Goal: Information Seeking & Learning: Learn about a topic

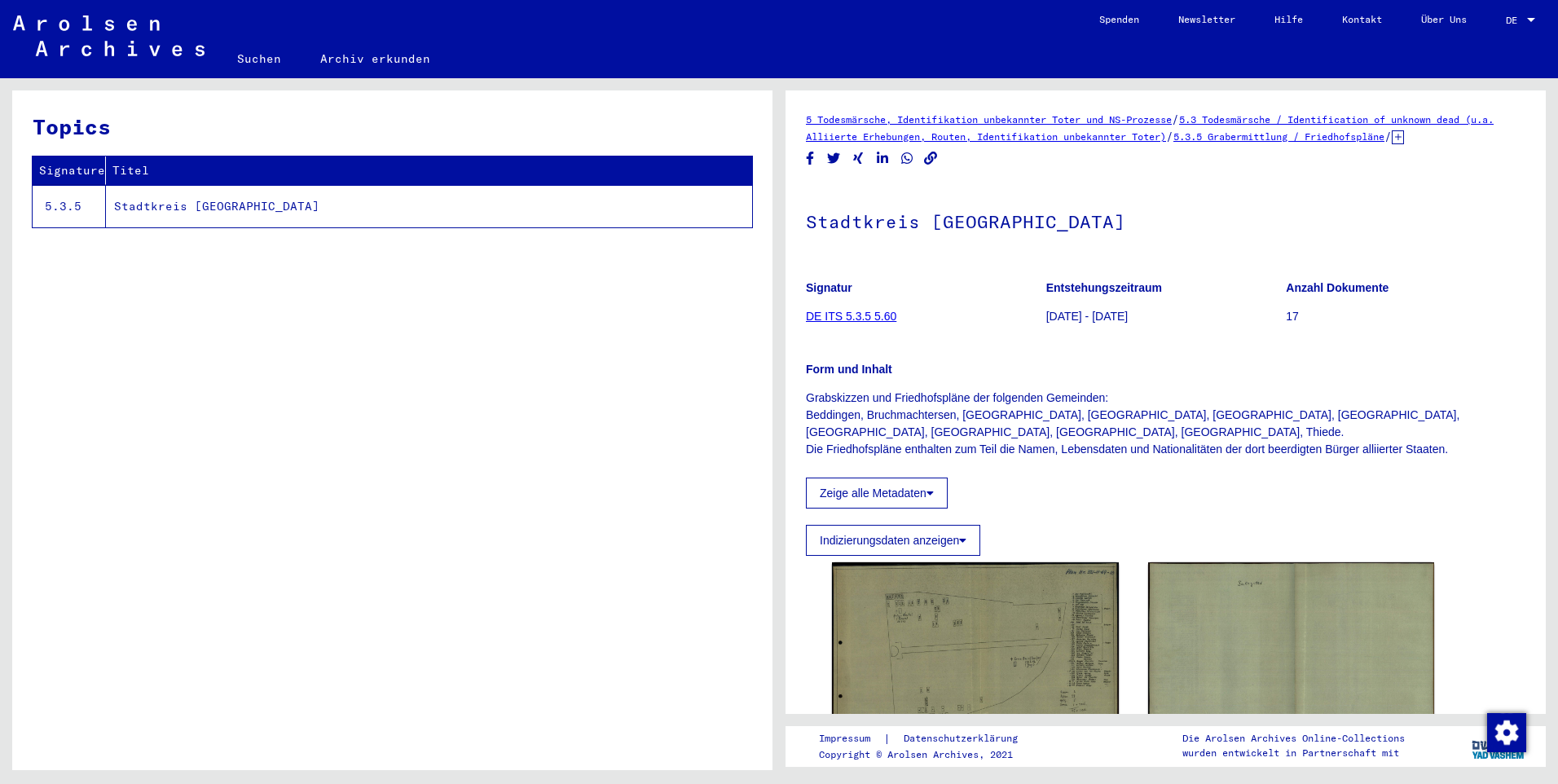
scroll to position [81, 0]
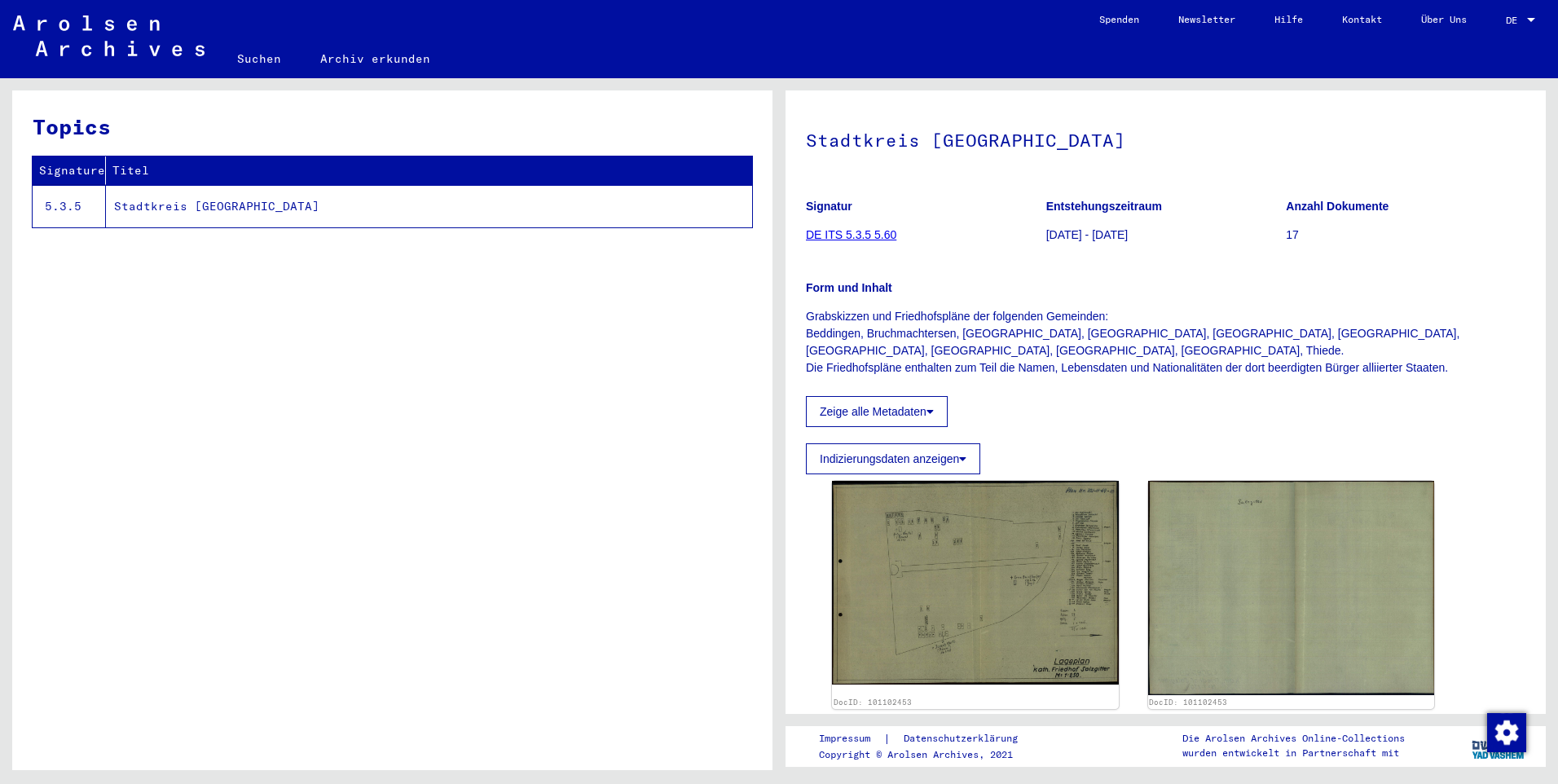
click at [287, 207] on td "Stadtkreis [GEOGRAPHIC_DATA]" at bounding box center [429, 206] width 646 height 43
click at [163, 208] on td "Stadtkreis [GEOGRAPHIC_DATA]" at bounding box center [429, 206] width 646 height 43
click at [136, 171] on th "Titel" at bounding box center [429, 170] width 646 height 29
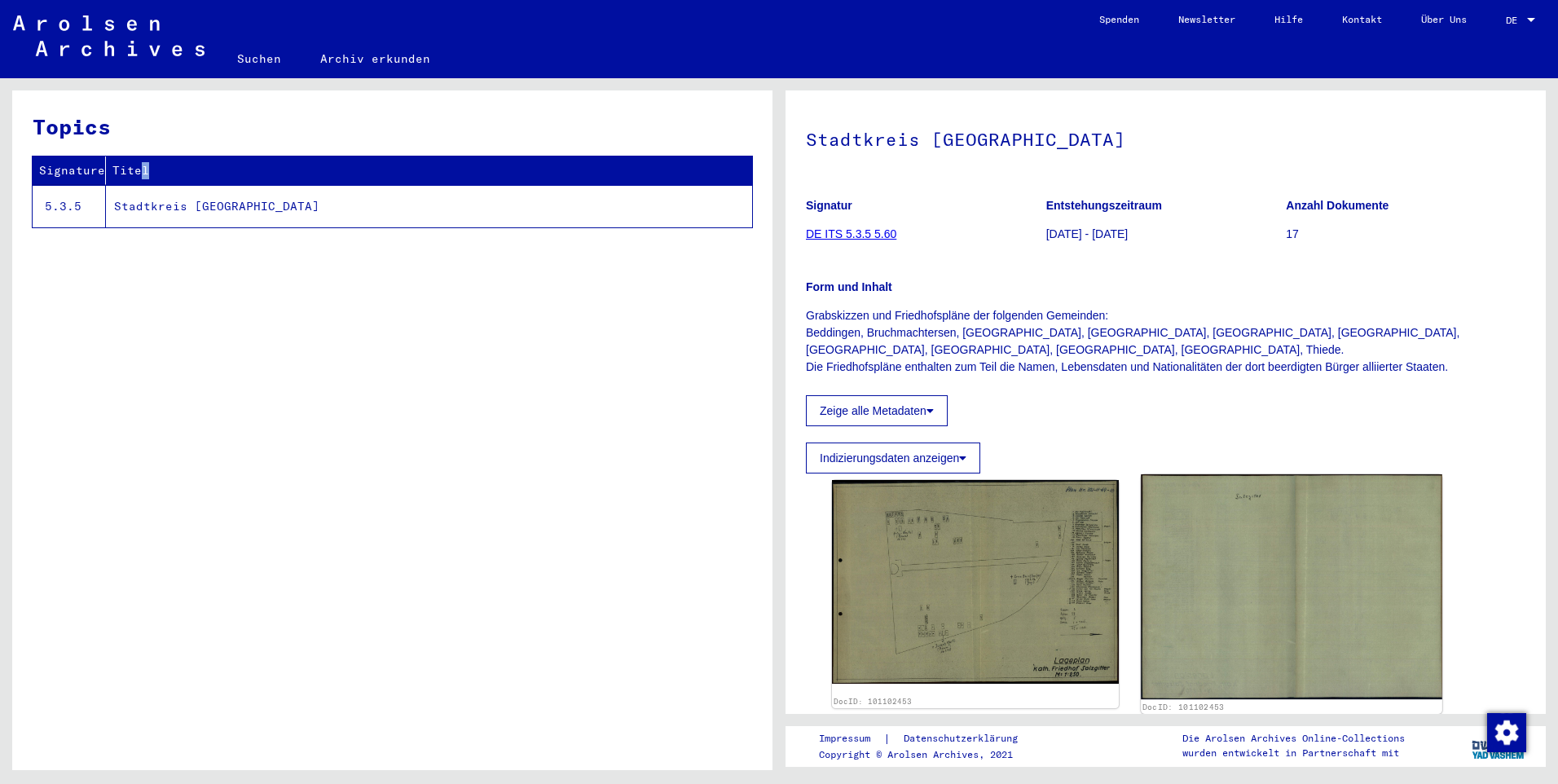
scroll to position [26, 0]
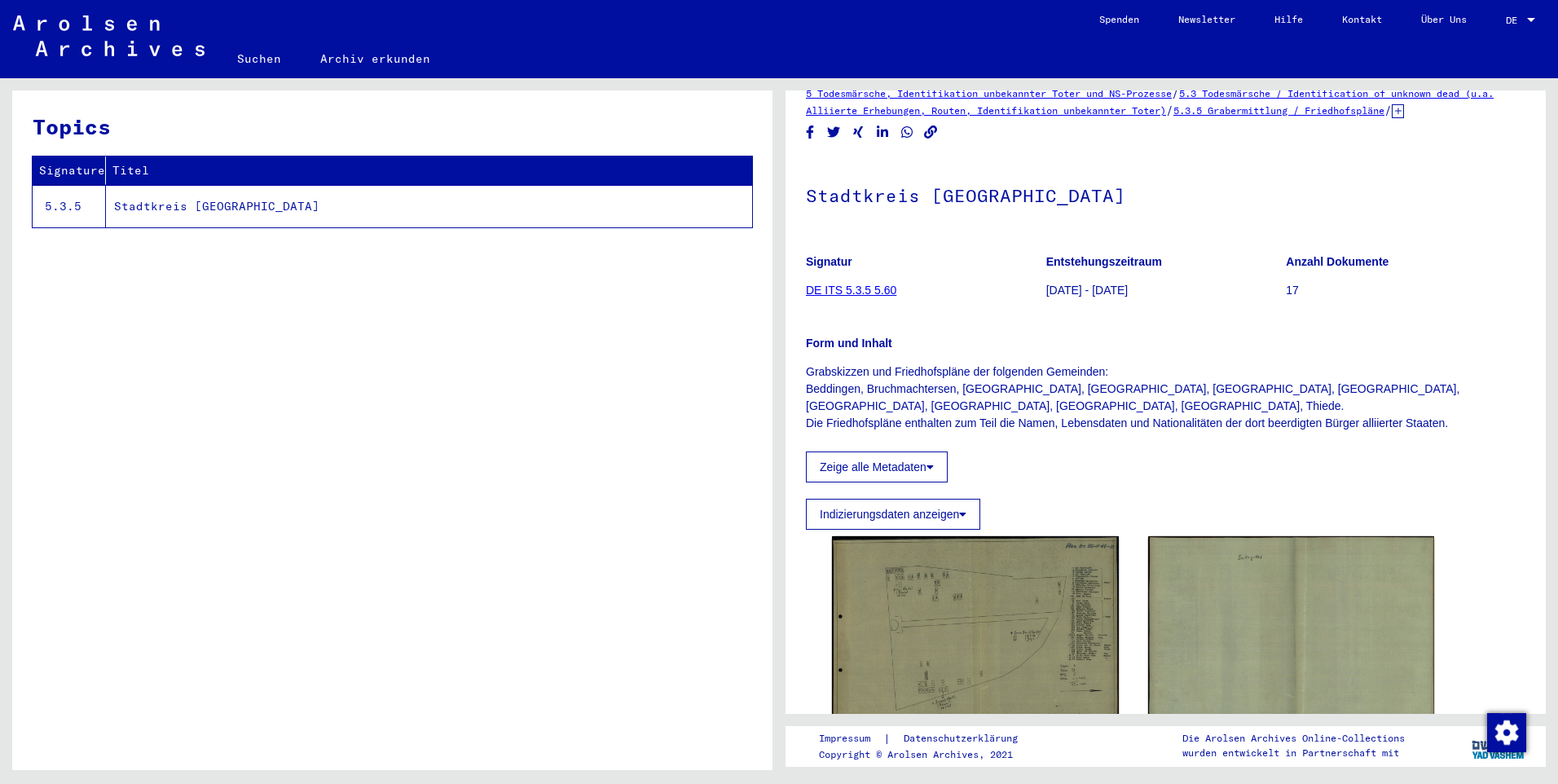
click at [815, 282] on figure "Signatur DE ITS 5.3.5 5.60" at bounding box center [925, 278] width 240 height 73
click at [854, 289] on link "DE ITS 5.3.5 5.60" at bounding box center [851, 290] width 91 height 13
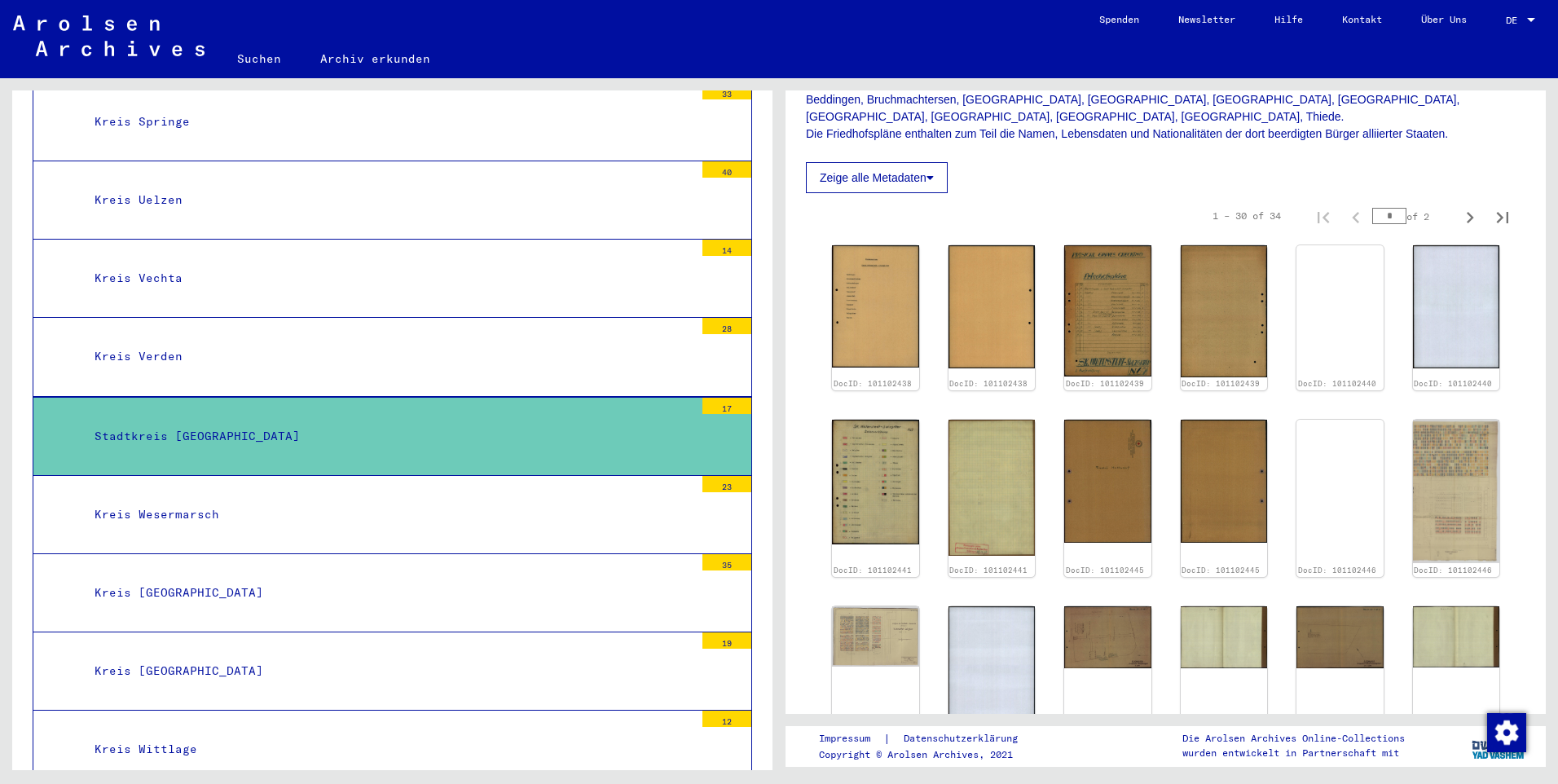
scroll to position [326, 0]
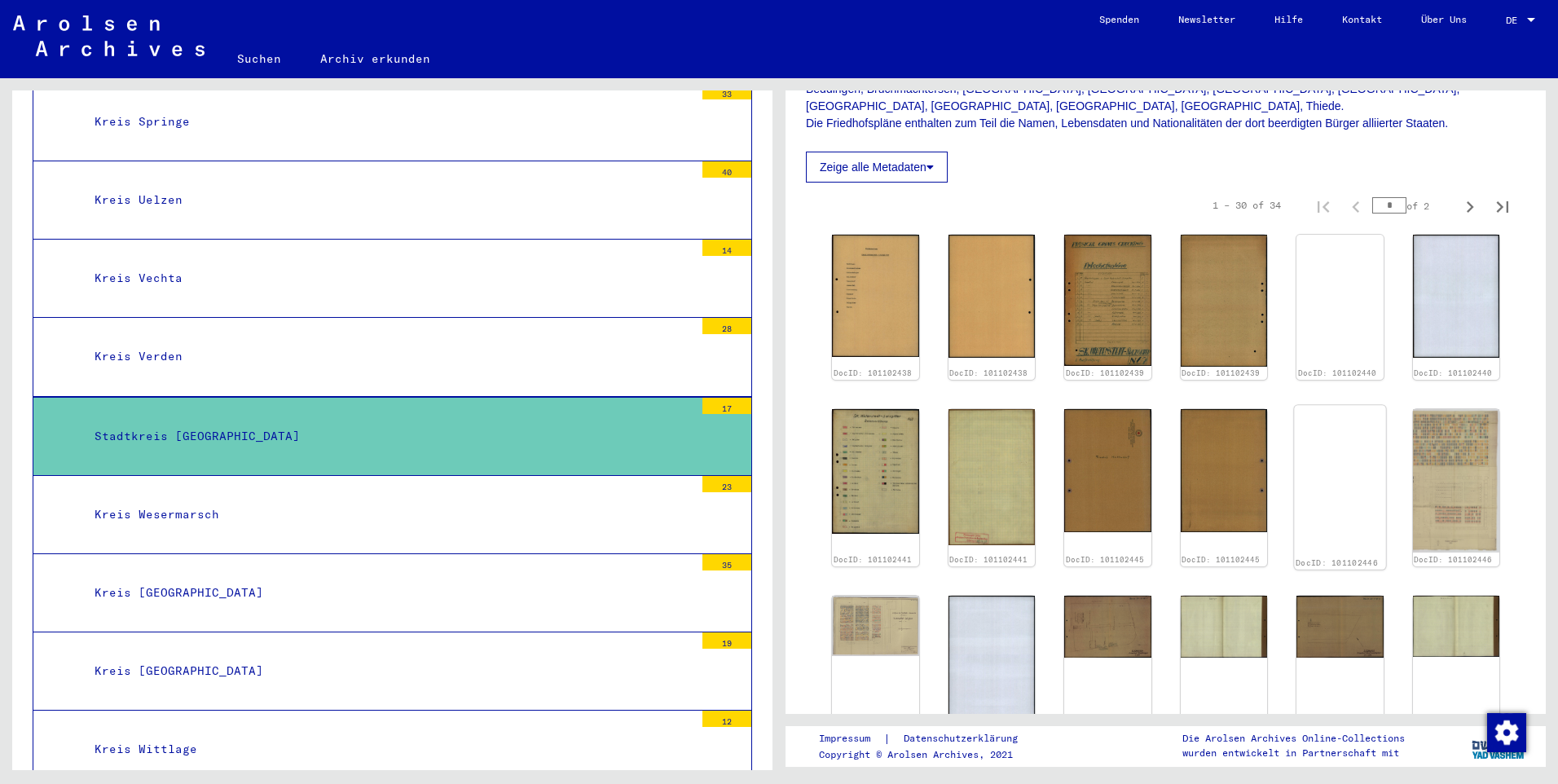
click at [1365, 405] on img at bounding box center [1340, 405] width 92 height 0
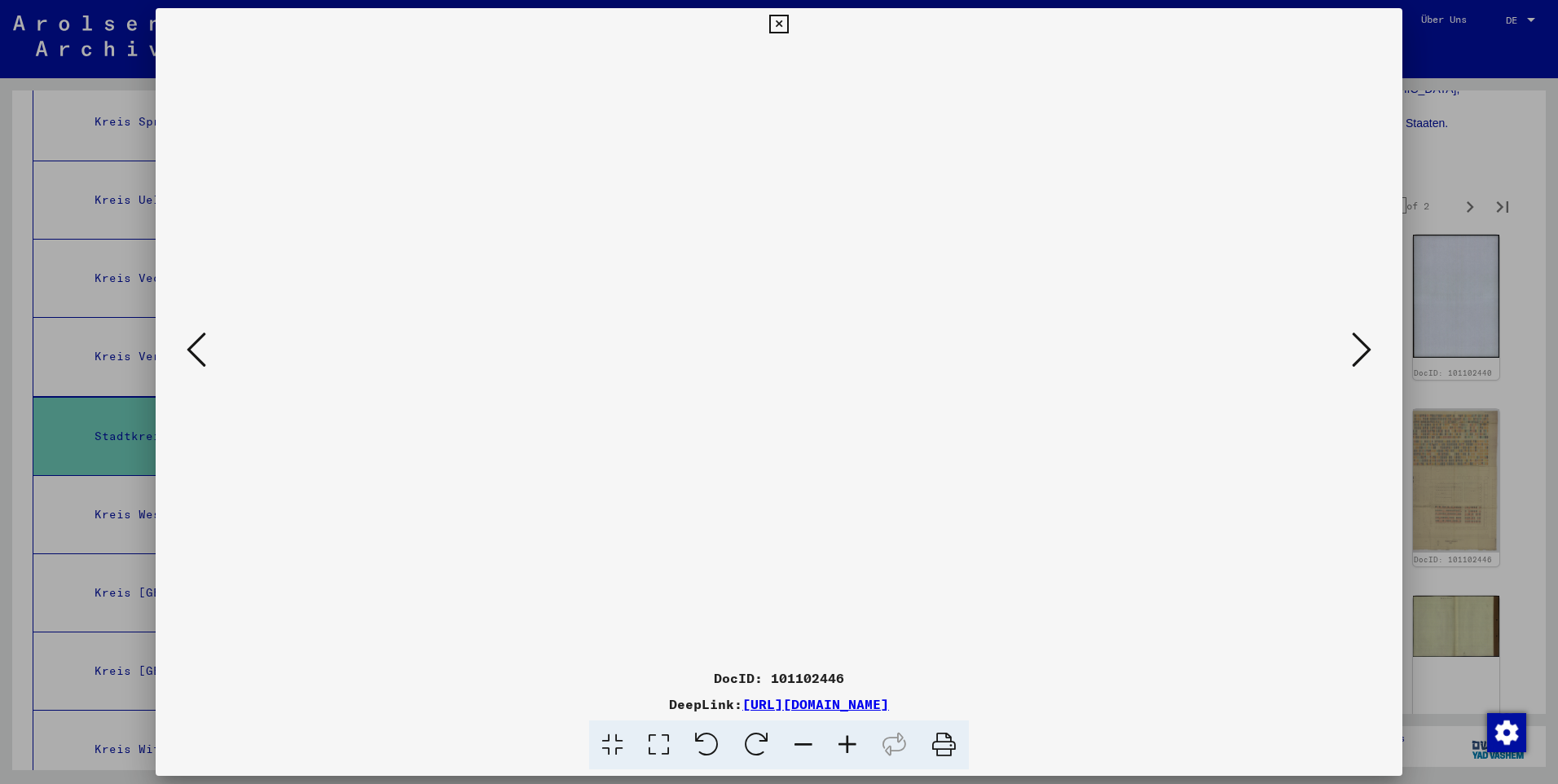
click at [1356, 355] on icon at bounding box center [1361, 349] width 19 height 39
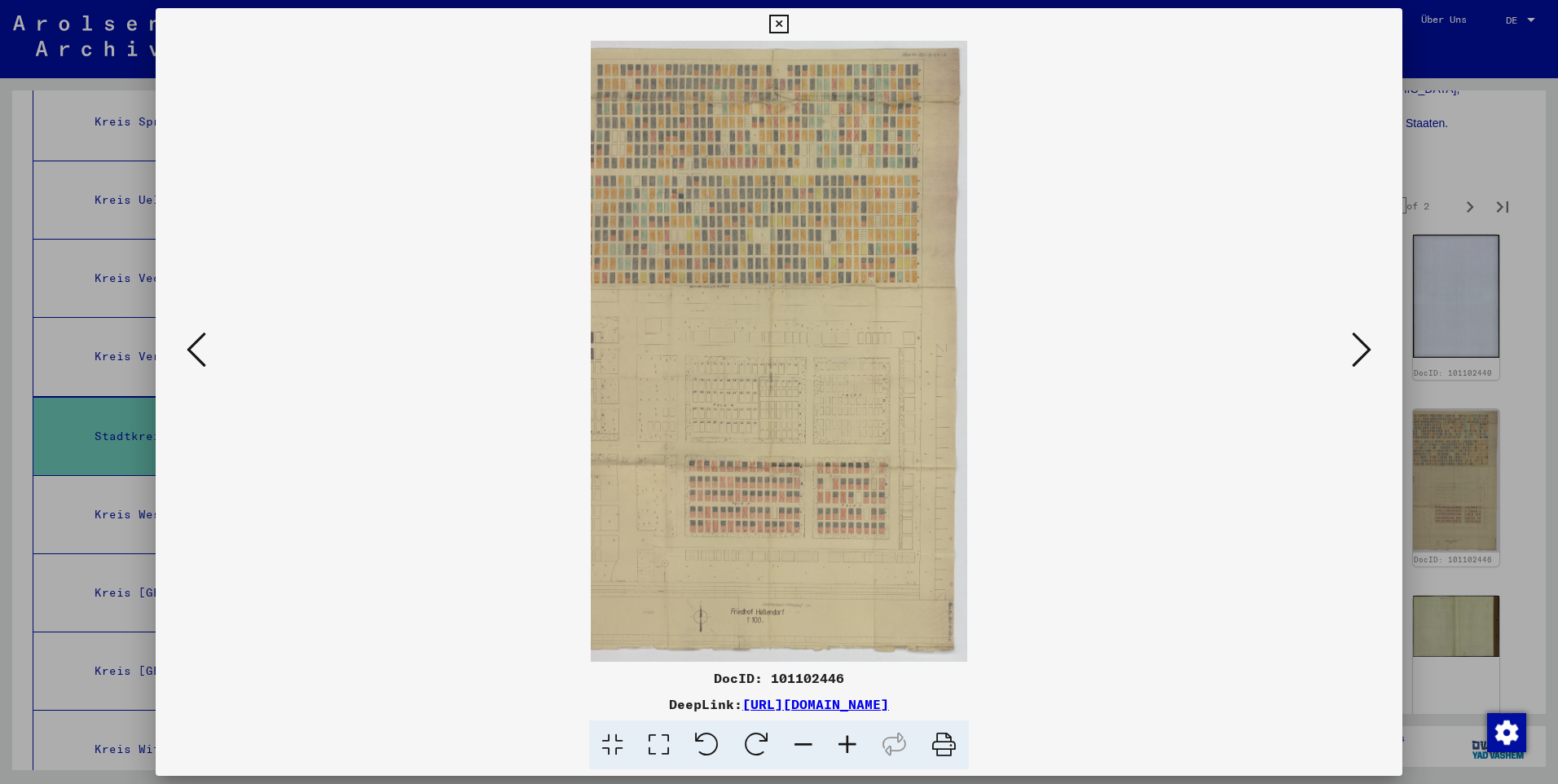
click at [1356, 355] on icon at bounding box center [1361, 349] width 19 height 39
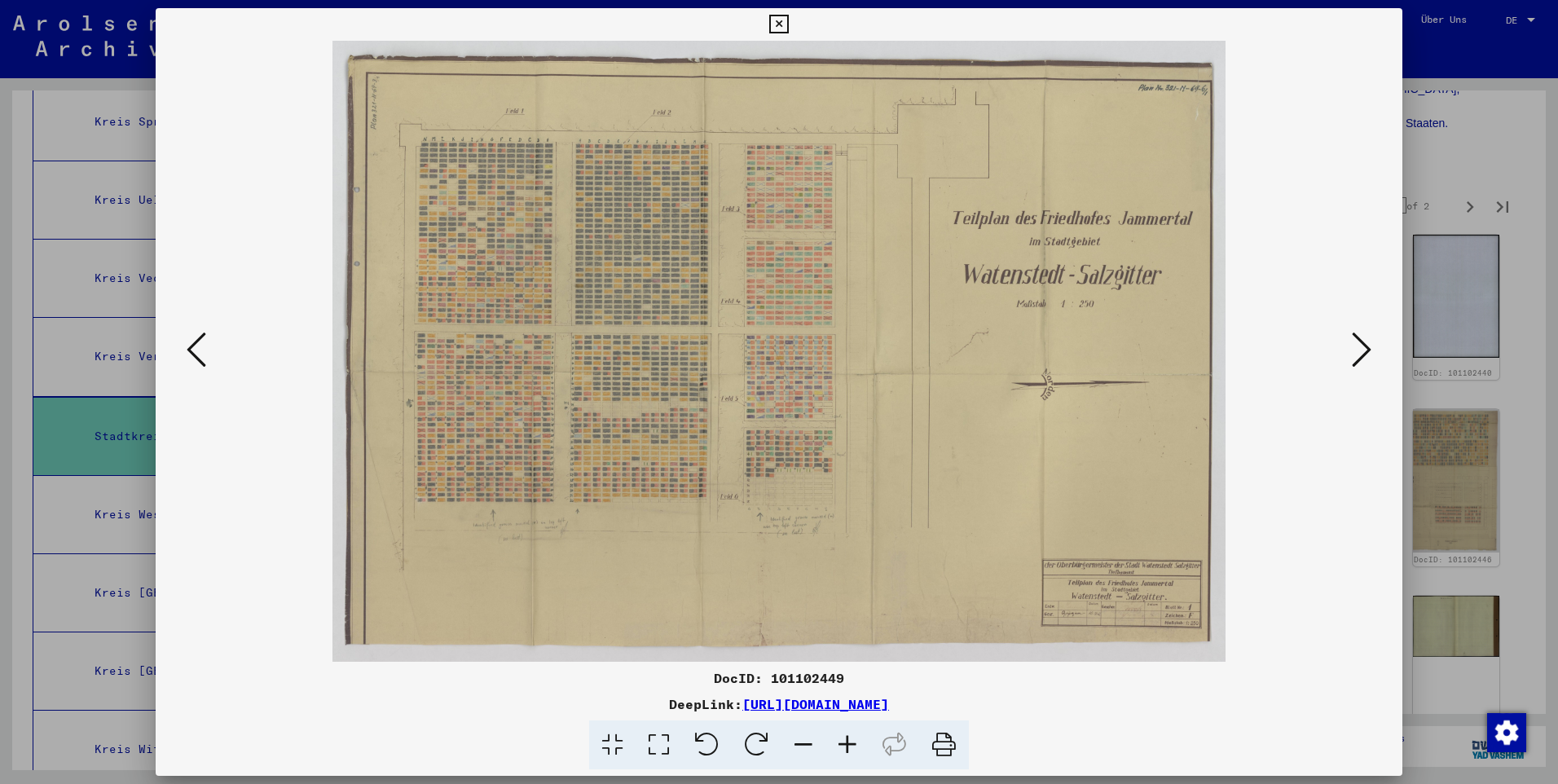
click at [1356, 355] on icon at bounding box center [1361, 349] width 19 height 39
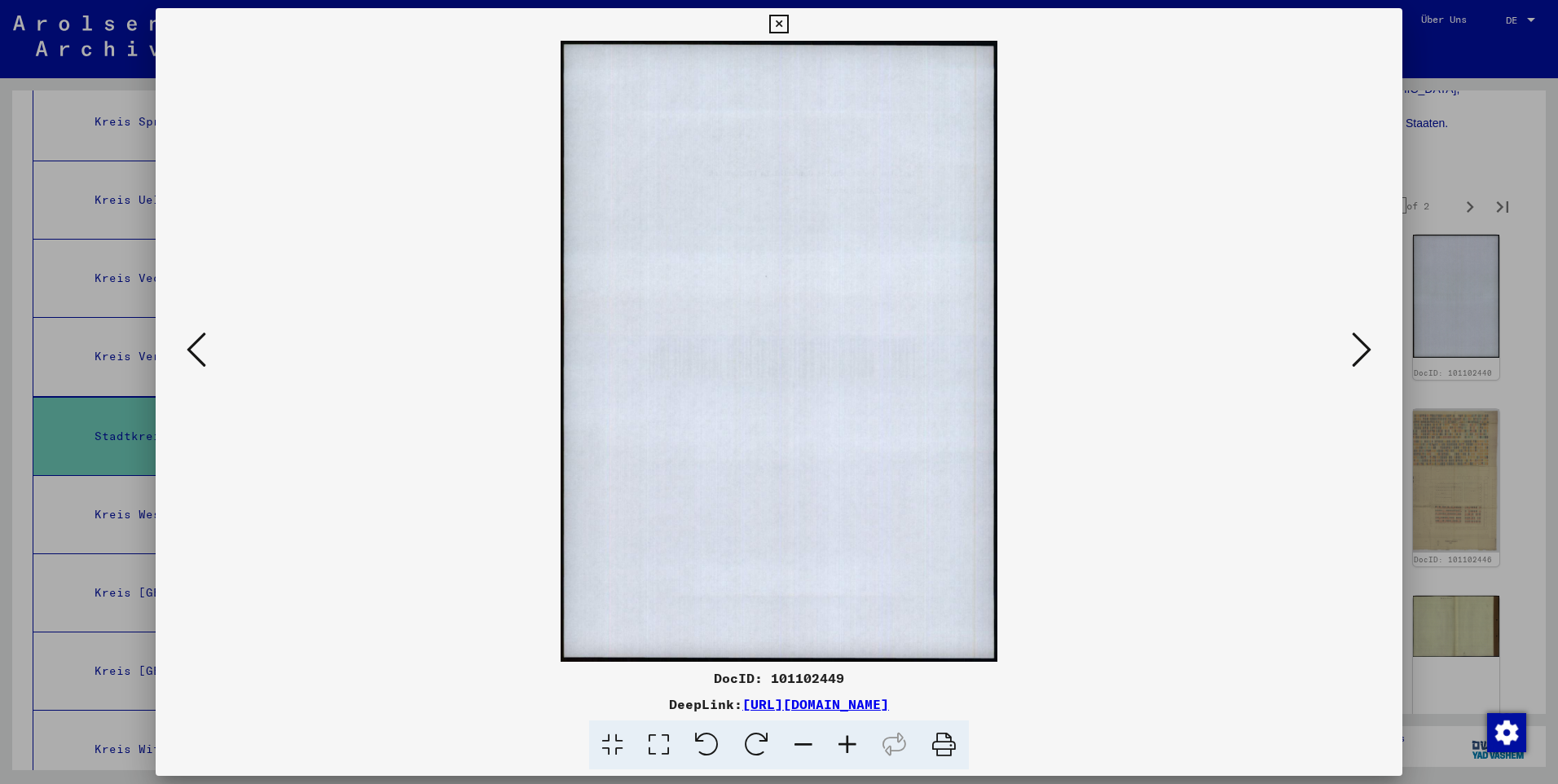
click at [1356, 355] on icon at bounding box center [1361, 349] width 19 height 39
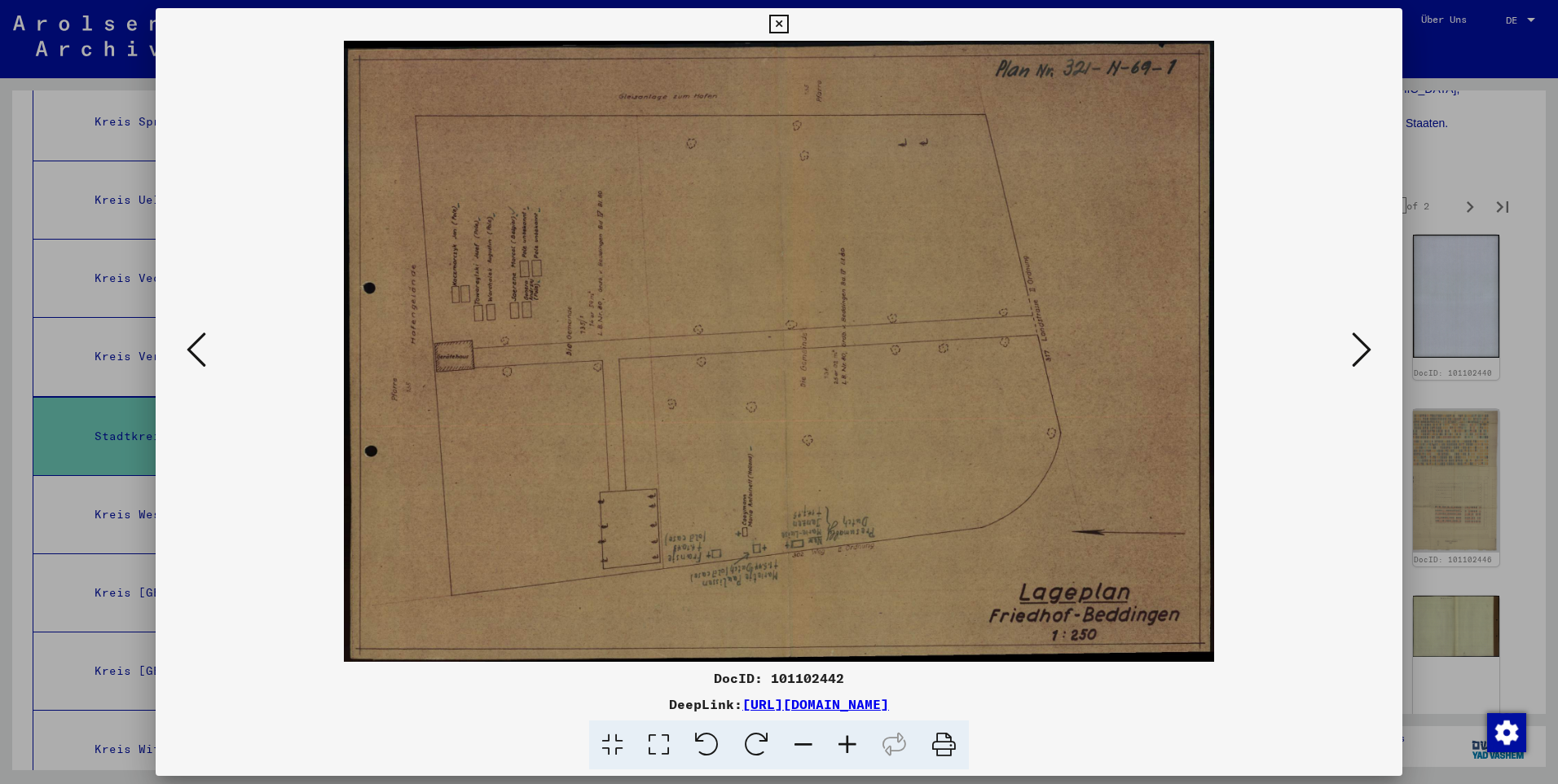
click at [754, 738] on icon at bounding box center [756, 745] width 50 height 50
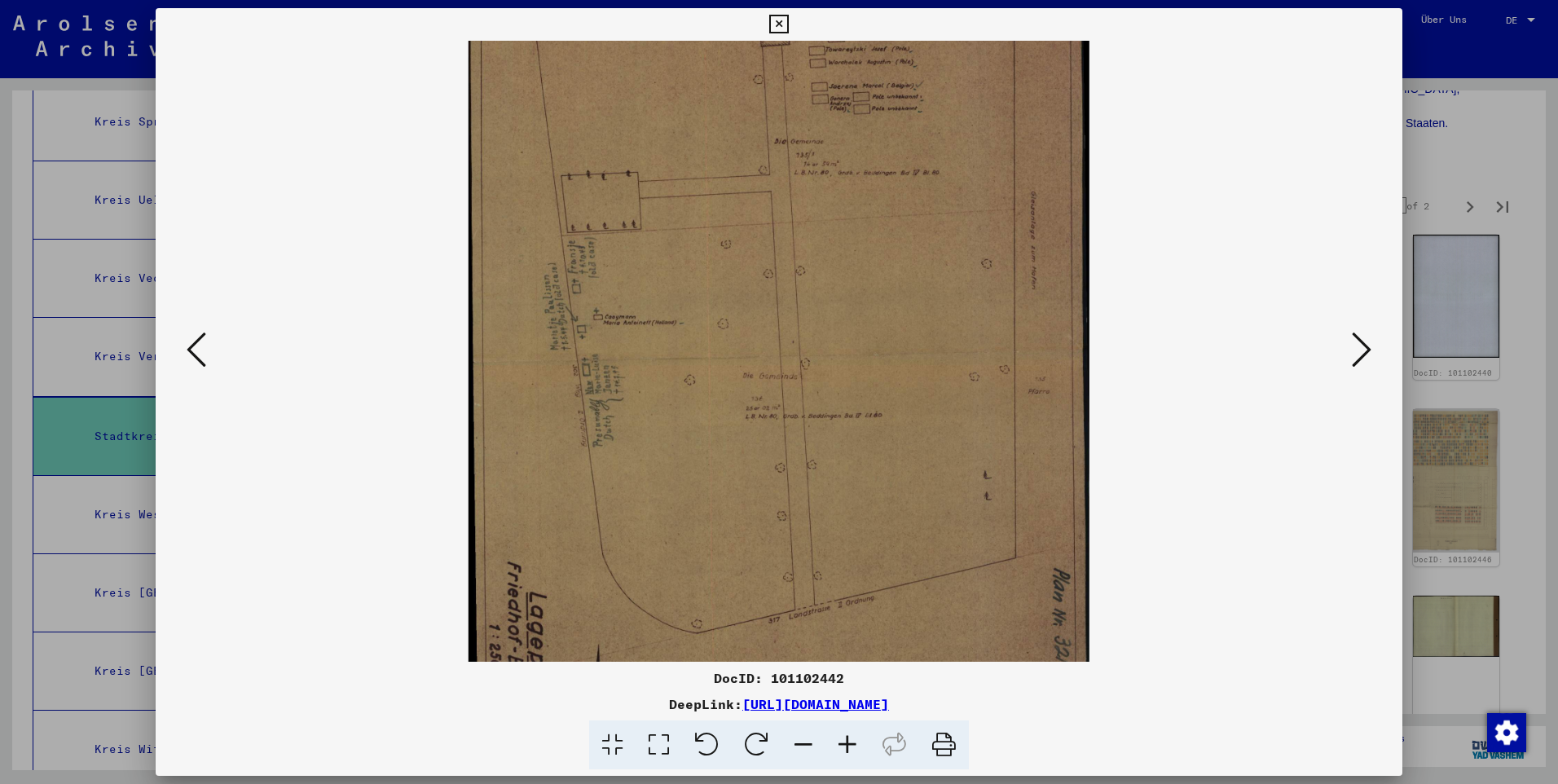
click at [754, 738] on icon at bounding box center [756, 745] width 50 height 50
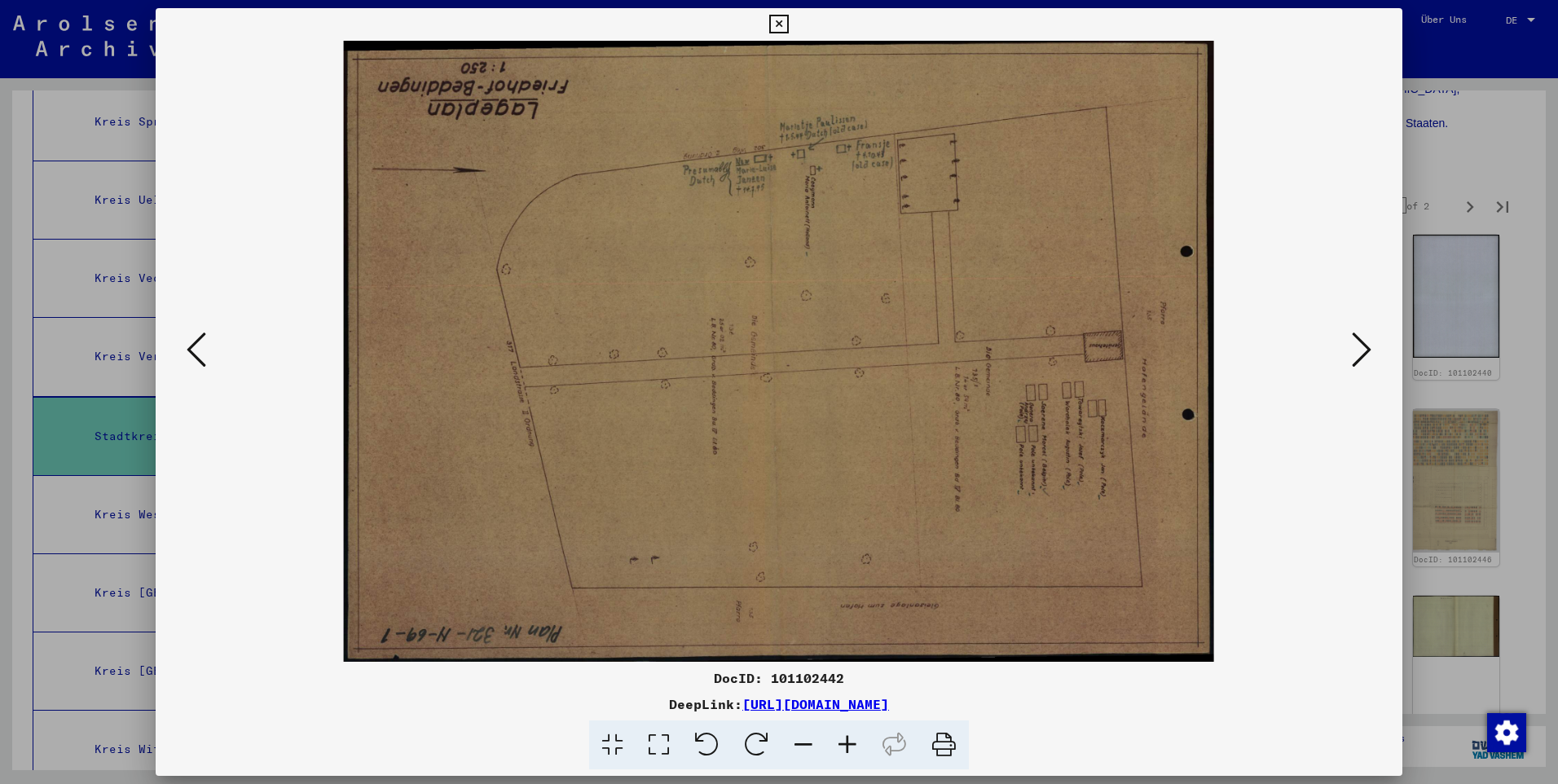
click at [846, 737] on icon at bounding box center [848, 745] width 44 height 50
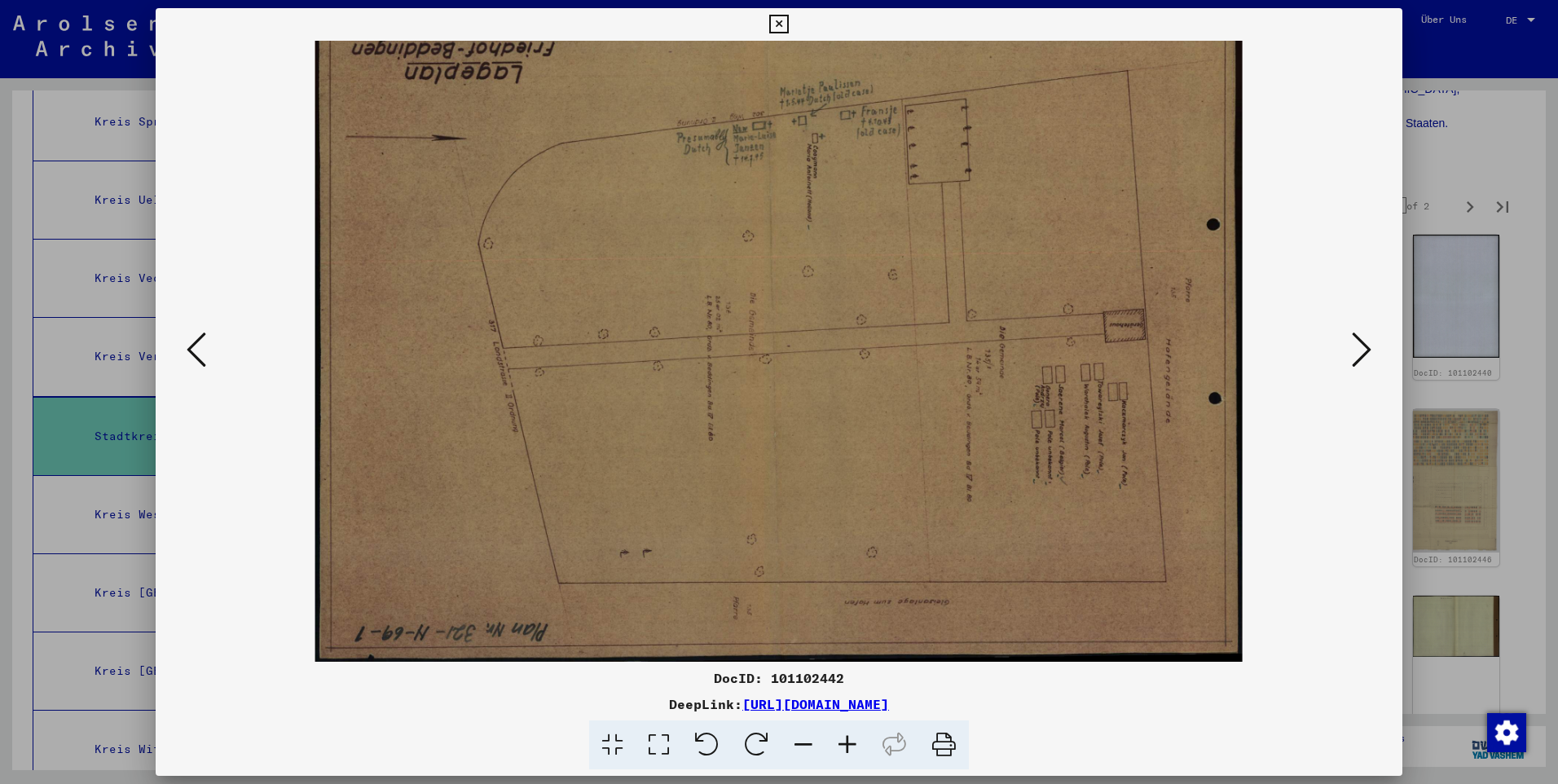
click at [846, 737] on icon at bounding box center [848, 745] width 44 height 50
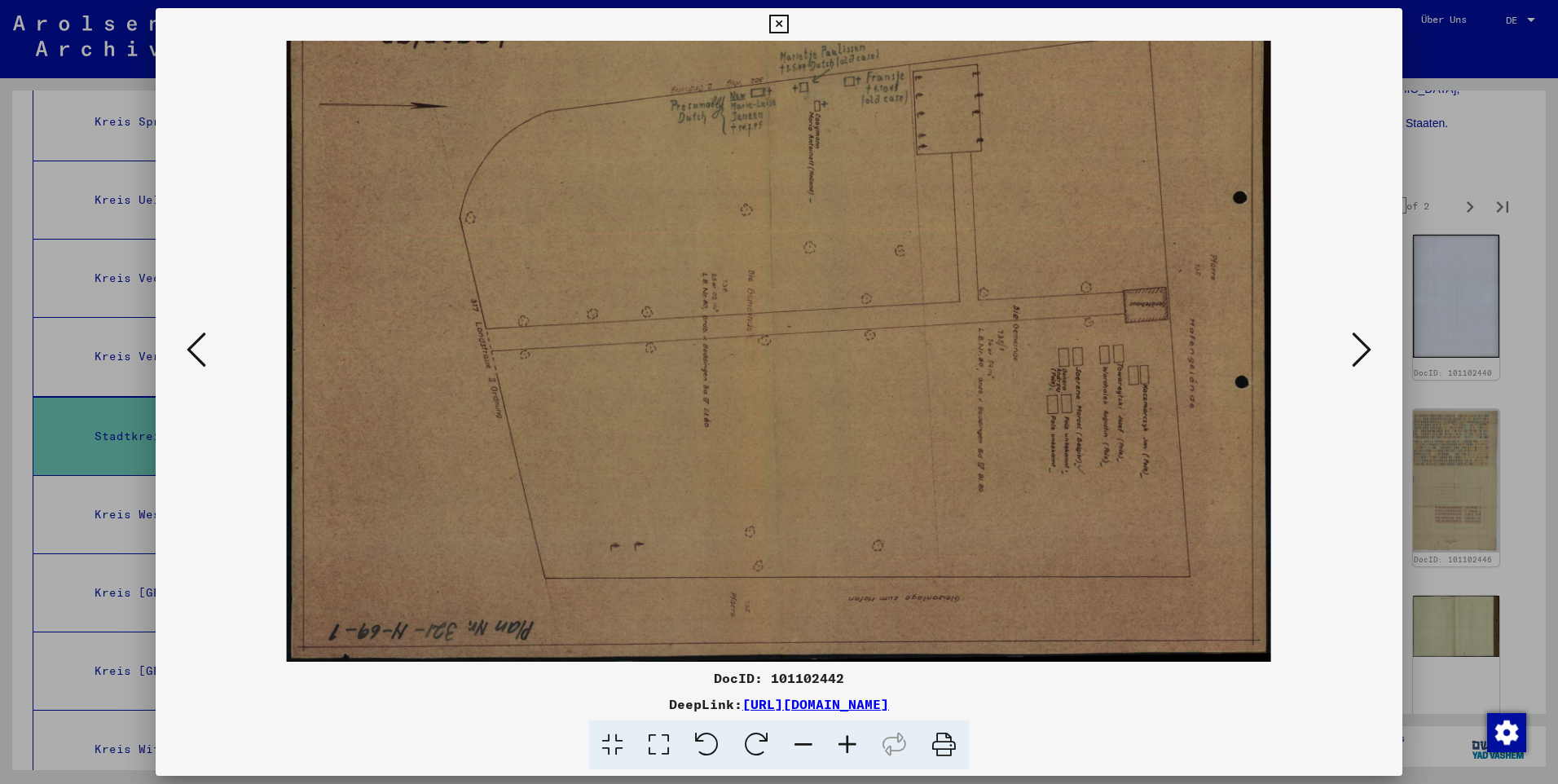
click at [846, 737] on icon at bounding box center [848, 745] width 44 height 50
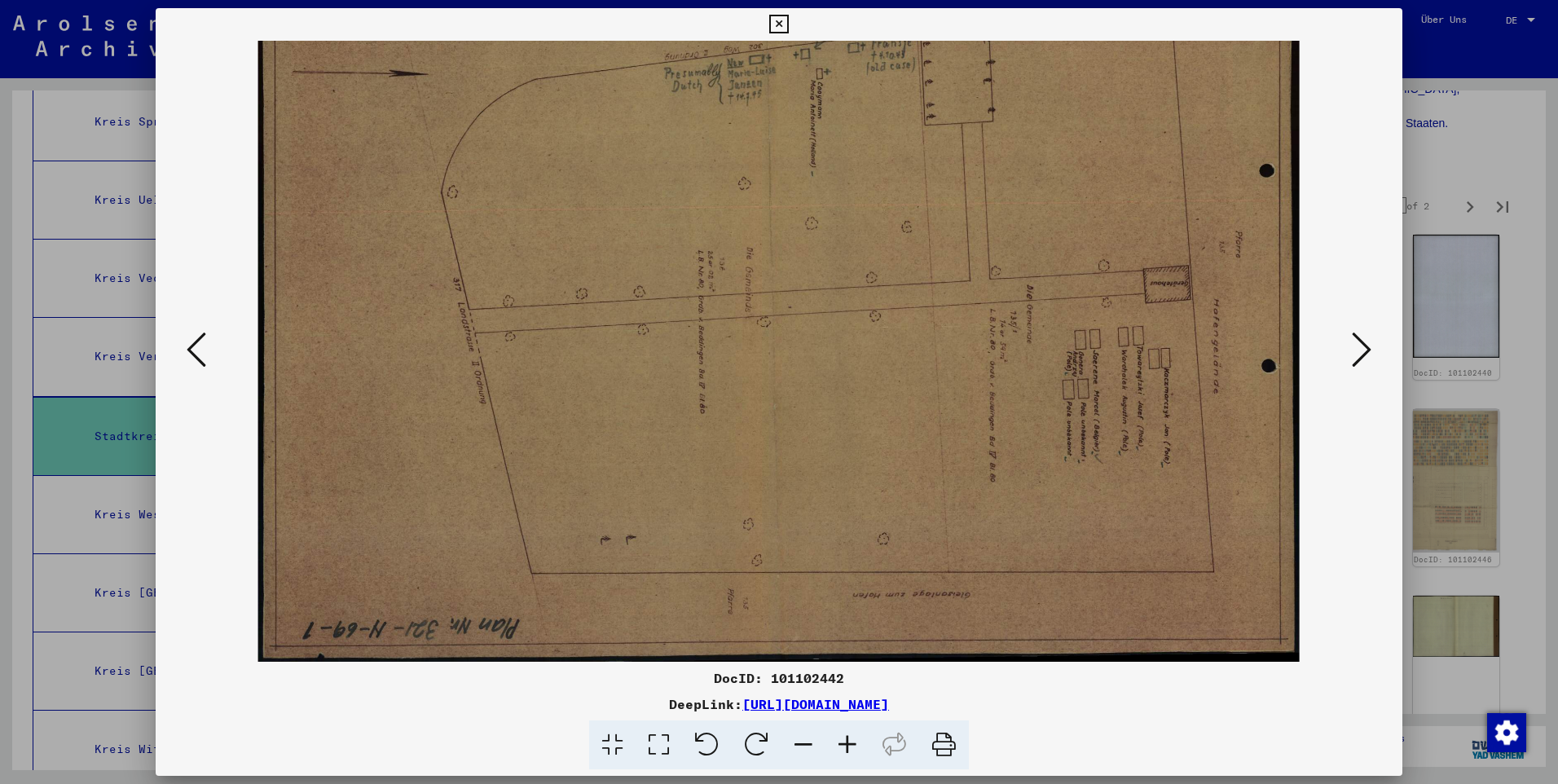
click at [846, 737] on icon at bounding box center [848, 745] width 44 height 50
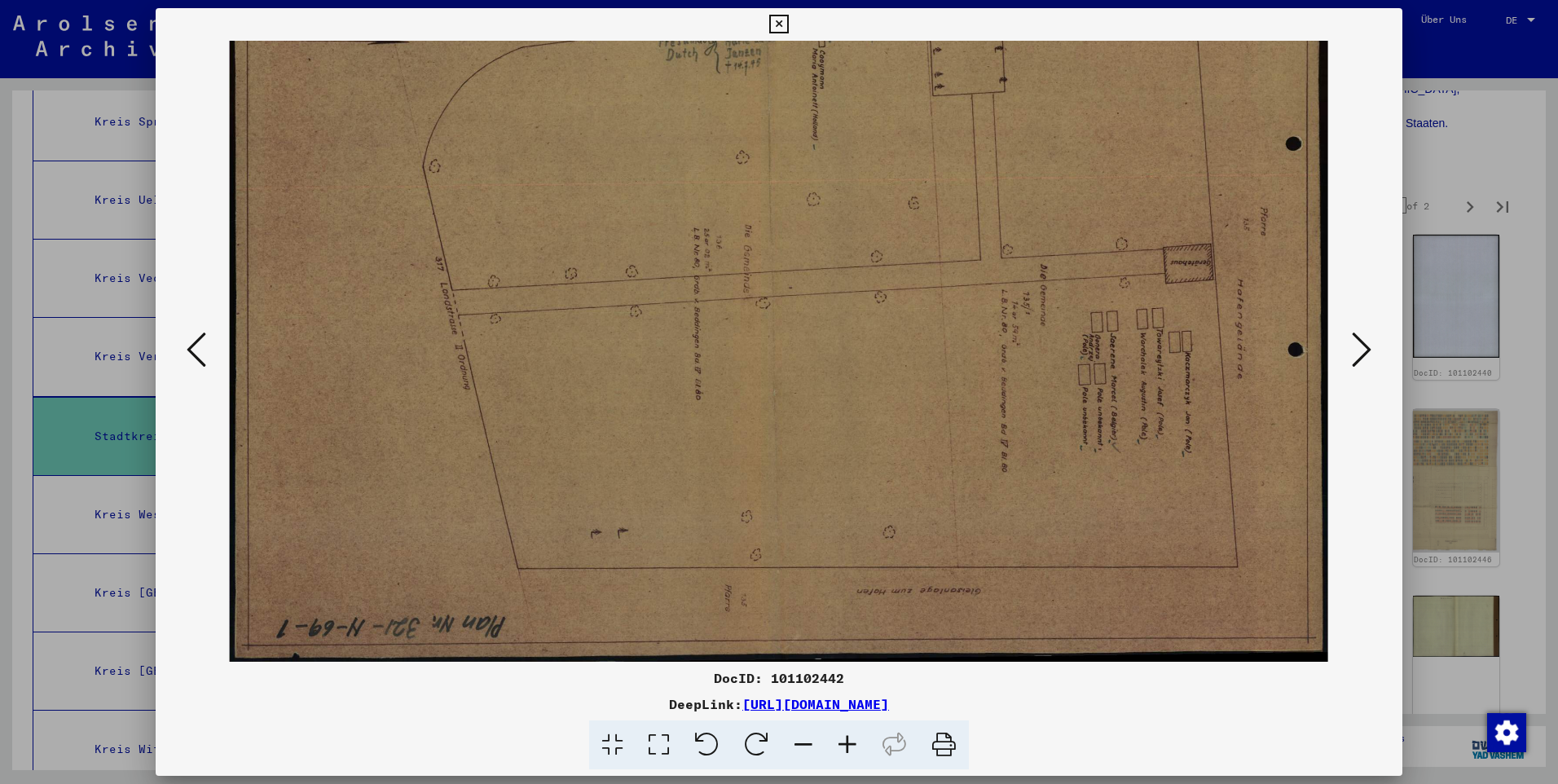
click at [846, 737] on icon at bounding box center [848, 745] width 44 height 50
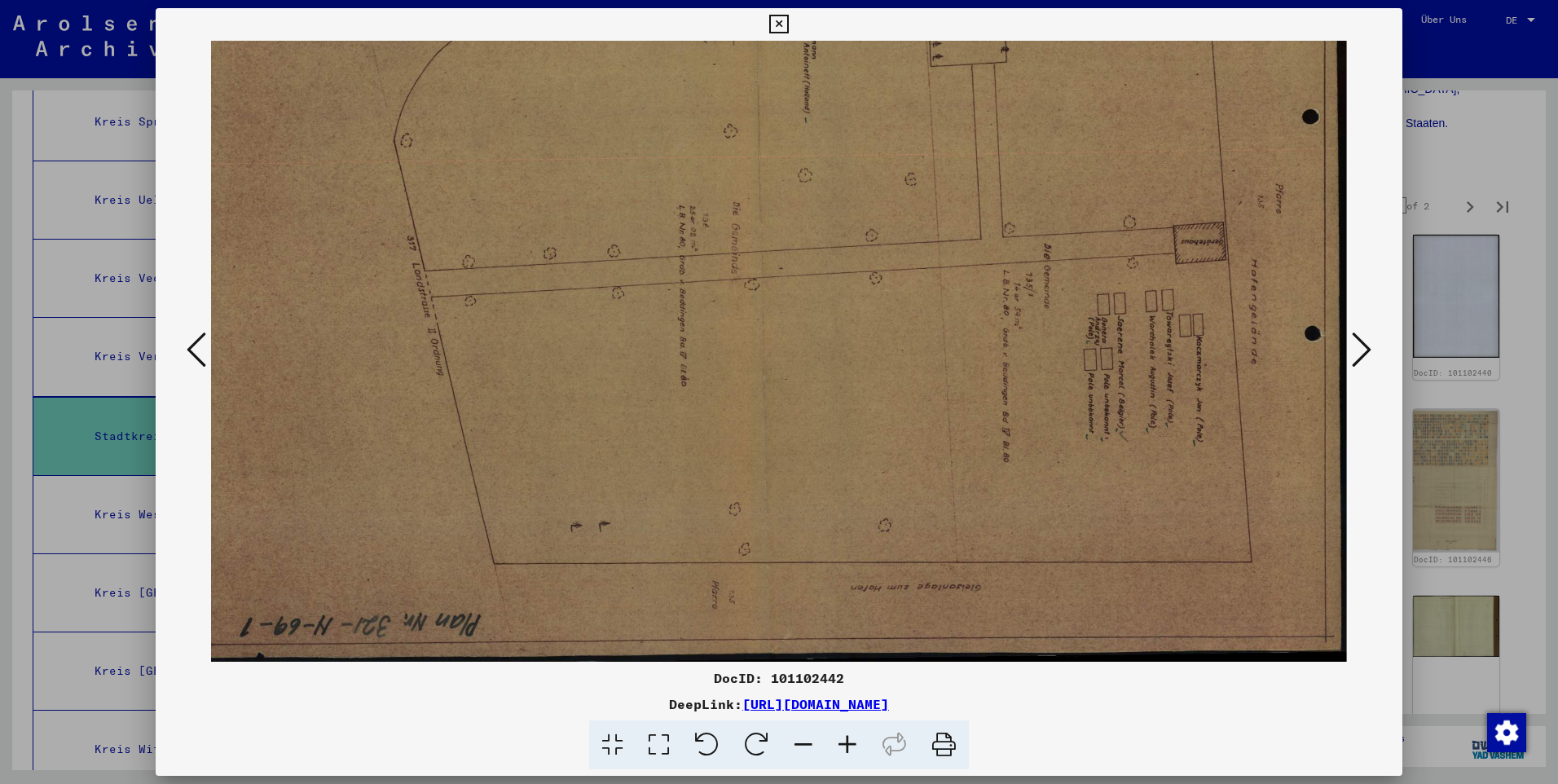
click at [846, 737] on icon at bounding box center [848, 745] width 44 height 50
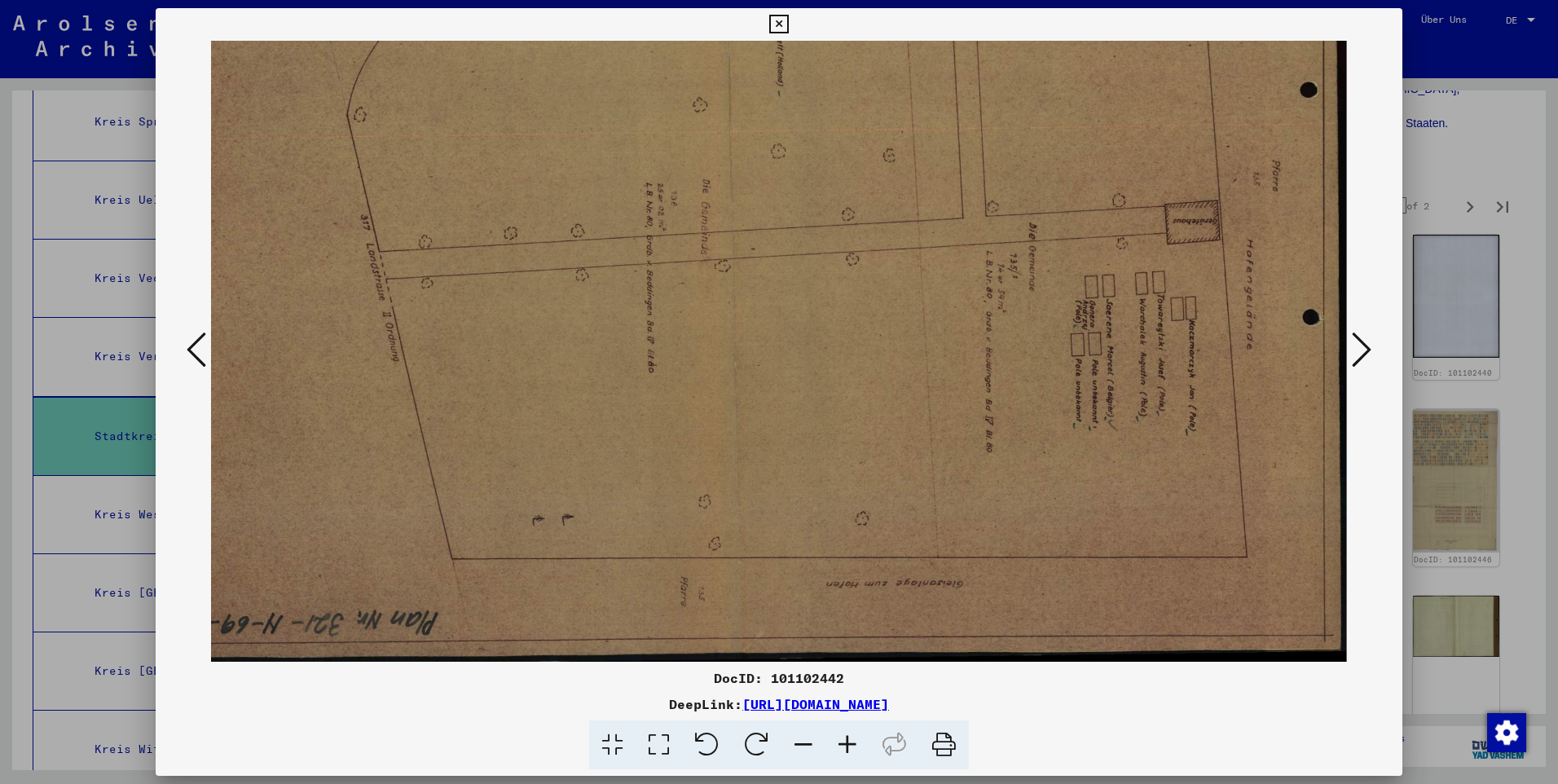
drag, startPoint x: 826, startPoint y: 264, endPoint x: 791, endPoint y: 626, distance: 363.7
click at [790, 656] on img at bounding box center [740, 229] width 1214 height 865
drag, startPoint x: 781, startPoint y: 166, endPoint x: 787, endPoint y: 400, distance: 234.1
click at [787, 404] on img at bounding box center [740, 229] width 1214 height 865
drag, startPoint x: 785, startPoint y: 138, endPoint x: 1053, endPoint y: 323, distance: 325.7
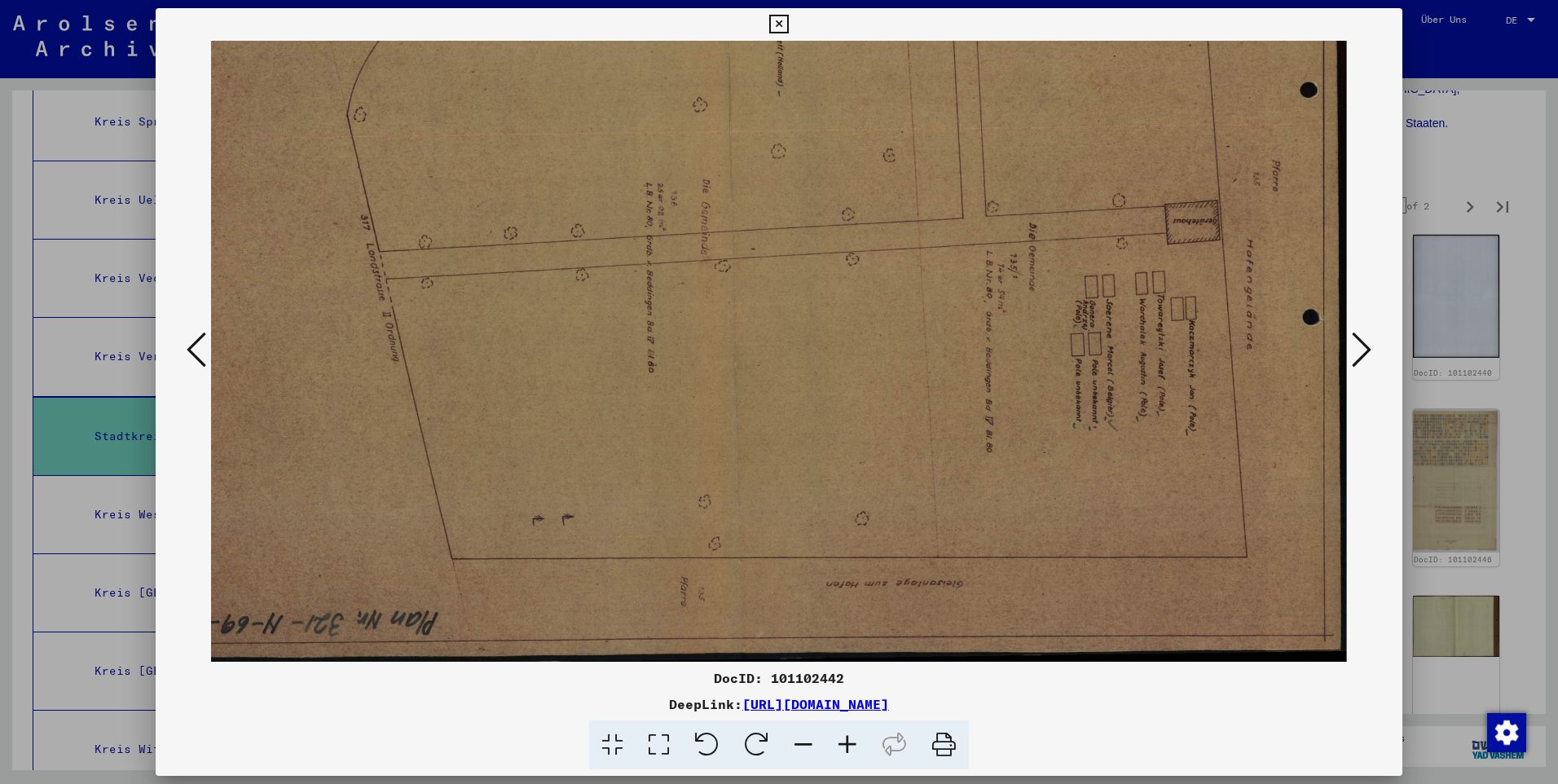
click at [814, 291] on img at bounding box center [740, 229] width 1214 height 865
drag, startPoint x: 1194, startPoint y: 380, endPoint x: 1197, endPoint y: 289, distance: 91.0
click at [1184, 292] on img at bounding box center [740, 229] width 1214 height 865
click at [1365, 357] on icon at bounding box center [1361, 349] width 19 height 39
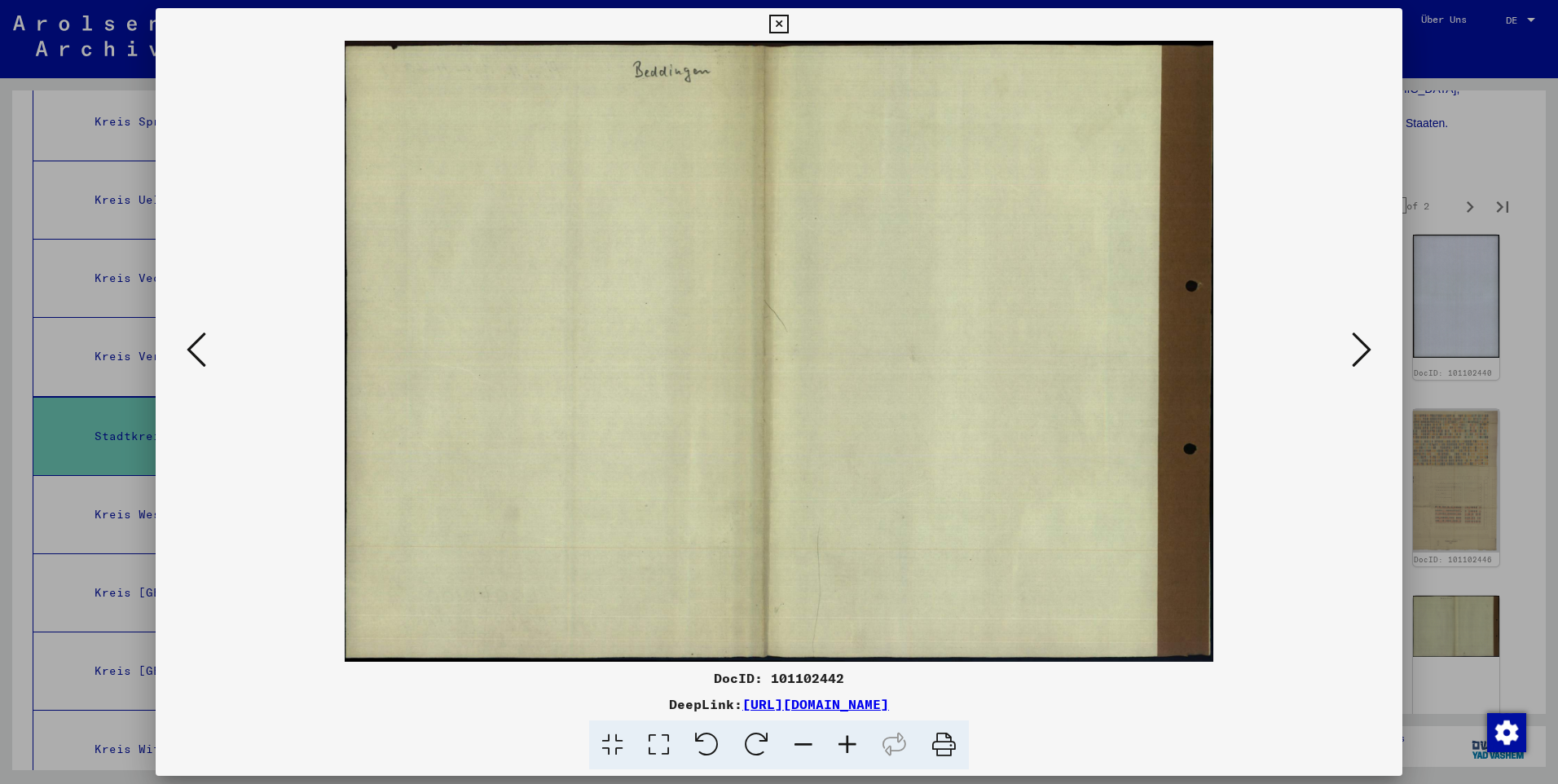
click at [853, 739] on icon at bounding box center [848, 745] width 44 height 50
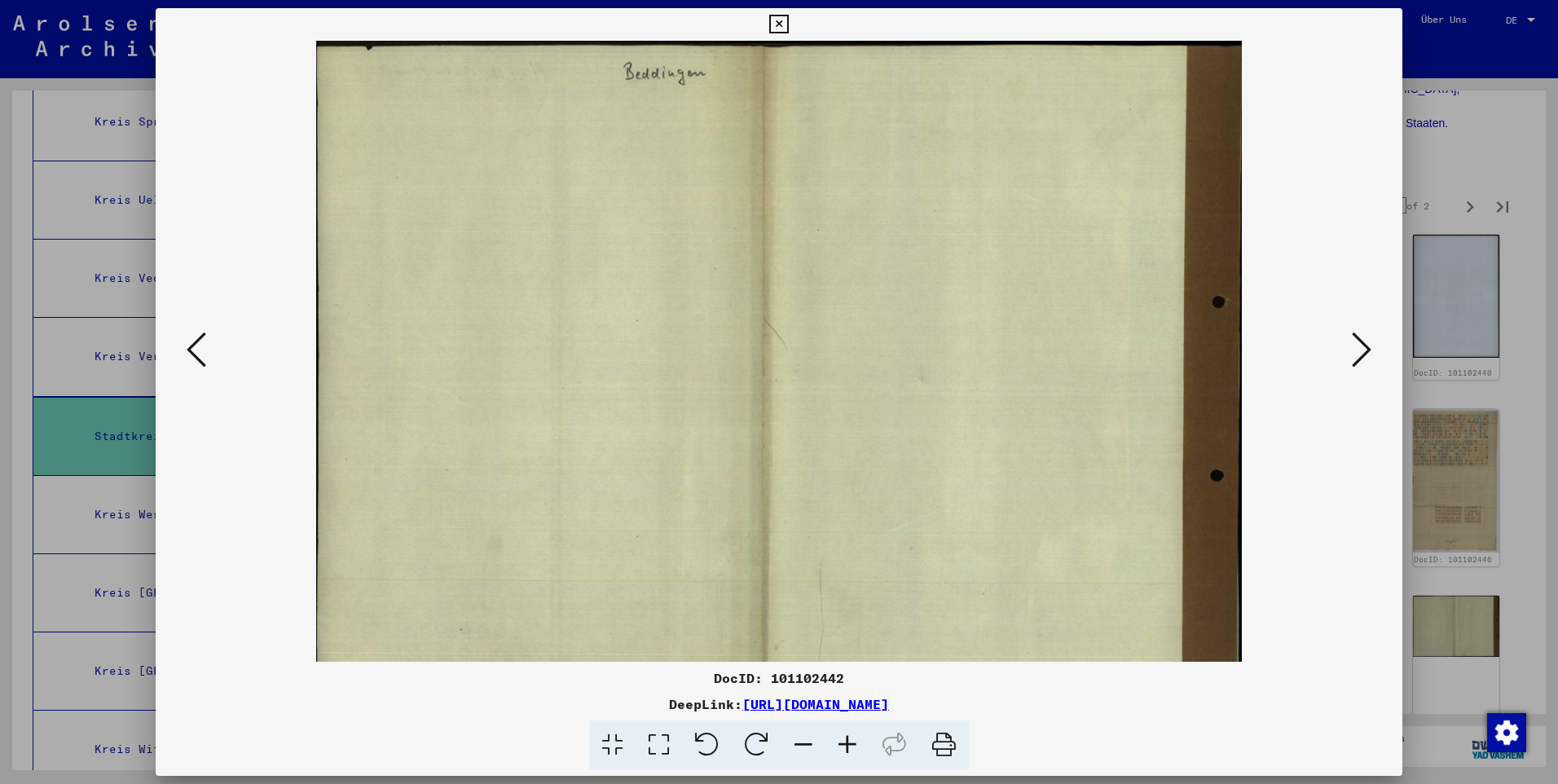
click at [853, 737] on icon at bounding box center [848, 745] width 44 height 50
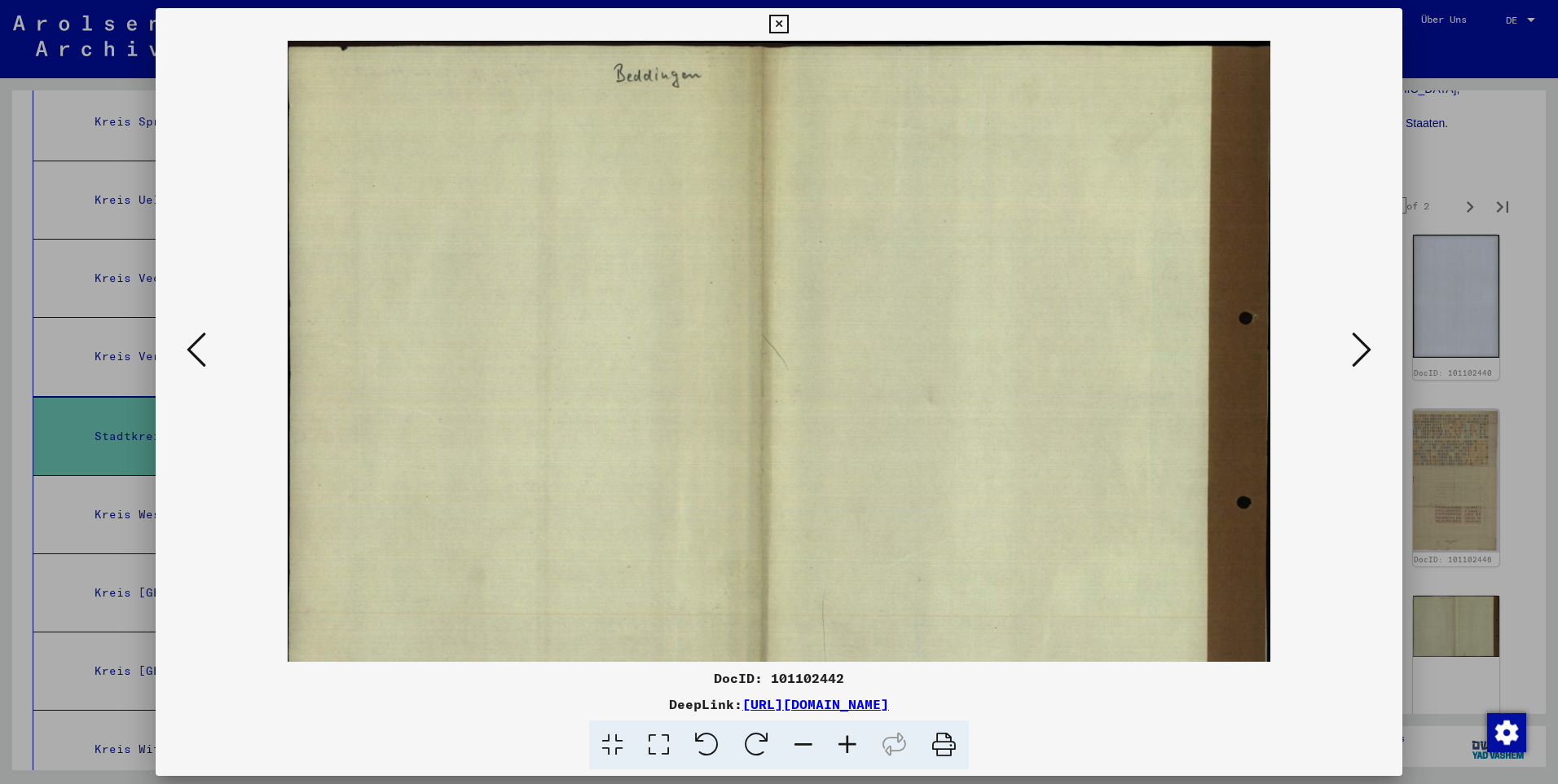
click at [214, 366] on viewer-one-image at bounding box center [779, 351] width 1136 height 621
click at [196, 358] on icon at bounding box center [196, 349] width 19 height 39
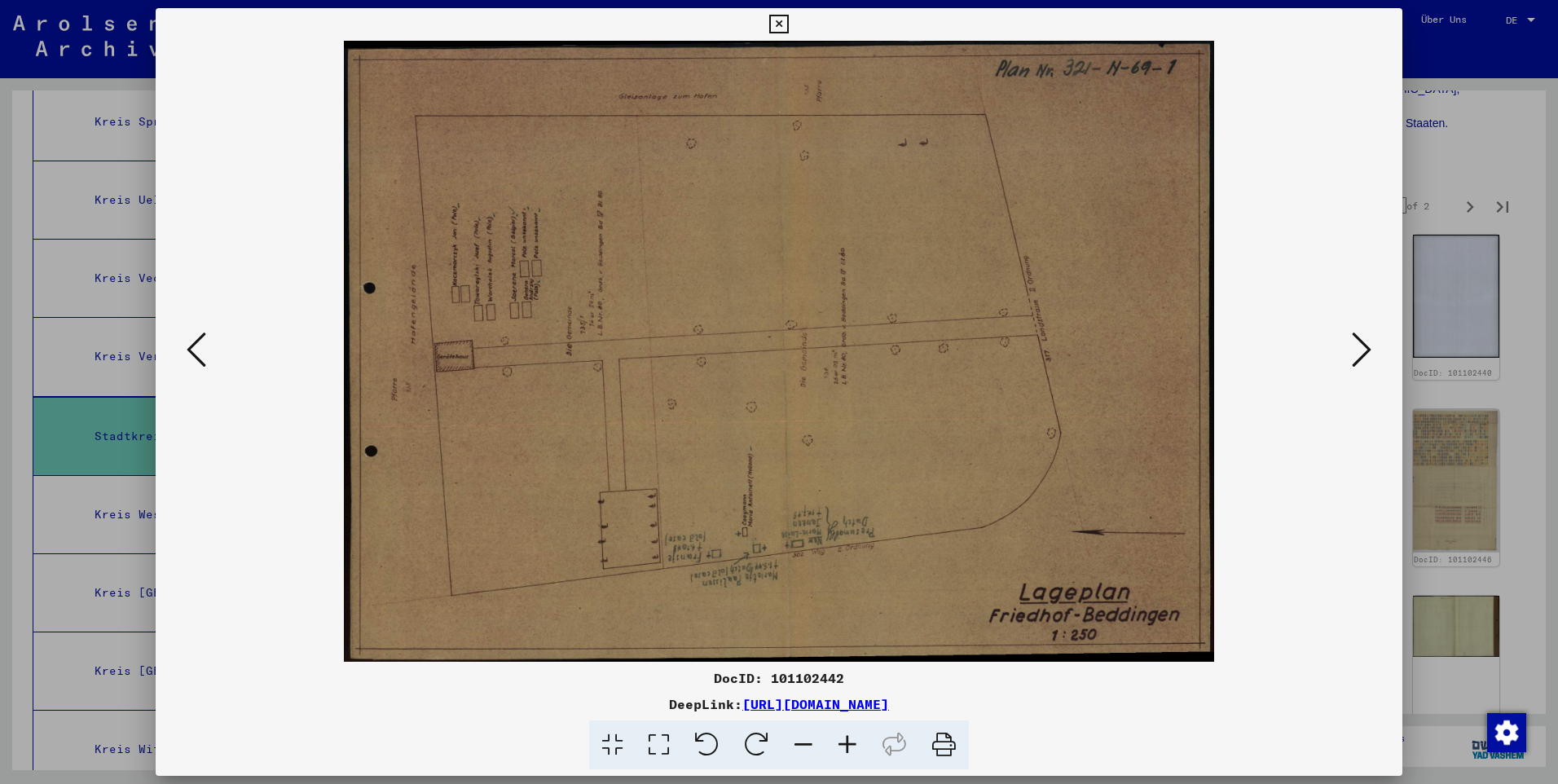
click at [852, 746] on icon at bounding box center [848, 745] width 44 height 50
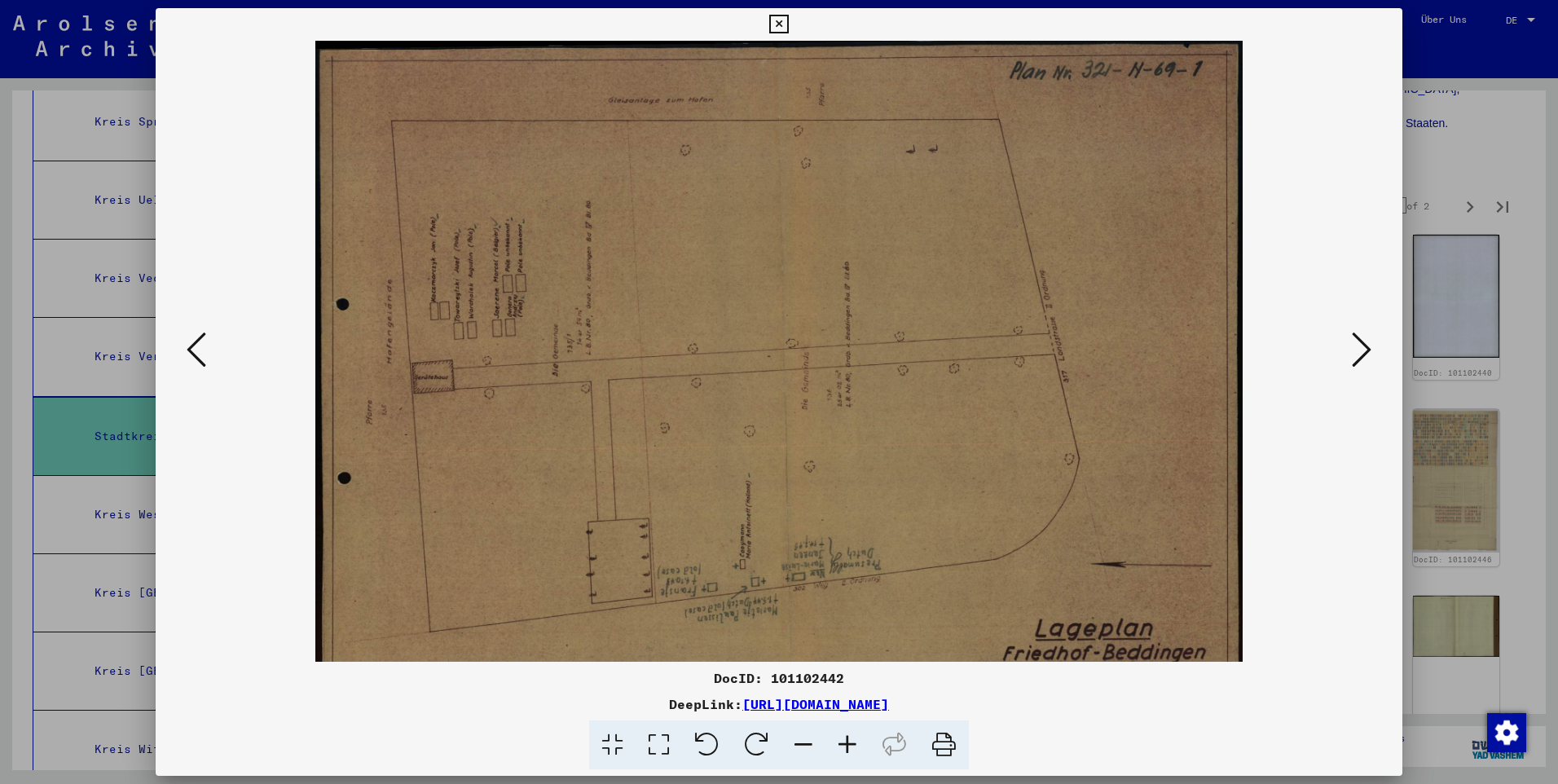
click at [852, 746] on icon at bounding box center [848, 745] width 44 height 50
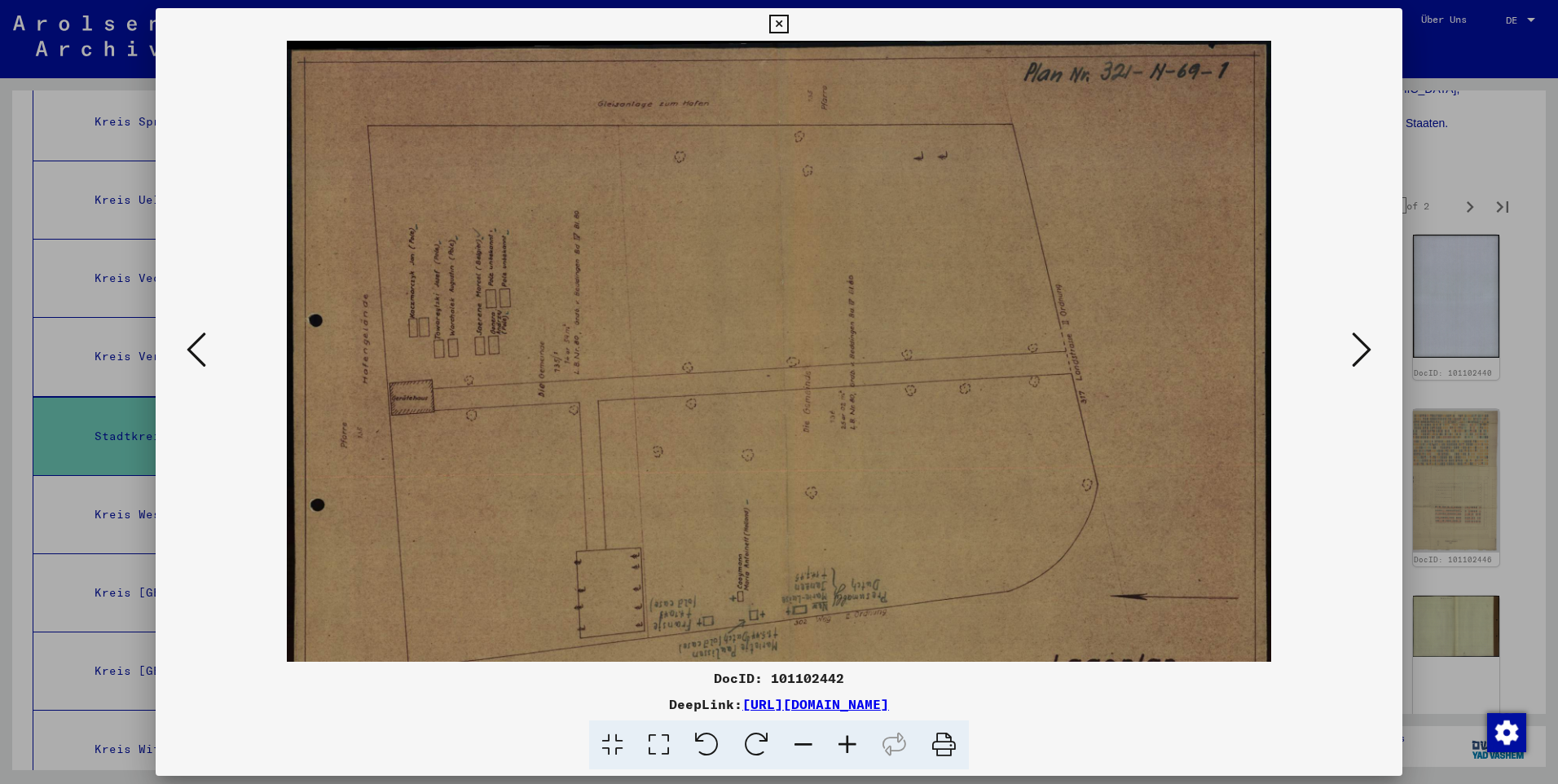
click at [852, 746] on icon at bounding box center [848, 745] width 44 height 50
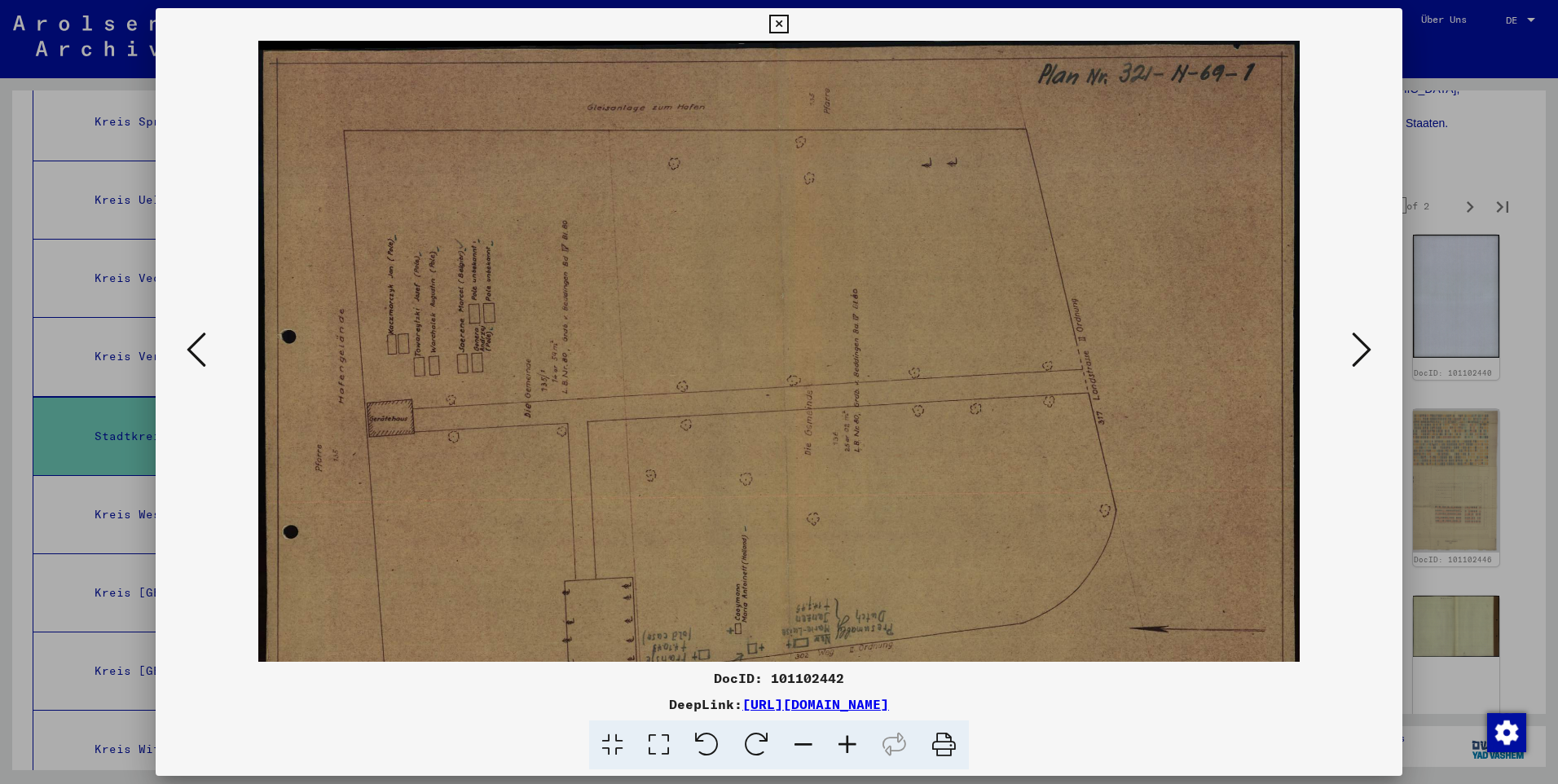
click at [852, 746] on icon at bounding box center [848, 745] width 44 height 50
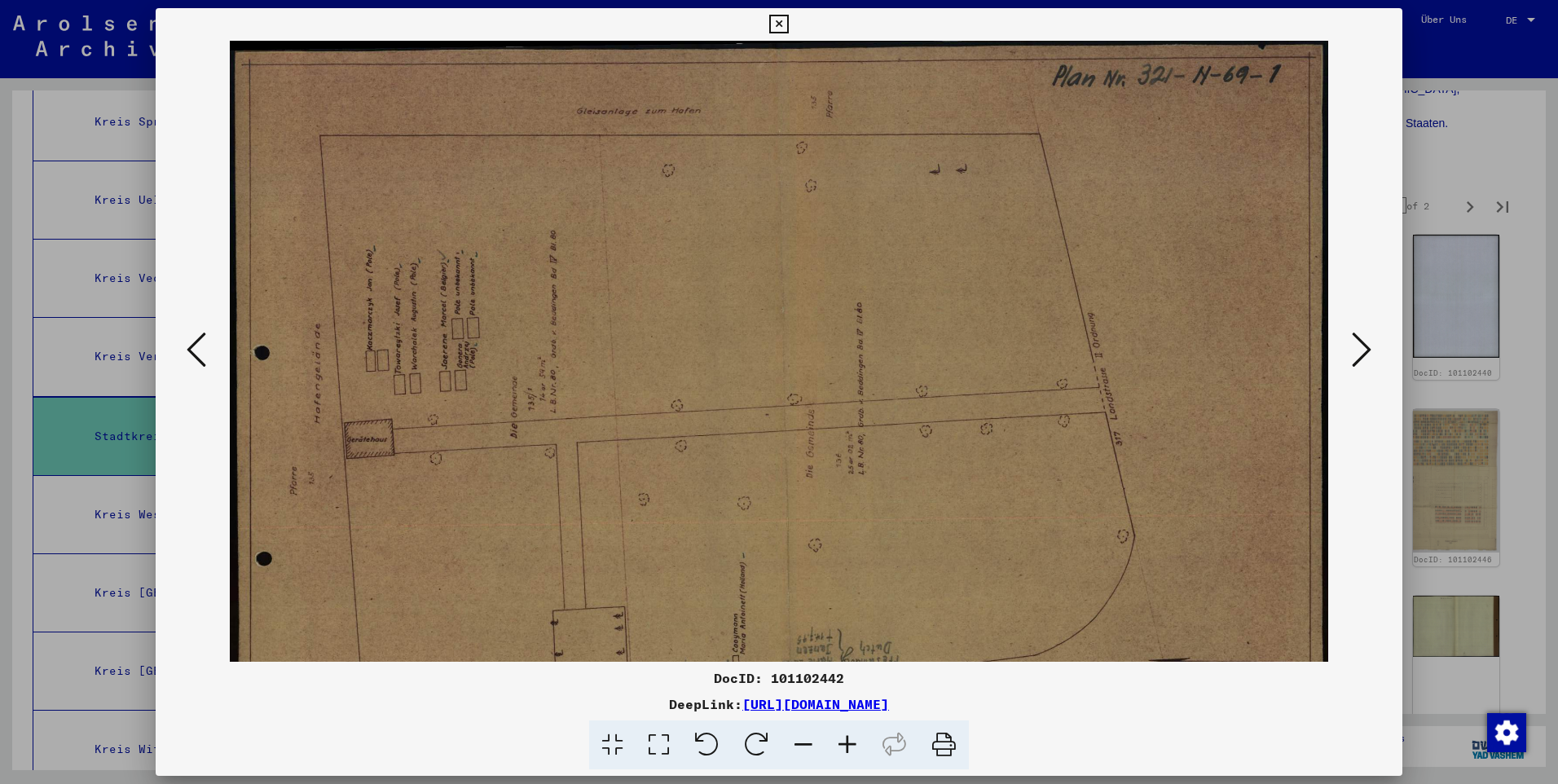
click at [750, 736] on icon at bounding box center [756, 745] width 50 height 50
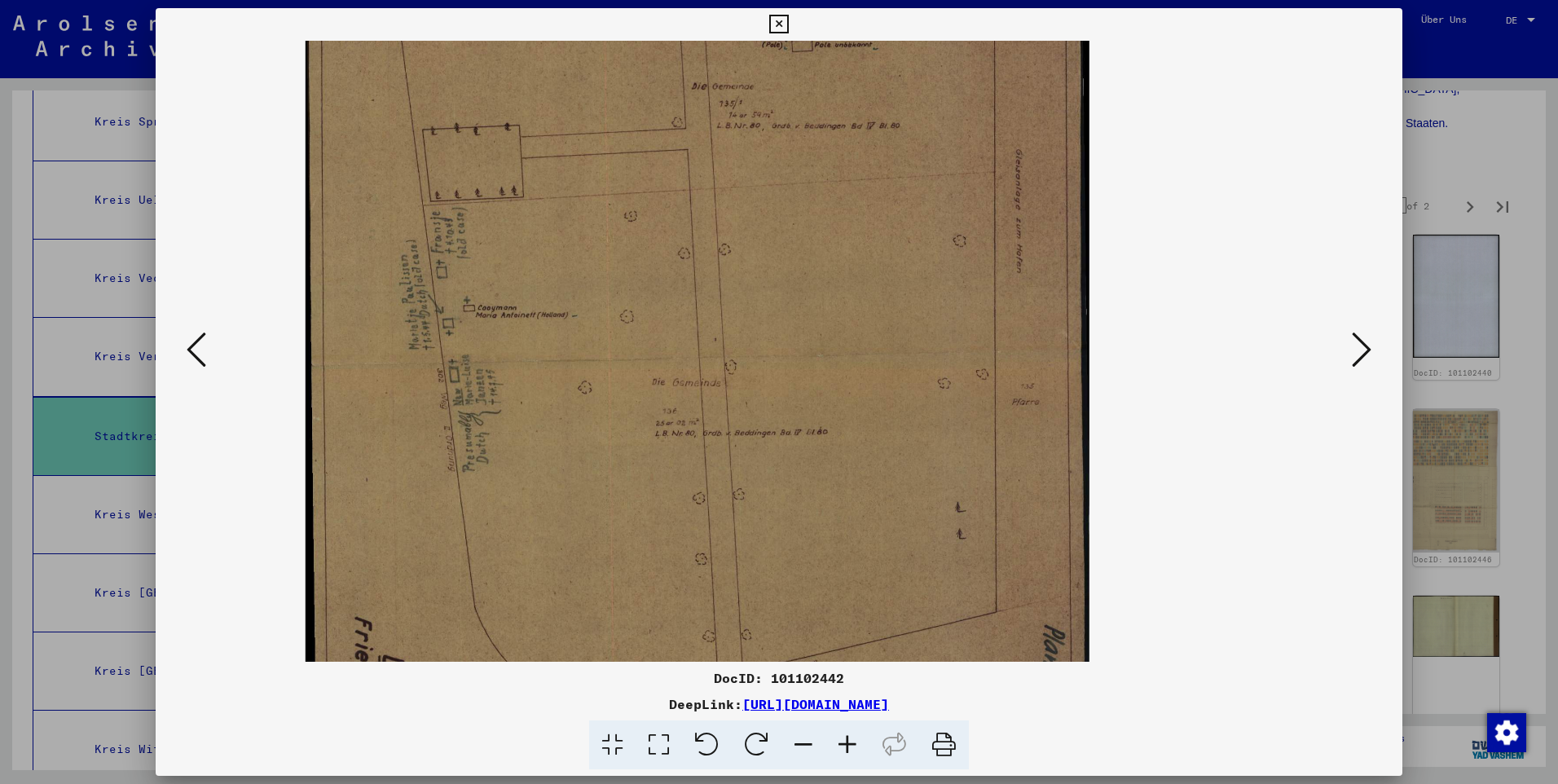
click at [757, 733] on icon at bounding box center [756, 745] width 50 height 50
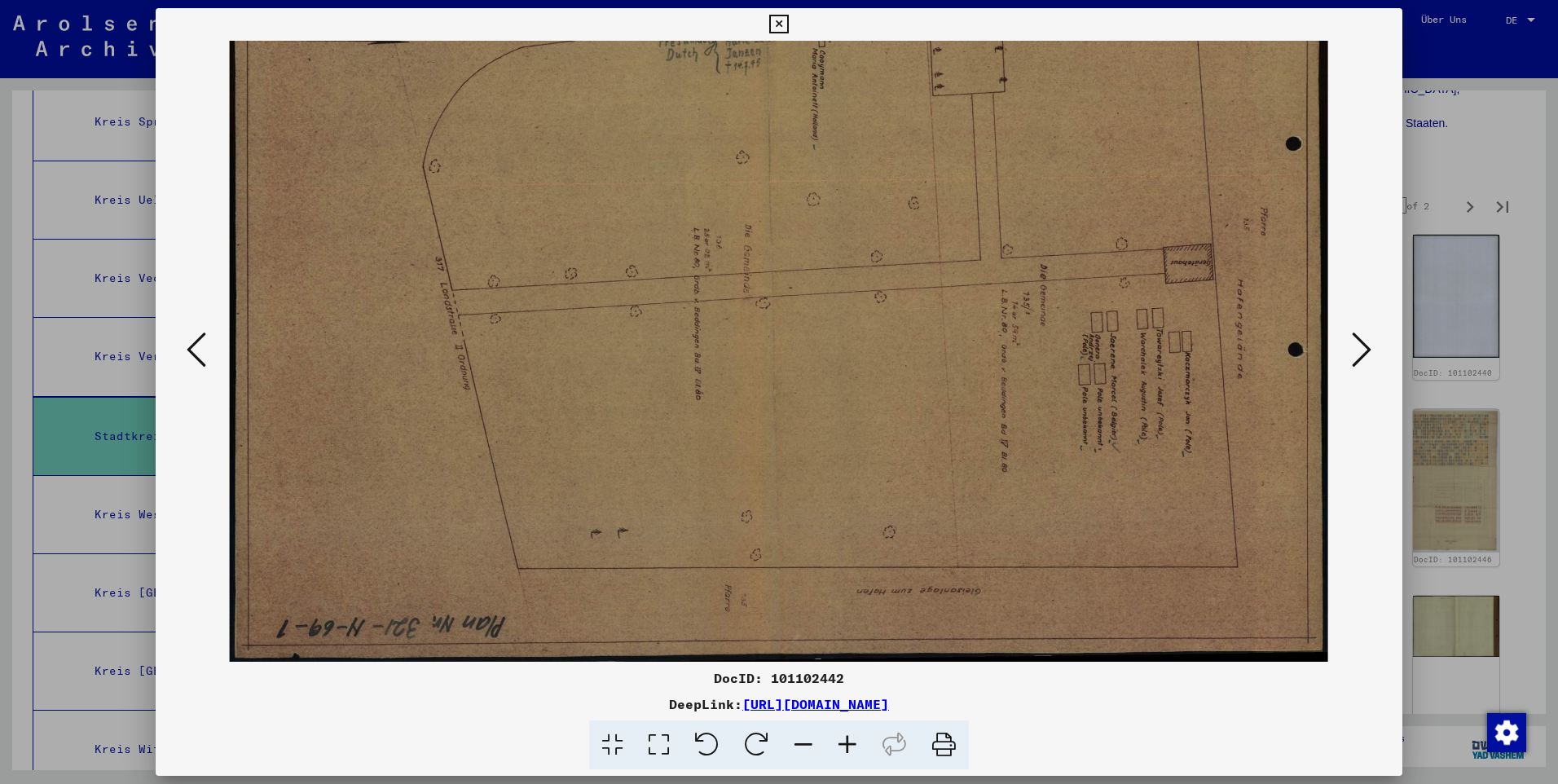
drag, startPoint x: 886, startPoint y: 303, endPoint x: 883, endPoint y: 358, distance: 55.1
click at [883, 358] on img at bounding box center [779, 269] width 1099 height 784
click at [778, 21] on icon at bounding box center [779, 24] width 19 height 19
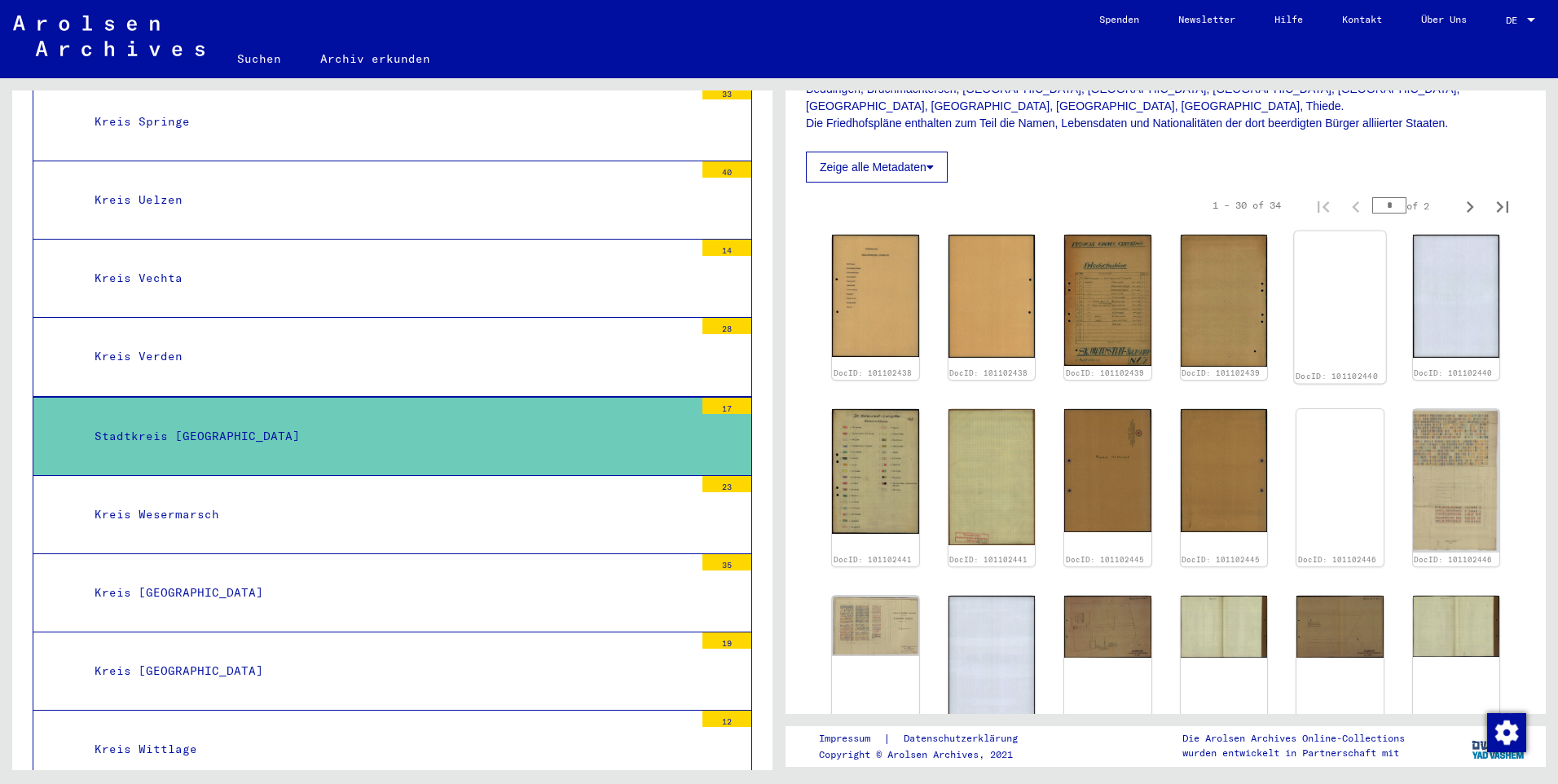
click at [1318, 231] on img at bounding box center [1340, 231] width 92 height 0
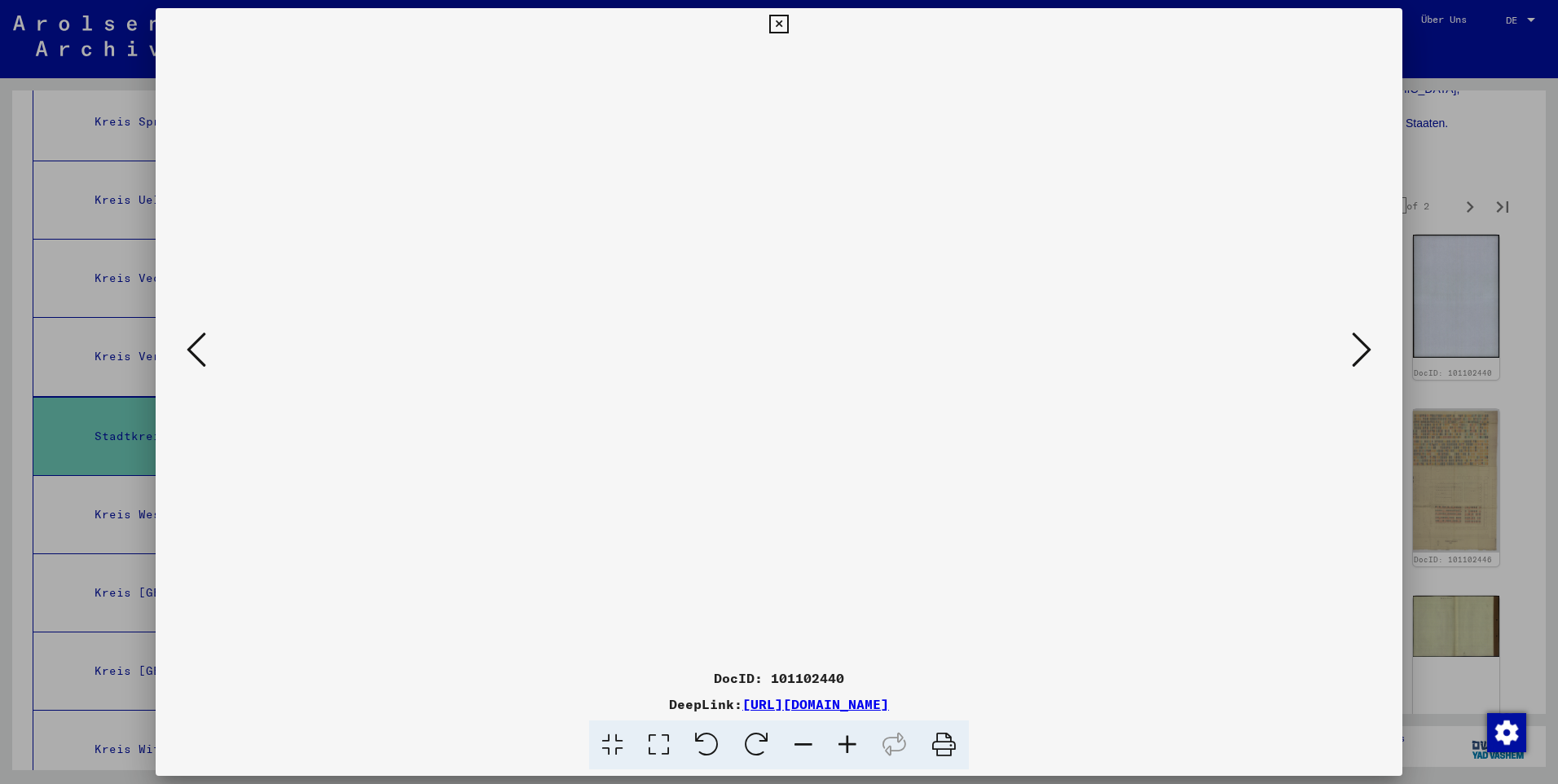
click at [846, 742] on icon at bounding box center [848, 745] width 44 height 50
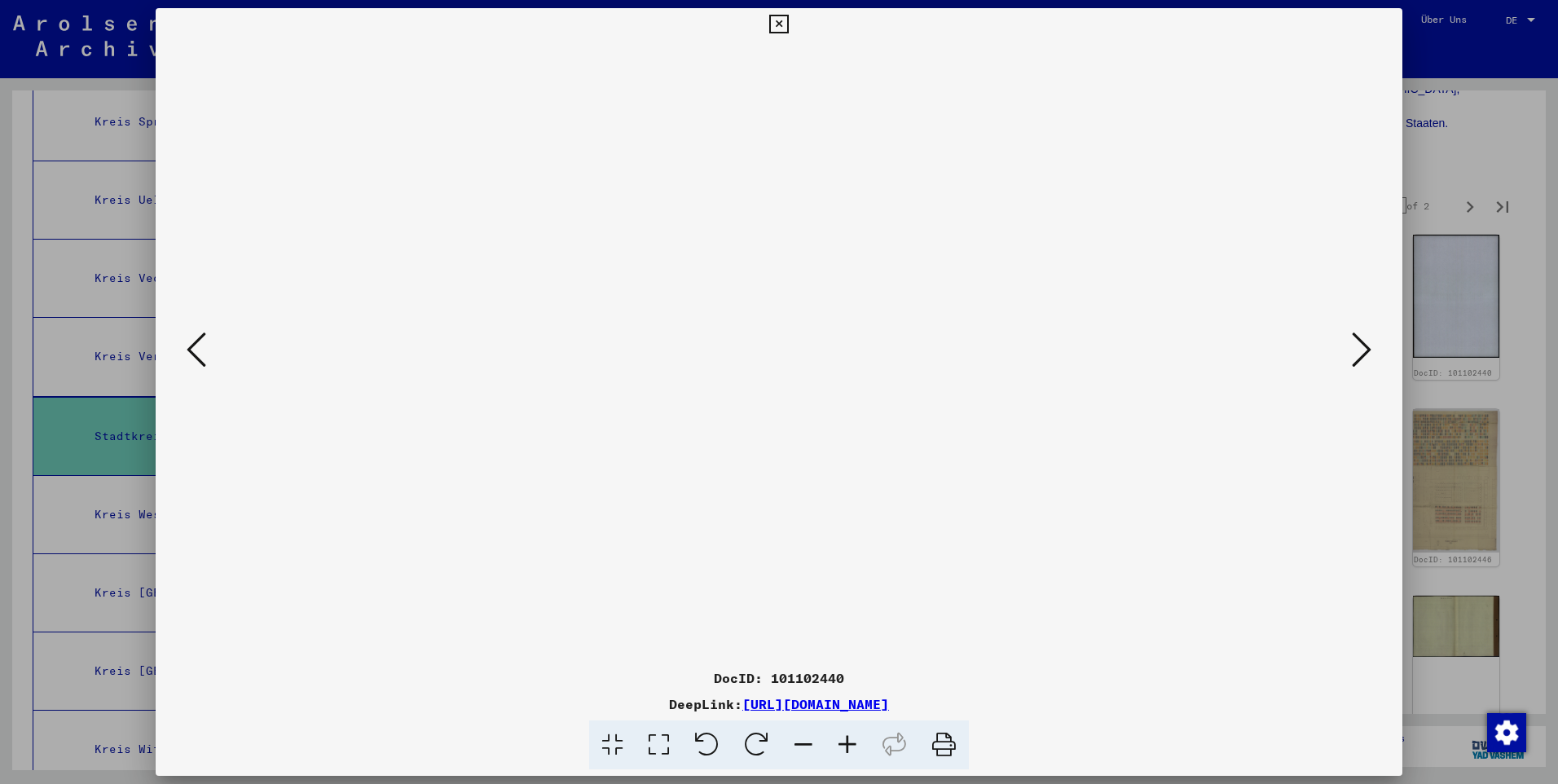
click at [846, 742] on icon at bounding box center [848, 745] width 44 height 50
click at [846, 743] on icon at bounding box center [848, 745] width 44 height 50
click at [846, 744] on icon at bounding box center [848, 745] width 44 height 50
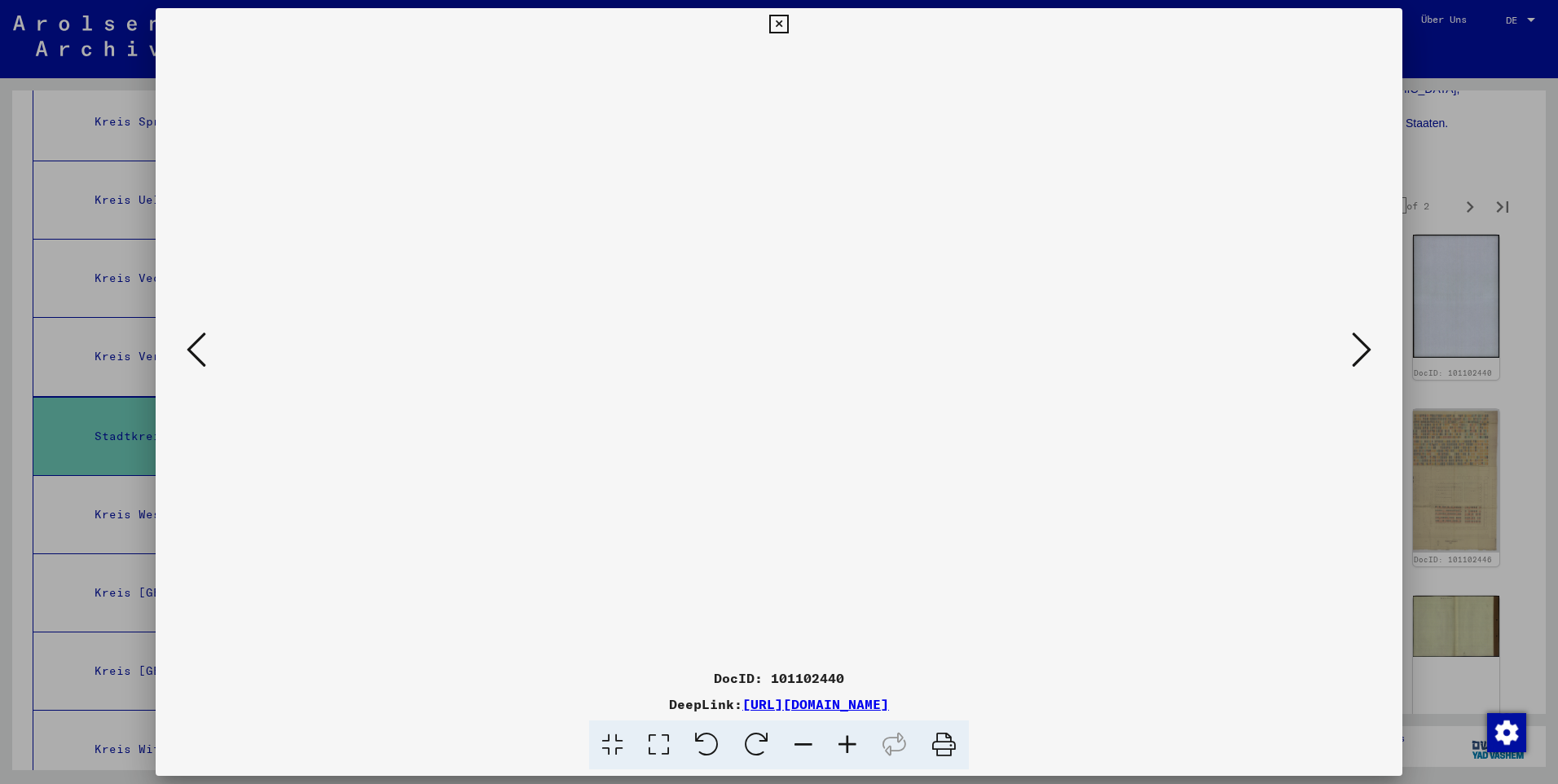
click at [846, 744] on icon at bounding box center [848, 745] width 44 height 50
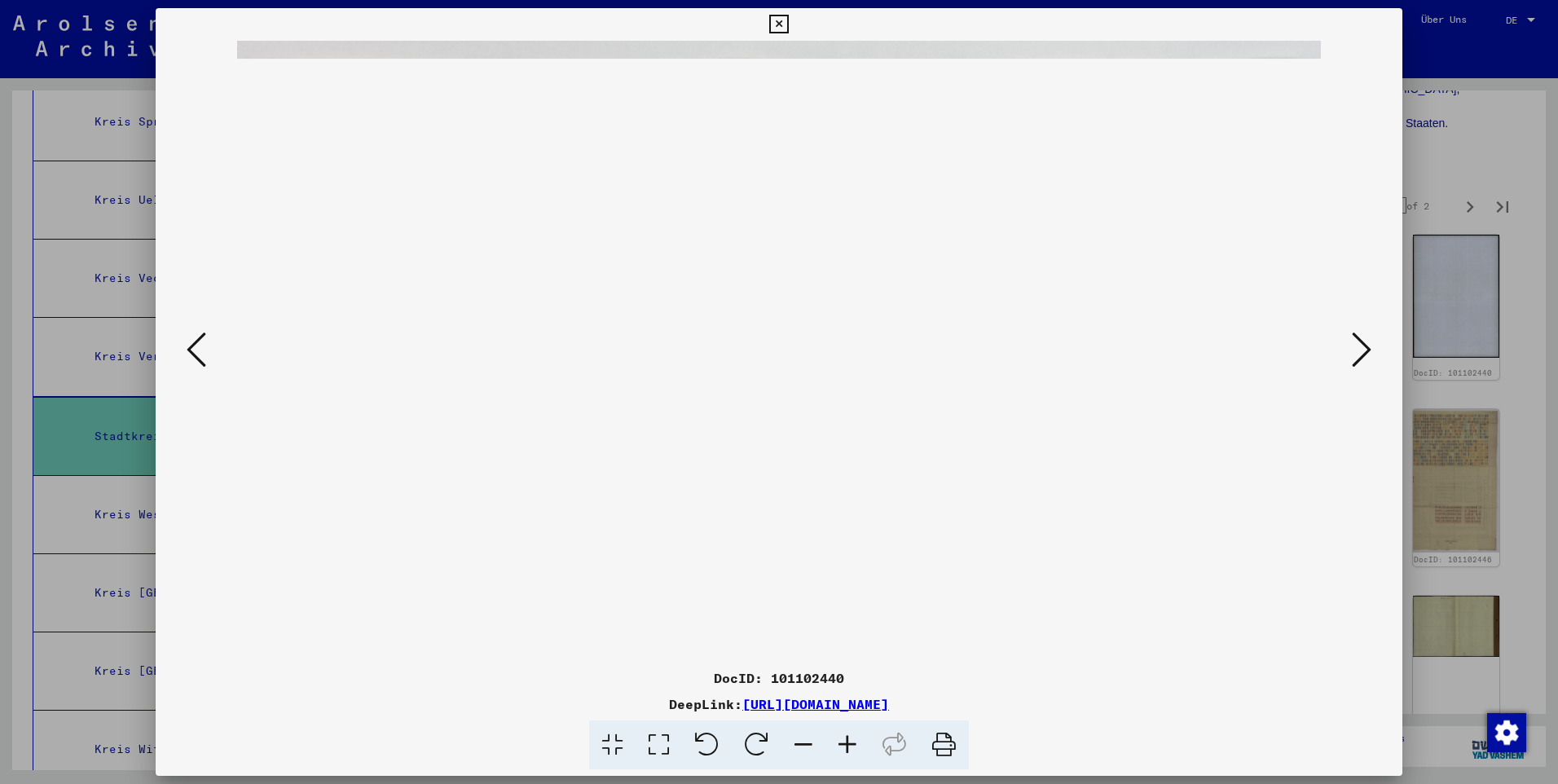
click at [846, 744] on icon at bounding box center [848, 745] width 44 height 50
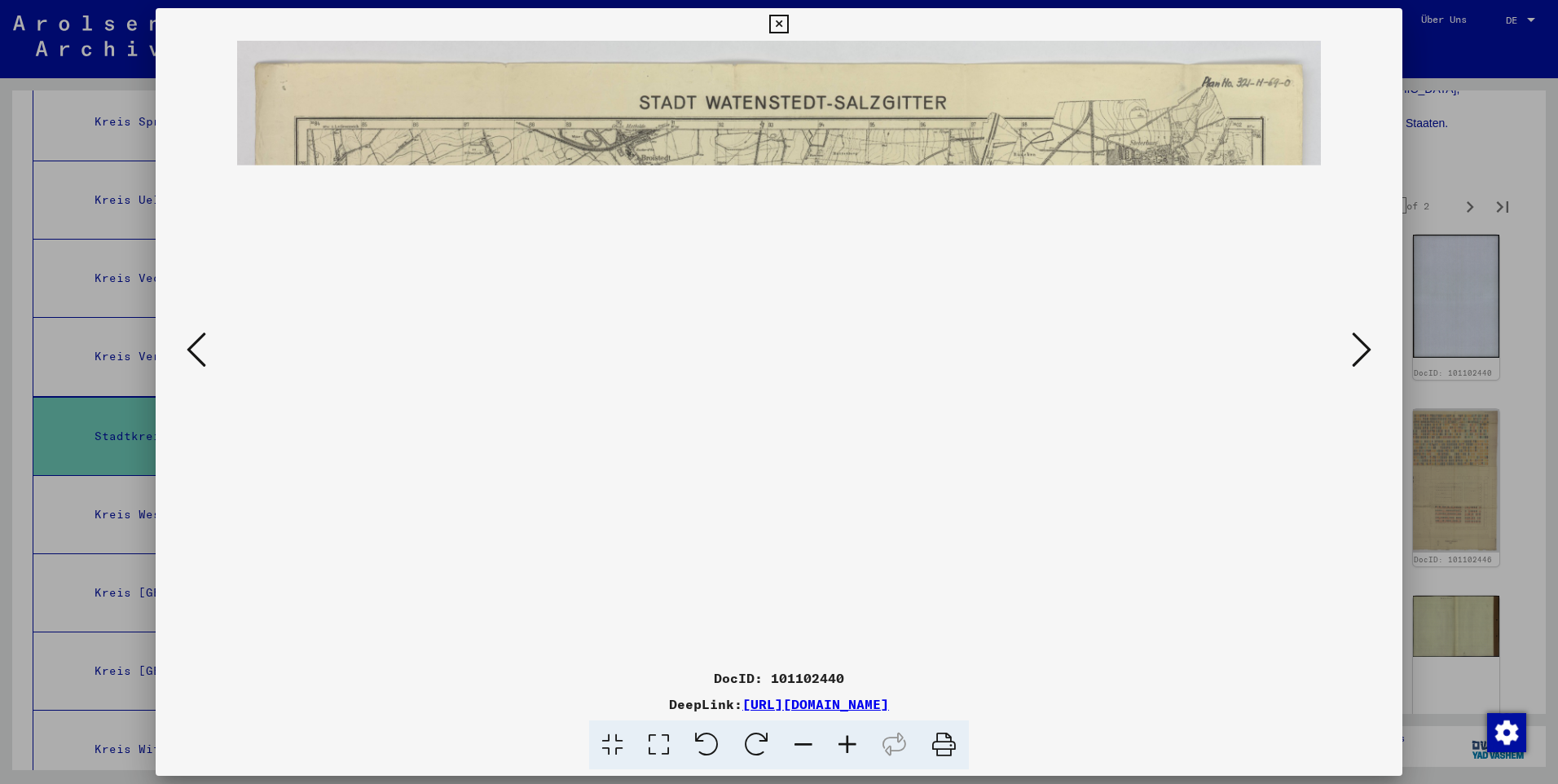
click at [846, 744] on icon at bounding box center [848, 745] width 44 height 50
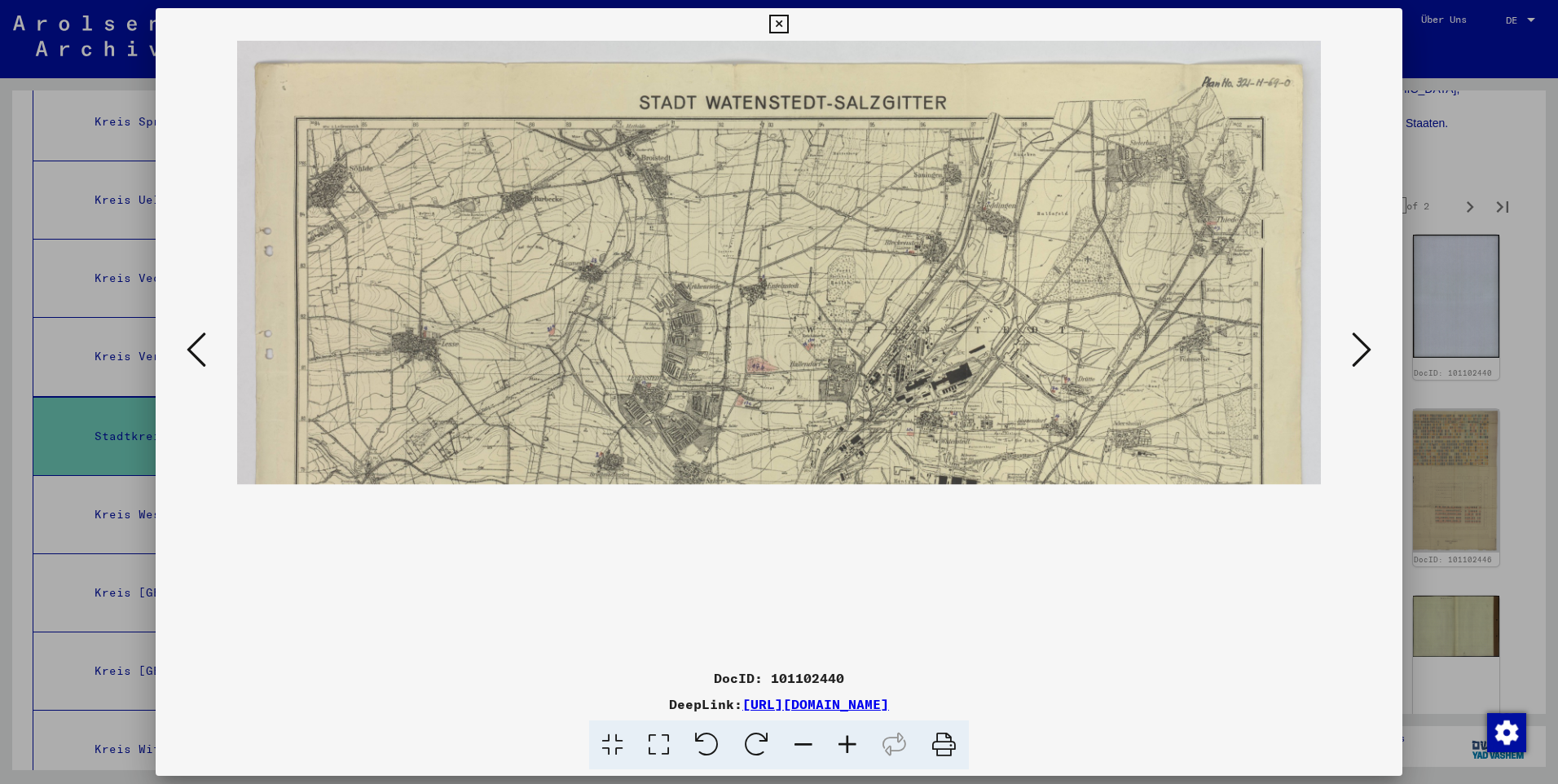
click at [846, 744] on icon at bounding box center [848, 745] width 44 height 50
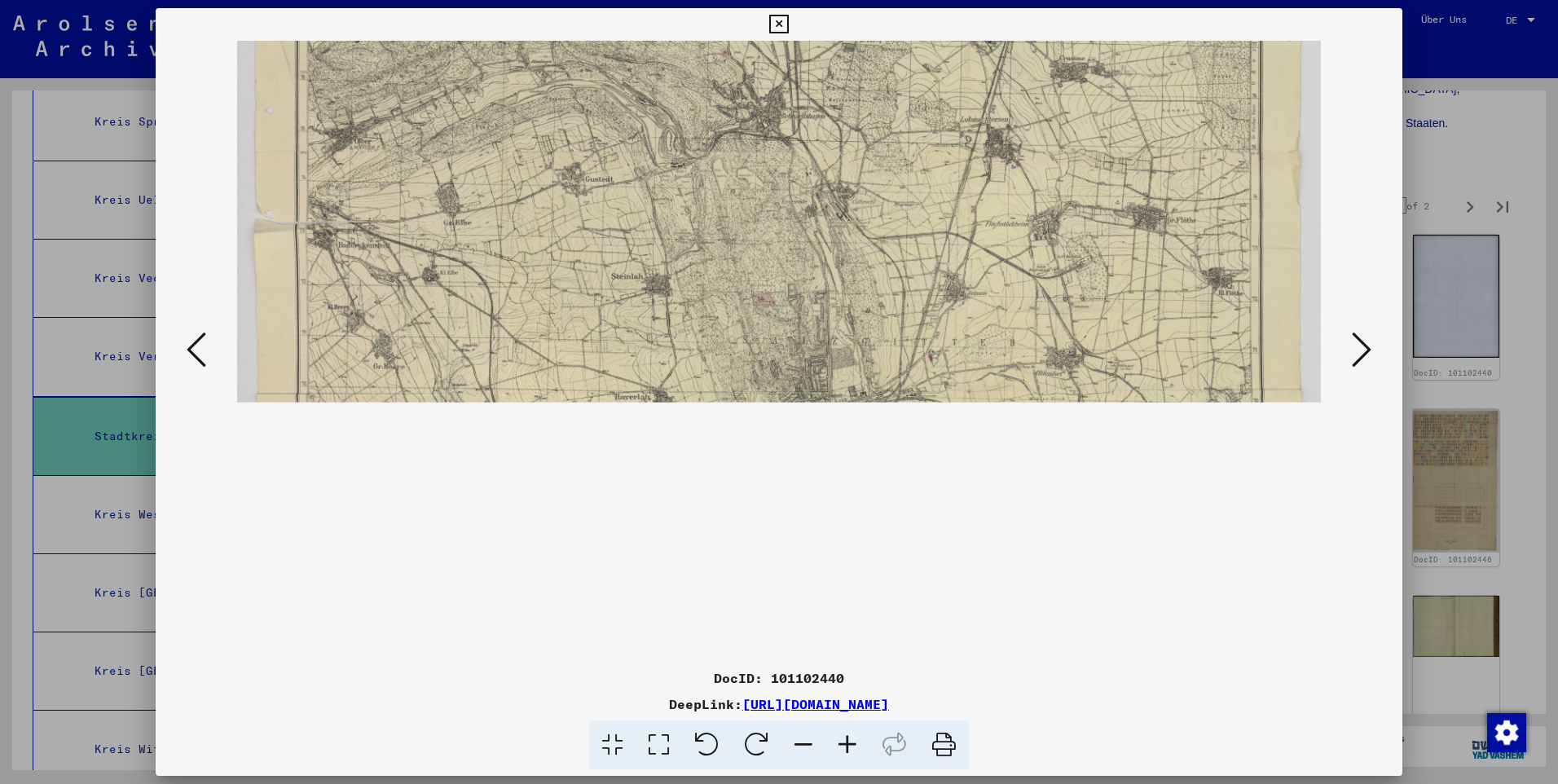
scroll to position [556, 0]
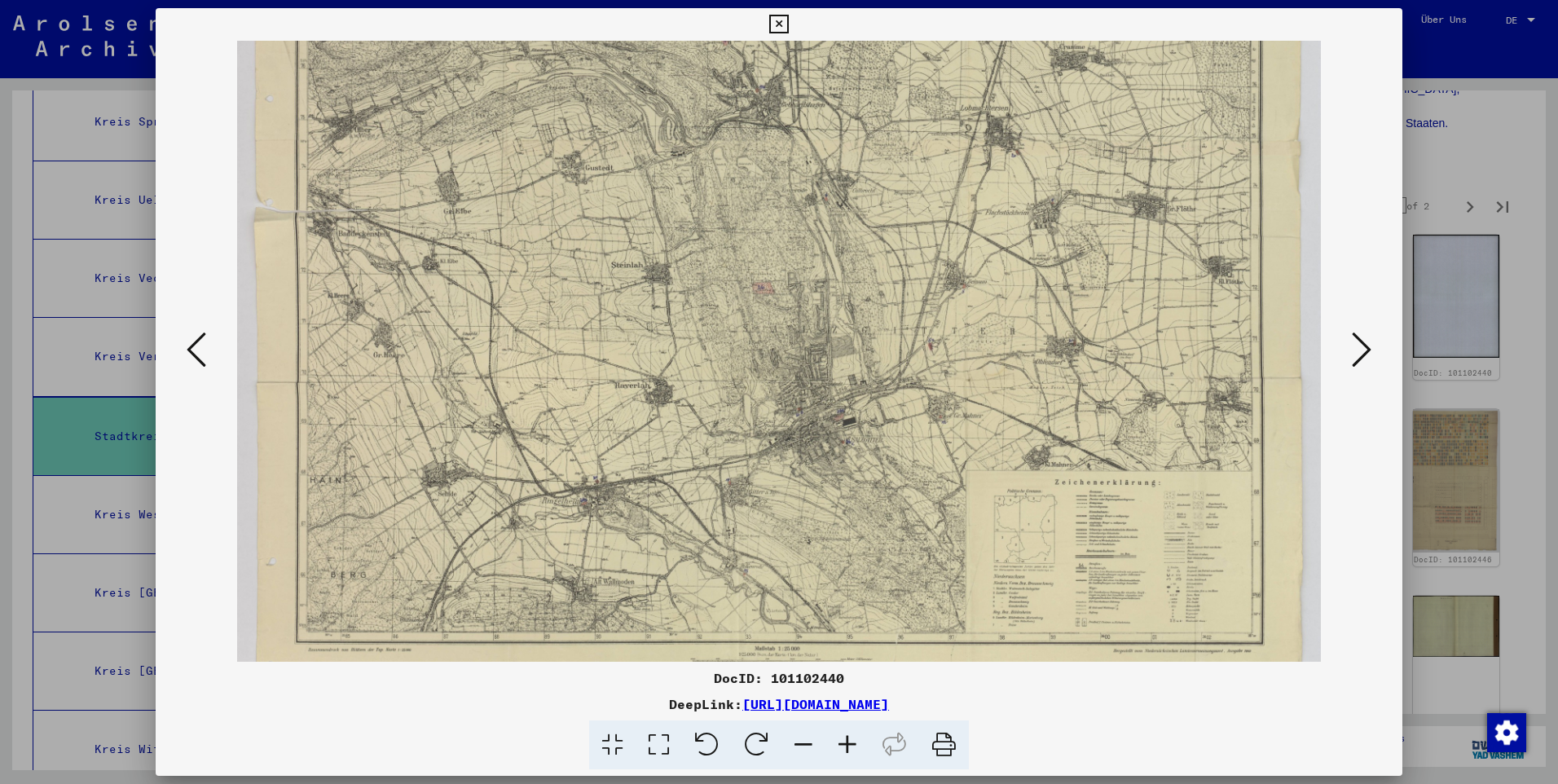
drag, startPoint x: 932, startPoint y: 585, endPoint x: 910, endPoint y: 30, distance: 555.4
click at [910, 30] on div "DocID: 101102440 DeepLink: [URL][DOMAIN_NAME]" at bounding box center [779, 389] width 1247 height 762
click at [1347, 364] on button at bounding box center [1362, 351] width 30 height 46
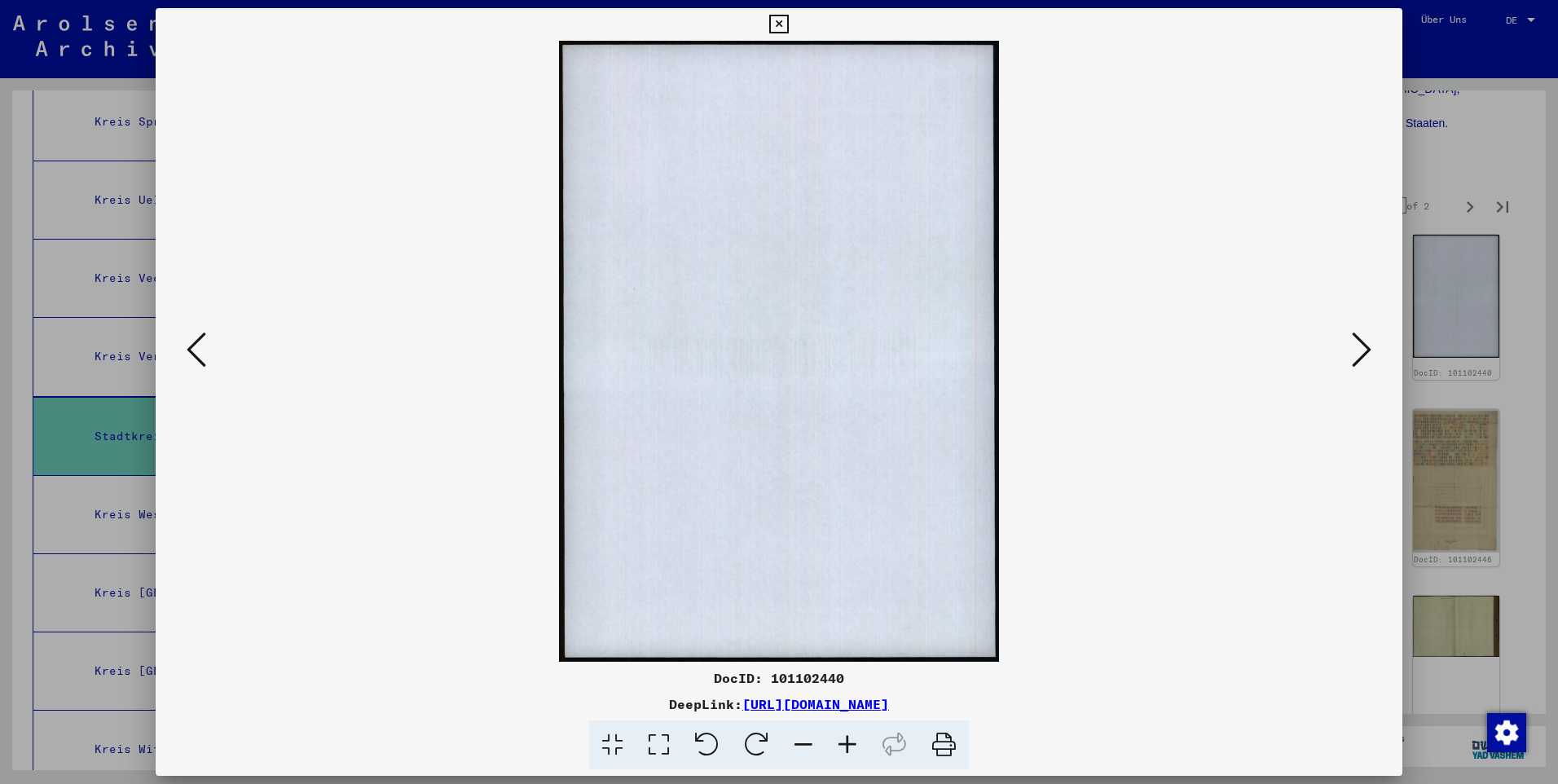
click at [1347, 364] on button at bounding box center [1362, 351] width 30 height 46
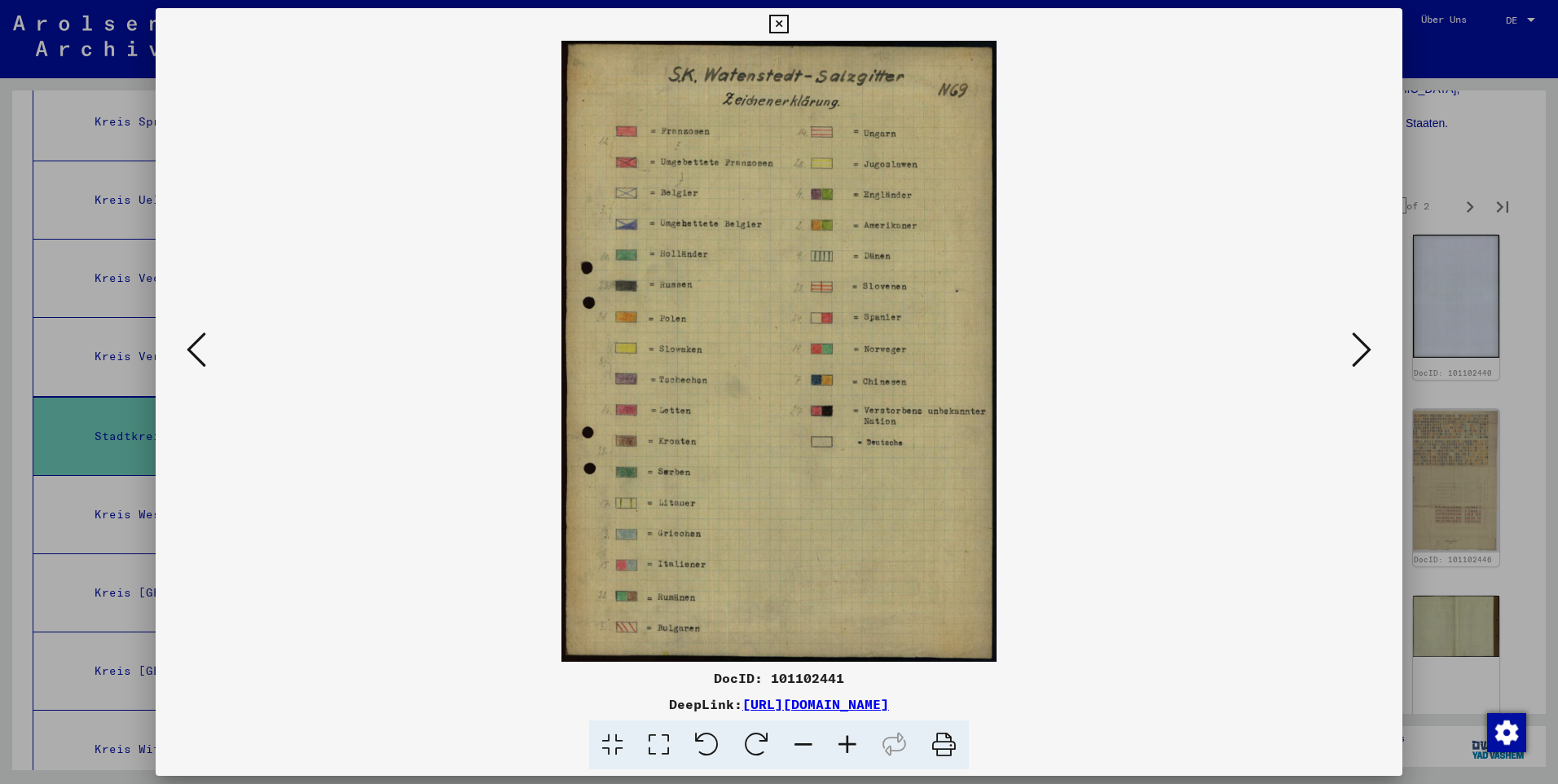
click at [837, 744] on icon at bounding box center [848, 745] width 44 height 50
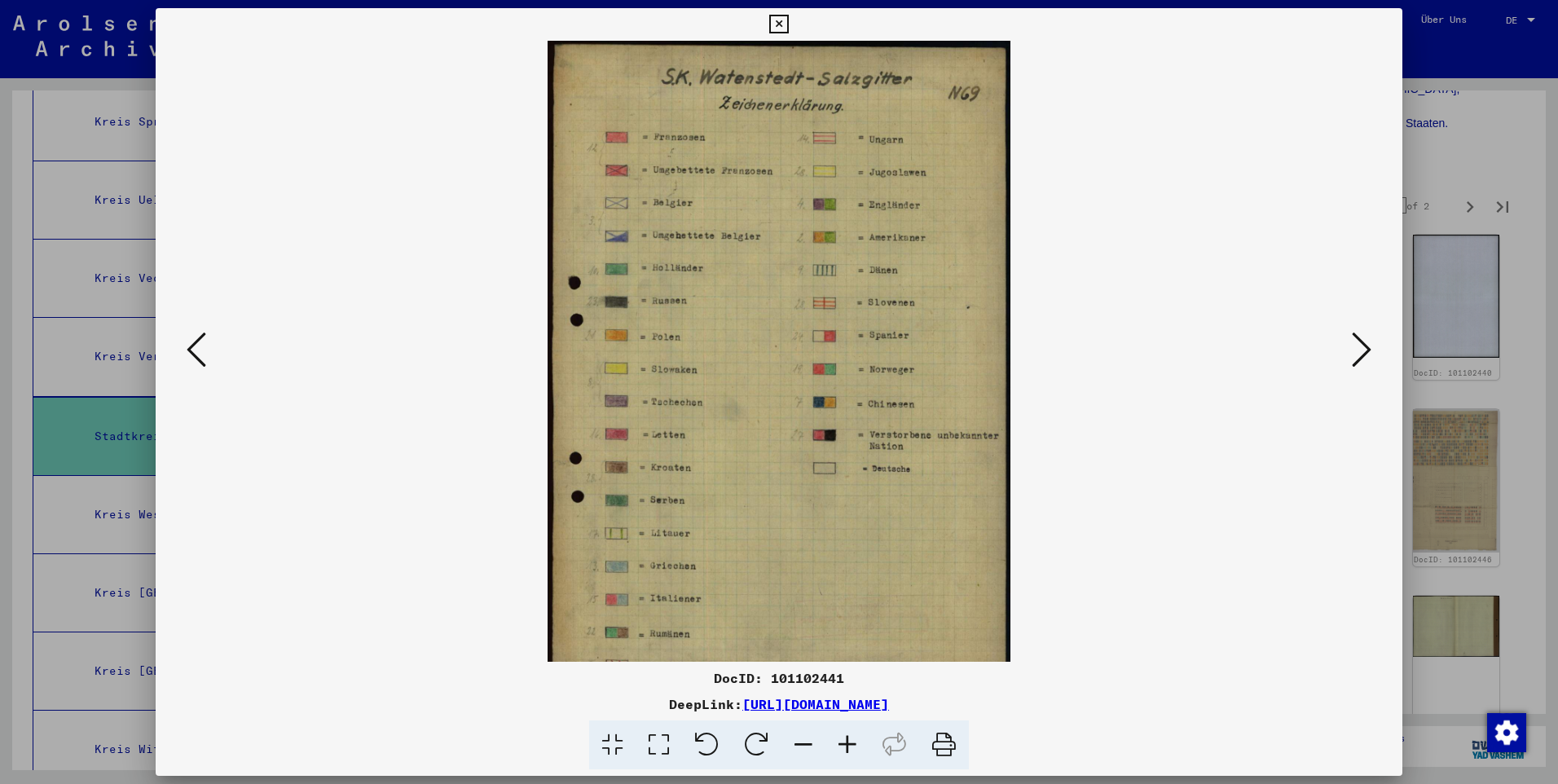
click at [837, 744] on icon at bounding box center [848, 745] width 44 height 50
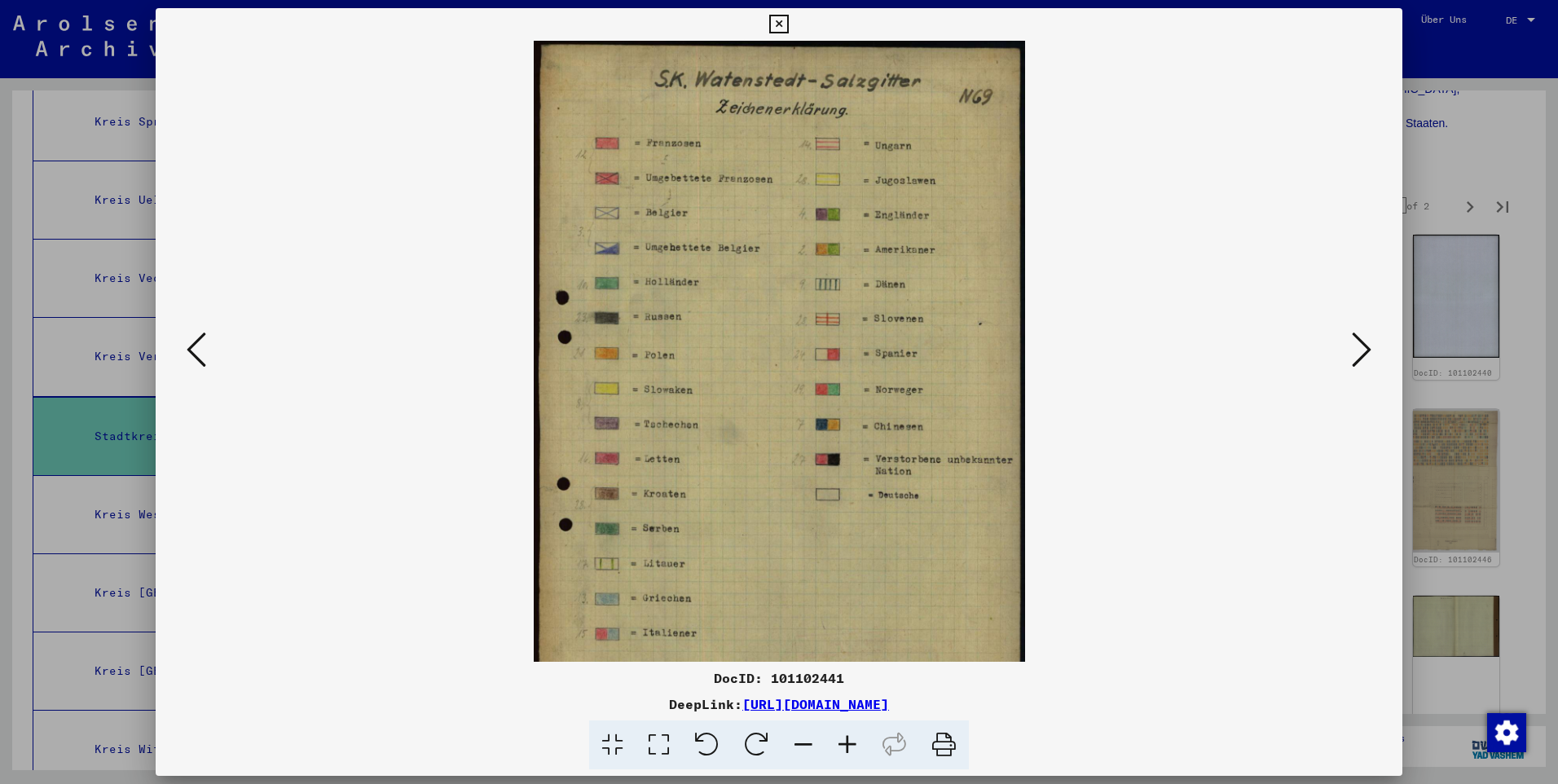
click at [837, 744] on icon at bounding box center [848, 745] width 44 height 50
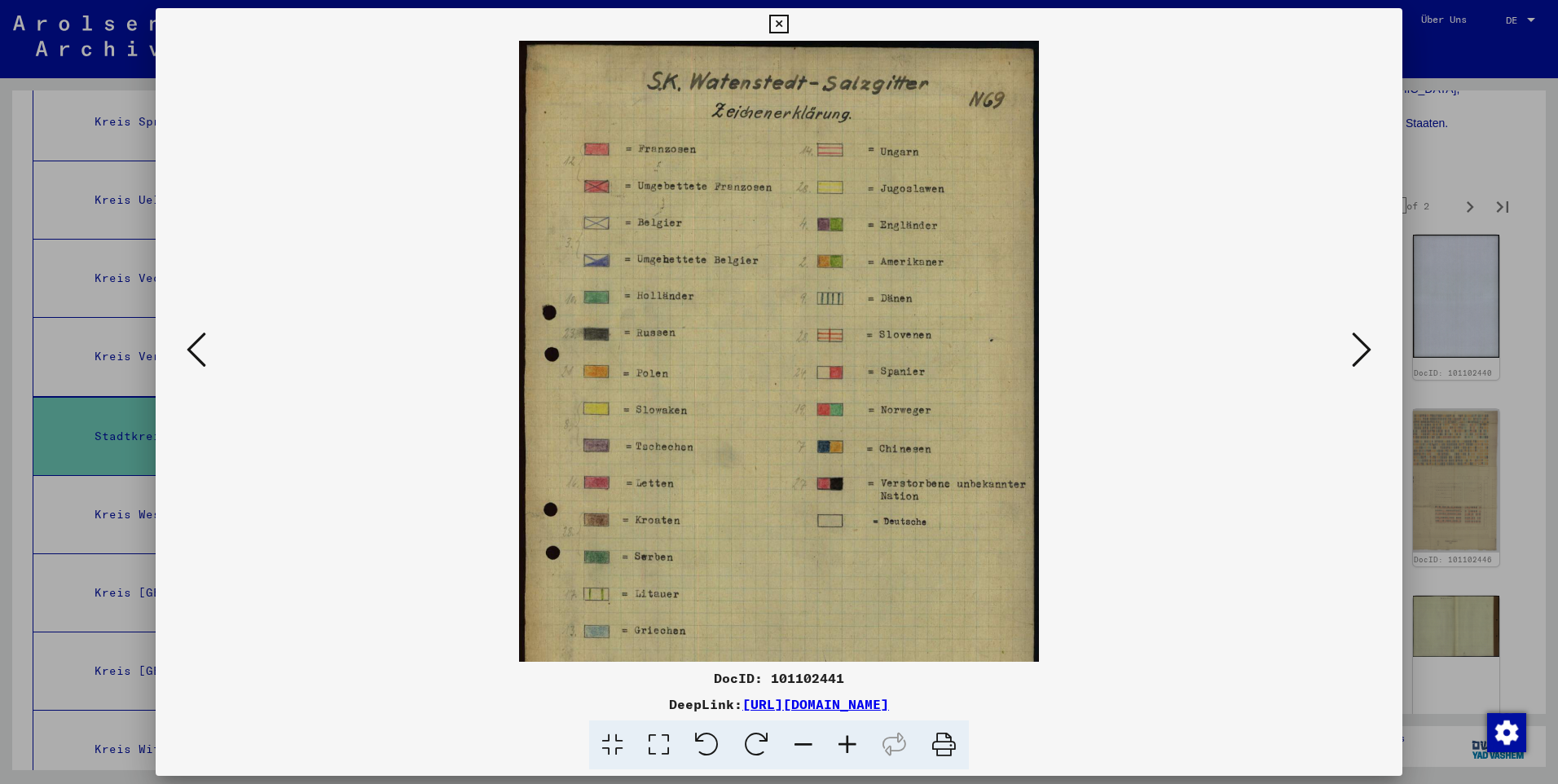
click at [837, 744] on icon at bounding box center [848, 745] width 44 height 50
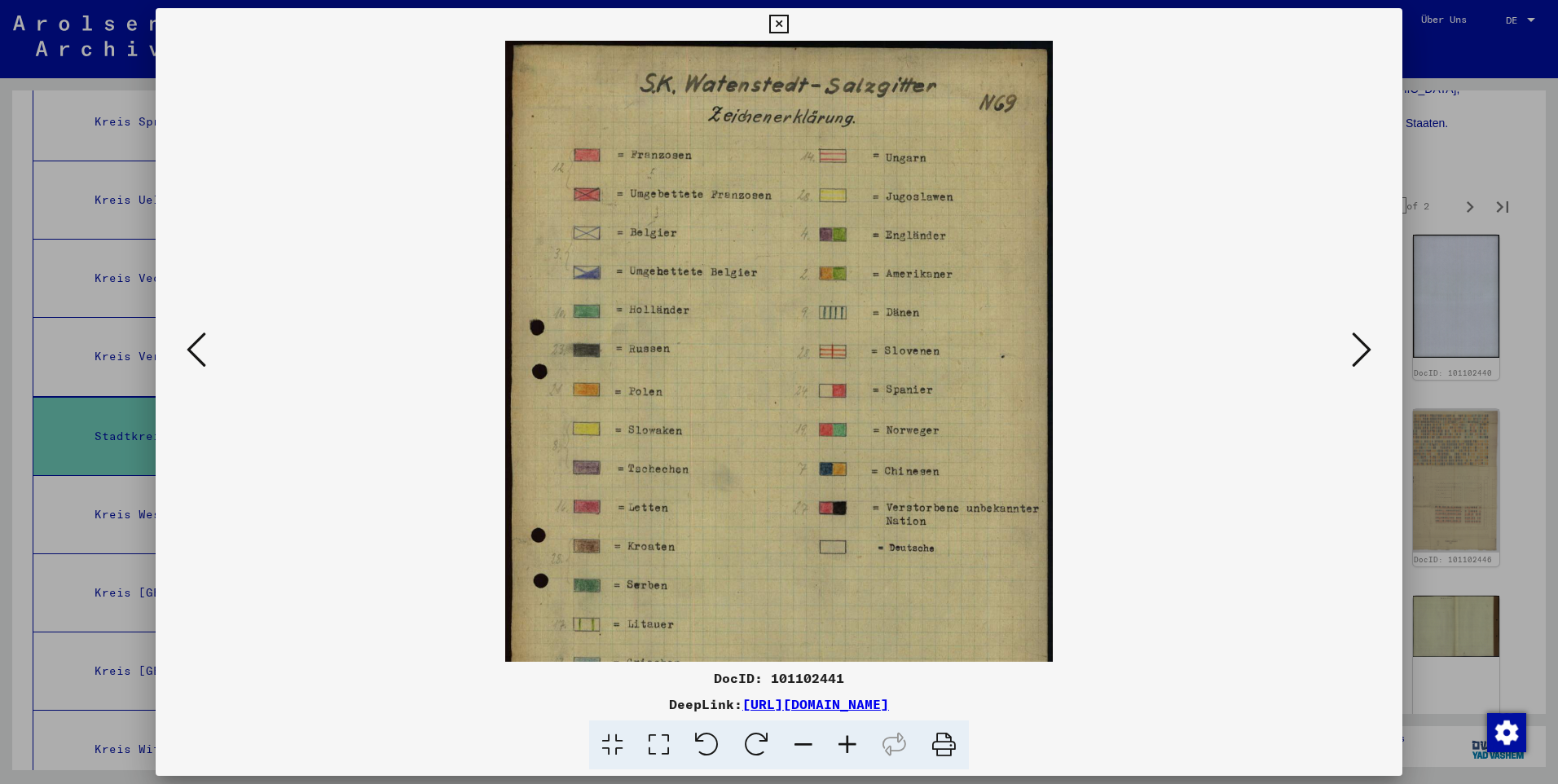
click at [837, 744] on icon at bounding box center [848, 745] width 44 height 50
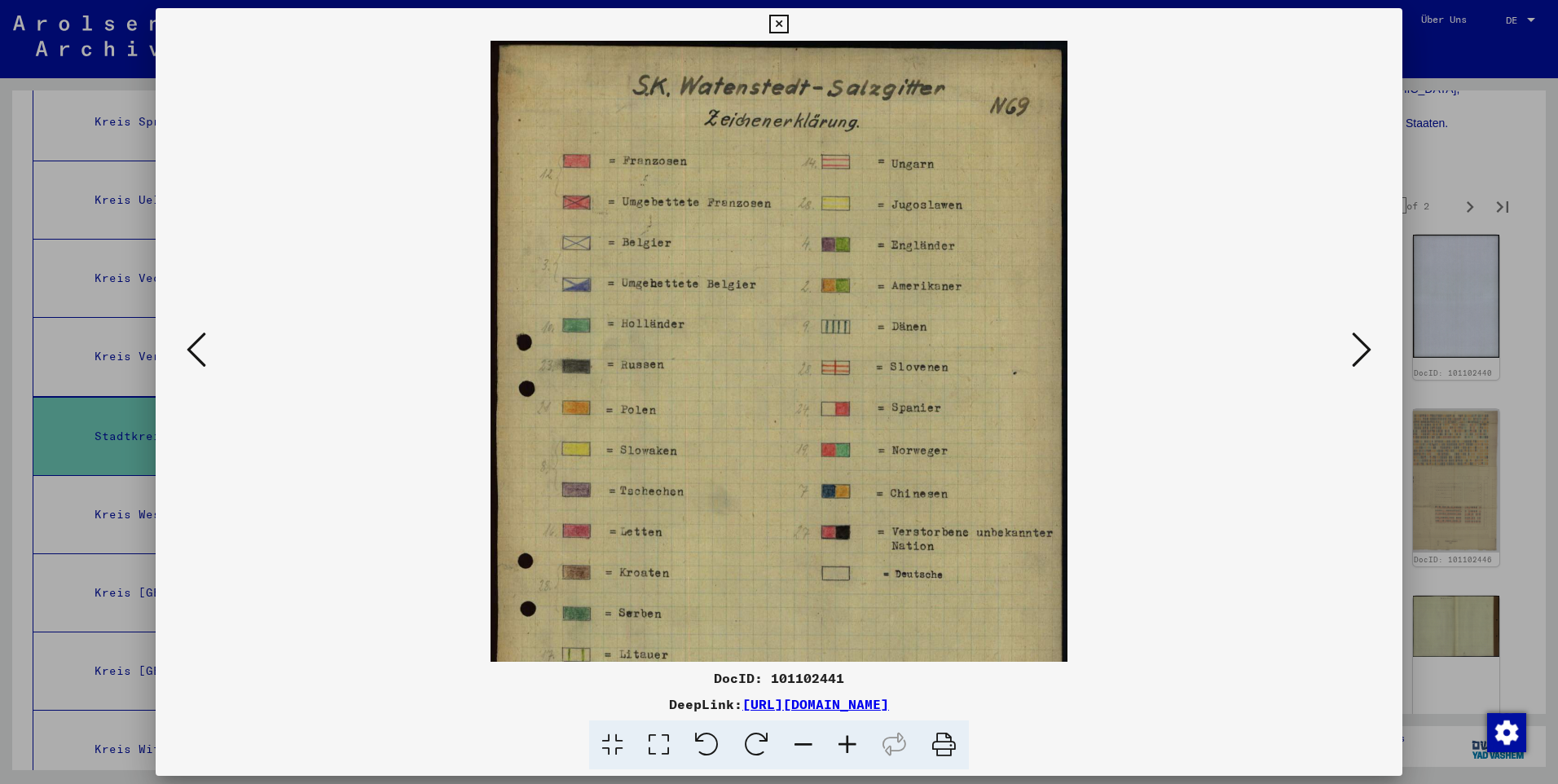
click at [837, 744] on icon at bounding box center [848, 745] width 44 height 50
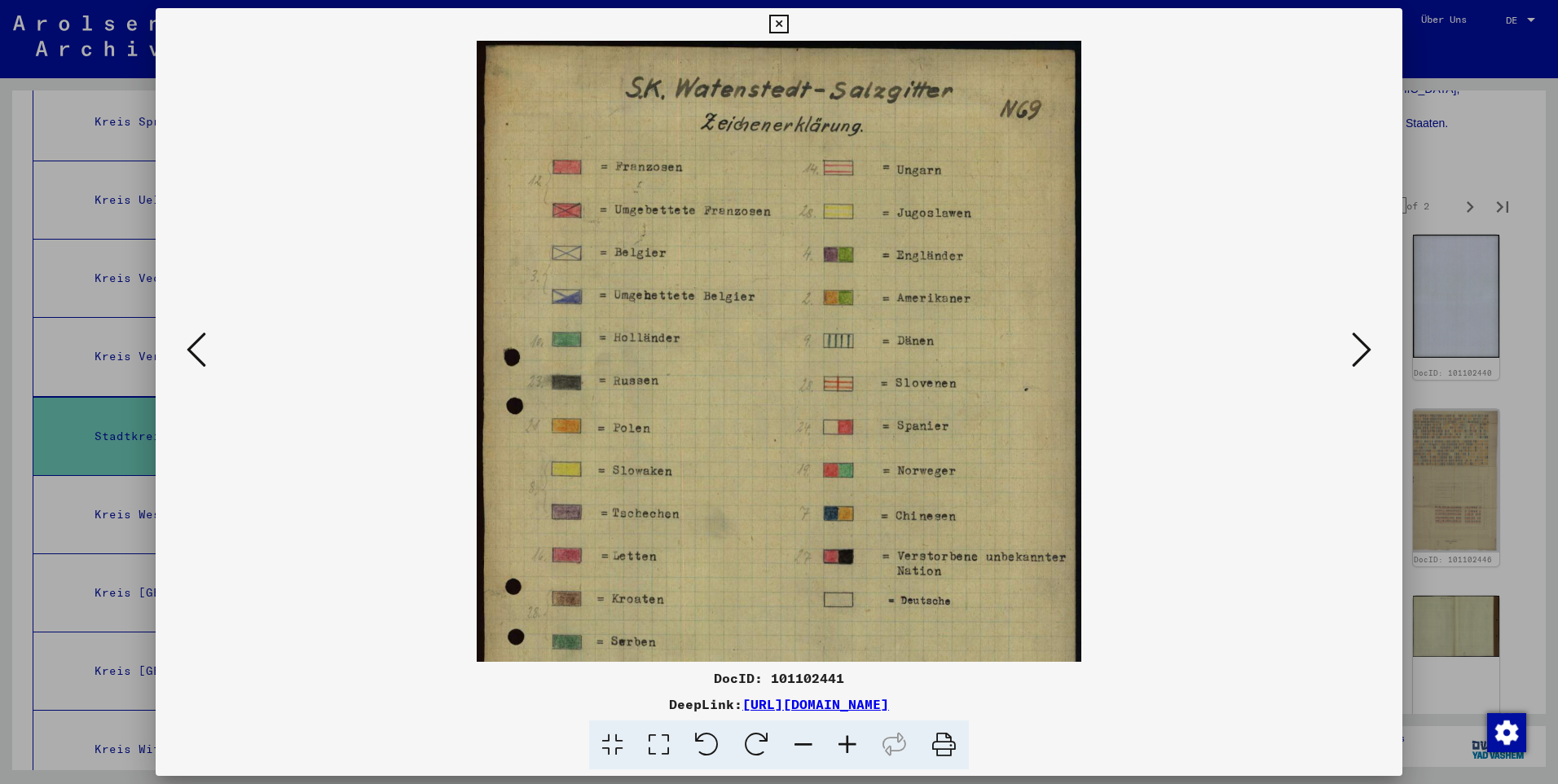
click at [837, 744] on icon at bounding box center [848, 745] width 44 height 50
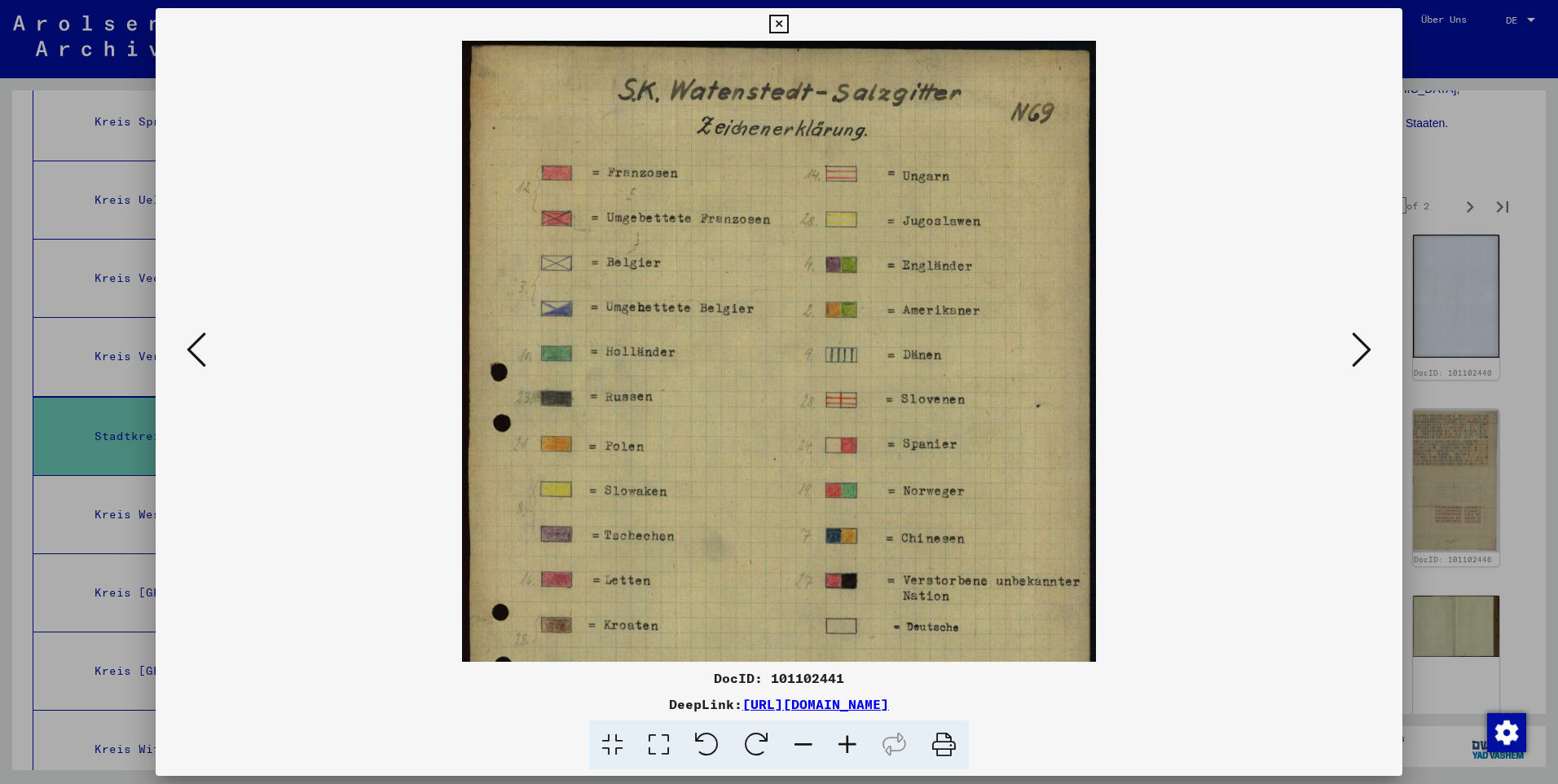
click at [837, 744] on icon at bounding box center [848, 745] width 44 height 50
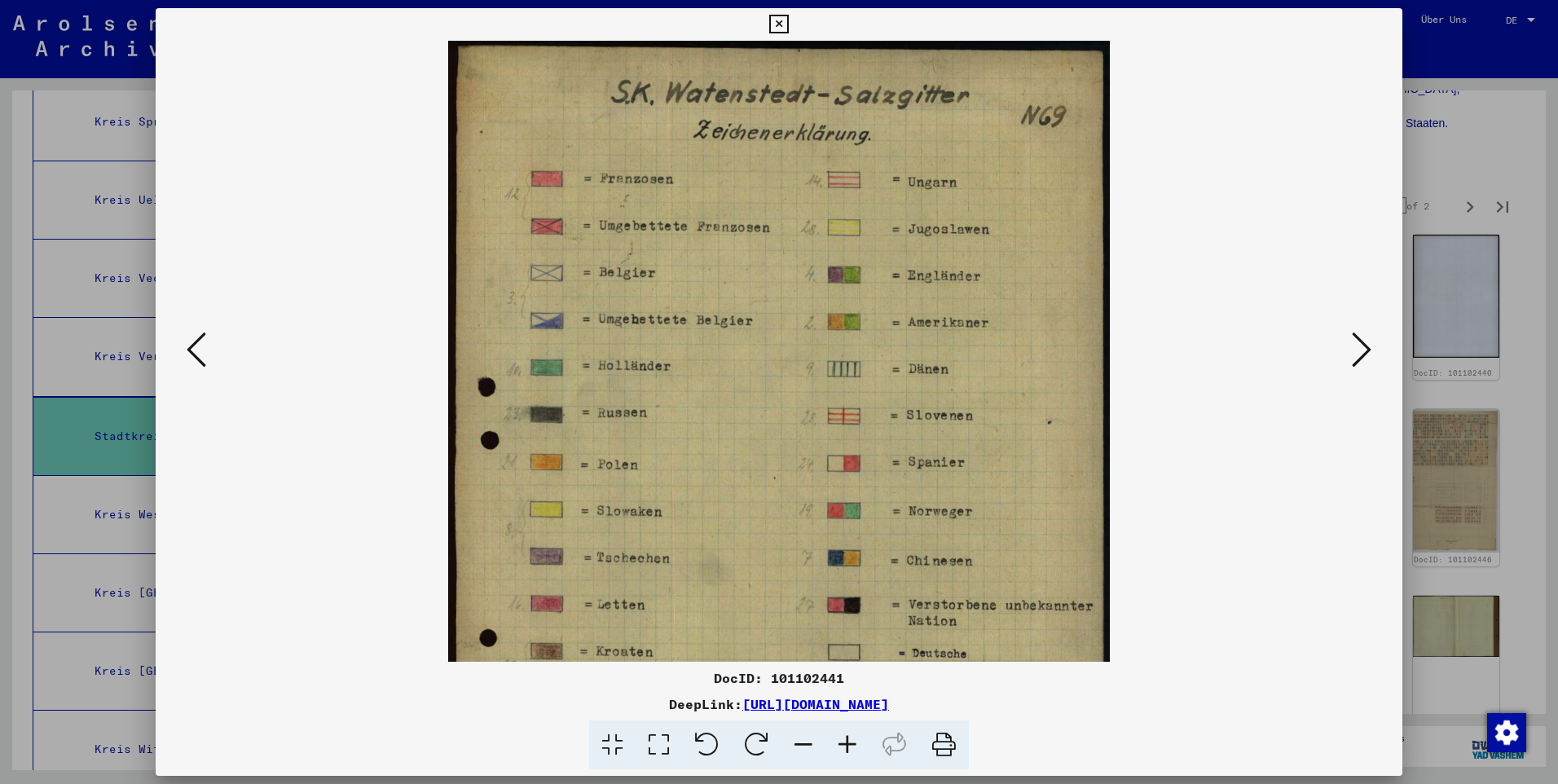
click at [837, 744] on icon at bounding box center [848, 745] width 44 height 50
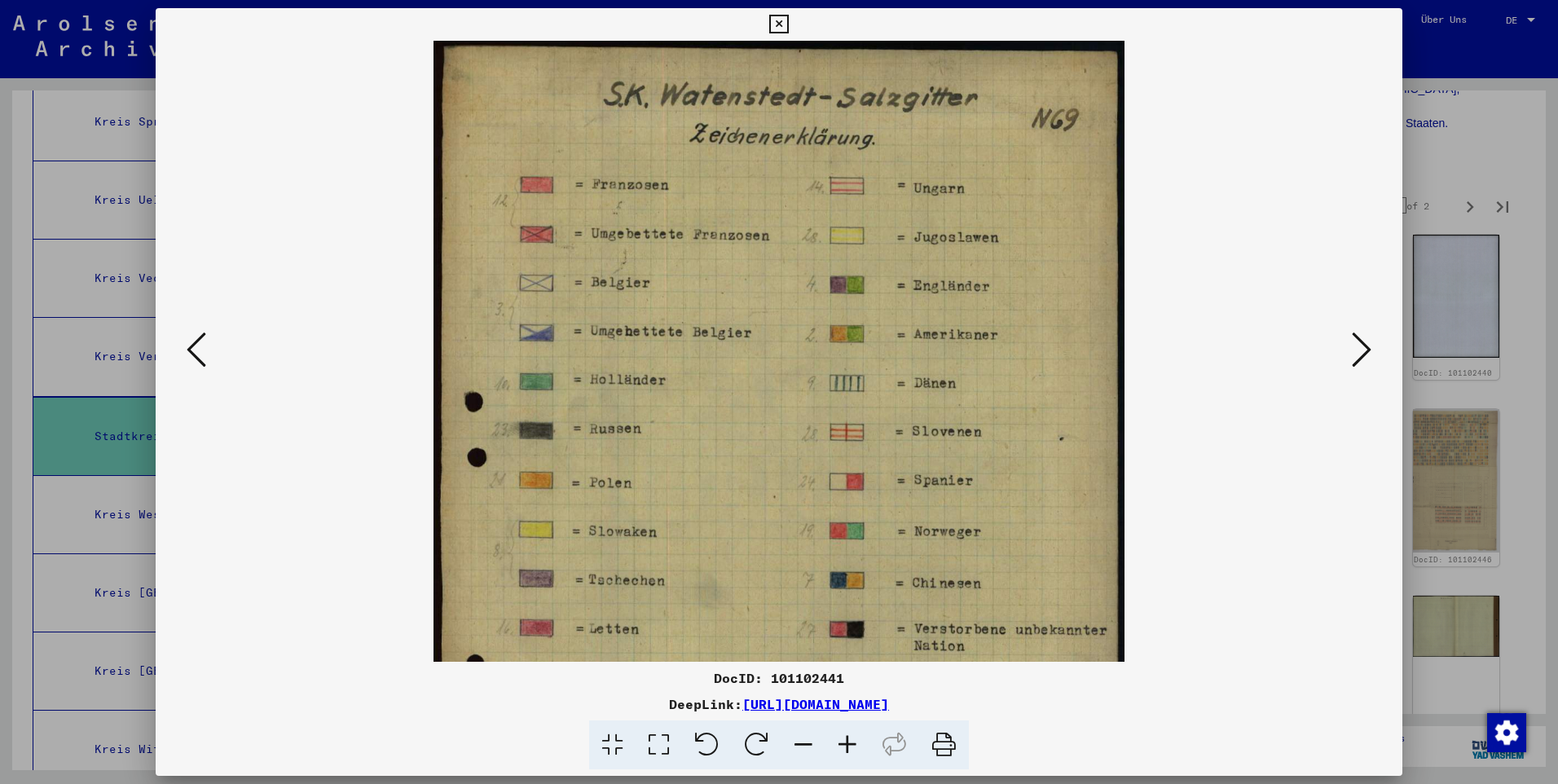
click at [837, 744] on icon at bounding box center [848, 745] width 44 height 50
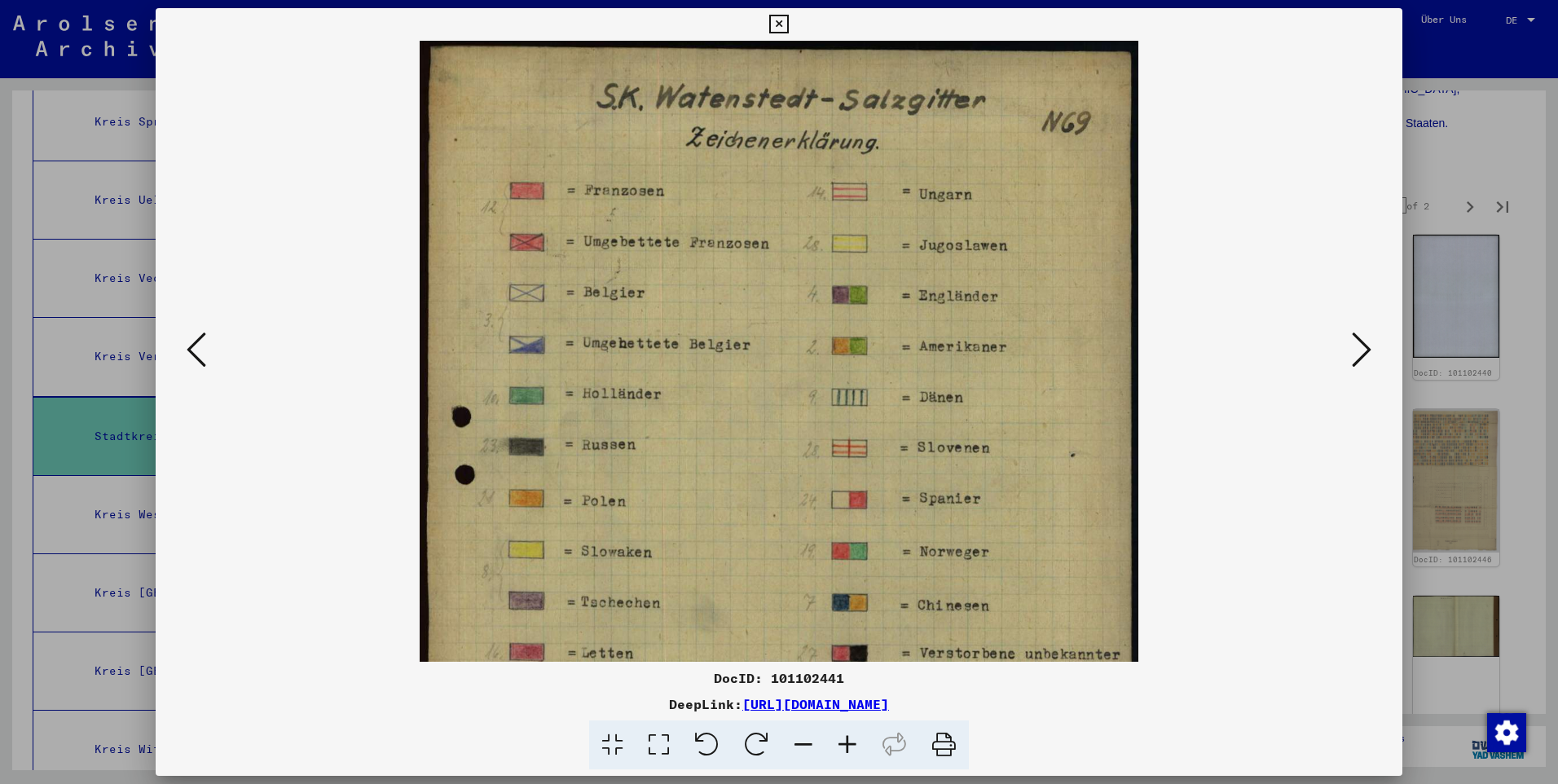
click at [837, 744] on icon at bounding box center [848, 745] width 44 height 50
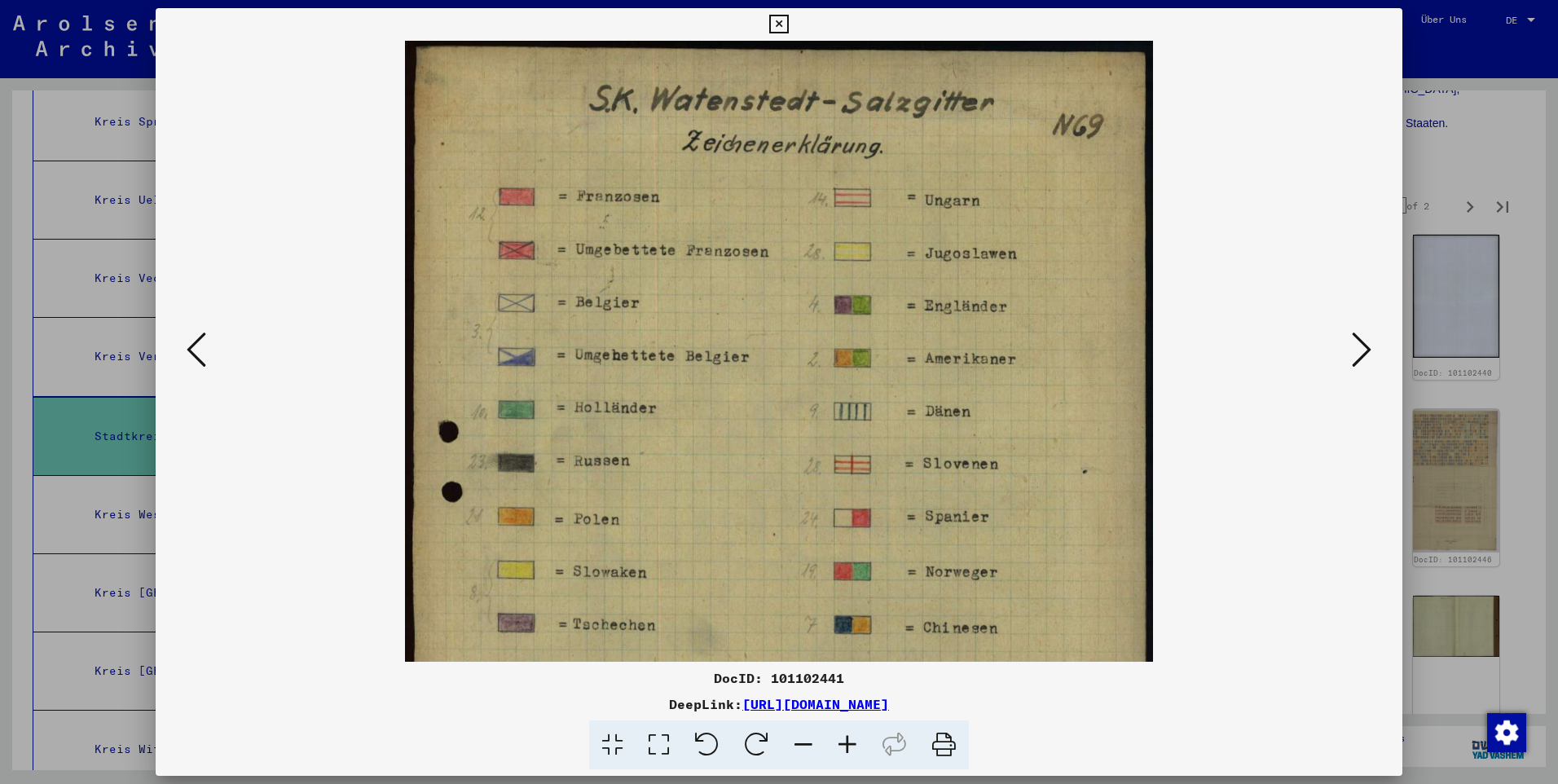
click at [837, 744] on icon at bounding box center [848, 745] width 44 height 50
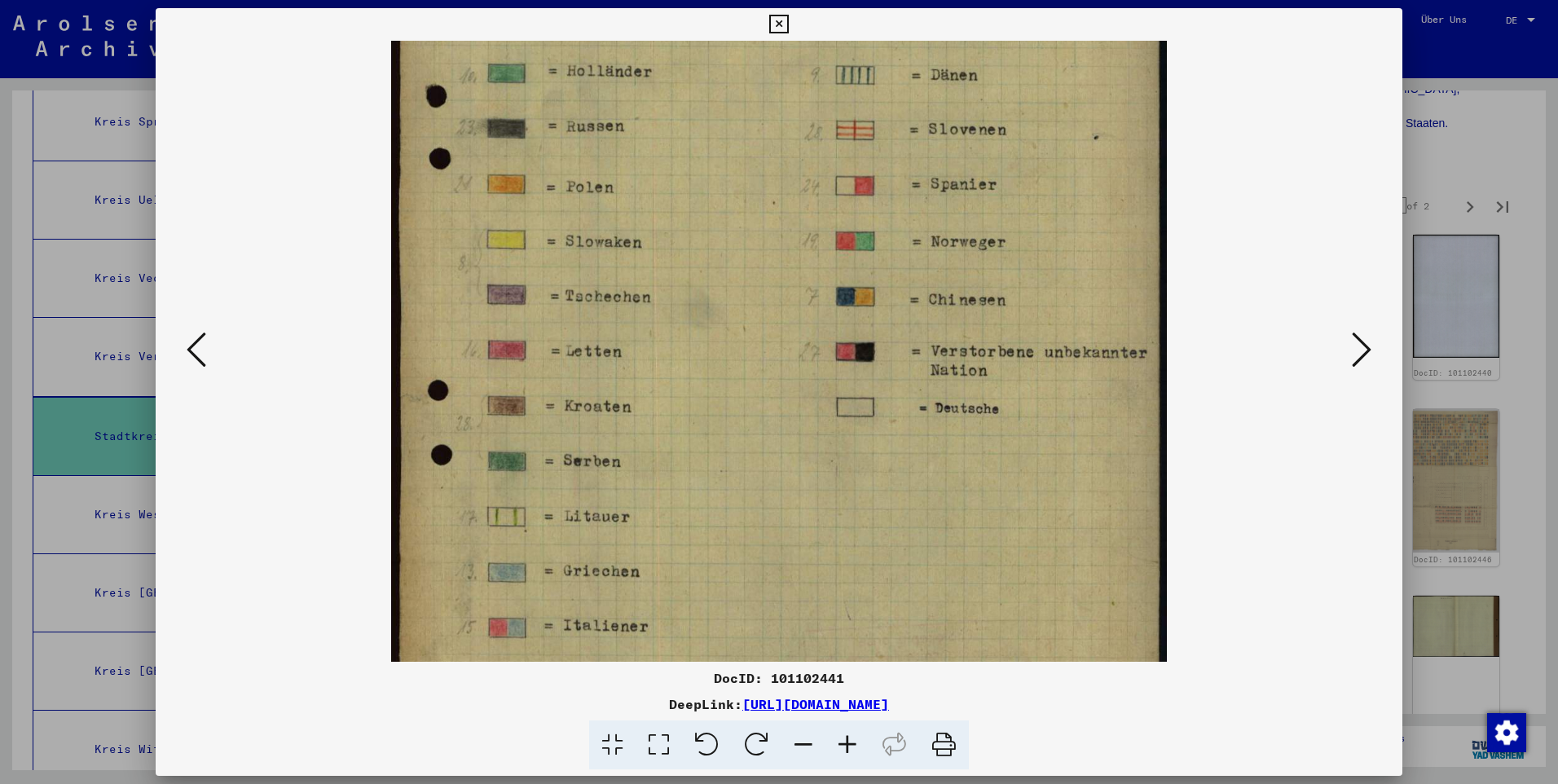
drag, startPoint x: 699, startPoint y: 441, endPoint x: 697, endPoint y: 88, distance: 353.0
click at [697, 88] on img at bounding box center [779, 245] width 777 height 1110
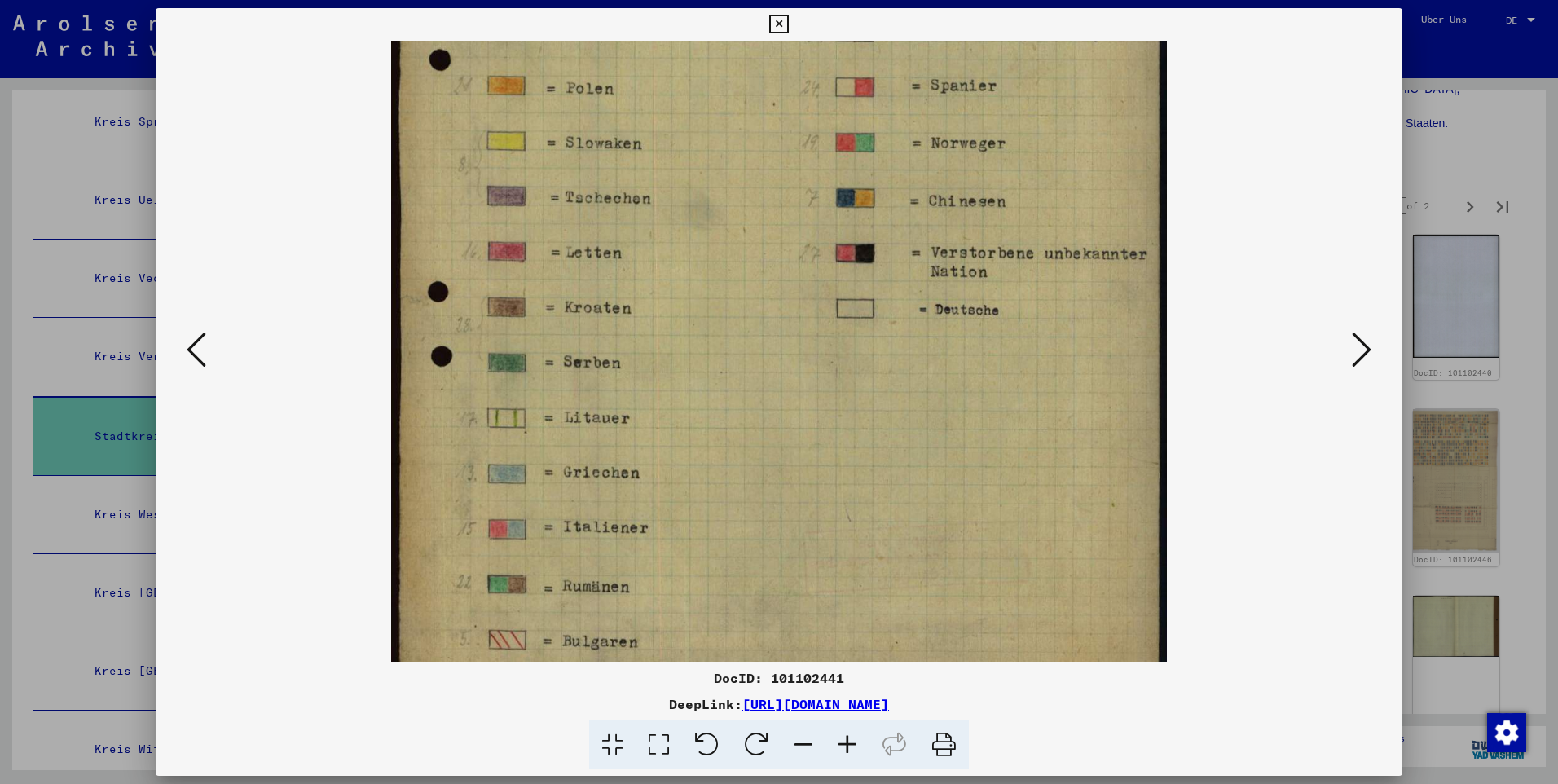
scroll to position [489, 0]
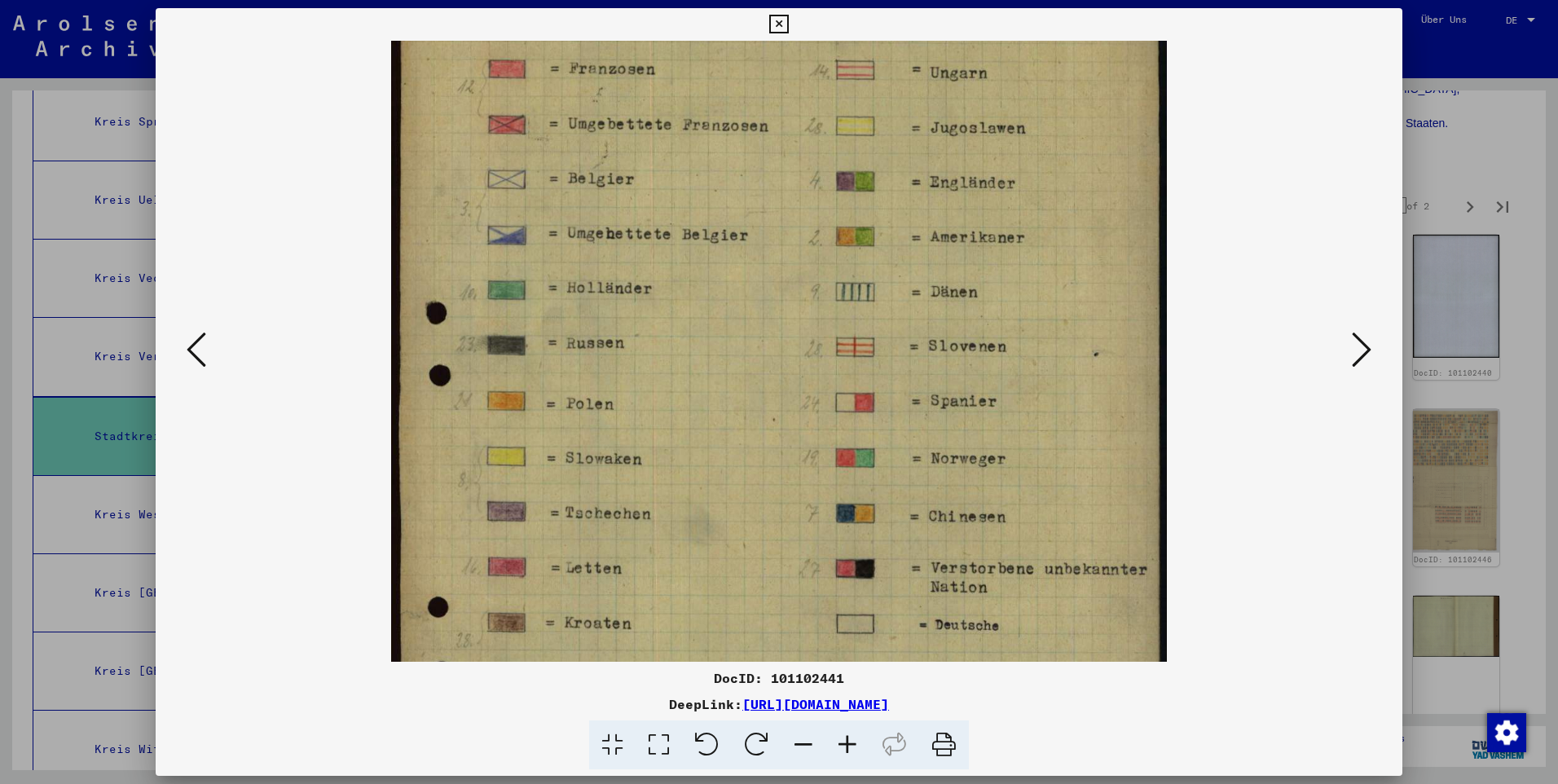
drag, startPoint x: 685, startPoint y: 487, endPoint x: 683, endPoint y: 584, distance: 97.0
click at [684, 621] on img at bounding box center [779, 462] width 777 height 1110
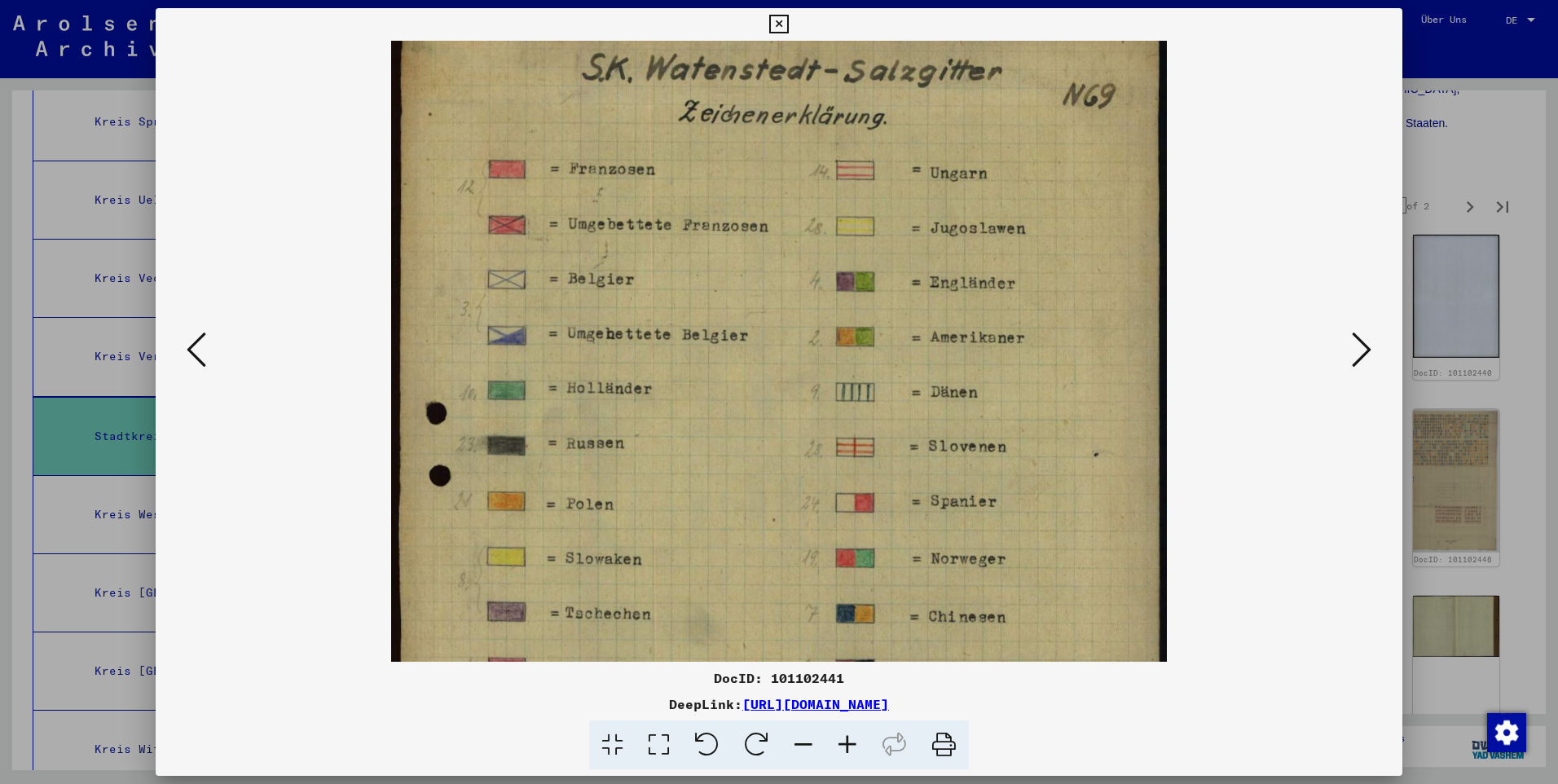
scroll to position [0, 0]
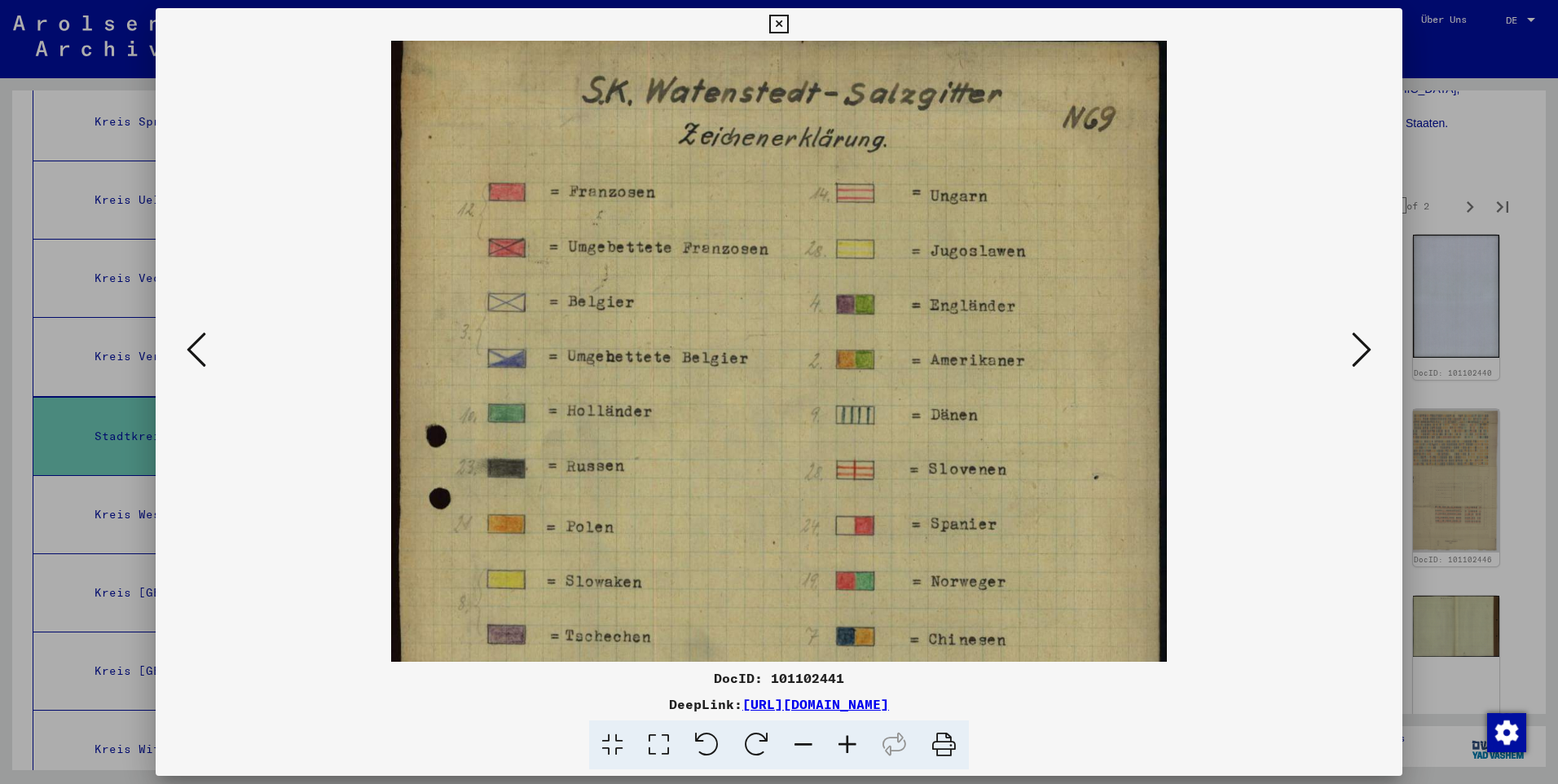
drag, startPoint x: 717, startPoint y: 255, endPoint x: 736, endPoint y: 367, distance: 113.6
click at [712, 418] on img at bounding box center [779, 585] width 777 height 1110
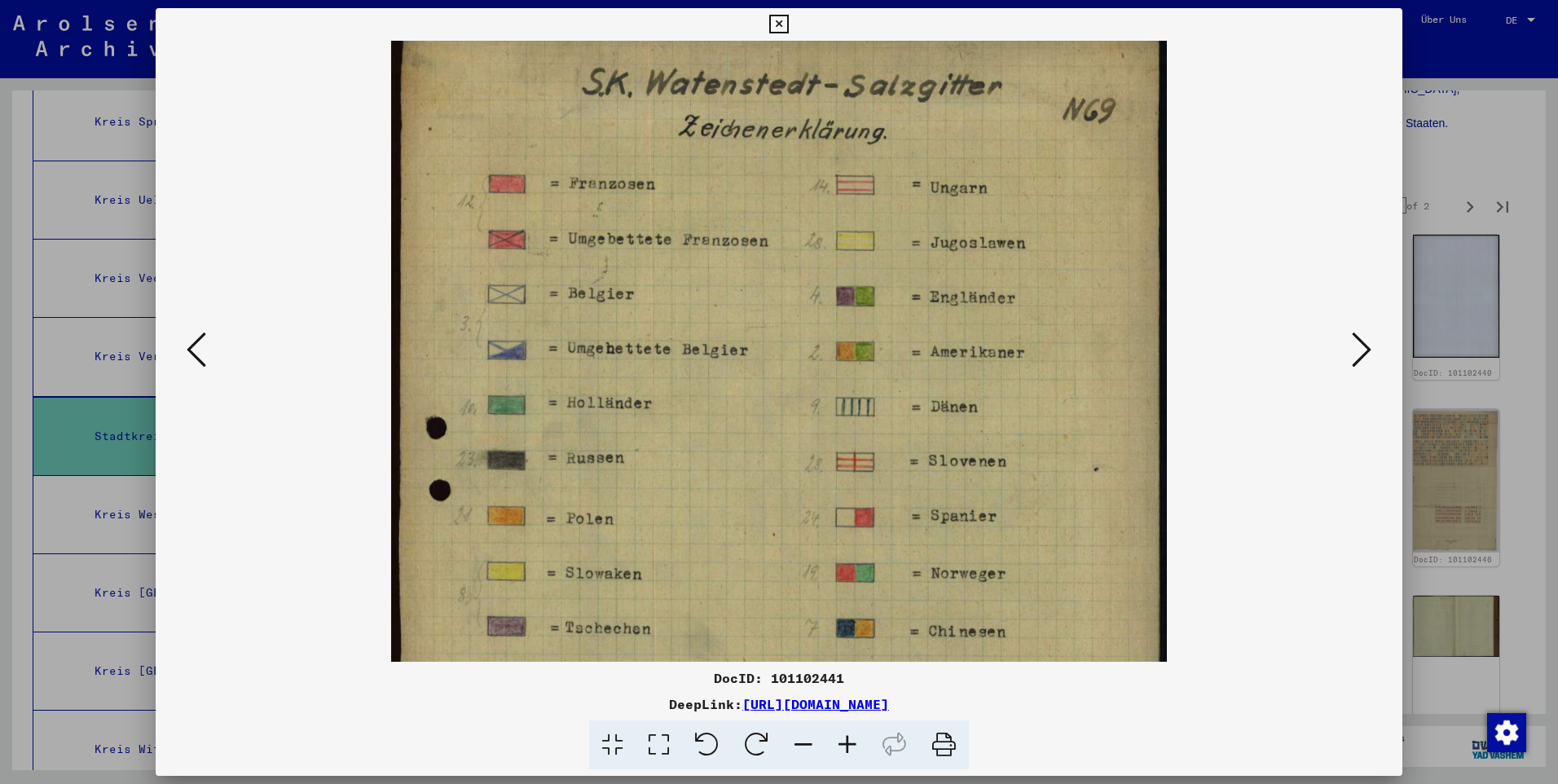
click at [780, 24] on icon at bounding box center [779, 24] width 19 height 19
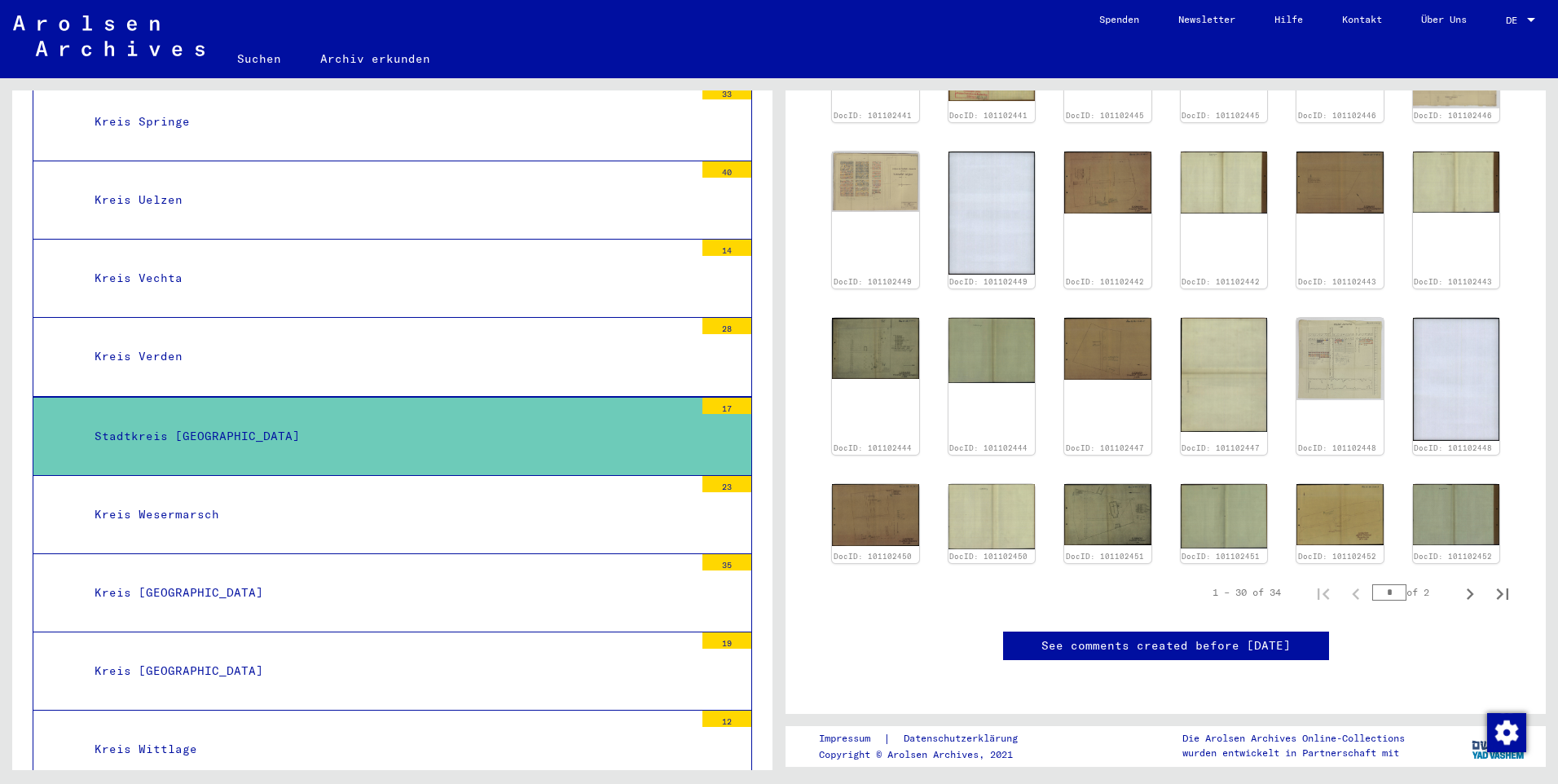
scroll to position [815, 0]
click at [1461, 582] on icon "Next page" at bounding box center [1469, 593] width 23 height 23
type input "*"
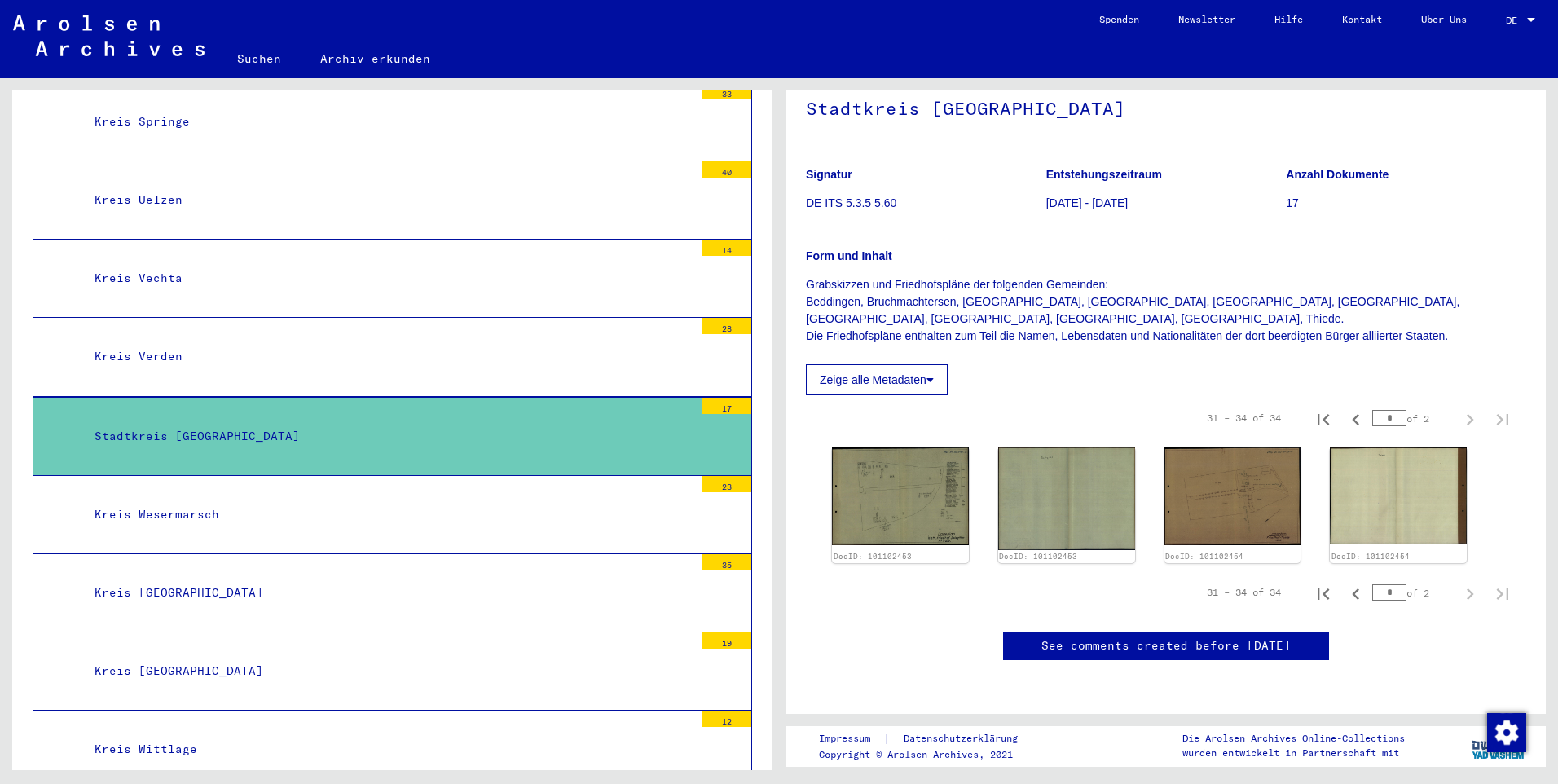
scroll to position [205, 0]
click at [915, 445] on img at bounding box center [900, 496] width 143 height 102
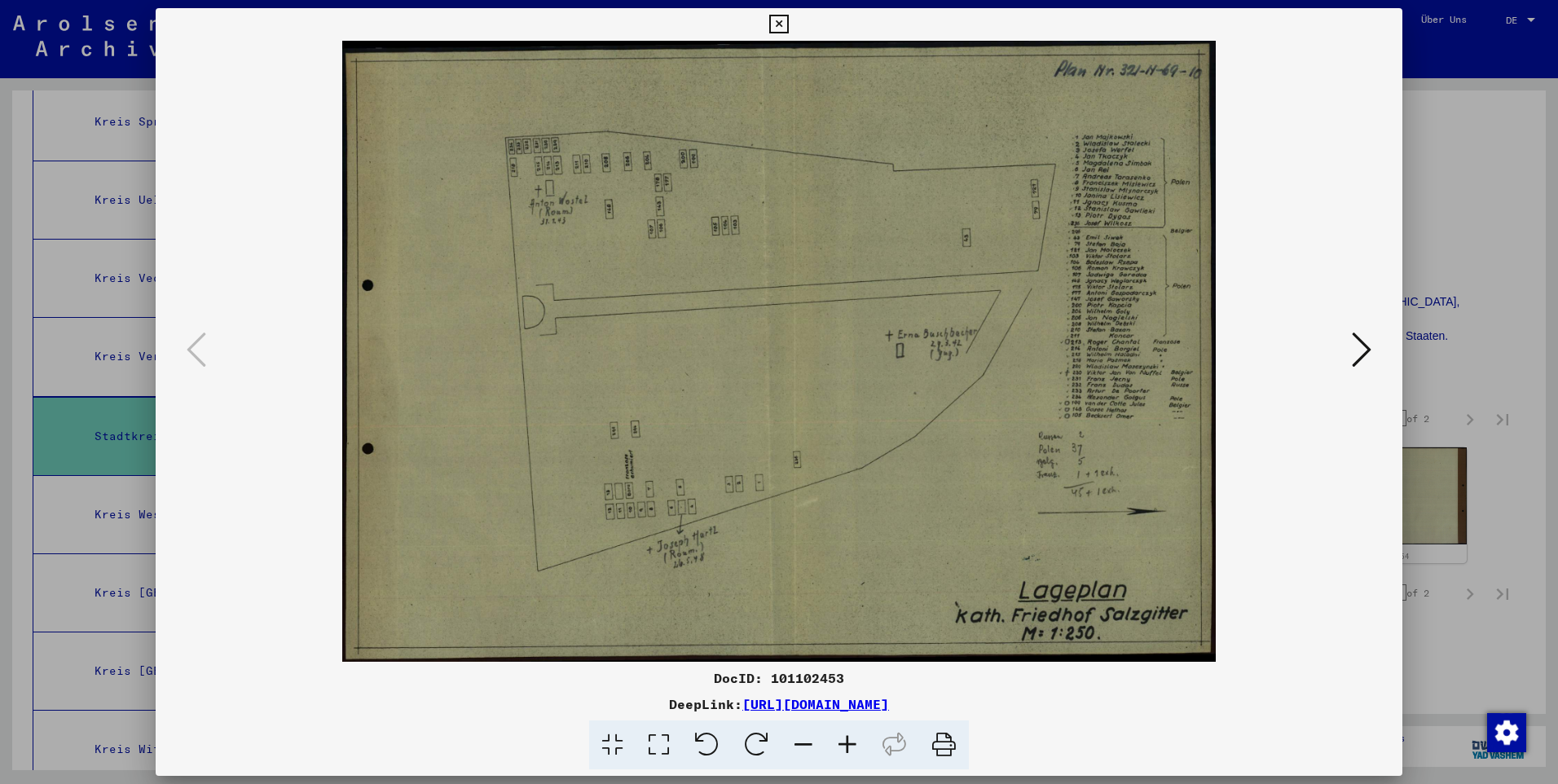
click at [1352, 352] on icon at bounding box center [1361, 349] width 19 height 39
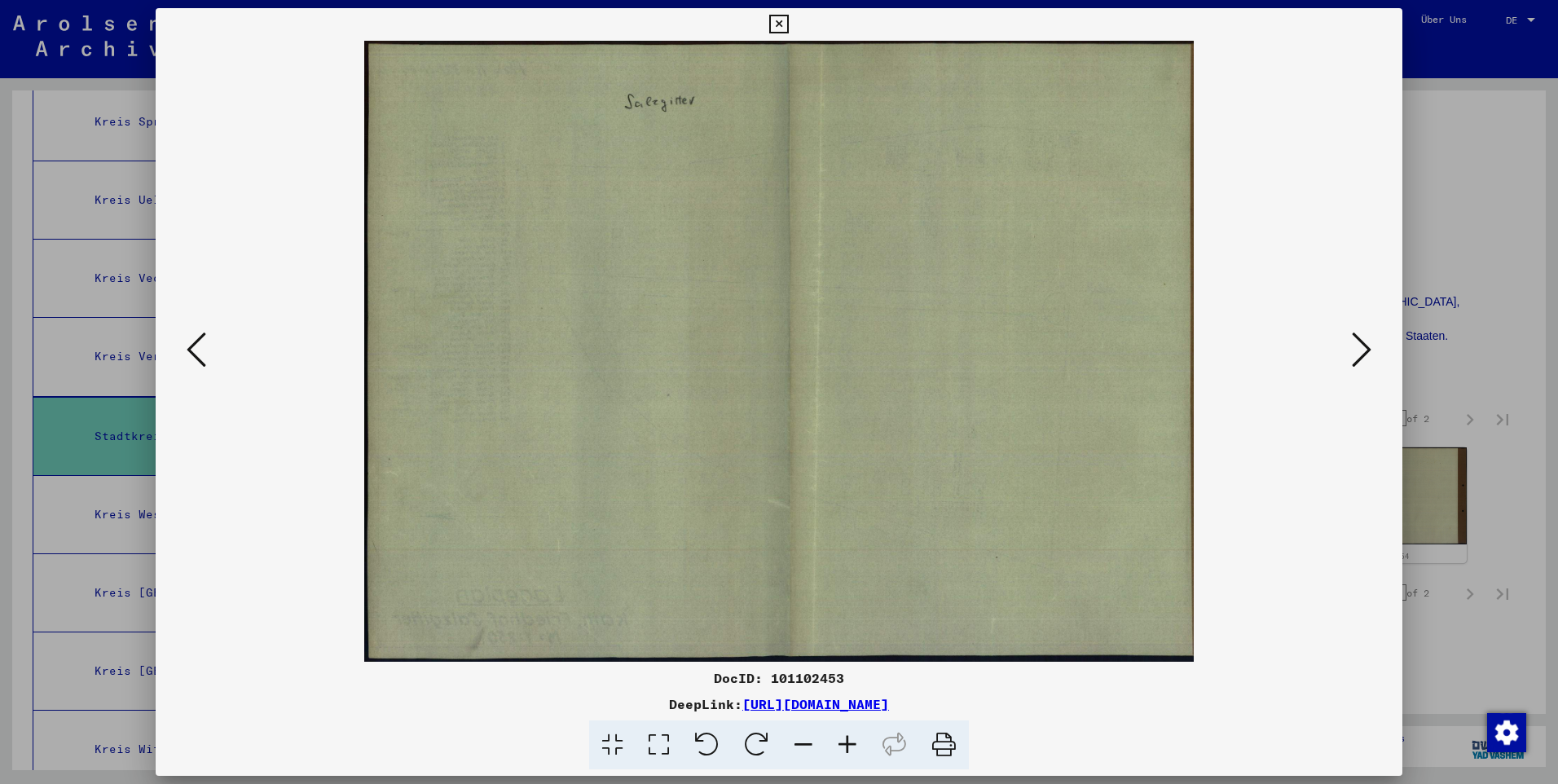
click at [1352, 352] on icon at bounding box center [1361, 349] width 19 height 39
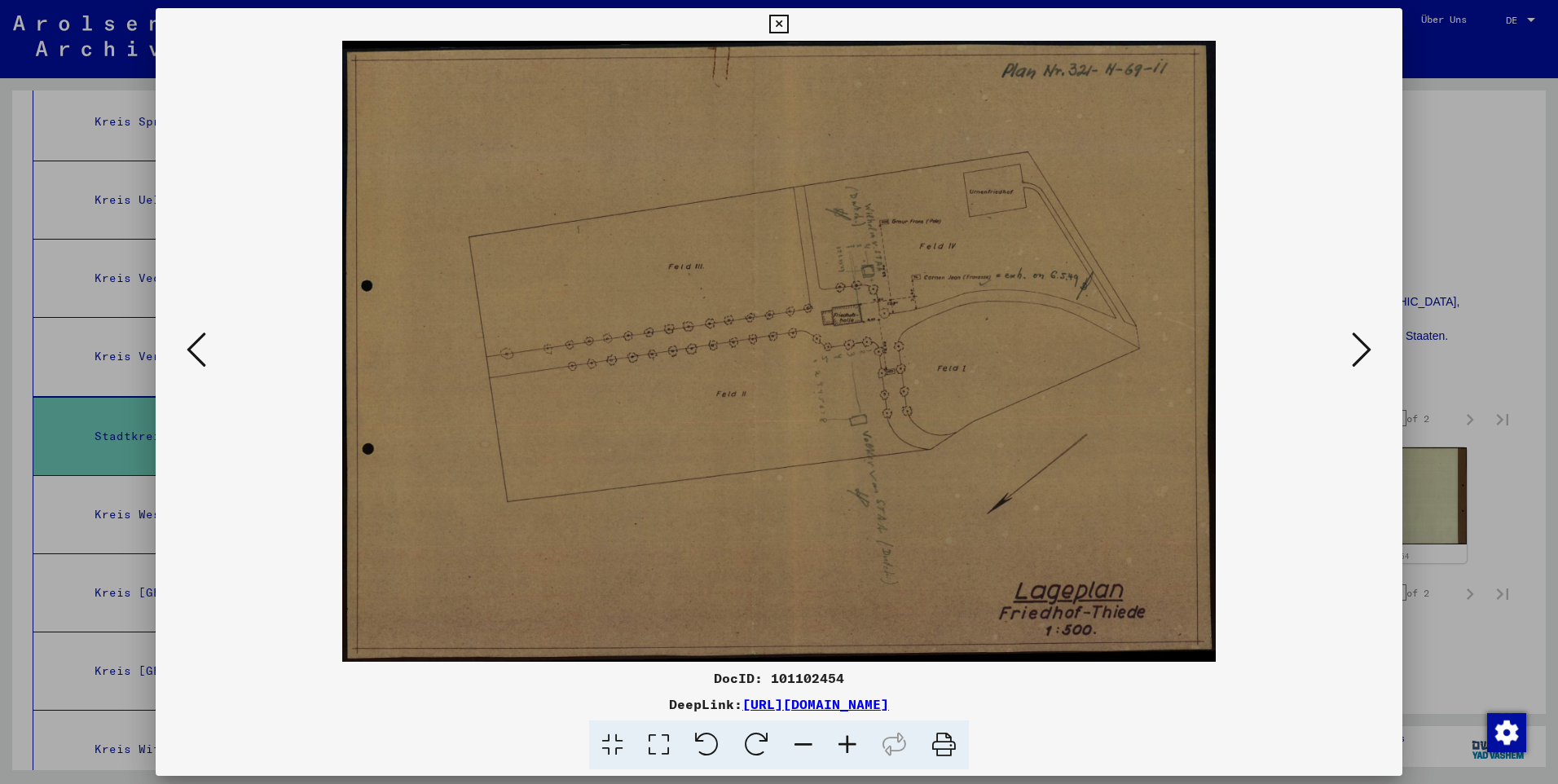
click at [1353, 352] on icon at bounding box center [1361, 349] width 19 height 39
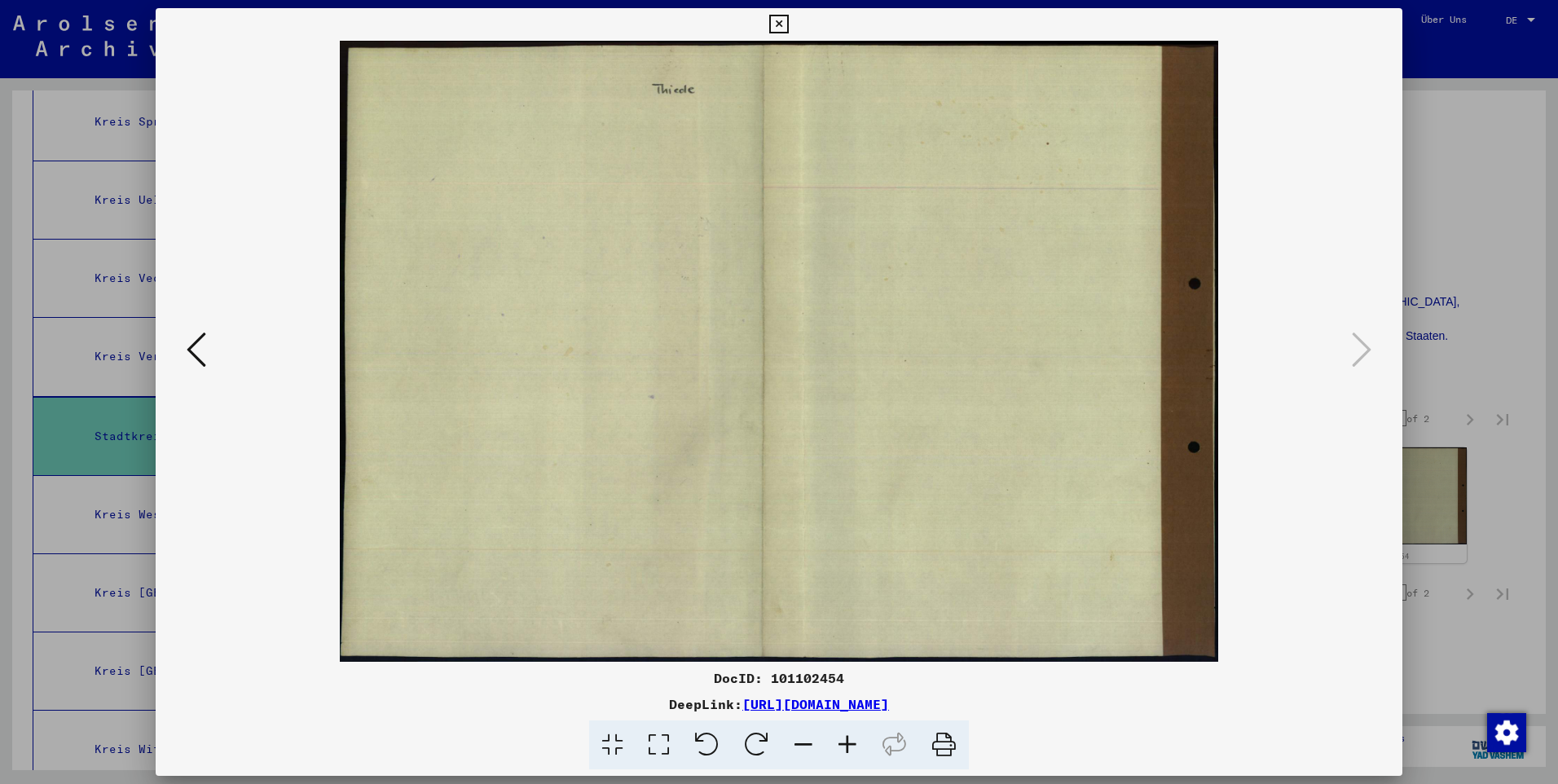
click at [779, 19] on icon at bounding box center [779, 24] width 19 height 19
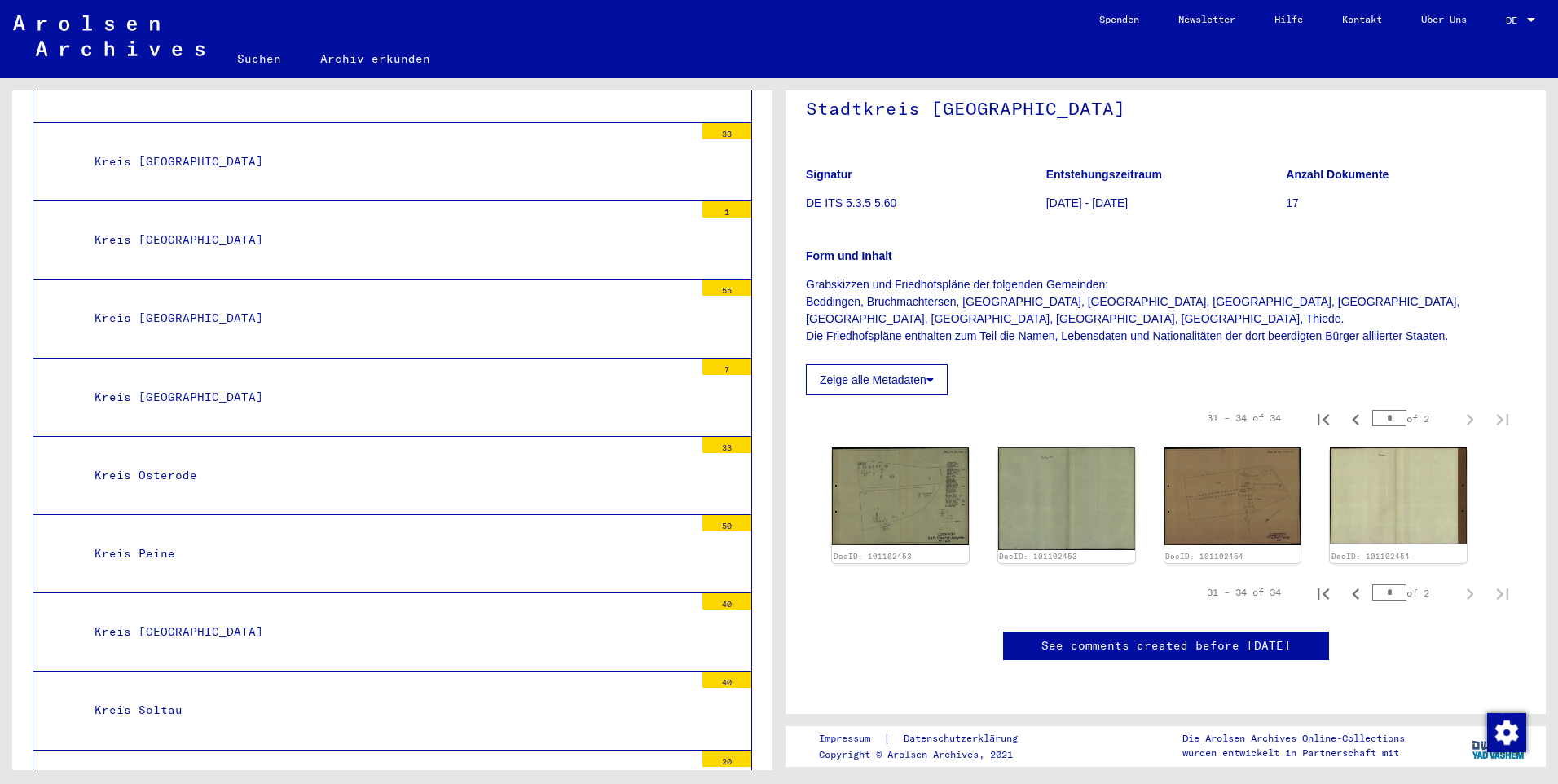
scroll to position [4453, 0]
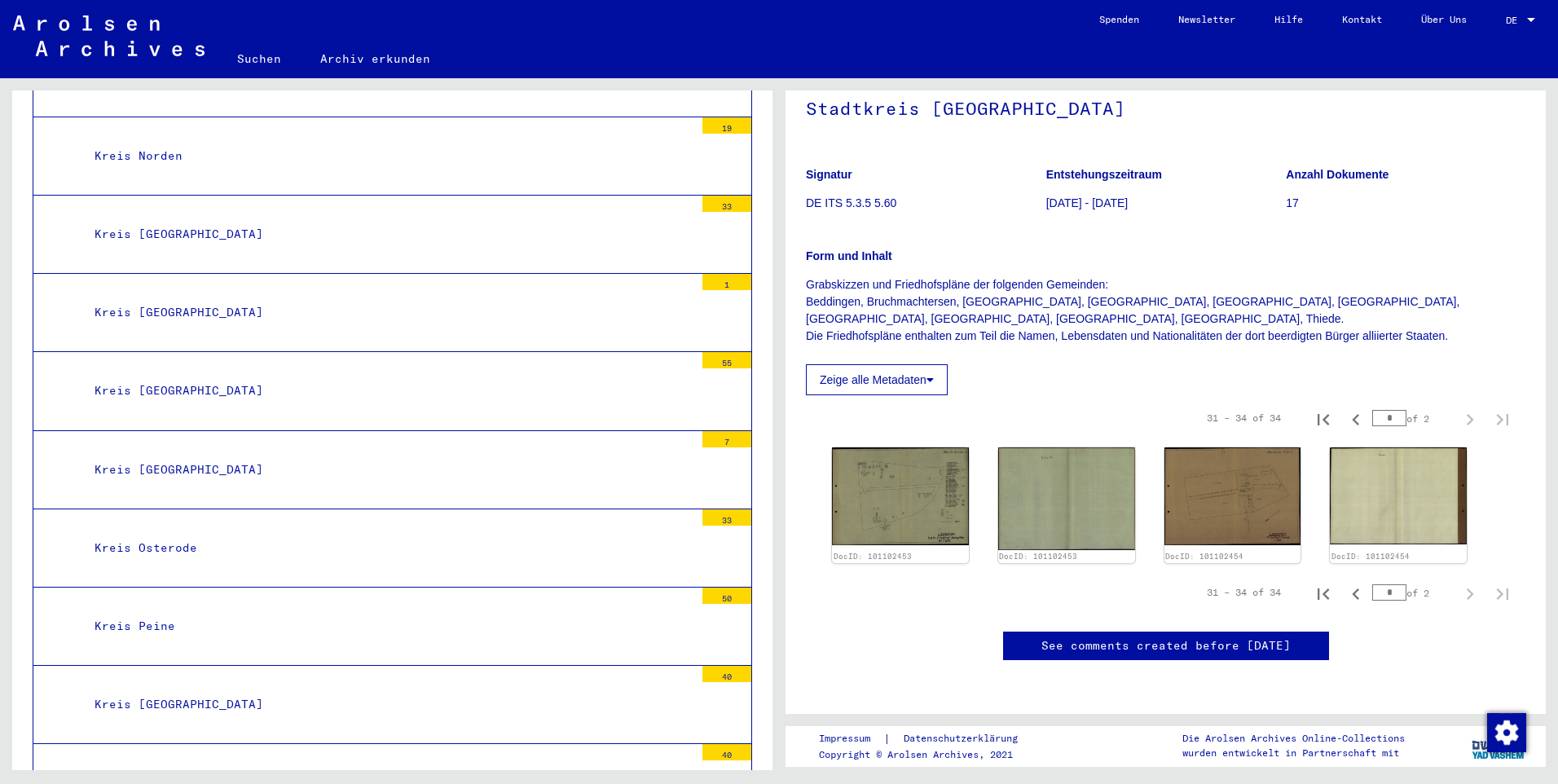
click at [166, 549] on div "Kreis Osterode" at bounding box center [388, 548] width 612 height 31
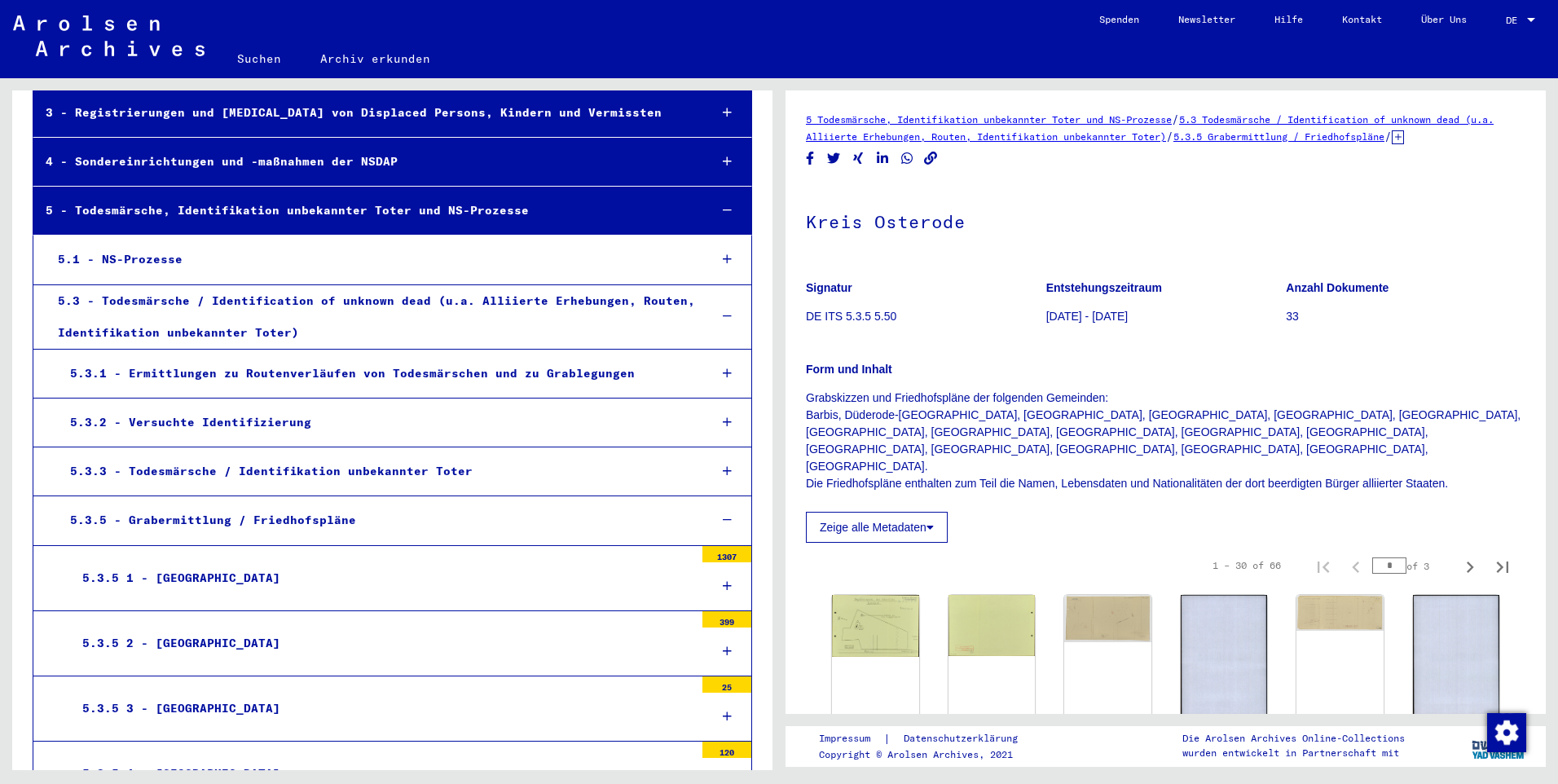
scroll to position [135, 0]
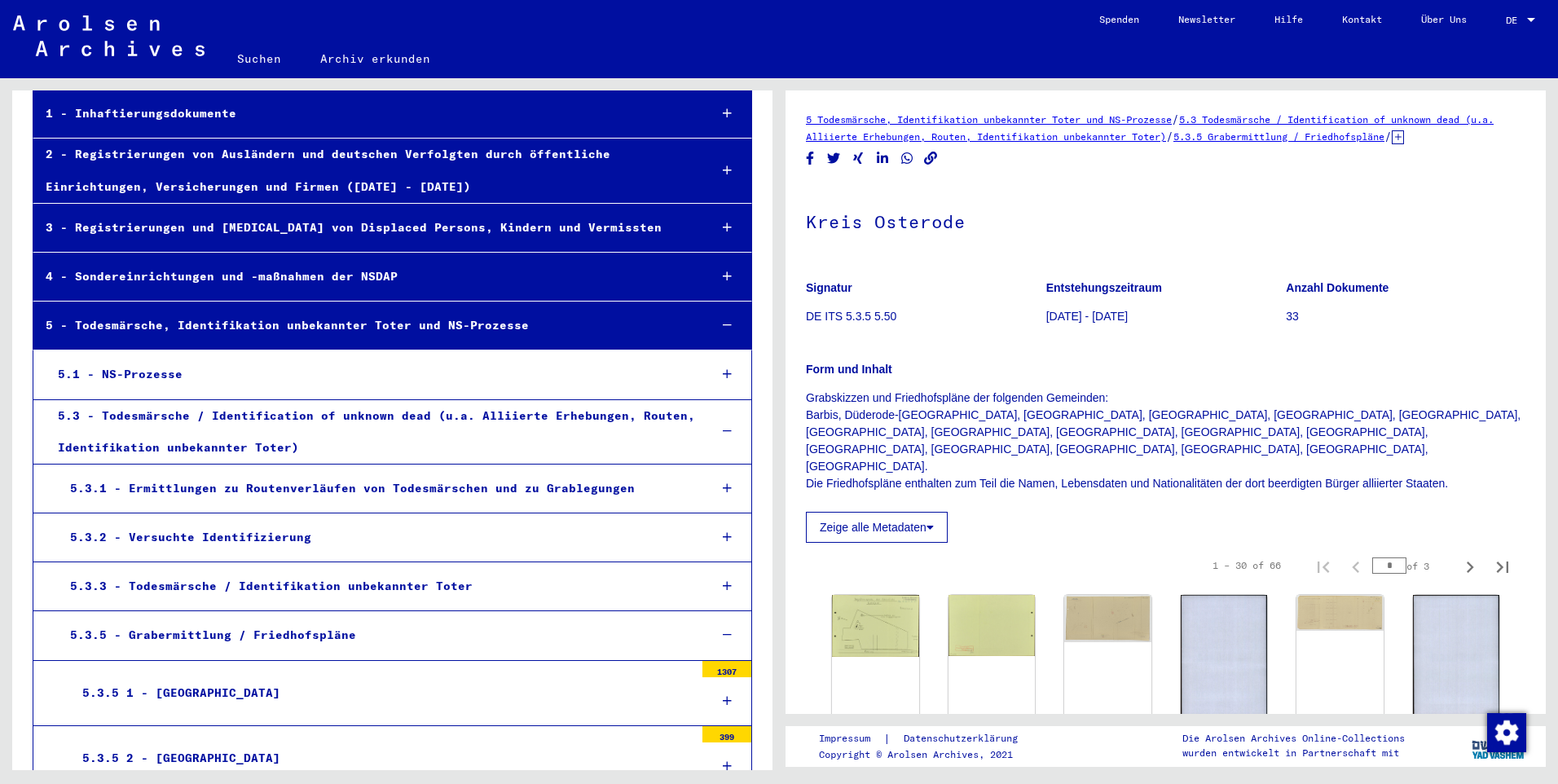
click at [133, 375] on div "5.1 - NS-Prozesse" at bounding box center [370, 374] width 650 height 31
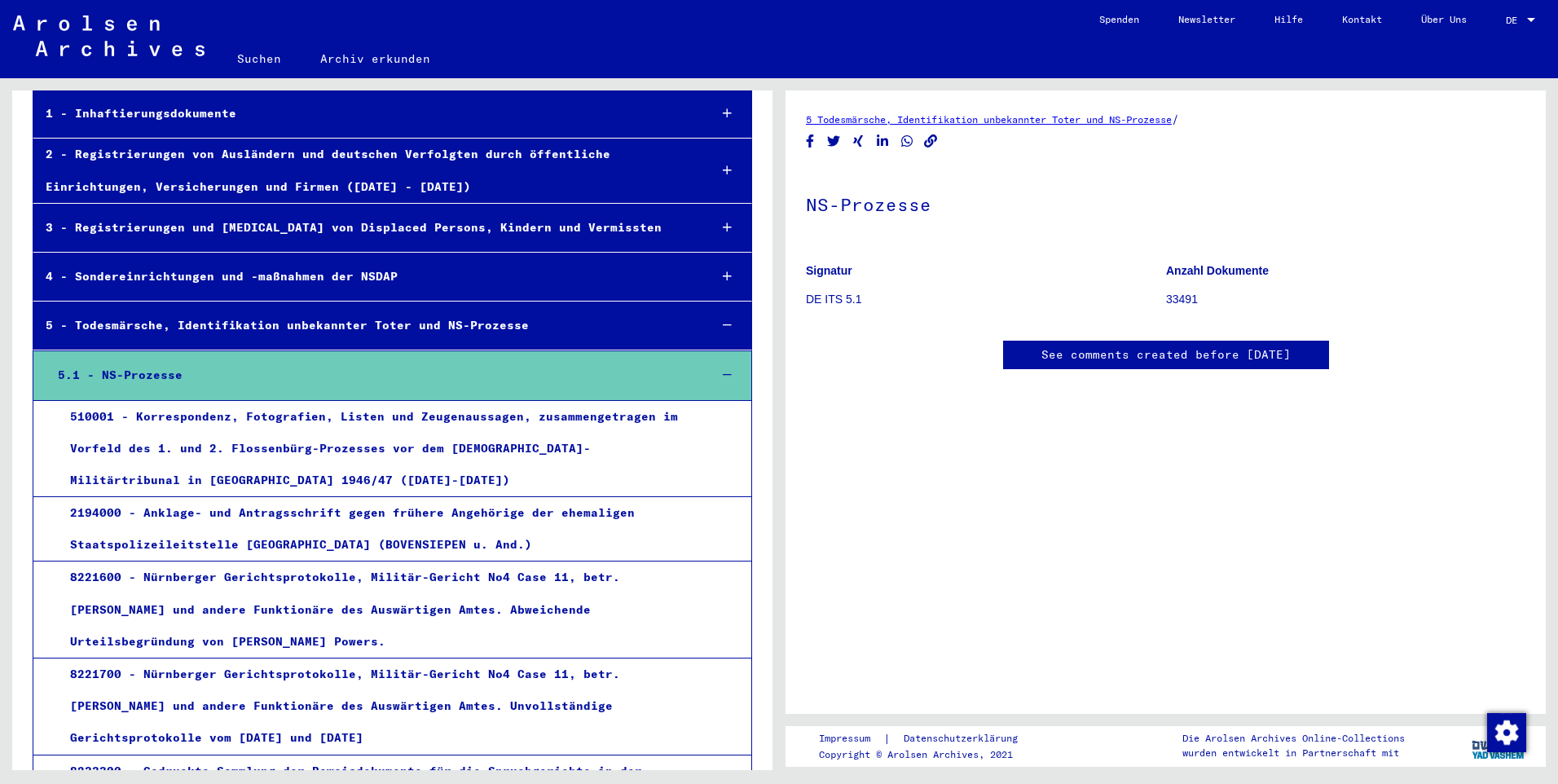
click at [146, 514] on div "2194000 - Anklage- und Antragsschrift gegen frühere Angehörige der ehemaligen S…" at bounding box center [375, 529] width 636 height 64
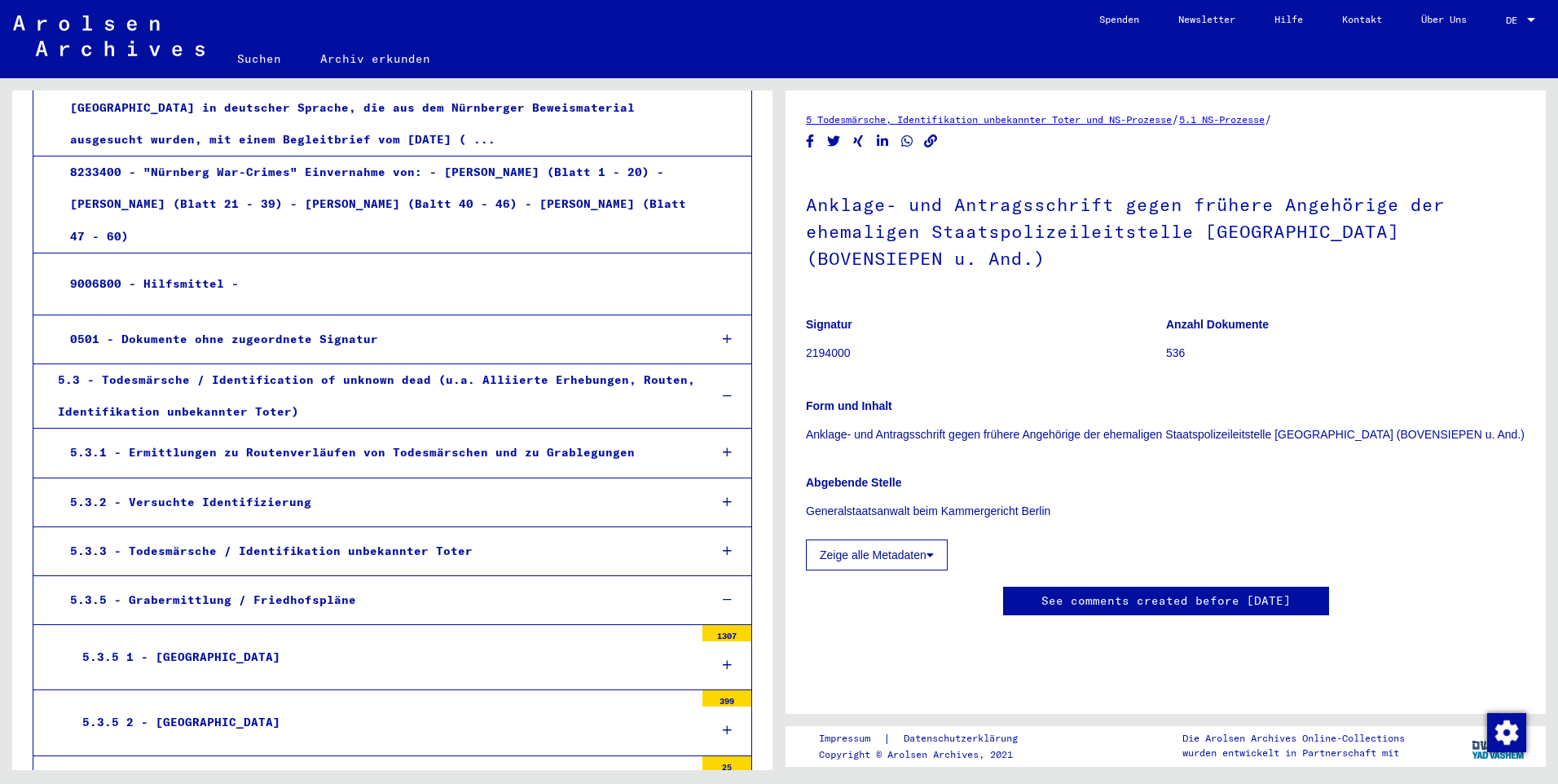
scroll to position [868, 0]
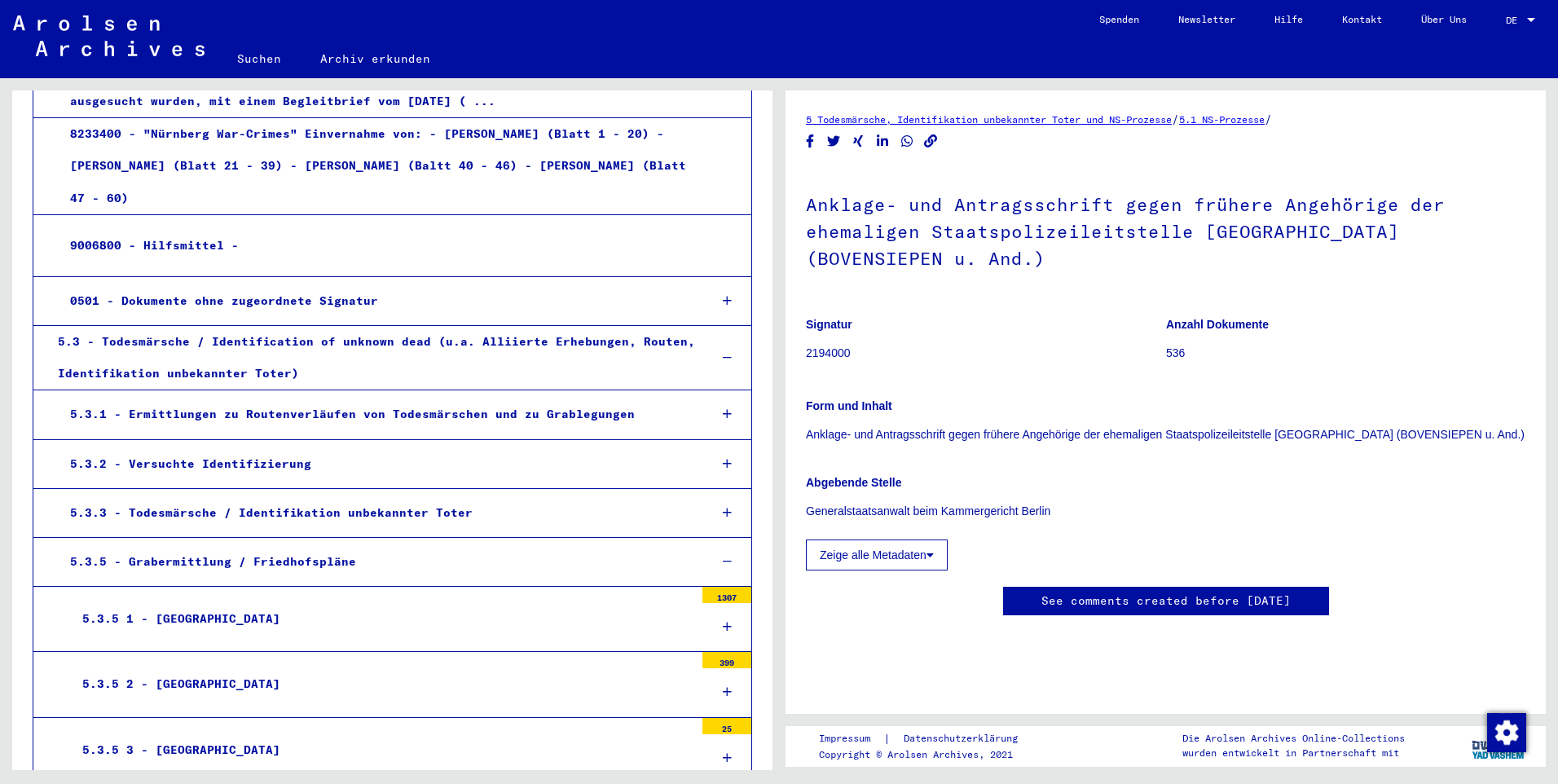
click at [177, 603] on div "5.3.5 1 - [GEOGRAPHIC_DATA]" at bounding box center [382, 618] width 624 height 31
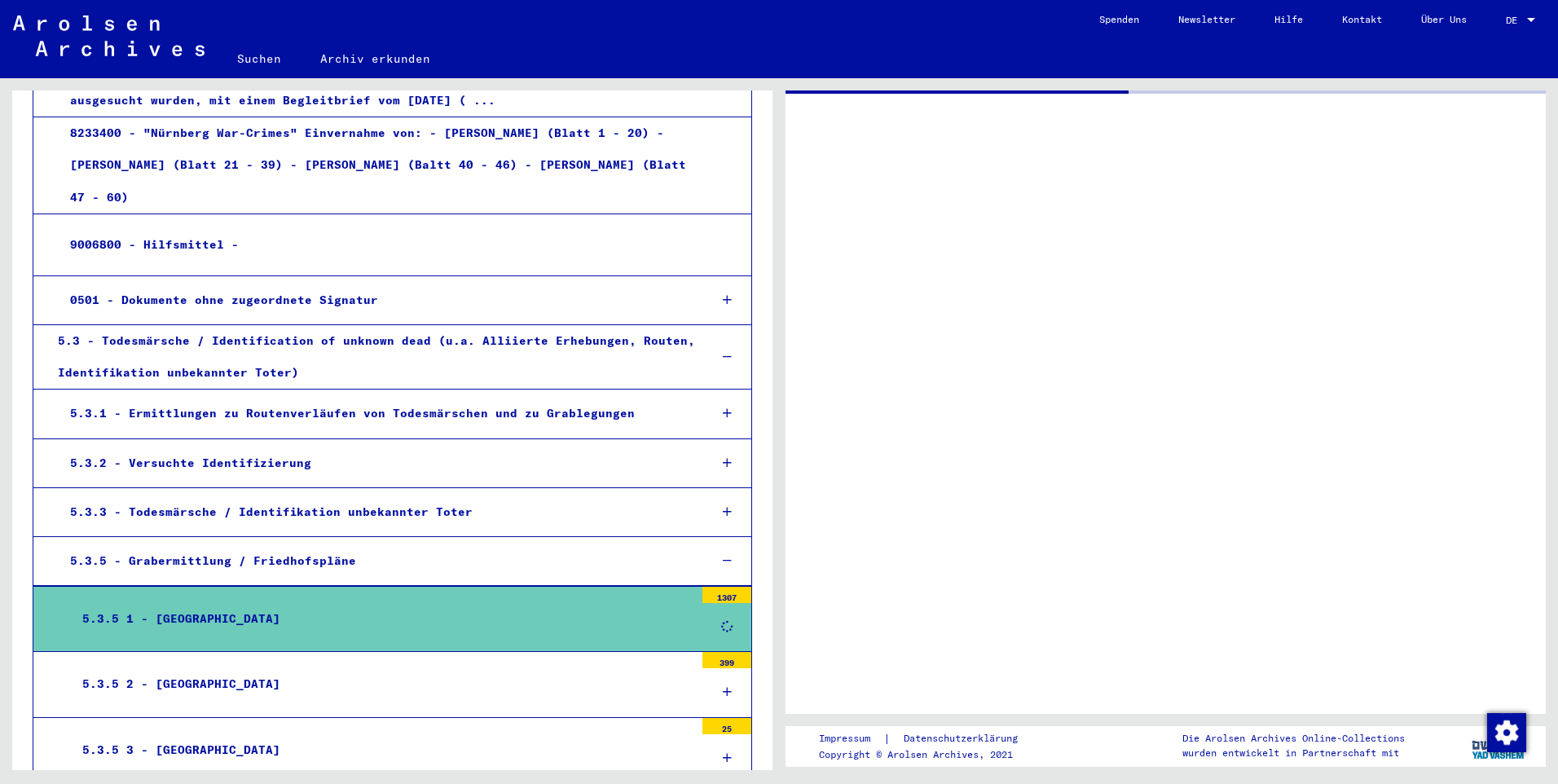
scroll to position [867, 0]
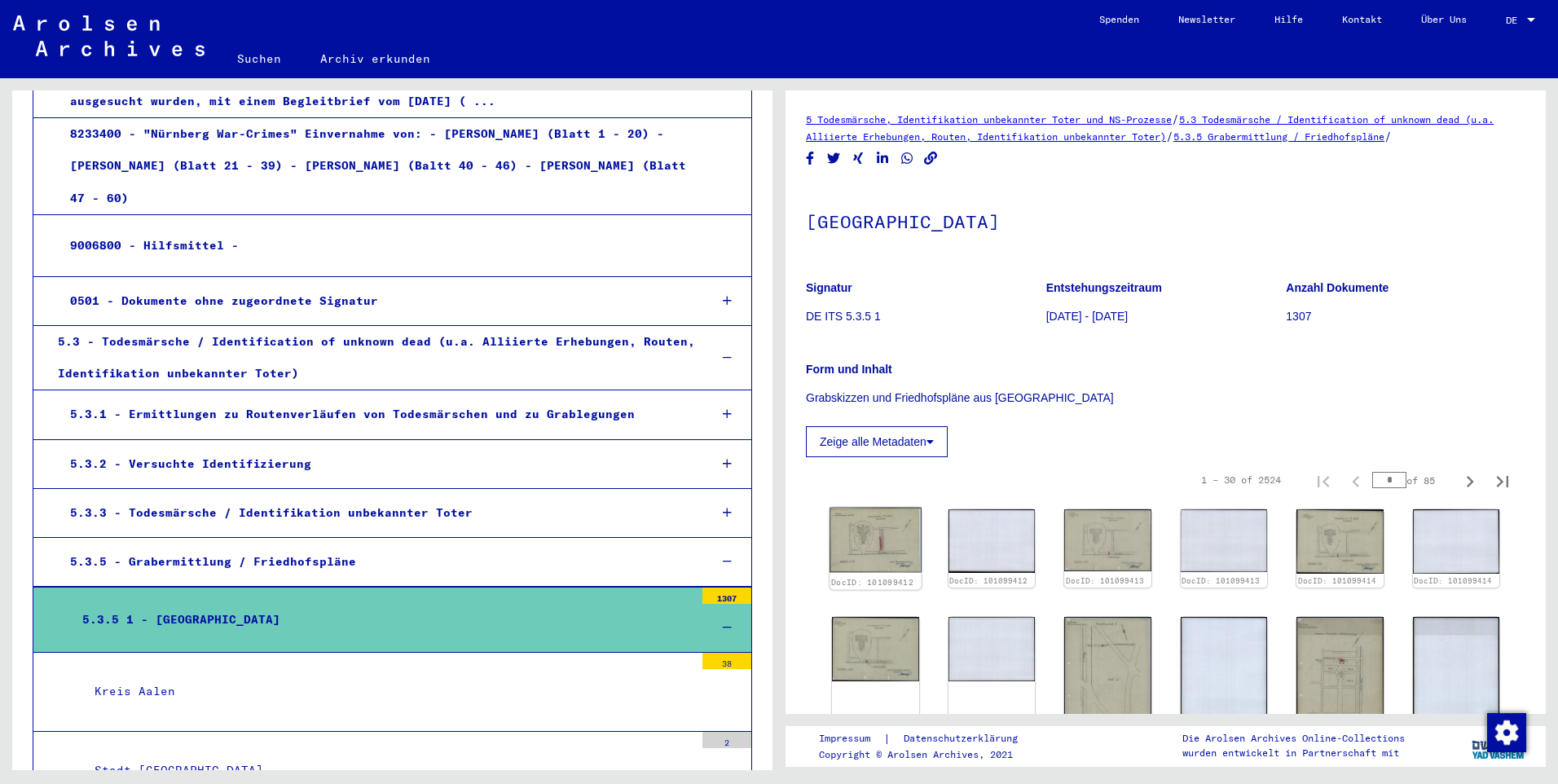
click at [869, 543] on img at bounding box center [875, 540] width 92 height 65
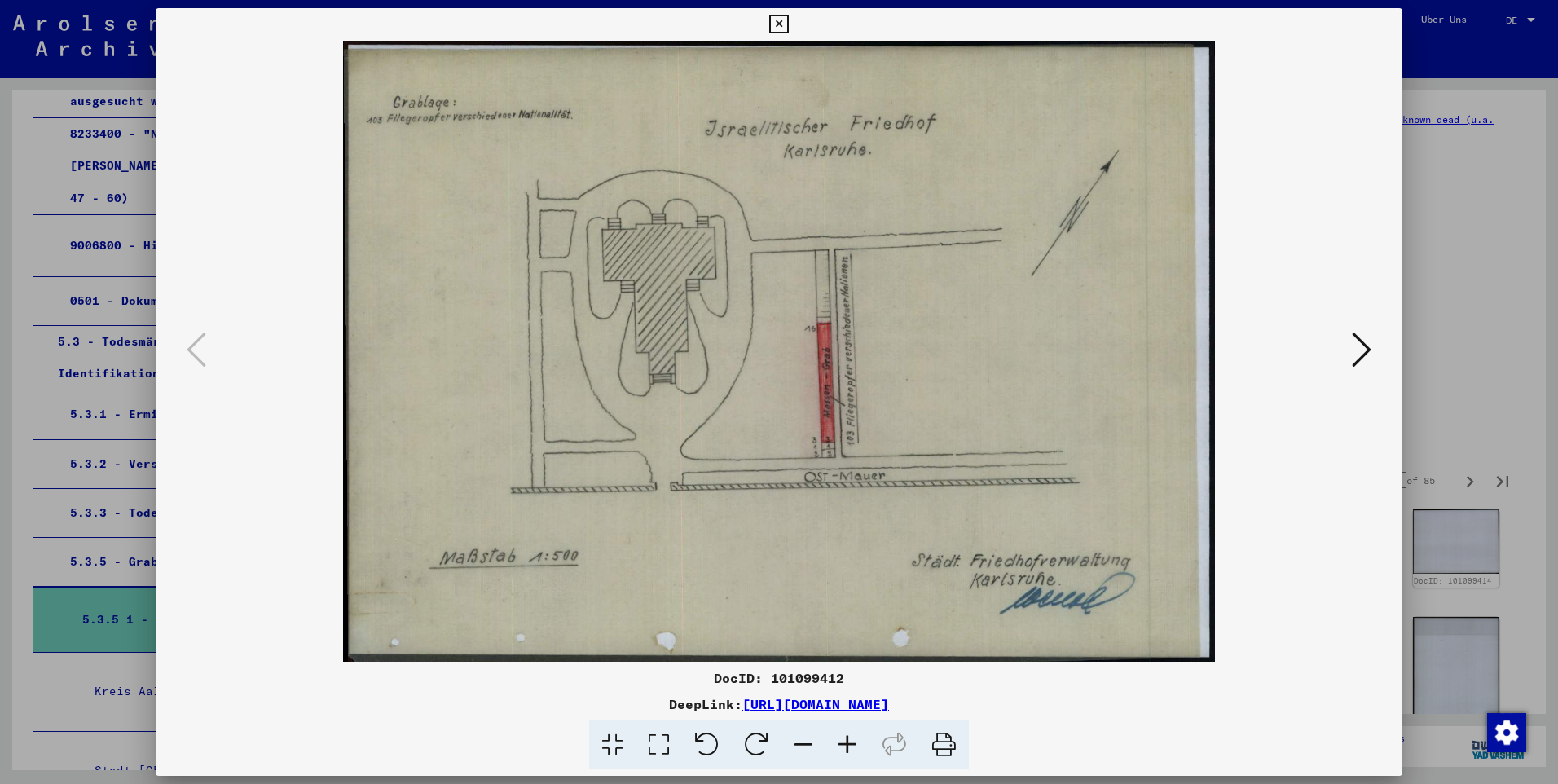
click at [1358, 369] on icon at bounding box center [1361, 349] width 19 height 39
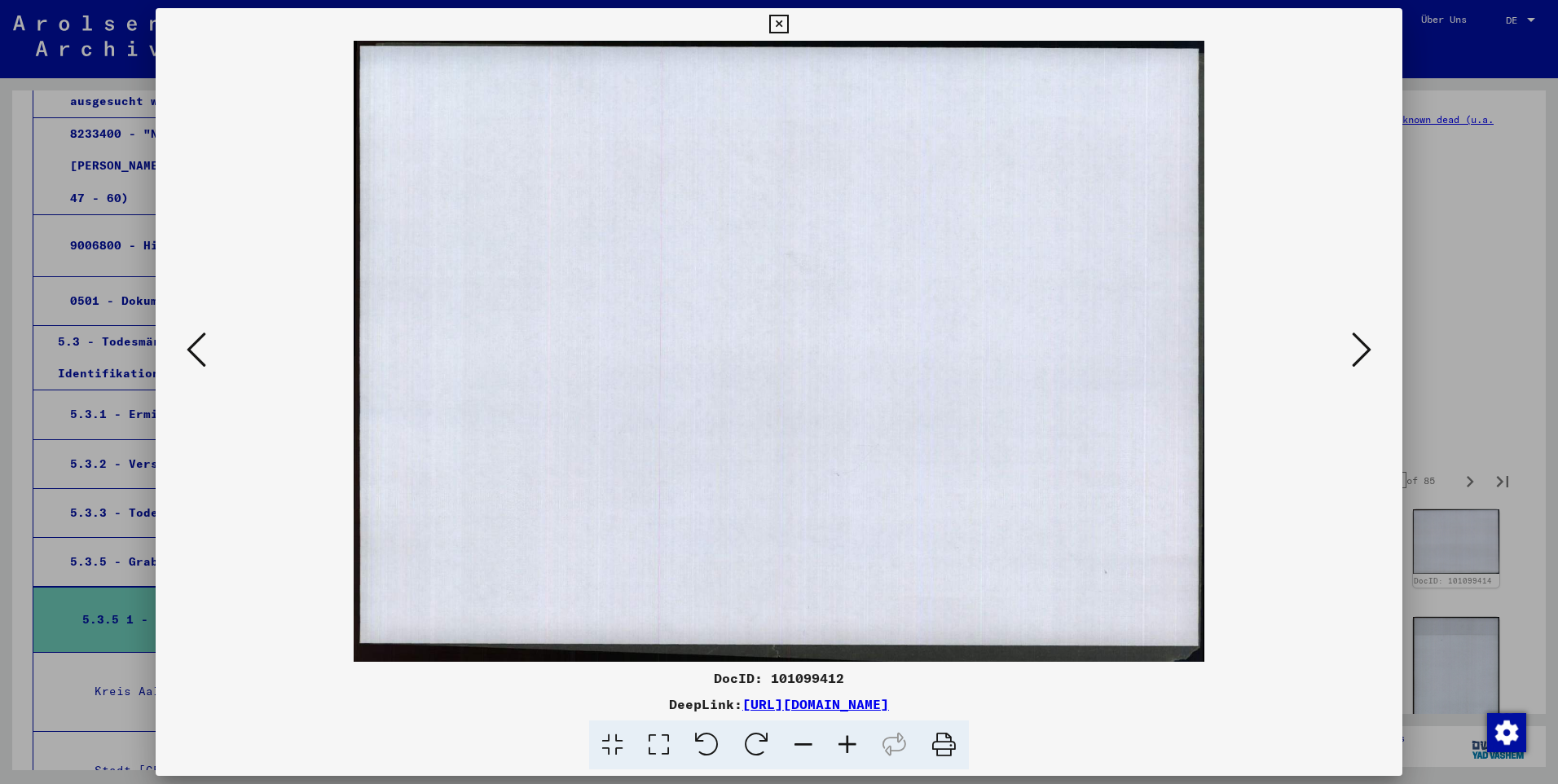
click at [1358, 369] on icon at bounding box center [1361, 349] width 19 height 39
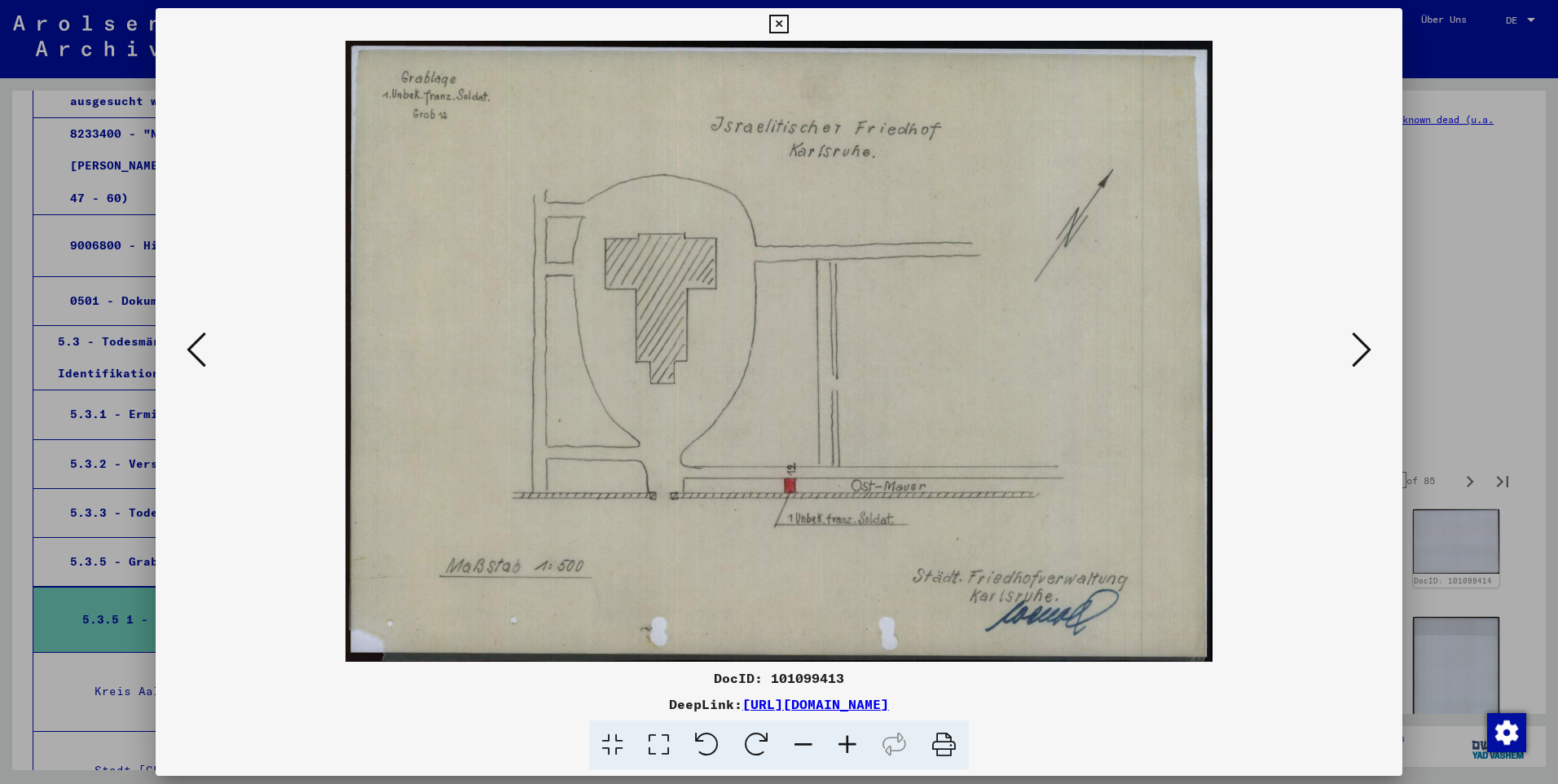
click at [1358, 369] on icon at bounding box center [1361, 349] width 19 height 39
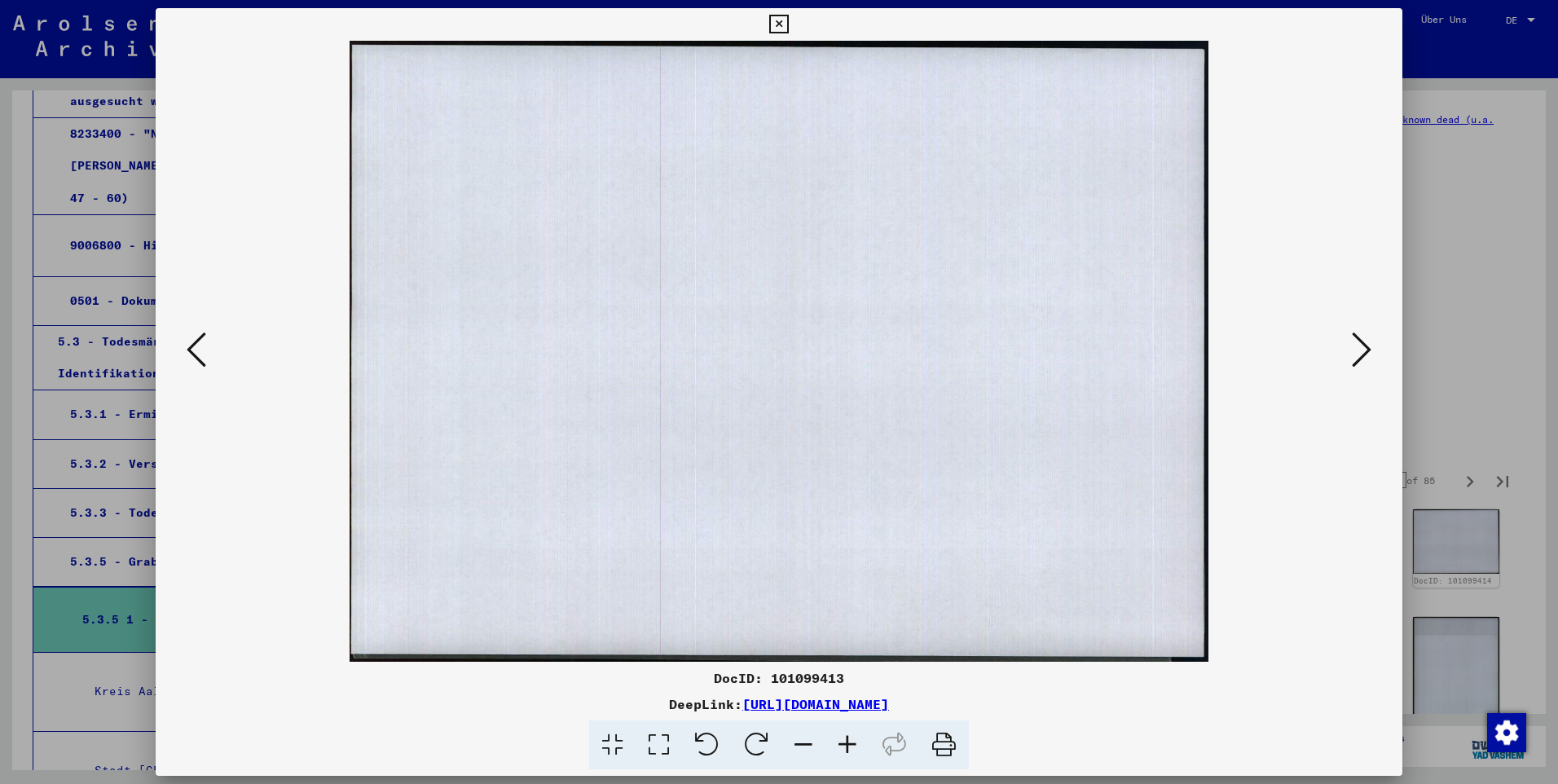
drag, startPoint x: 782, startPoint y: 25, endPoint x: 785, endPoint y: 60, distance: 35.1
click at [782, 26] on icon at bounding box center [779, 24] width 19 height 19
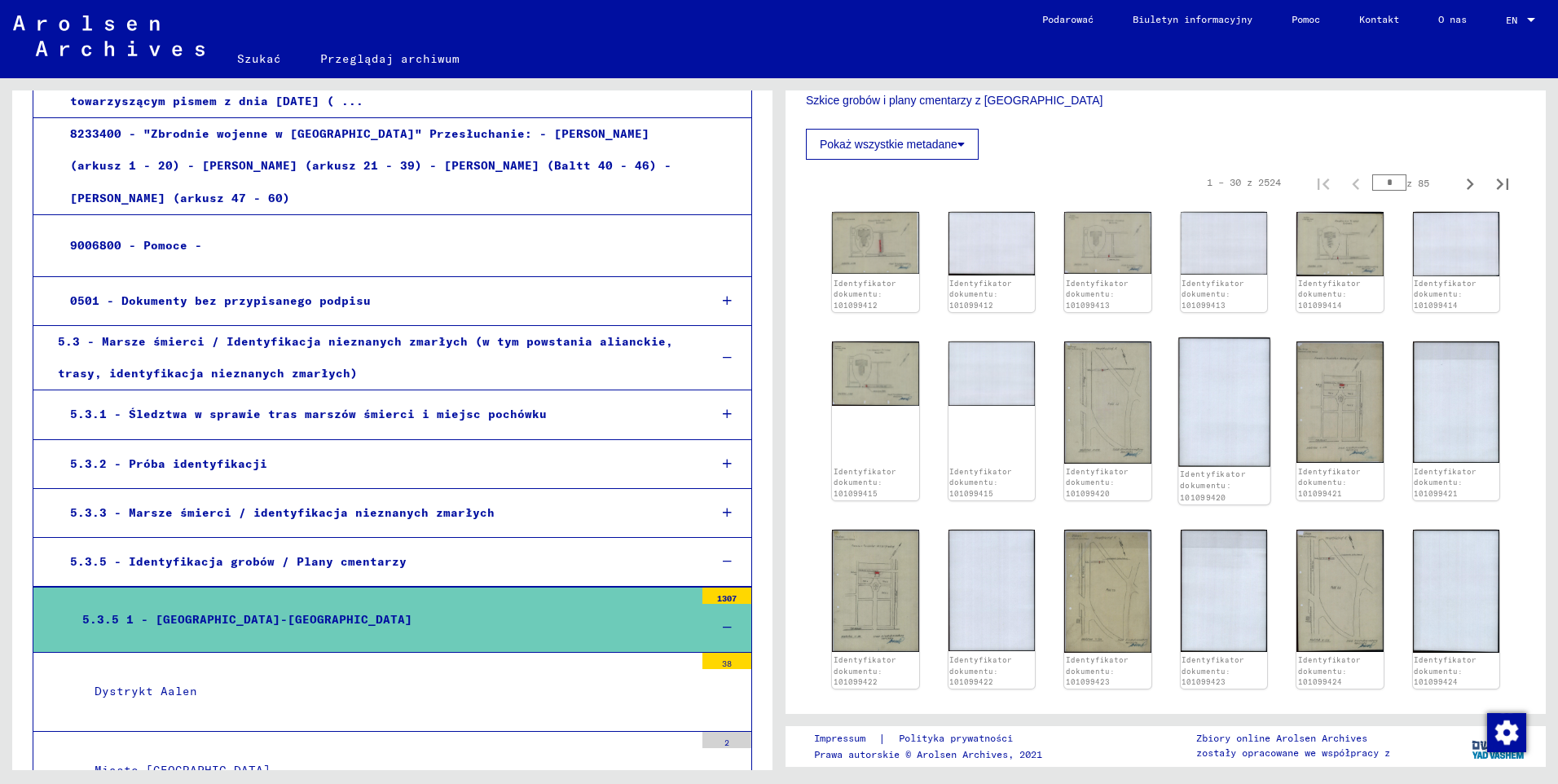
scroll to position [326, 0]
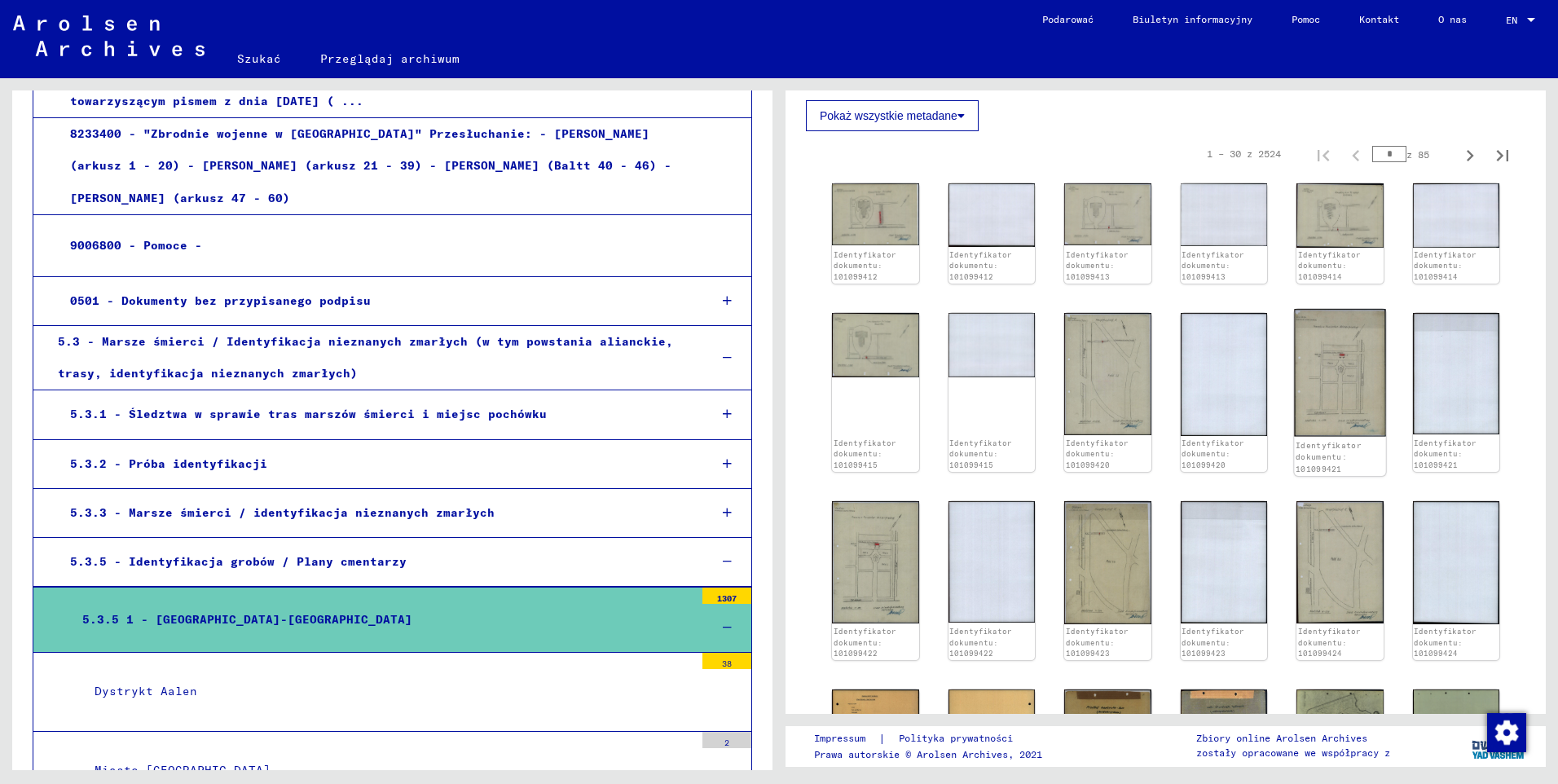
click at [1347, 399] on img at bounding box center [1340, 373] width 92 height 128
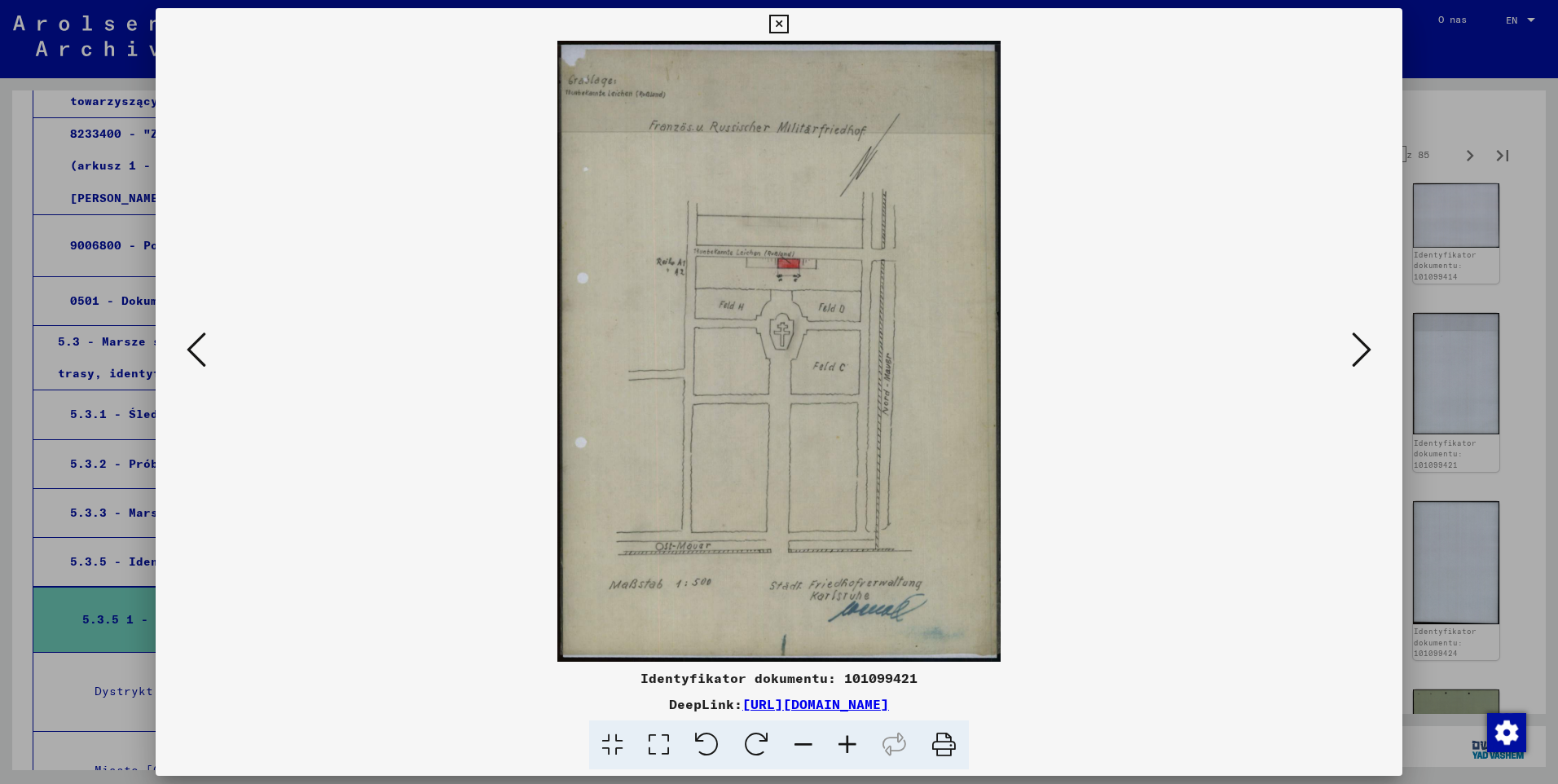
click at [1353, 351] on icon at bounding box center [1361, 349] width 19 height 39
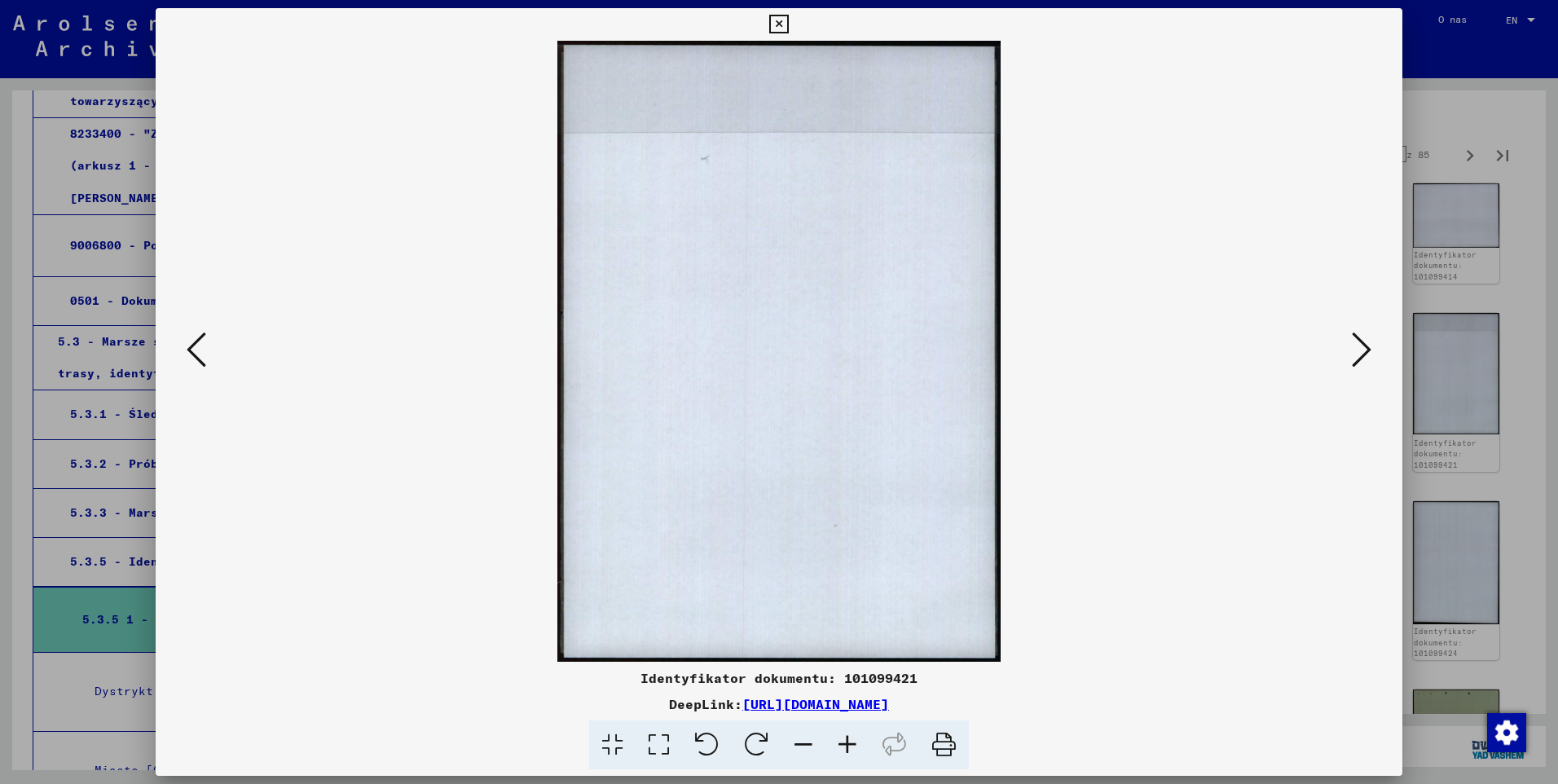
click at [1353, 351] on icon at bounding box center [1361, 349] width 19 height 39
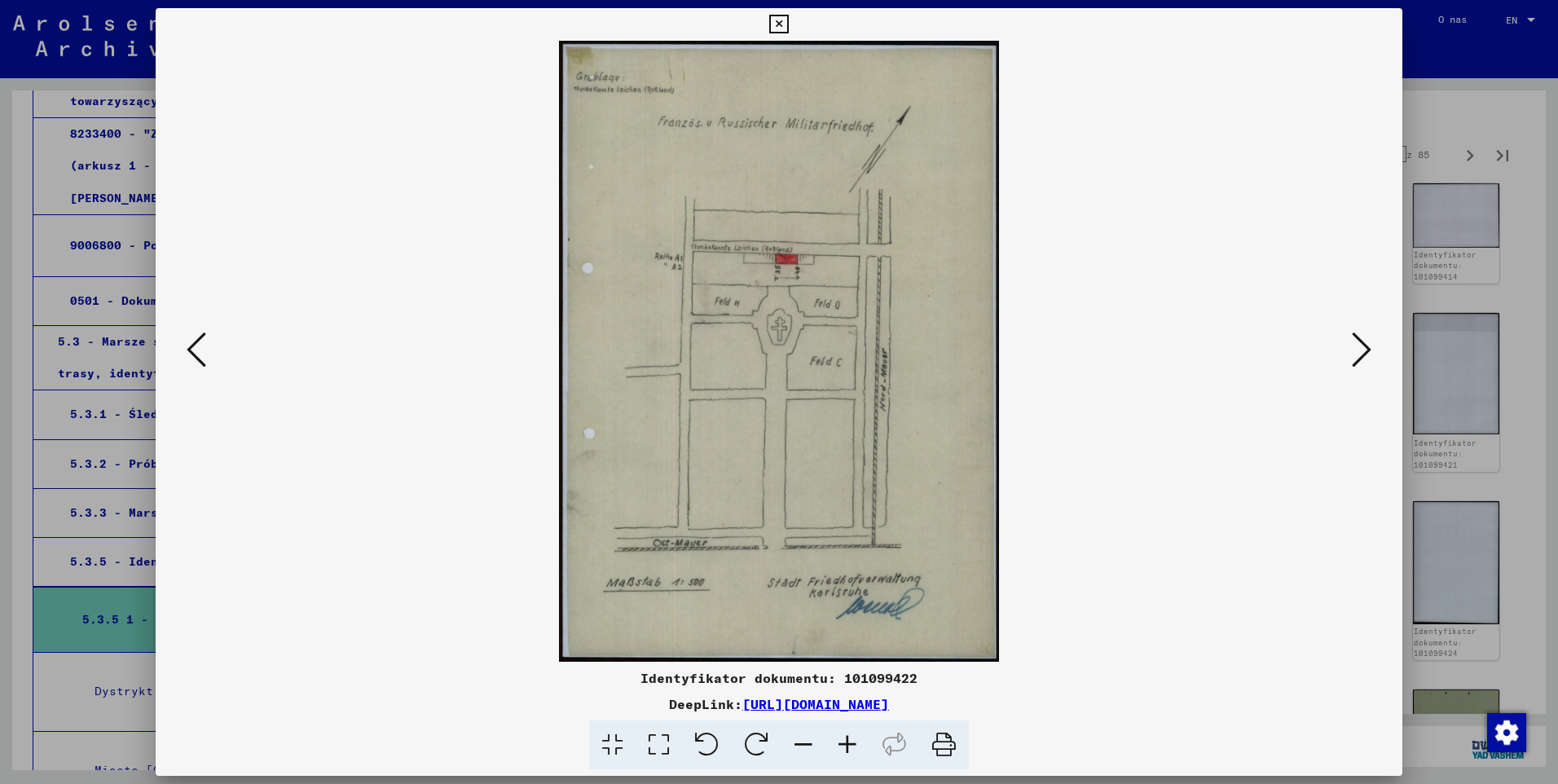
click at [1353, 351] on icon at bounding box center [1361, 349] width 19 height 39
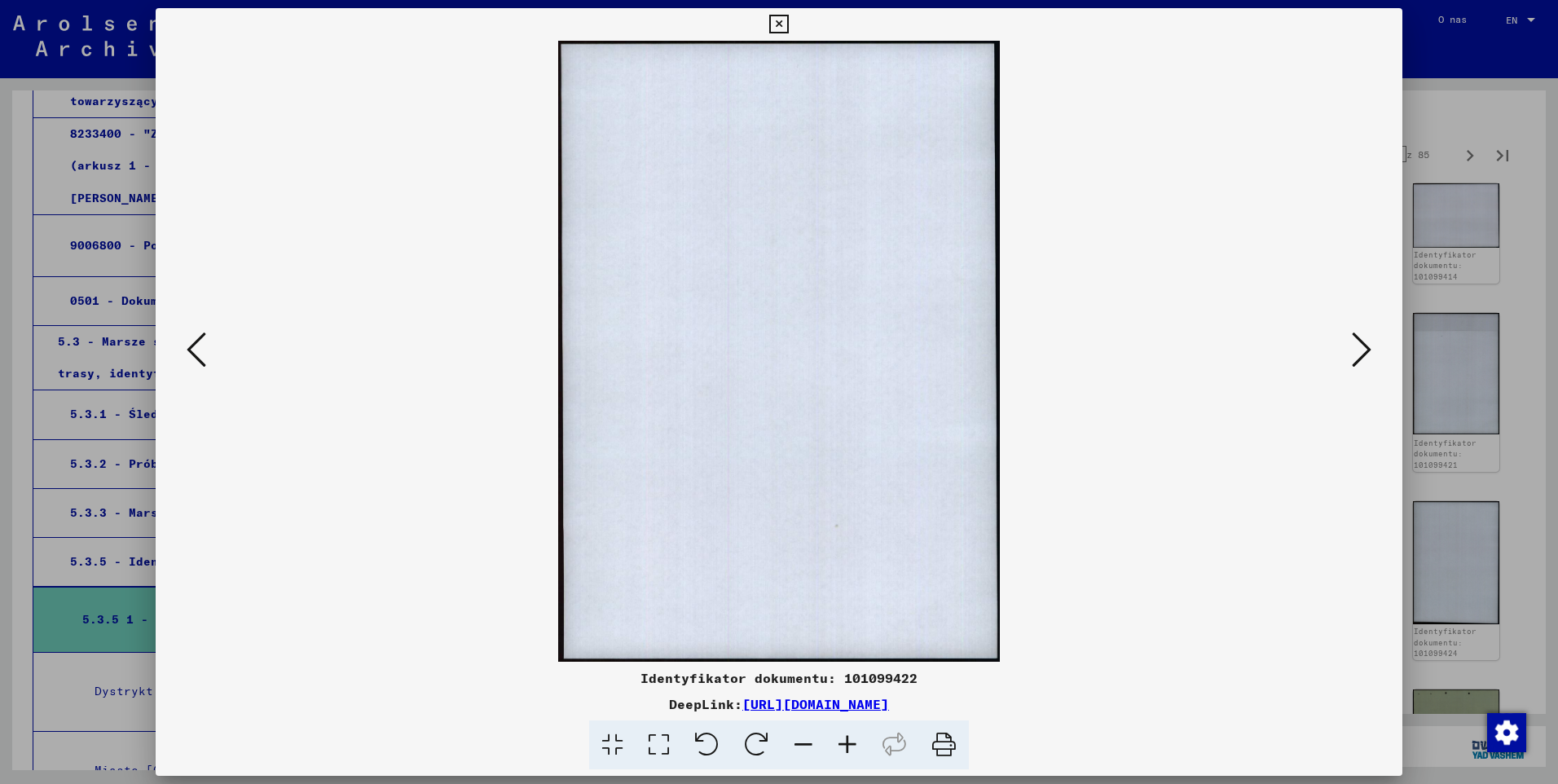
click at [1353, 351] on icon at bounding box center [1361, 349] width 19 height 39
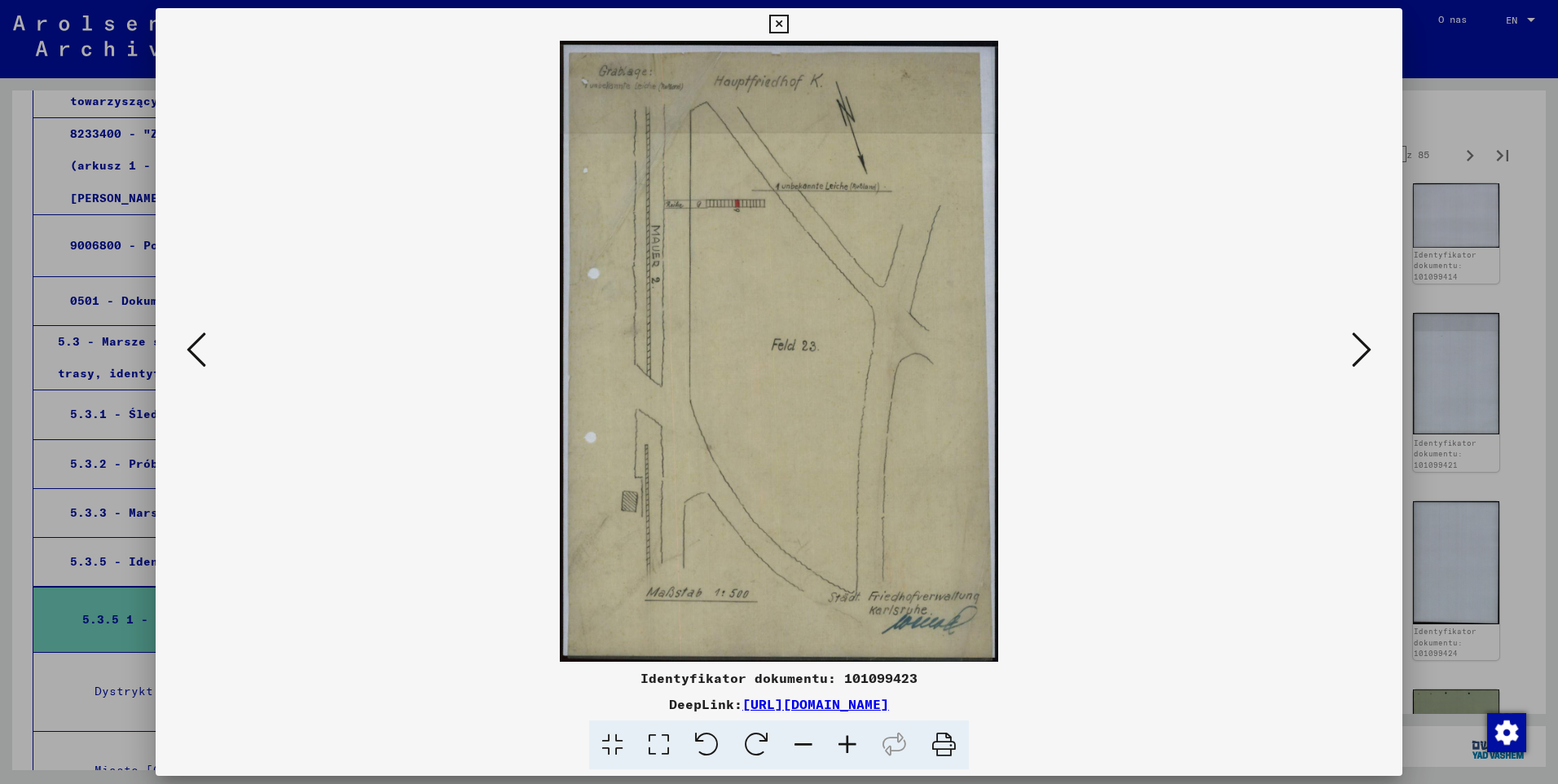
click at [1353, 351] on icon at bounding box center [1361, 349] width 19 height 39
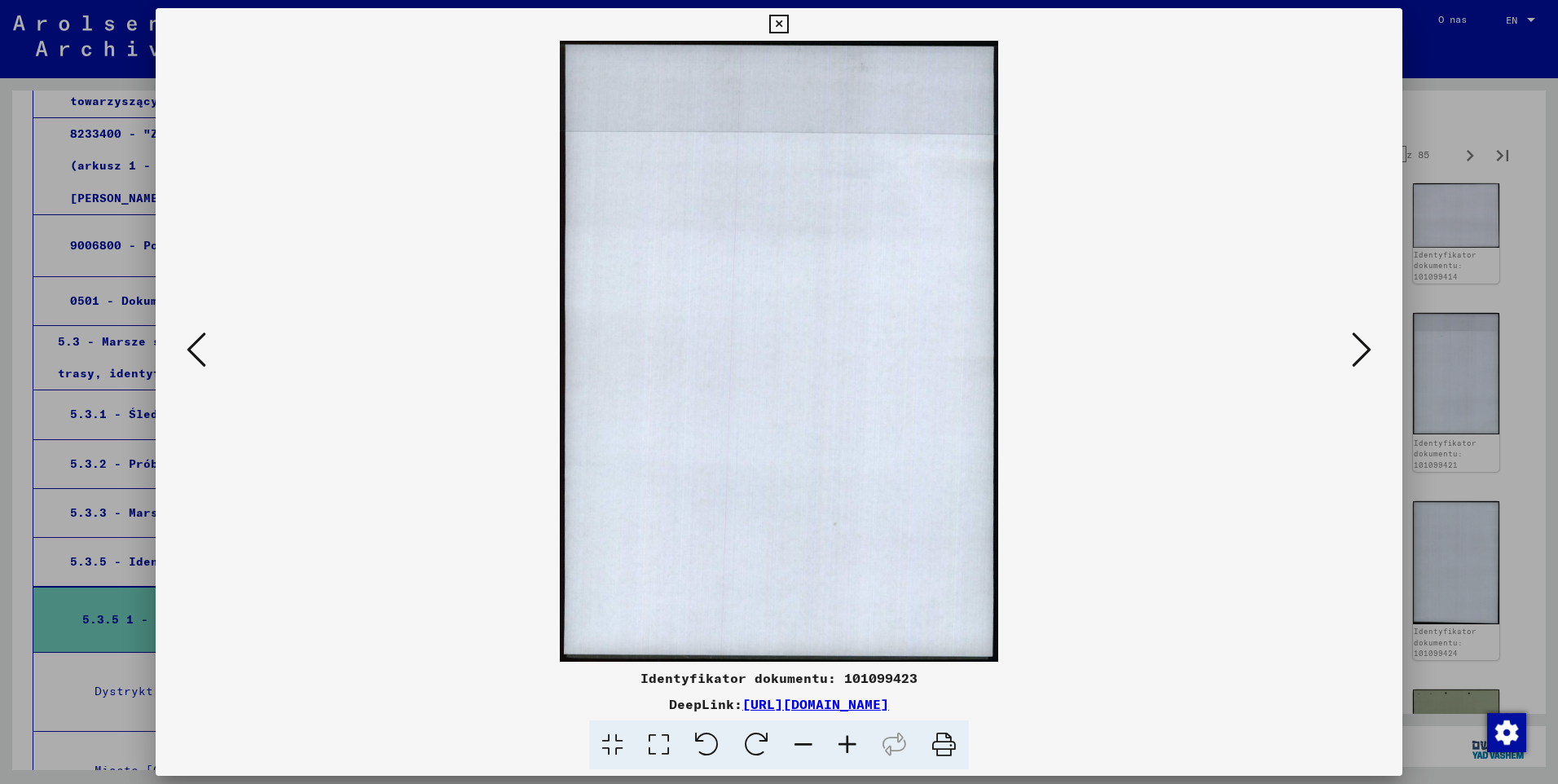
click at [1353, 351] on icon at bounding box center [1361, 349] width 19 height 39
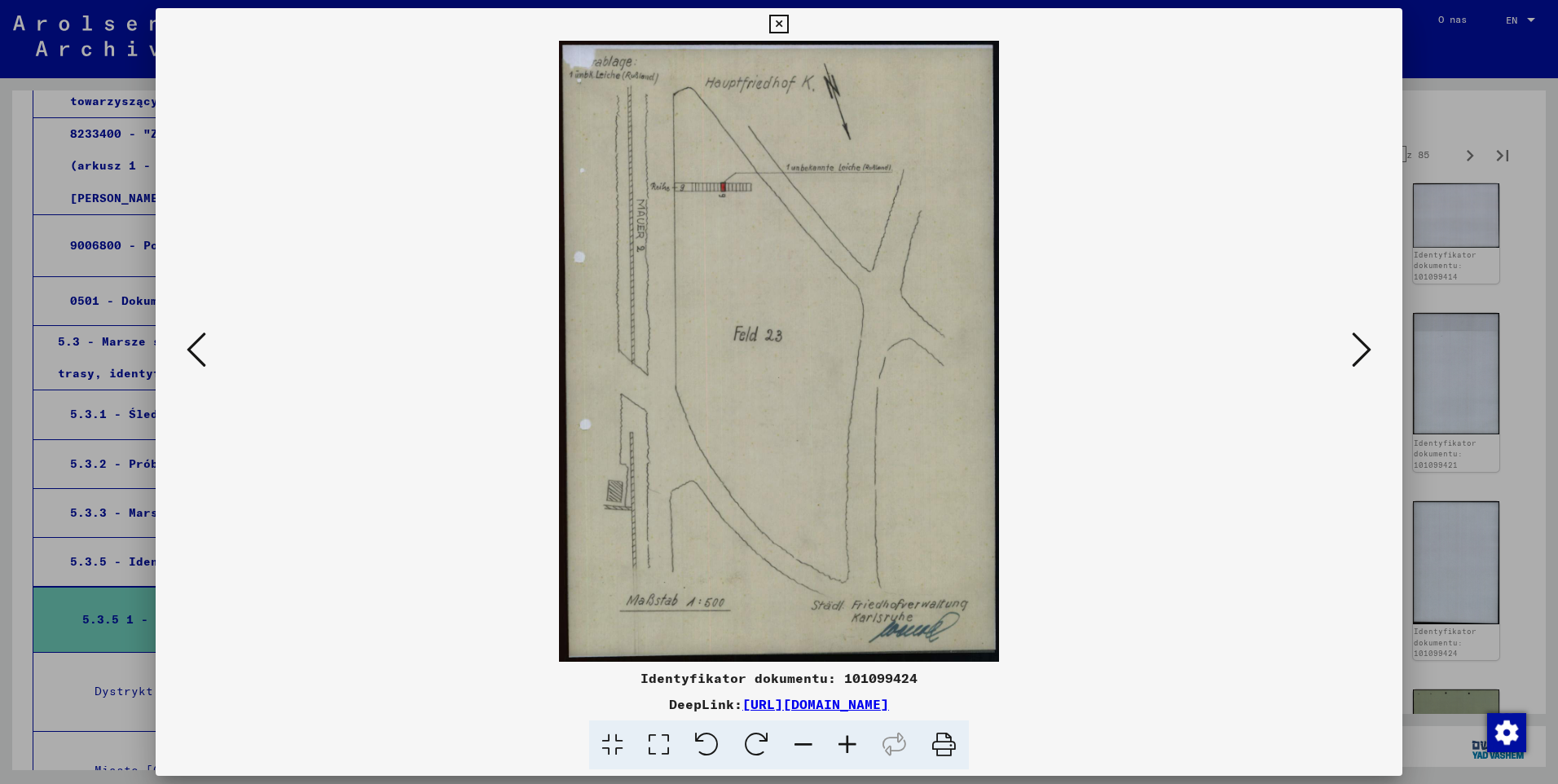
click at [1353, 351] on icon at bounding box center [1361, 349] width 19 height 39
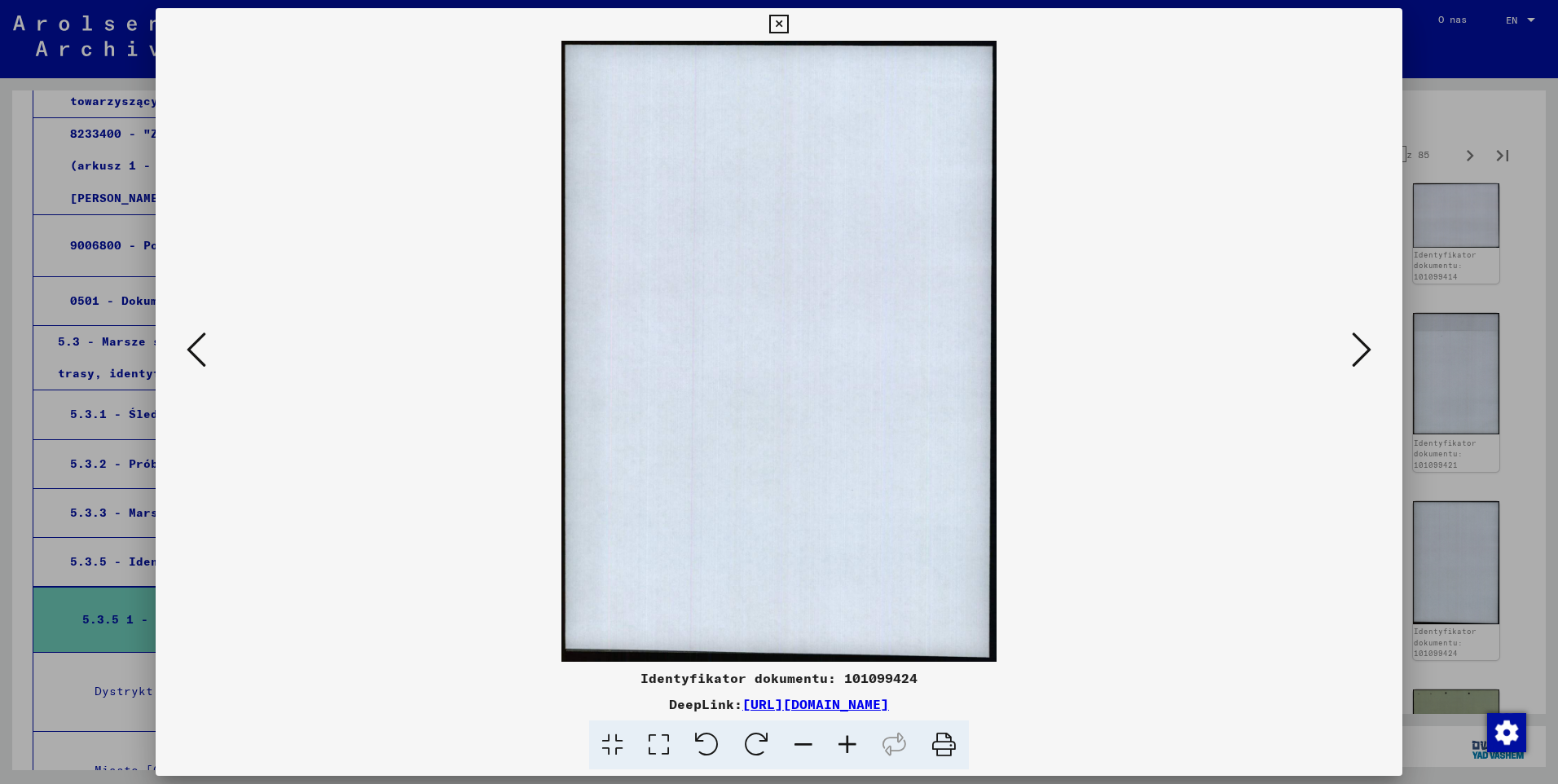
click at [1353, 351] on icon at bounding box center [1361, 349] width 19 height 39
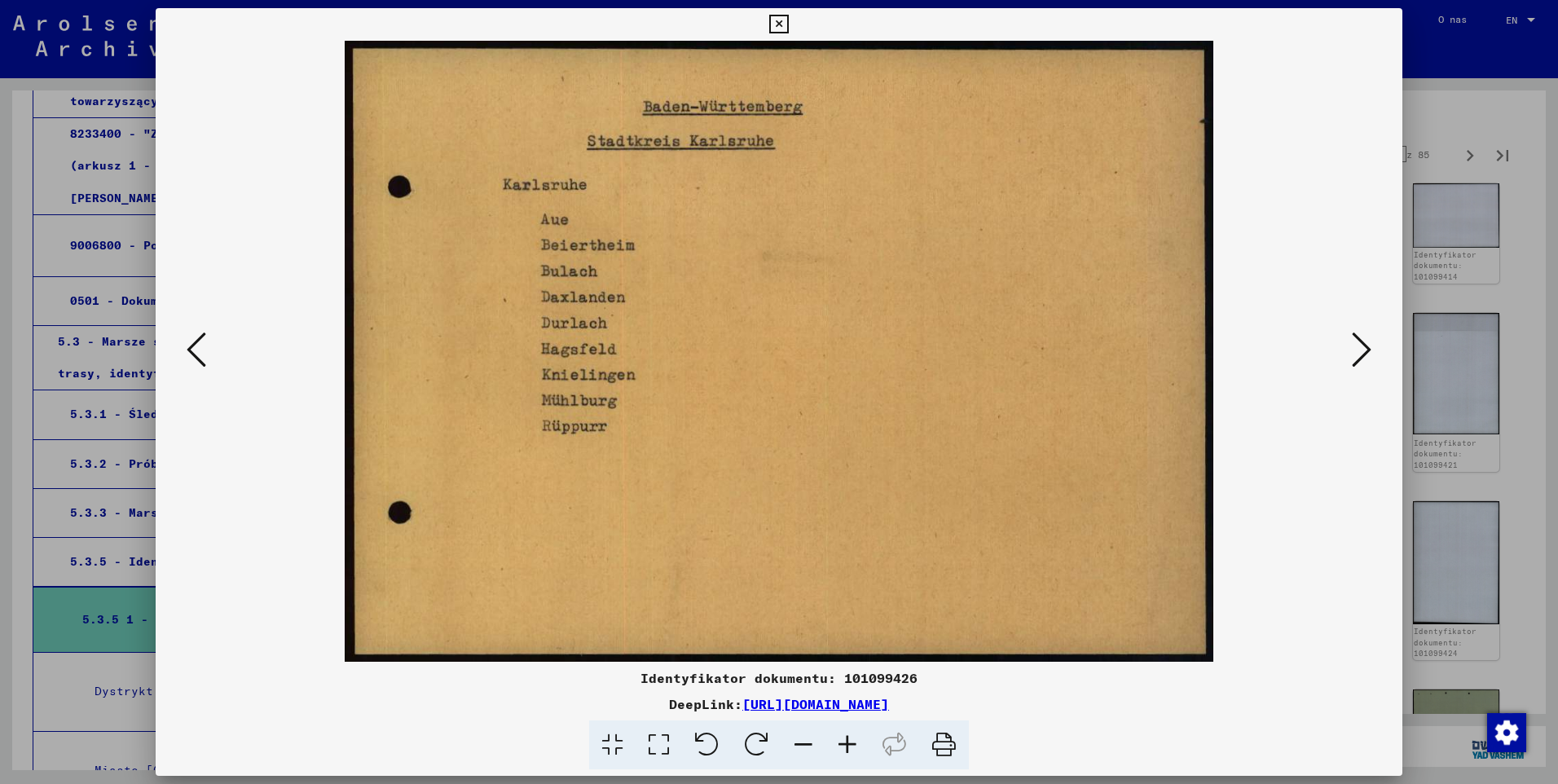
click at [1353, 351] on icon at bounding box center [1361, 349] width 19 height 39
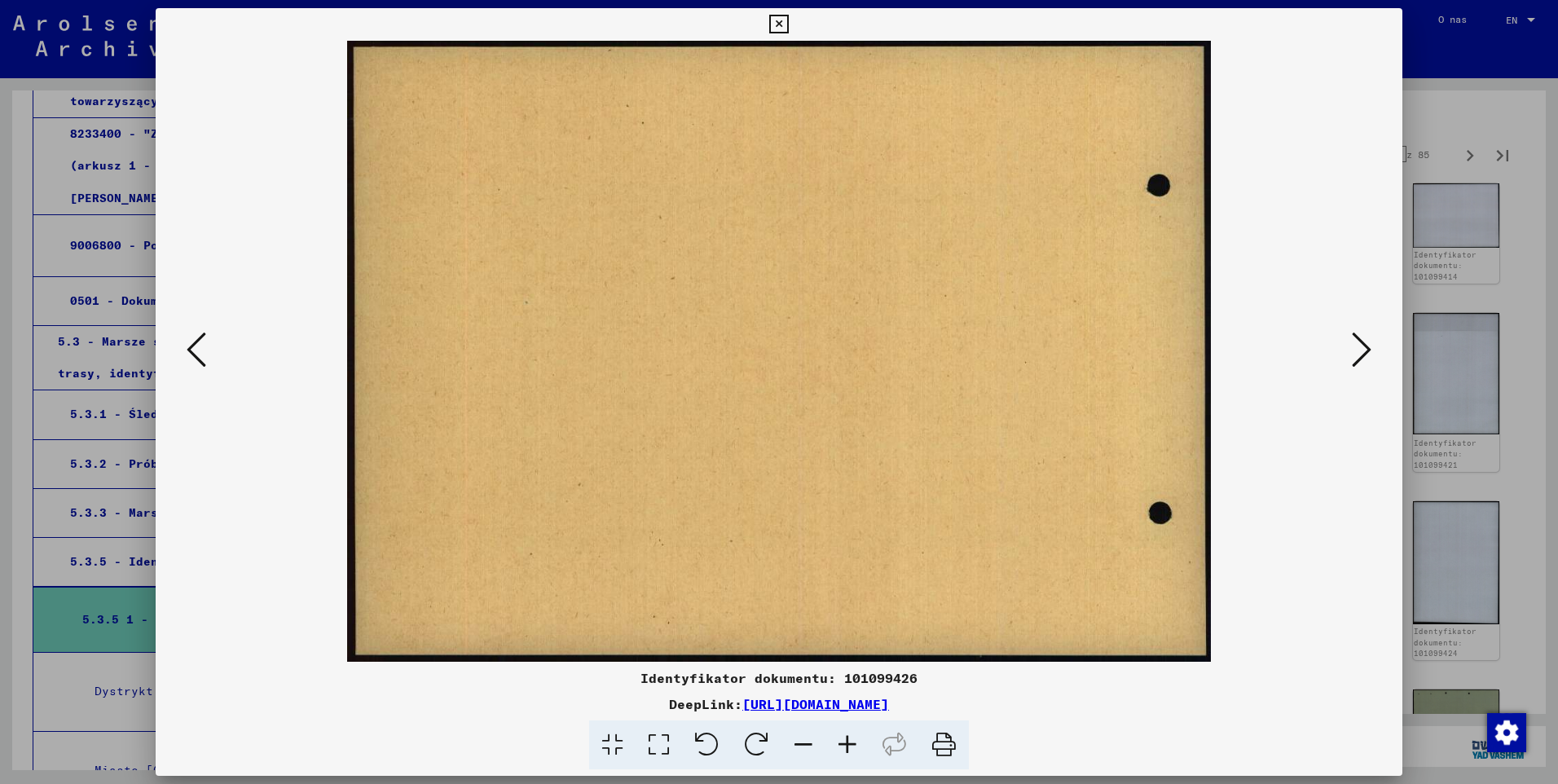
click at [1353, 351] on icon at bounding box center [1361, 349] width 19 height 39
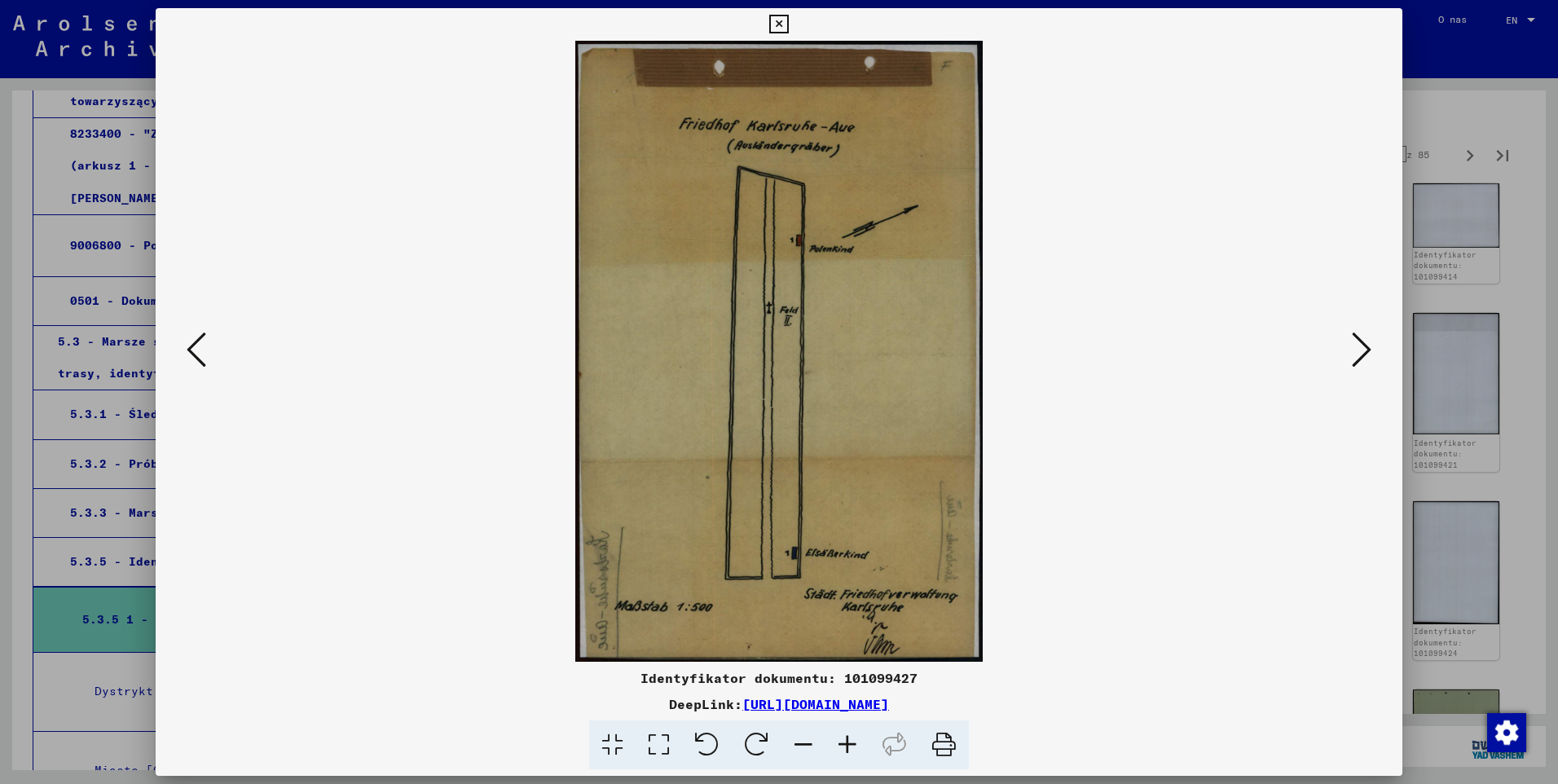
click at [1353, 351] on icon at bounding box center [1361, 349] width 19 height 39
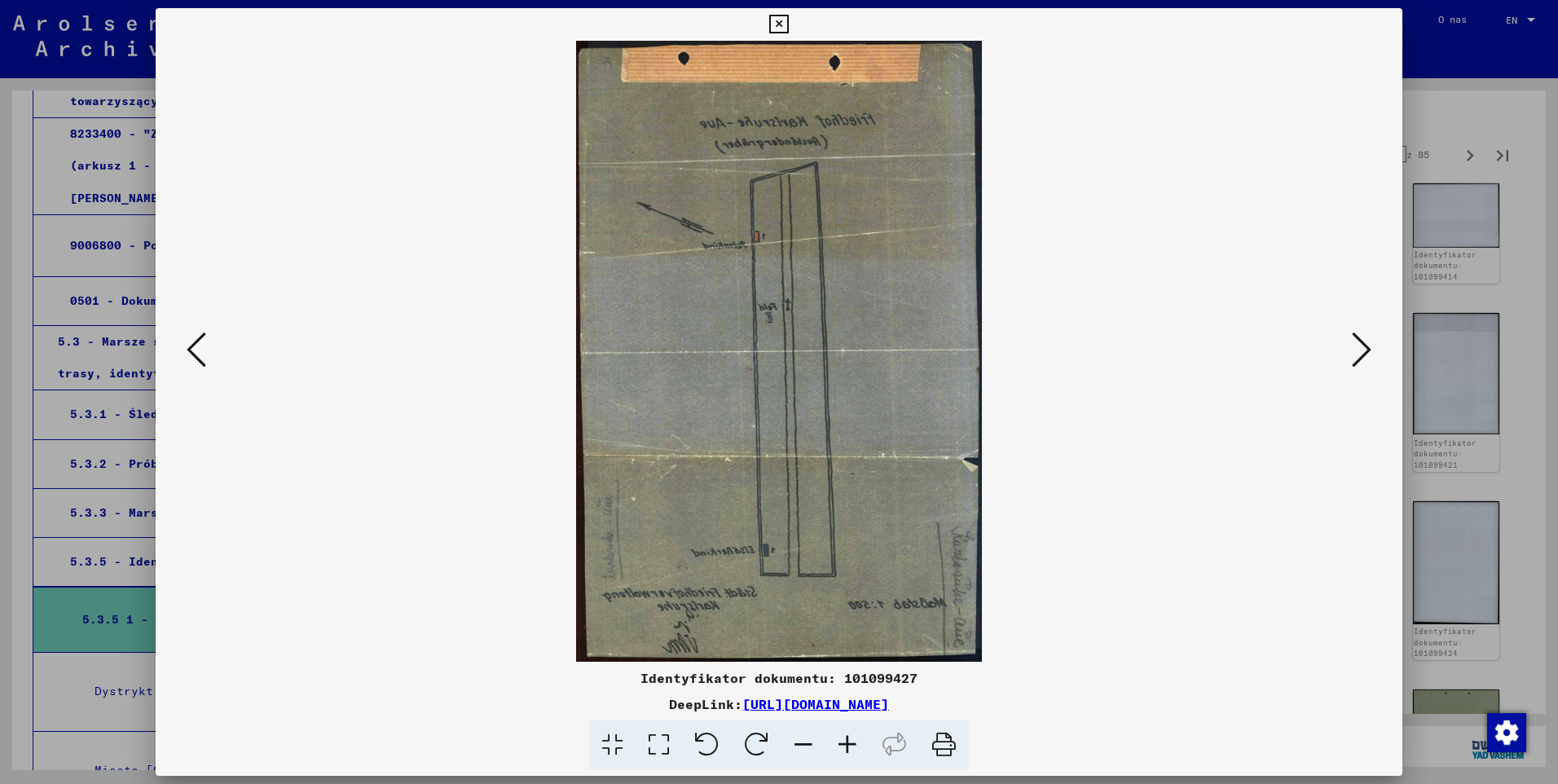
click at [1353, 351] on icon at bounding box center [1361, 349] width 19 height 39
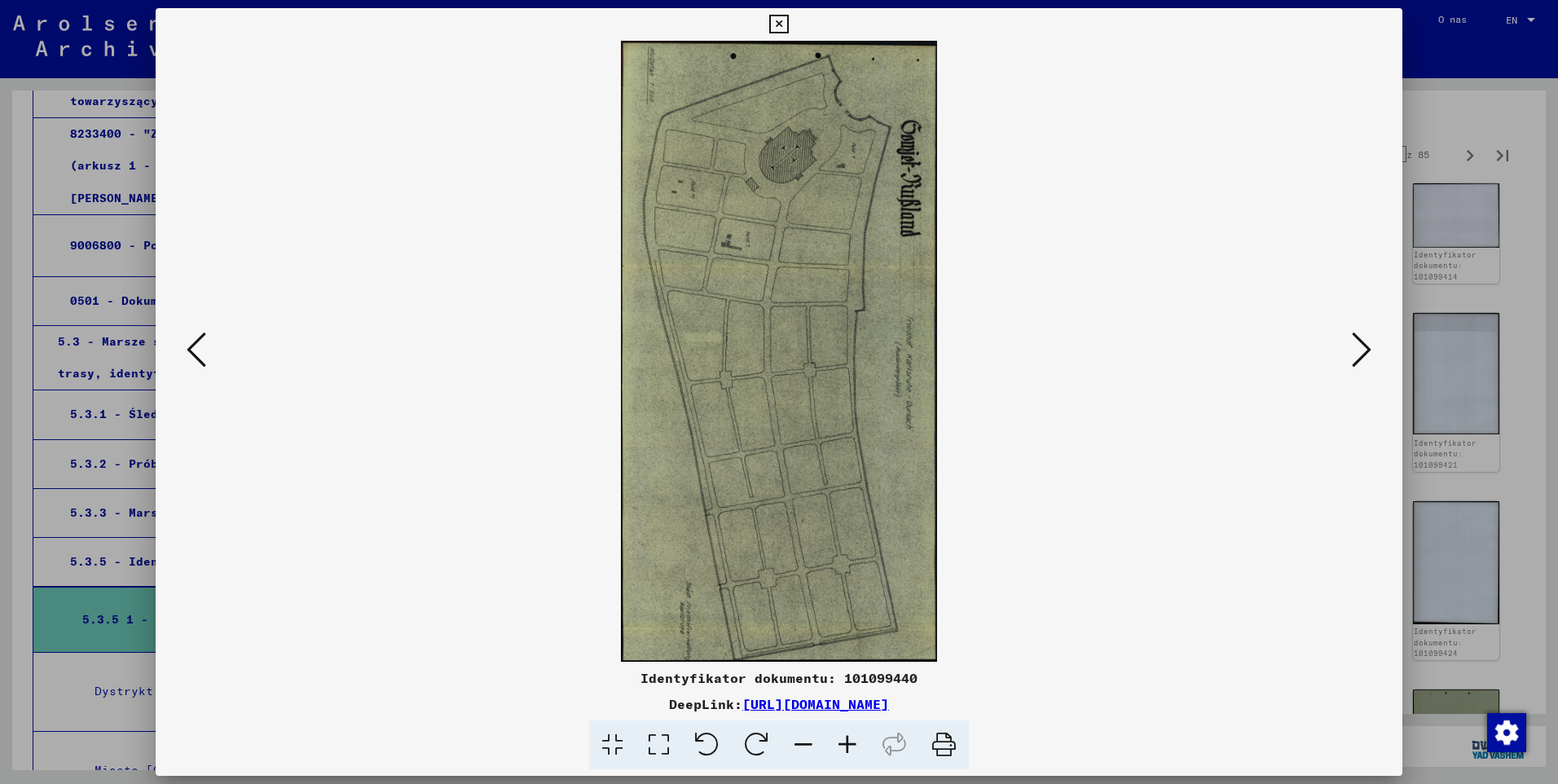
click at [1353, 351] on icon at bounding box center [1361, 349] width 19 height 39
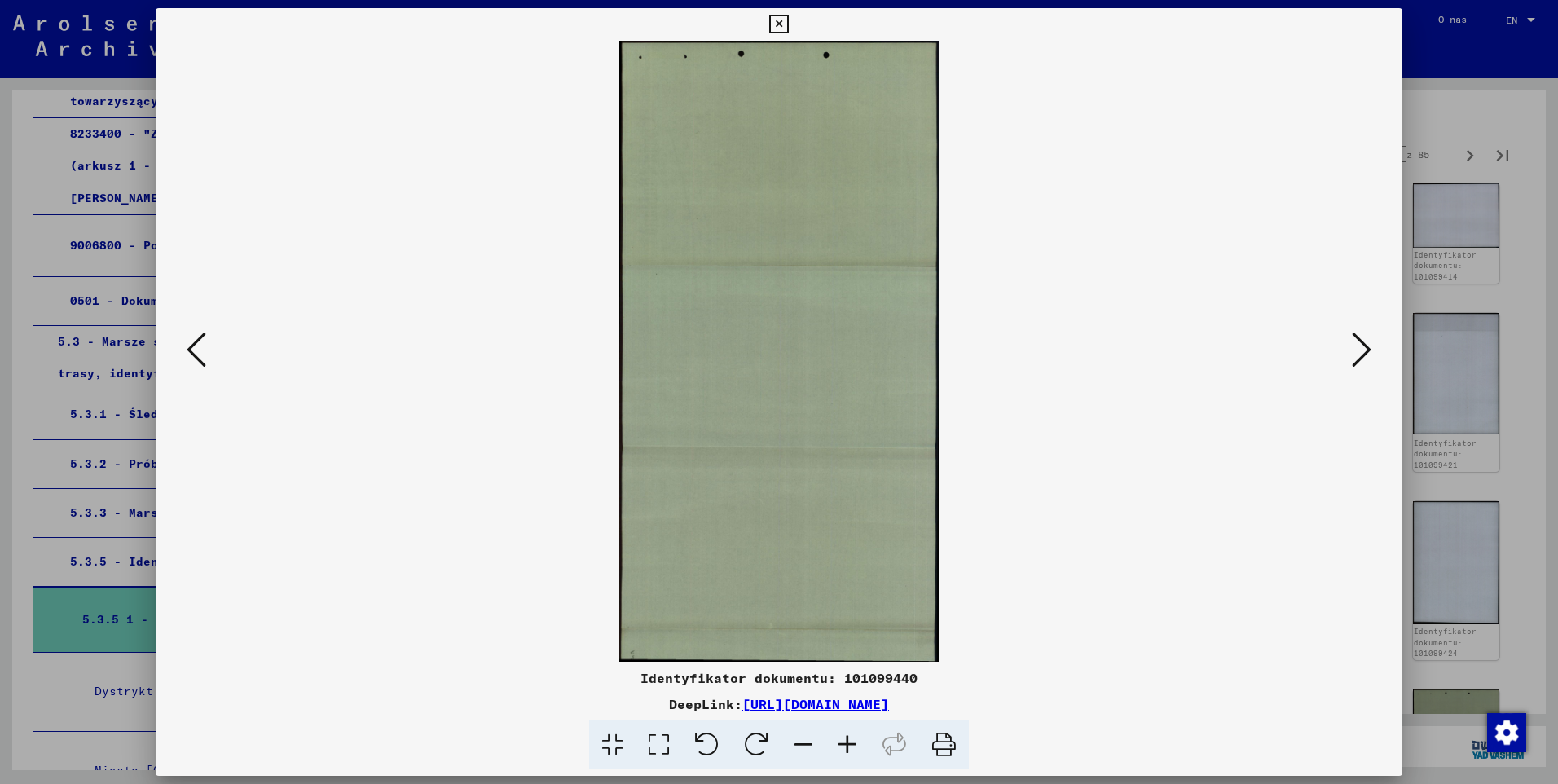
click at [1354, 350] on icon at bounding box center [1361, 349] width 19 height 39
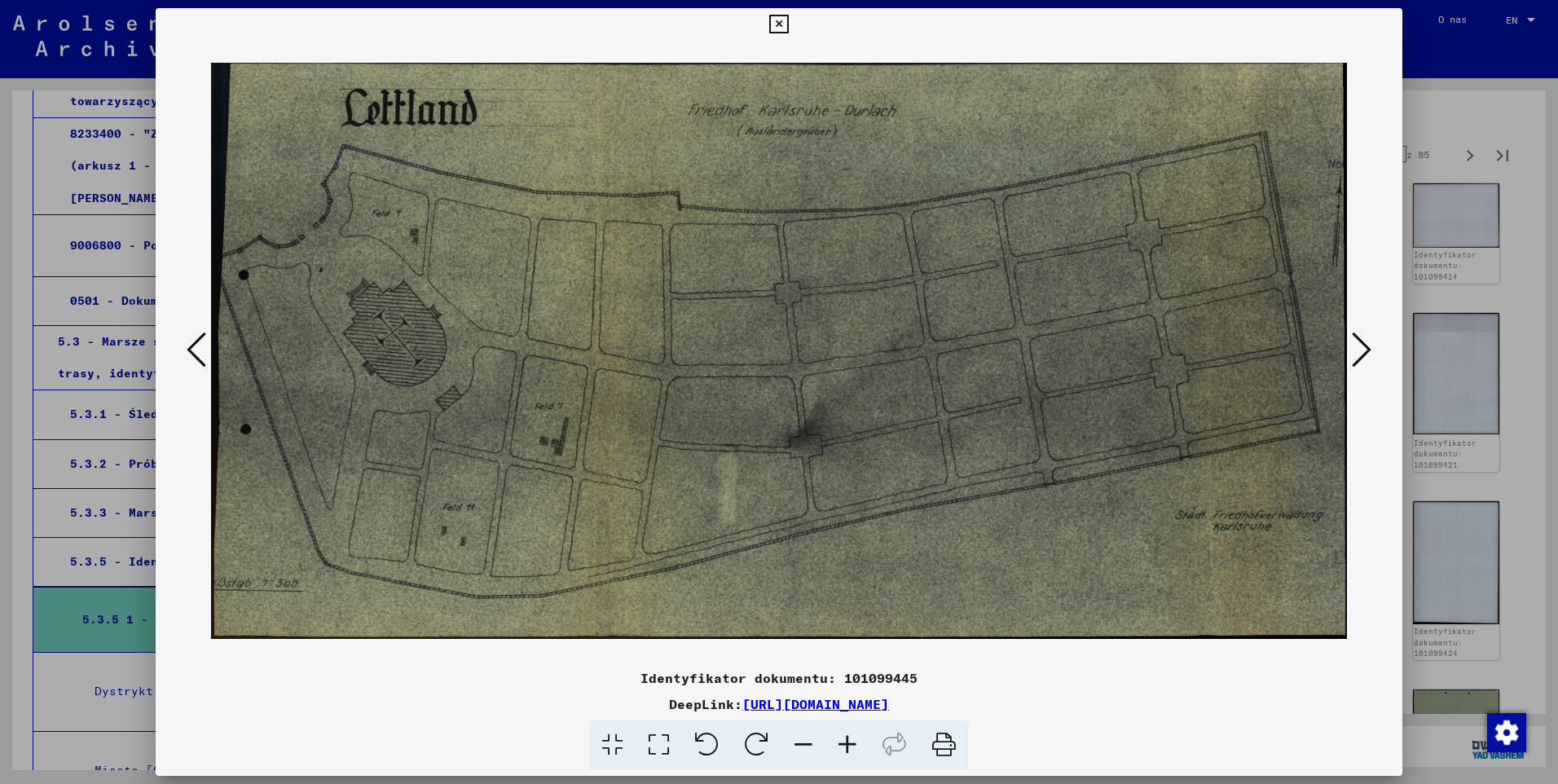
click at [1354, 350] on icon at bounding box center [1361, 349] width 19 height 39
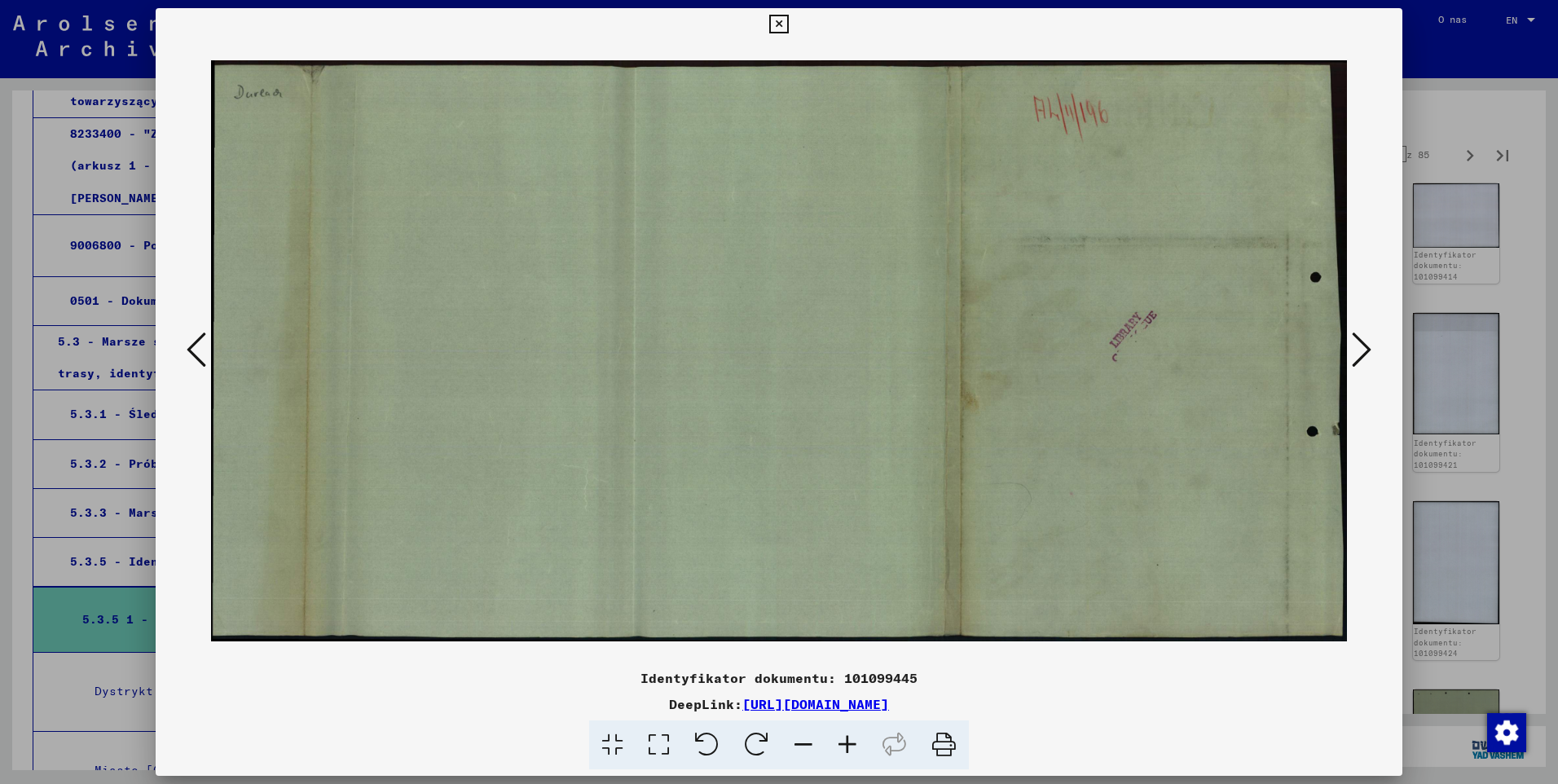
click at [1354, 350] on icon at bounding box center [1361, 349] width 19 height 39
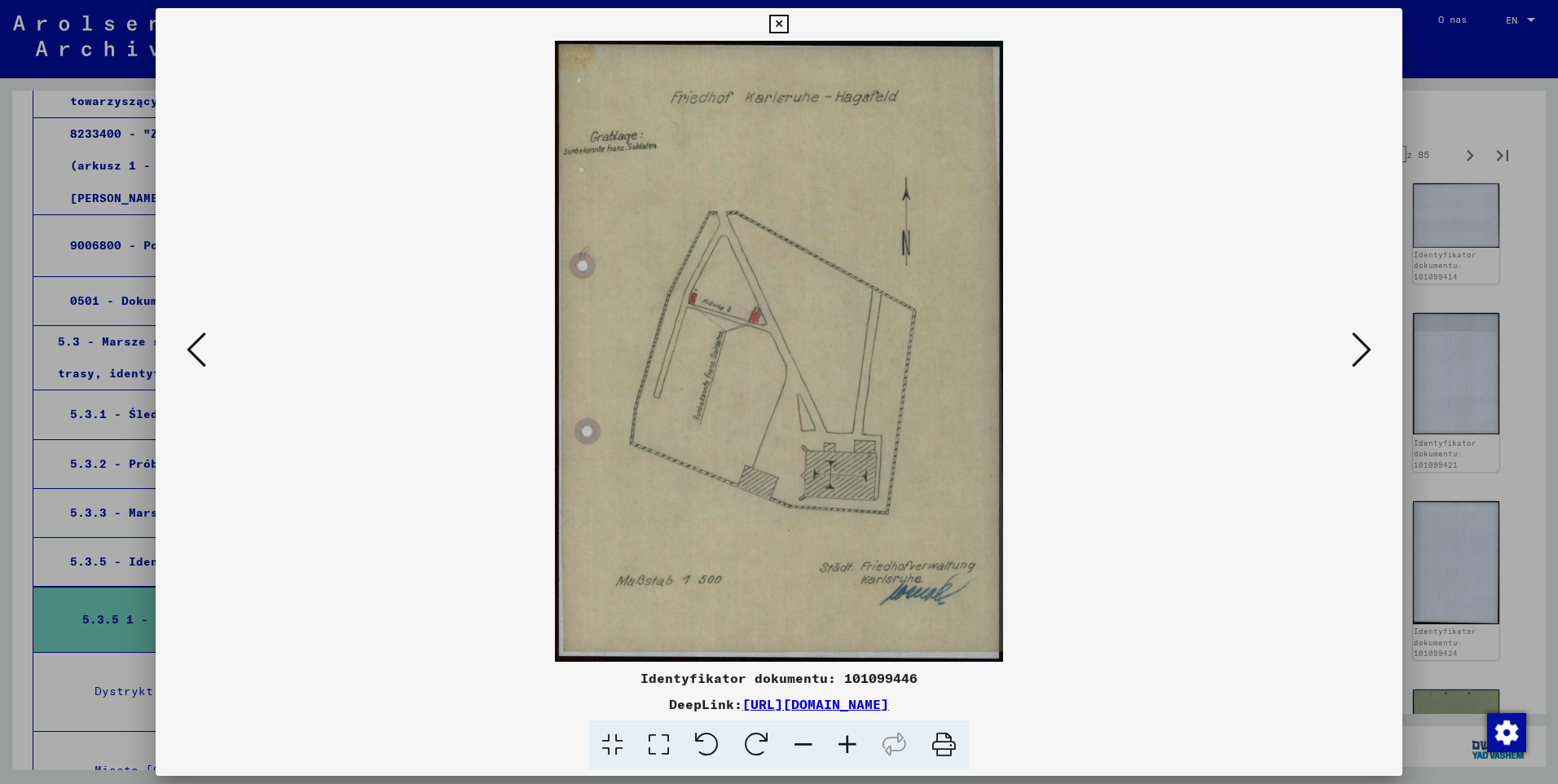
click at [1354, 350] on icon at bounding box center [1361, 349] width 19 height 39
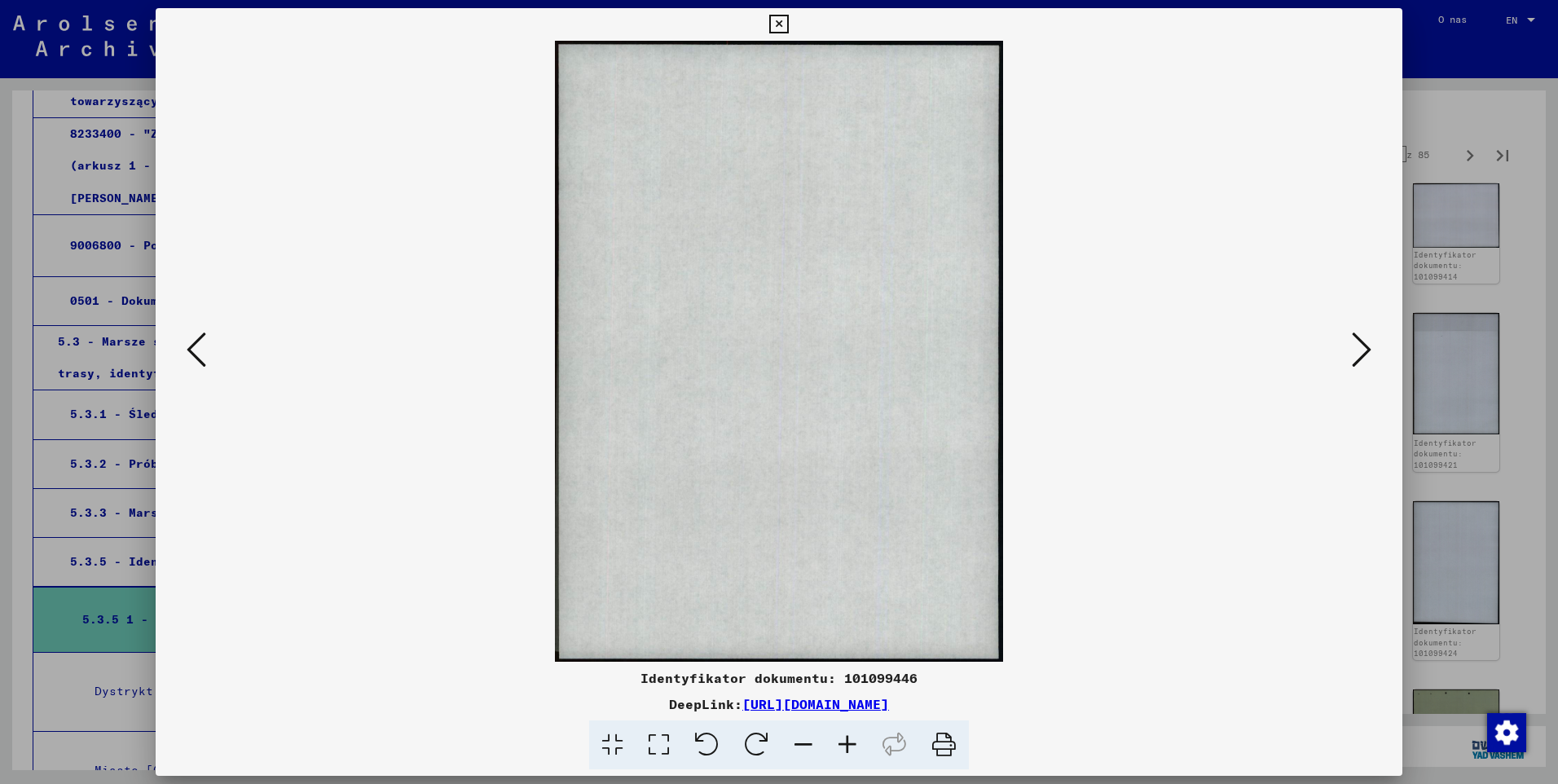
click at [1354, 350] on icon at bounding box center [1361, 349] width 19 height 39
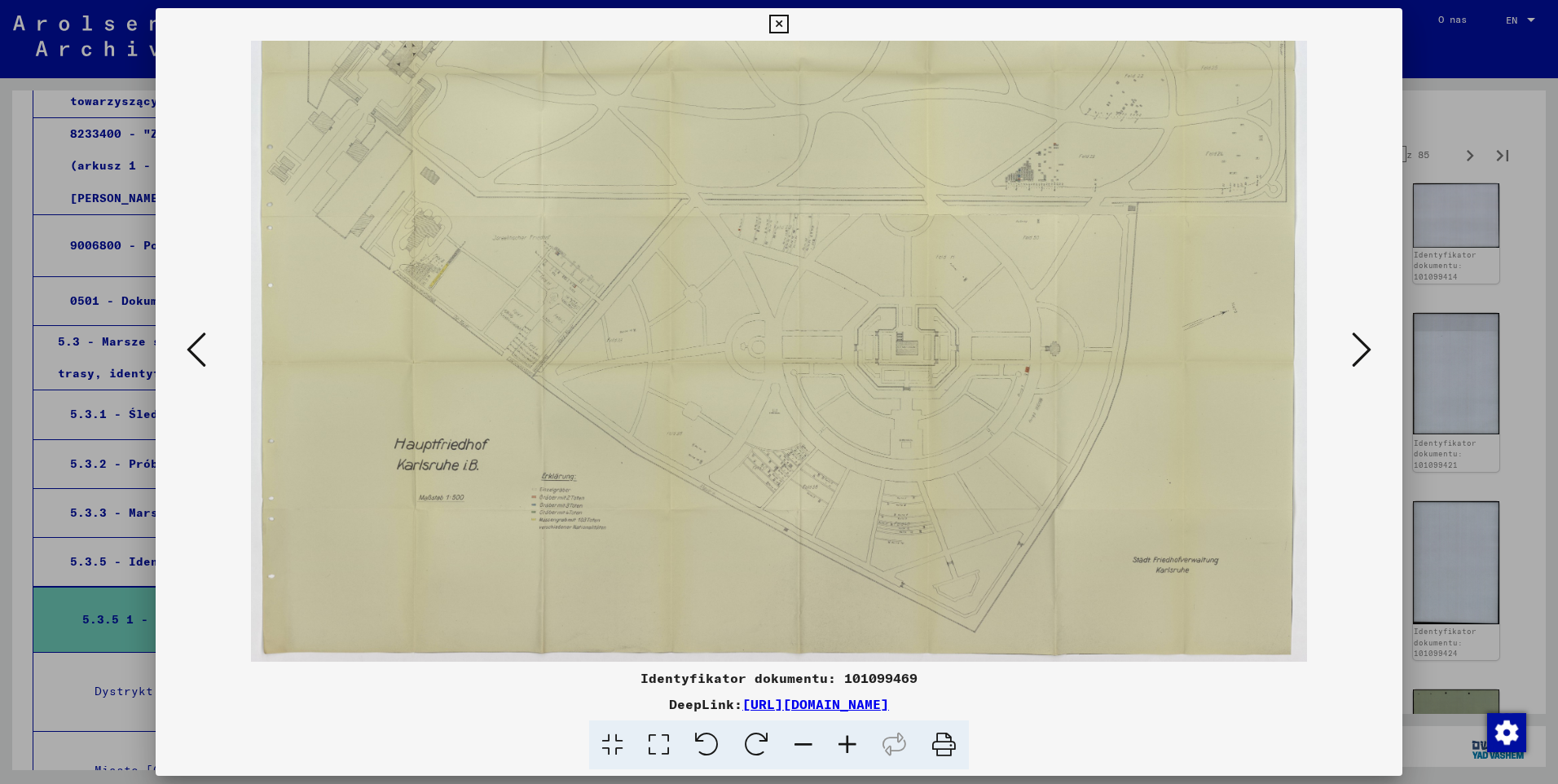
click at [1354, 350] on icon at bounding box center [1361, 349] width 19 height 39
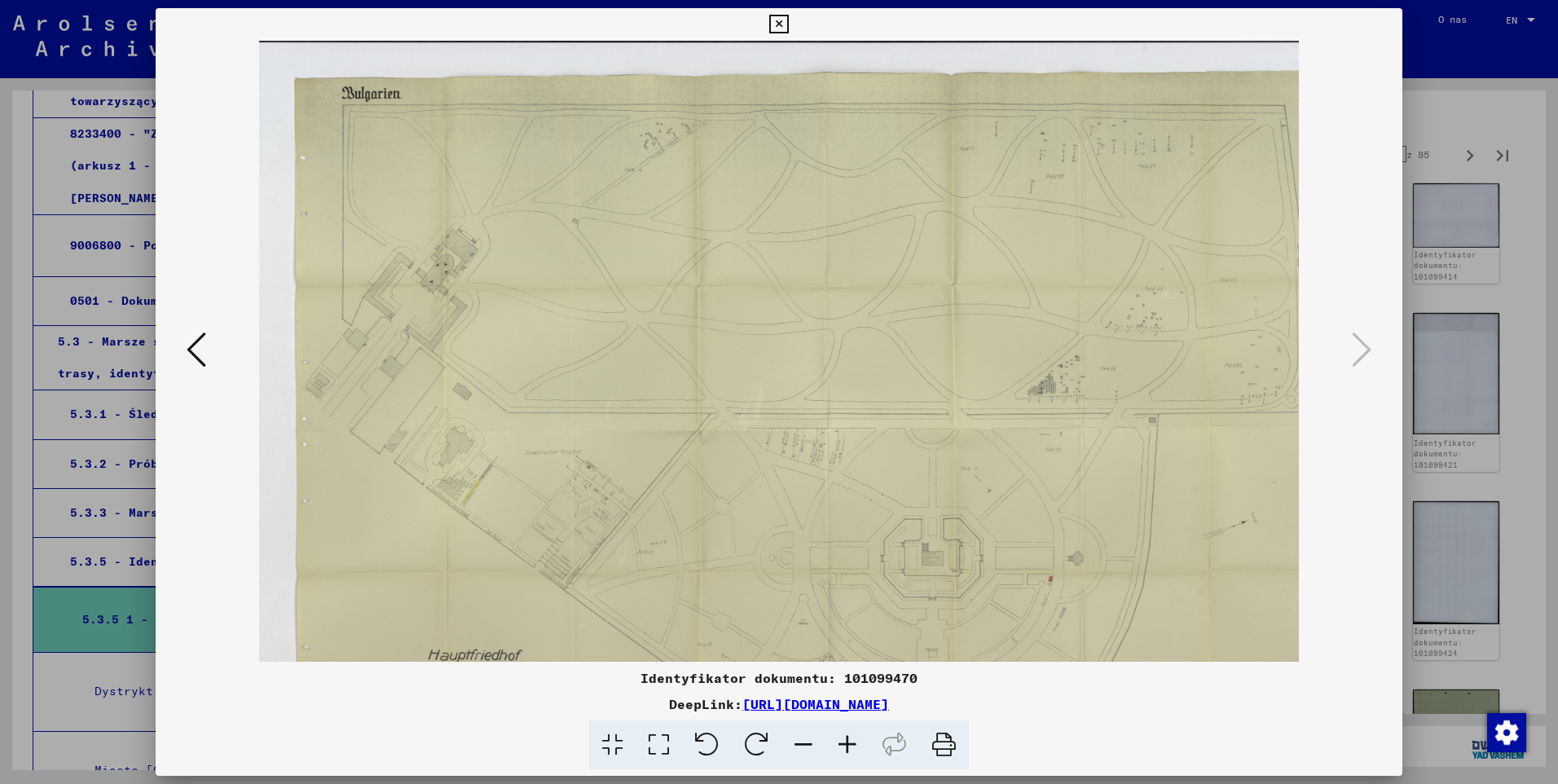
click at [782, 25] on icon at bounding box center [779, 24] width 19 height 19
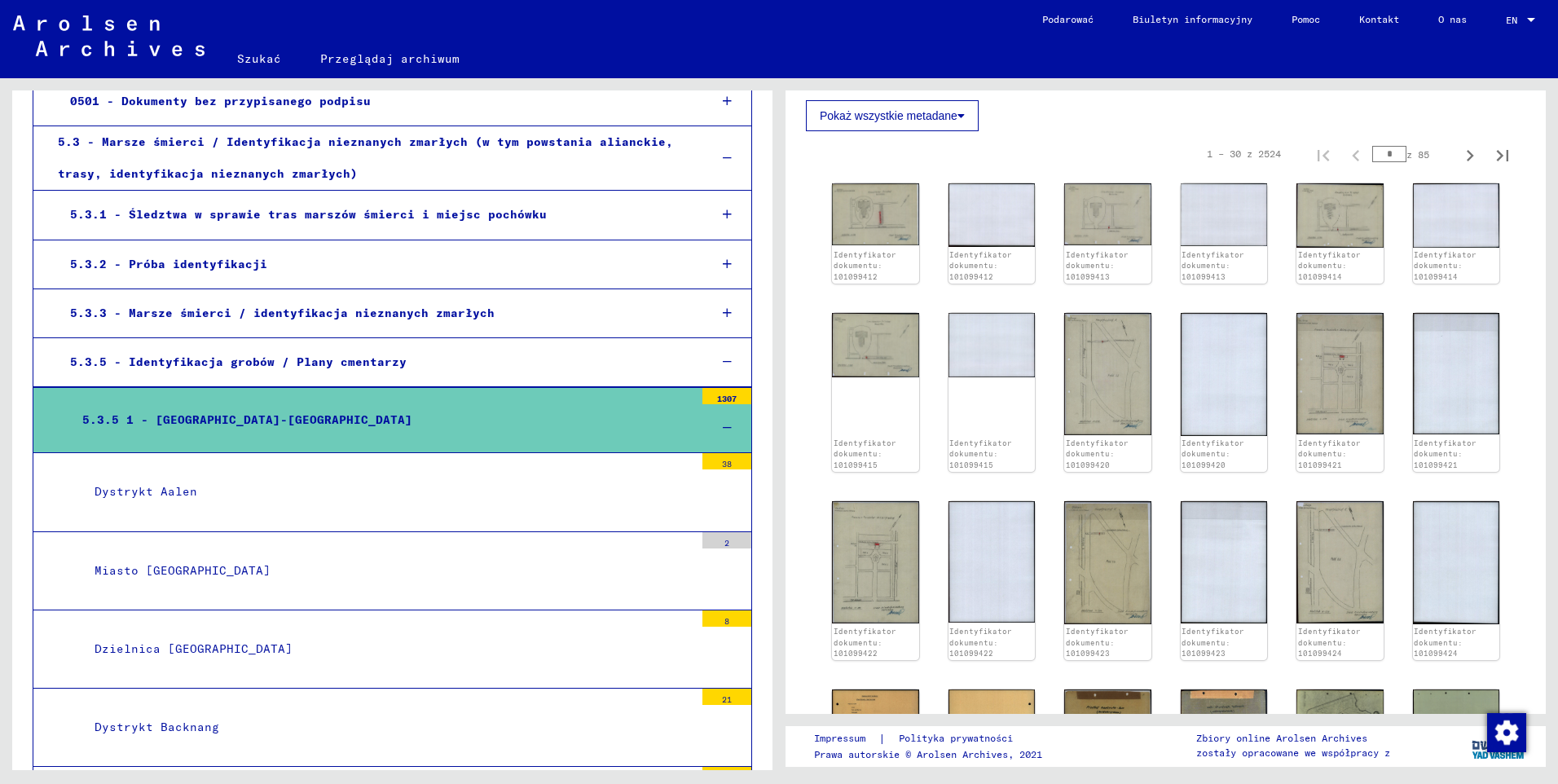
scroll to position [1112, 0]
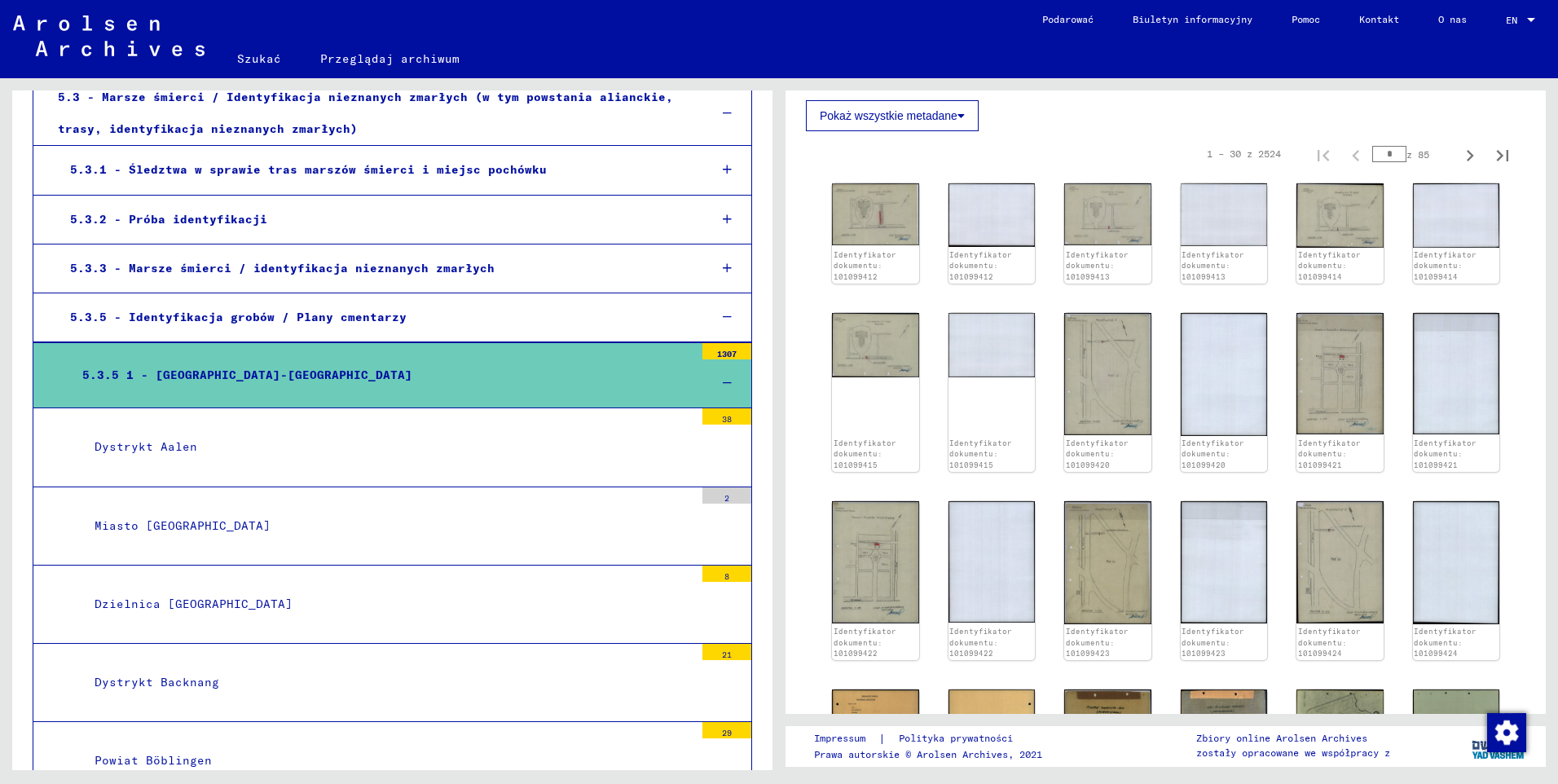
click at [153, 448] on div "Dystrykt Aalen" at bounding box center [388, 447] width 612 height 31
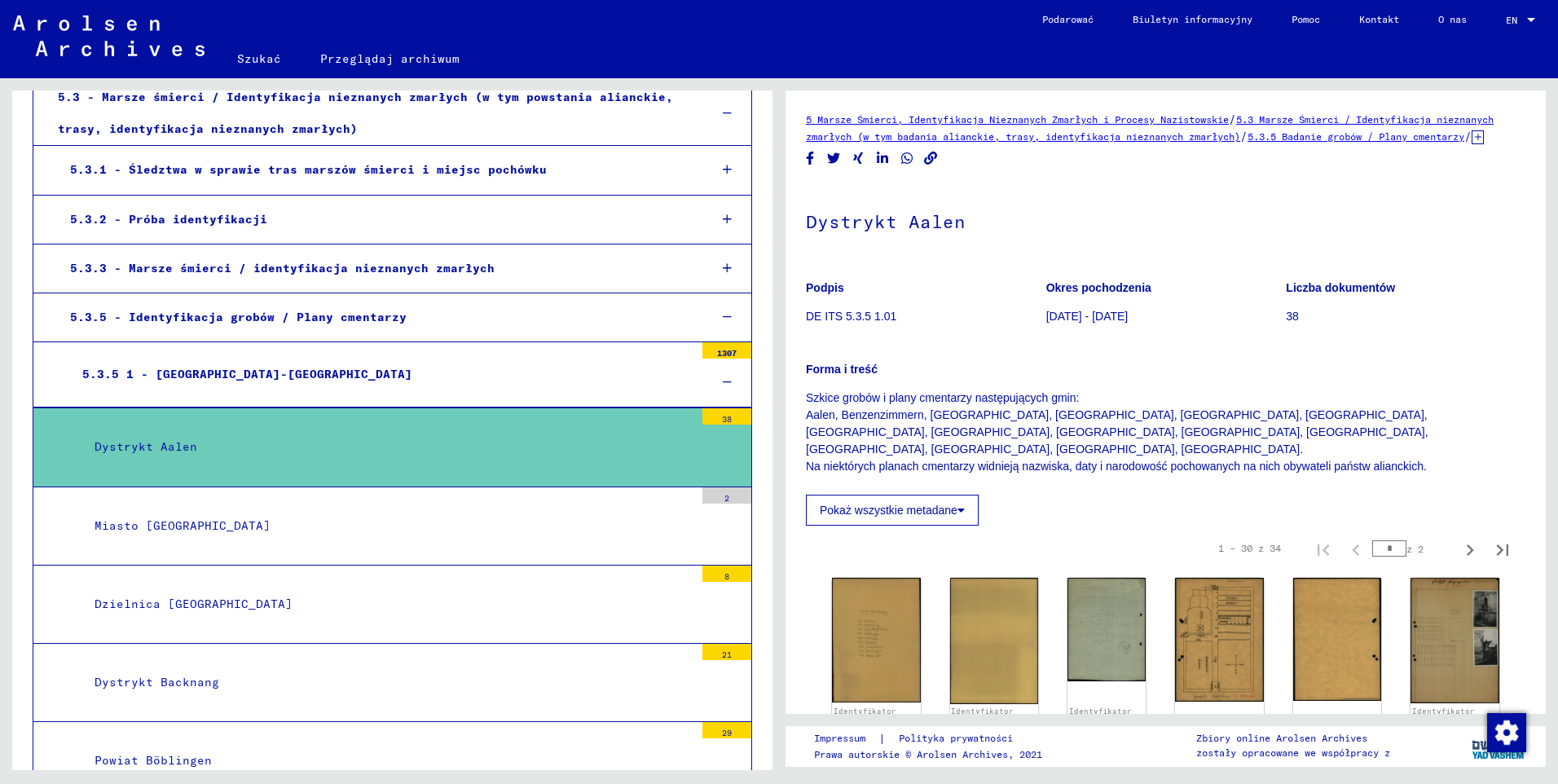
scroll to position [81, 0]
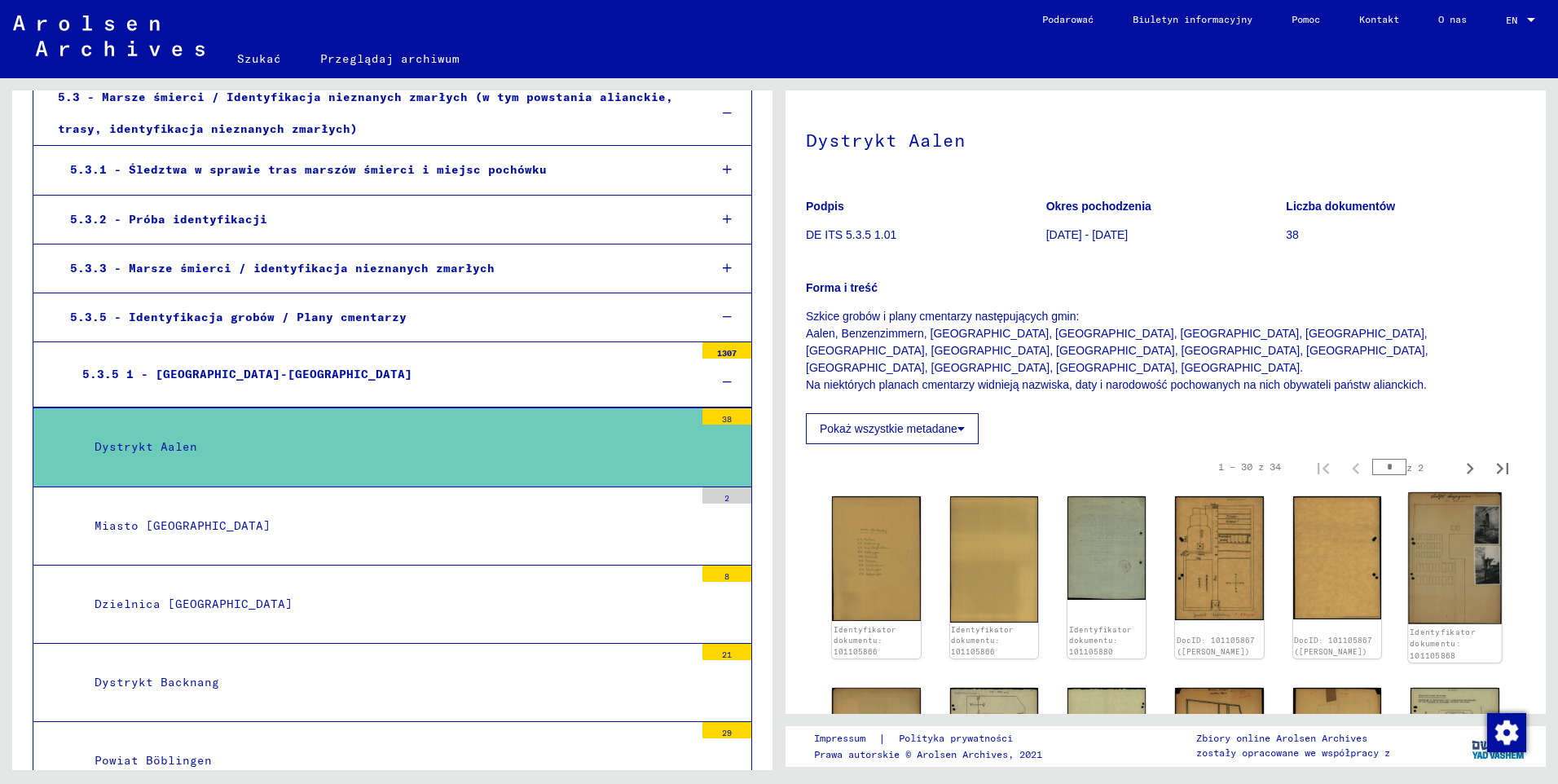
click at [1448, 557] on img at bounding box center [1455, 558] width 93 height 132
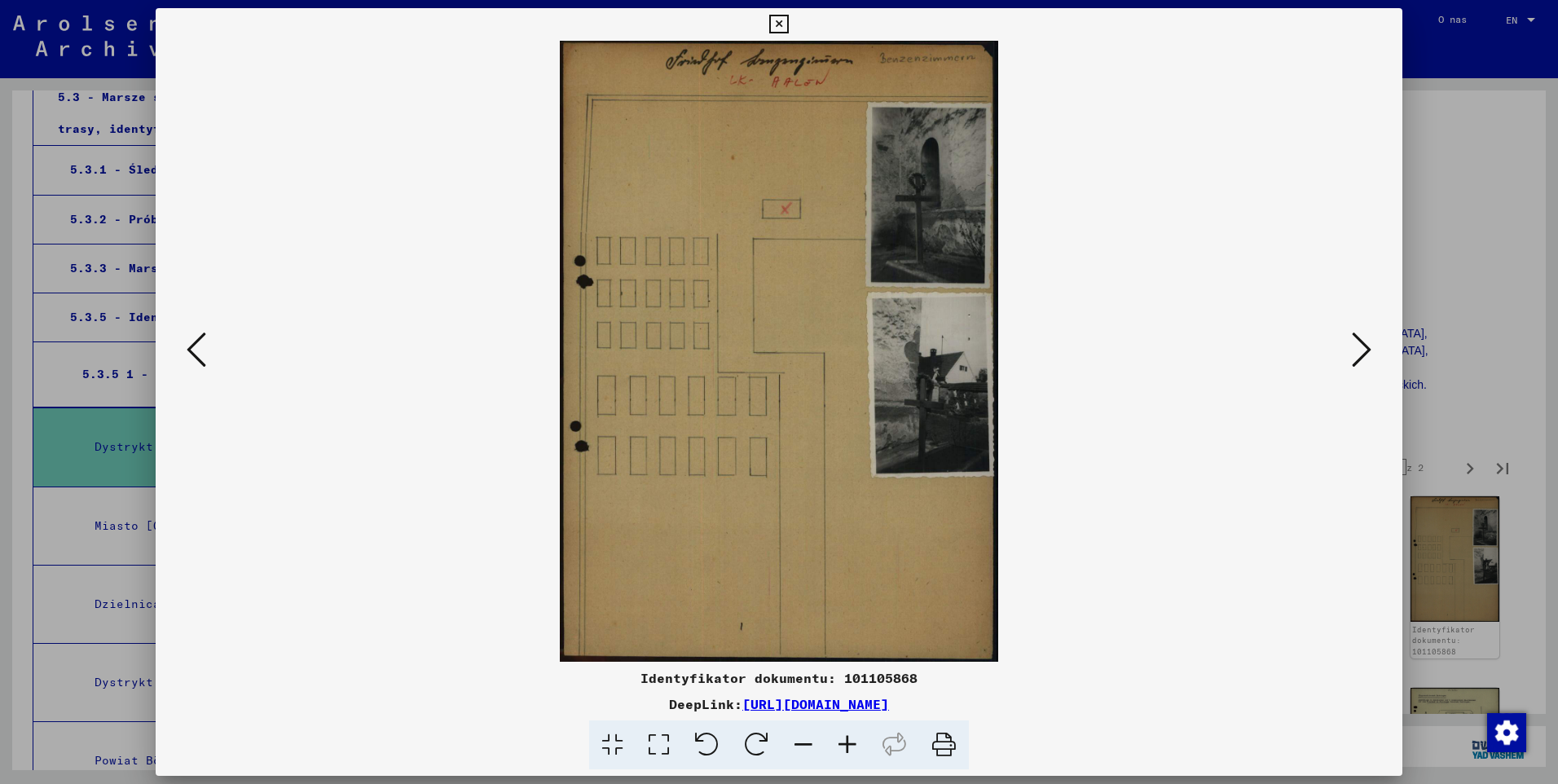
click at [860, 741] on icon at bounding box center [848, 745] width 44 height 50
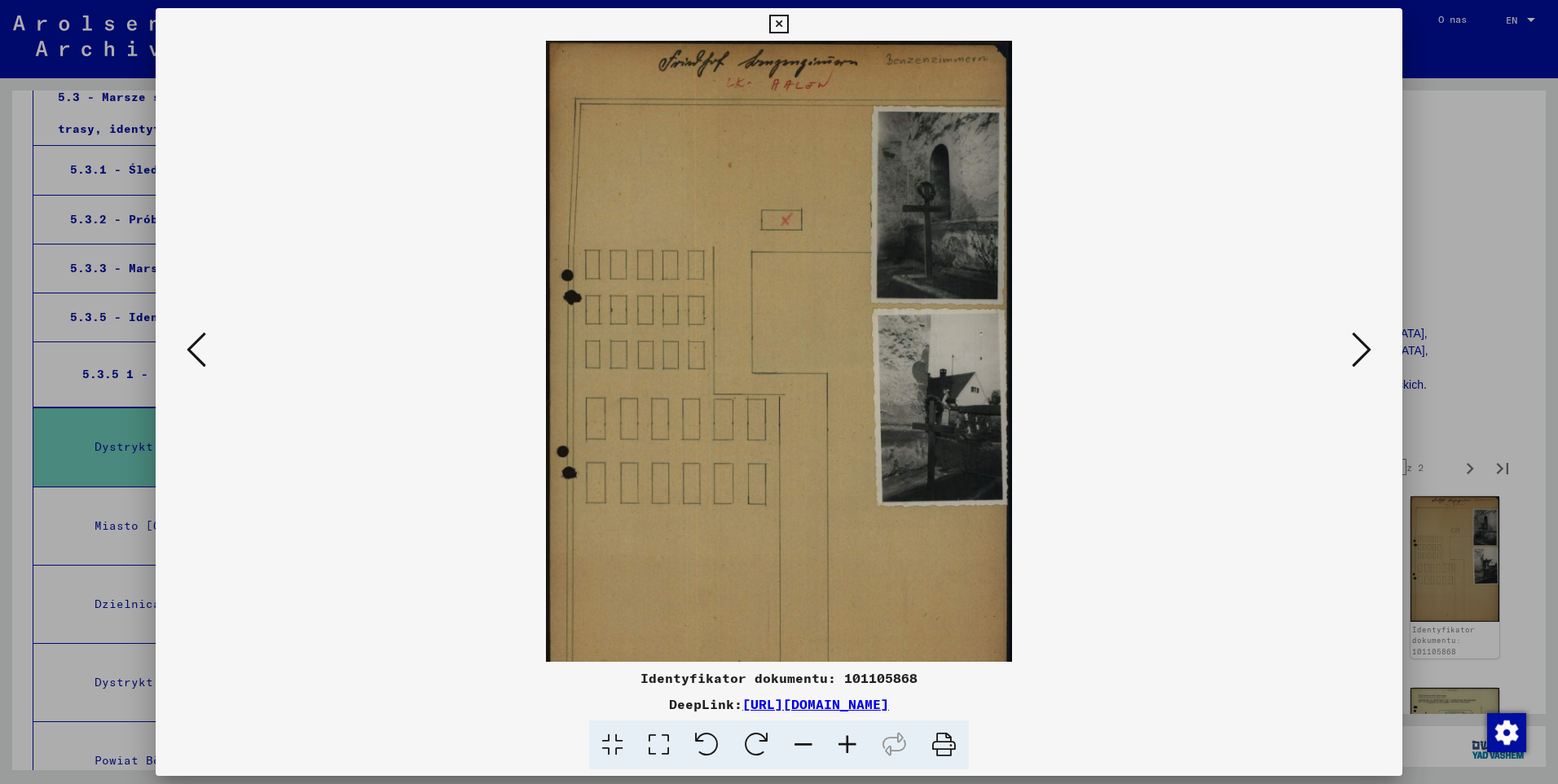
click at [860, 741] on icon at bounding box center [848, 745] width 44 height 50
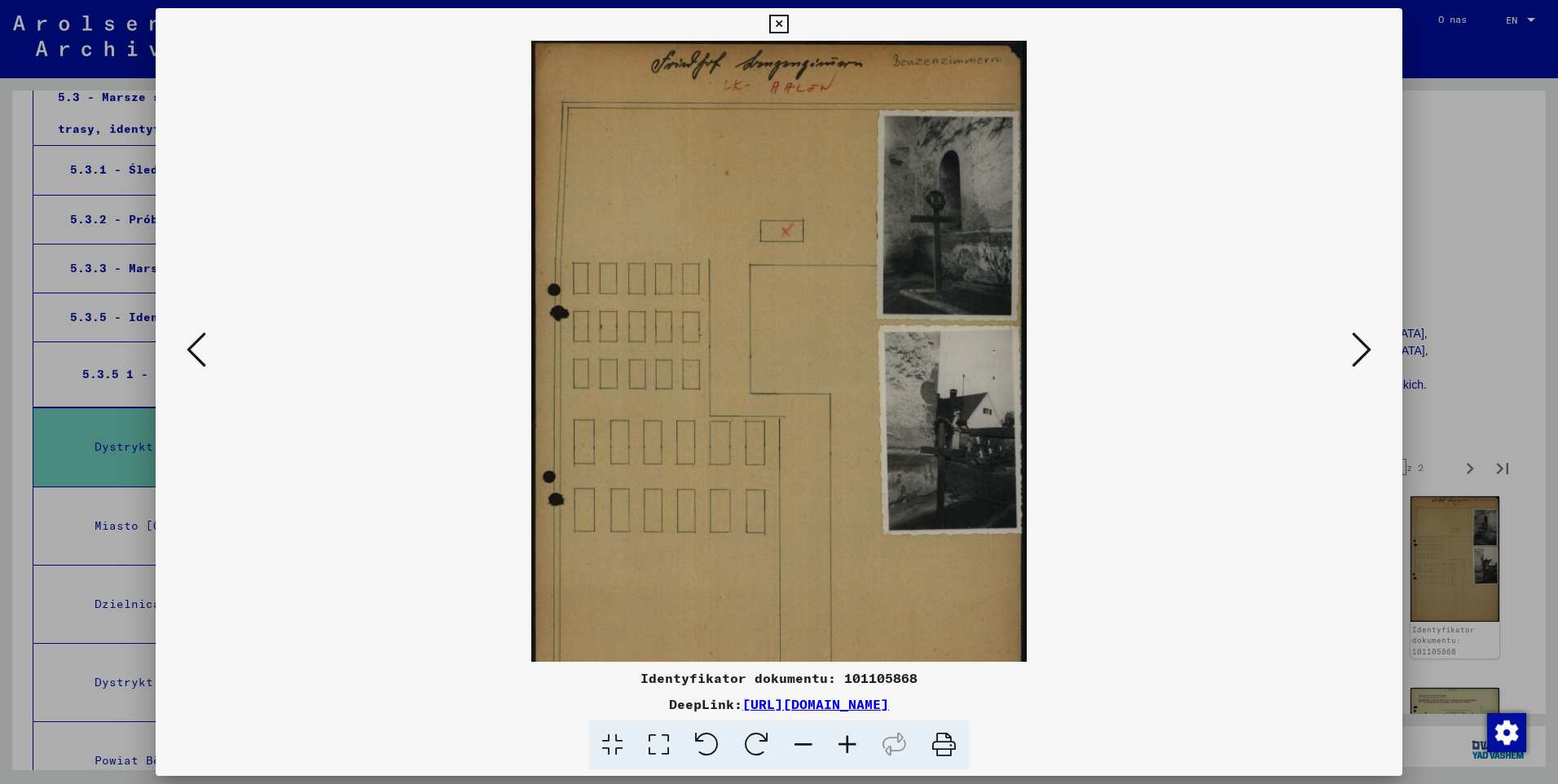
click at [860, 741] on icon at bounding box center [848, 745] width 44 height 50
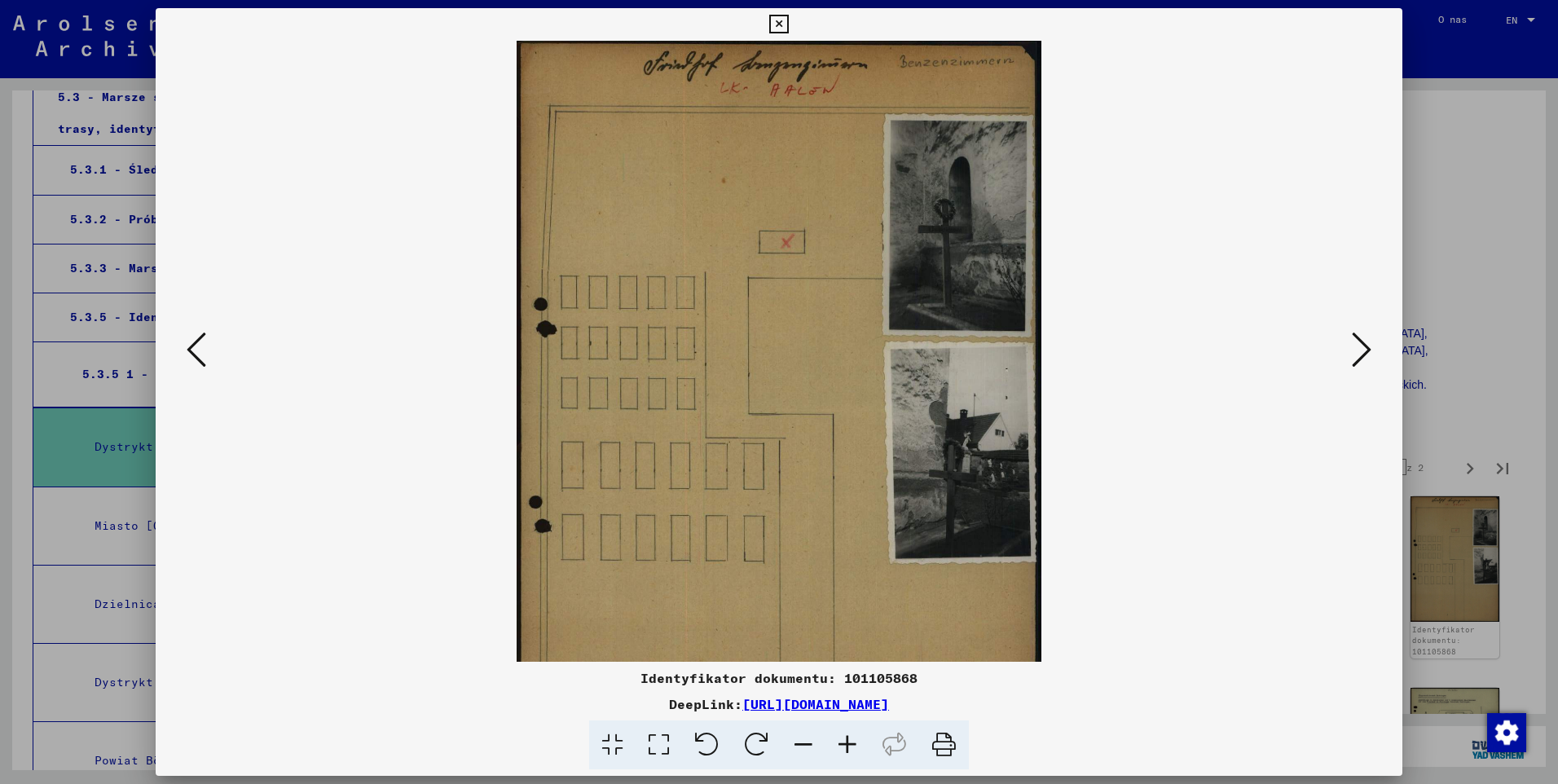
click at [860, 741] on icon at bounding box center [848, 745] width 44 height 50
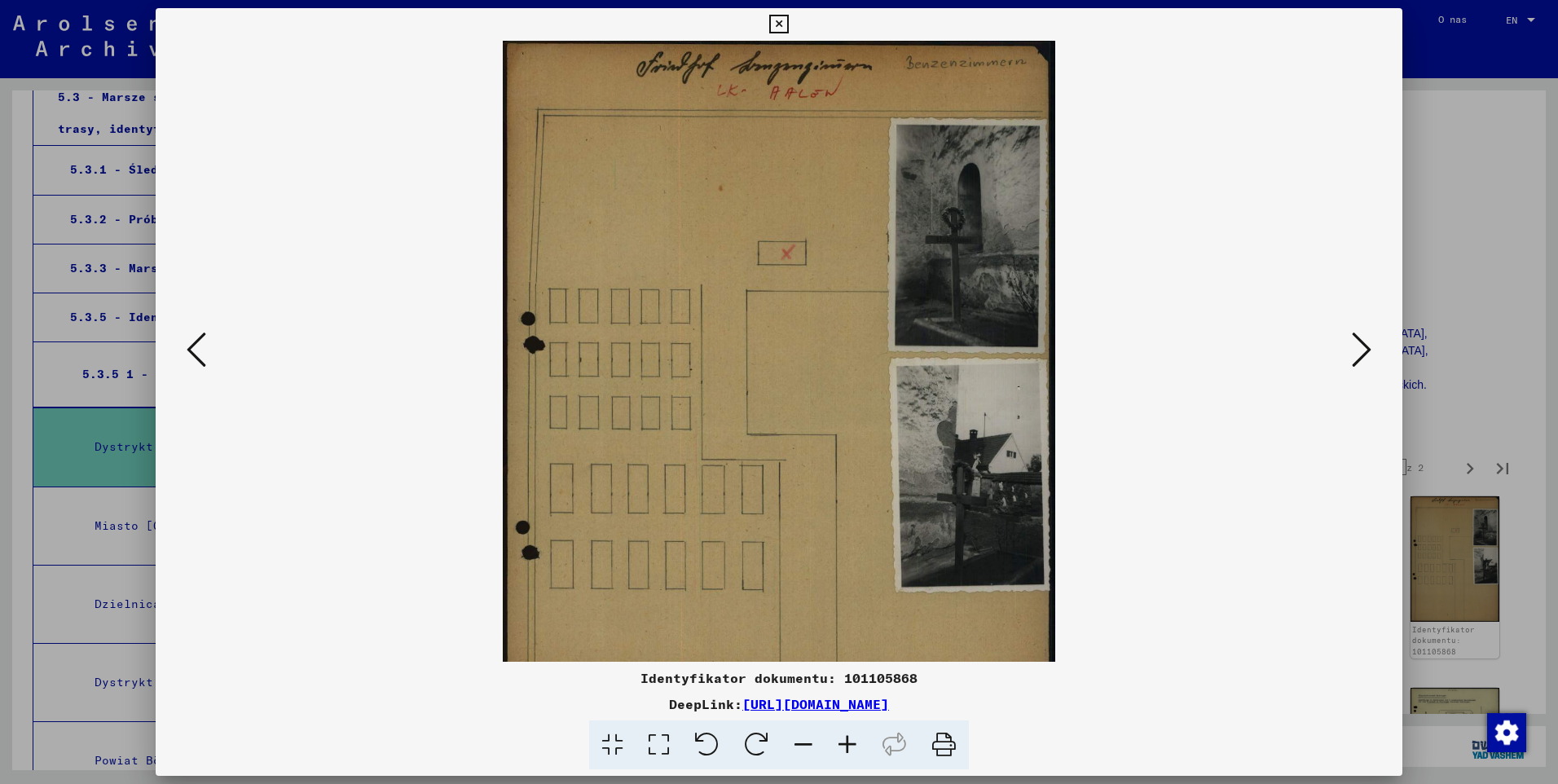
click at [860, 741] on icon at bounding box center [848, 745] width 44 height 50
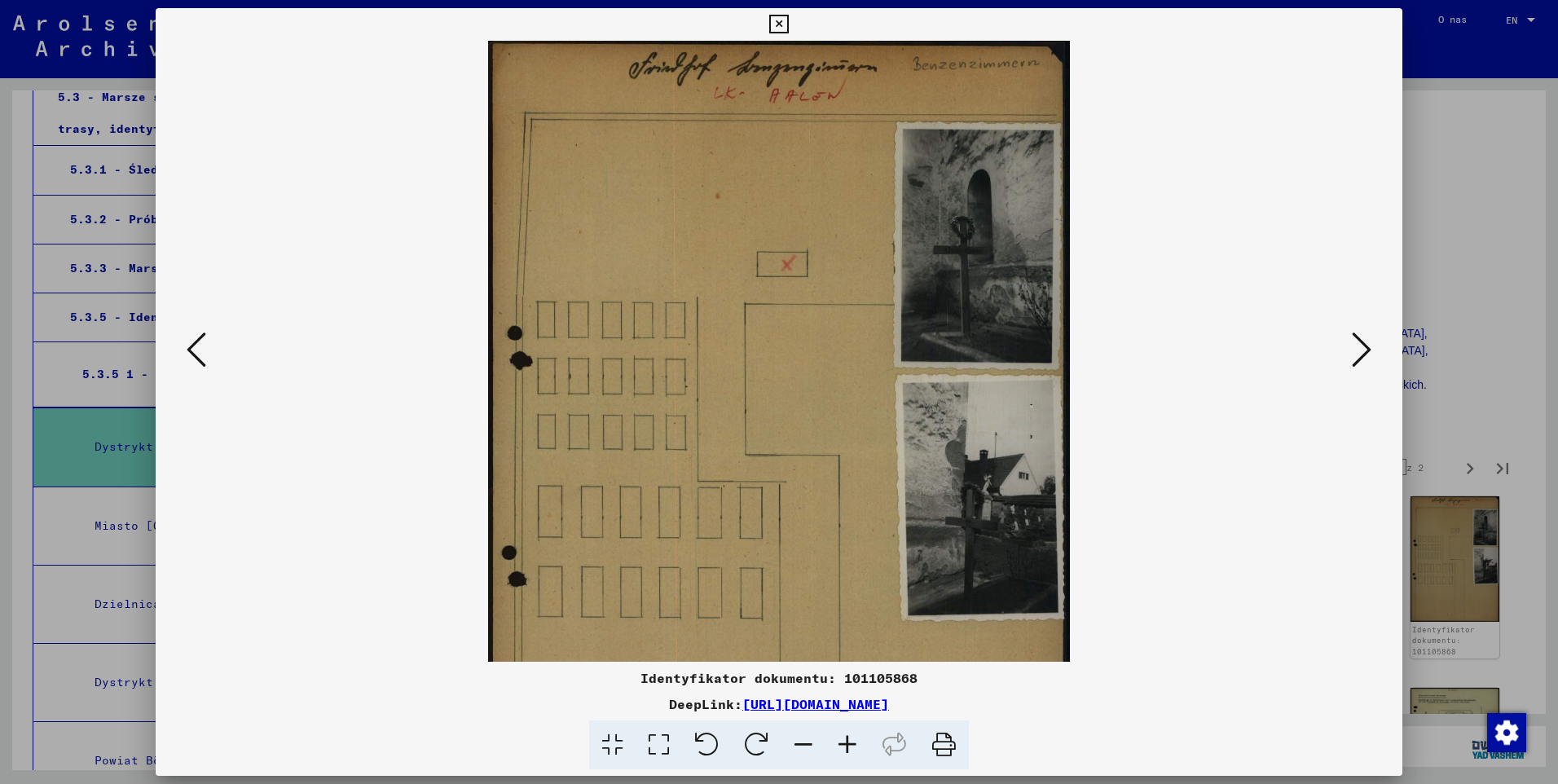
click at [860, 741] on icon at bounding box center [848, 745] width 44 height 50
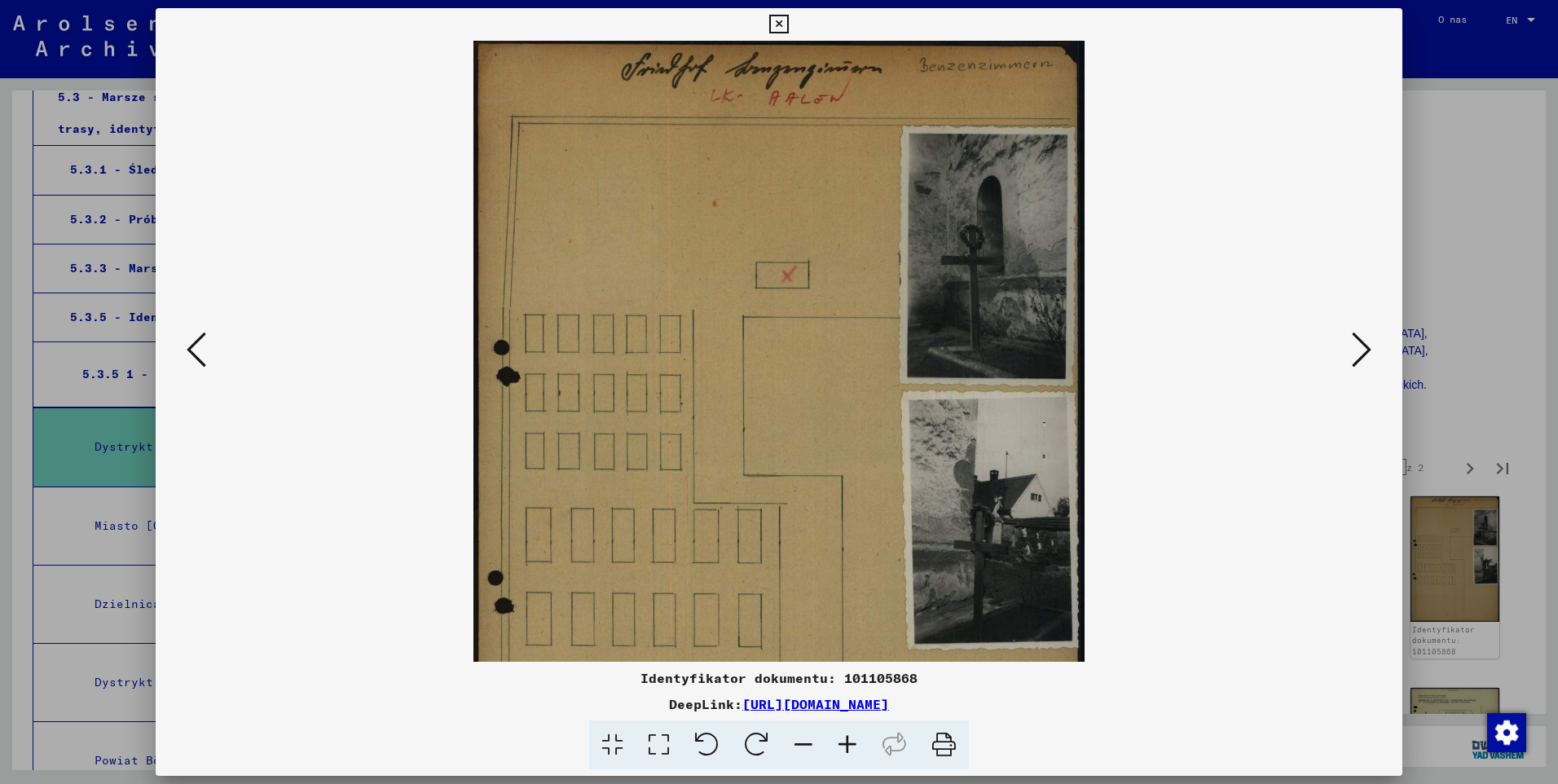
click at [860, 741] on icon at bounding box center [848, 745] width 44 height 50
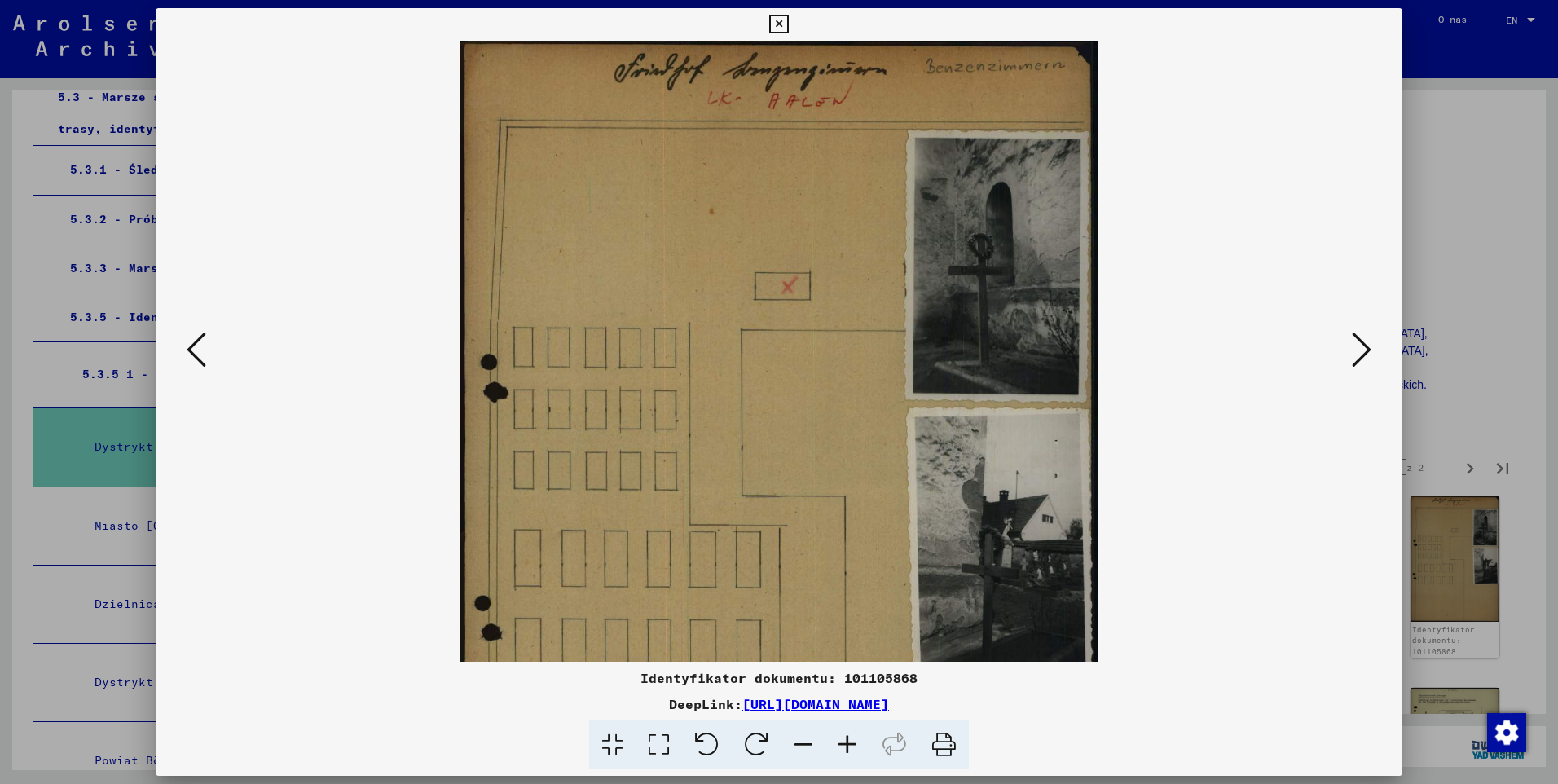
click at [860, 741] on icon at bounding box center [848, 745] width 44 height 50
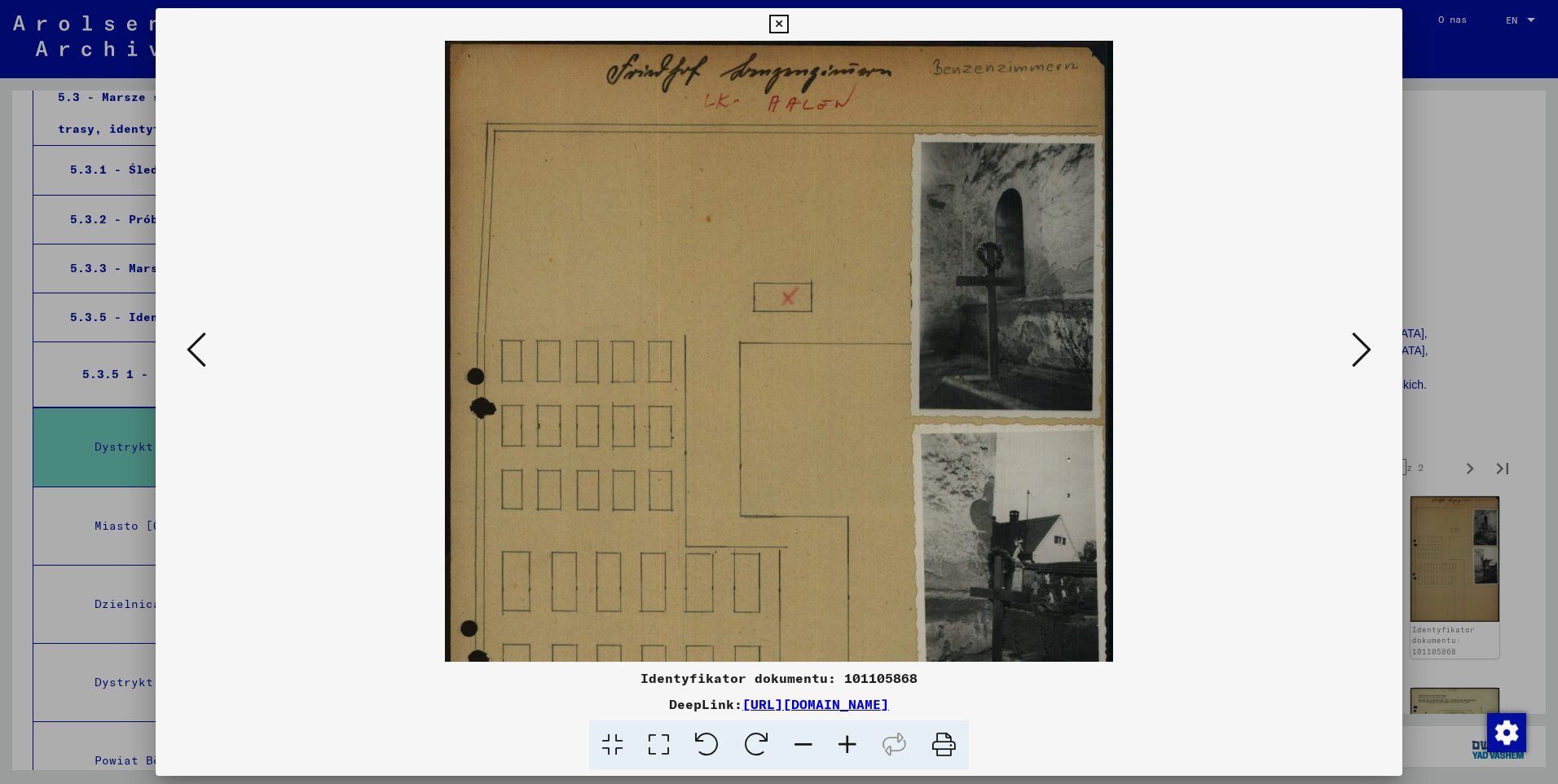
click at [860, 741] on icon at bounding box center [848, 745] width 44 height 50
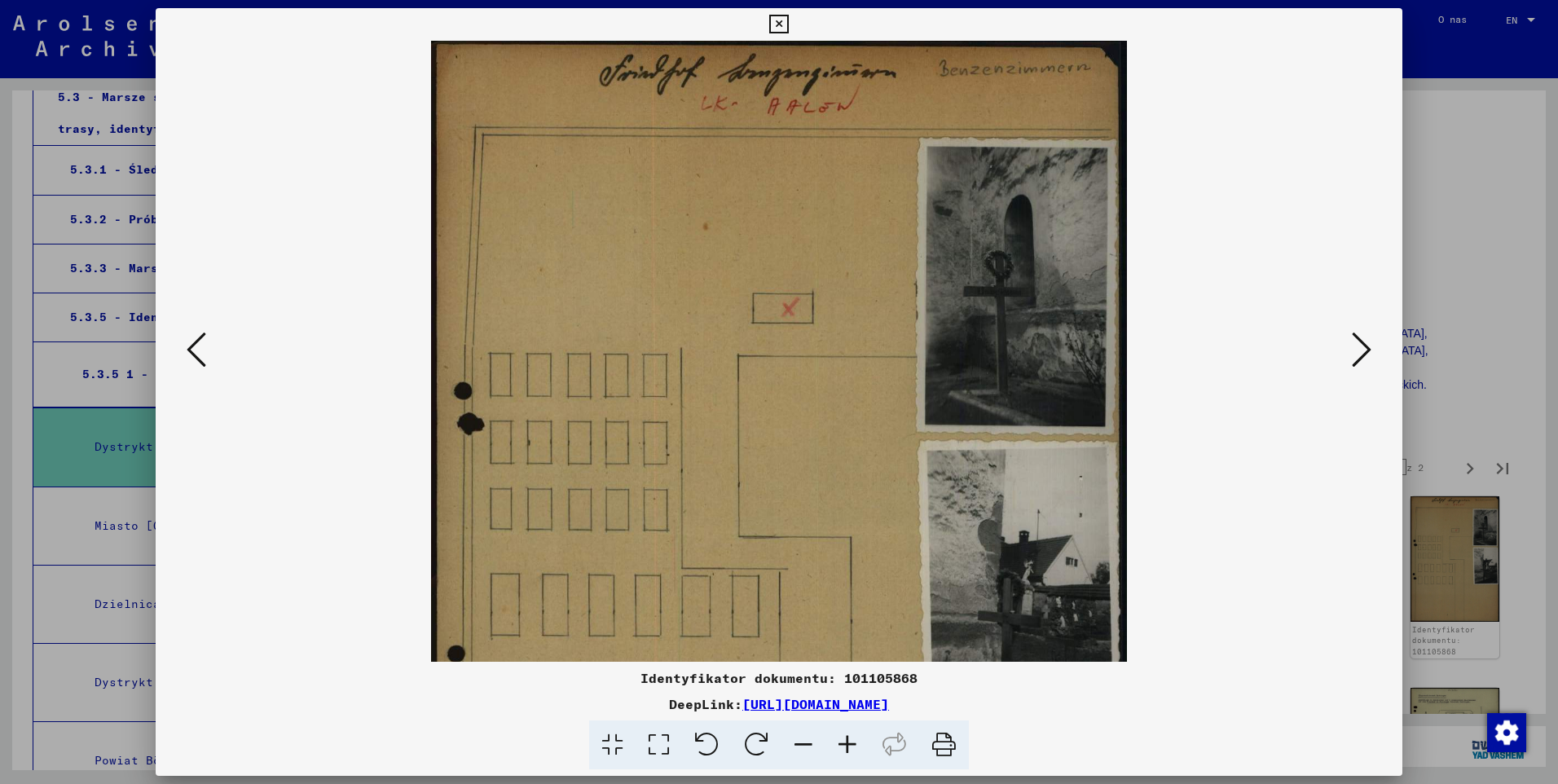
click at [860, 741] on icon at bounding box center [848, 745] width 44 height 50
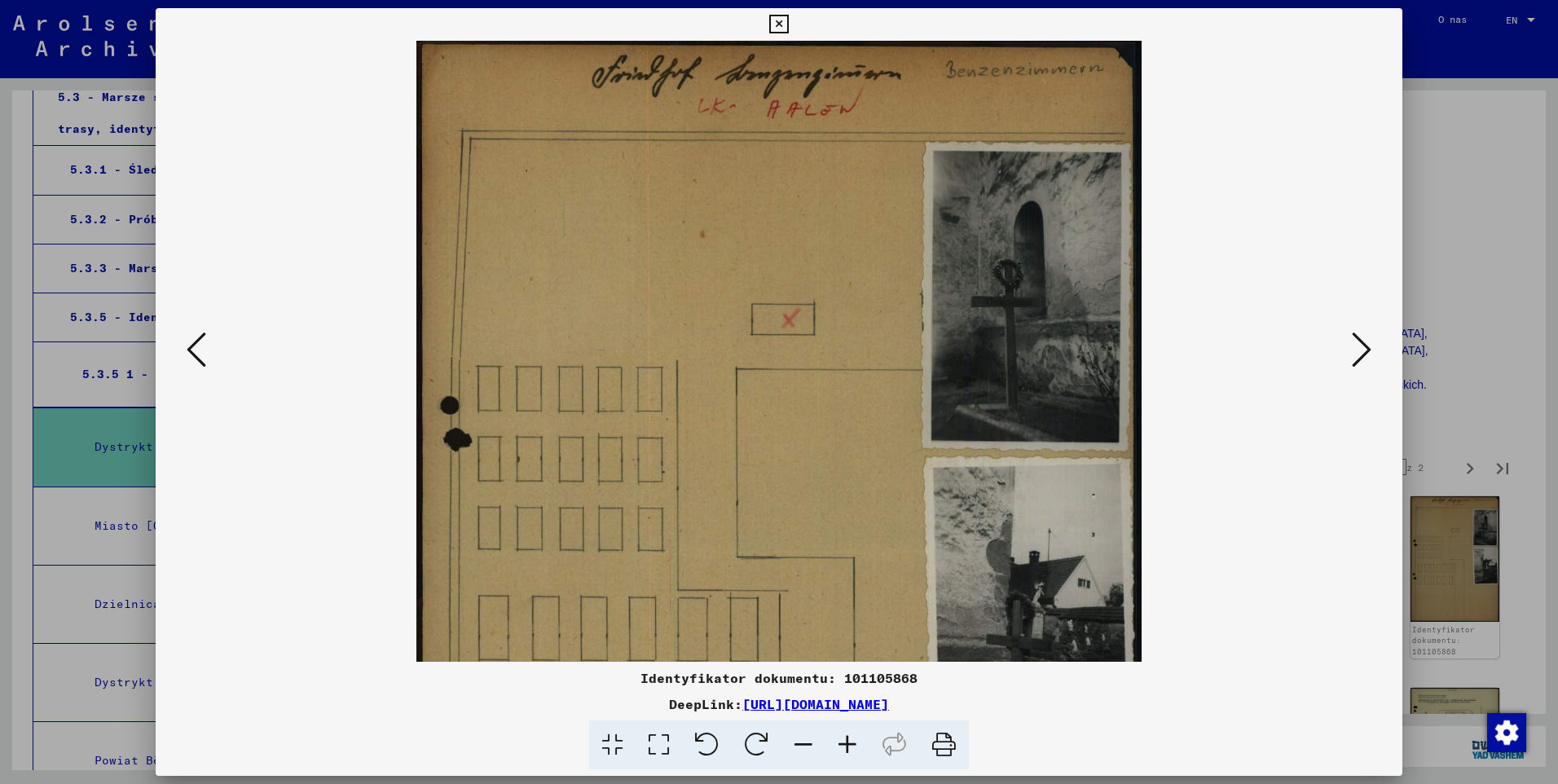
click at [860, 741] on icon at bounding box center [848, 745] width 44 height 50
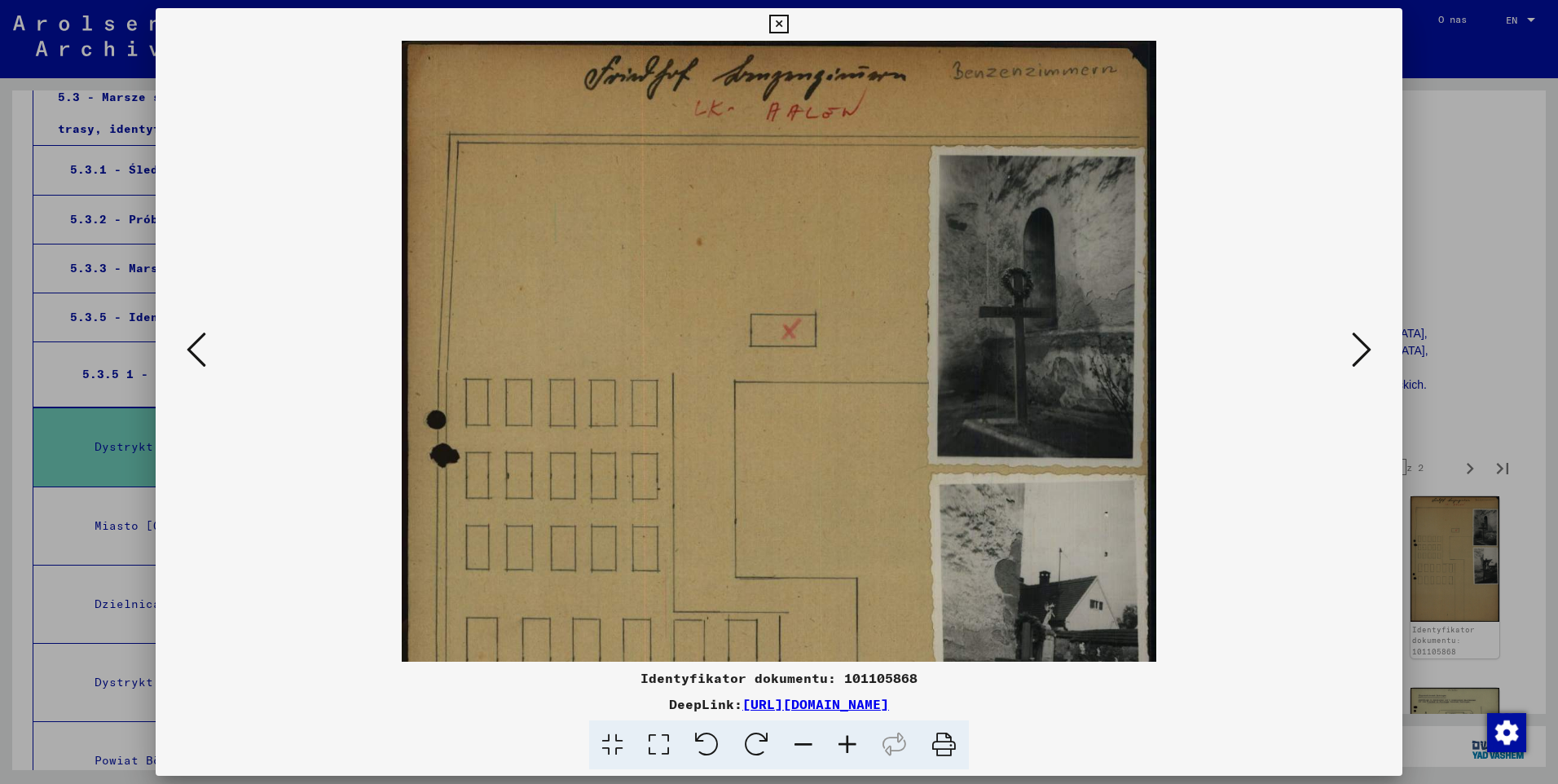
click at [860, 741] on icon at bounding box center [848, 745] width 44 height 50
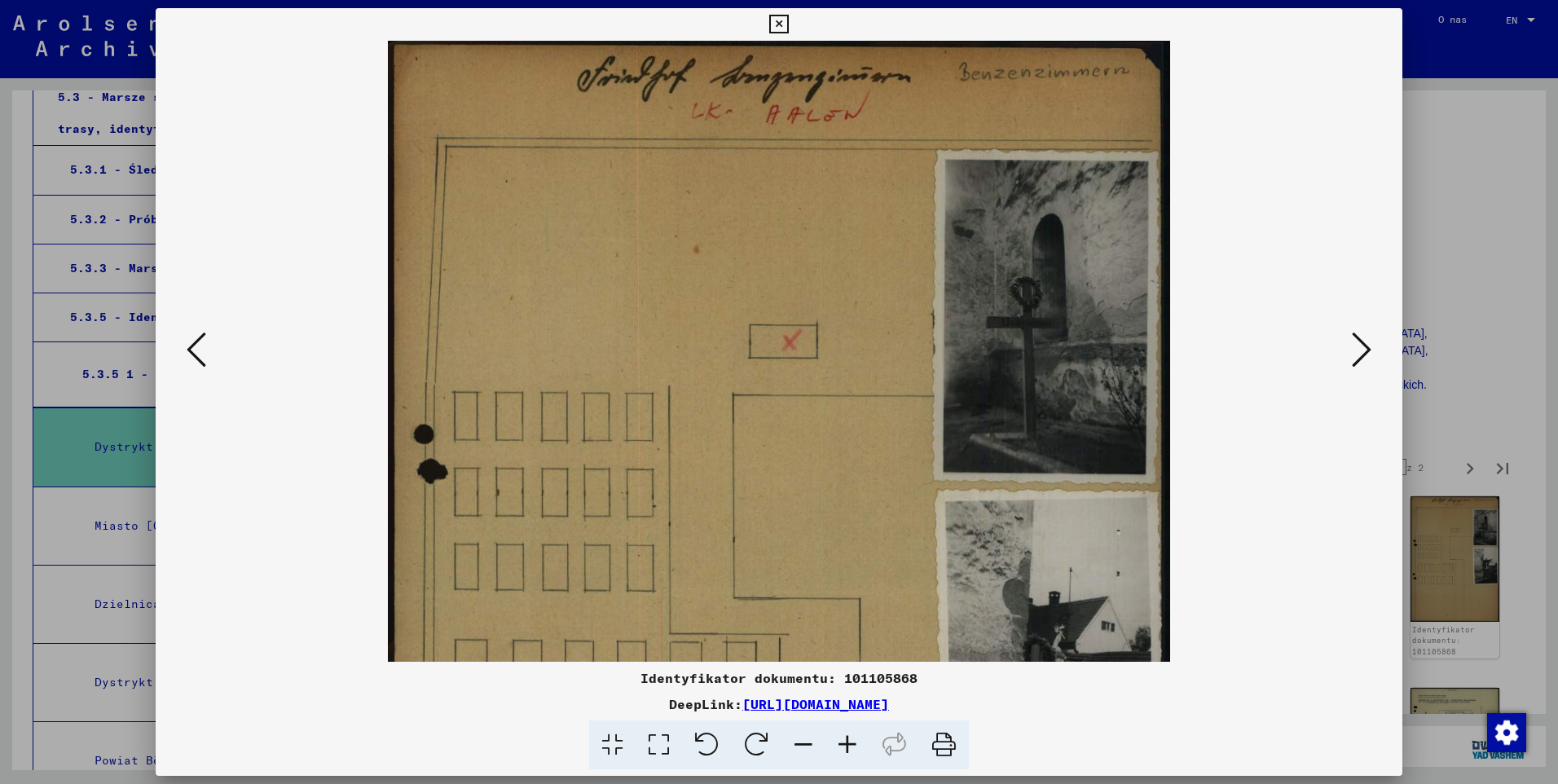
drag, startPoint x: 831, startPoint y: 317, endPoint x: 822, endPoint y: 498, distance: 181.2
click at [822, 498] on img at bounding box center [779, 595] width 783 height 1110
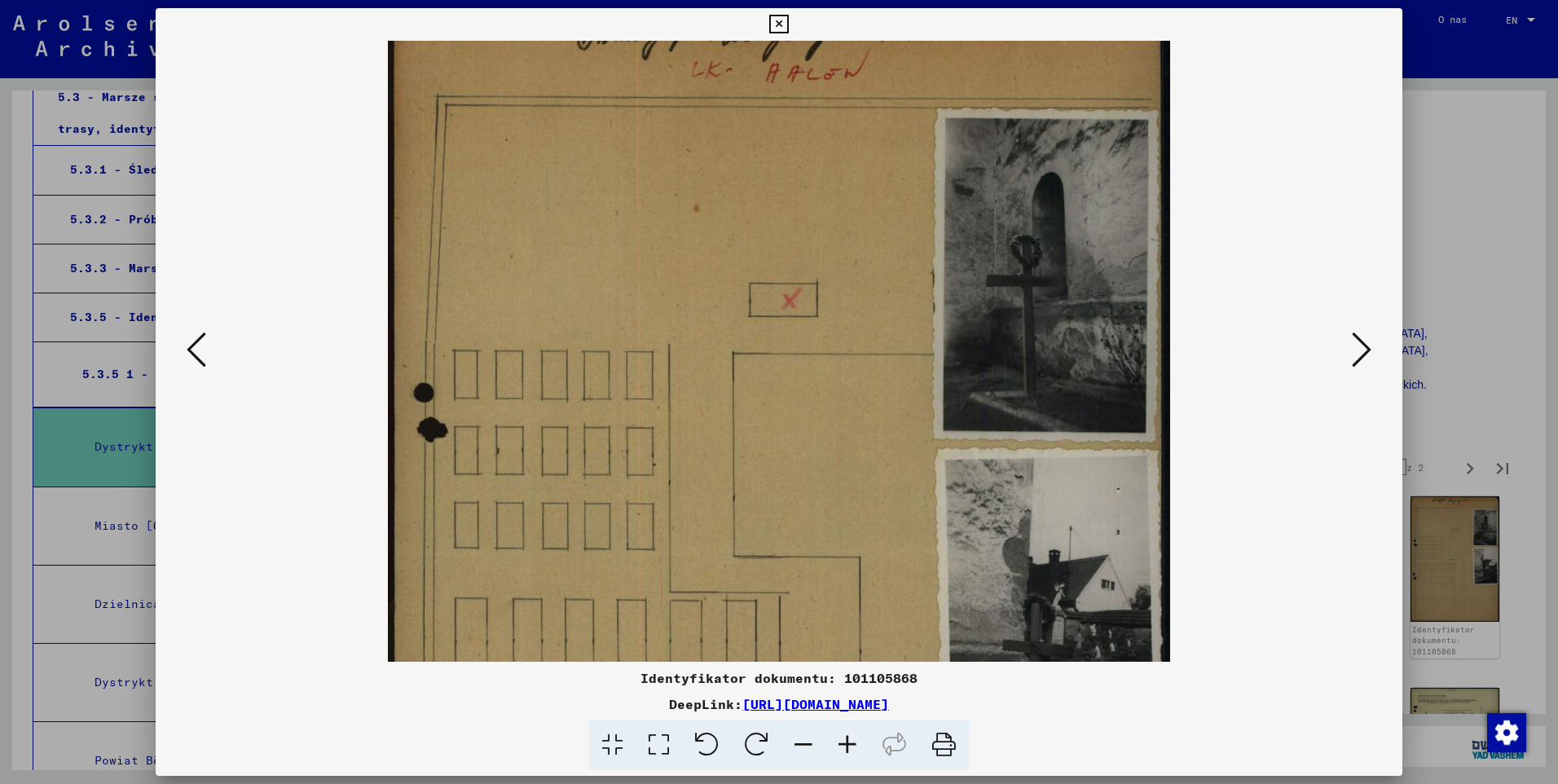
scroll to position [0, 0]
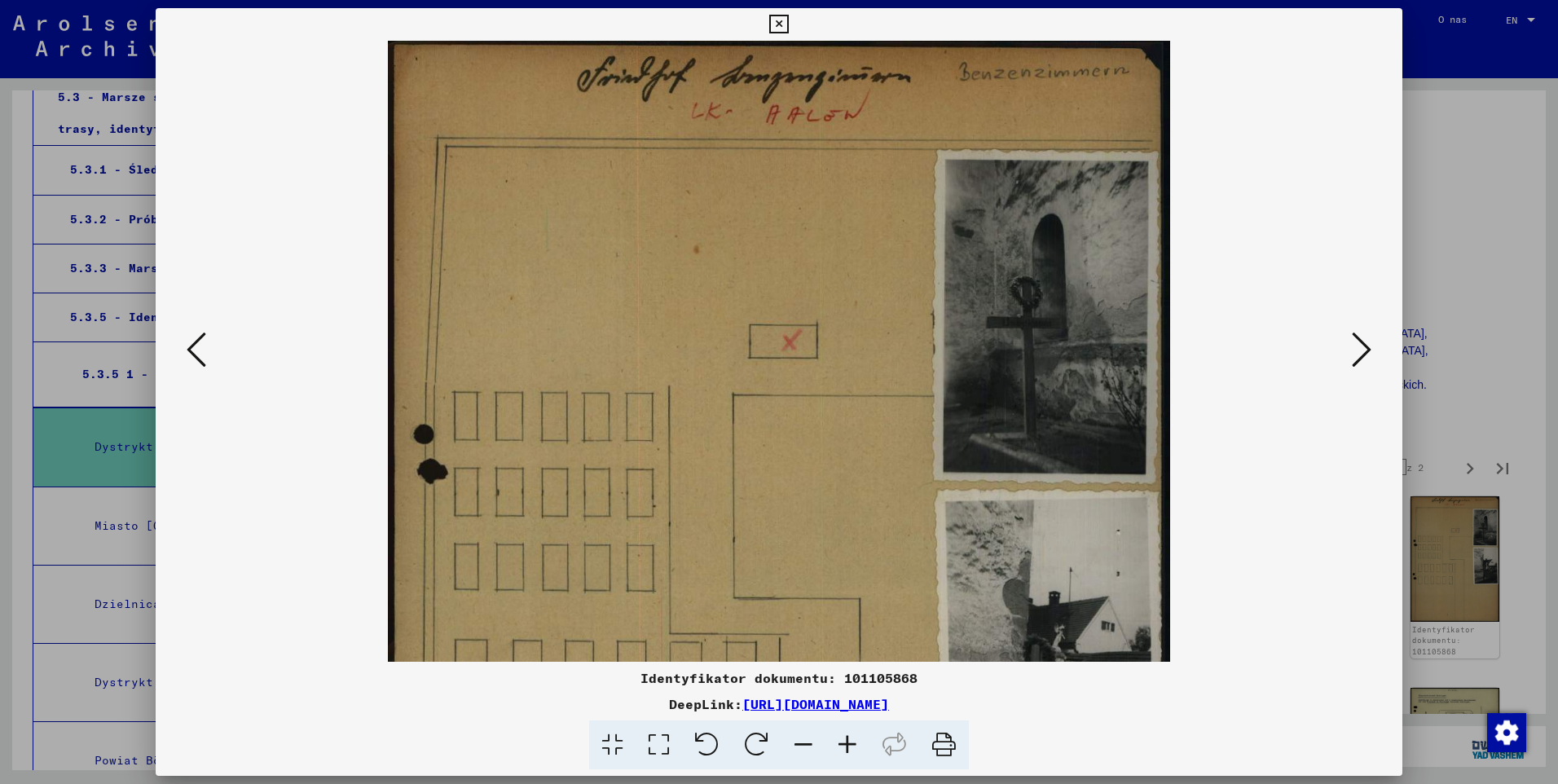
drag, startPoint x: 1041, startPoint y: 459, endPoint x: 841, endPoint y: 168, distance: 353.1
click at [877, 652] on img at bounding box center [779, 595] width 783 height 1110
drag, startPoint x: 816, startPoint y: 82, endPoint x: 834, endPoint y: 178, distance: 97.7
click at [834, 178] on img at bounding box center [779, 595] width 783 height 1110
click at [852, 431] on img at bounding box center [779, 595] width 783 height 1110
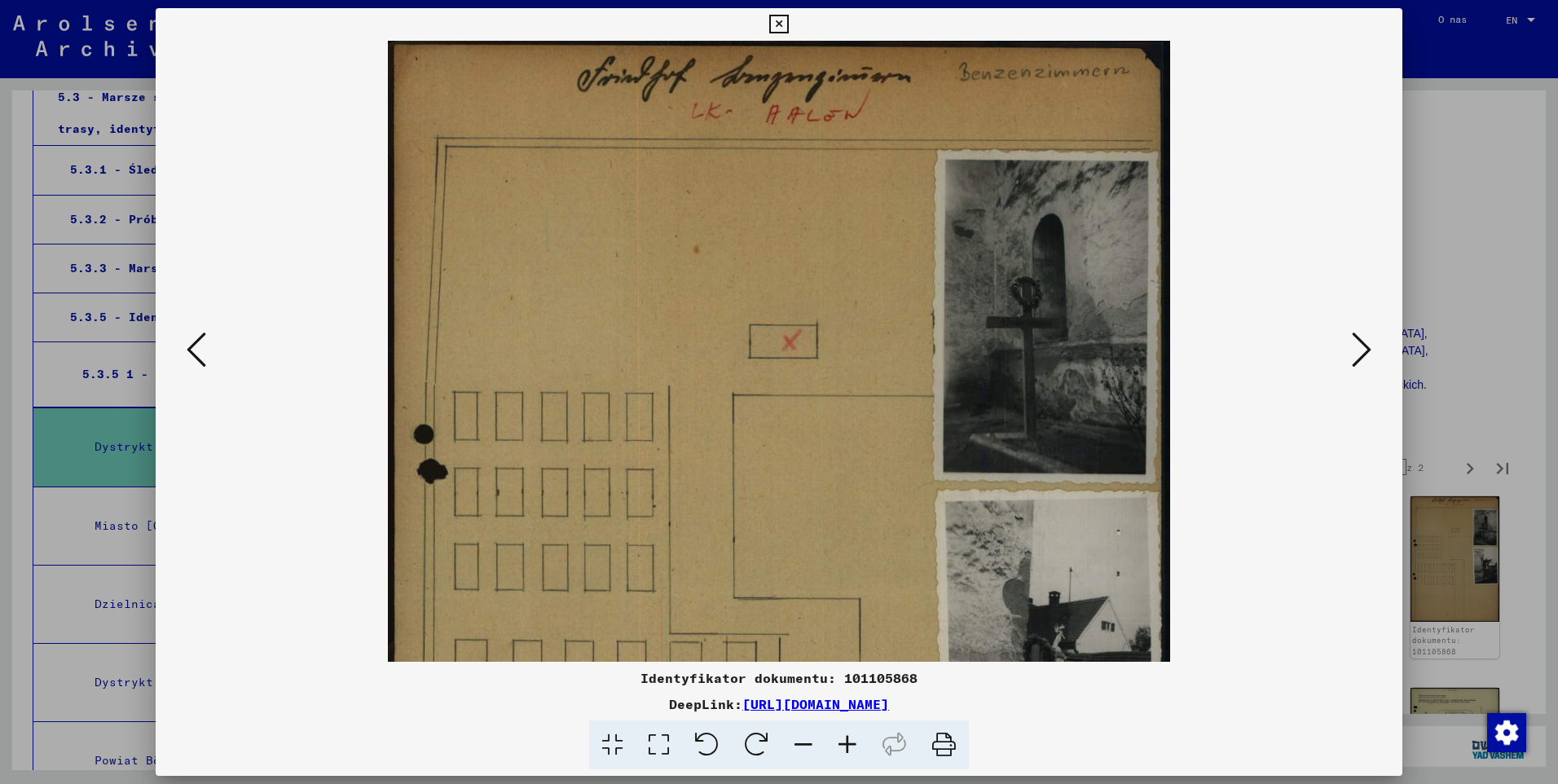
click at [1356, 369] on icon at bounding box center [1361, 349] width 19 height 39
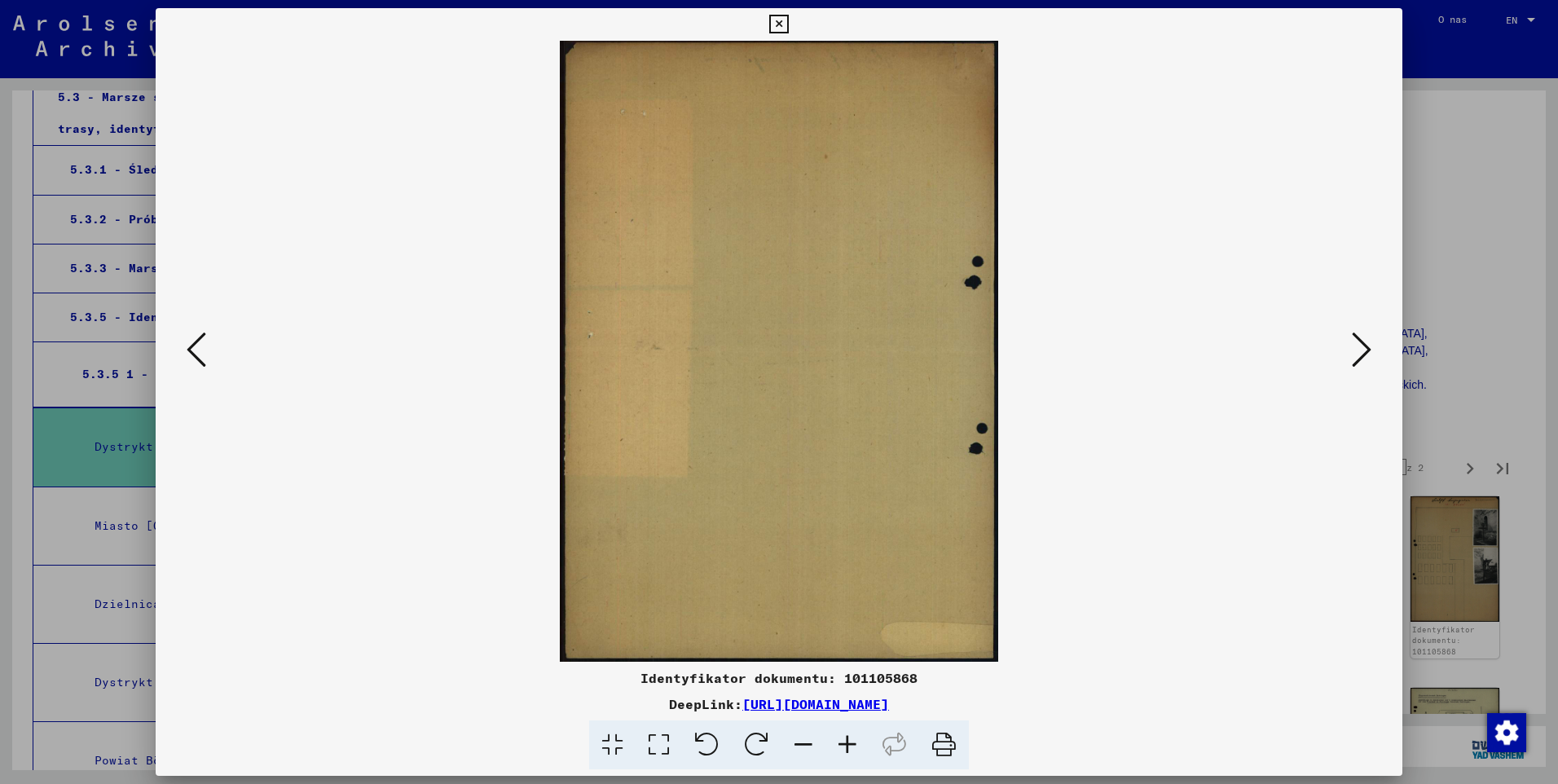
click at [1356, 369] on icon at bounding box center [1361, 349] width 19 height 39
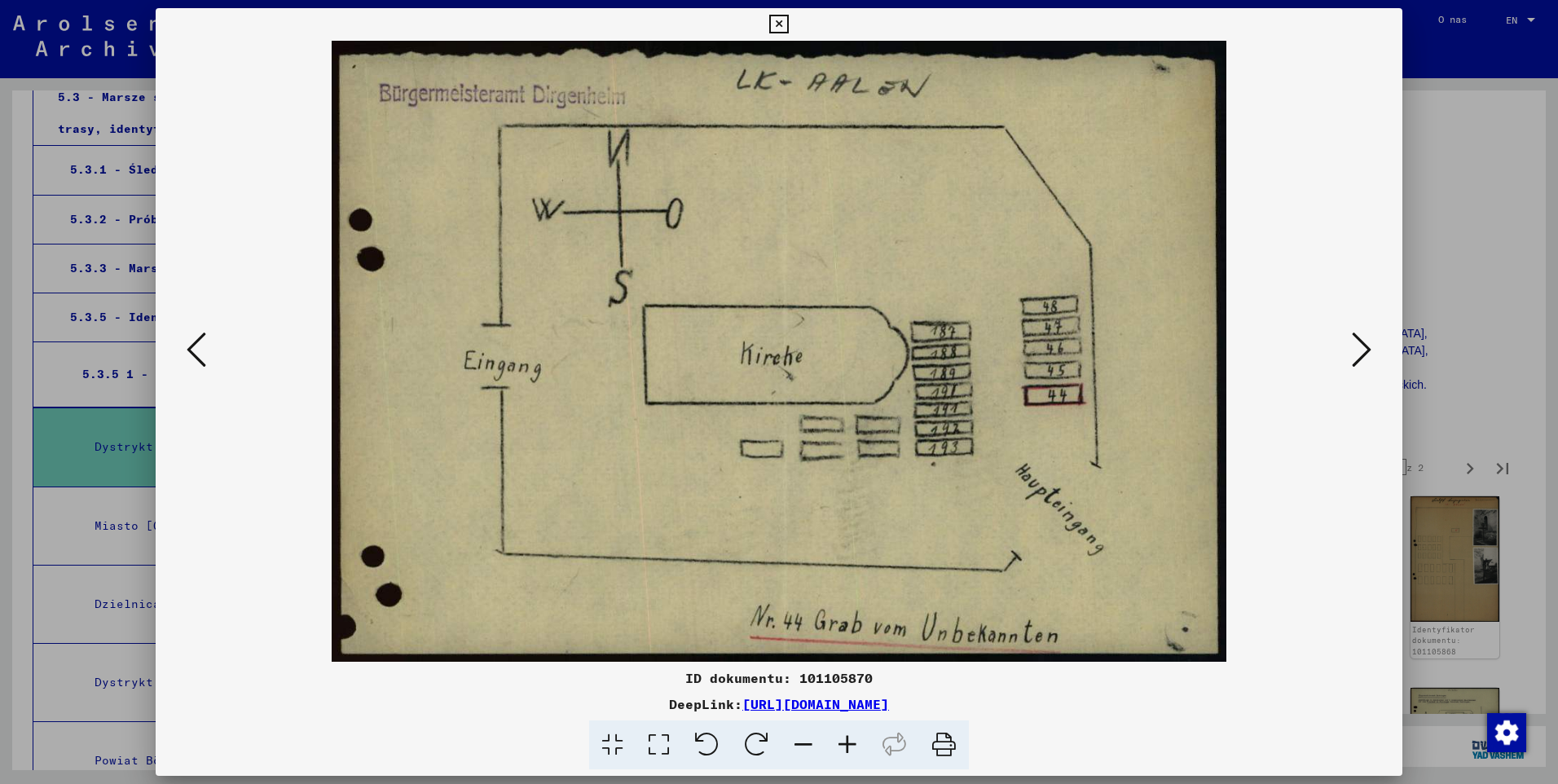
click at [1356, 355] on icon at bounding box center [1361, 349] width 19 height 39
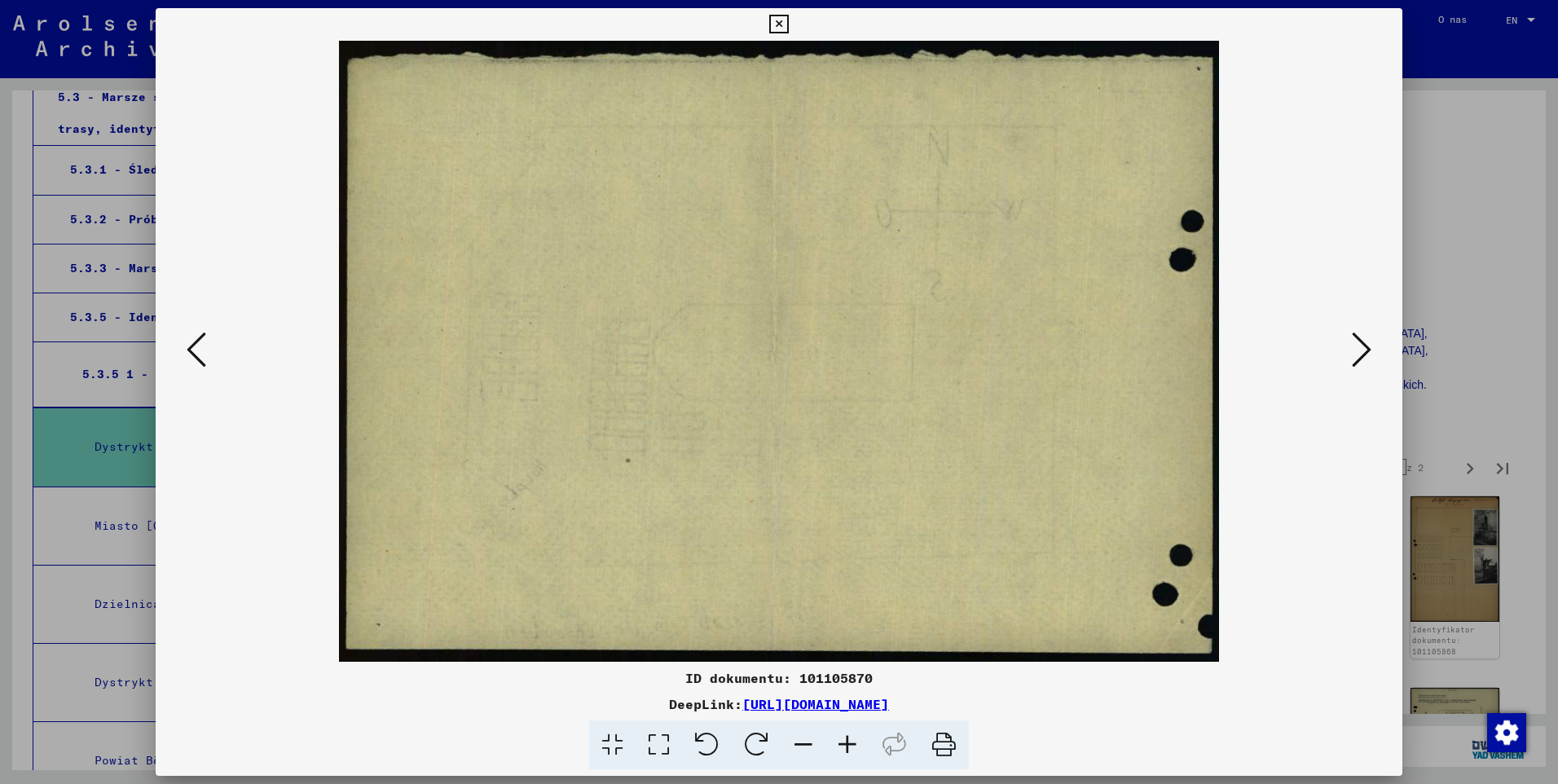
click at [1356, 355] on icon at bounding box center [1361, 349] width 19 height 39
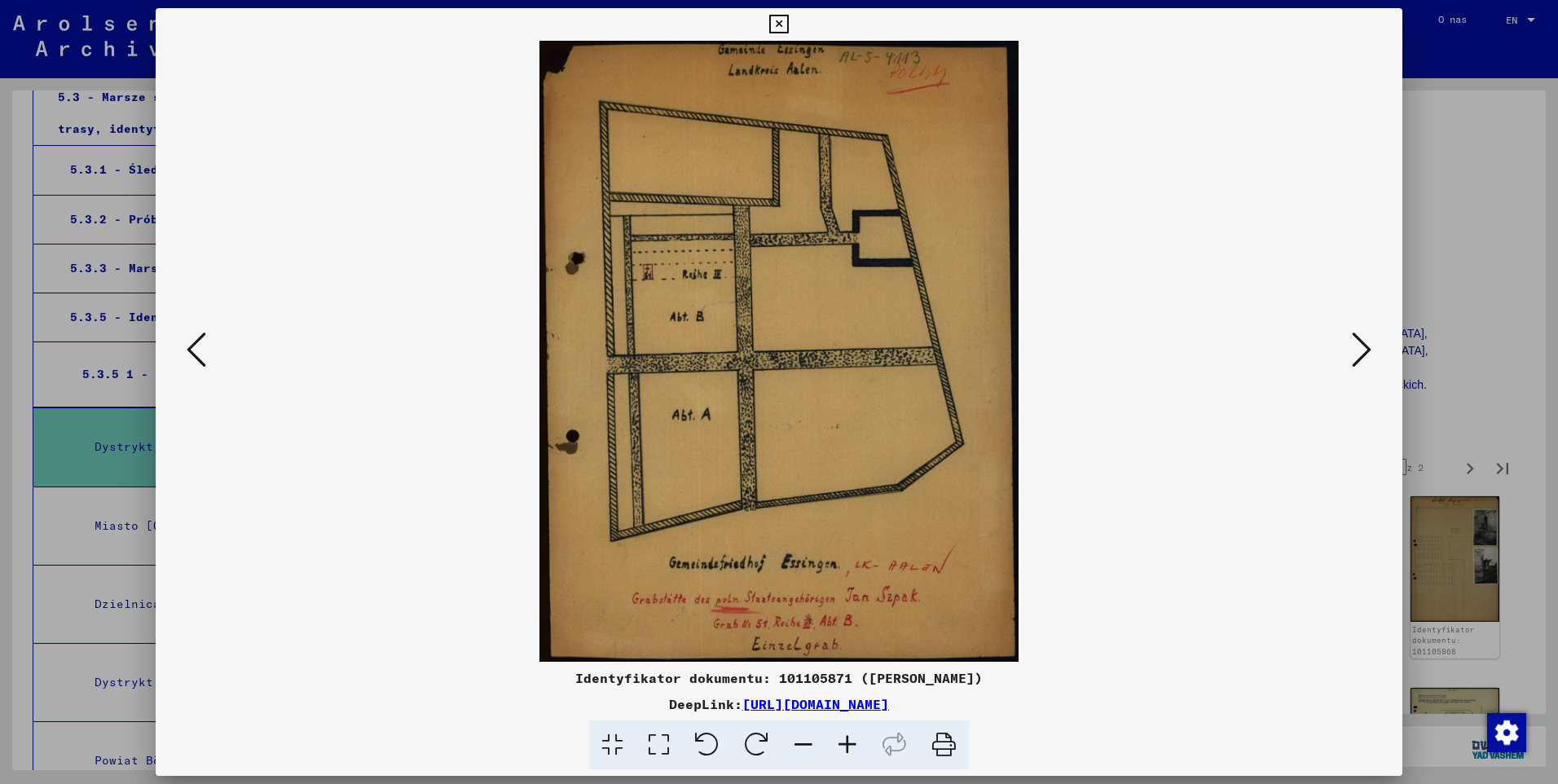
click at [1344, 348] on viewer-one-image at bounding box center [779, 351] width 1136 height 621
click at [1358, 351] on icon at bounding box center [1361, 349] width 19 height 39
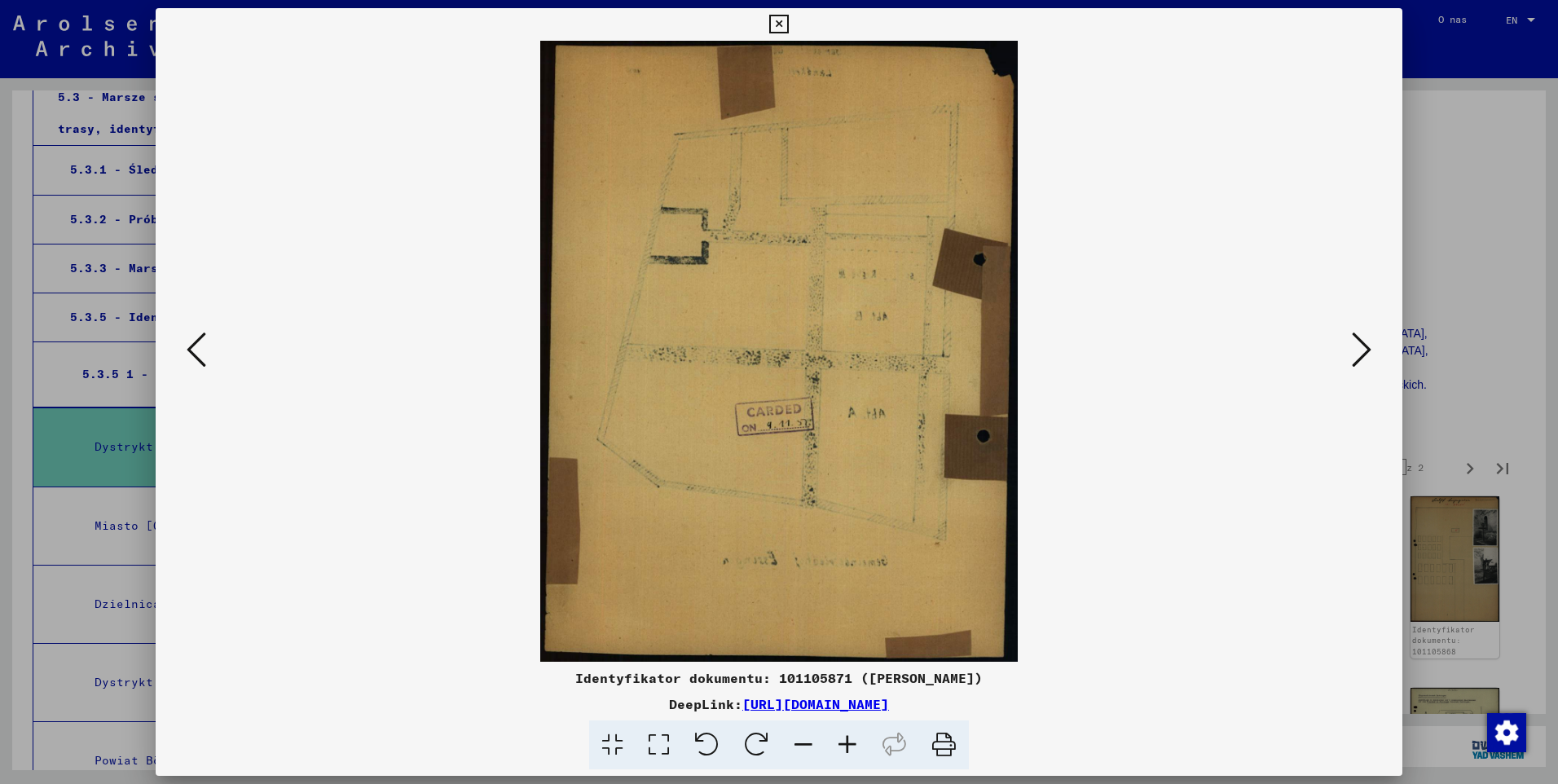
click at [1358, 351] on icon at bounding box center [1361, 349] width 19 height 39
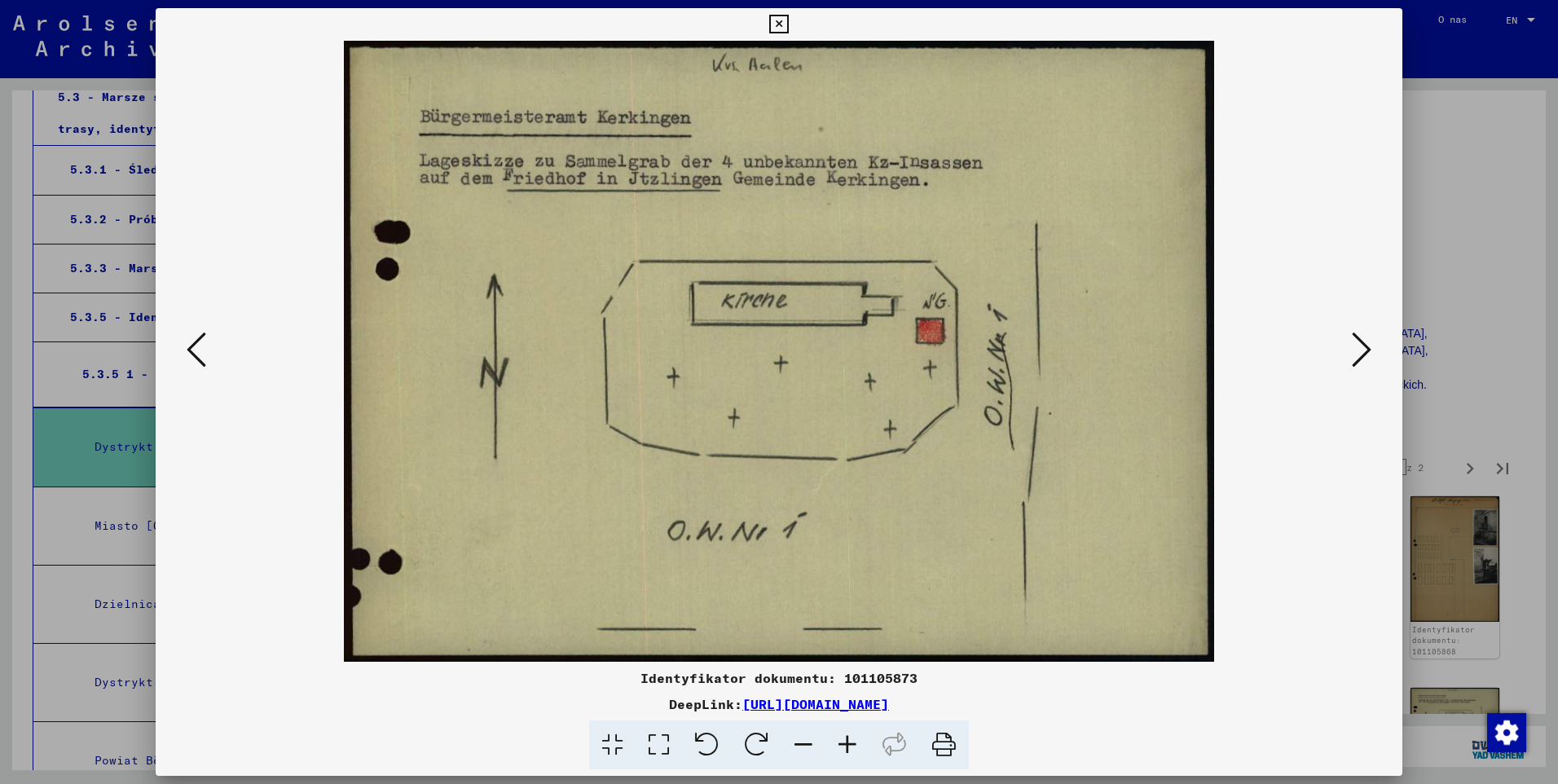
click at [1358, 351] on icon at bounding box center [1361, 349] width 19 height 39
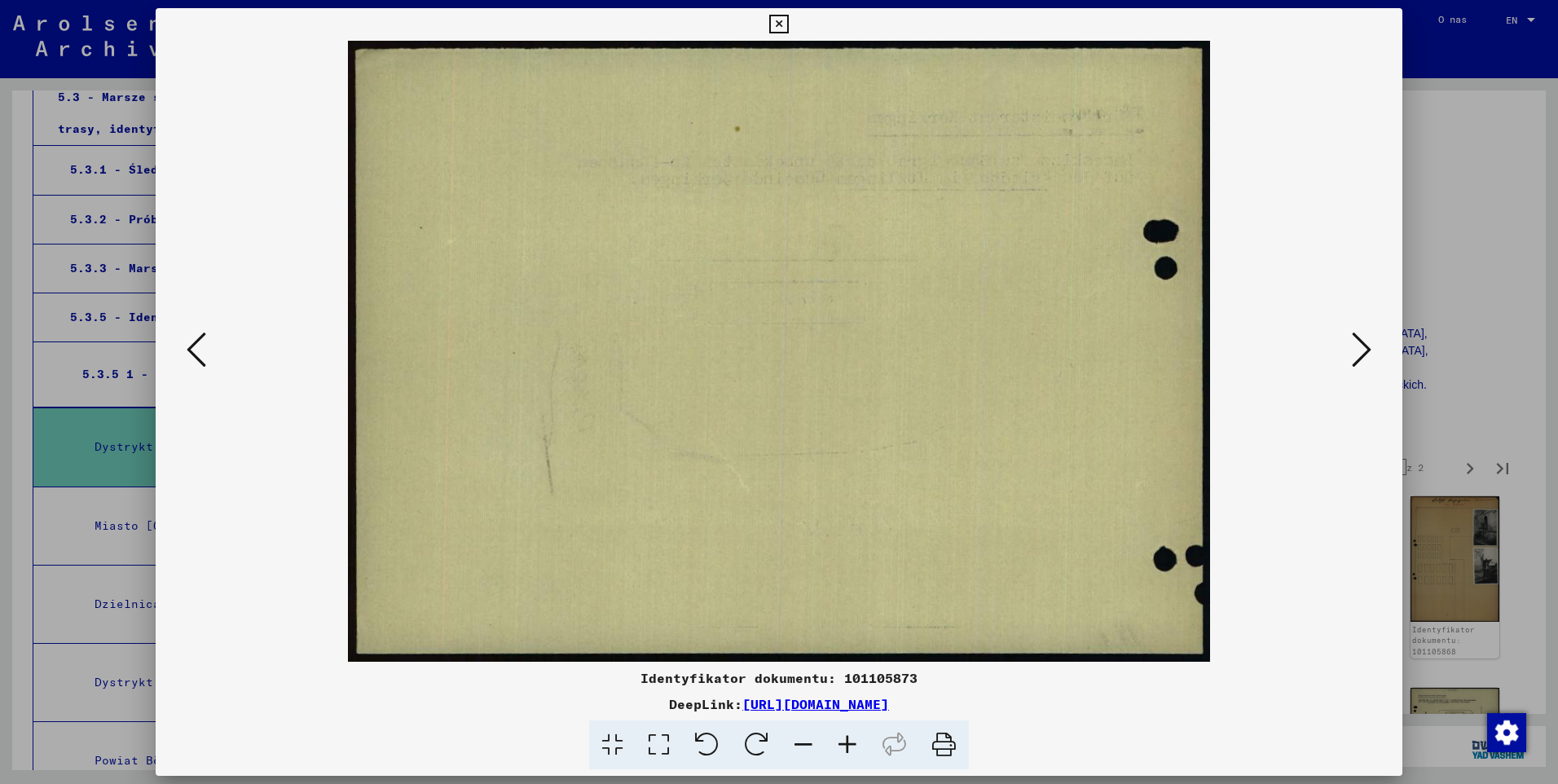
click at [1358, 351] on icon at bounding box center [1361, 349] width 19 height 39
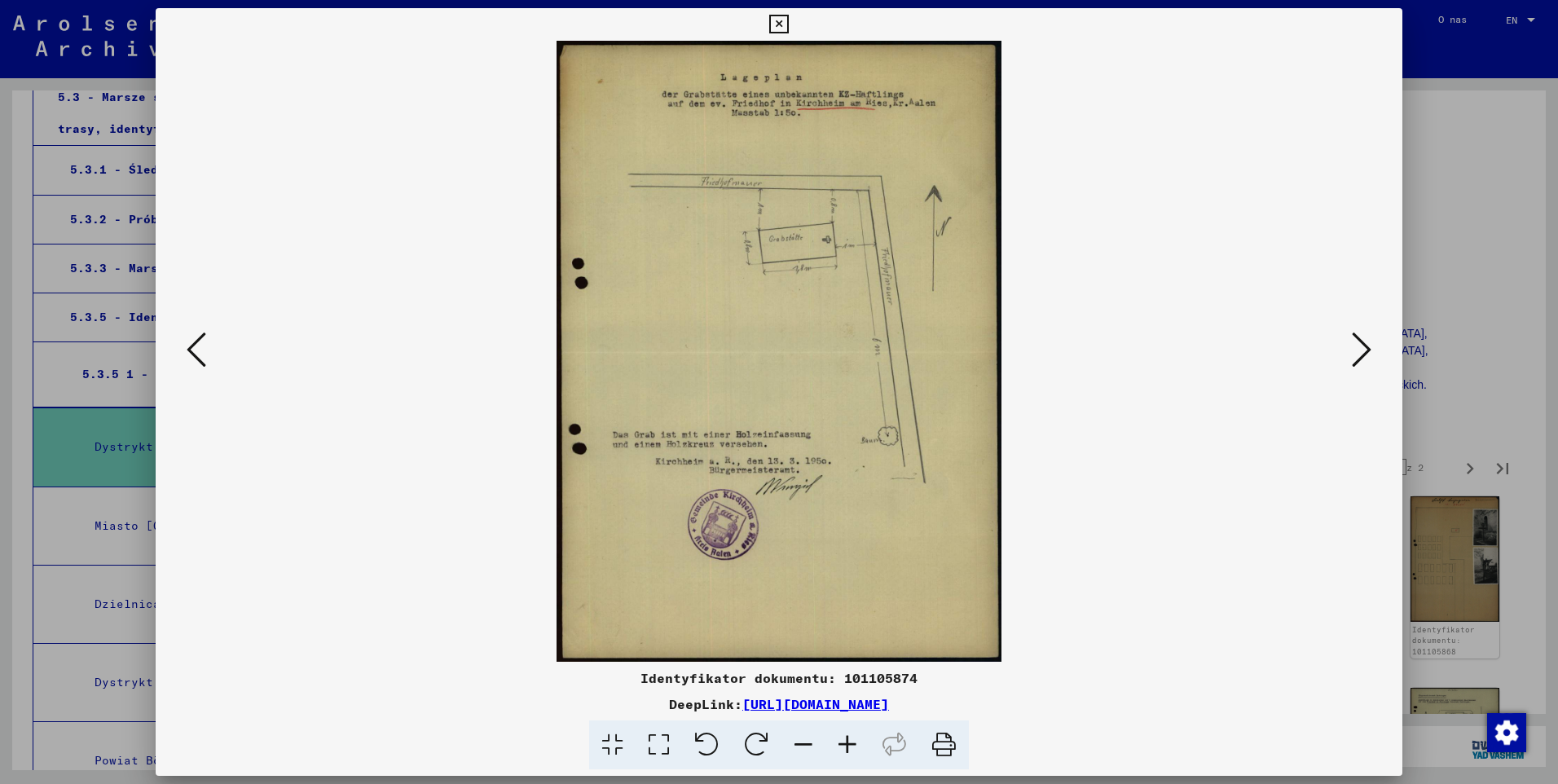
click at [1358, 351] on icon at bounding box center [1361, 349] width 19 height 39
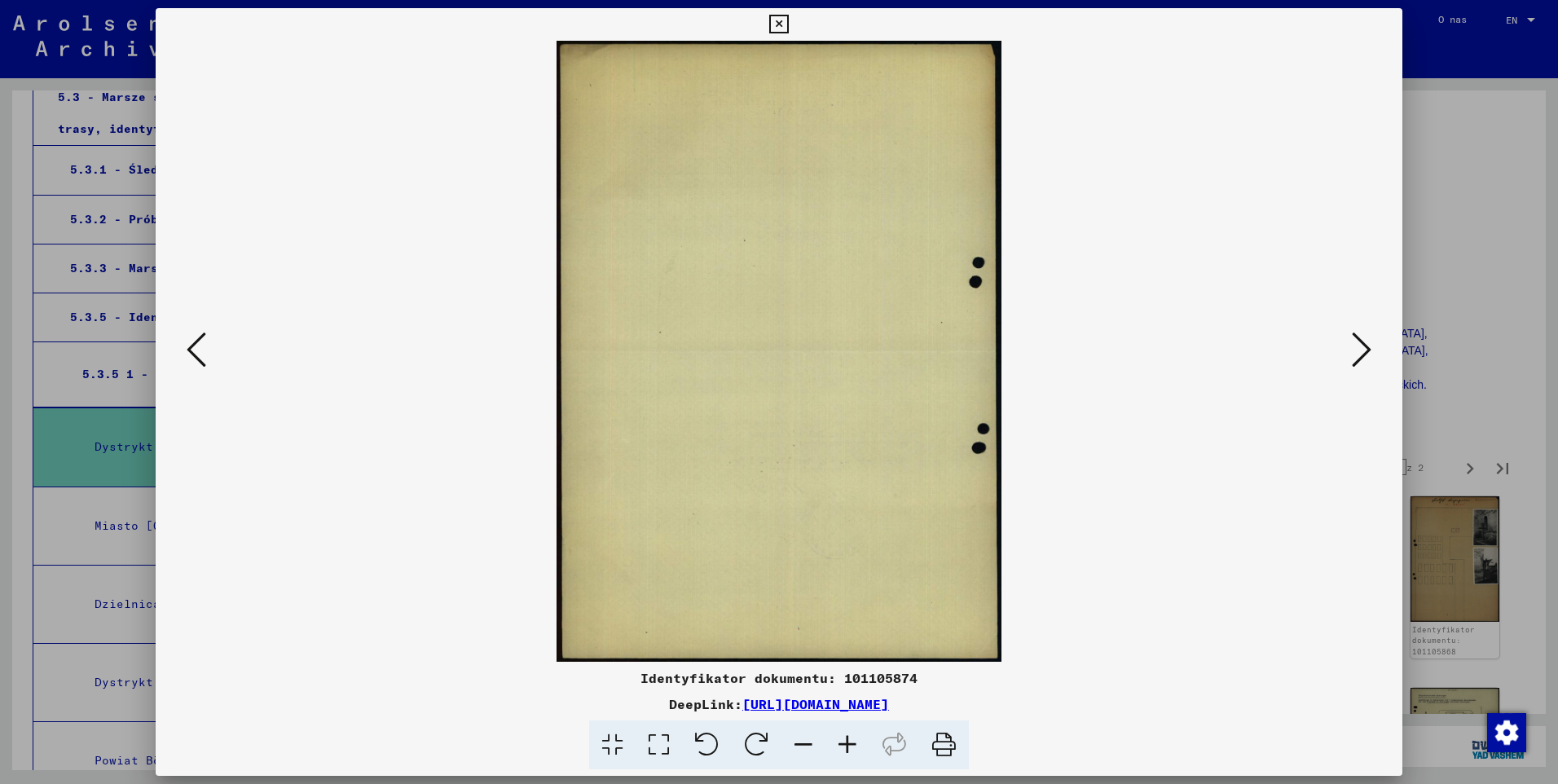
click at [1358, 351] on icon at bounding box center [1361, 349] width 19 height 39
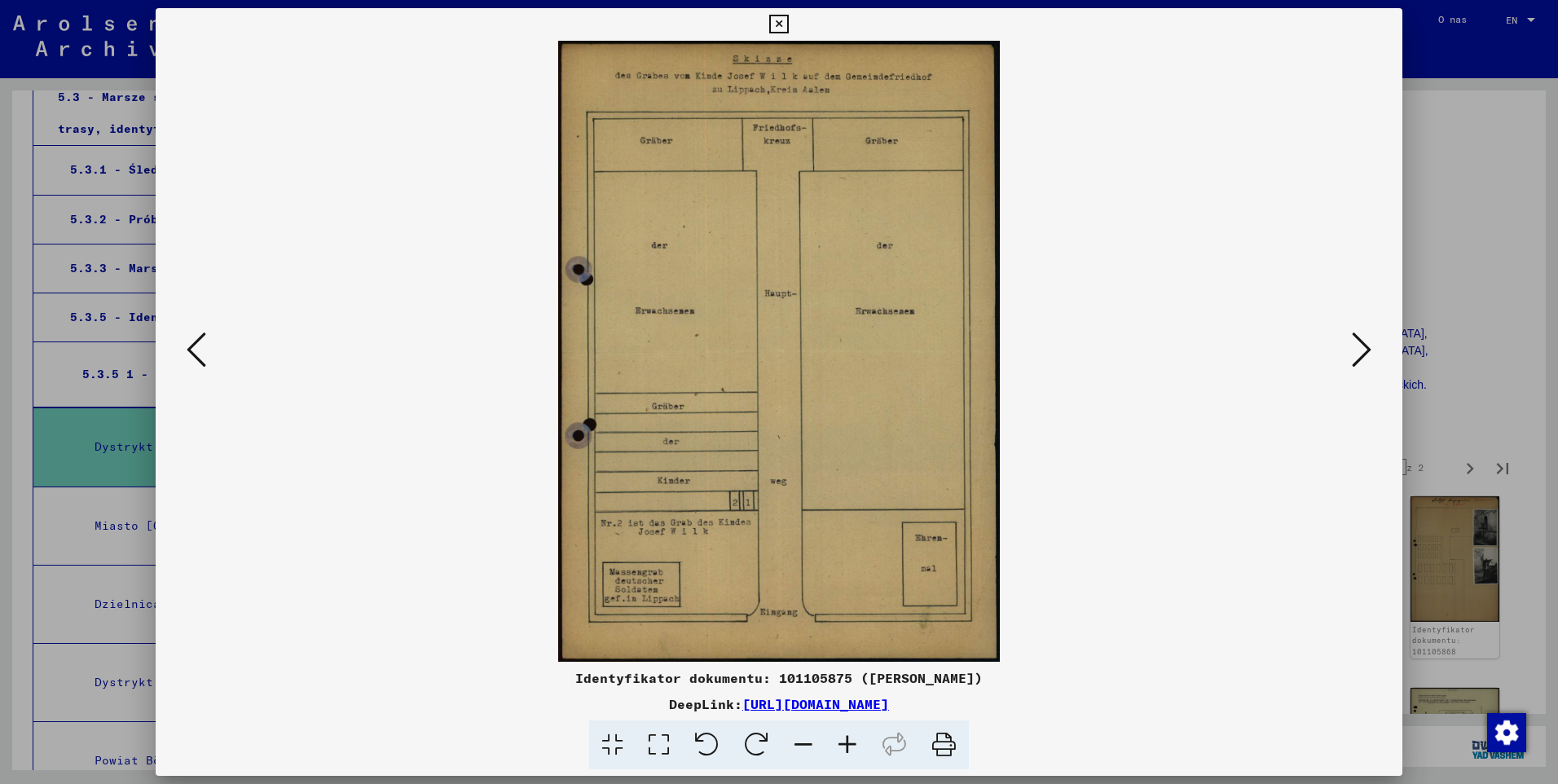
click at [1358, 350] on icon at bounding box center [1361, 349] width 19 height 39
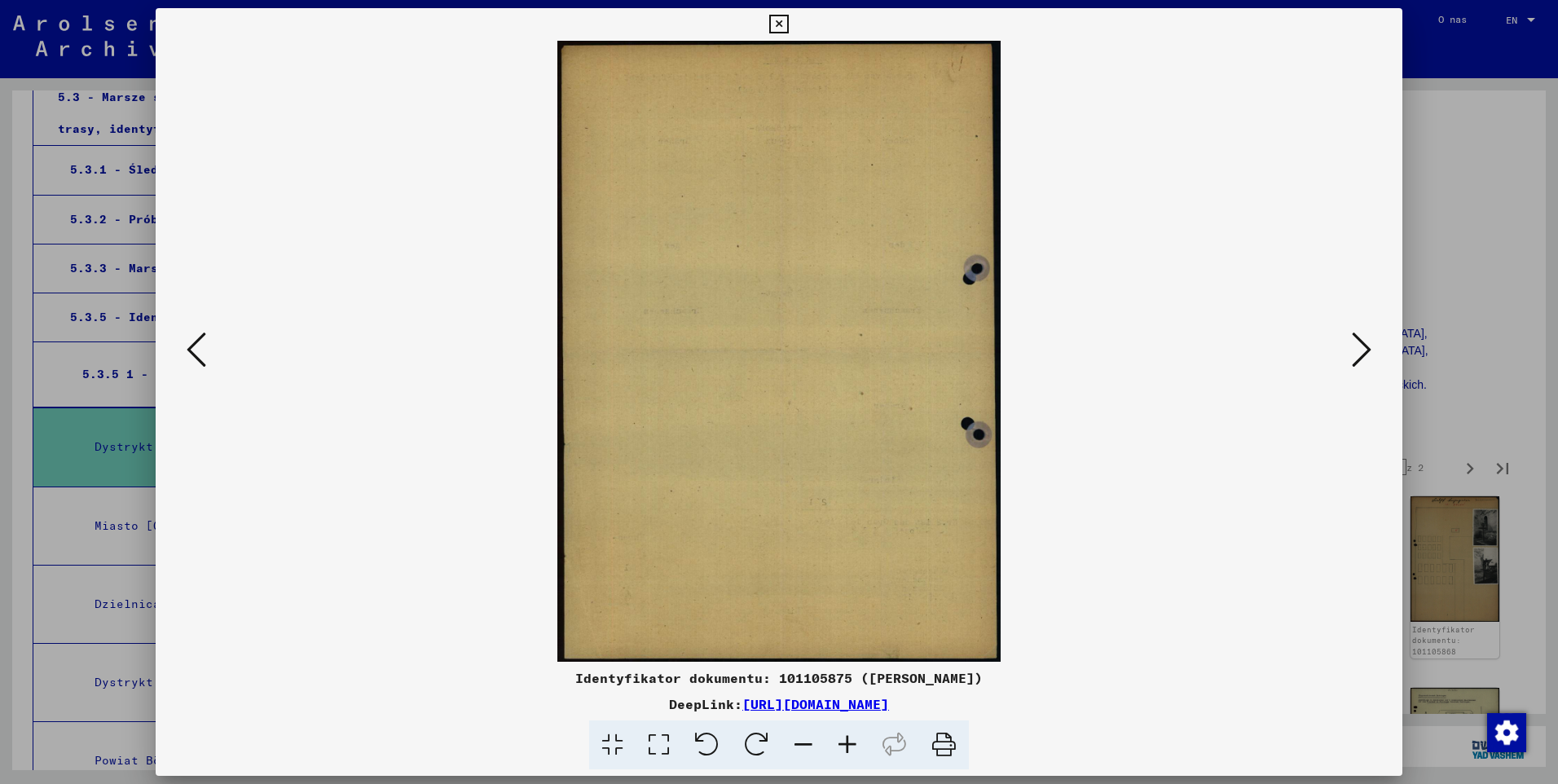
click at [1356, 348] on icon at bounding box center [1361, 349] width 19 height 39
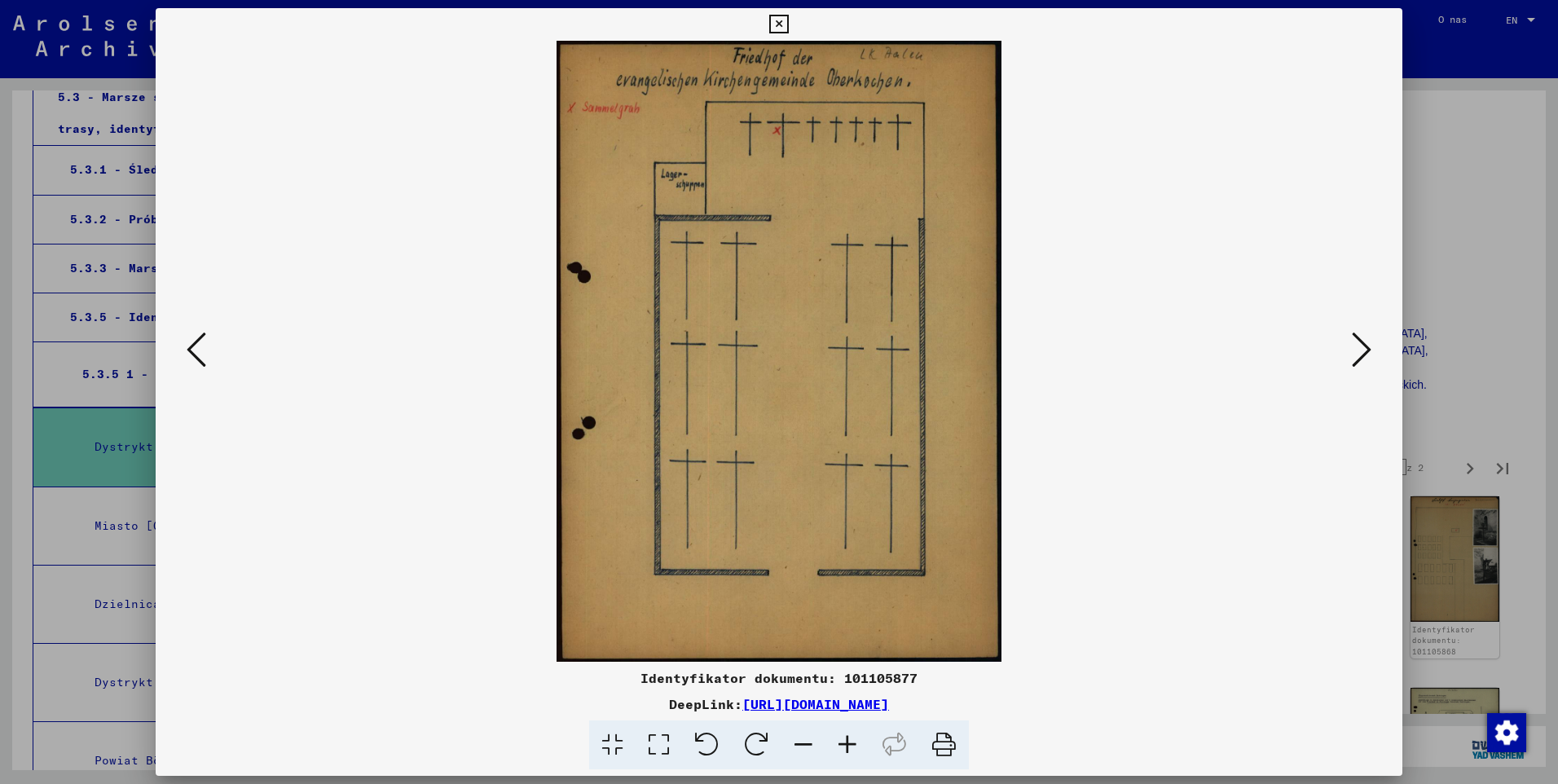
click at [1352, 343] on icon at bounding box center [1361, 349] width 19 height 39
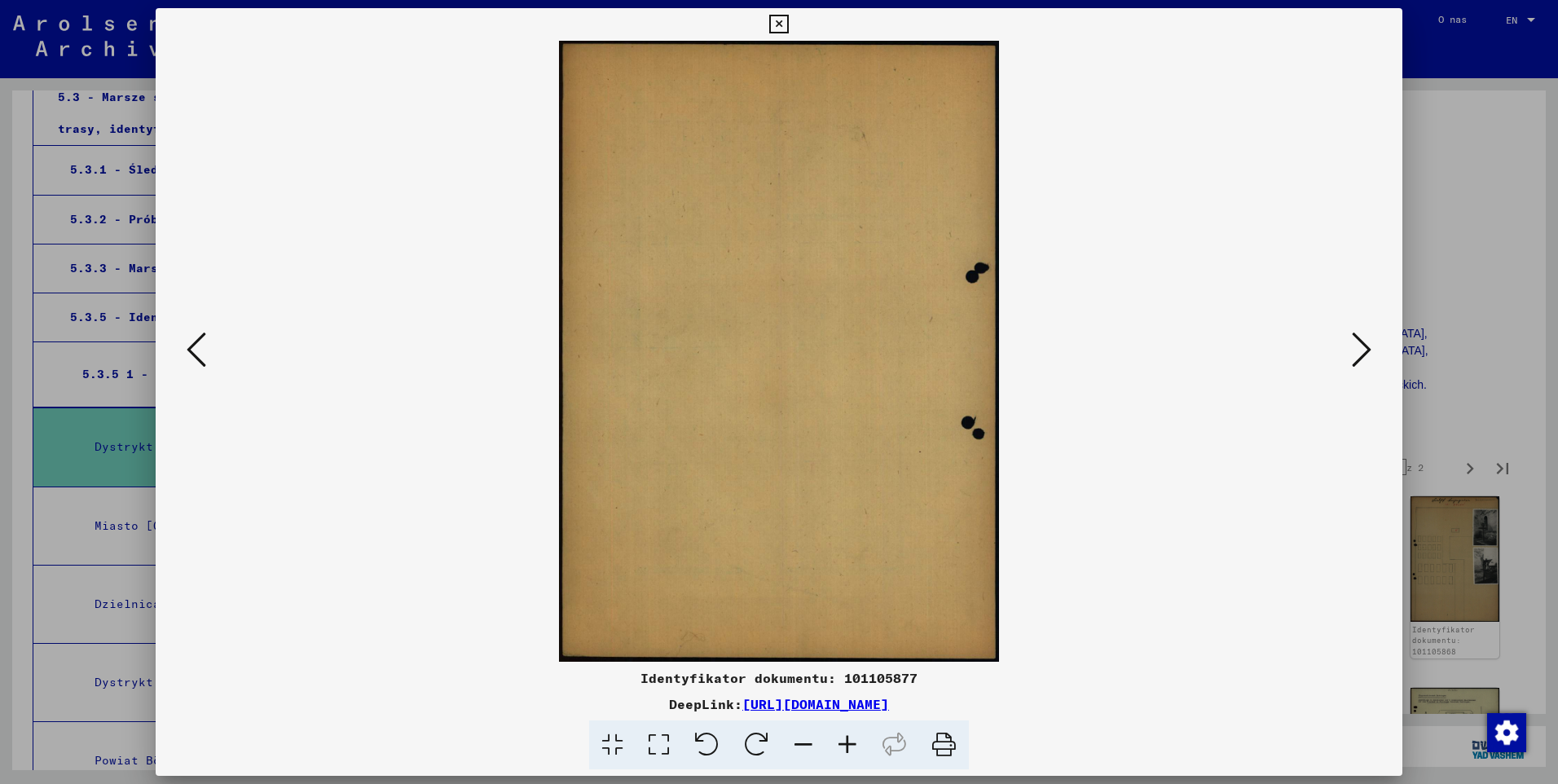
click at [1364, 357] on icon at bounding box center [1361, 349] width 19 height 39
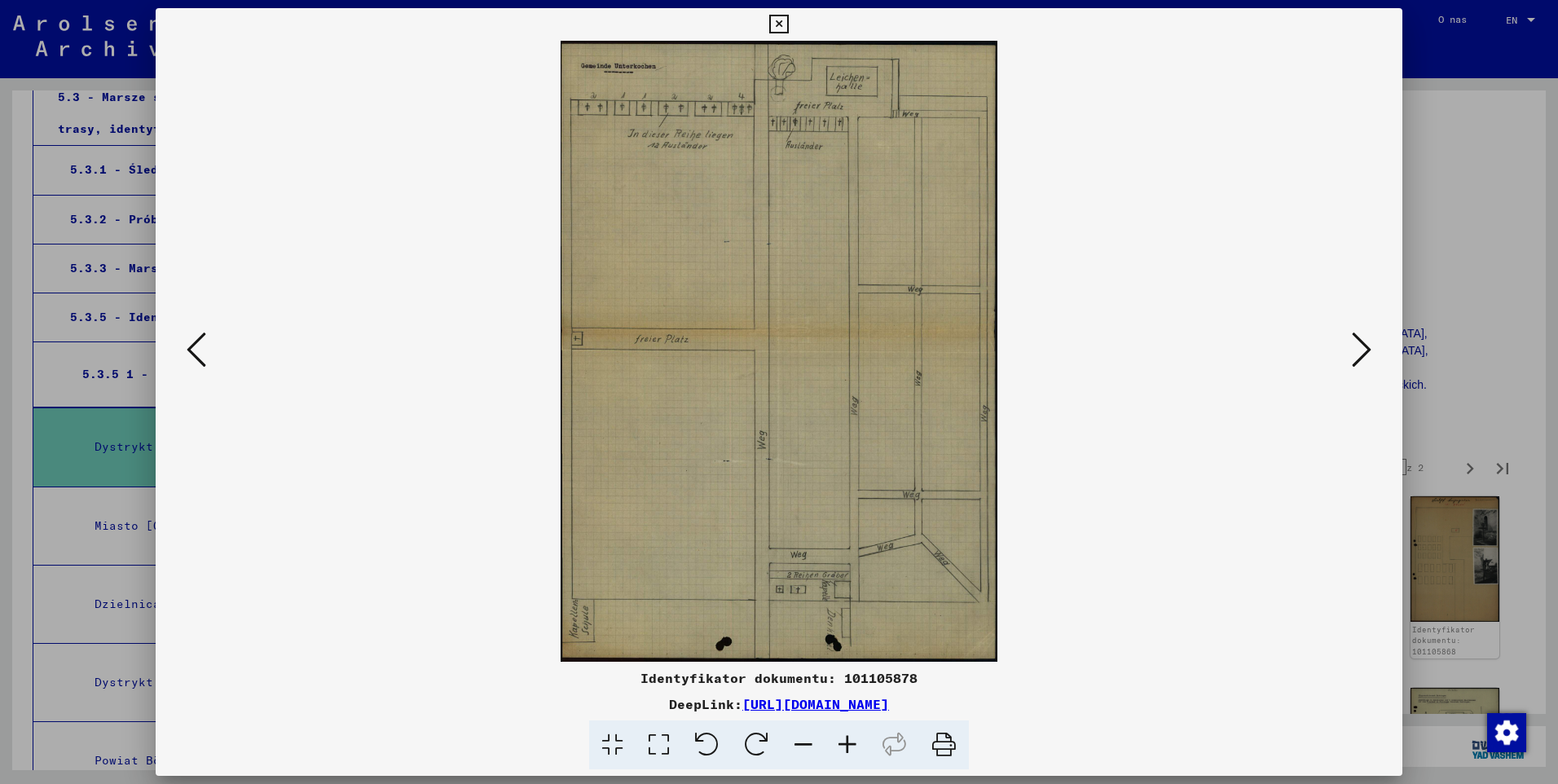
click at [1364, 357] on icon at bounding box center [1361, 349] width 19 height 39
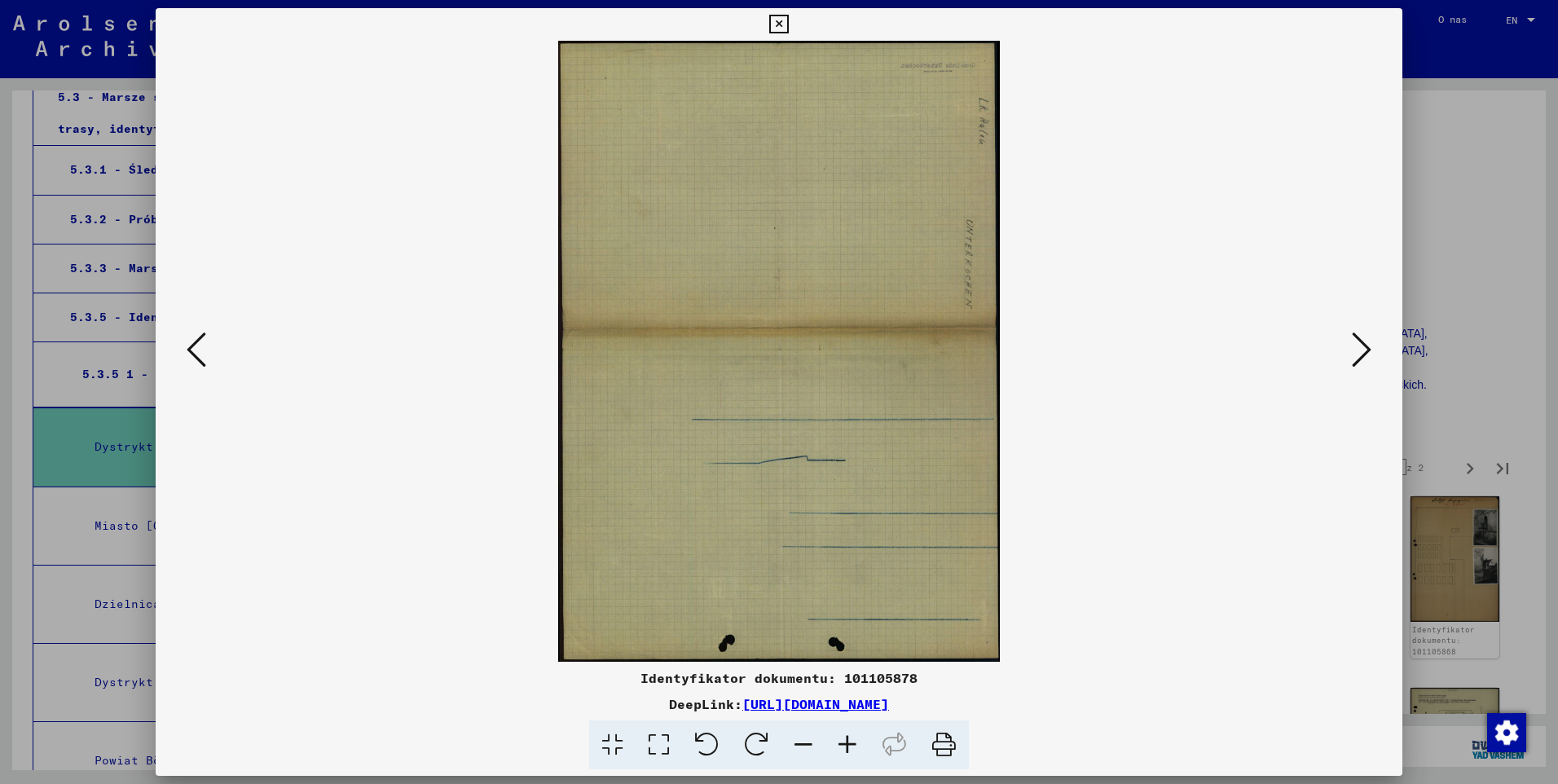
click at [1364, 357] on icon at bounding box center [1361, 349] width 19 height 39
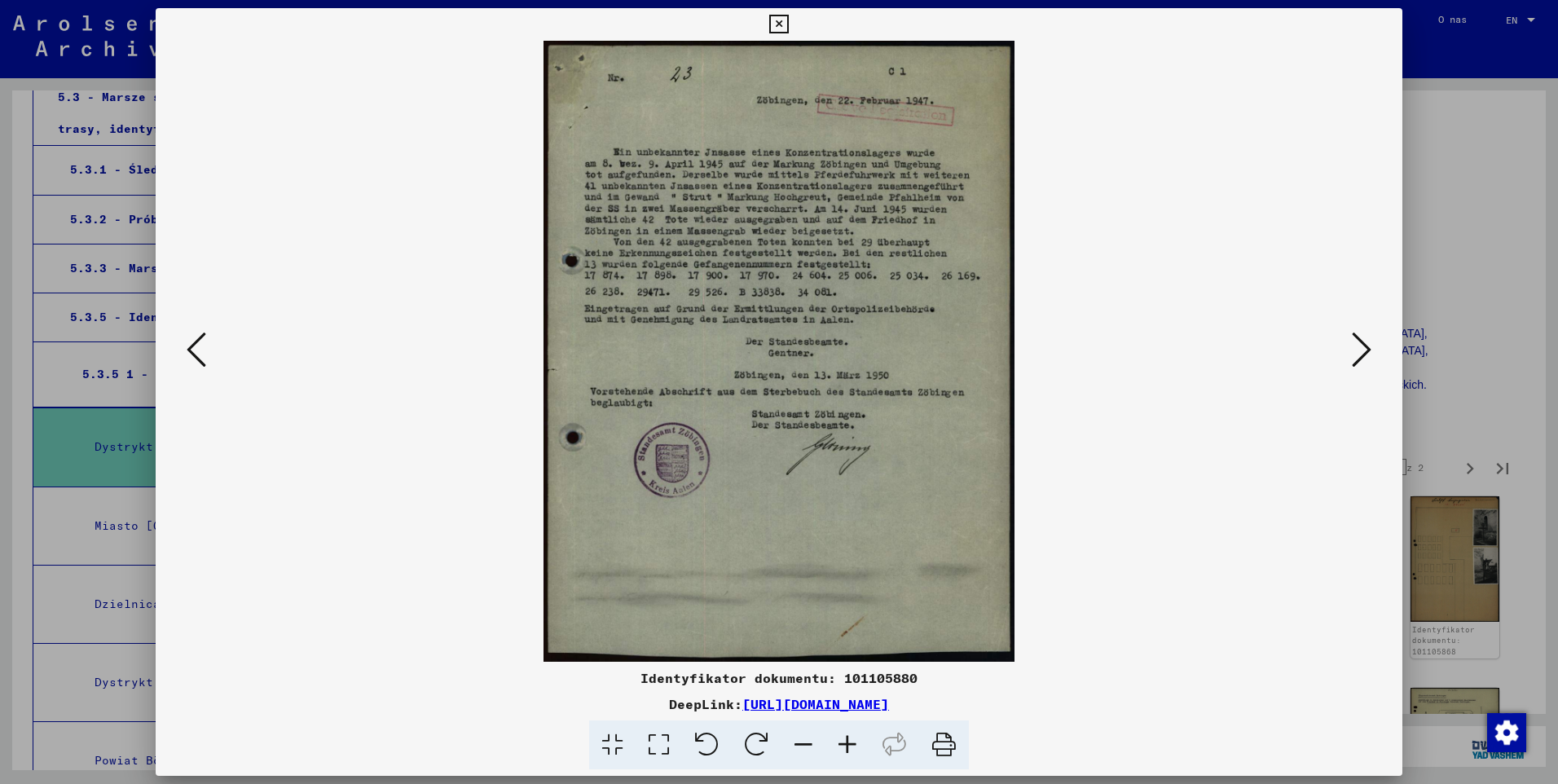
click at [1364, 357] on icon at bounding box center [1361, 349] width 19 height 39
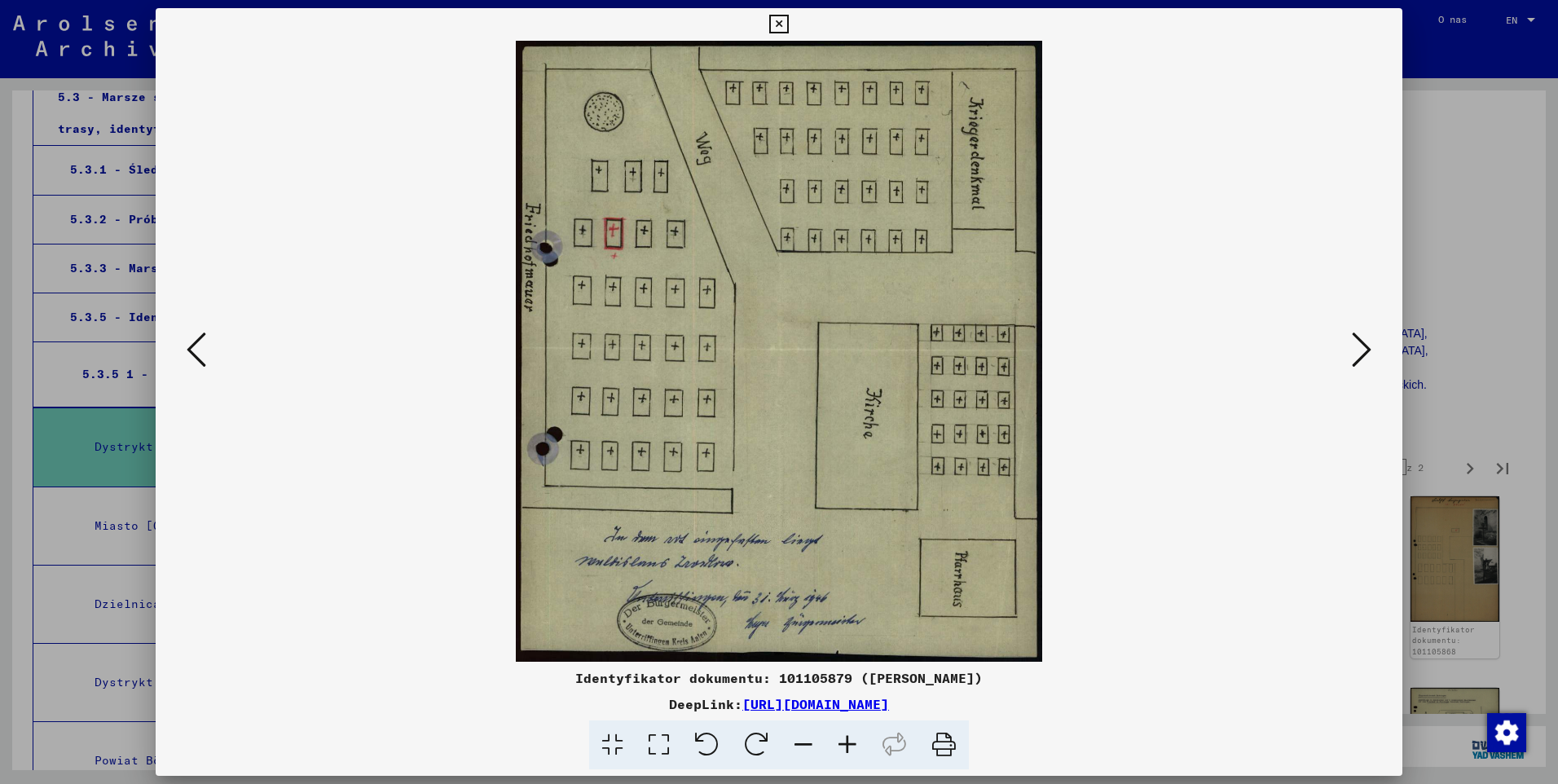
click at [851, 735] on icon at bounding box center [848, 745] width 44 height 50
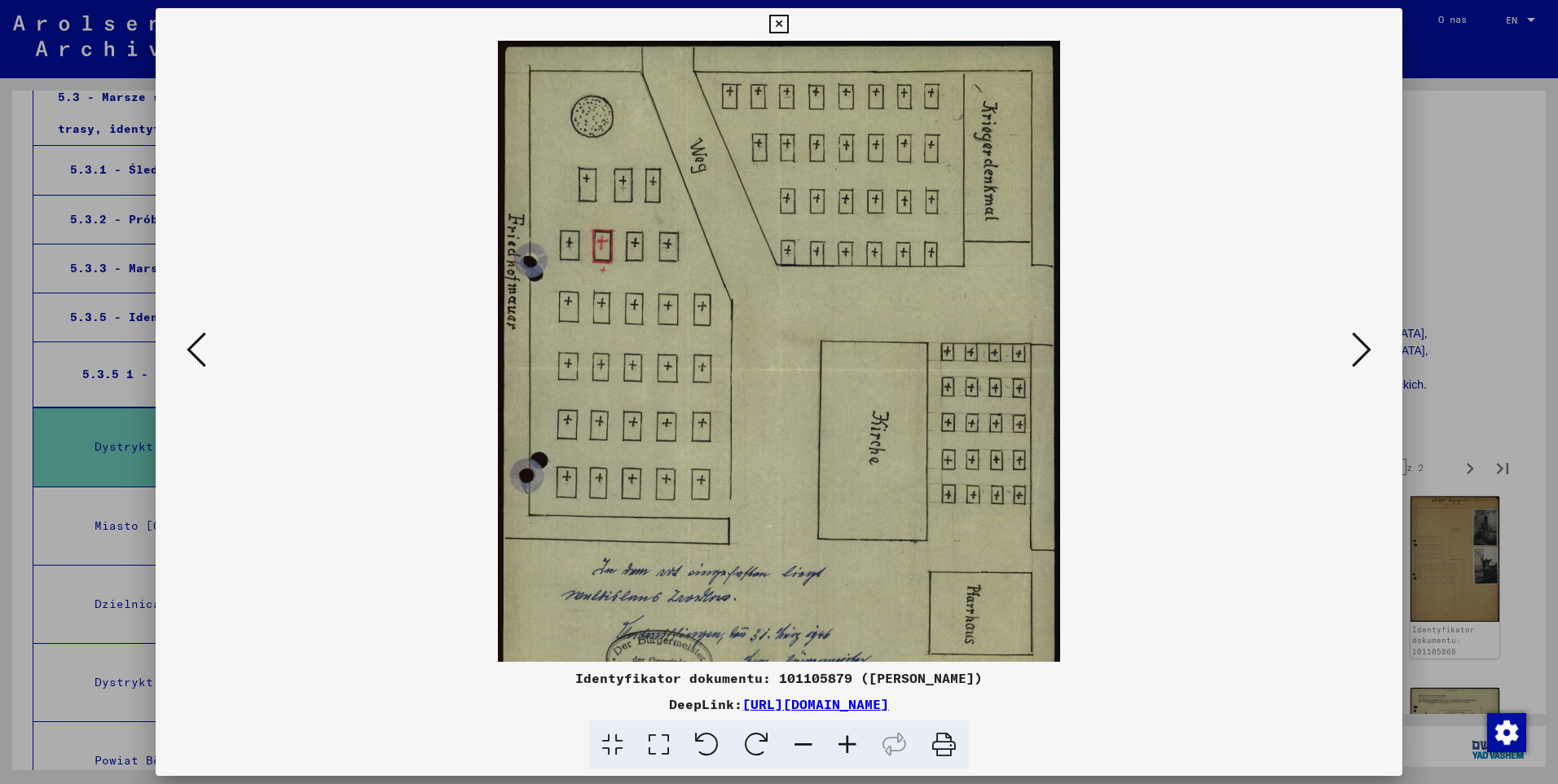
click at [851, 735] on icon at bounding box center [848, 745] width 44 height 50
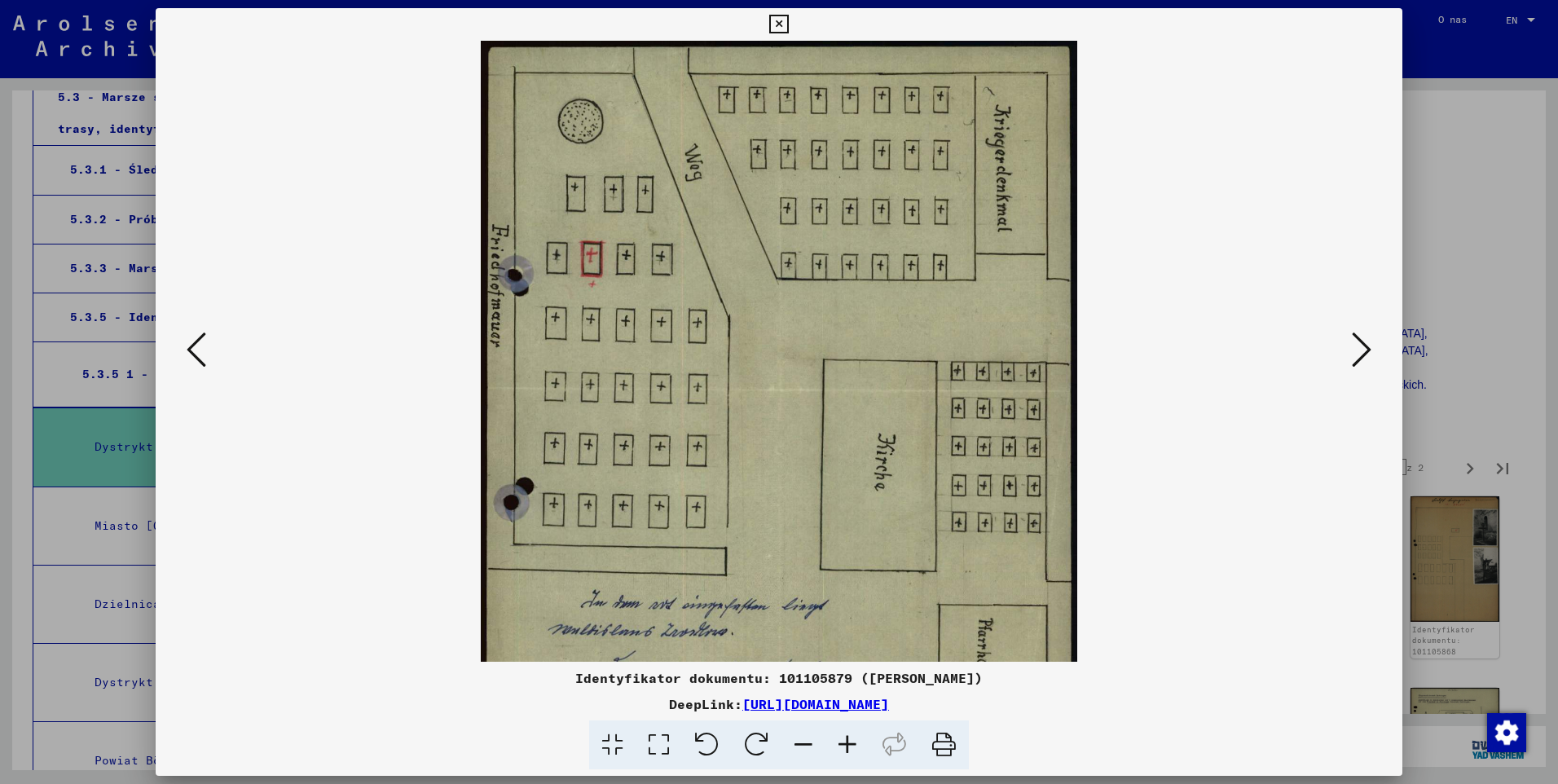
click at [851, 735] on icon at bounding box center [848, 745] width 44 height 50
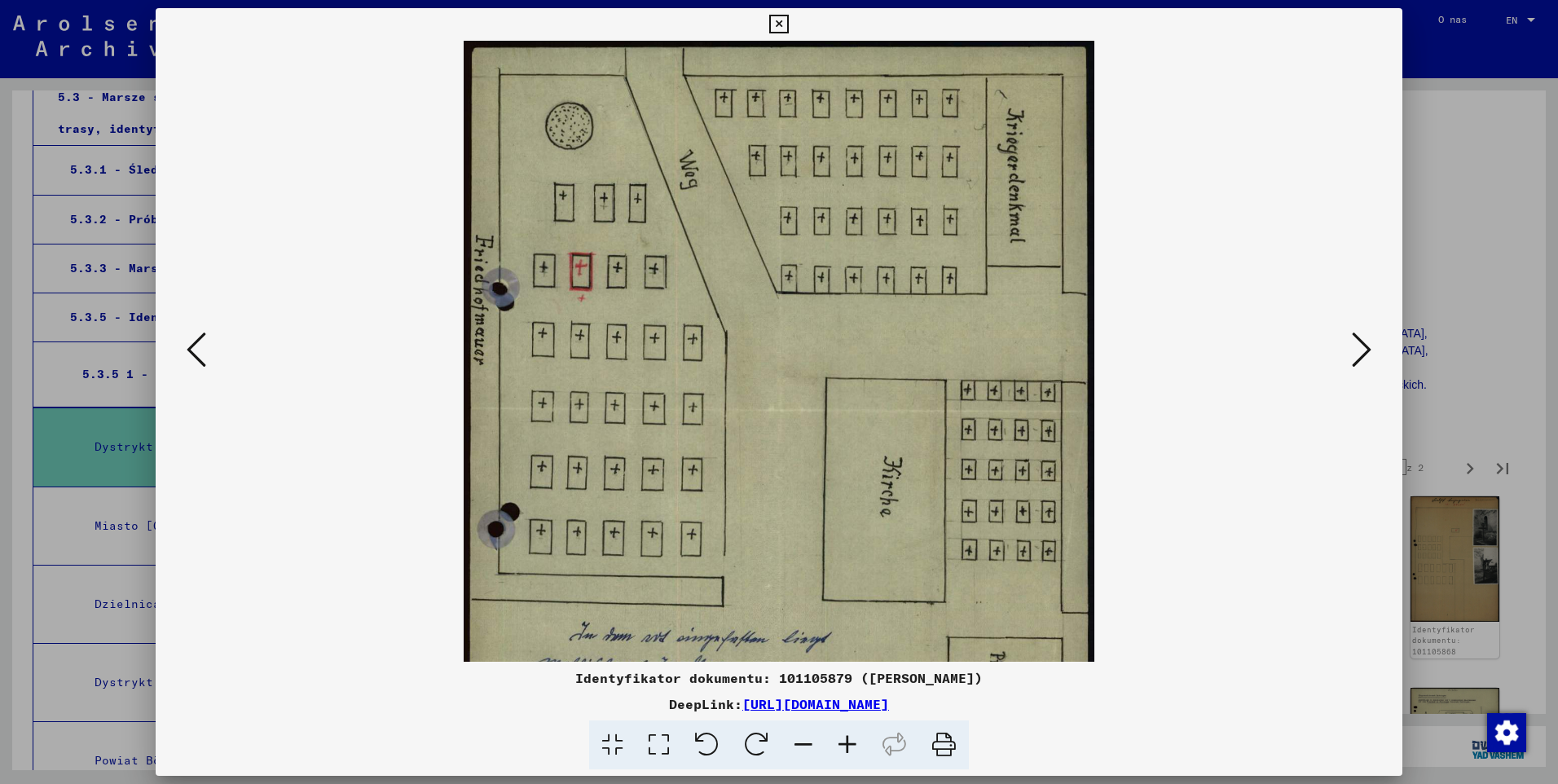
click at [851, 734] on icon at bounding box center [848, 745] width 44 height 50
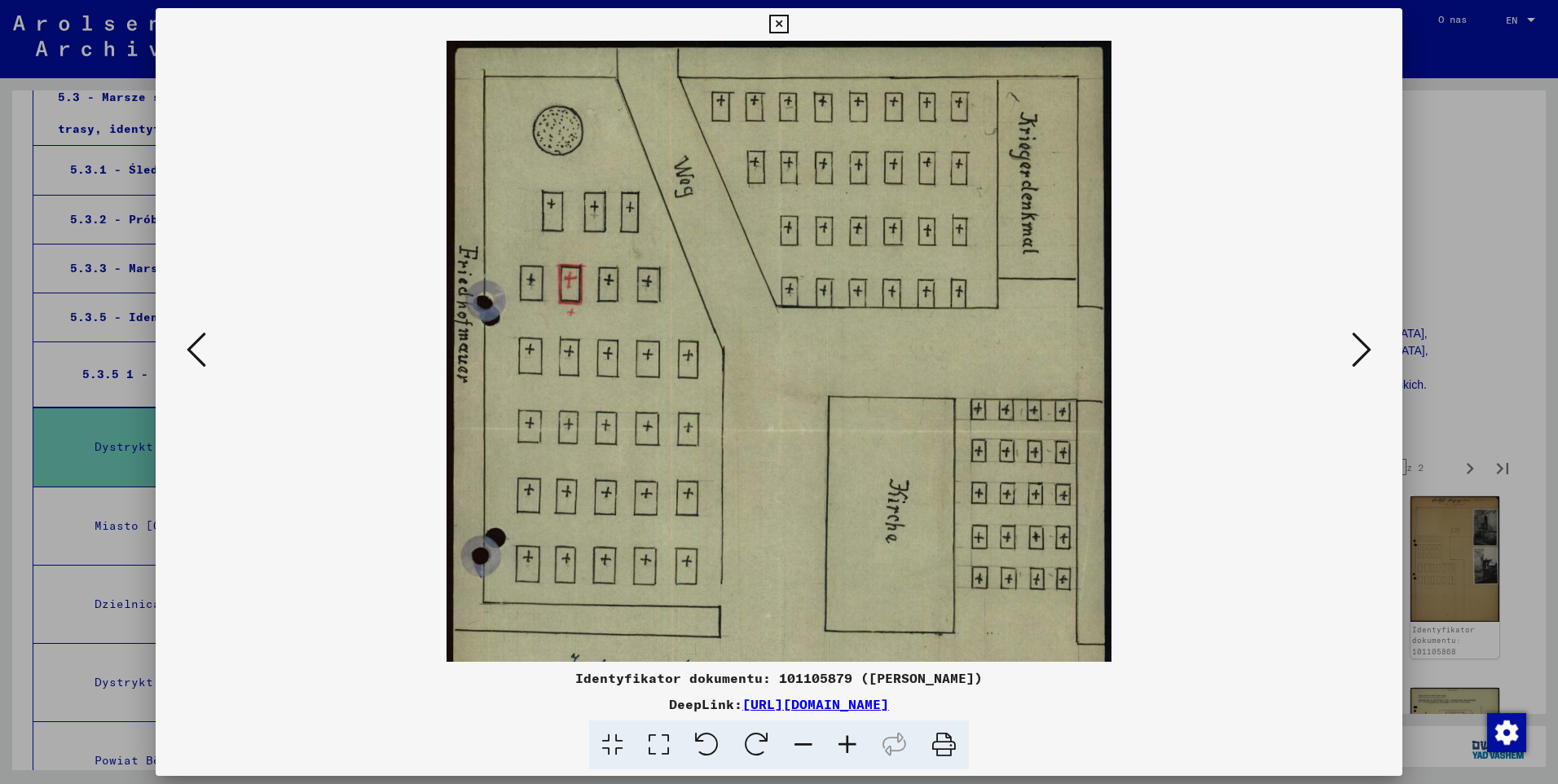
click at [852, 733] on icon at bounding box center [848, 745] width 44 height 50
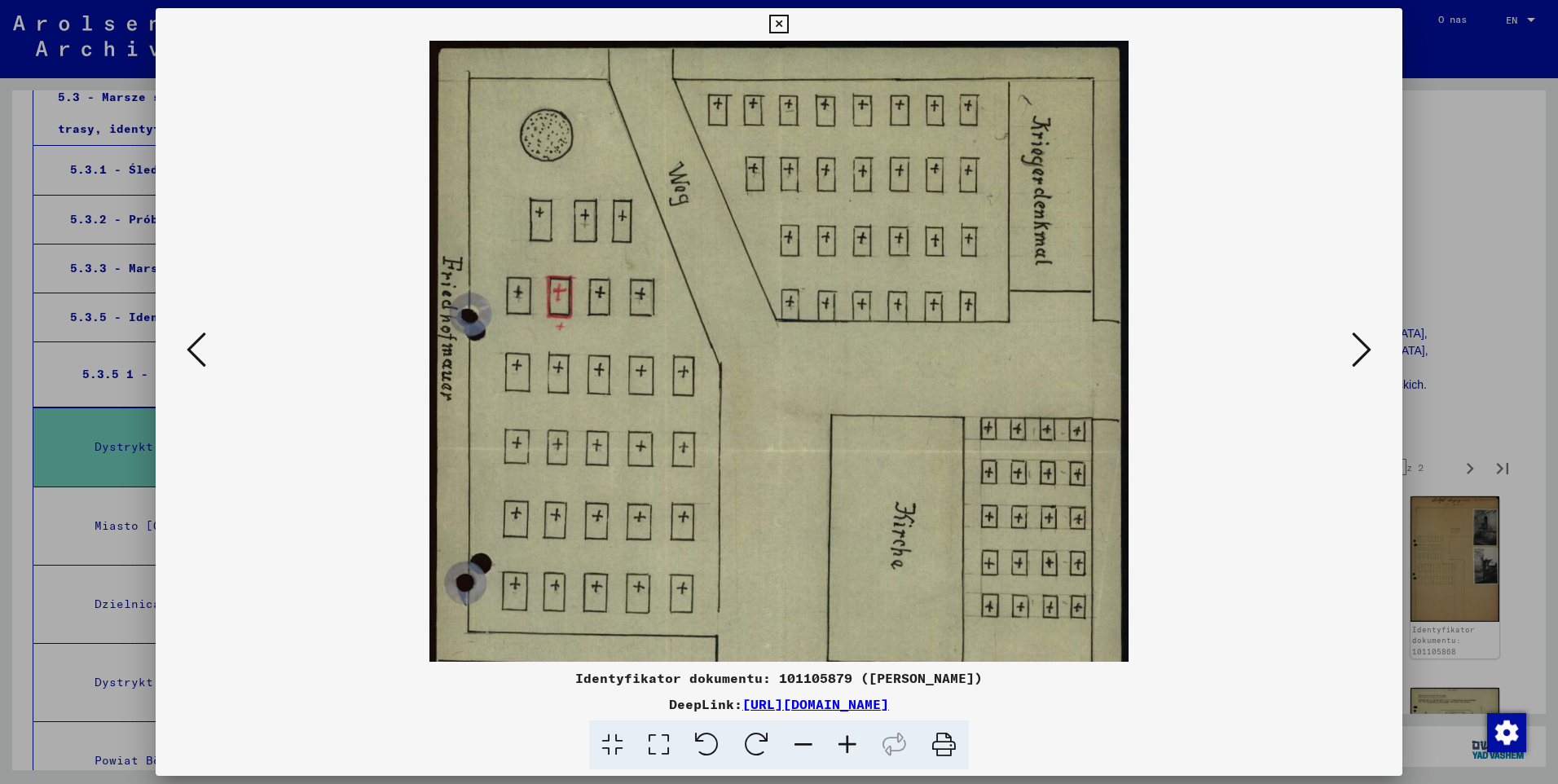
click at [852, 732] on icon at bounding box center [848, 745] width 44 height 50
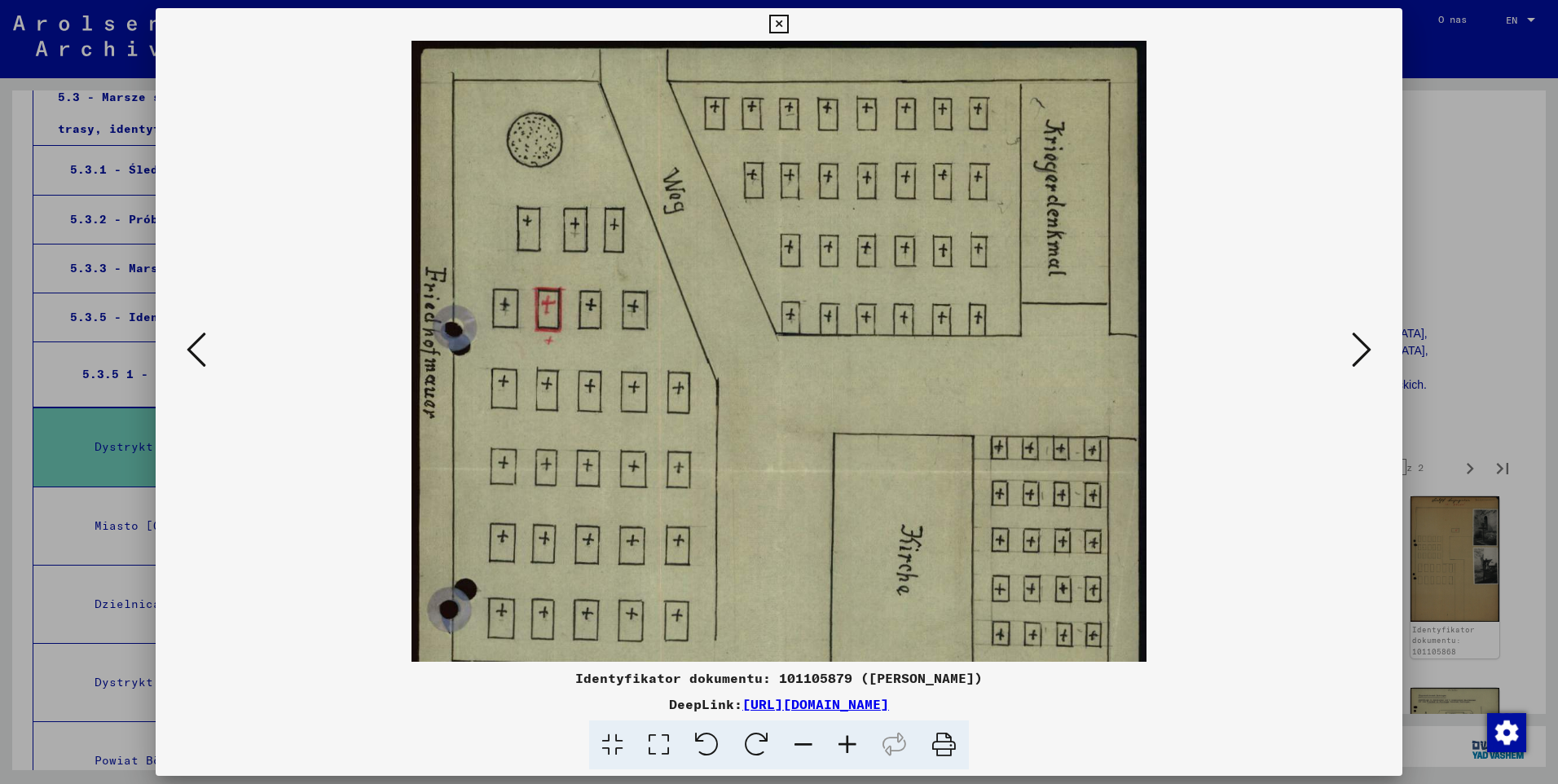
click at [853, 730] on icon at bounding box center [848, 745] width 44 height 50
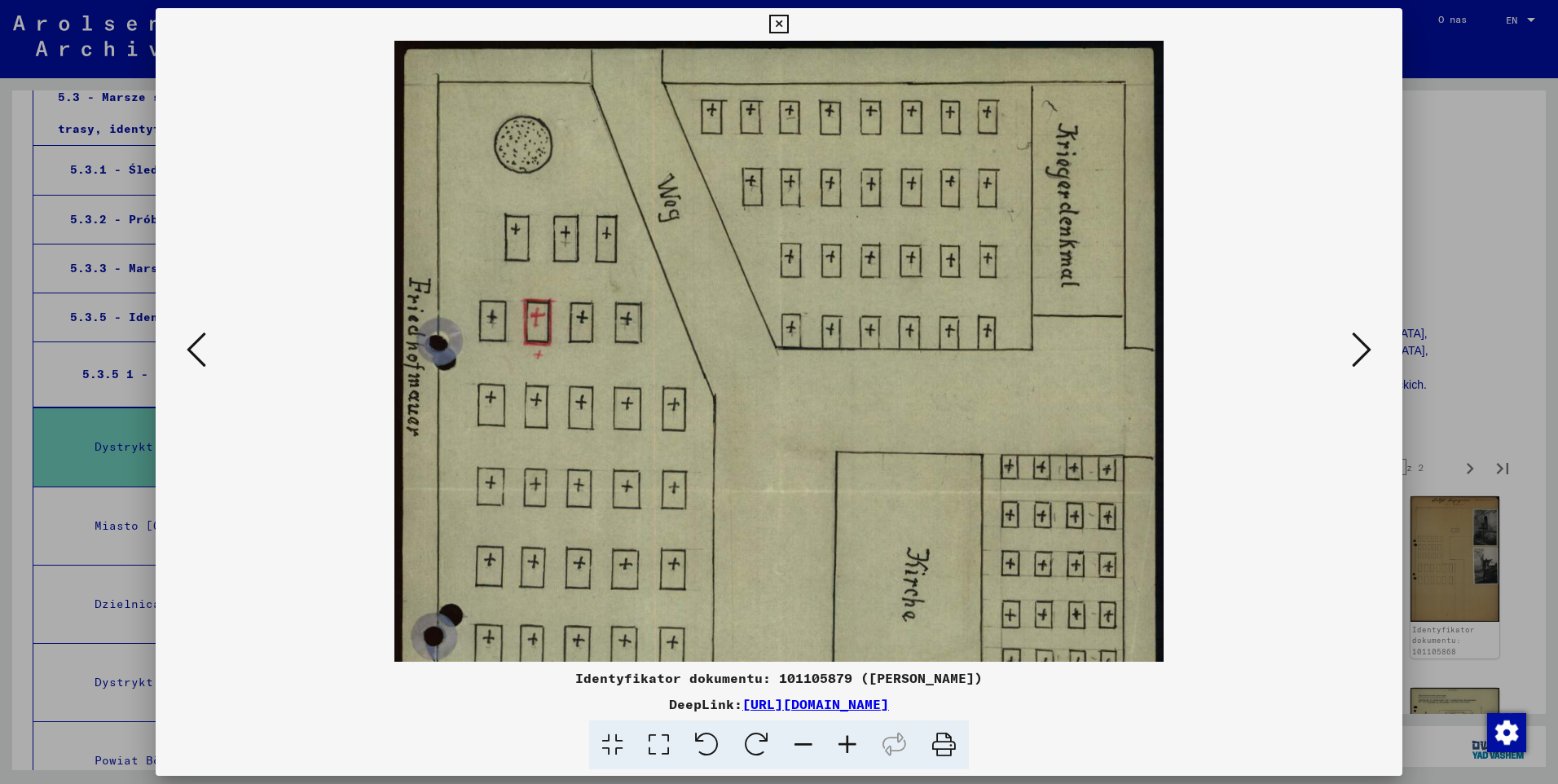
click at [853, 730] on icon at bounding box center [848, 745] width 44 height 50
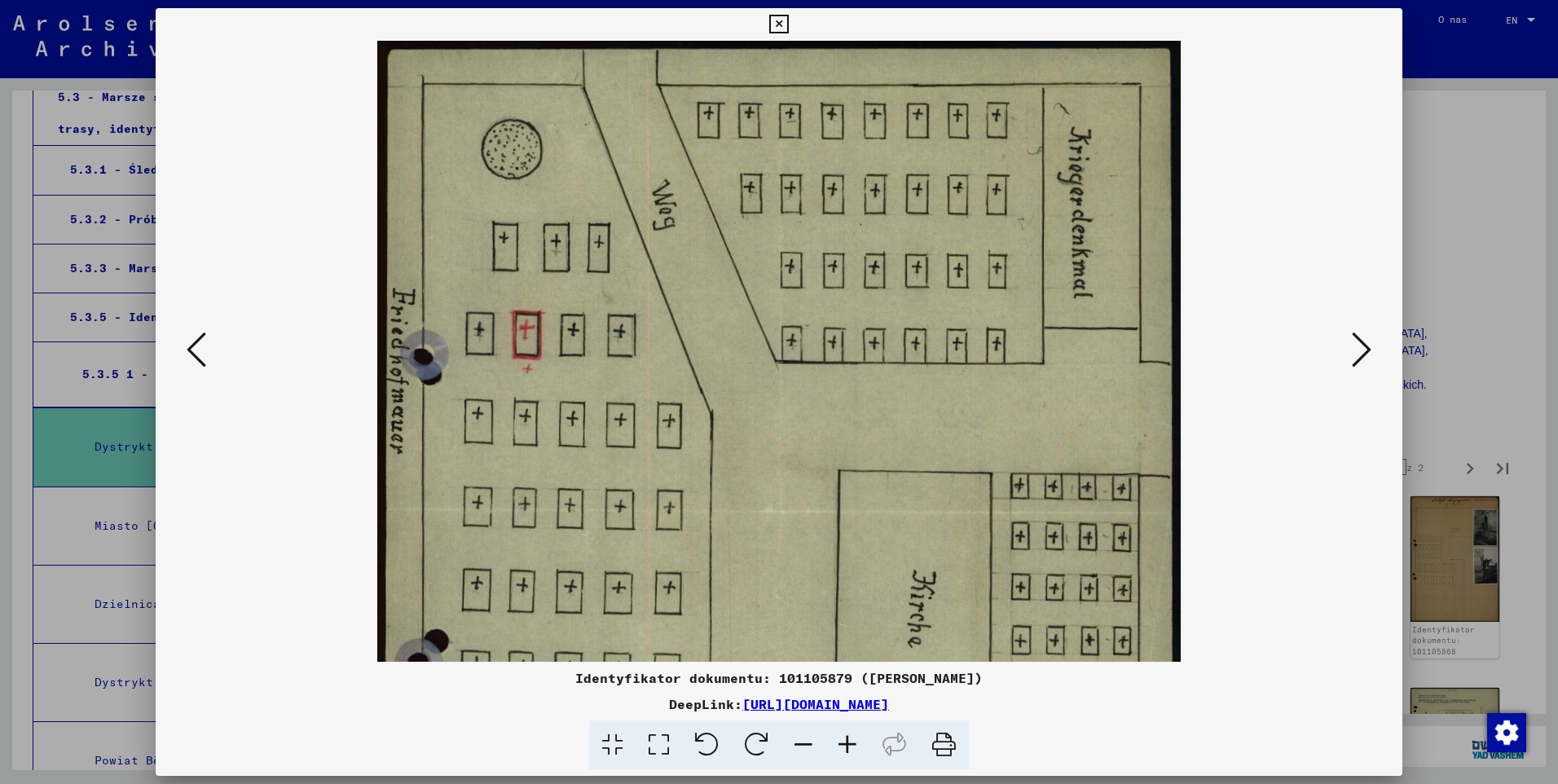
click at [854, 728] on icon at bounding box center [848, 745] width 44 height 50
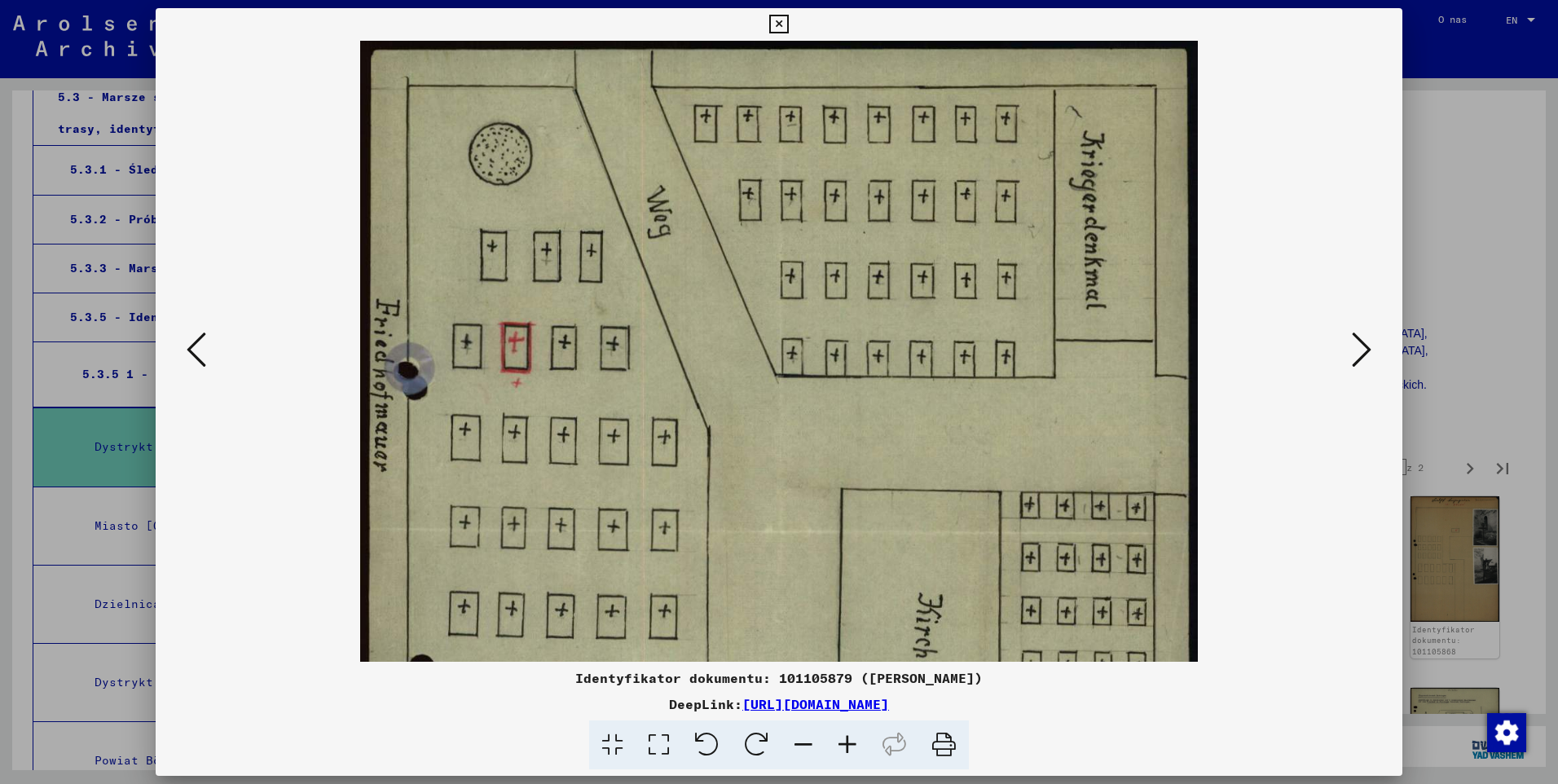
click at [854, 726] on icon at bounding box center [848, 745] width 44 height 50
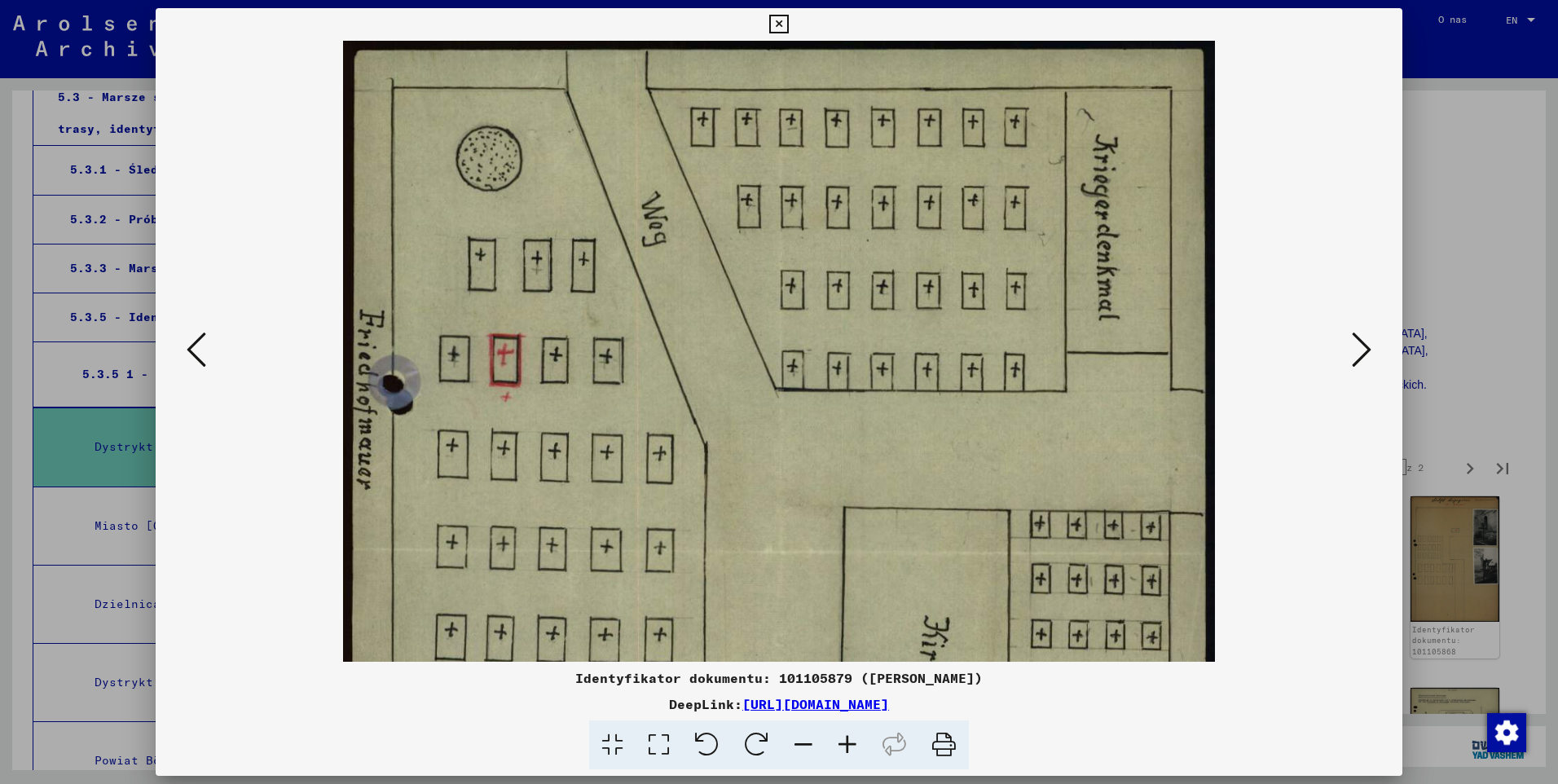
drag, startPoint x: 854, startPoint y: 724, endPoint x: 845, endPoint y: 684, distance: 41.0
click at [854, 720] on icon at bounding box center [848, 745] width 44 height 50
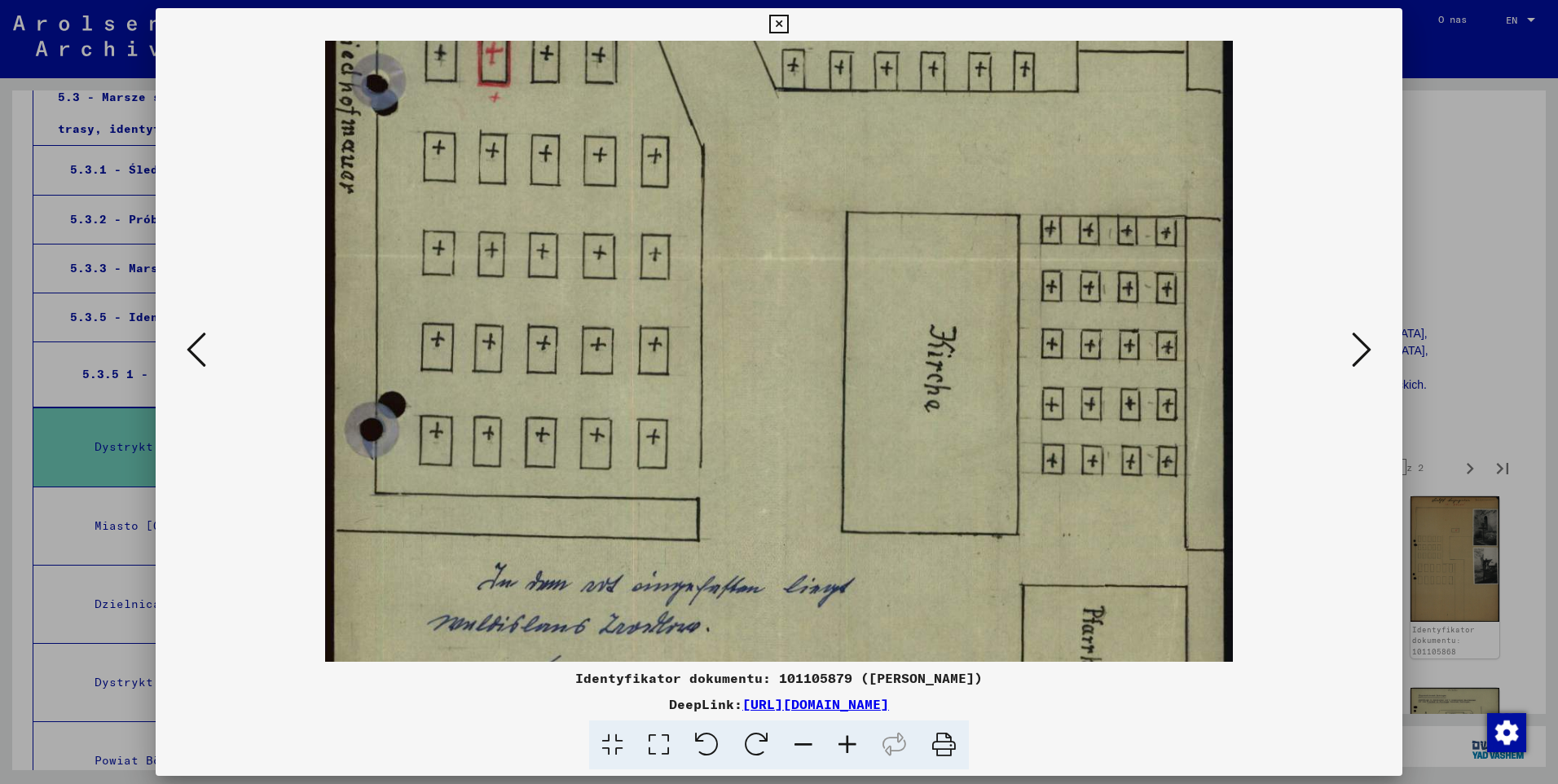
scroll to position [318, 0]
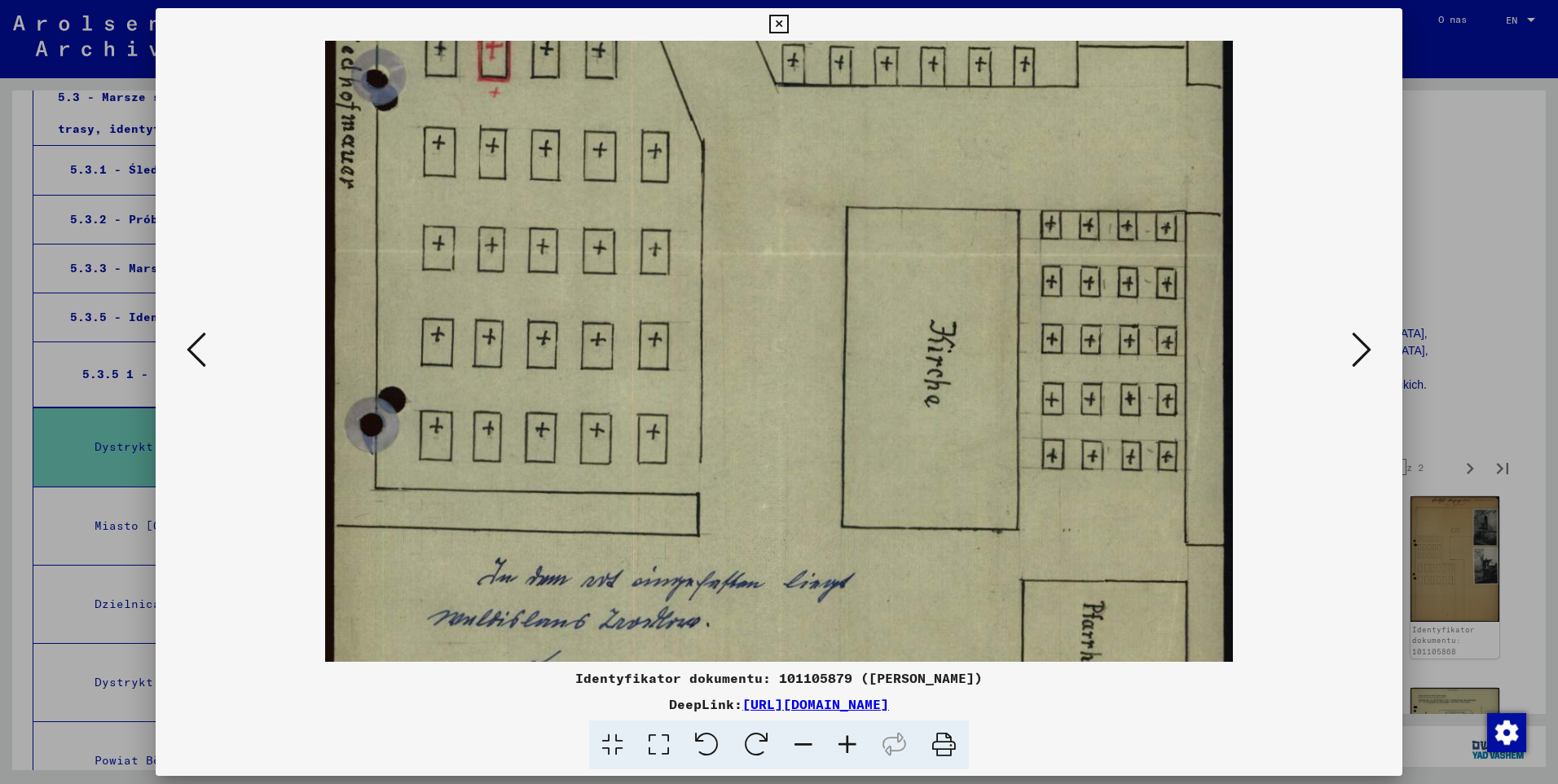
drag, startPoint x: 742, startPoint y: 528, endPoint x: 728, endPoint y: 213, distance: 315.3
click at [728, 213] on img at bounding box center [779, 256] width 907 height 1069
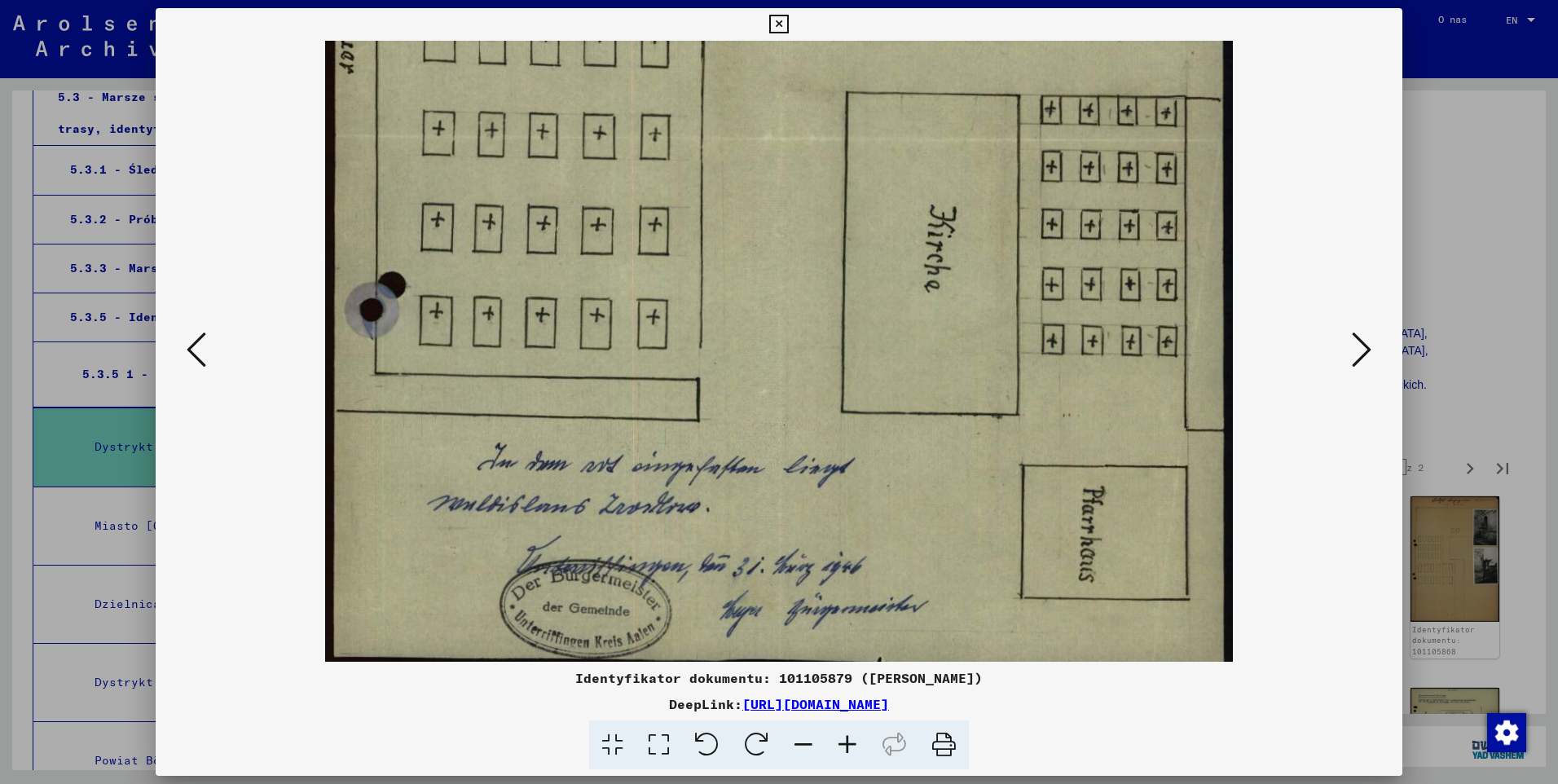
scroll to position [448, 0]
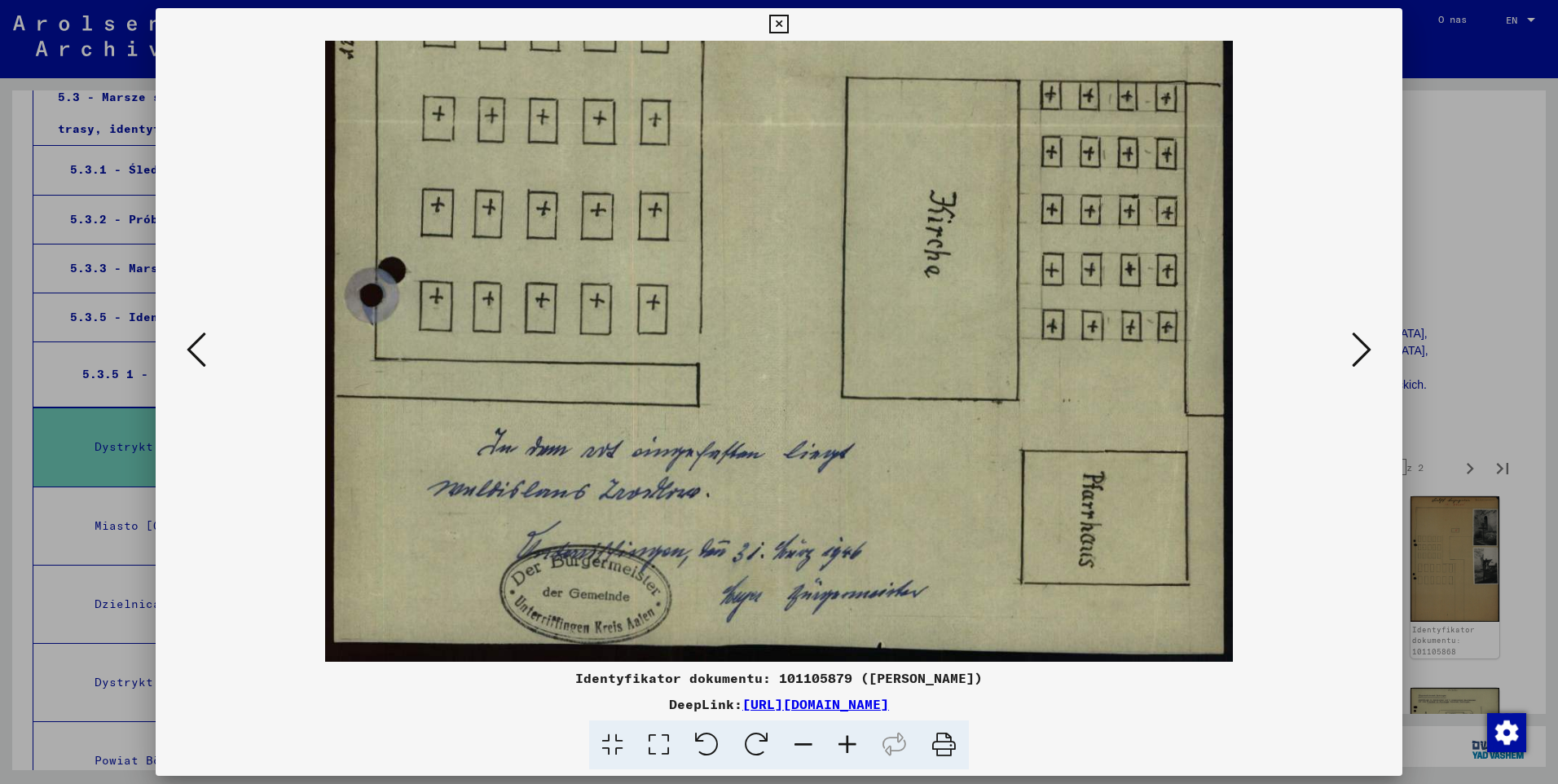
drag, startPoint x: 829, startPoint y: 481, endPoint x: 807, endPoint y: 346, distance: 136.8
click at [807, 346] on img at bounding box center [779, 127] width 907 height 1069
click at [1362, 364] on icon at bounding box center [1361, 349] width 19 height 39
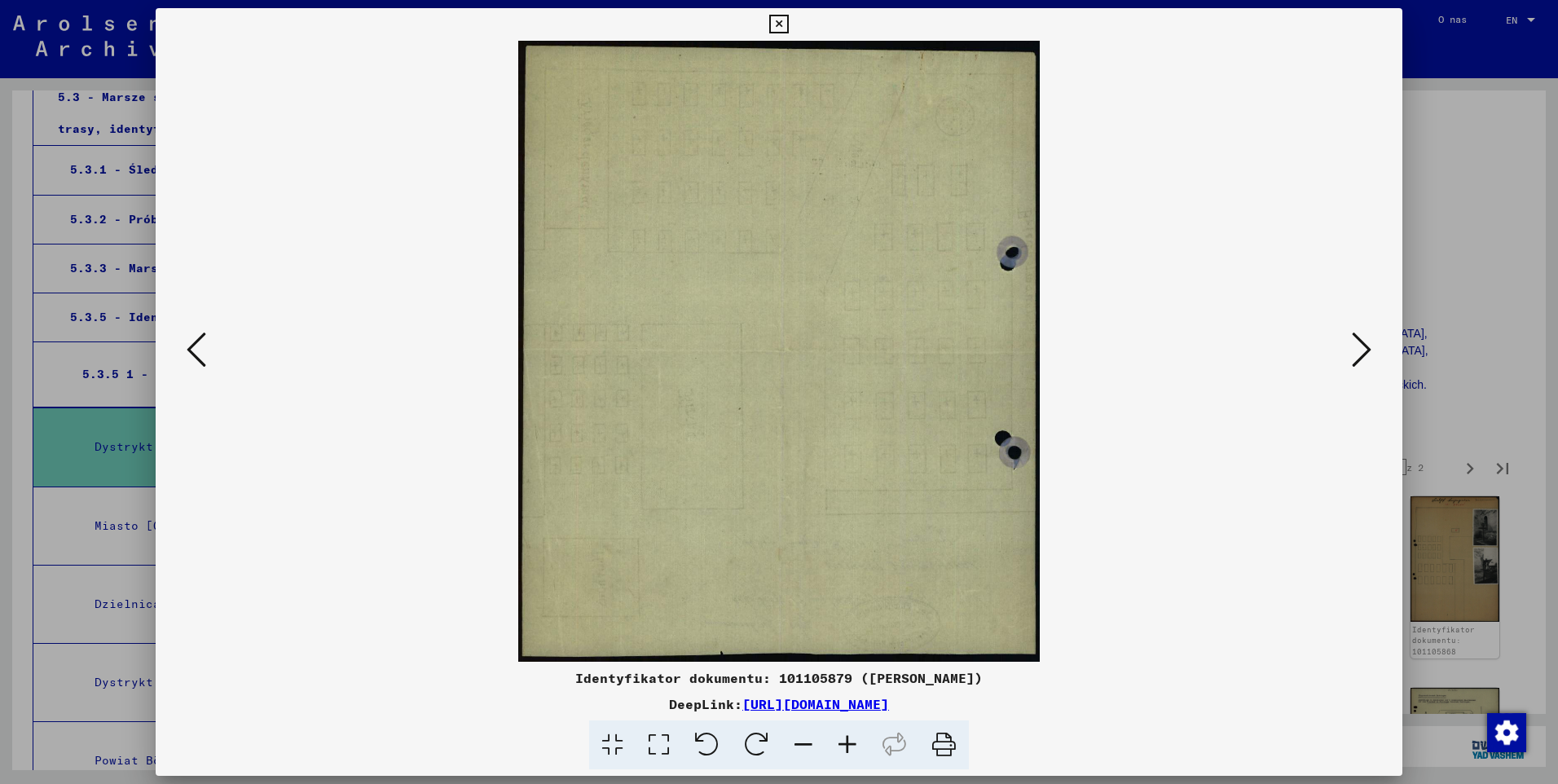
click at [1362, 364] on icon at bounding box center [1361, 349] width 19 height 39
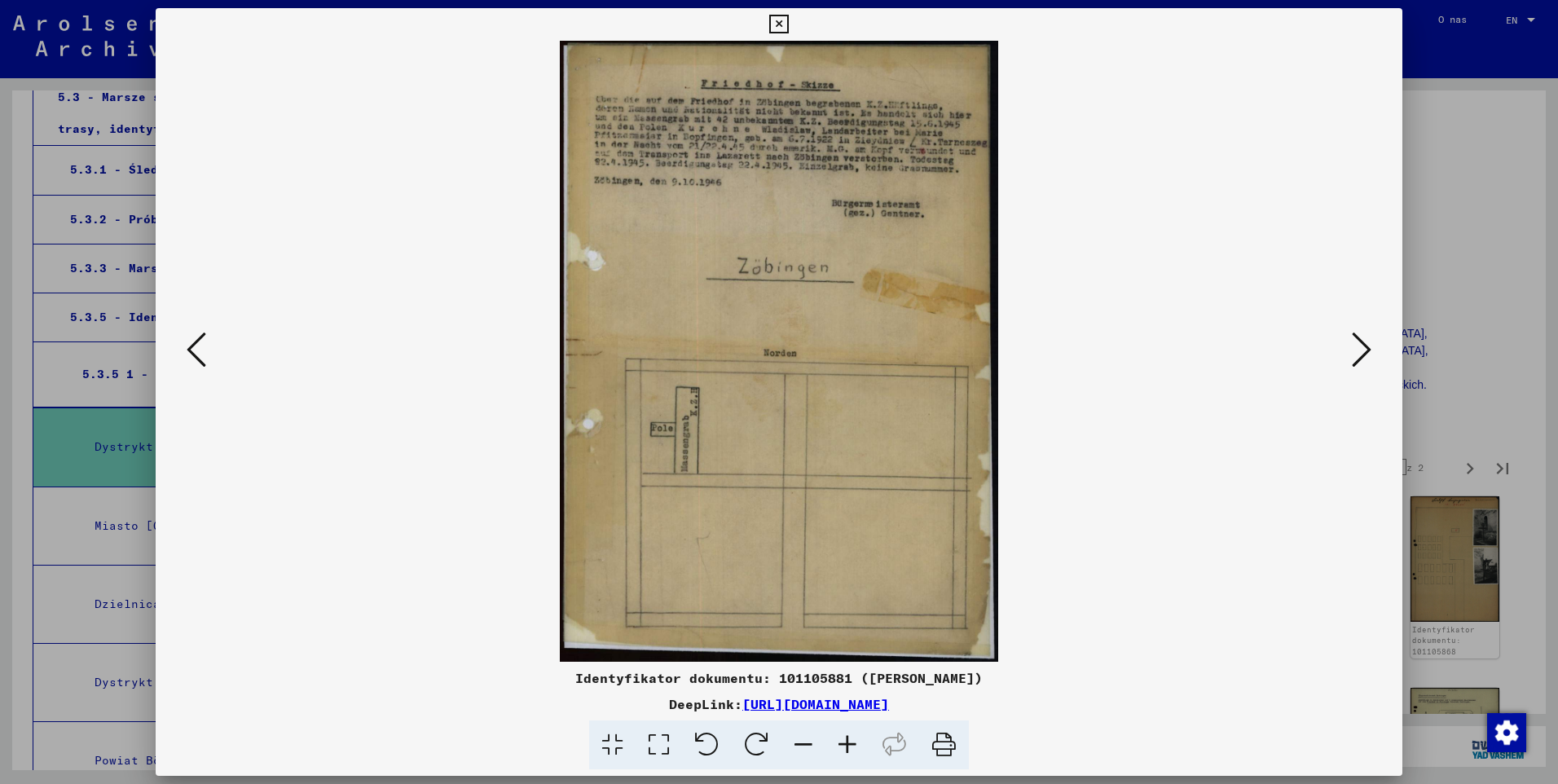
click at [1362, 364] on icon at bounding box center [1361, 349] width 19 height 39
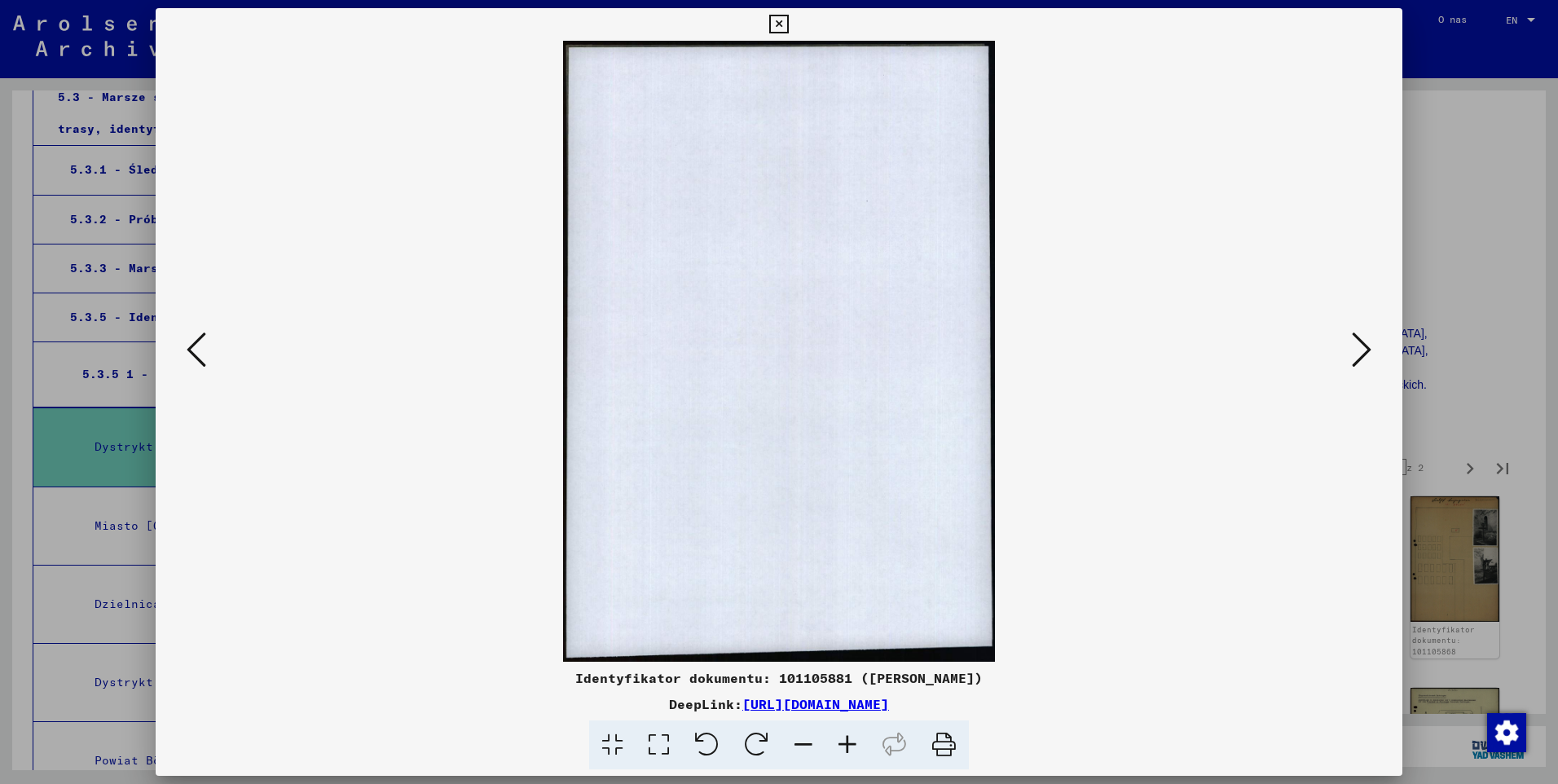
click at [1362, 364] on icon at bounding box center [1361, 349] width 19 height 39
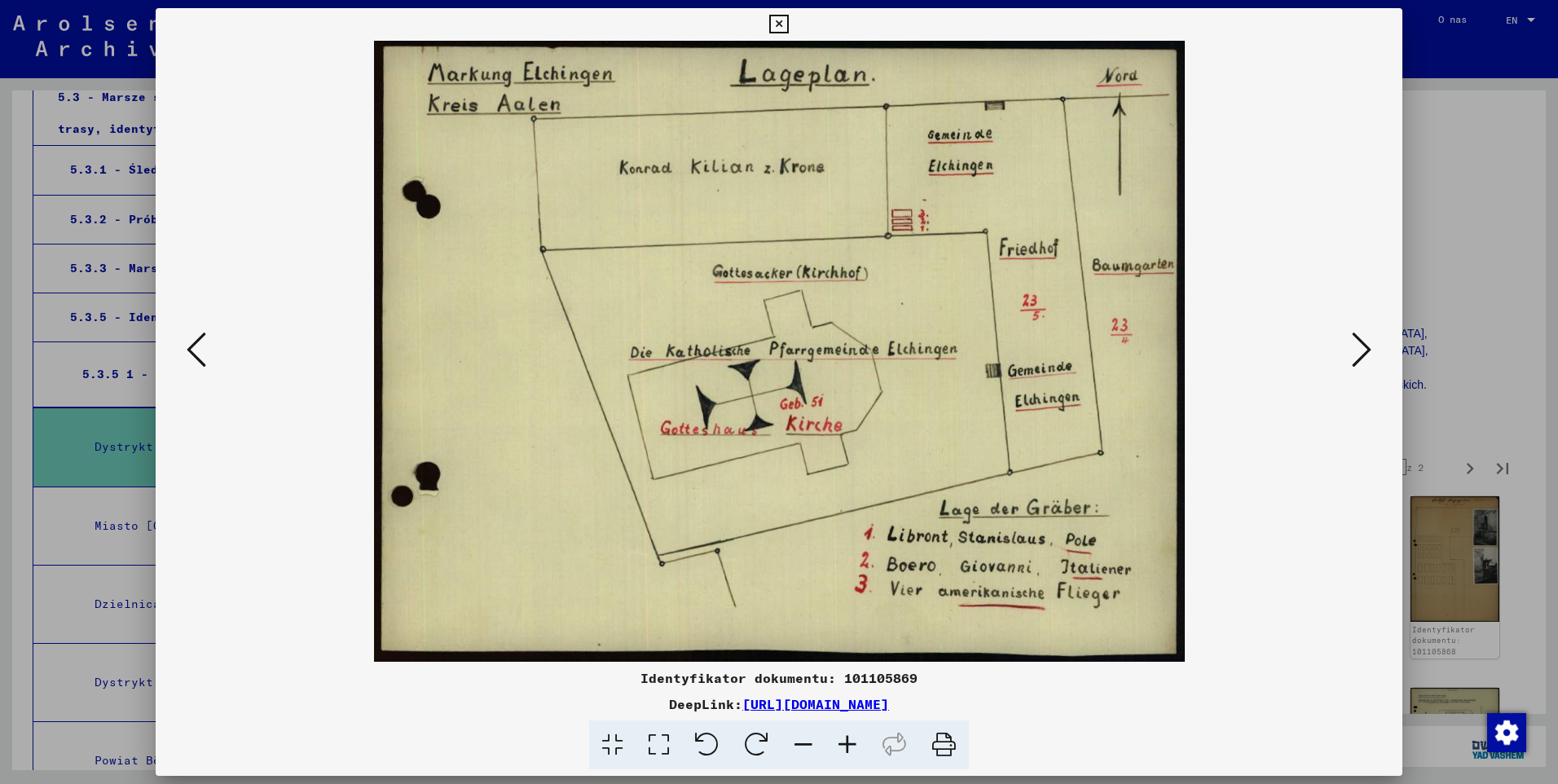
drag, startPoint x: 929, startPoint y: 415, endPoint x: 929, endPoint y: 428, distance: 13.0
click at [929, 428] on img at bounding box center [779, 351] width 811 height 621
click at [1346, 349] on viewer-one-image at bounding box center [779, 351] width 1136 height 621
click at [1356, 349] on icon at bounding box center [1361, 349] width 19 height 39
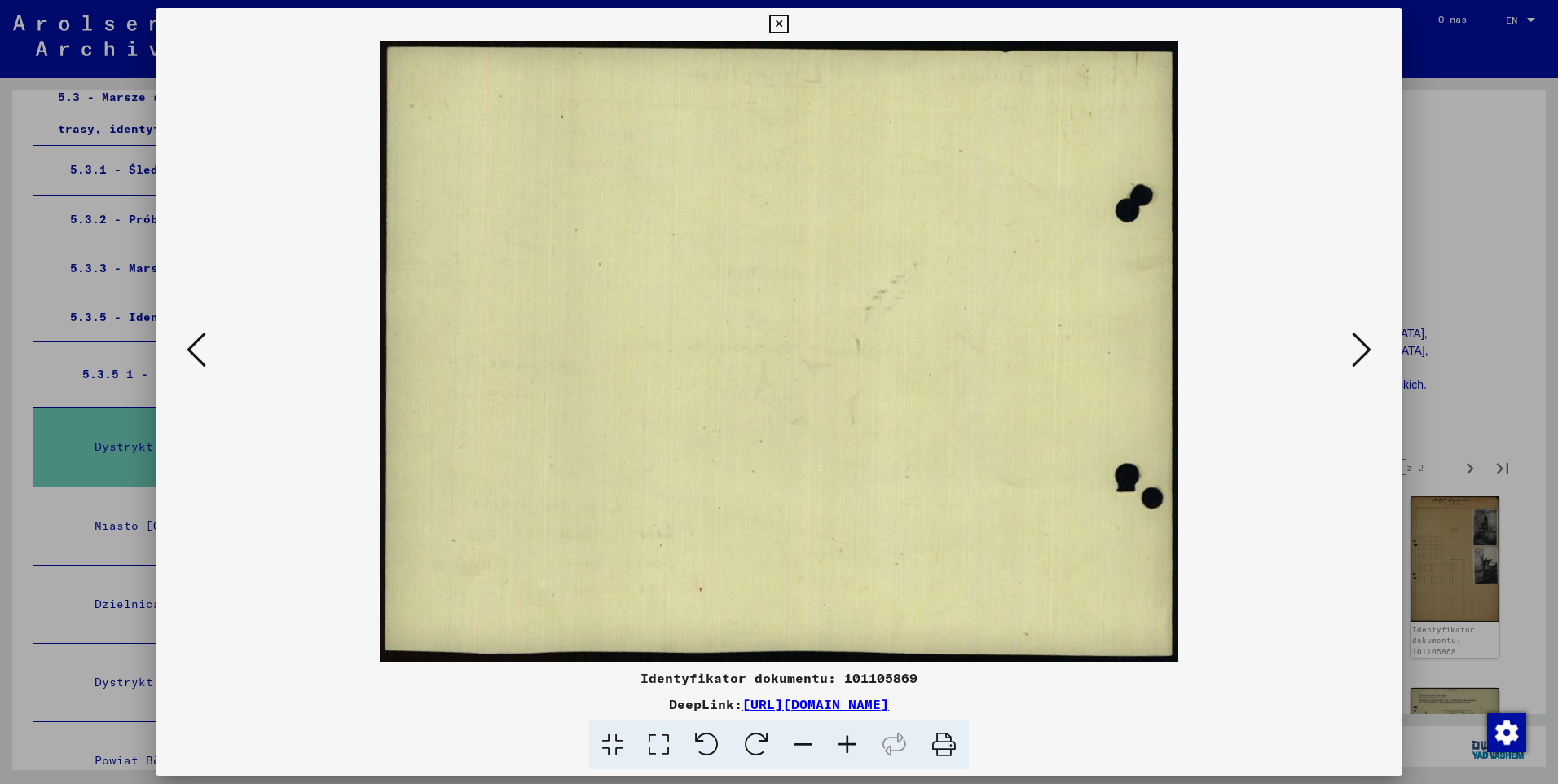
click at [1356, 349] on icon at bounding box center [1361, 349] width 19 height 39
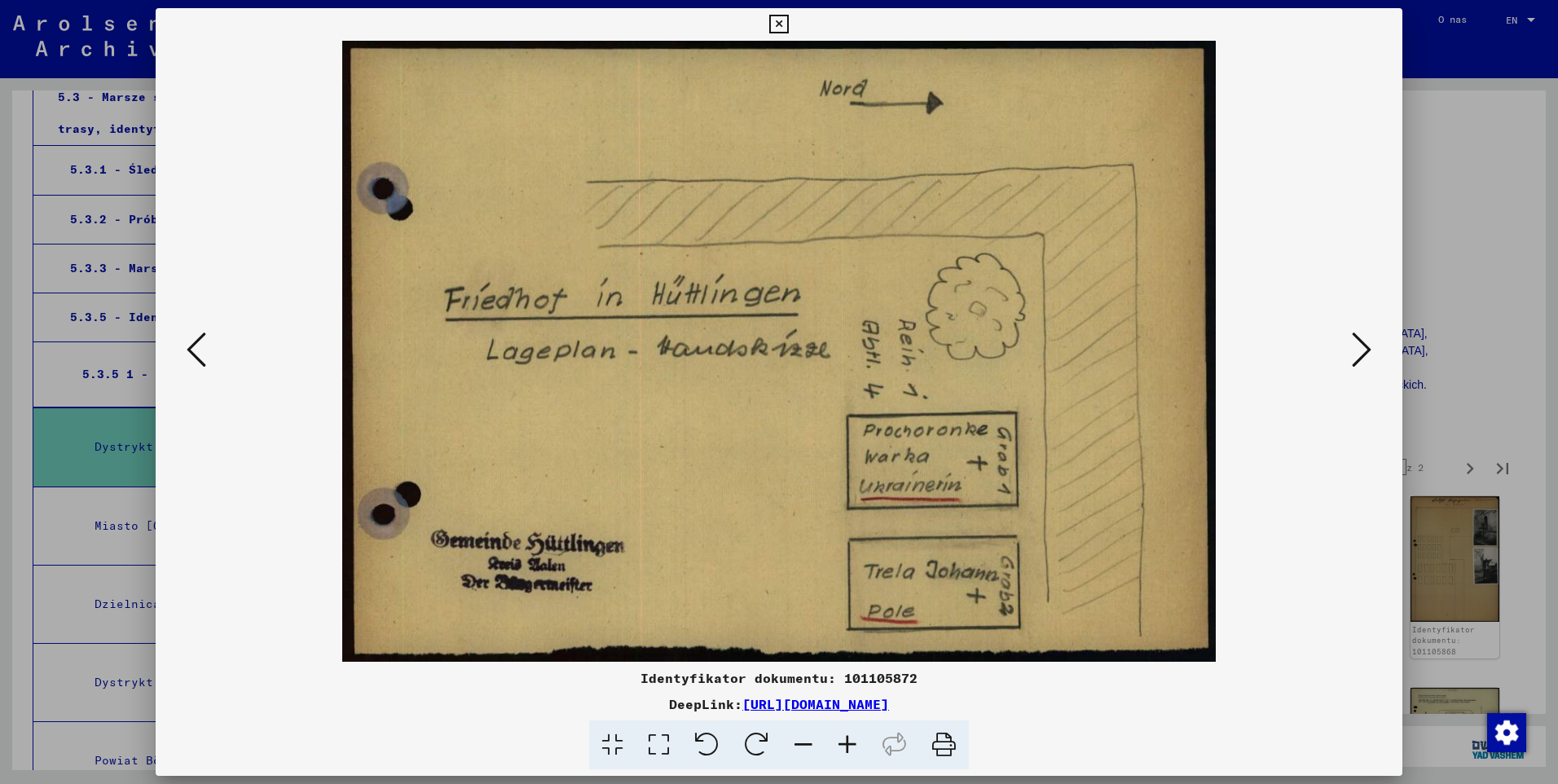
drag, startPoint x: 1067, startPoint y: 534, endPoint x: 1067, endPoint y: 482, distance: 52.0
click at [1067, 482] on img at bounding box center [779, 351] width 874 height 621
click at [1355, 362] on icon at bounding box center [1361, 349] width 19 height 39
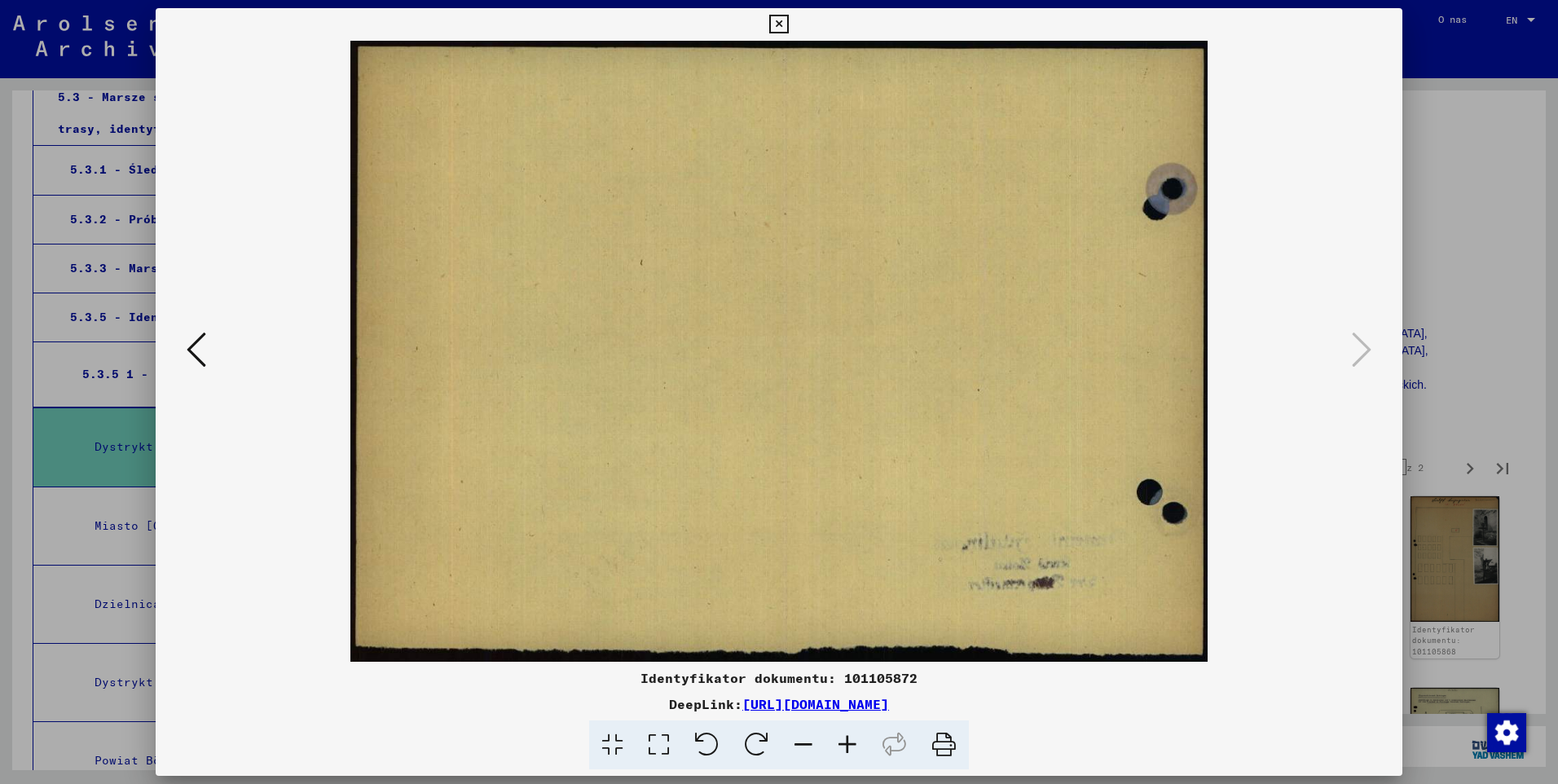
click at [768, 26] on button at bounding box center [779, 24] width 29 height 32
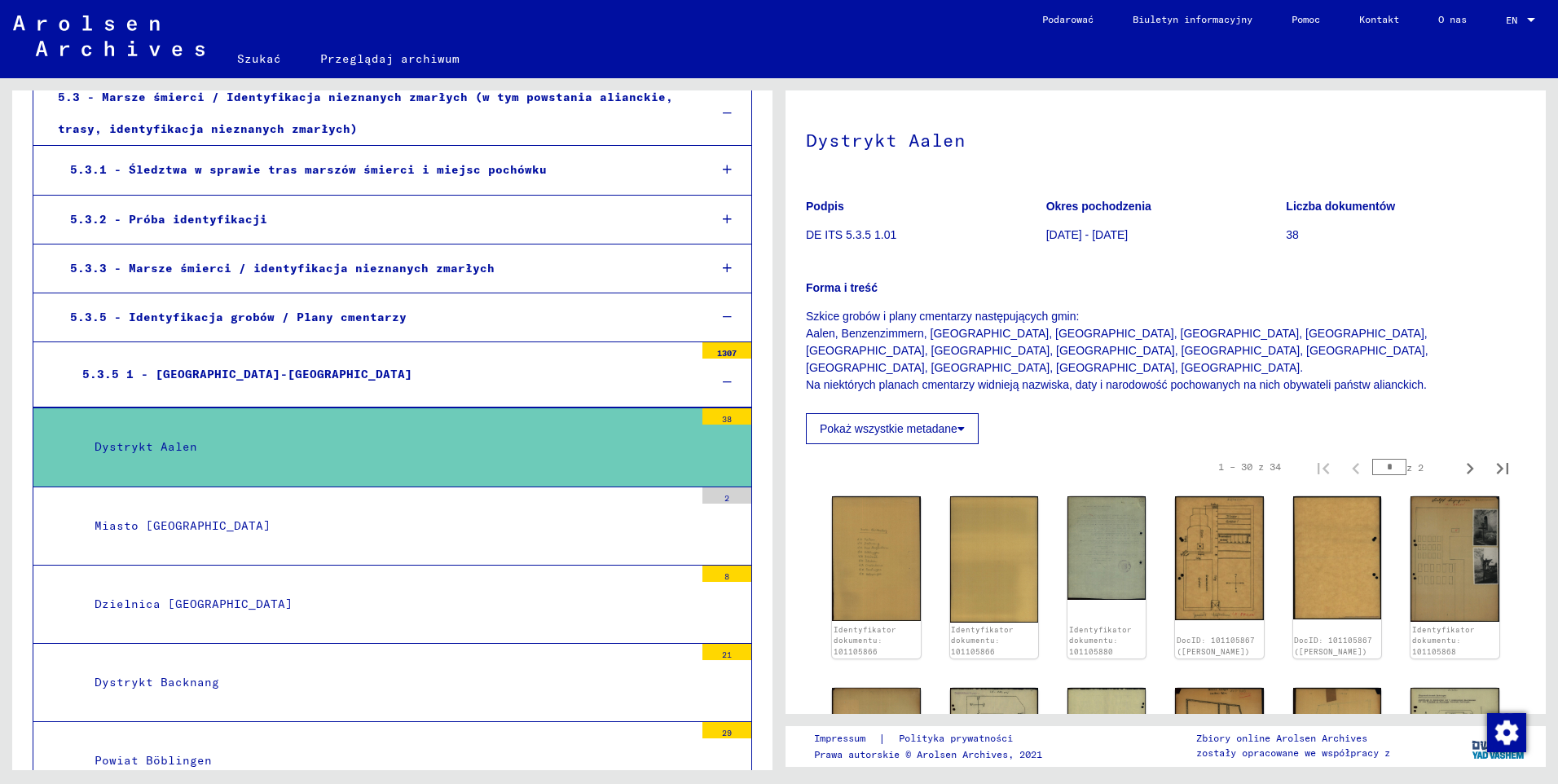
click at [158, 526] on div "Miasto [GEOGRAPHIC_DATA]" at bounding box center [388, 526] width 612 height 31
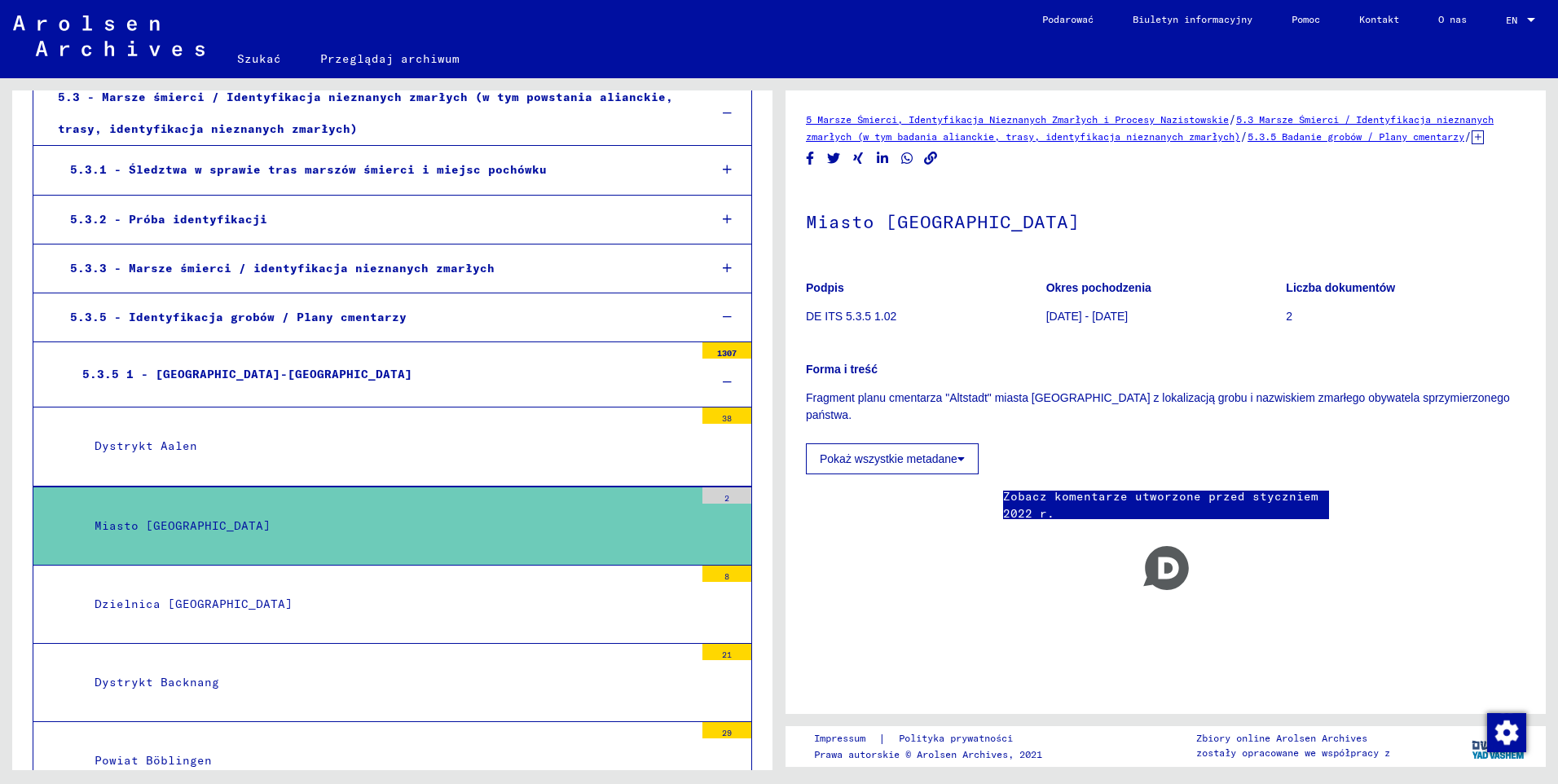
click at [245, 607] on div "Dzielnica [GEOGRAPHIC_DATA]" at bounding box center [388, 604] width 612 height 31
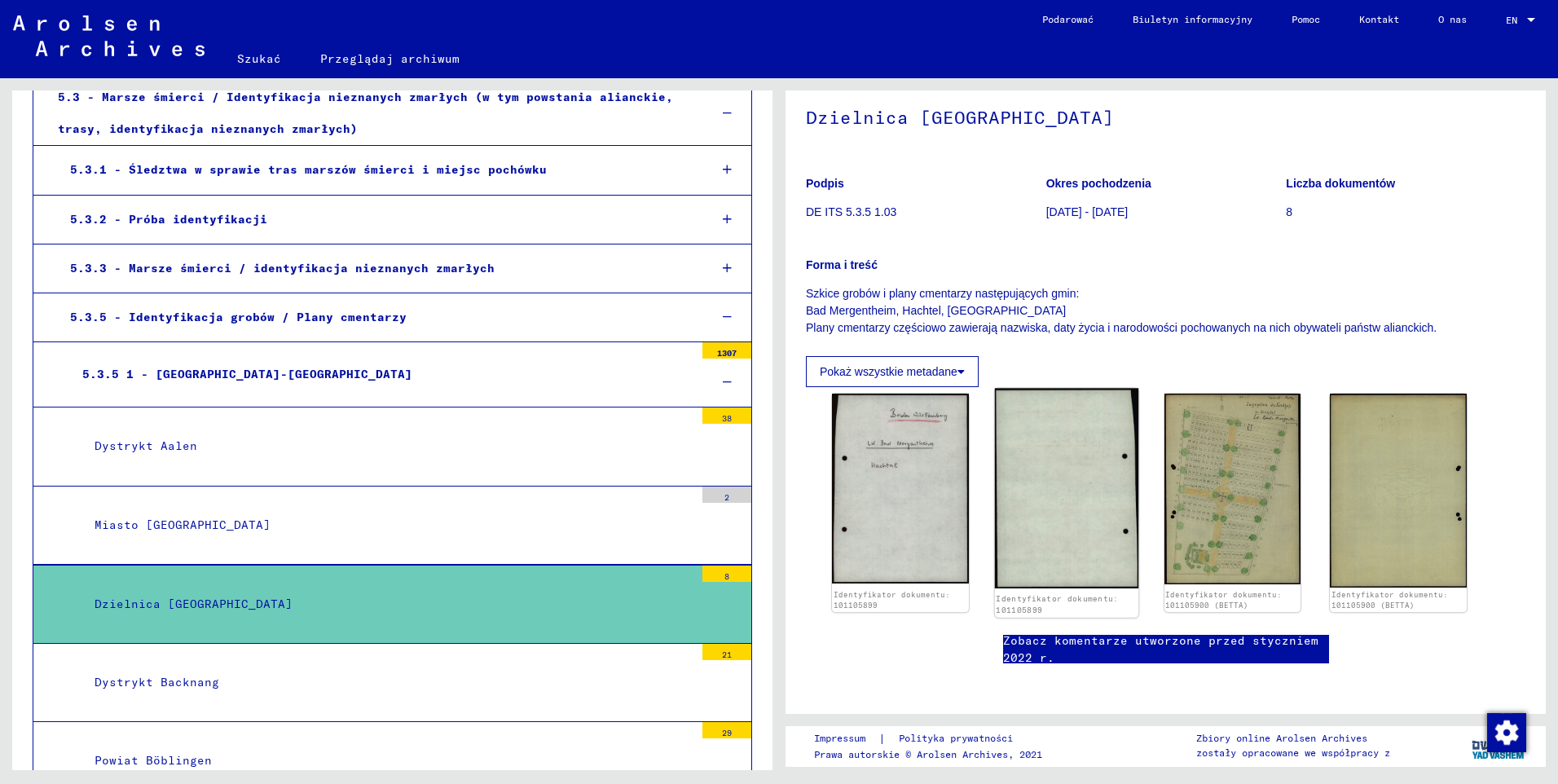
scroll to position [163, 0]
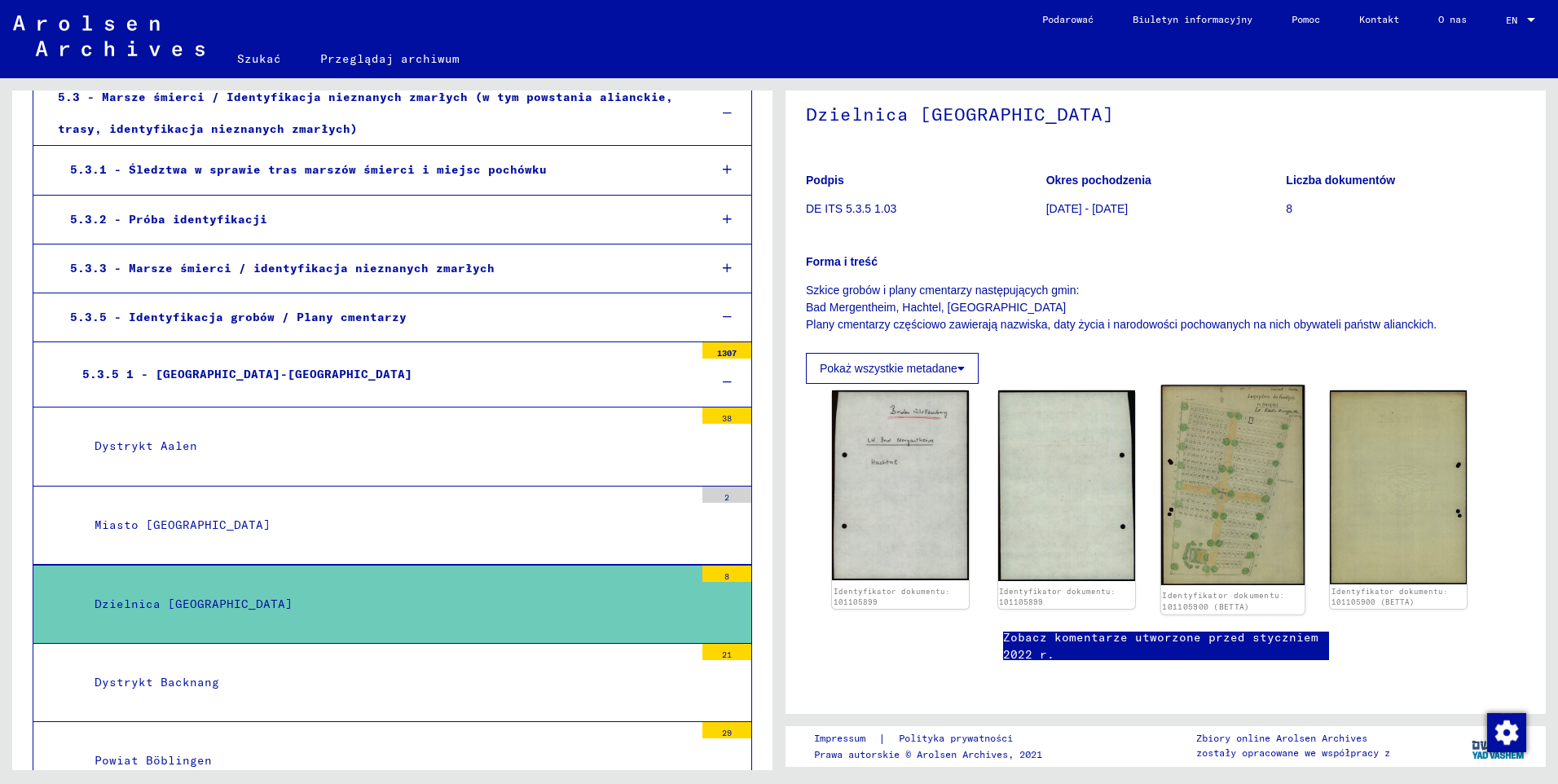
click at [1262, 435] on img at bounding box center [1231, 485] width 143 height 200
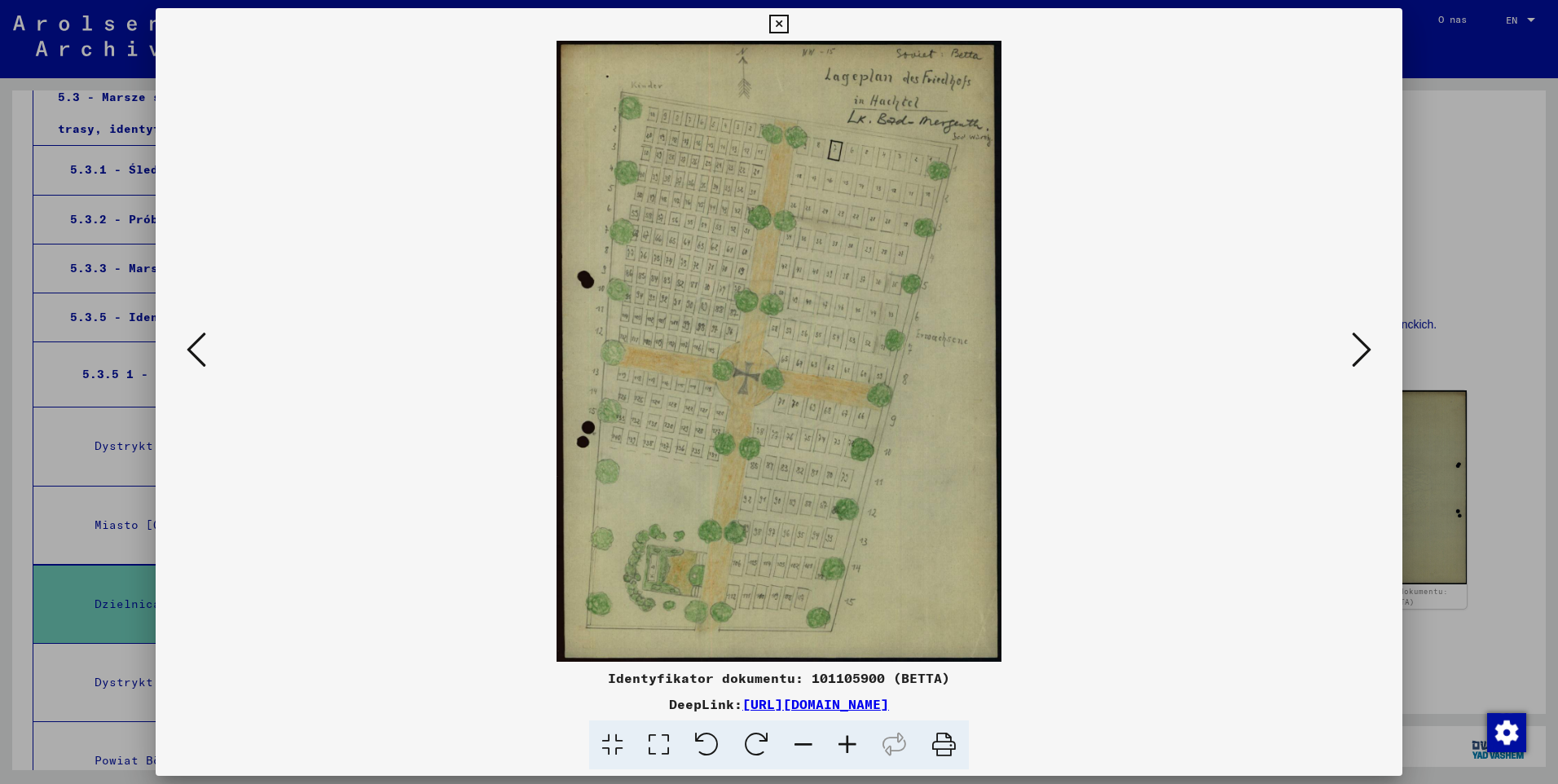
click at [848, 741] on icon at bounding box center [848, 745] width 44 height 50
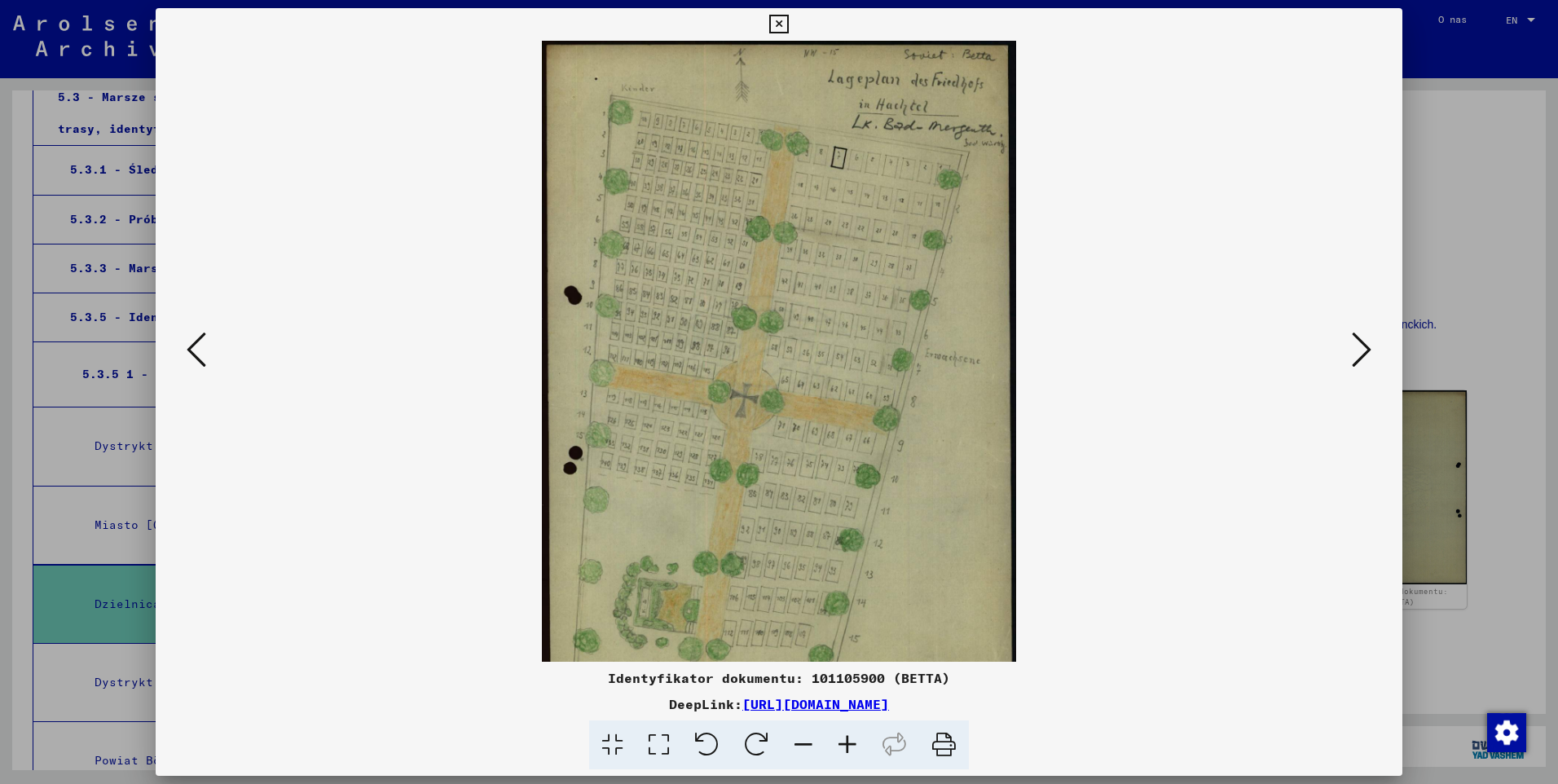
click at [848, 741] on icon at bounding box center [848, 745] width 44 height 50
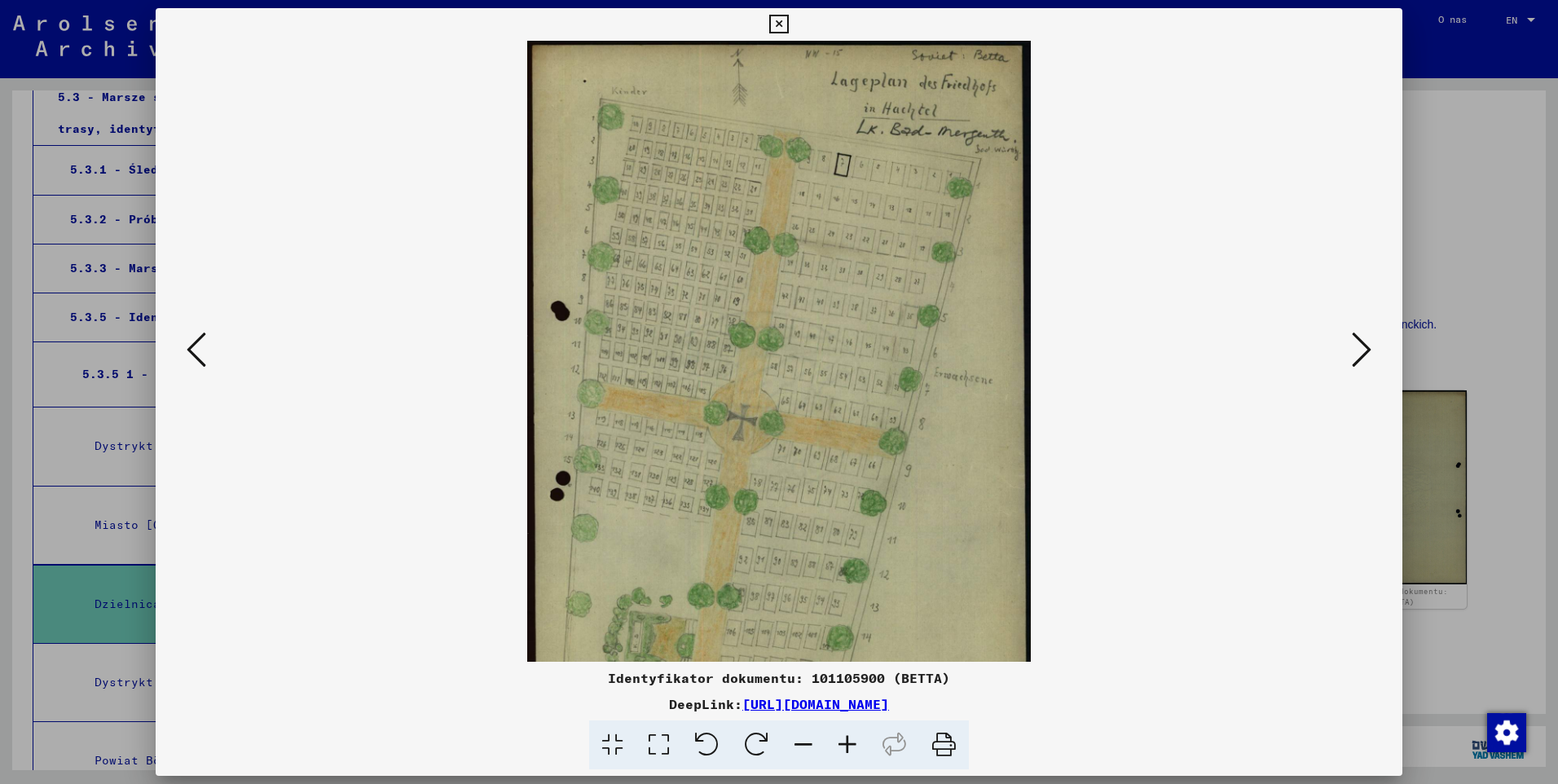
click at [848, 741] on icon at bounding box center [848, 745] width 44 height 50
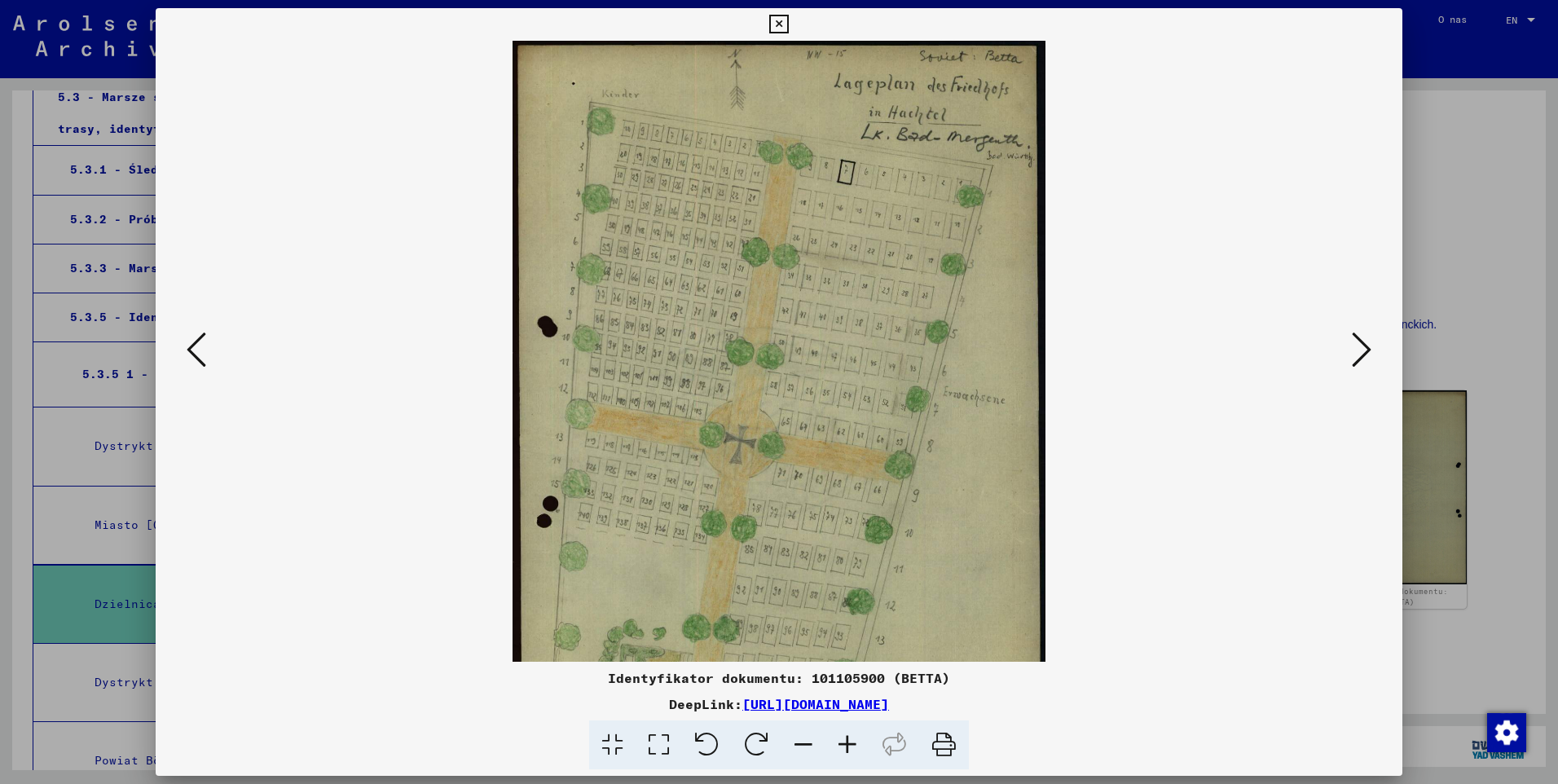
click at [848, 741] on icon at bounding box center [848, 745] width 44 height 50
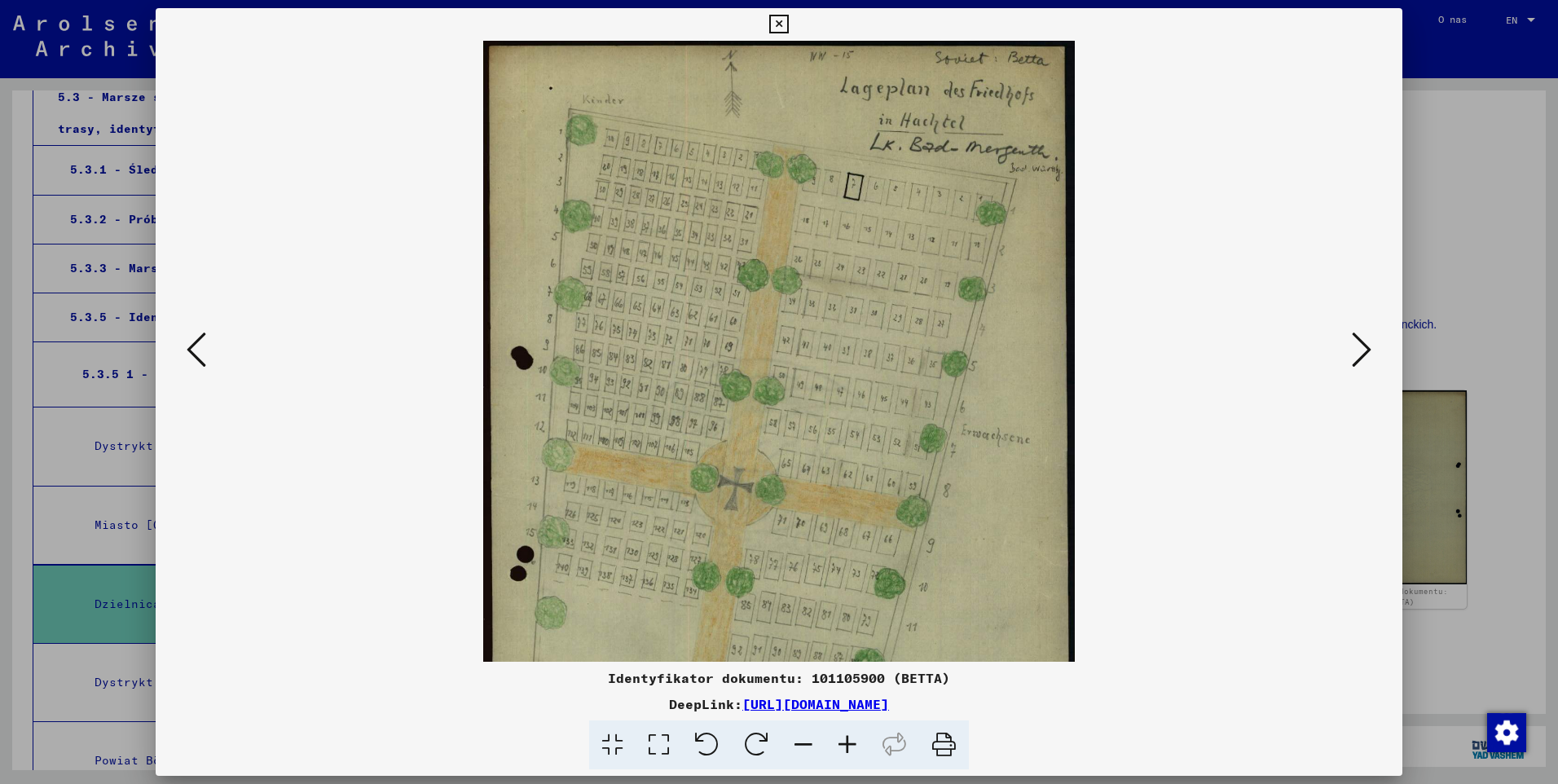
click at [848, 741] on icon at bounding box center [848, 745] width 44 height 50
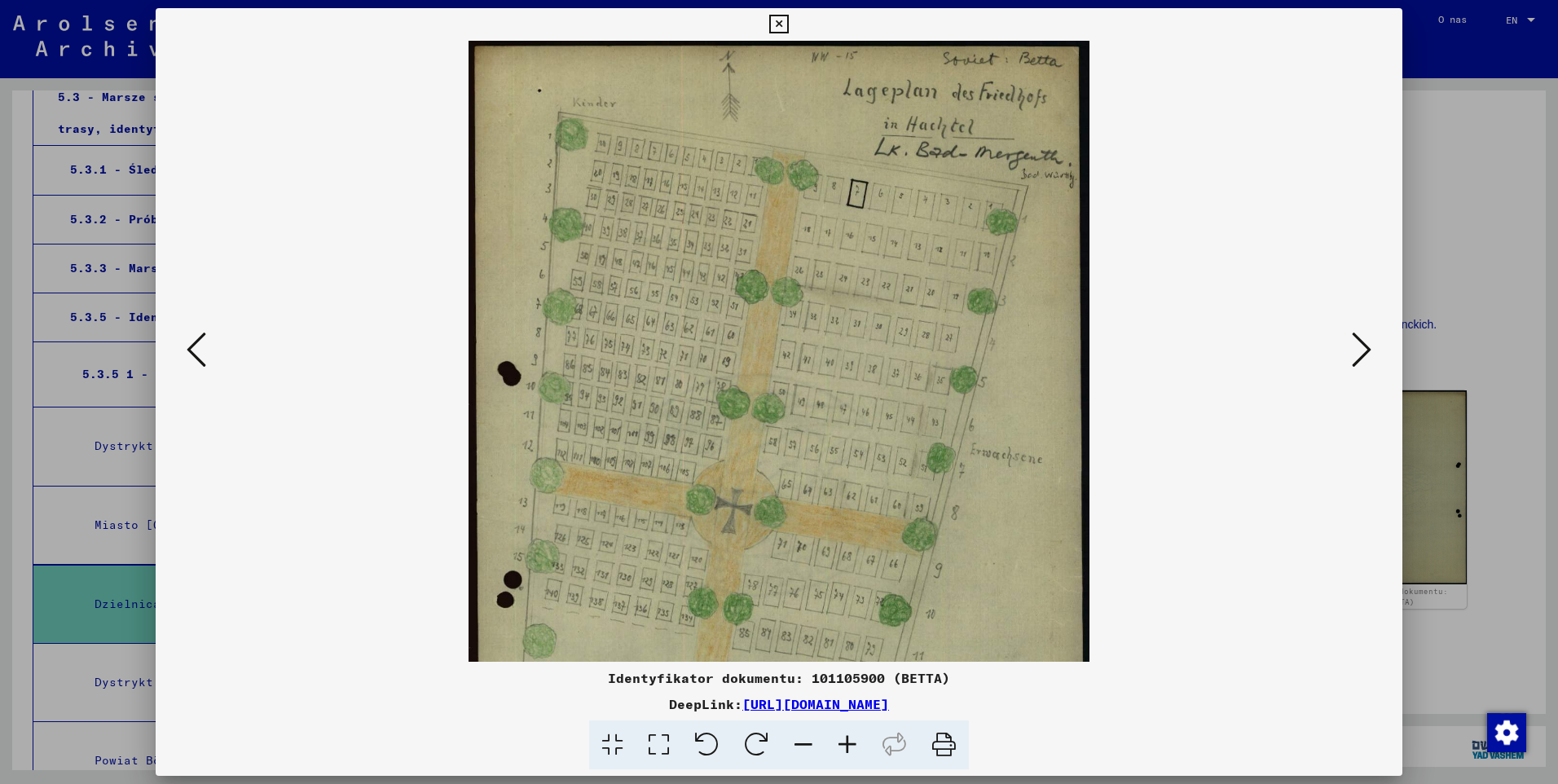
click at [848, 741] on icon at bounding box center [848, 745] width 44 height 50
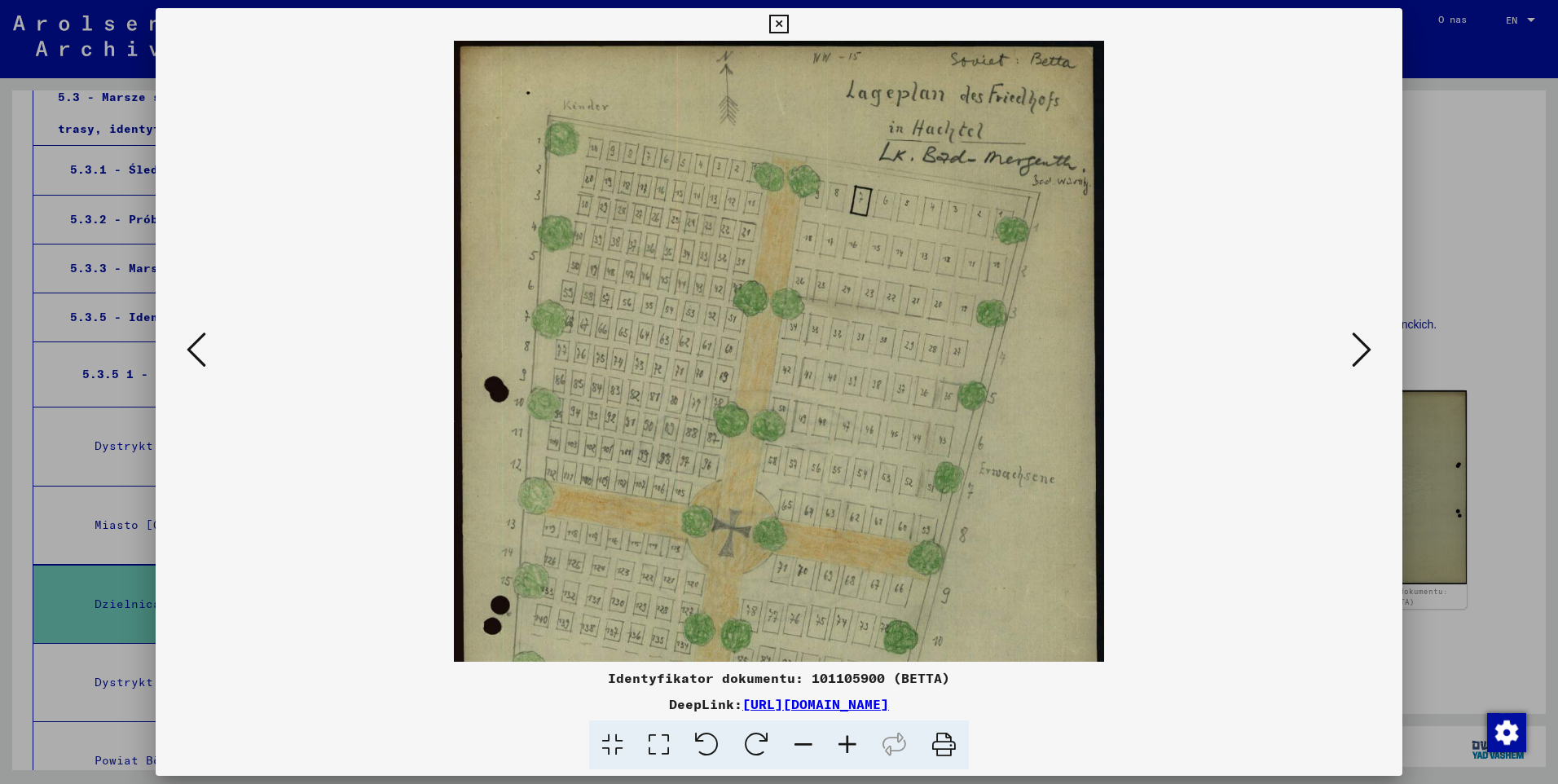
click at [848, 741] on icon at bounding box center [848, 745] width 44 height 50
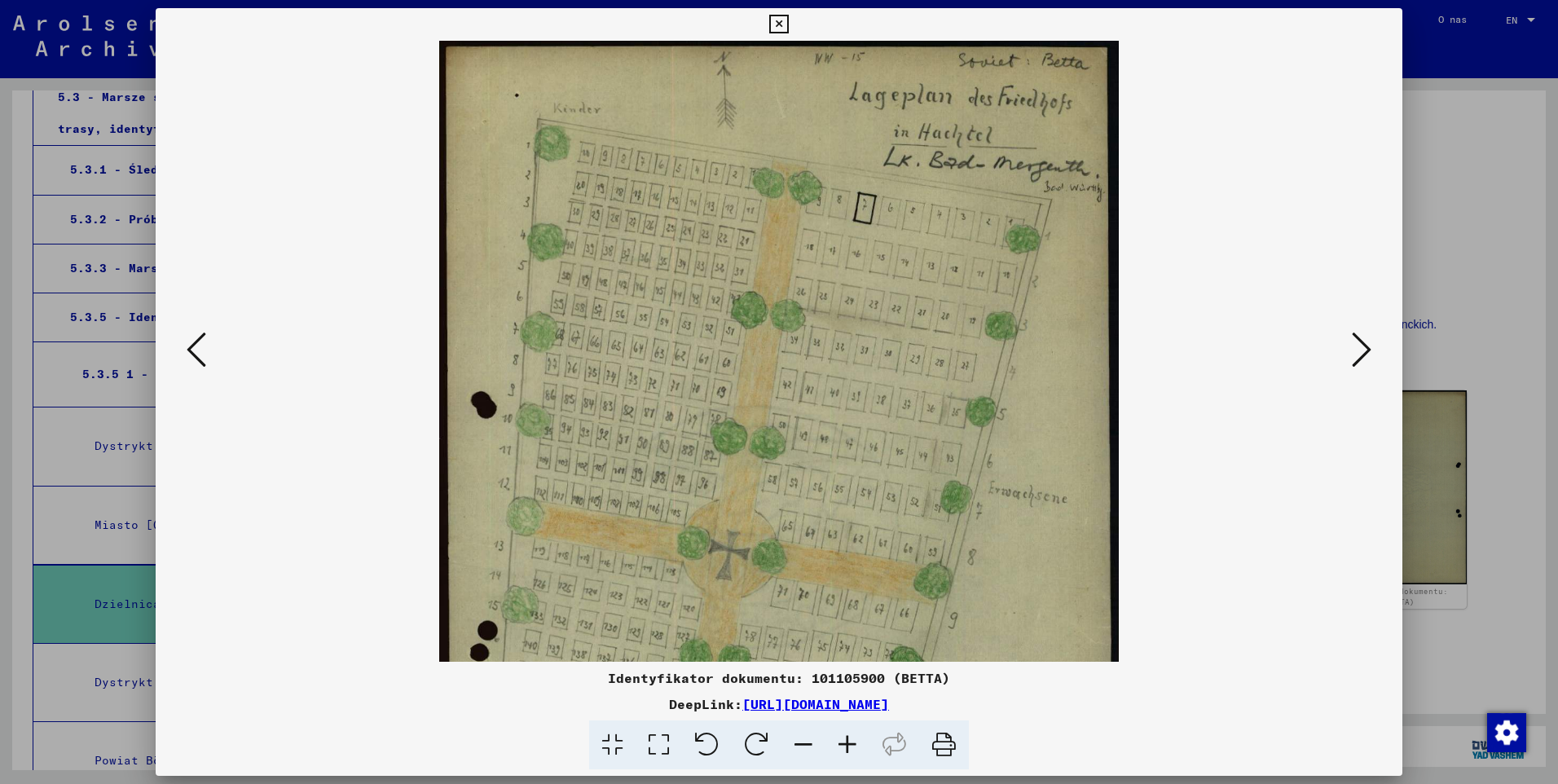
click at [848, 741] on icon at bounding box center [848, 745] width 44 height 50
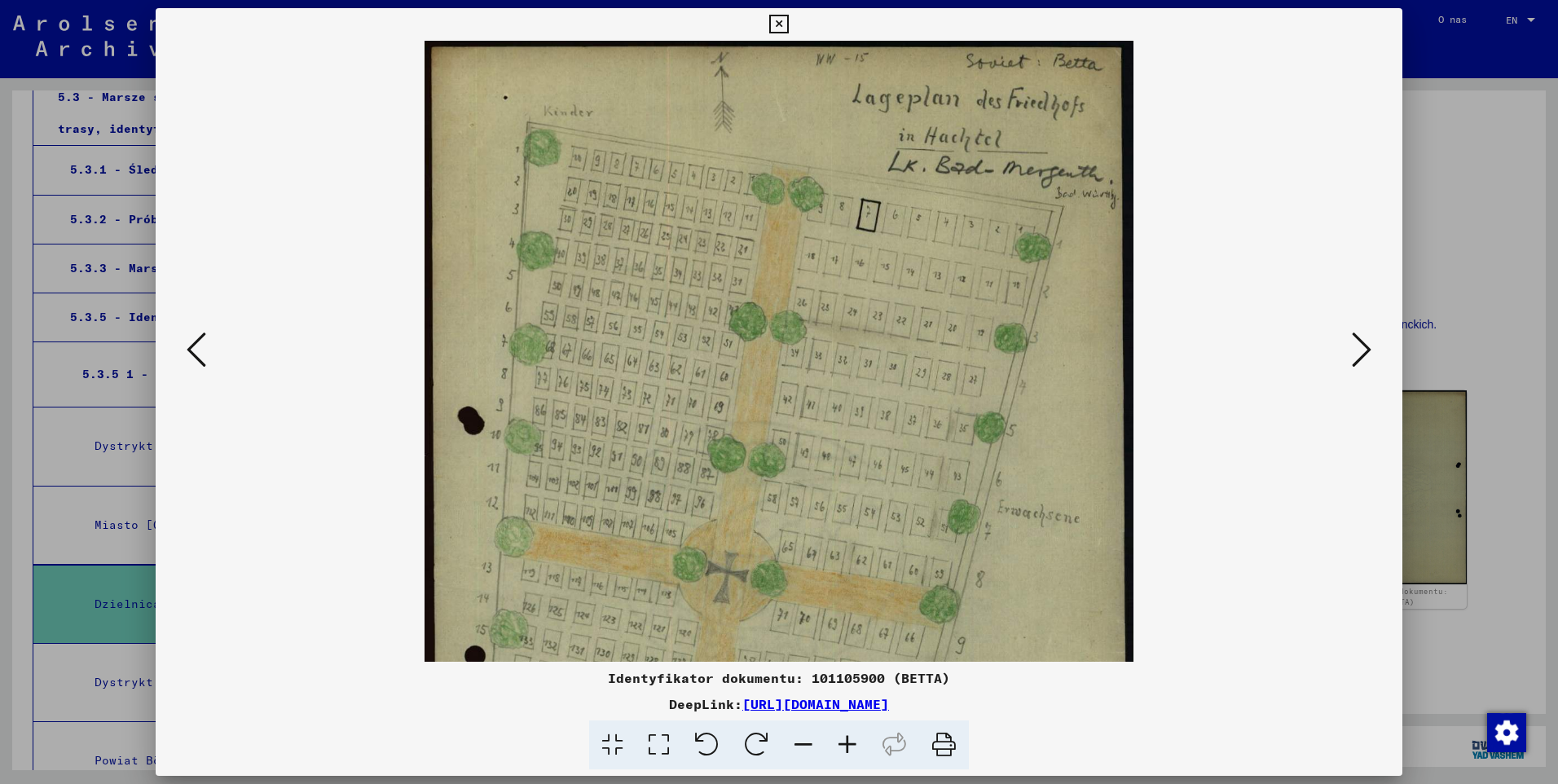
click at [848, 741] on icon at bounding box center [848, 745] width 44 height 50
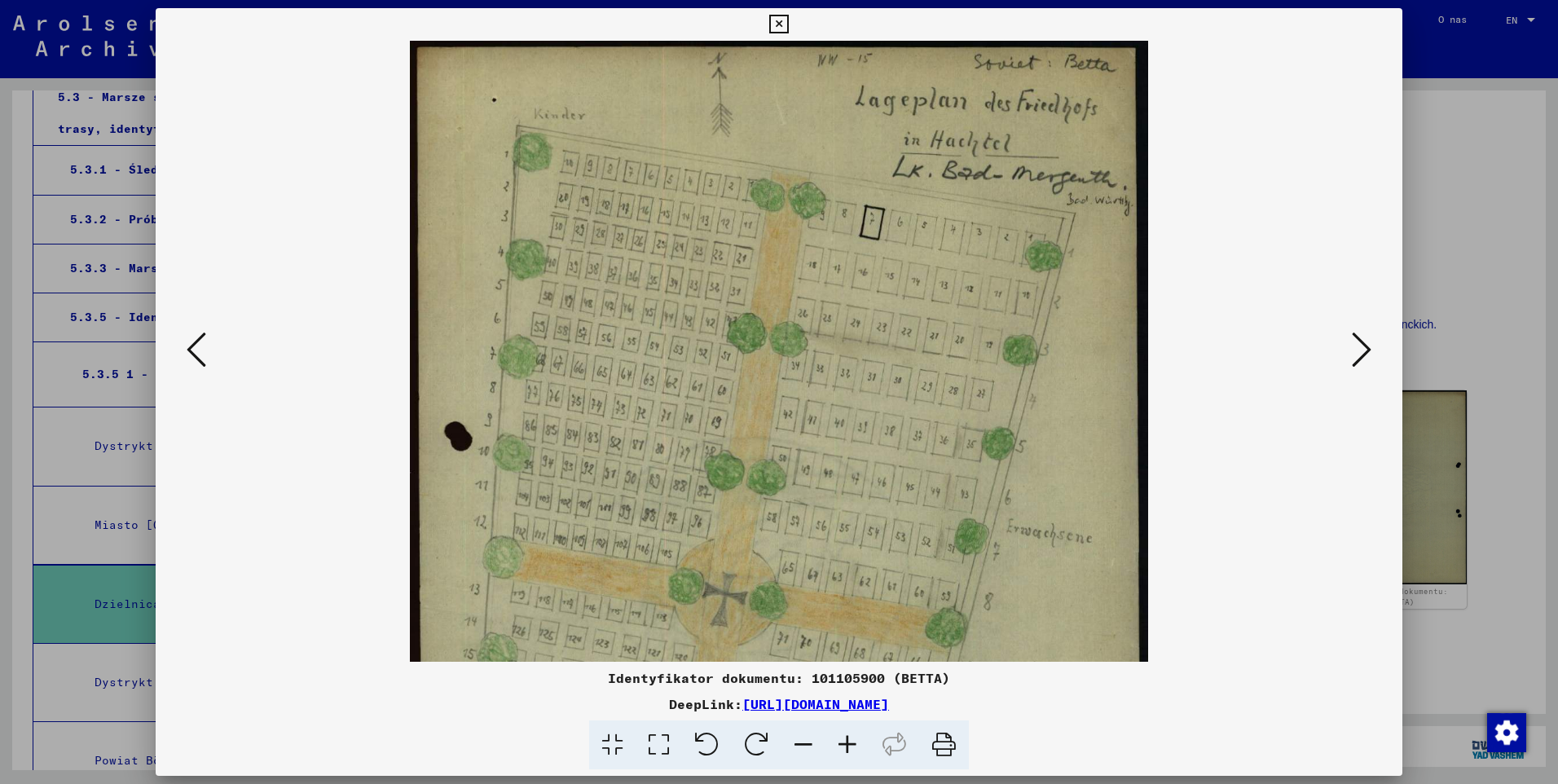
click at [848, 741] on icon at bounding box center [848, 745] width 44 height 50
click at [849, 741] on icon at bounding box center [848, 745] width 44 height 50
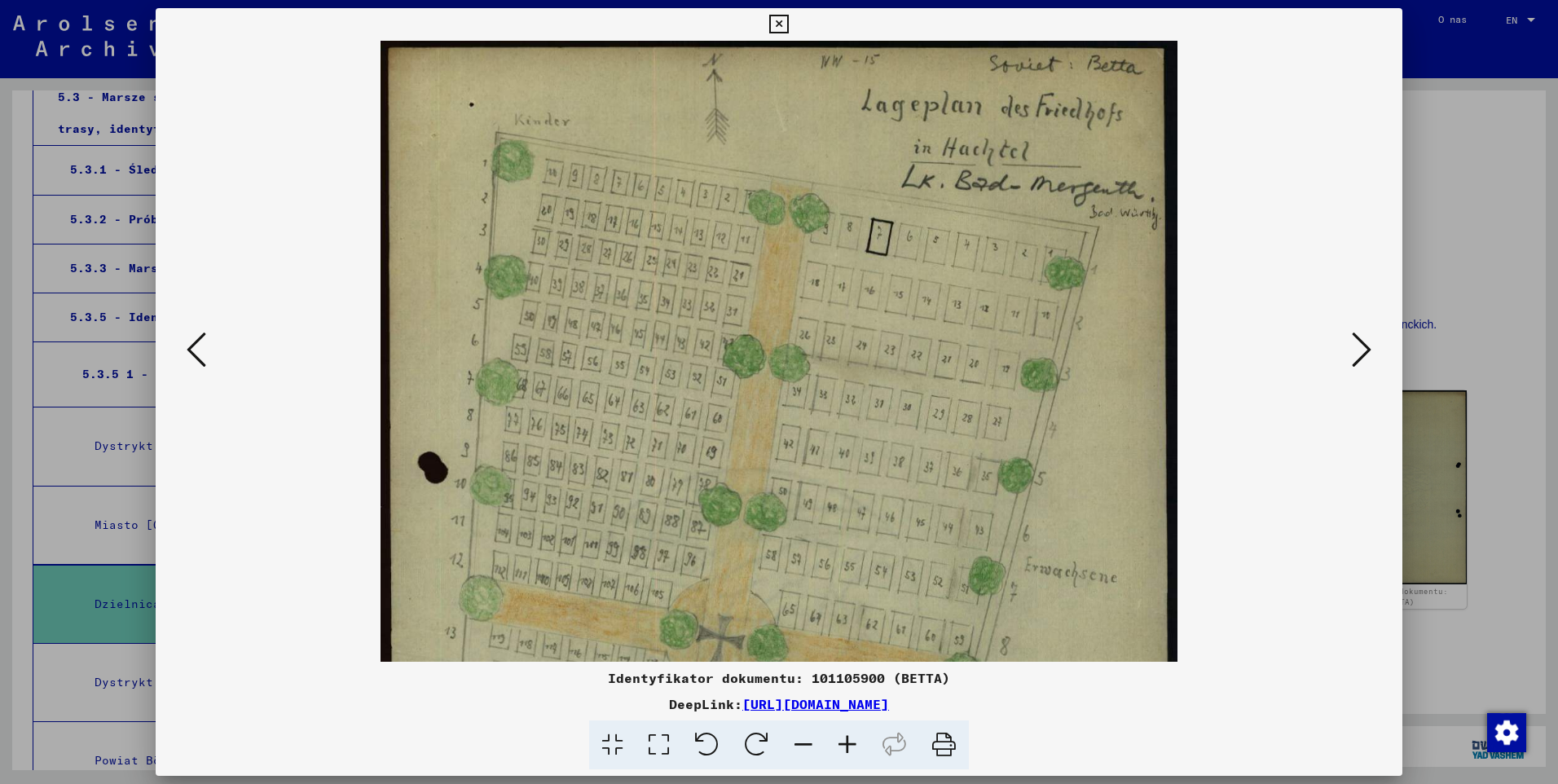
click at [850, 740] on icon at bounding box center [848, 745] width 44 height 50
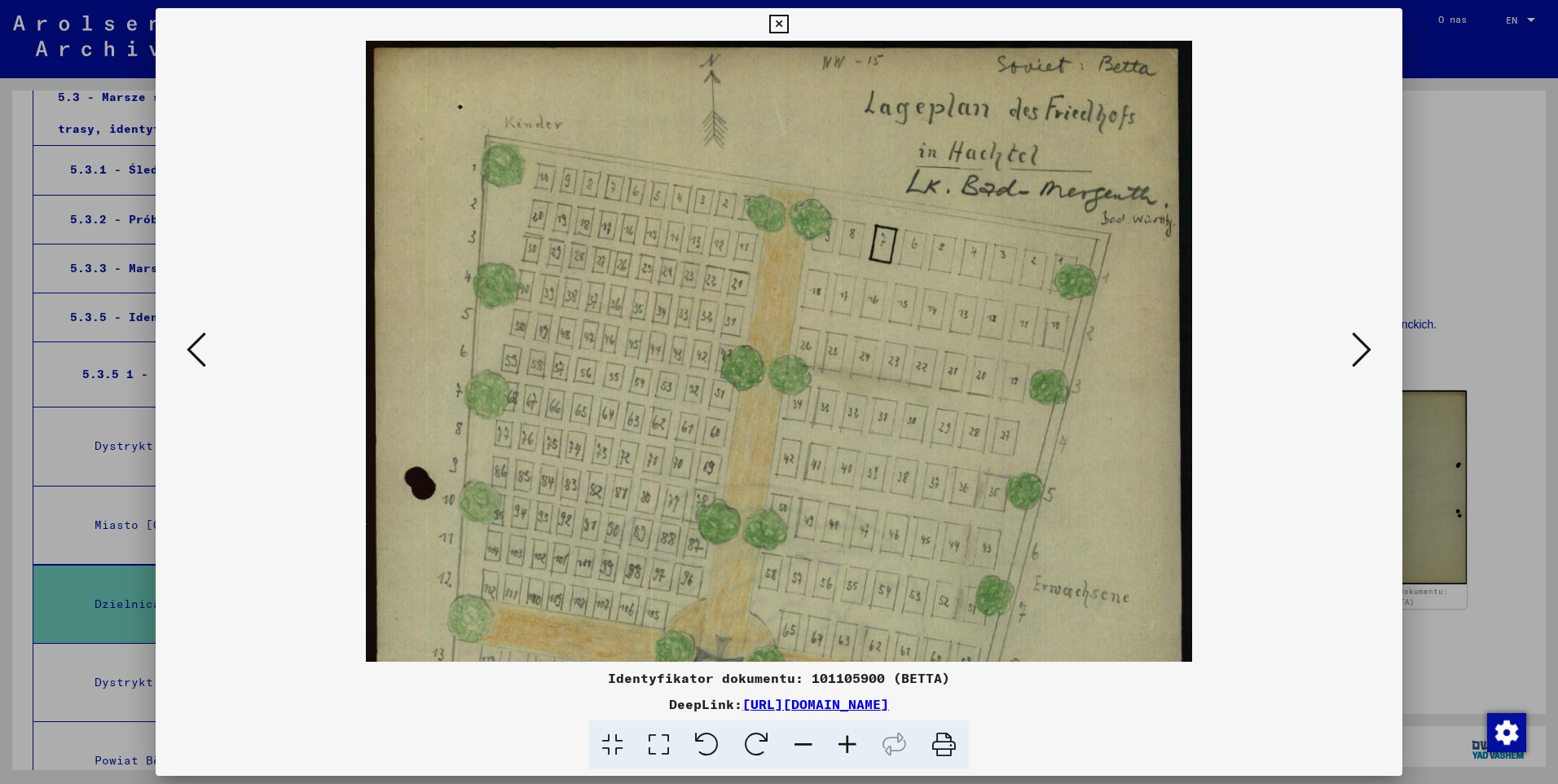
click at [850, 740] on icon at bounding box center [848, 745] width 44 height 50
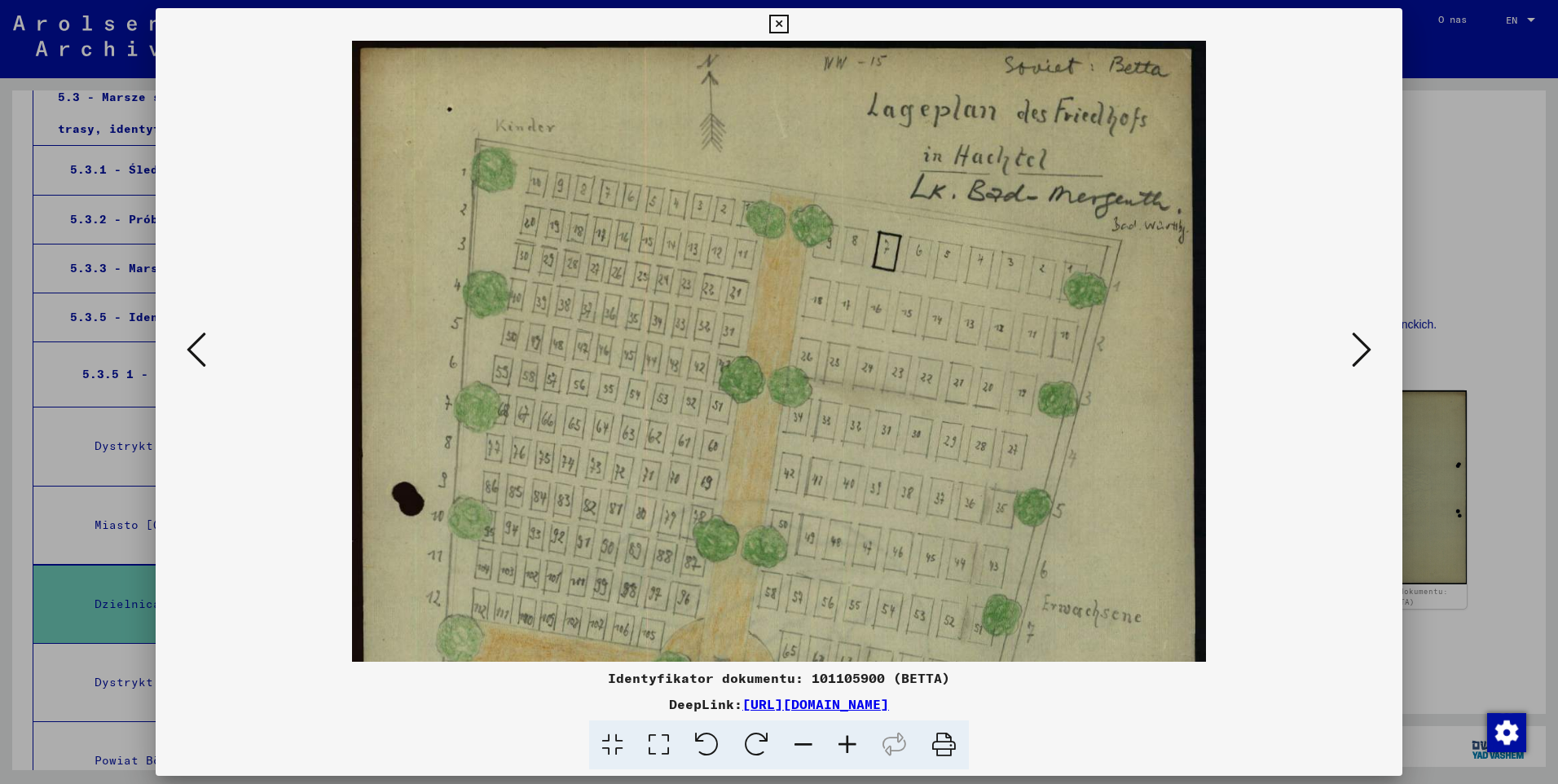
click at [850, 740] on icon at bounding box center [848, 745] width 44 height 50
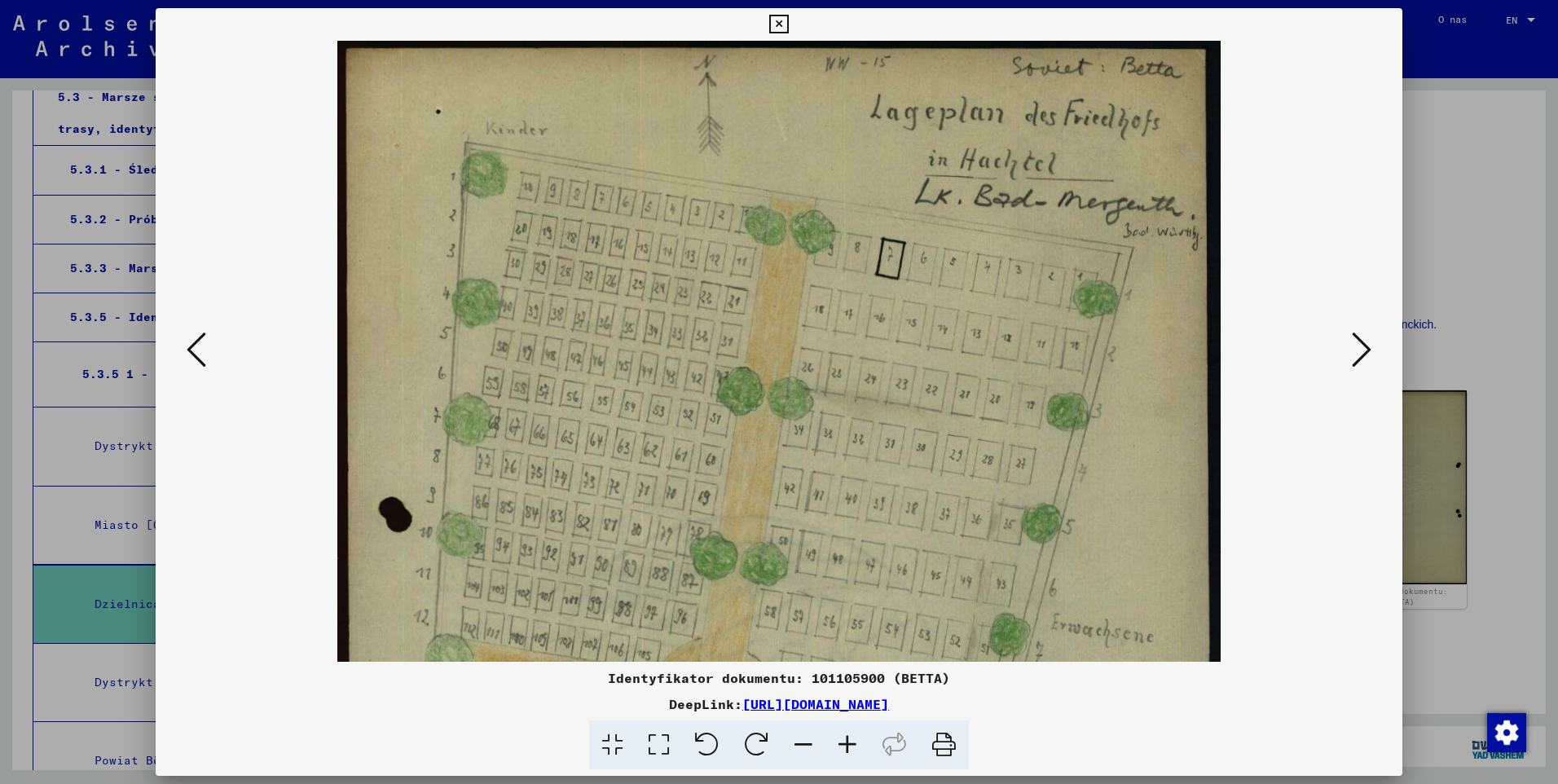
click at [850, 740] on icon at bounding box center [848, 745] width 44 height 50
drag, startPoint x: 885, startPoint y: 429, endPoint x: 867, endPoint y: 490, distance: 63.6
click at [867, 490] on img at bounding box center [779, 656] width 884 height 1232
click at [1370, 342] on icon at bounding box center [1361, 349] width 19 height 39
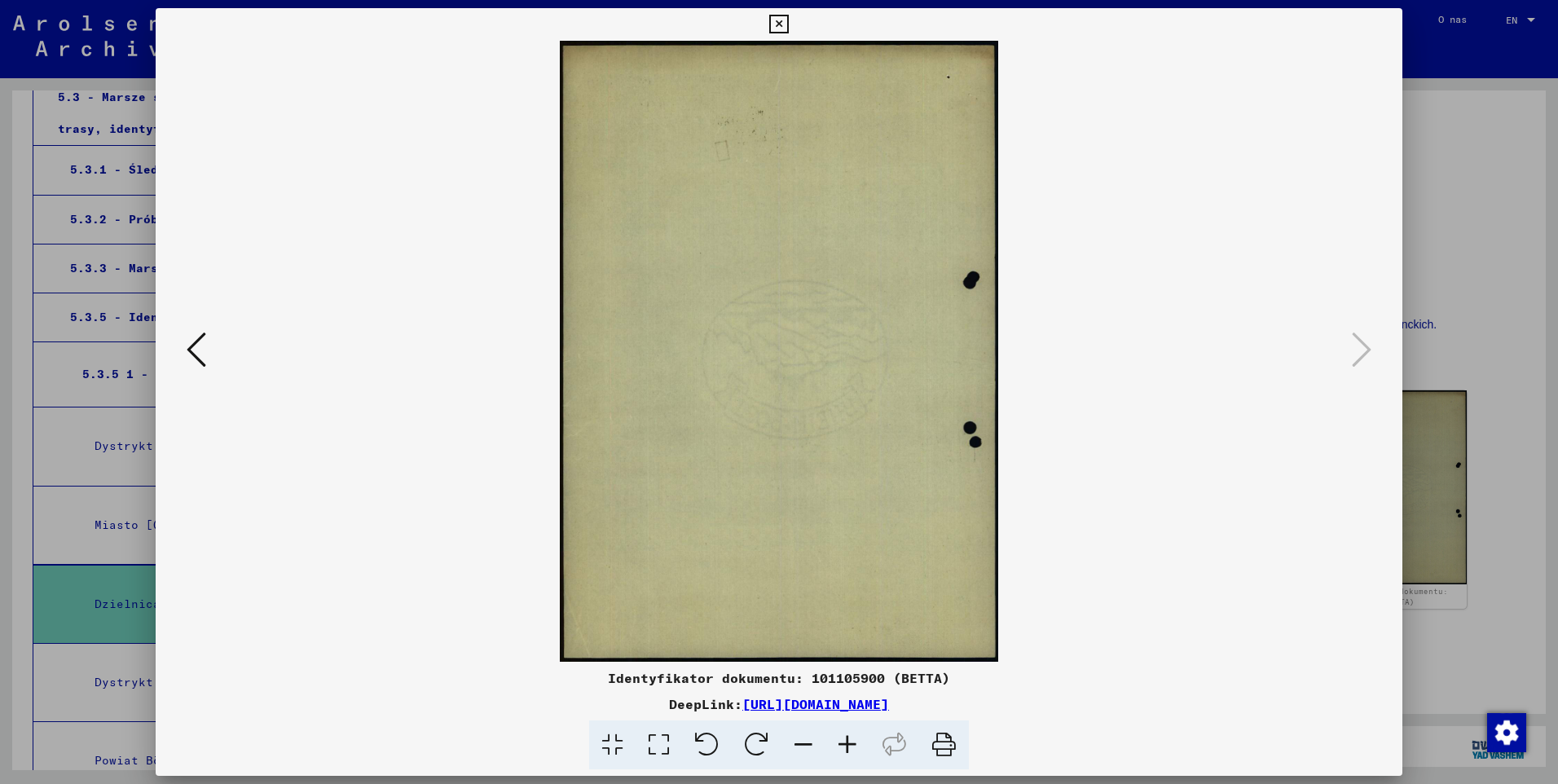
click at [779, 25] on icon at bounding box center [779, 24] width 19 height 19
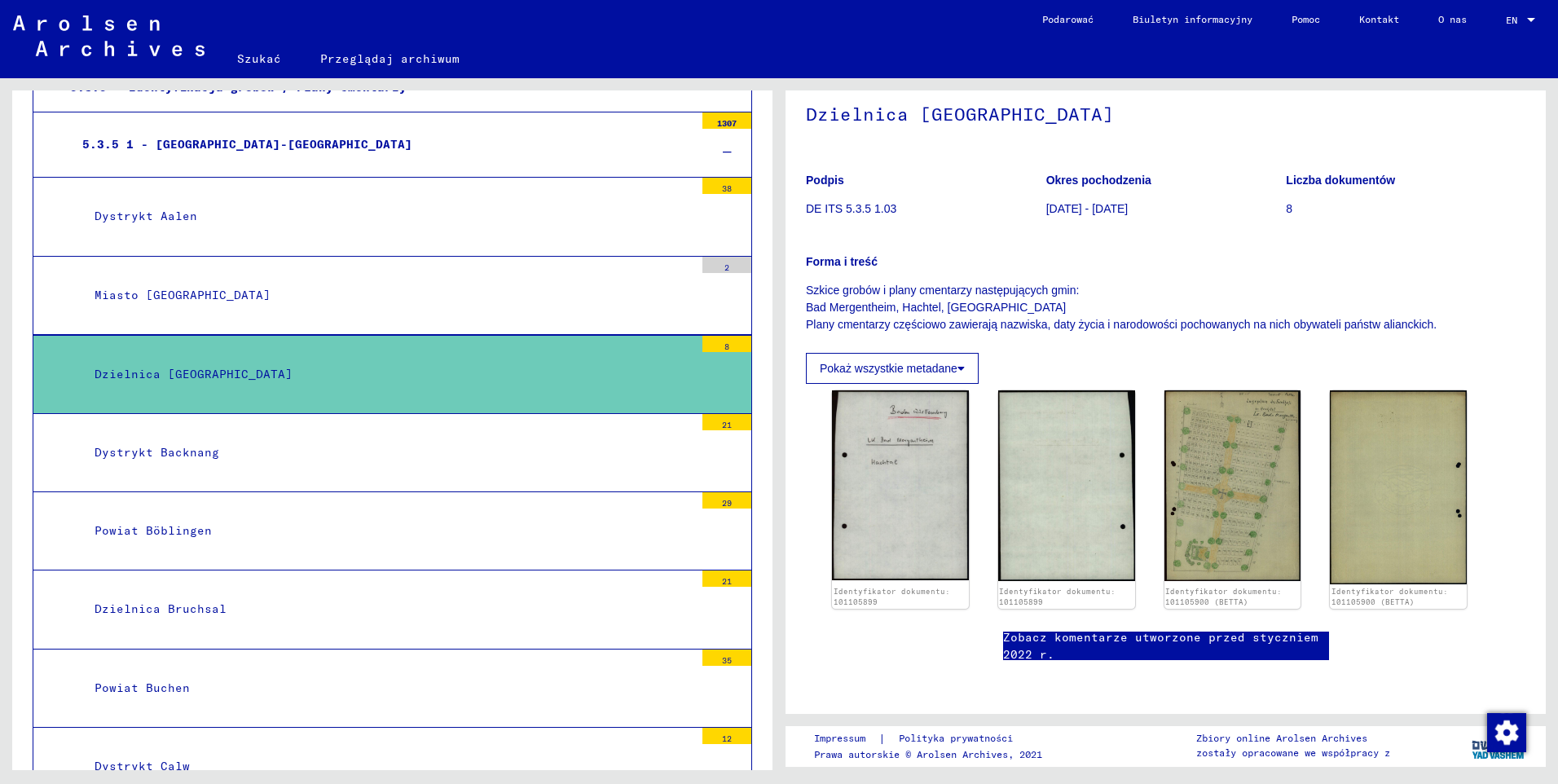
scroll to position [1356, 0]
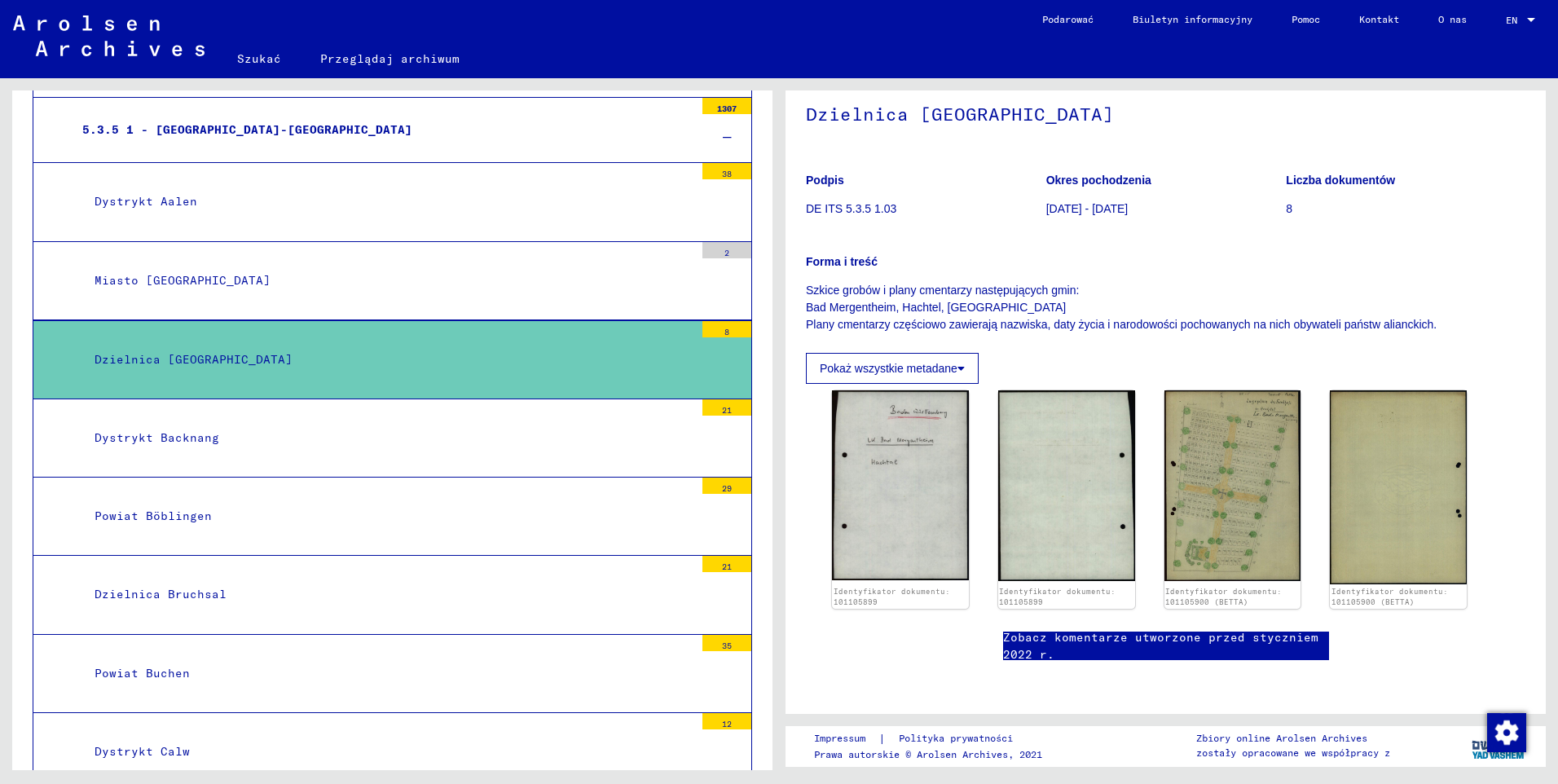
click at [191, 447] on div "Dystrykt Backnang" at bounding box center [388, 438] width 612 height 31
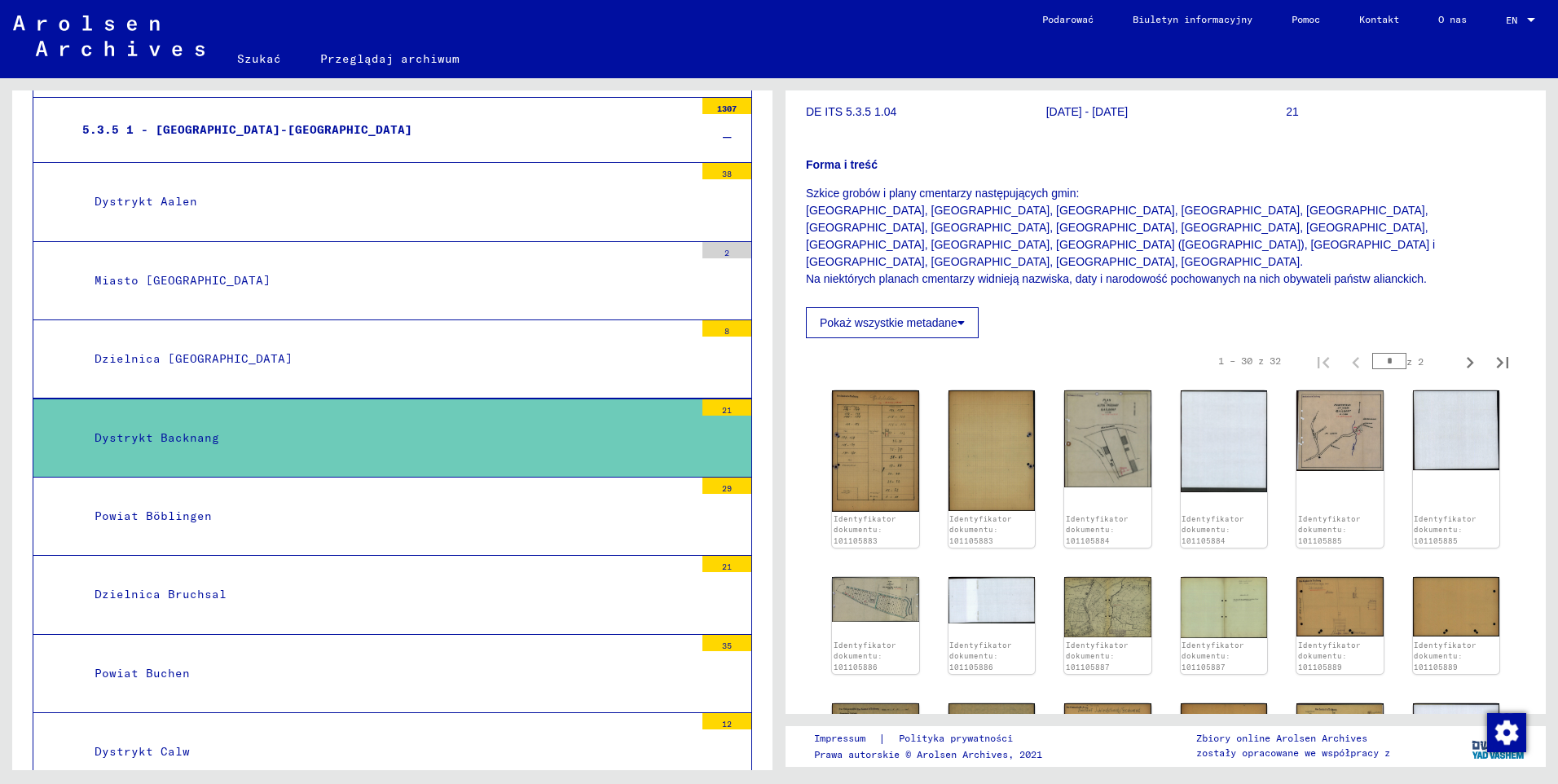
scroll to position [244, 0]
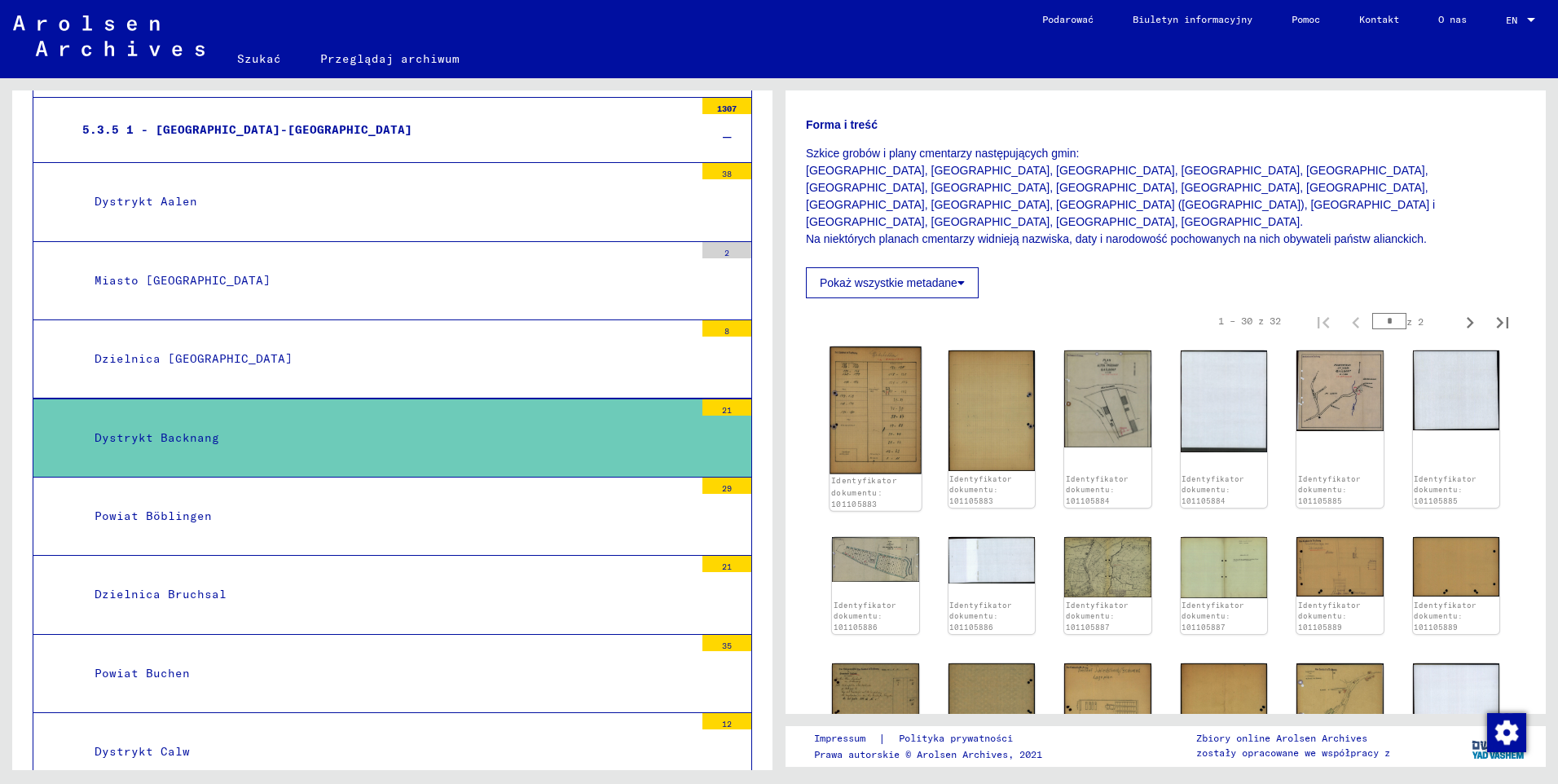
click at [875, 398] on img at bounding box center [875, 409] width 92 height 127
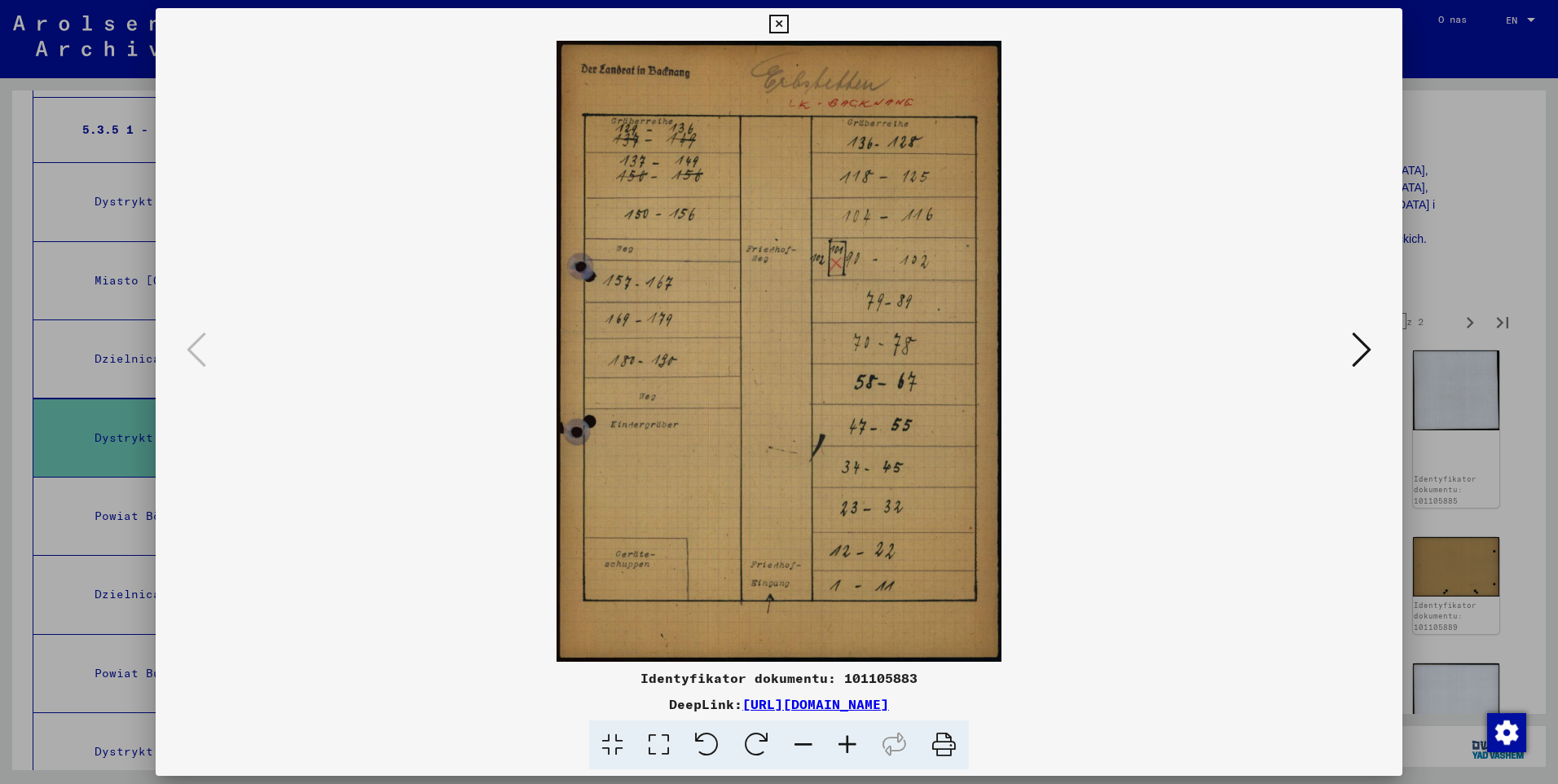
click at [1363, 342] on icon at bounding box center [1361, 349] width 19 height 39
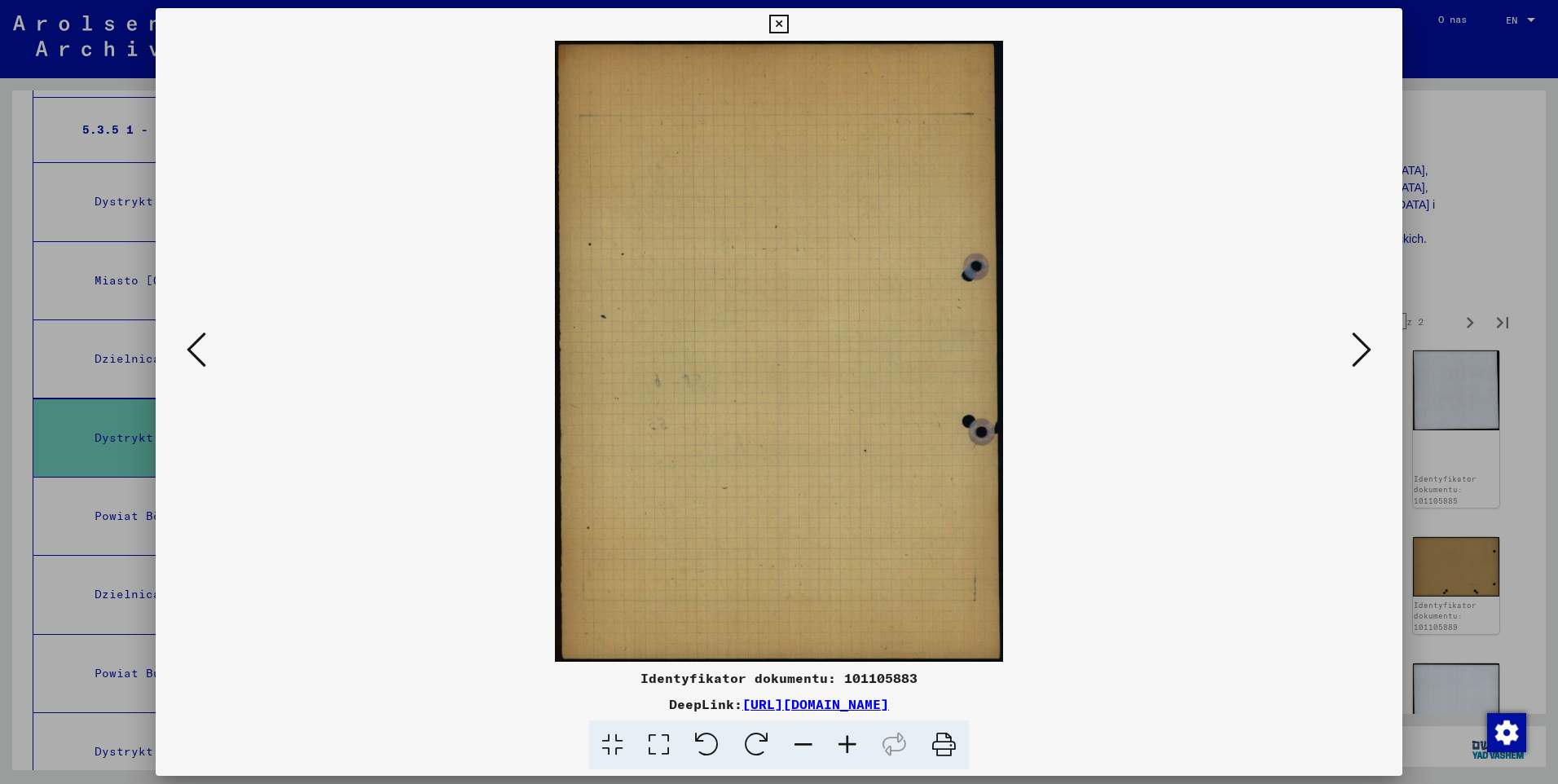
click at [1363, 342] on icon at bounding box center [1361, 349] width 19 height 39
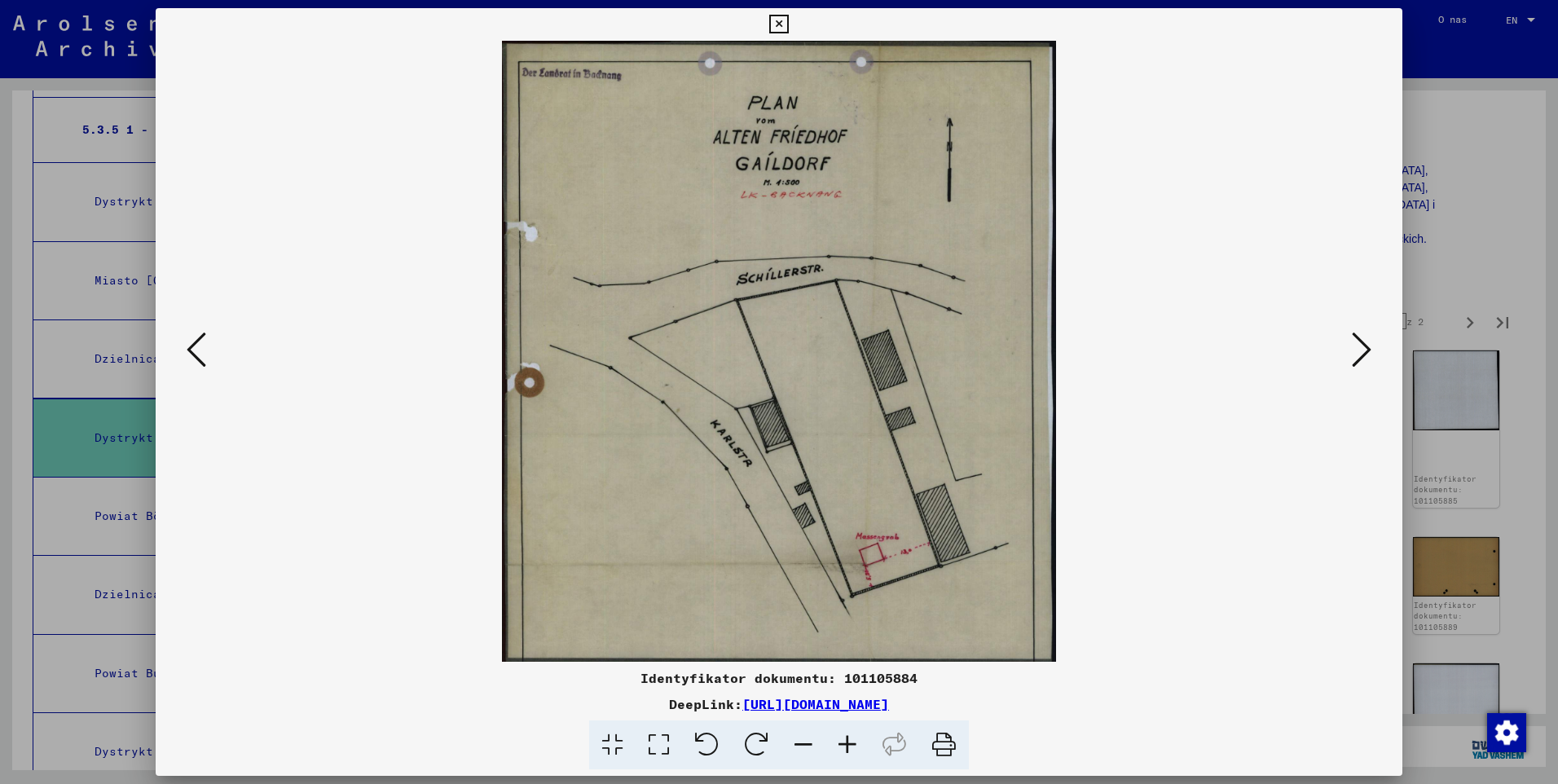
click at [1363, 342] on icon at bounding box center [1361, 349] width 19 height 39
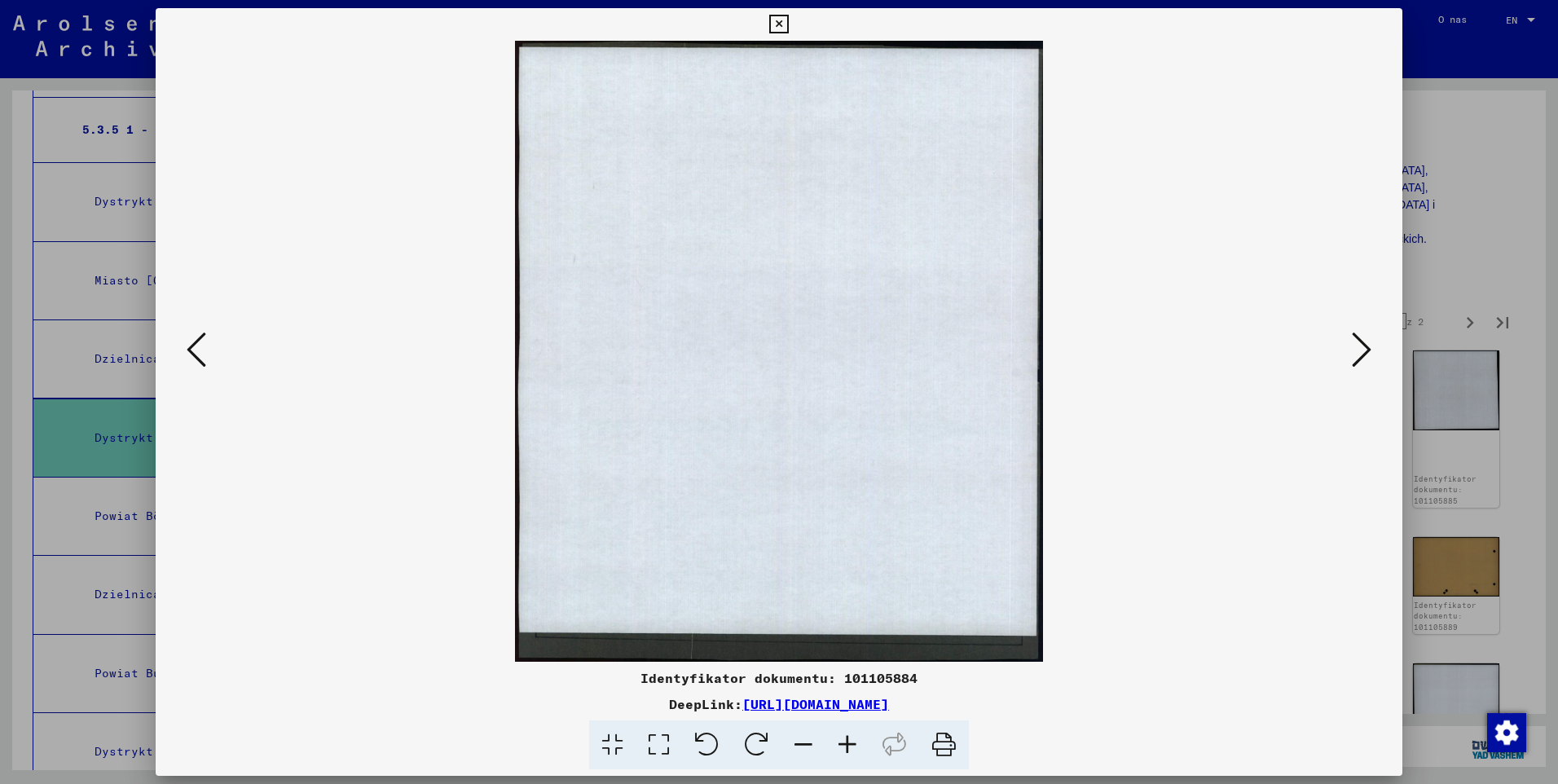
click at [1363, 342] on icon at bounding box center [1361, 349] width 19 height 39
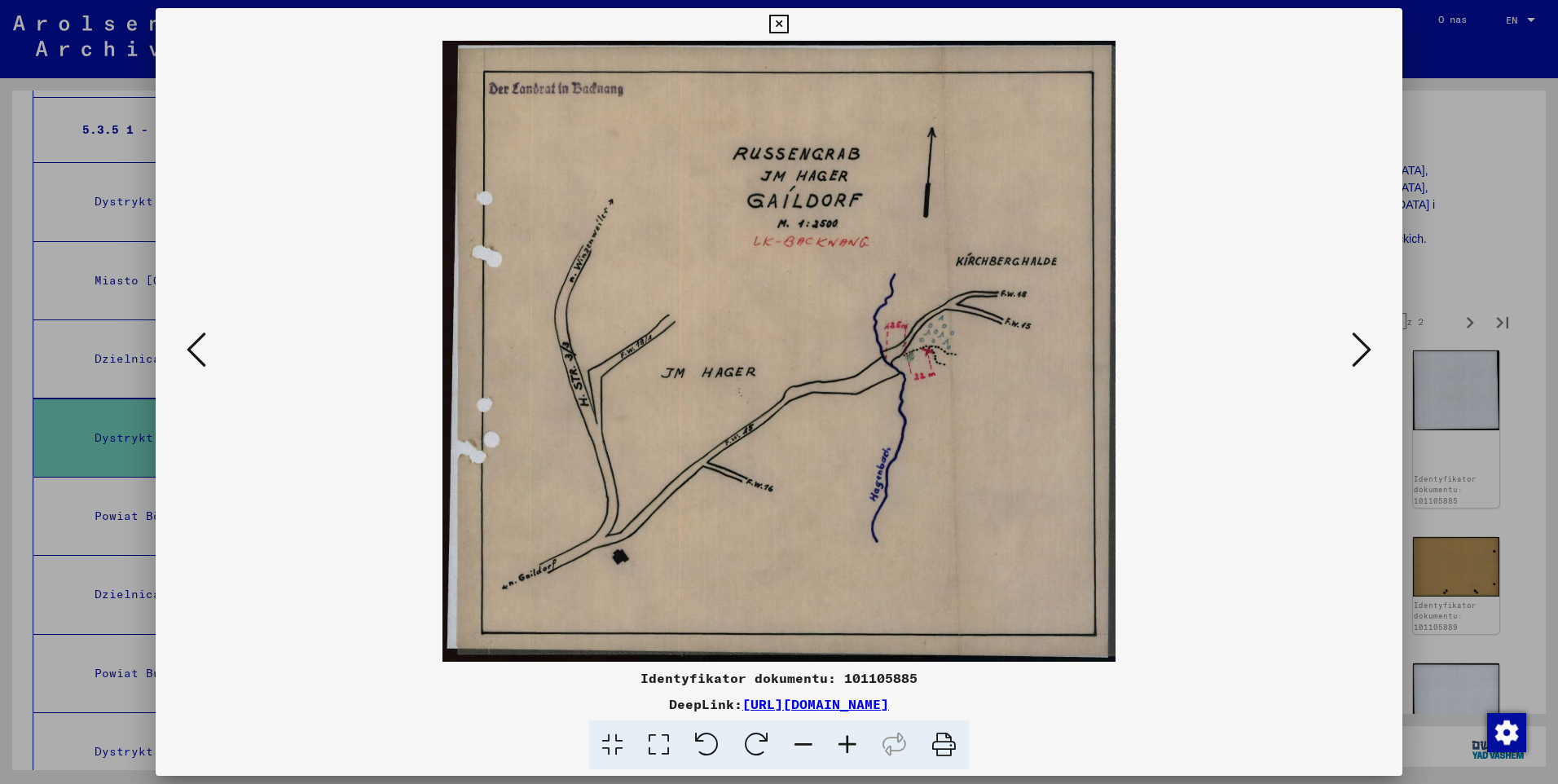
click at [1363, 342] on icon at bounding box center [1361, 349] width 19 height 39
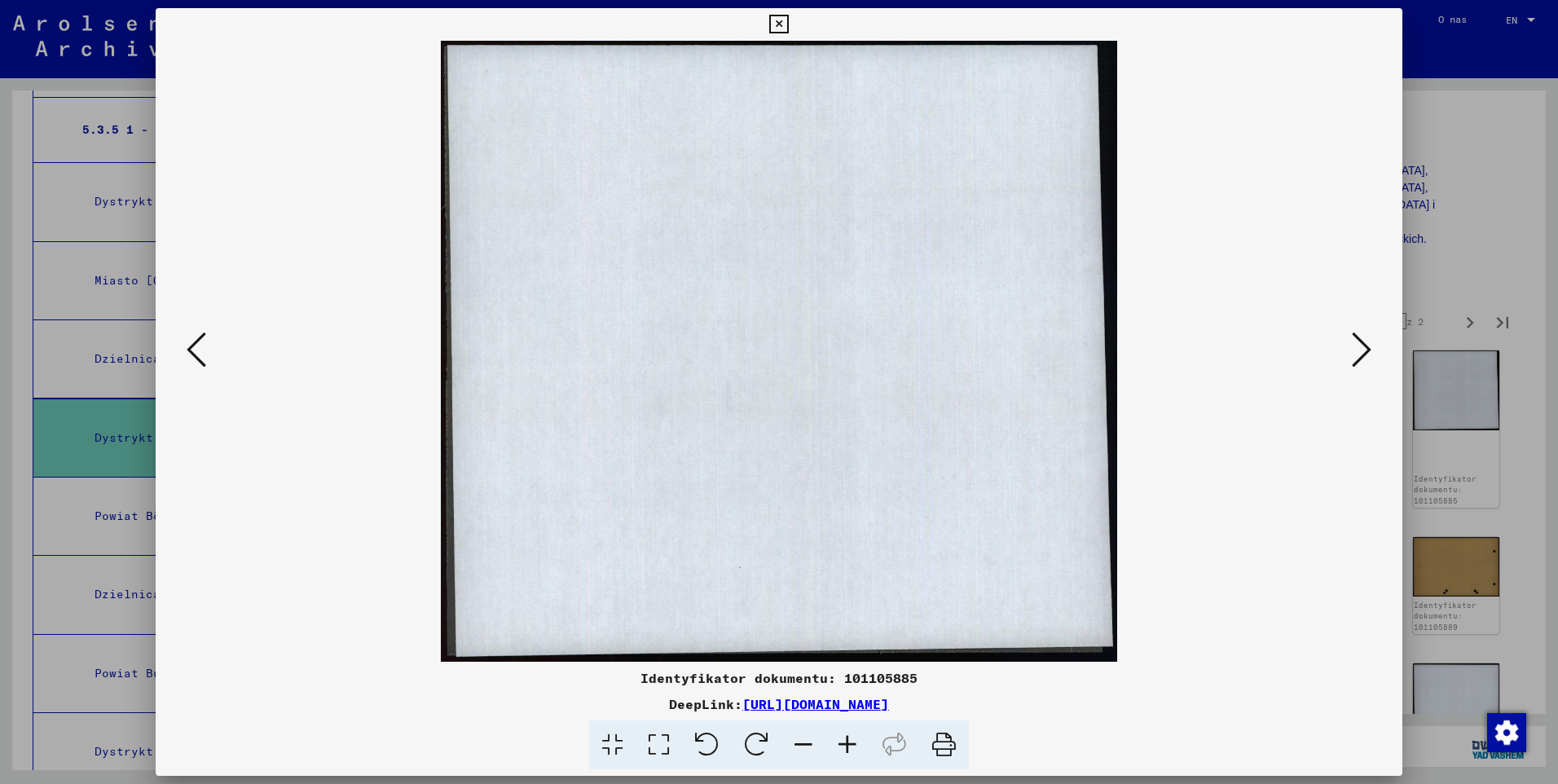
click at [1363, 342] on icon at bounding box center [1361, 349] width 19 height 39
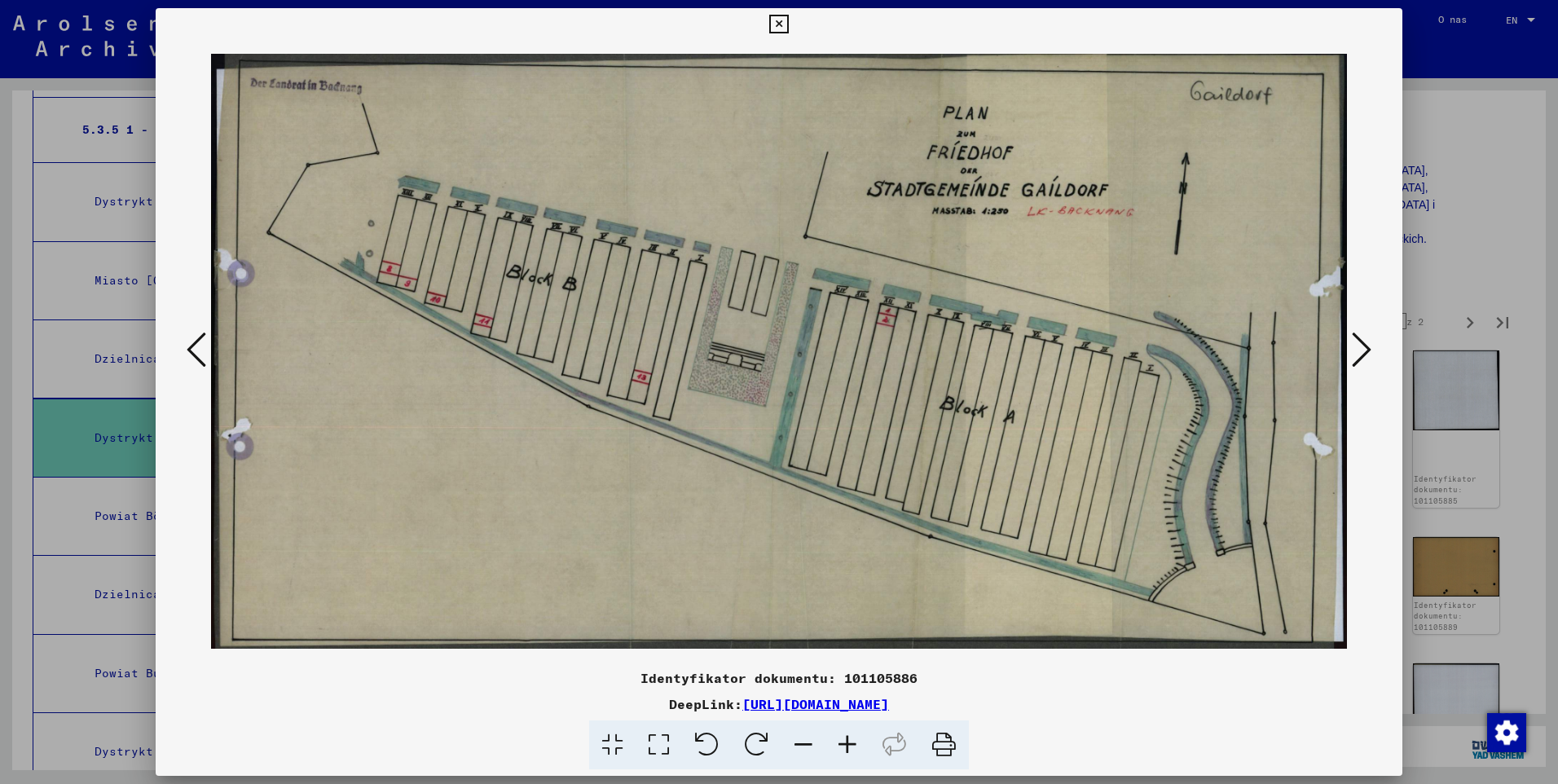
click at [1363, 342] on icon at bounding box center [1361, 349] width 19 height 39
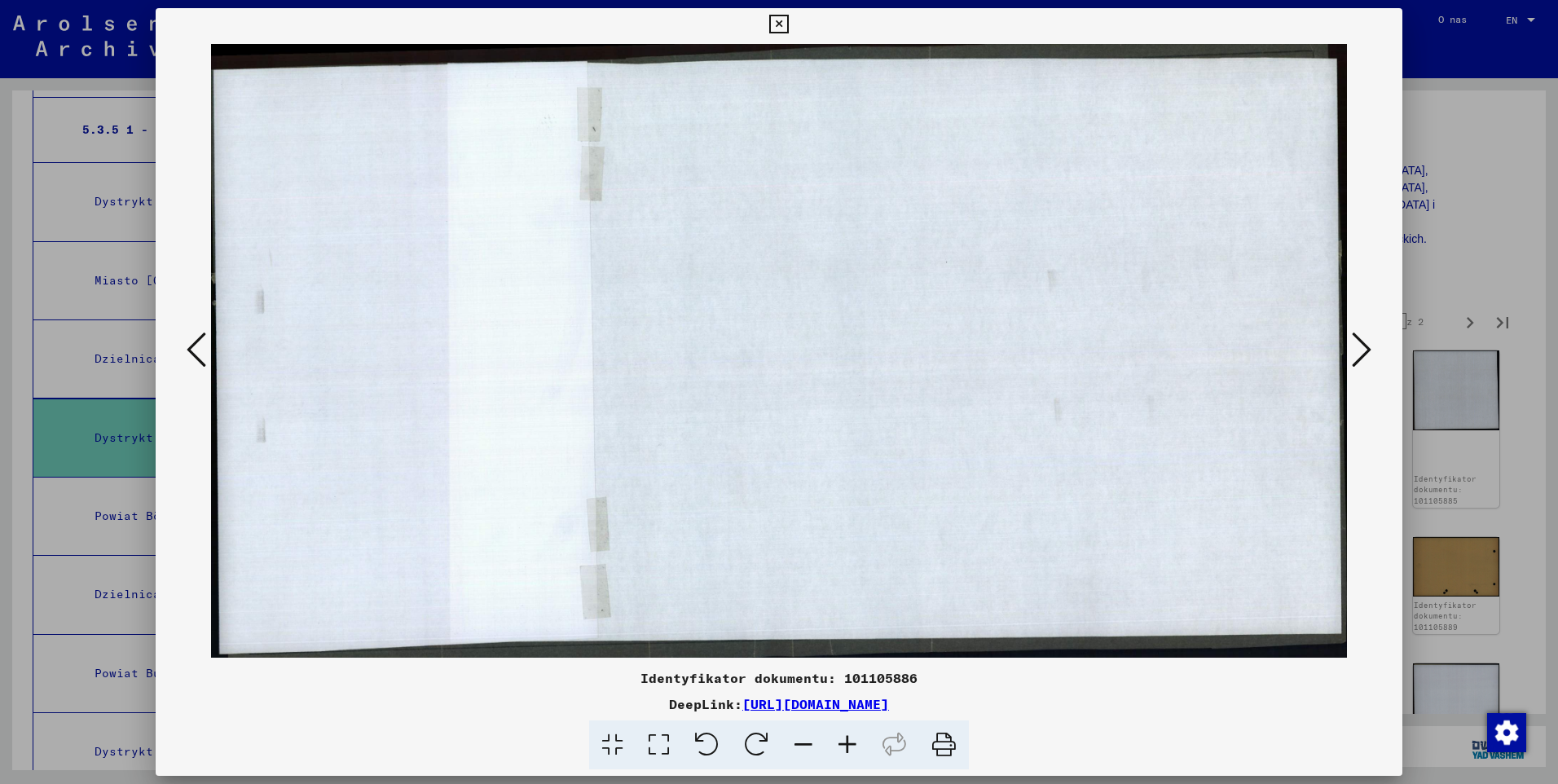
click at [1363, 342] on icon at bounding box center [1361, 349] width 19 height 39
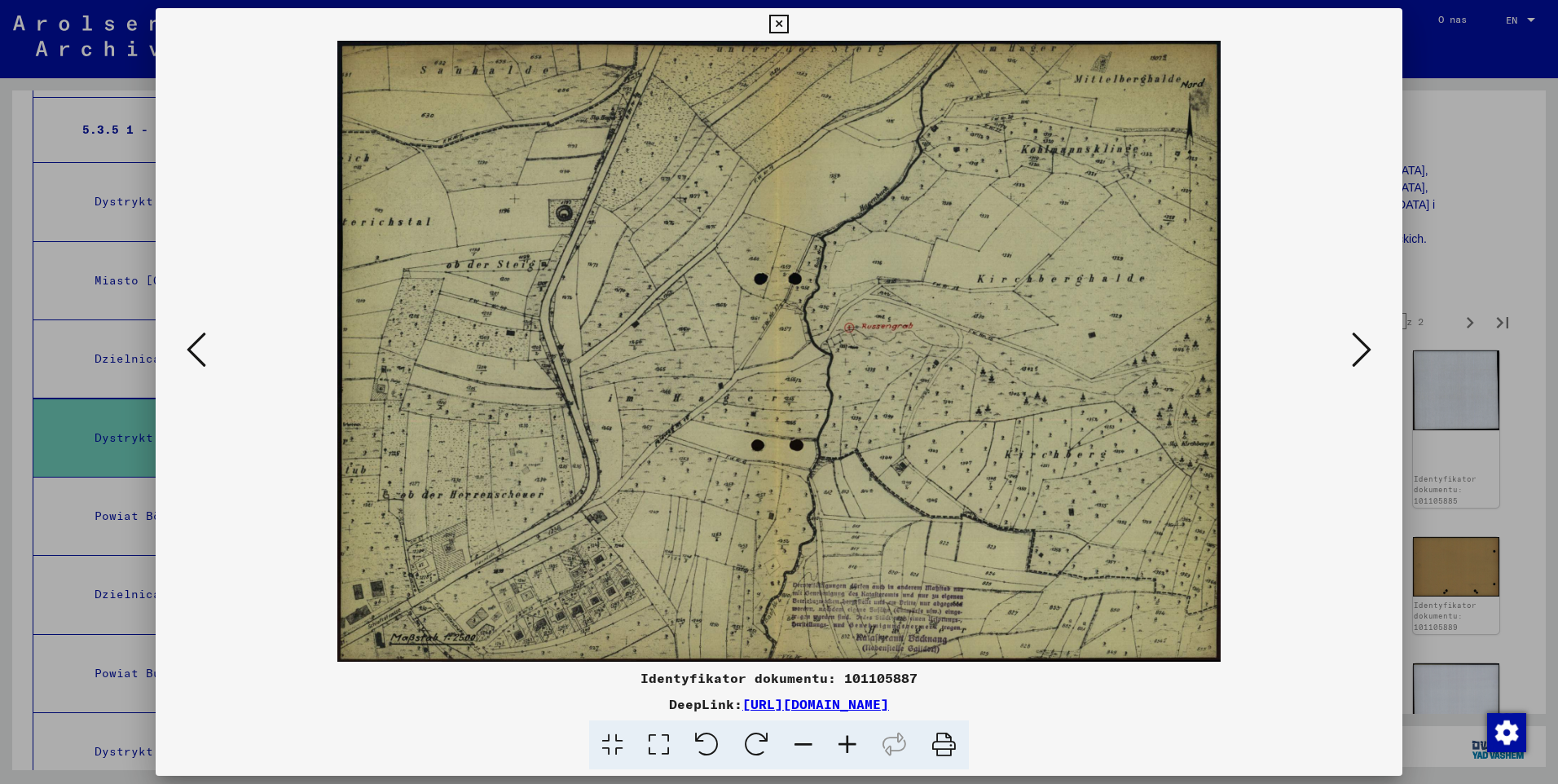
click at [1357, 367] on icon at bounding box center [1361, 349] width 19 height 39
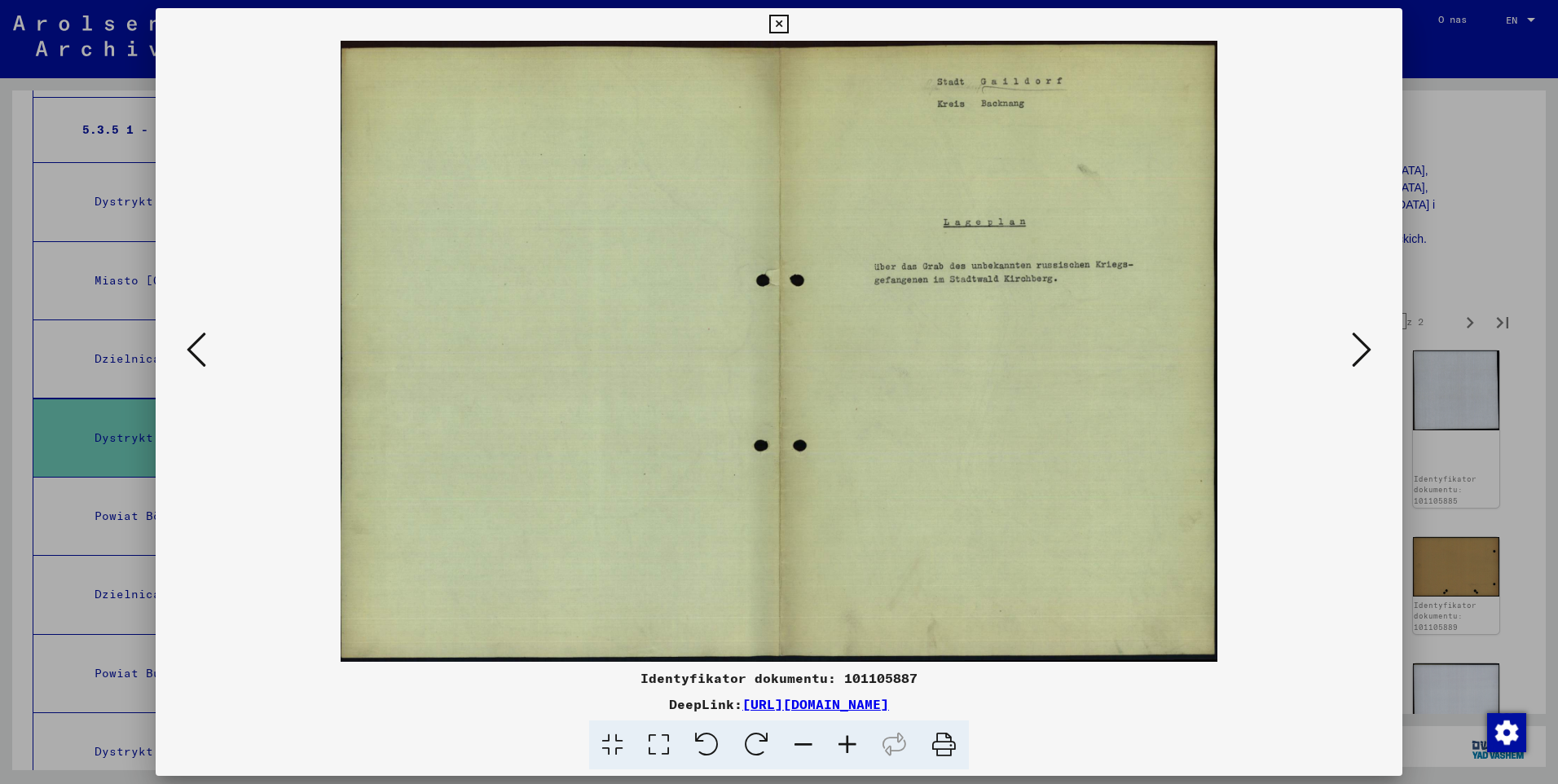
click at [1357, 367] on icon at bounding box center [1361, 349] width 19 height 39
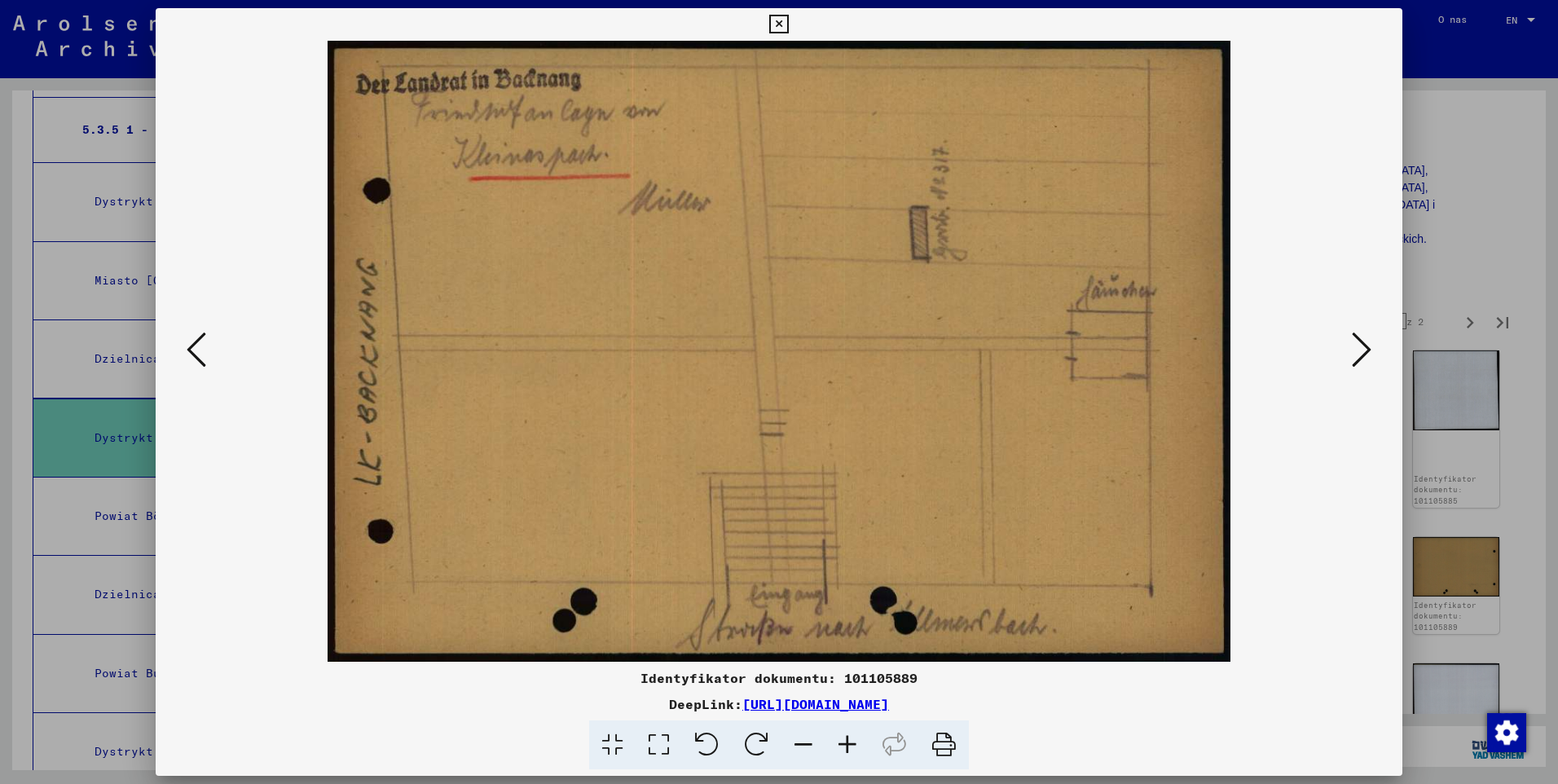
click at [1357, 354] on icon at bounding box center [1361, 349] width 19 height 39
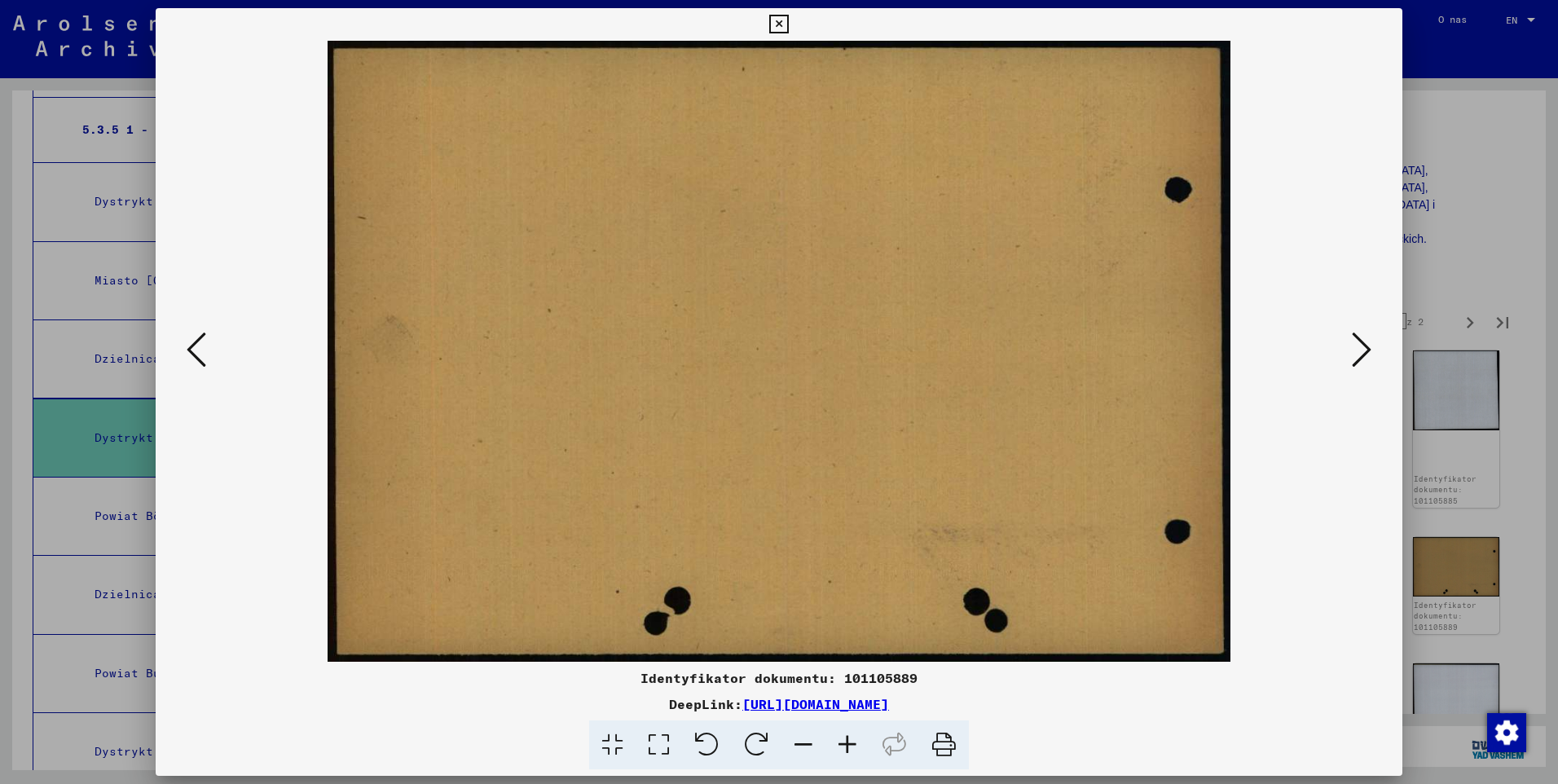
click at [1357, 353] on icon at bounding box center [1361, 349] width 19 height 39
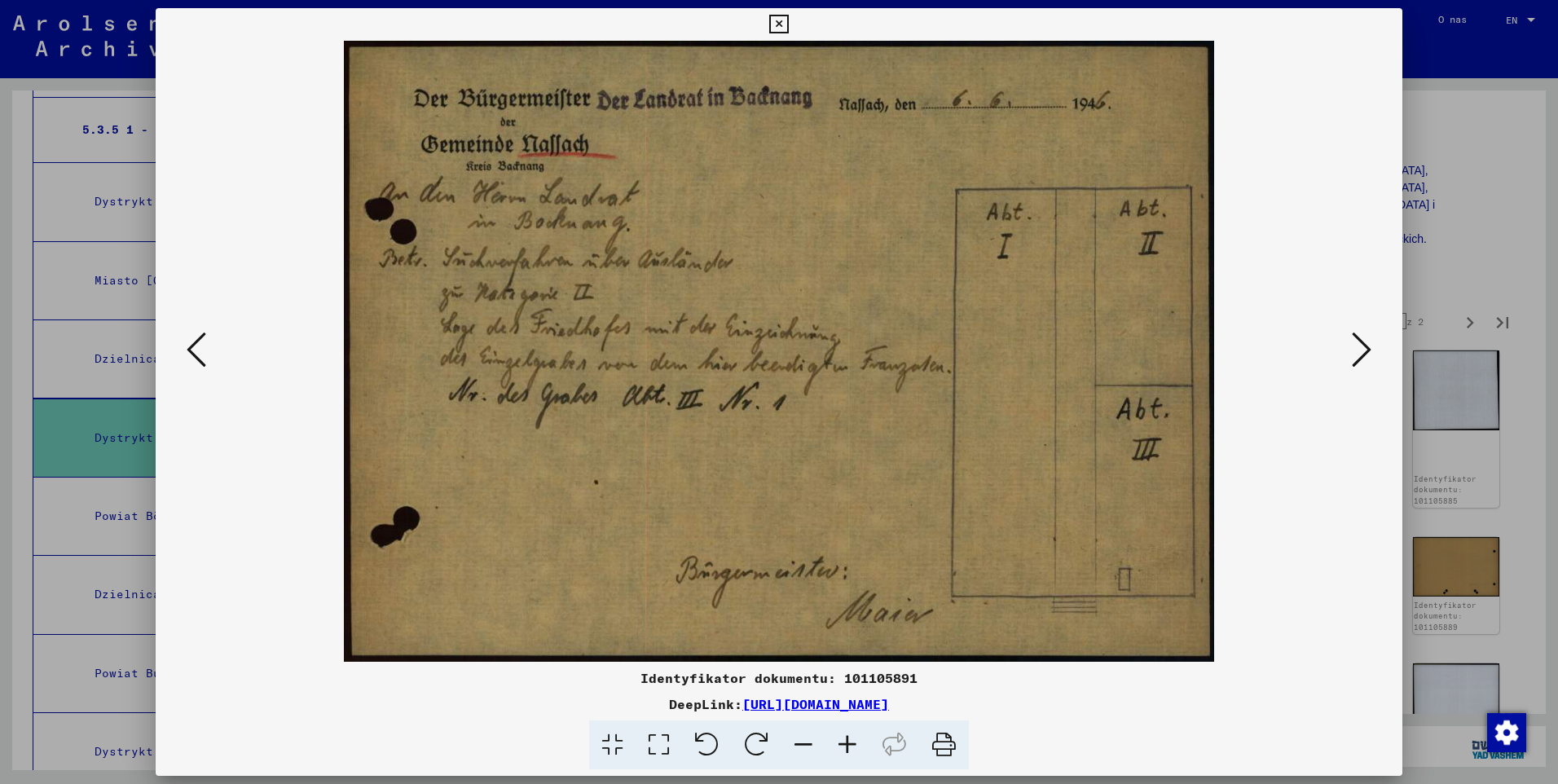
click at [1358, 351] on icon at bounding box center [1361, 349] width 19 height 39
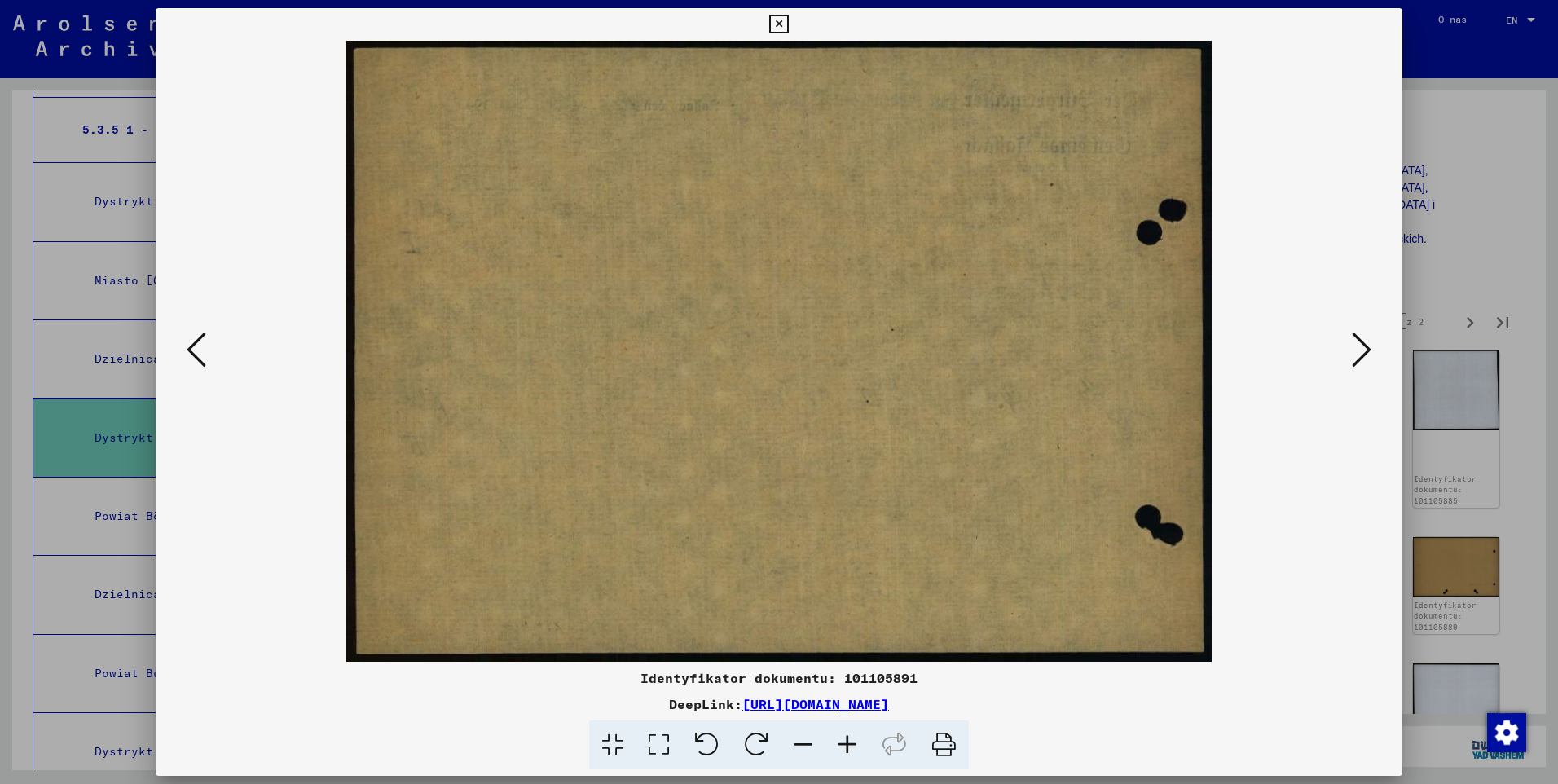
click at [1359, 349] on icon at bounding box center [1361, 349] width 19 height 39
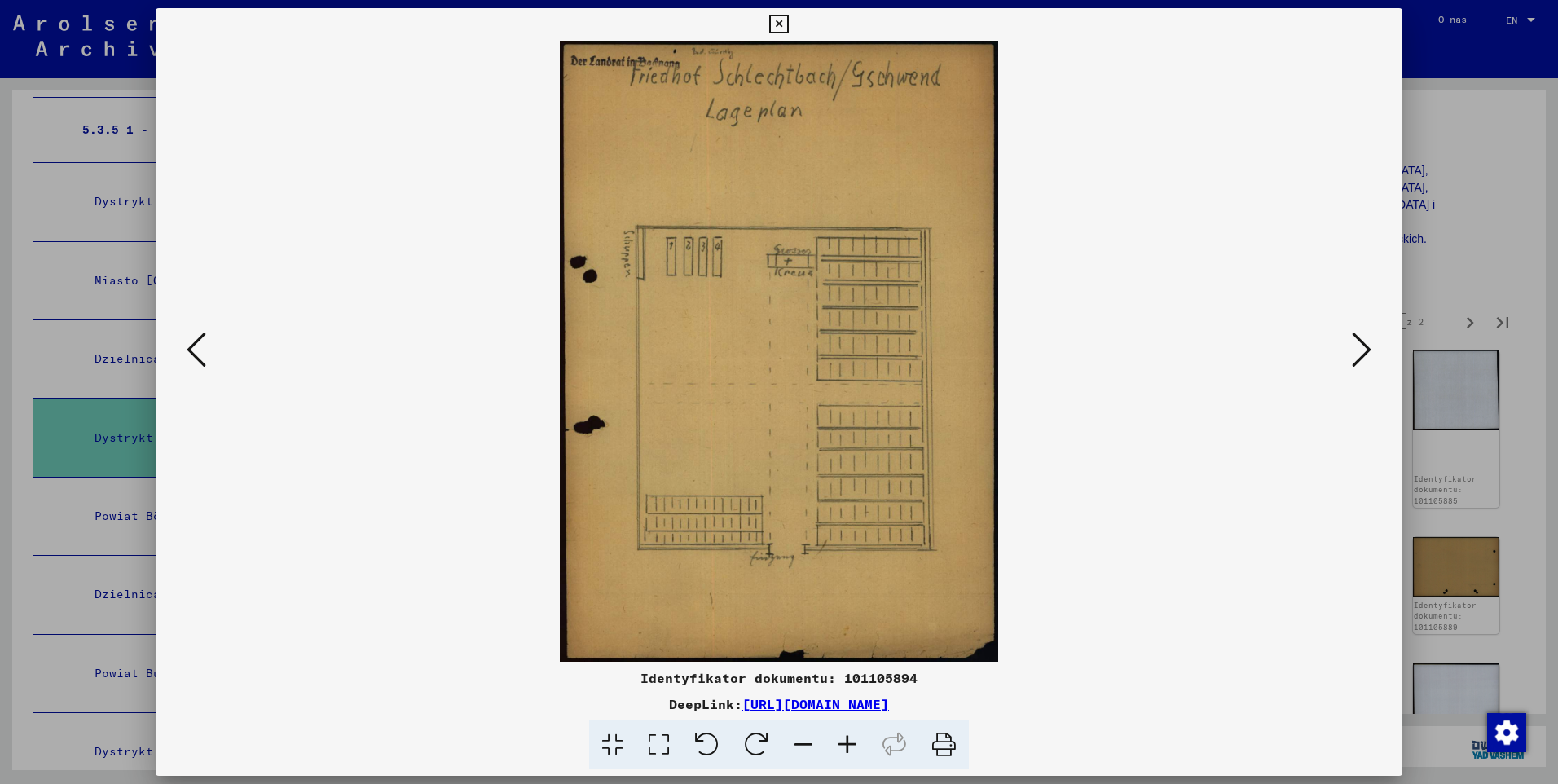
click at [1359, 346] on icon at bounding box center [1361, 349] width 19 height 39
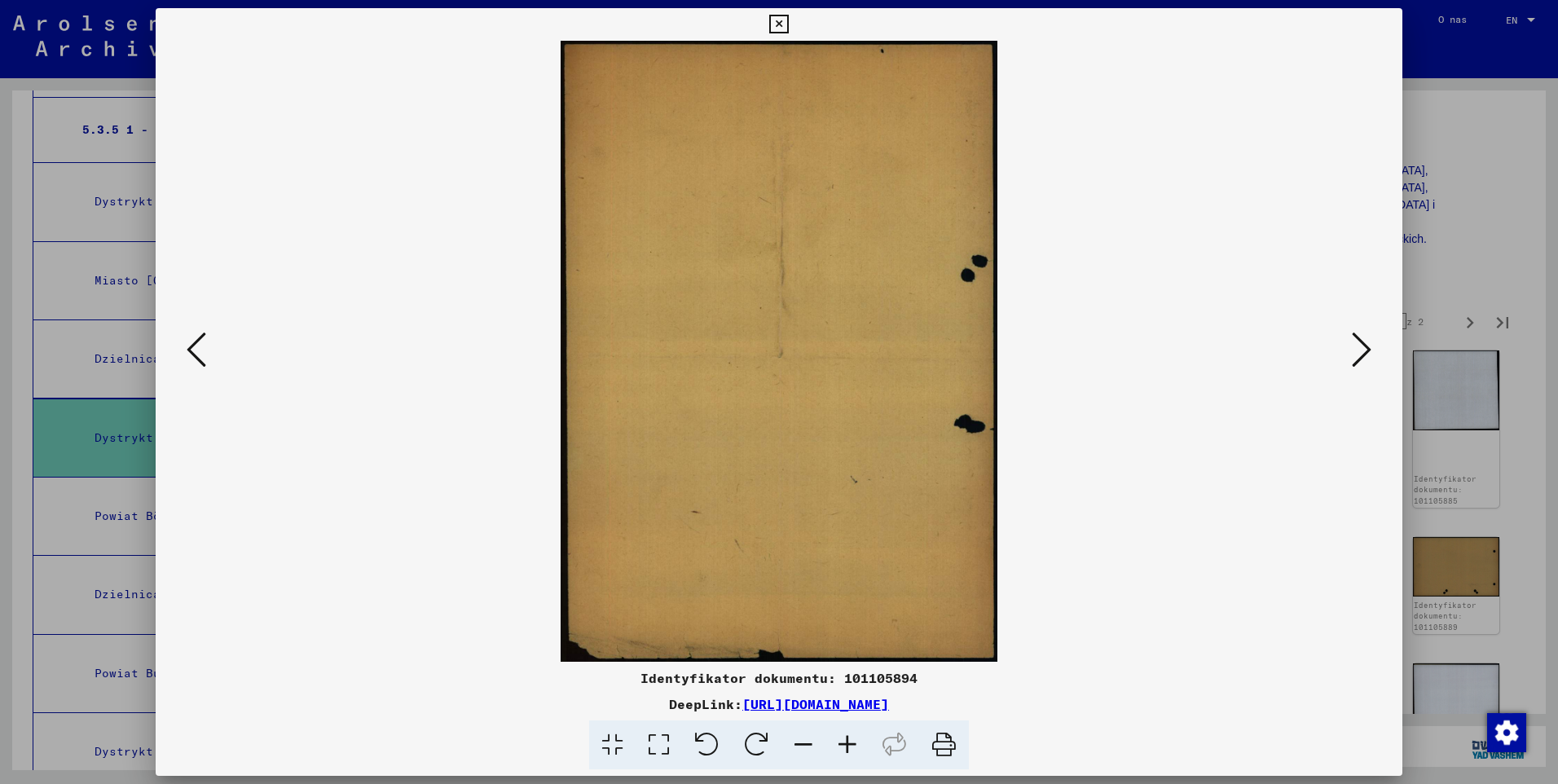
click at [1359, 346] on icon at bounding box center [1361, 349] width 19 height 39
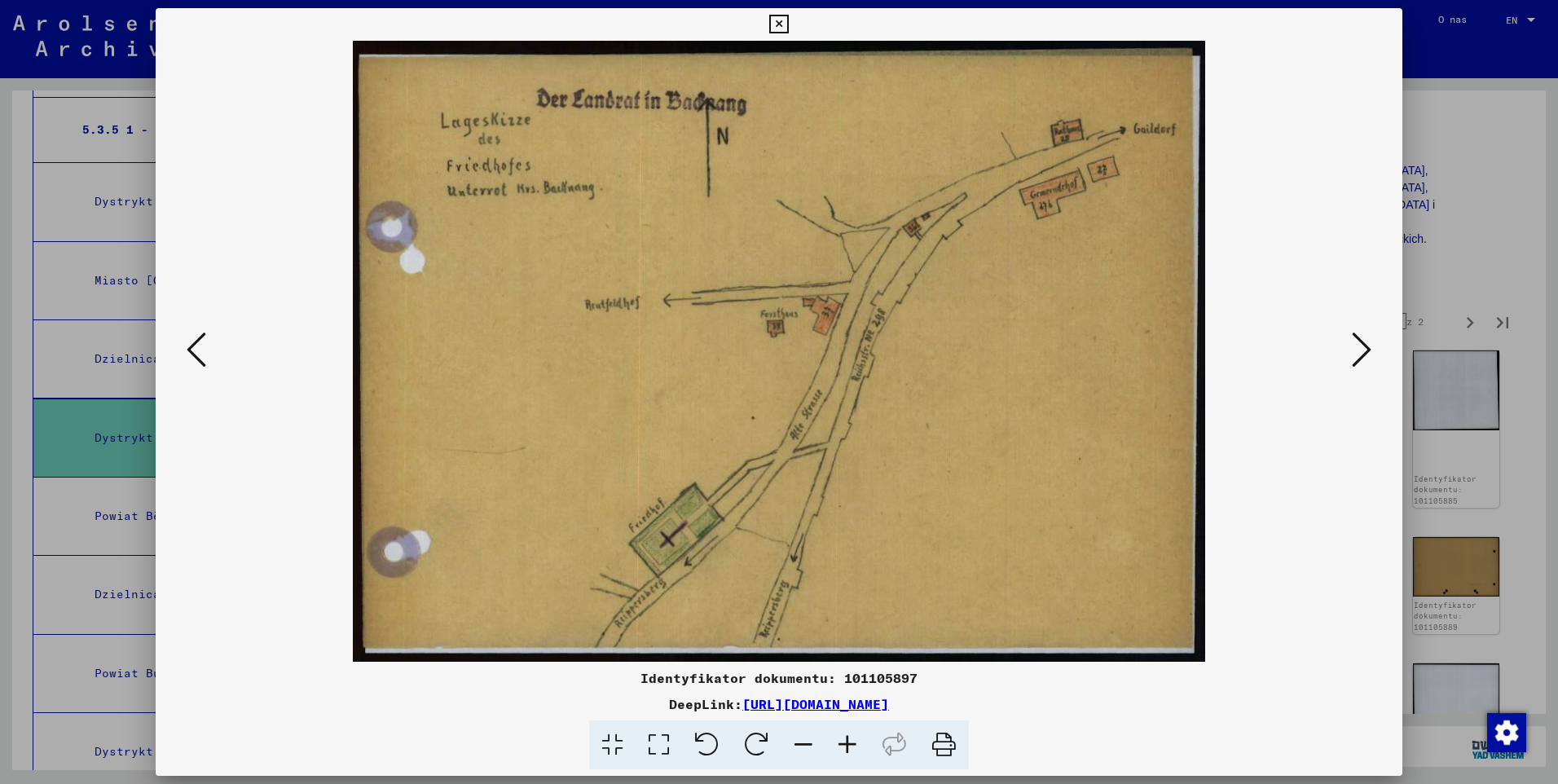
click at [1359, 346] on icon at bounding box center [1361, 349] width 19 height 39
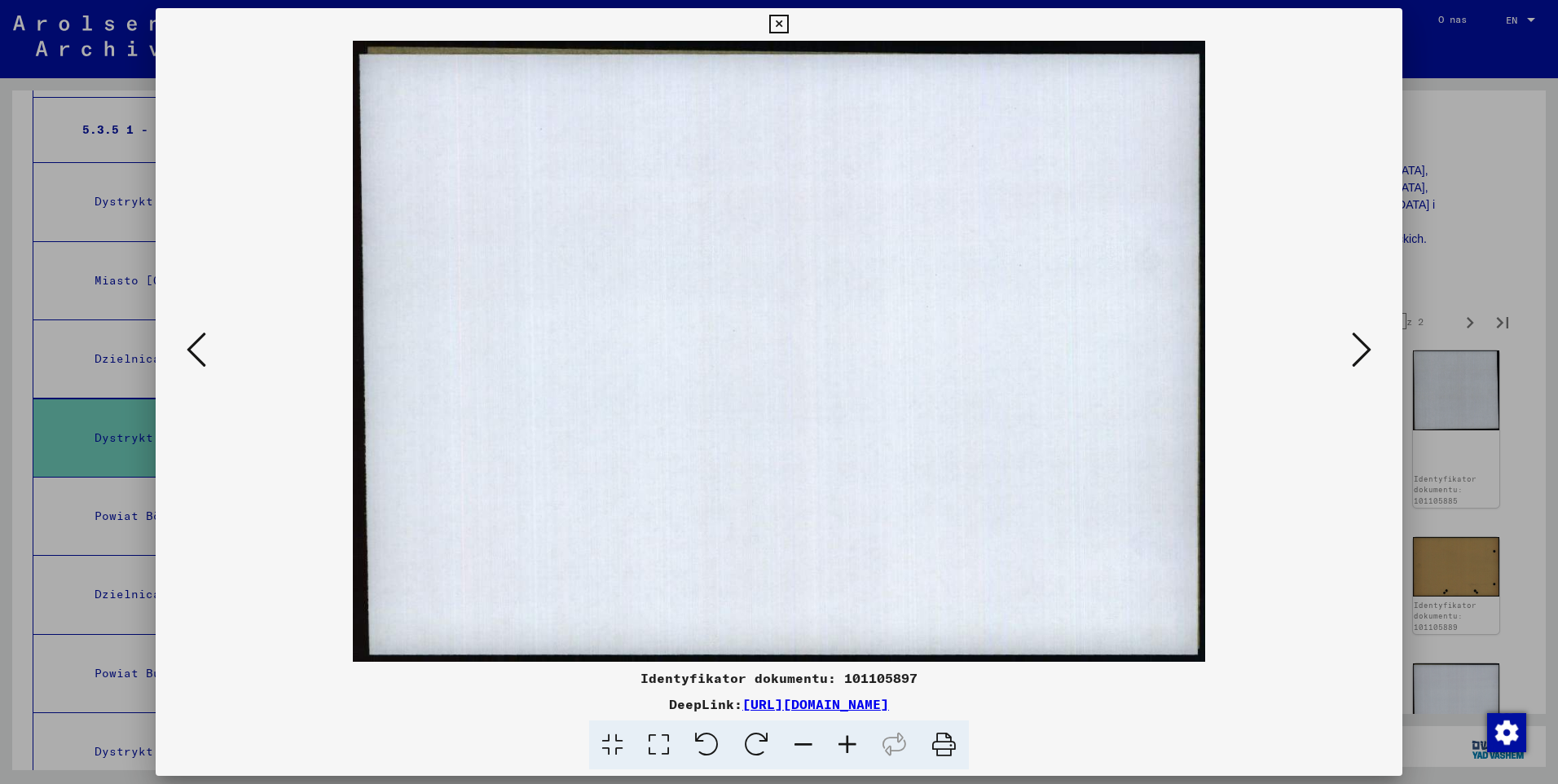
click at [1359, 346] on icon at bounding box center [1361, 349] width 19 height 39
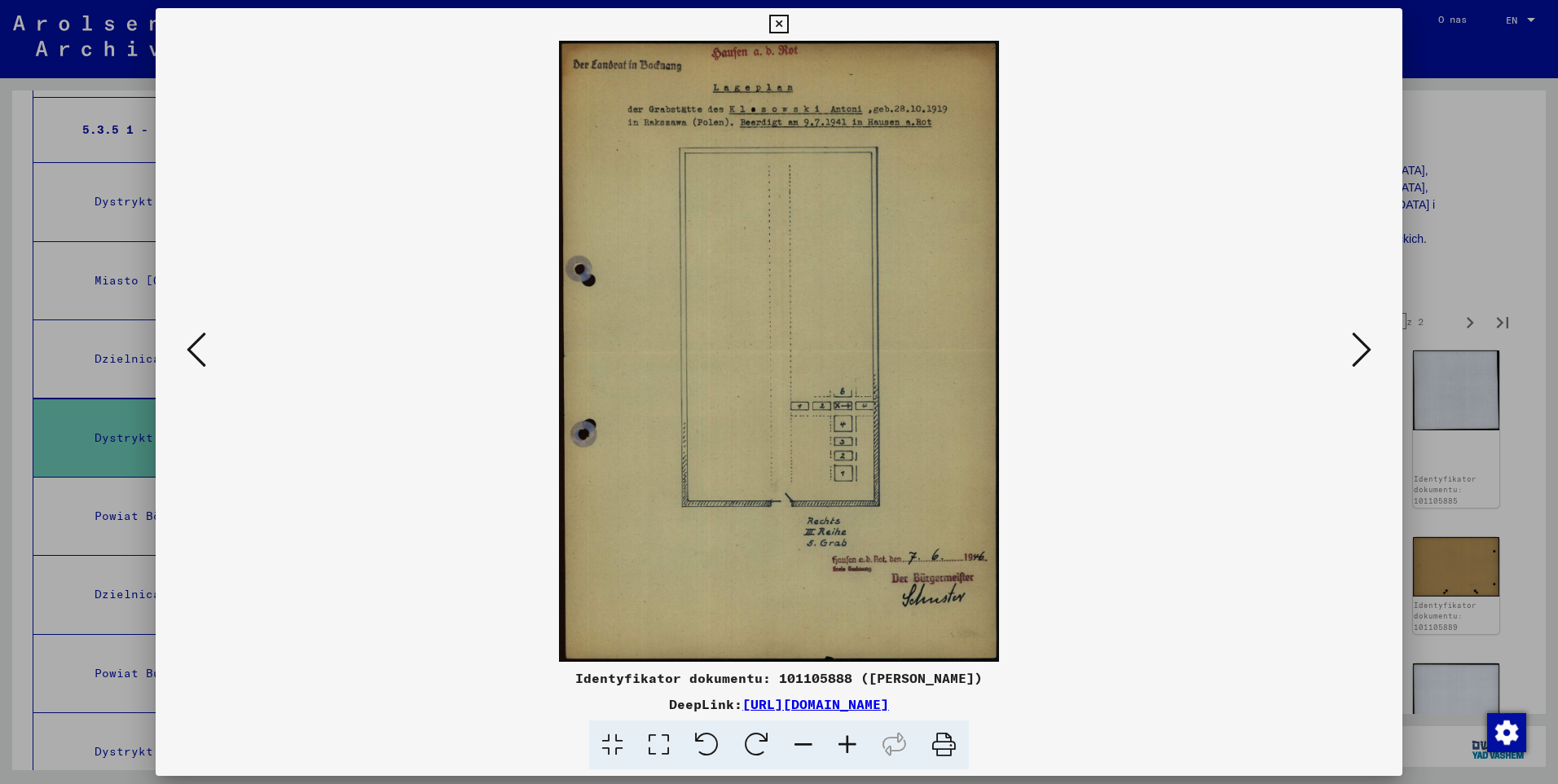
click at [1359, 346] on icon at bounding box center [1361, 349] width 19 height 39
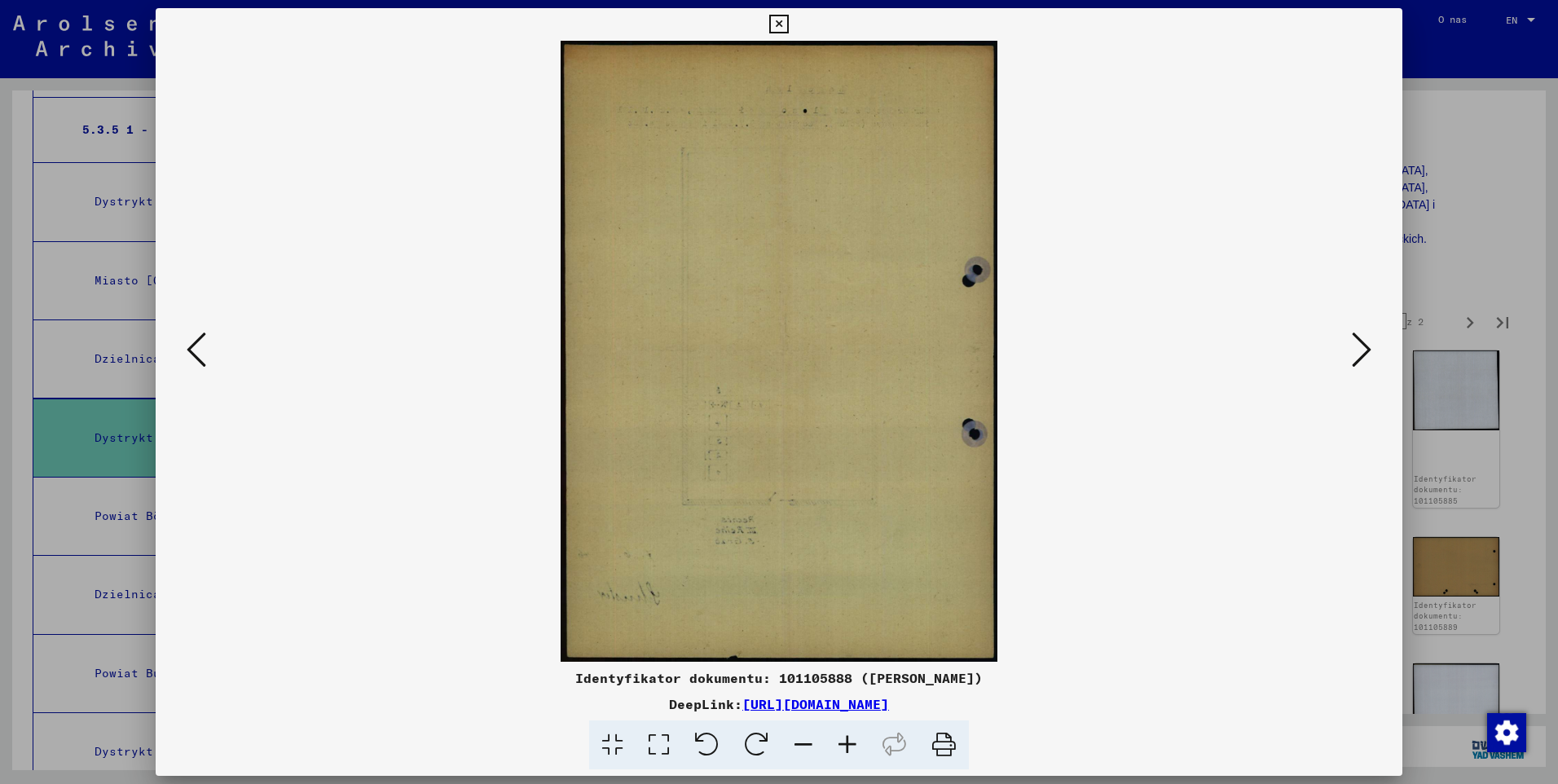
click at [1359, 346] on icon at bounding box center [1361, 349] width 19 height 39
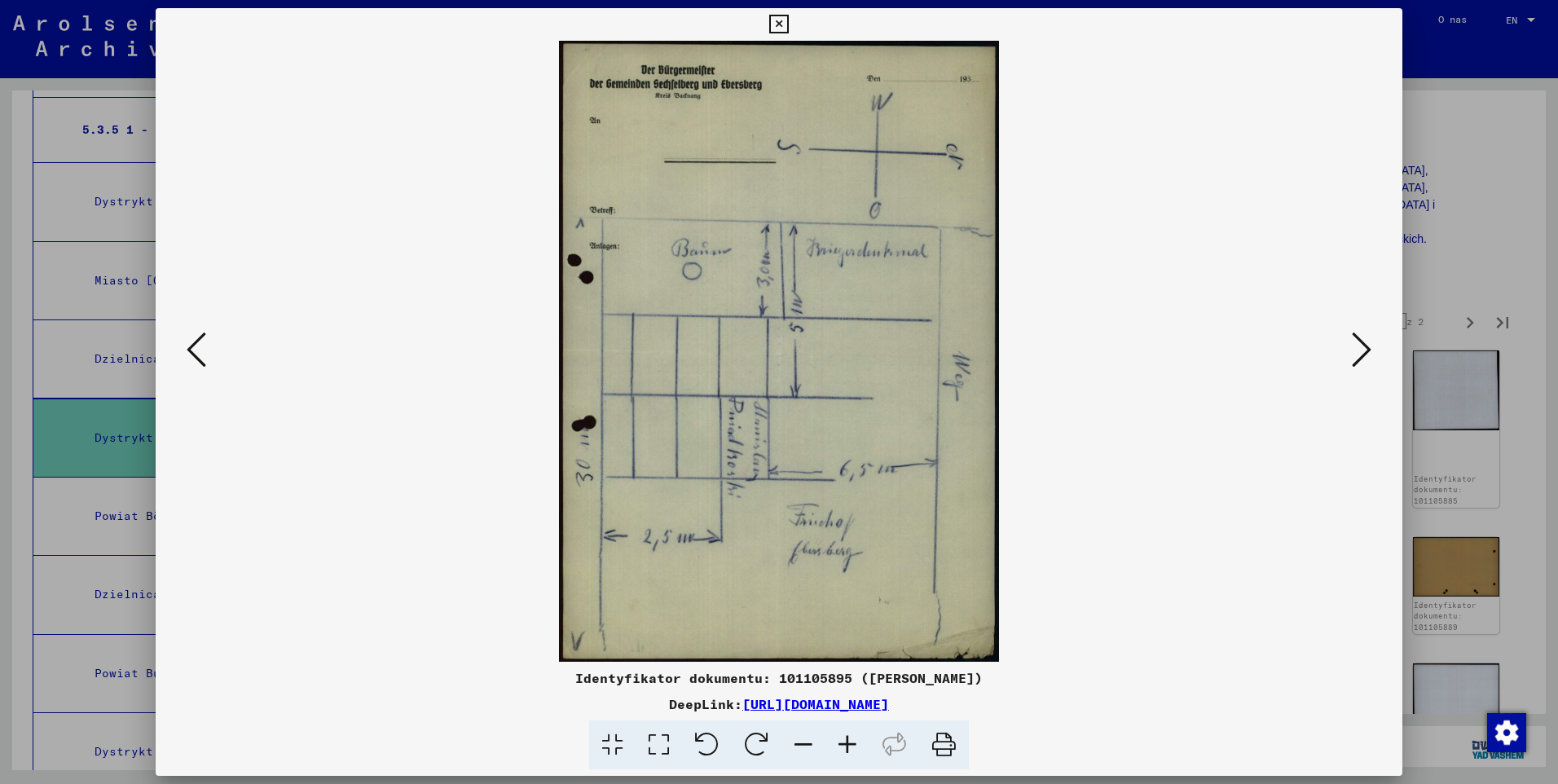
click at [207, 340] on button at bounding box center [196, 351] width 30 height 46
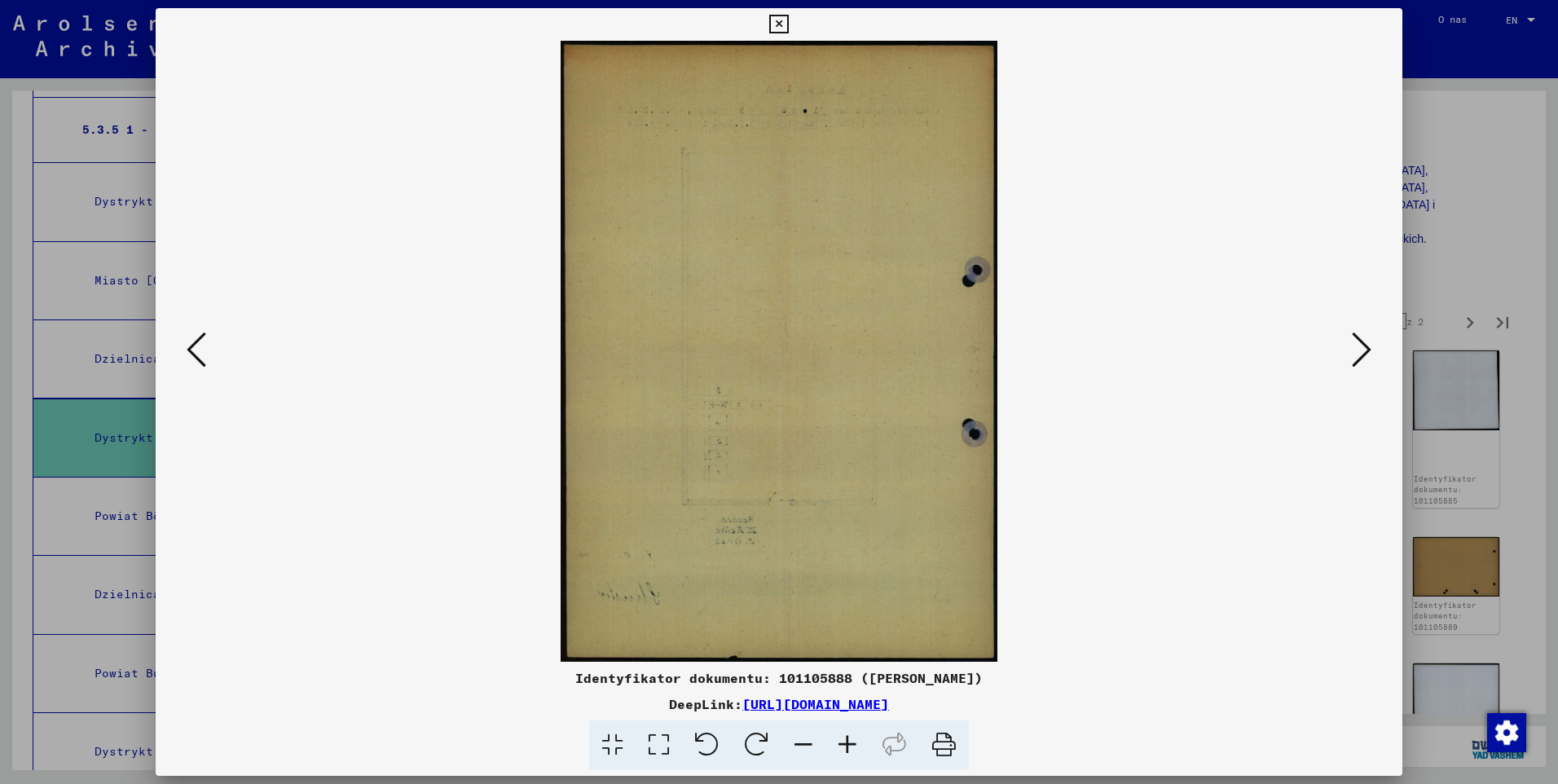
click at [191, 325] on div at bounding box center [779, 351] width 1247 height 621
click at [207, 337] on button at bounding box center [196, 351] width 30 height 46
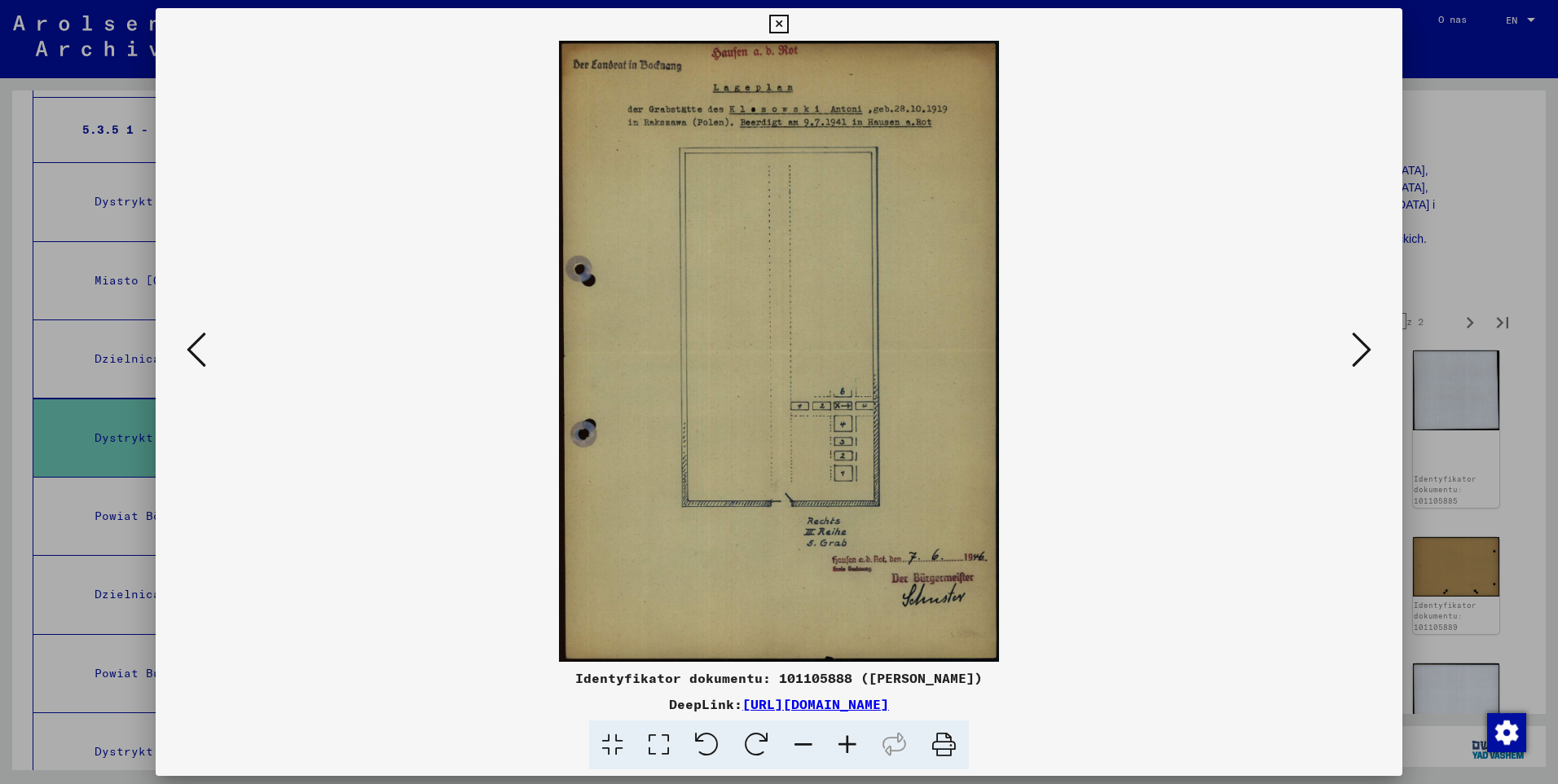
click at [853, 743] on icon at bounding box center [848, 745] width 44 height 50
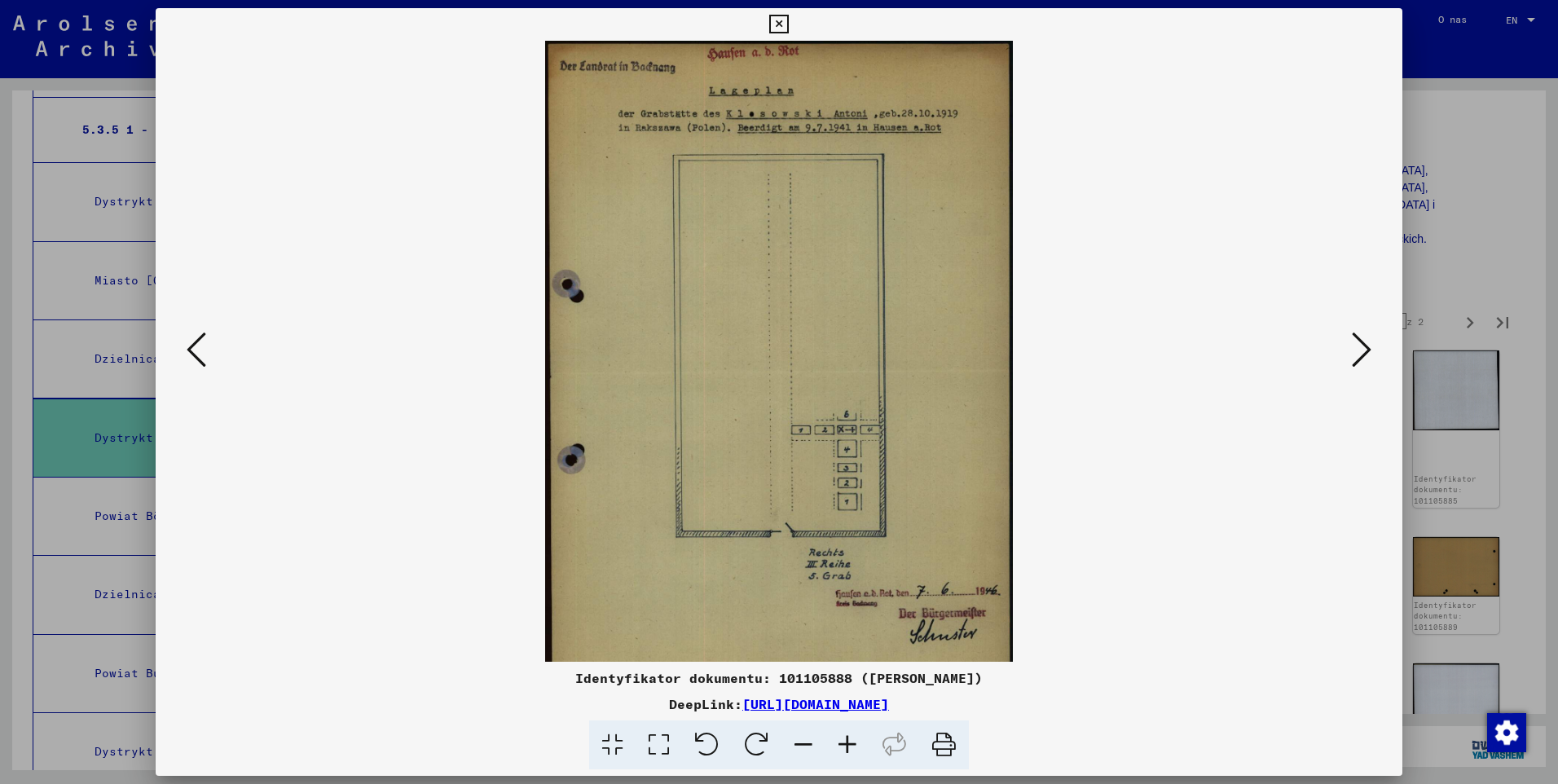
click at [853, 743] on icon at bounding box center [848, 745] width 44 height 50
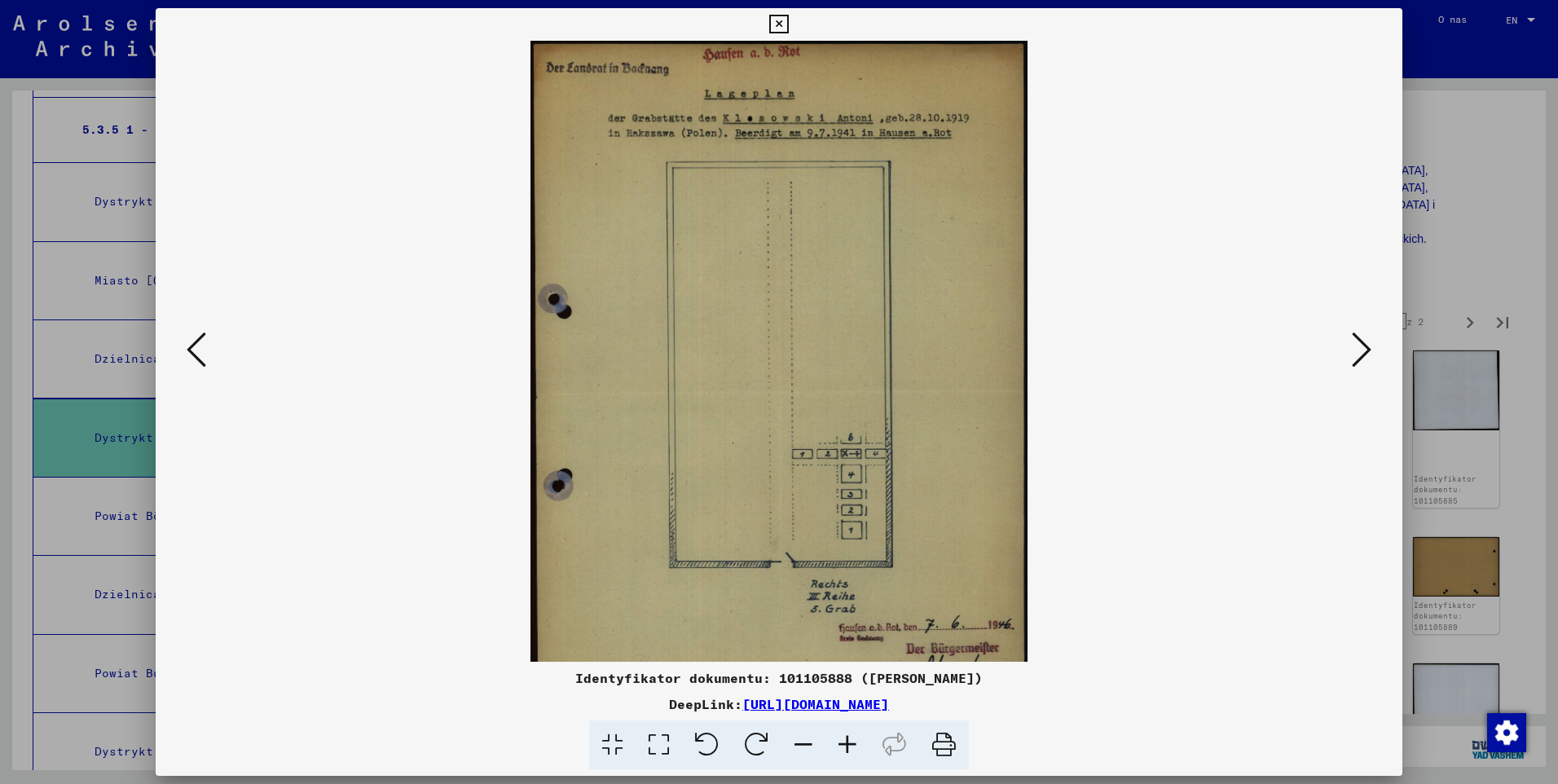
click at [853, 743] on icon at bounding box center [848, 745] width 44 height 50
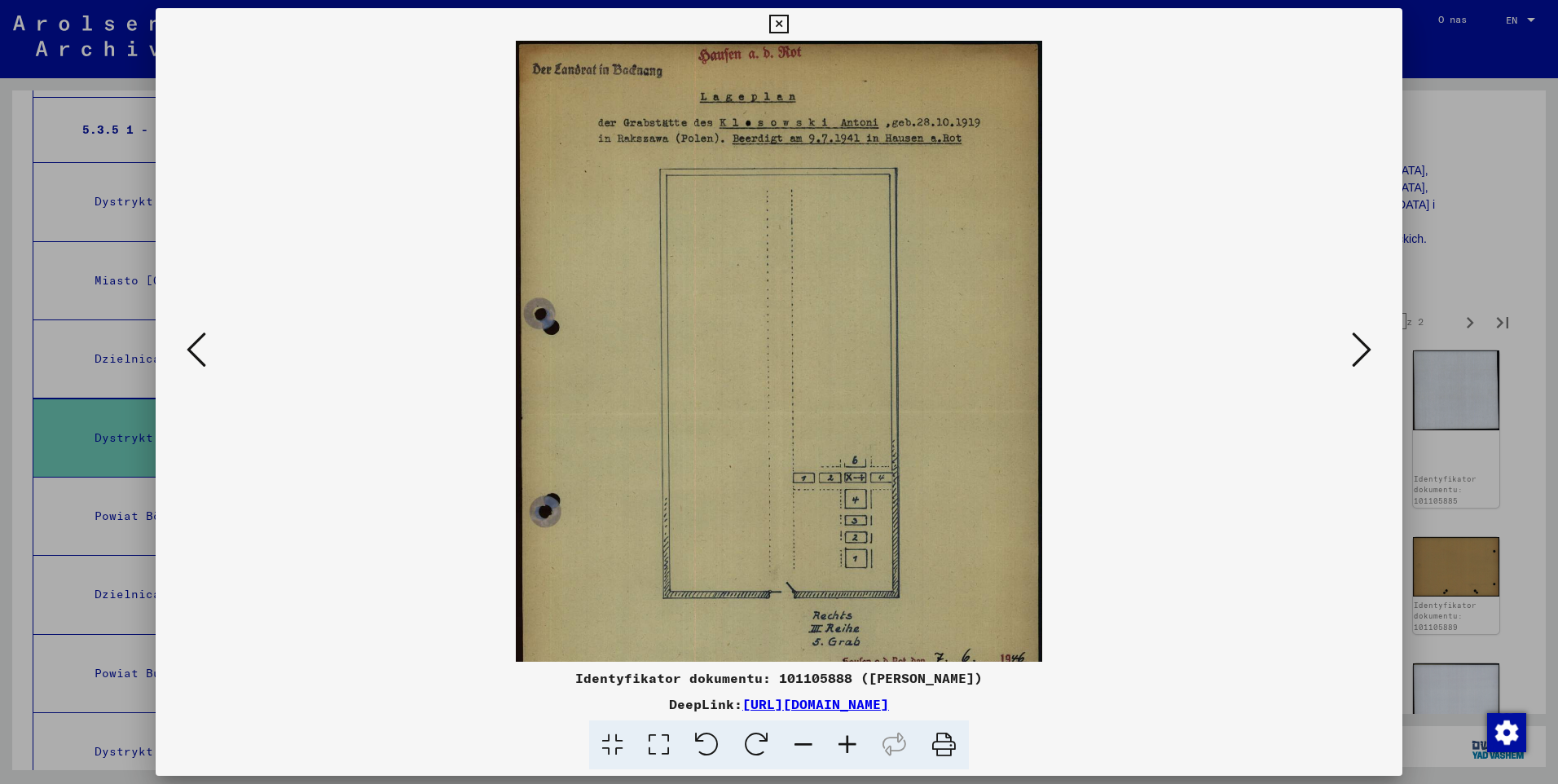
click at [853, 743] on icon at bounding box center [848, 745] width 44 height 50
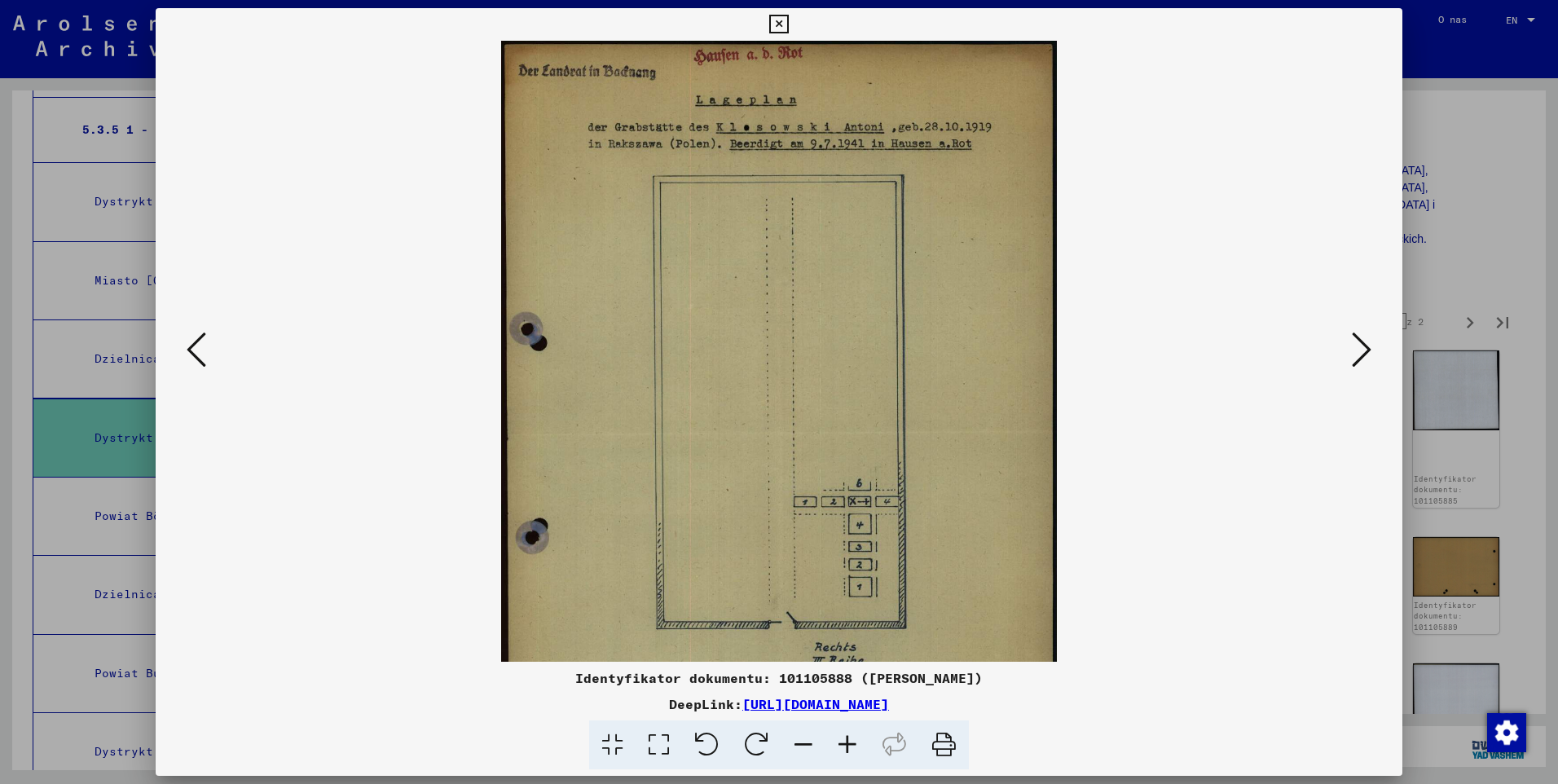
click at [853, 743] on icon at bounding box center [848, 745] width 44 height 50
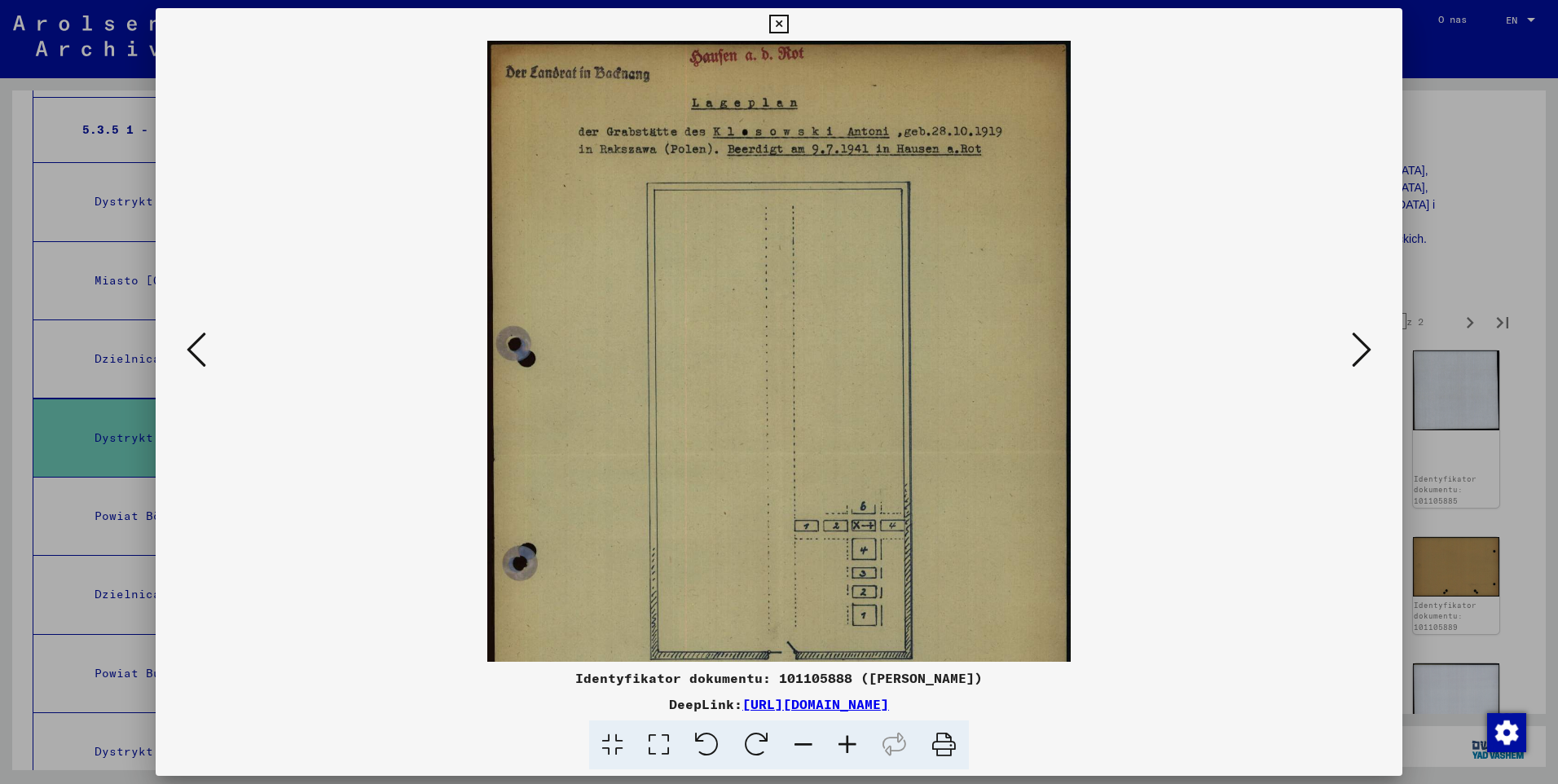
click at [854, 743] on icon at bounding box center [848, 745] width 44 height 50
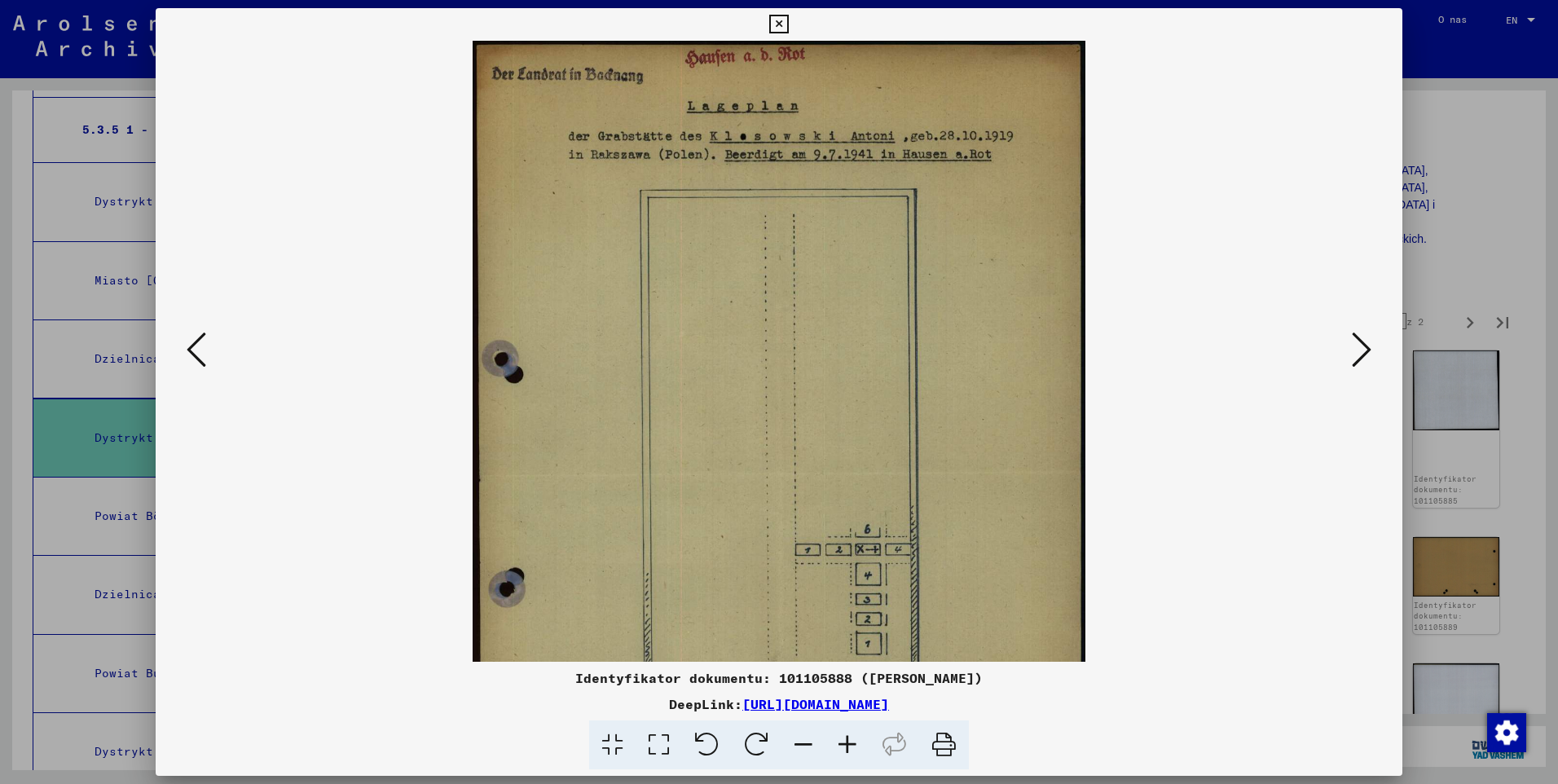
click at [854, 743] on icon at bounding box center [848, 745] width 44 height 50
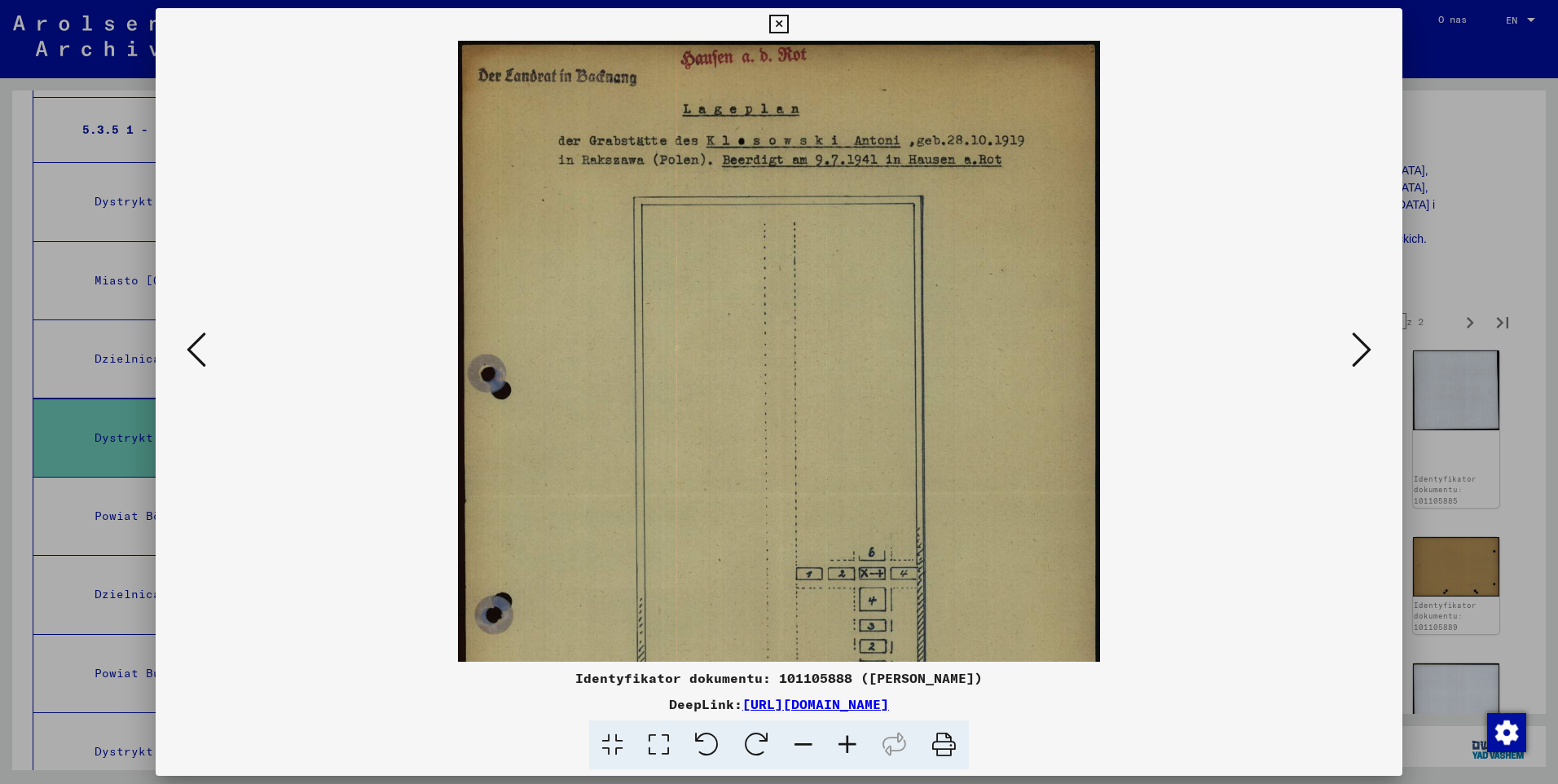
click at [854, 743] on icon at bounding box center [848, 745] width 44 height 50
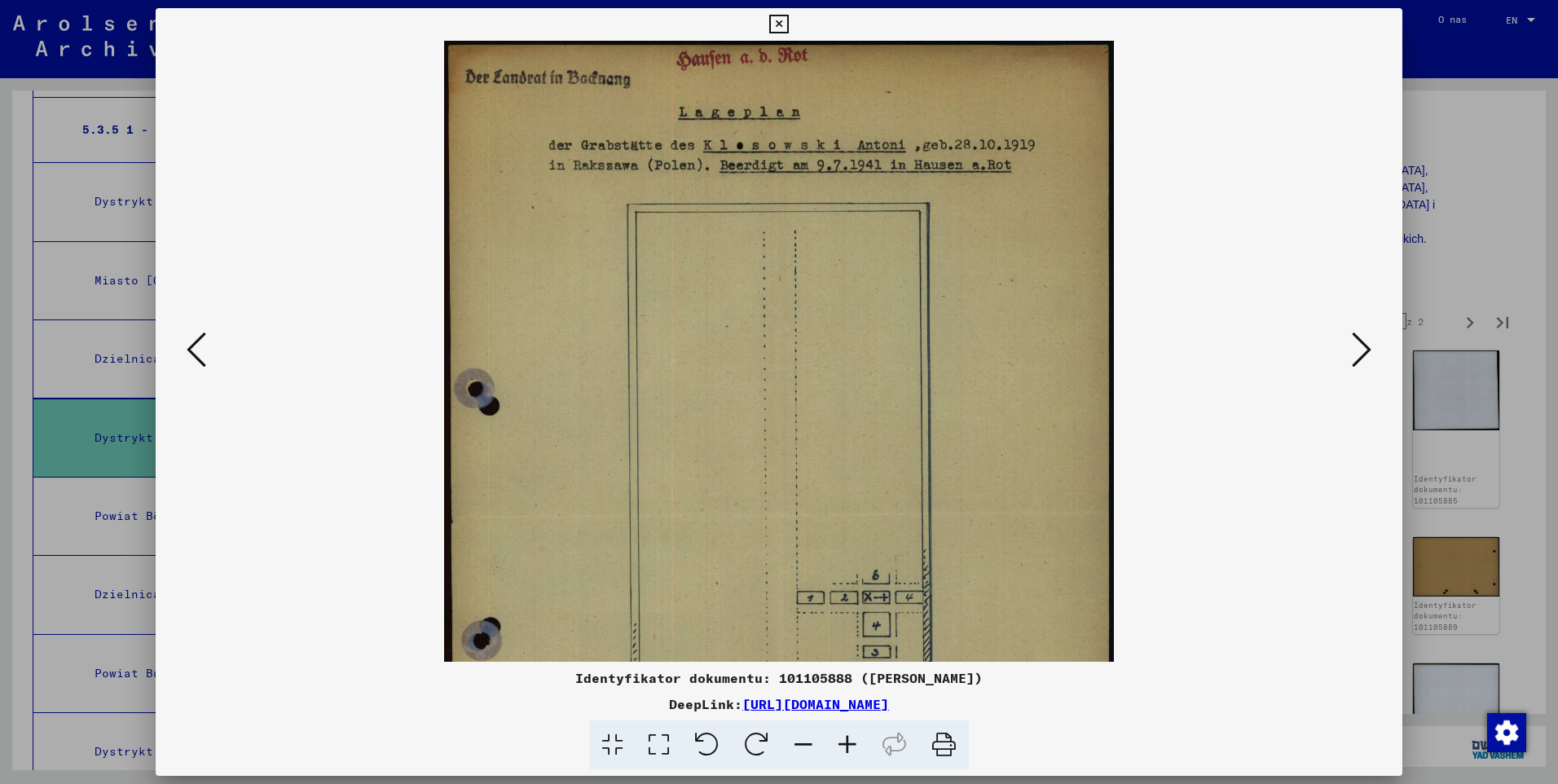
click at [854, 742] on icon at bounding box center [848, 745] width 44 height 50
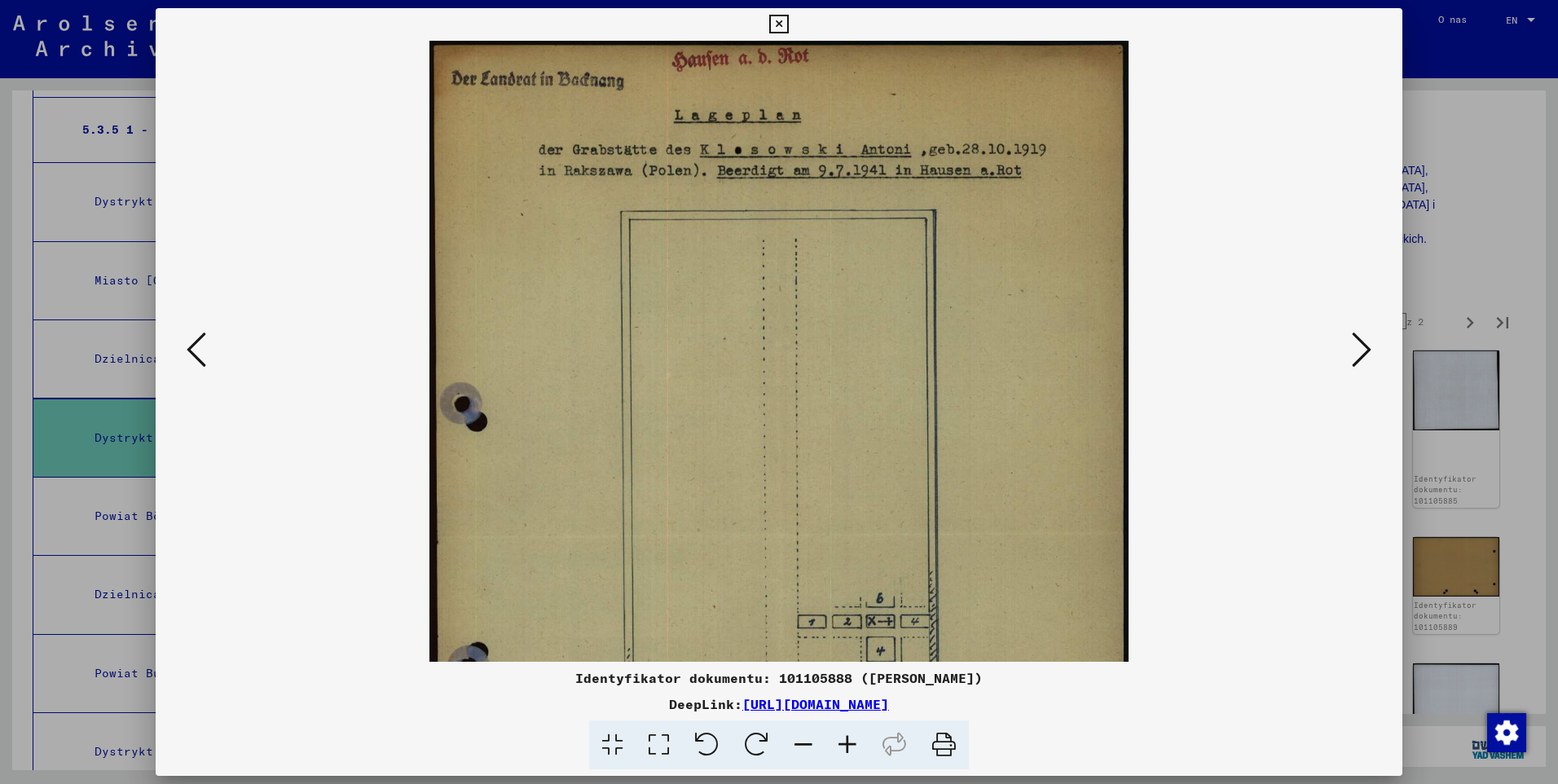
click at [854, 740] on icon at bounding box center [848, 745] width 44 height 50
click at [854, 740] on icon at bounding box center [848, 745] width 44 height 50
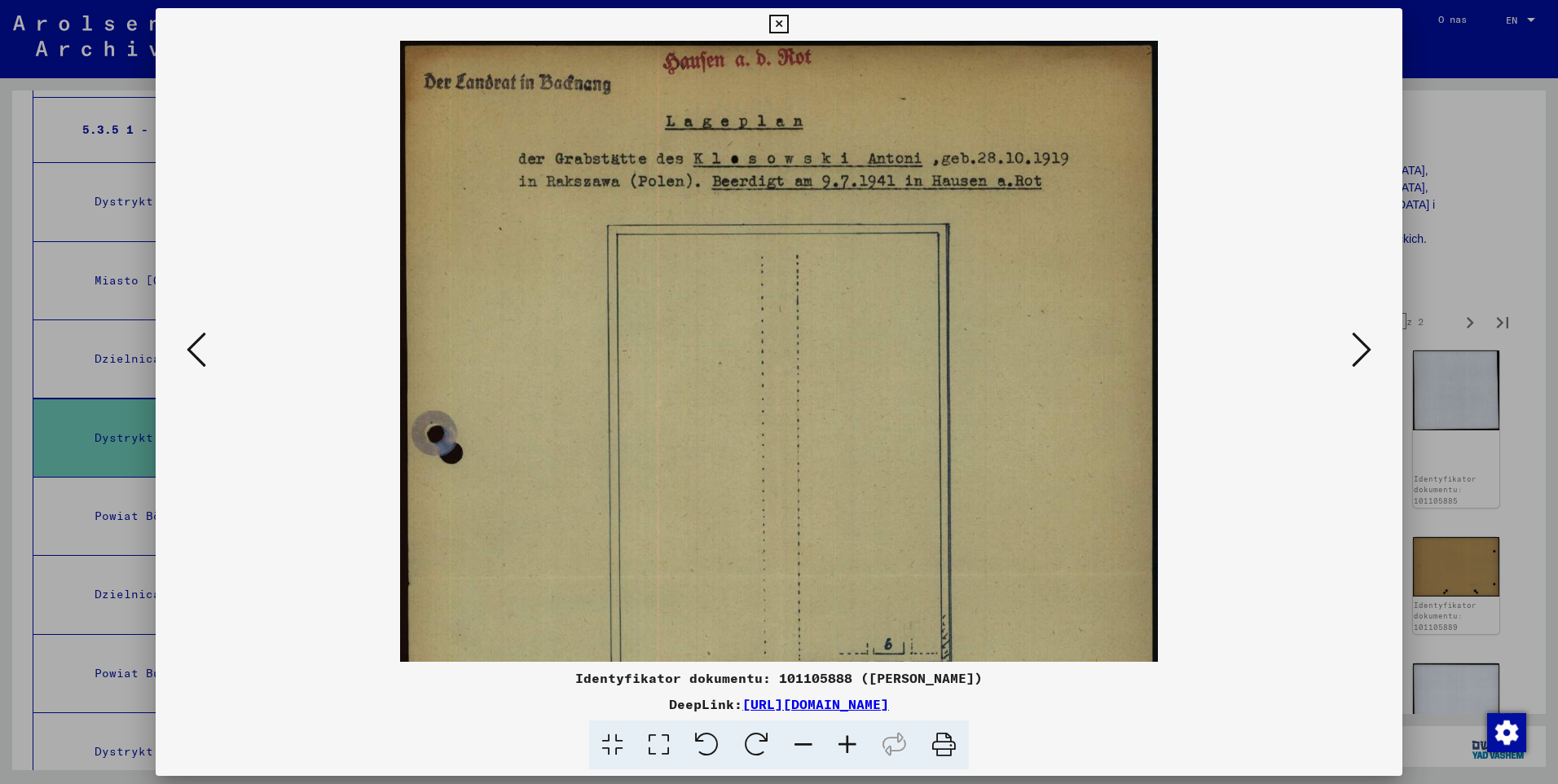
click at [854, 740] on icon at bounding box center [848, 745] width 44 height 50
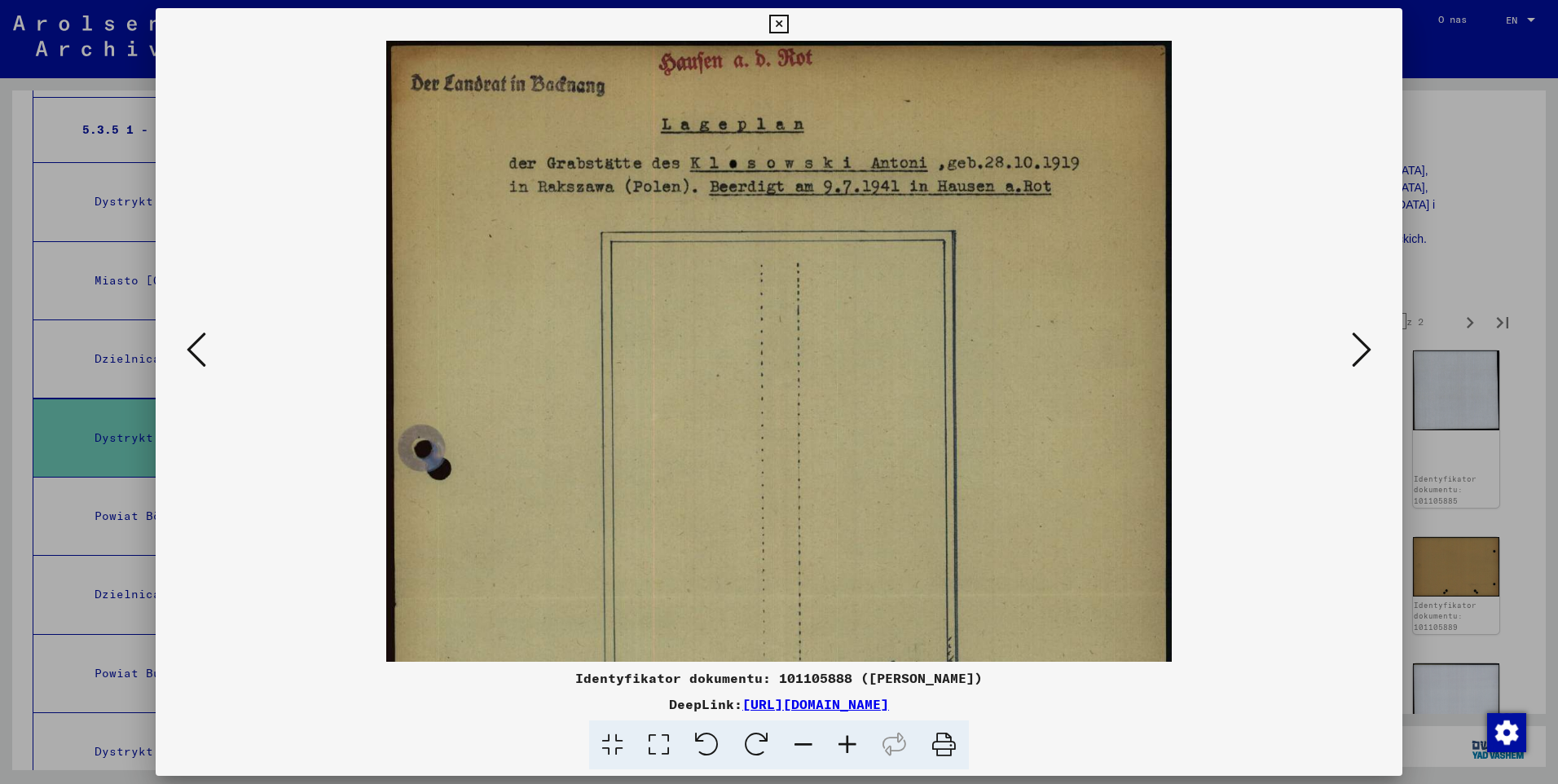
click at [854, 737] on icon at bounding box center [848, 745] width 44 height 50
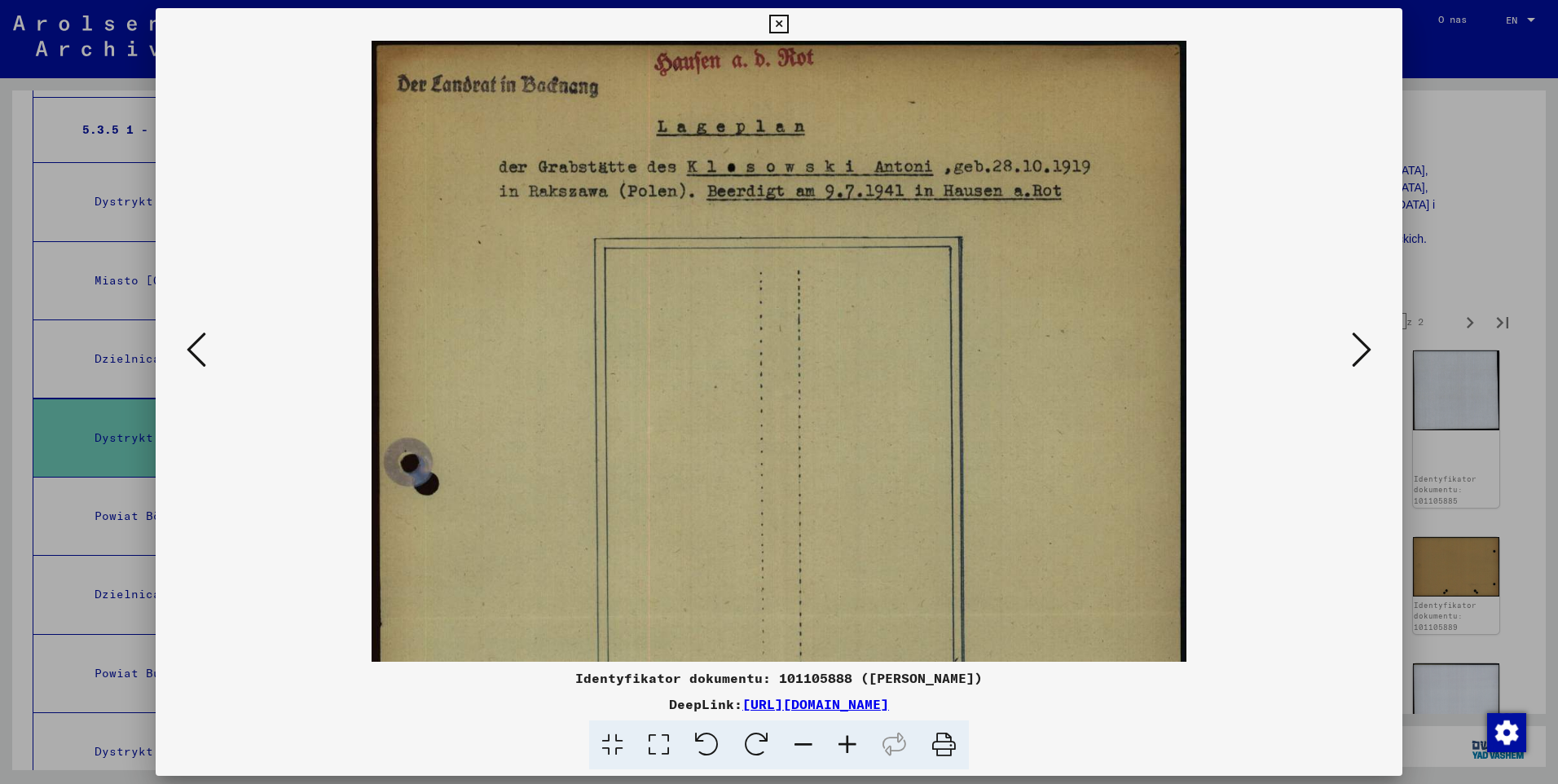
scroll to position [2, 0]
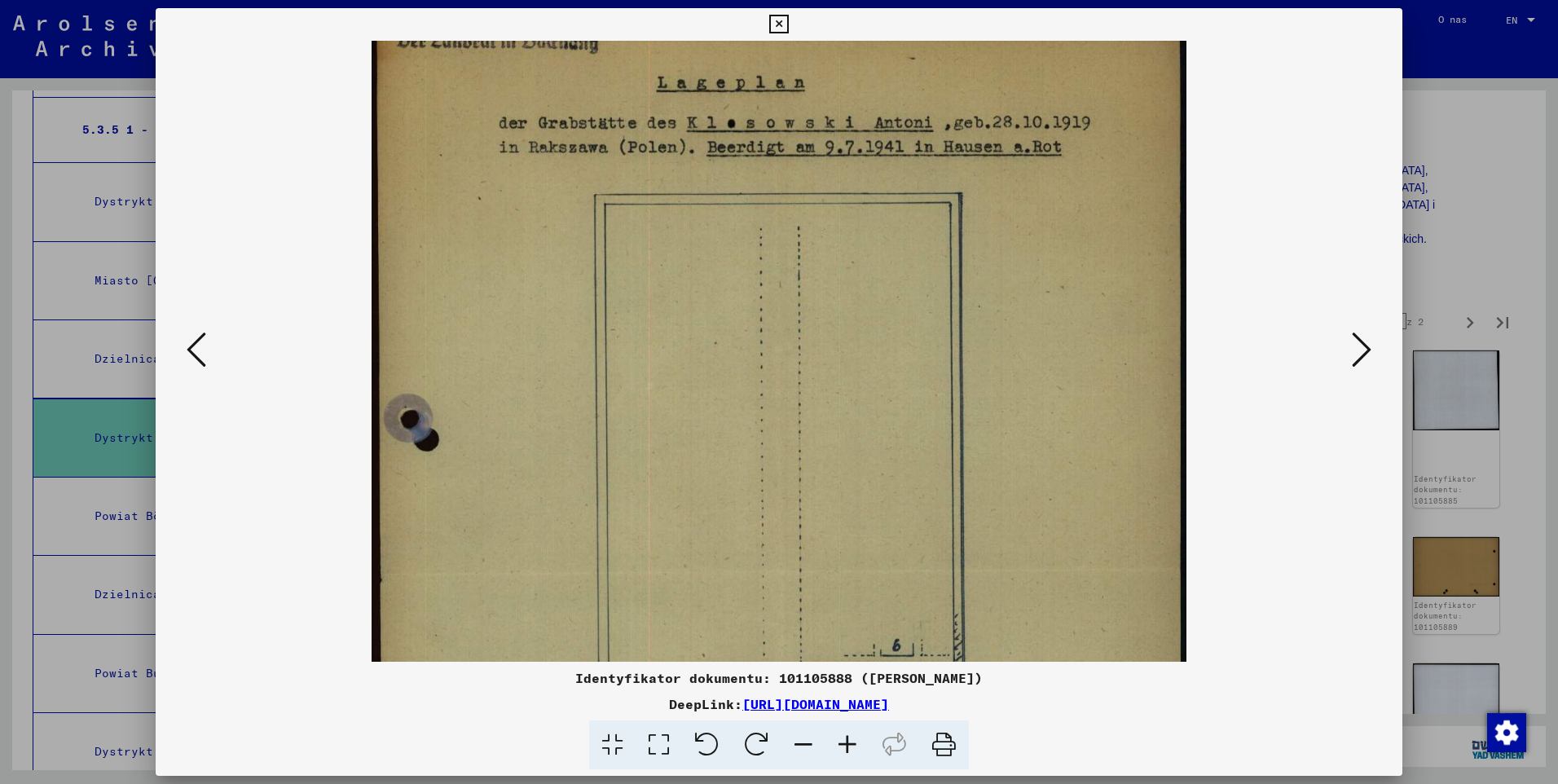
drag, startPoint x: 901, startPoint y: 242, endPoint x: 868, endPoint y: 197, distance: 55.8
click at [868, 197] on img at bounding box center [779, 571] width 815 height 1151
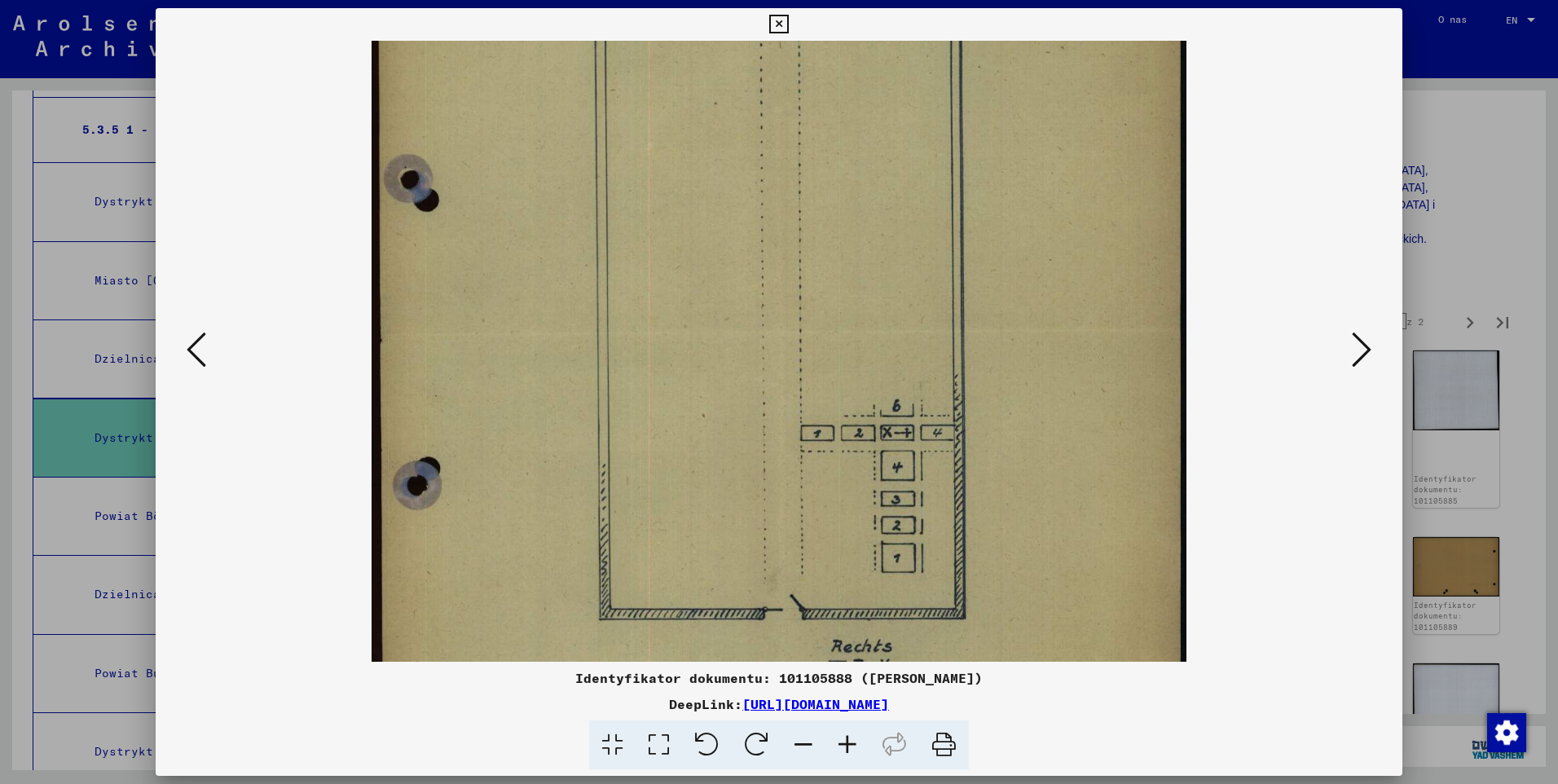
drag, startPoint x: 874, startPoint y: 412, endPoint x: 837, endPoint y: 173, distance: 241.8
click at [837, 173] on img at bounding box center [779, 331] width 815 height 1151
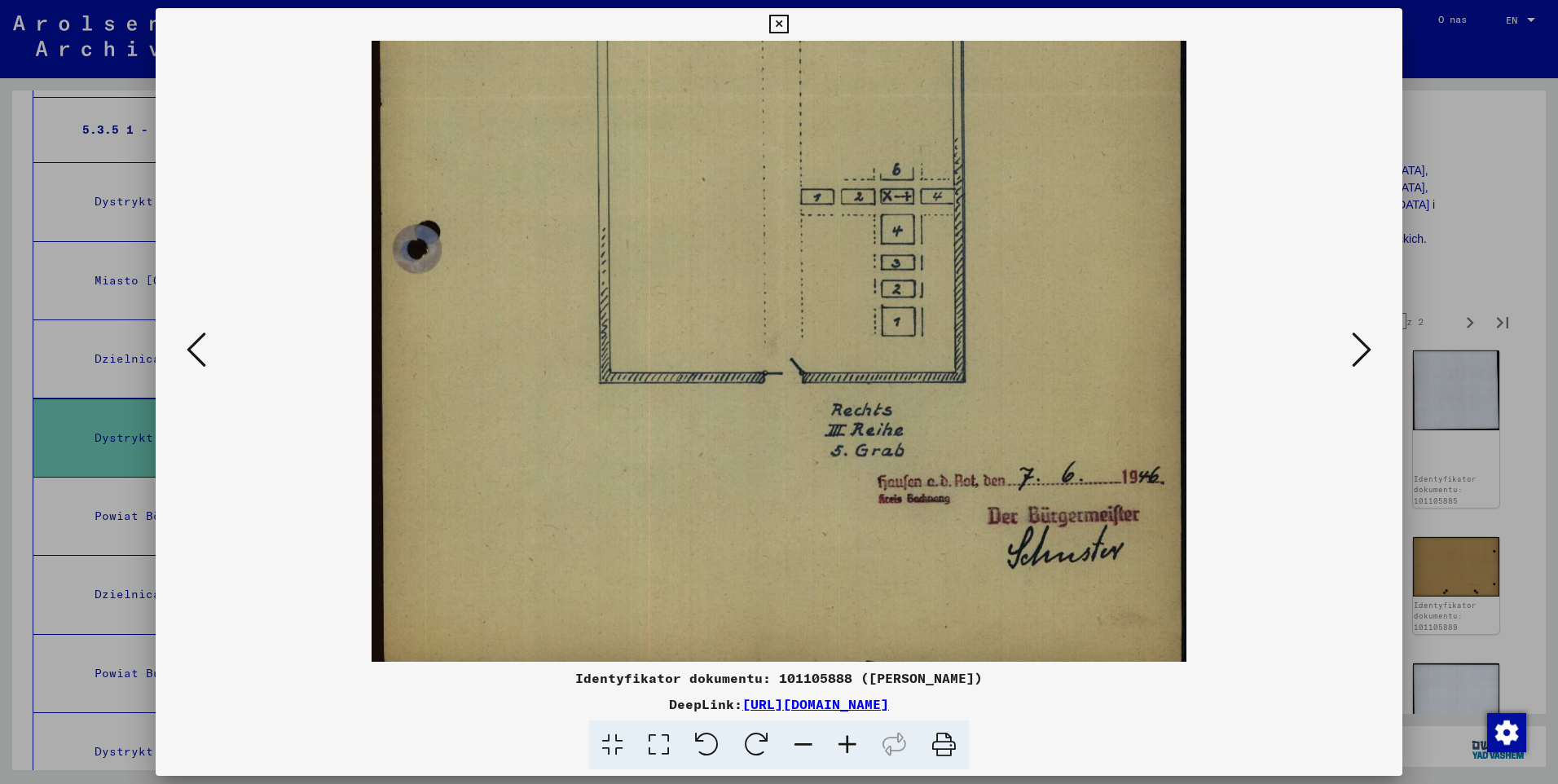
drag, startPoint x: 860, startPoint y: 357, endPoint x: 844, endPoint y: 120, distance: 237.5
click at [844, 120] on img at bounding box center [779, 95] width 815 height 1151
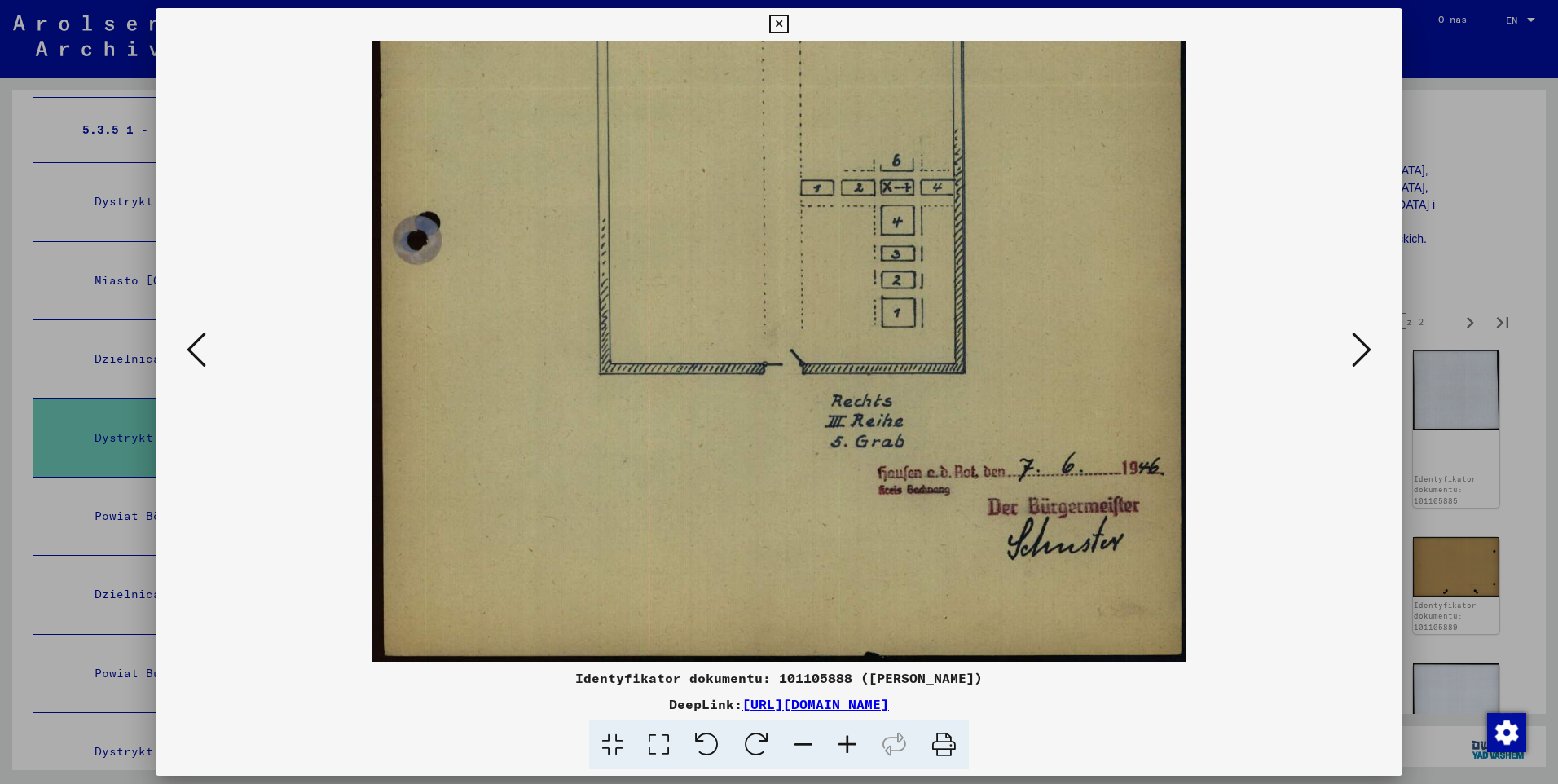
drag, startPoint x: 870, startPoint y: 384, endPoint x: 848, endPoint y: 252, distance: 133.8
click at [848, 252] on img at bounding box center [779, 86] width 815 height 1151
click at [1364, 351] on icon at bounding box center [1361, 349] width 19 height 39
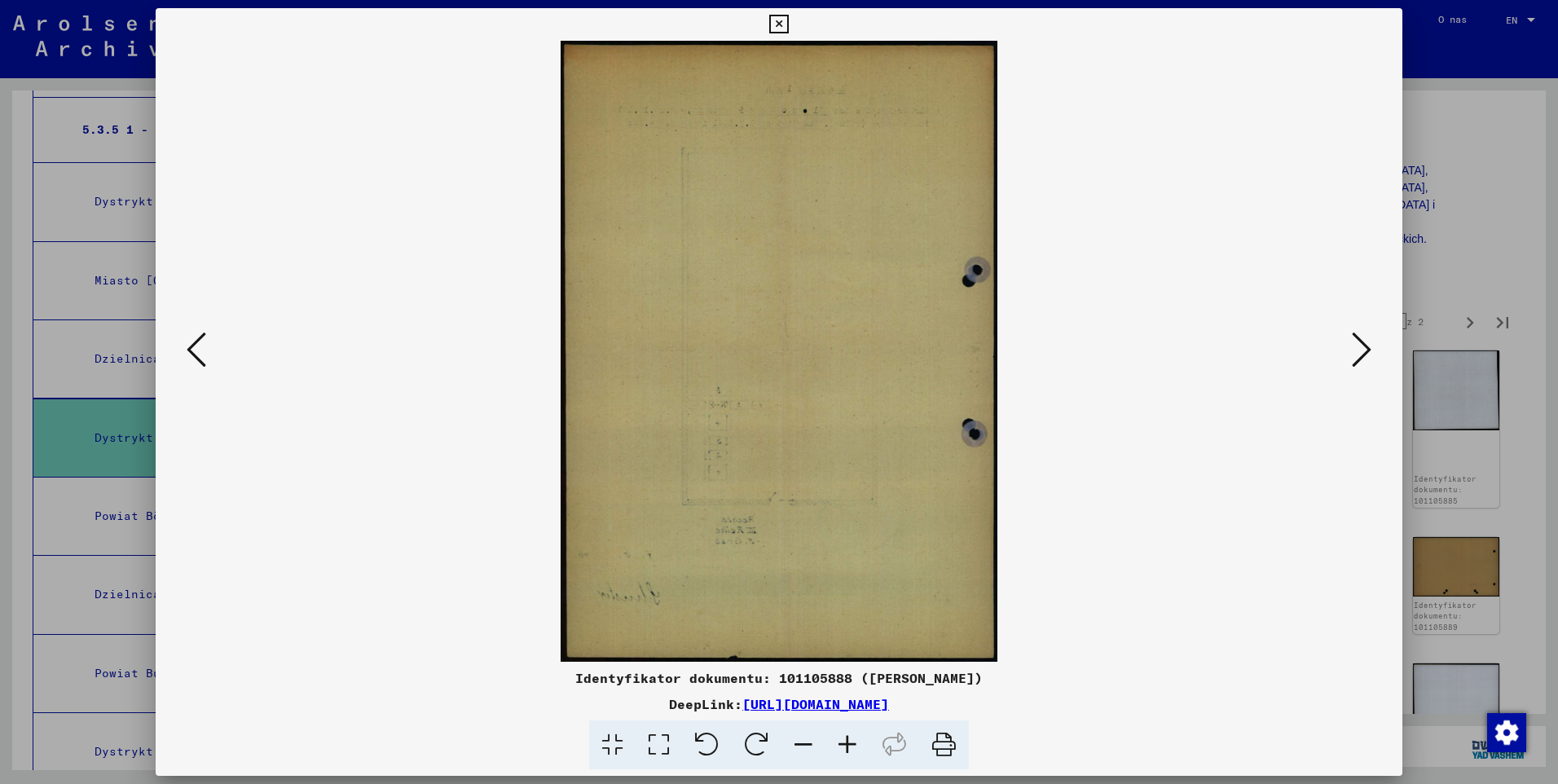
click at [1364, 351] on icon at bounding box center [1361, 349] width 19 height 39
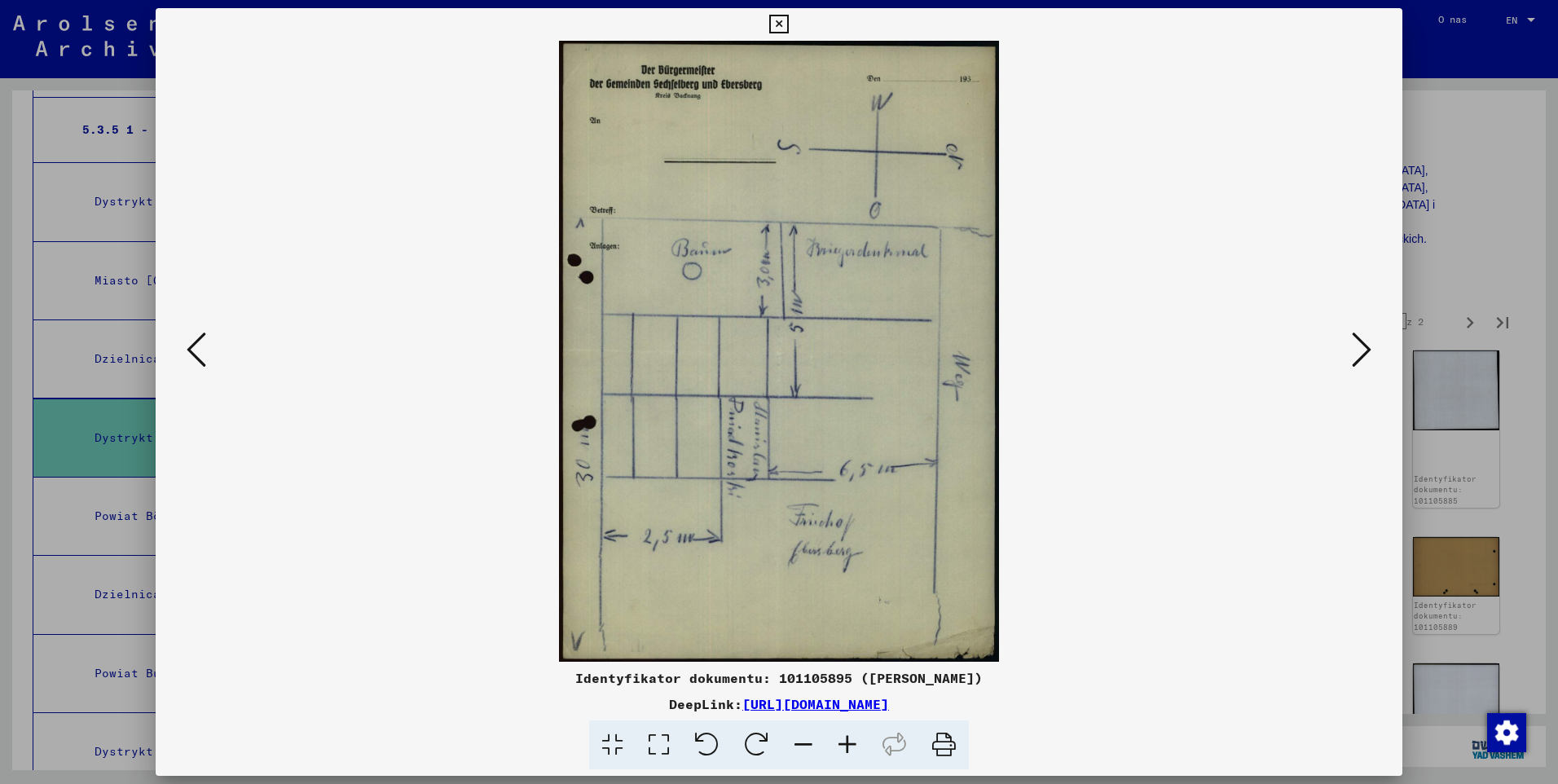
drag, startPoint x: 903, startPoint y: 499, endPoint x: 935, endPoint y: 434, distance: 72.4
click at [899, 452] on img at bounding box center [779, 351] width 440 height 621
click at [1353, 361] on icon at bounding box center [1361, 349] width 19 height 39
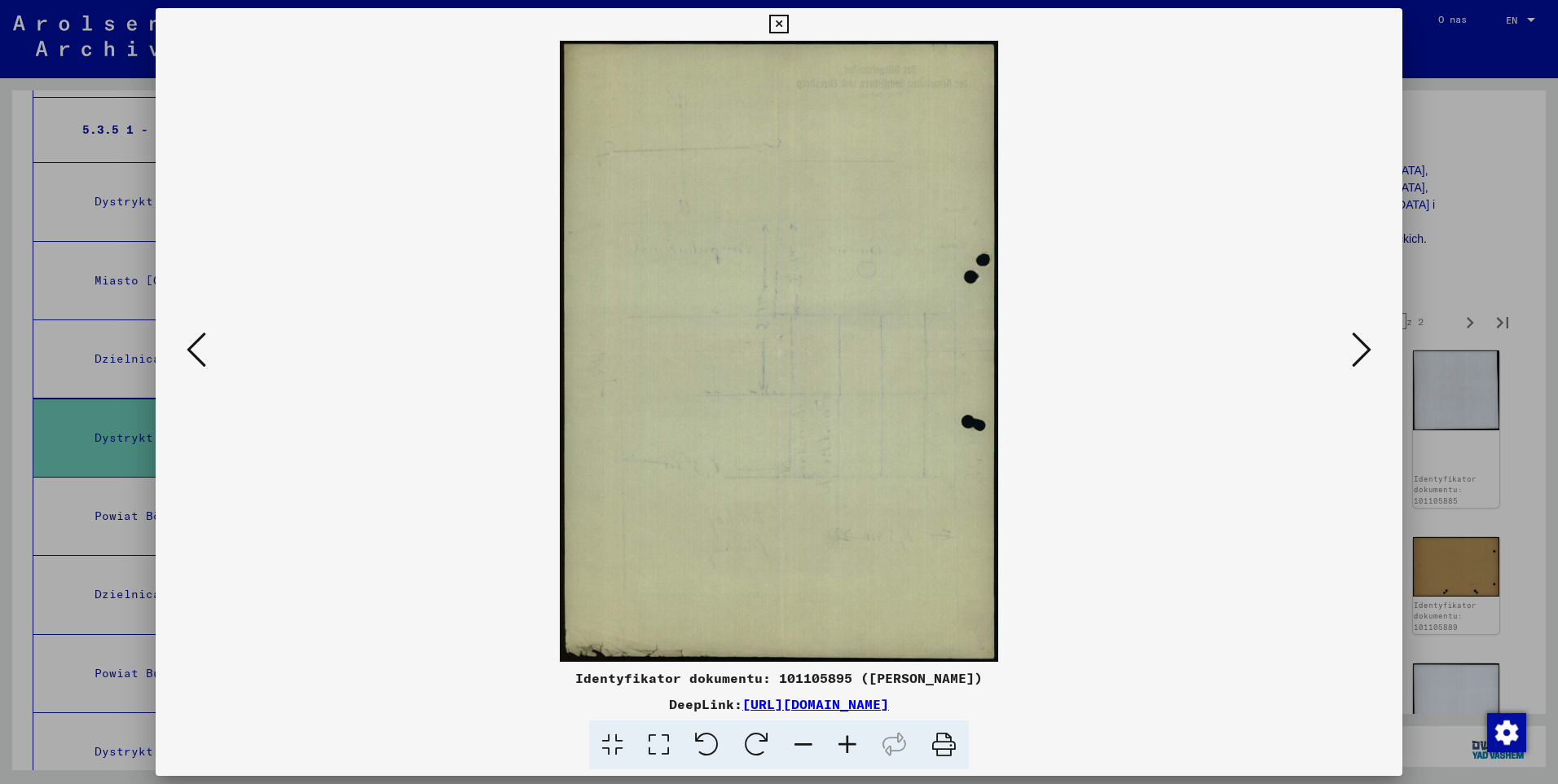
click at [1353, 361] on icon at bounding box center [1361, 349] width 19 height 39
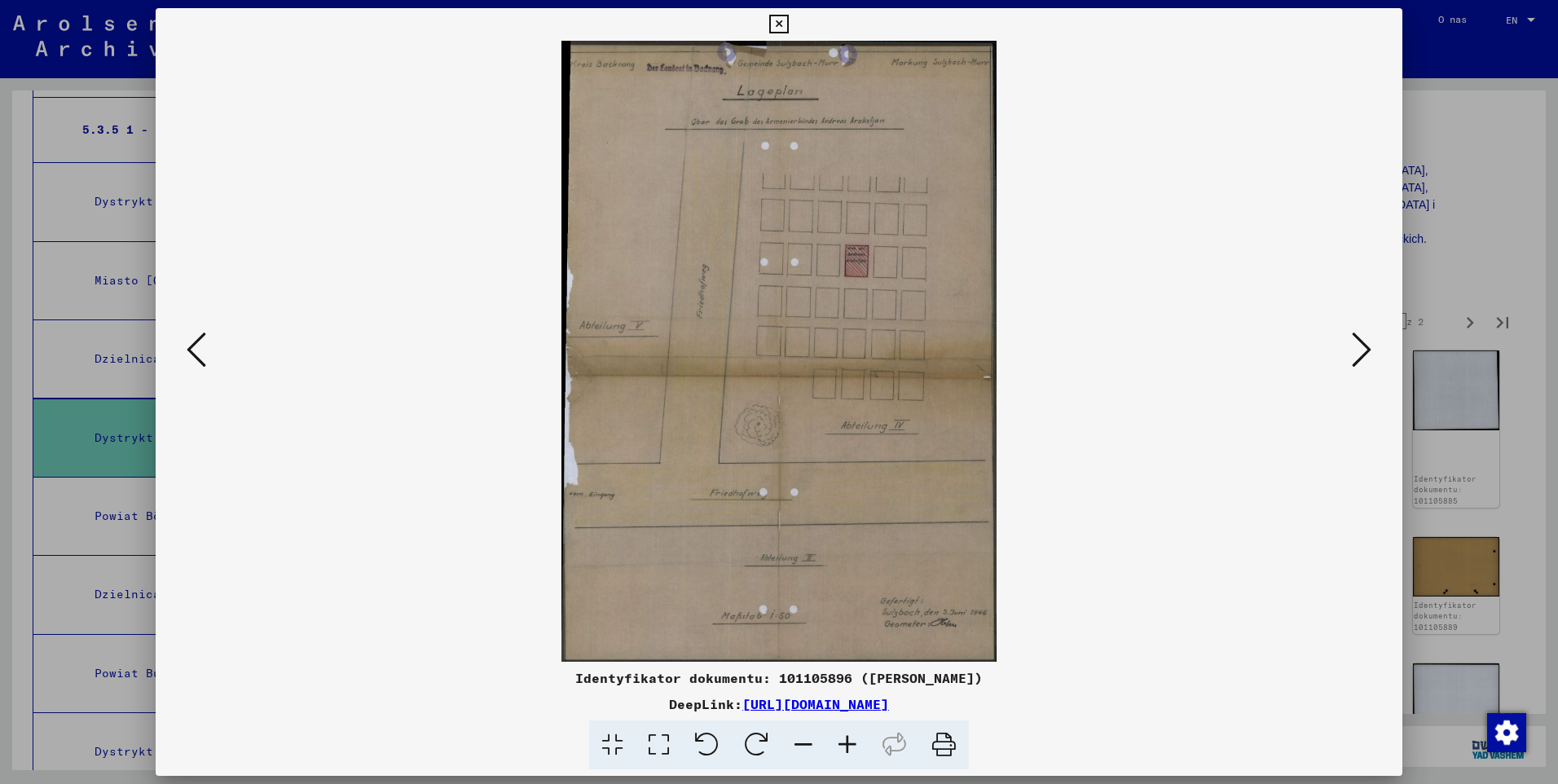
click at [841, 752] on icon at bounding box center [848, 745] width 44 height 50
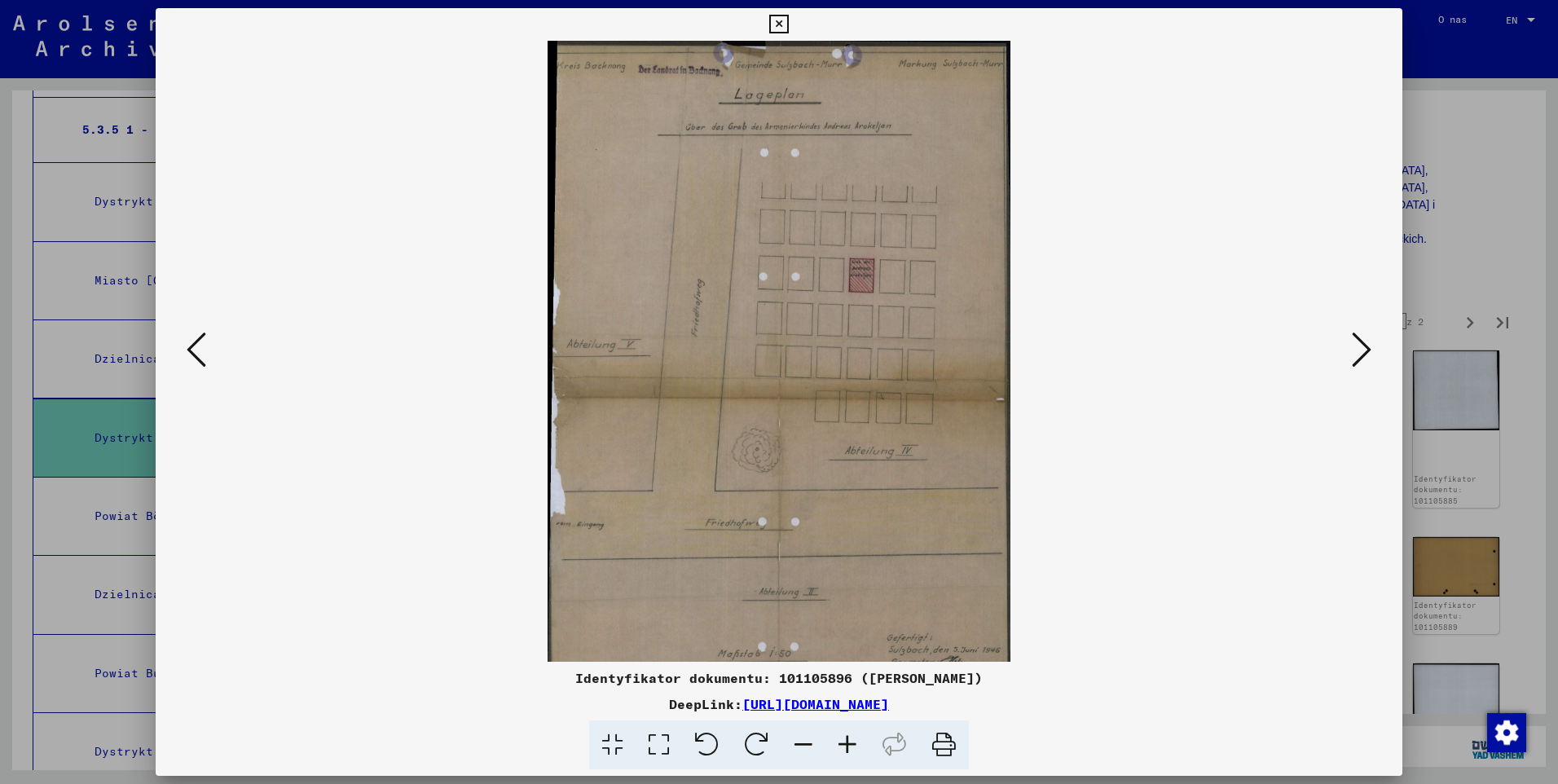
click at [841, 752] on icon at bounding box center [848, 745] width 44 height 50
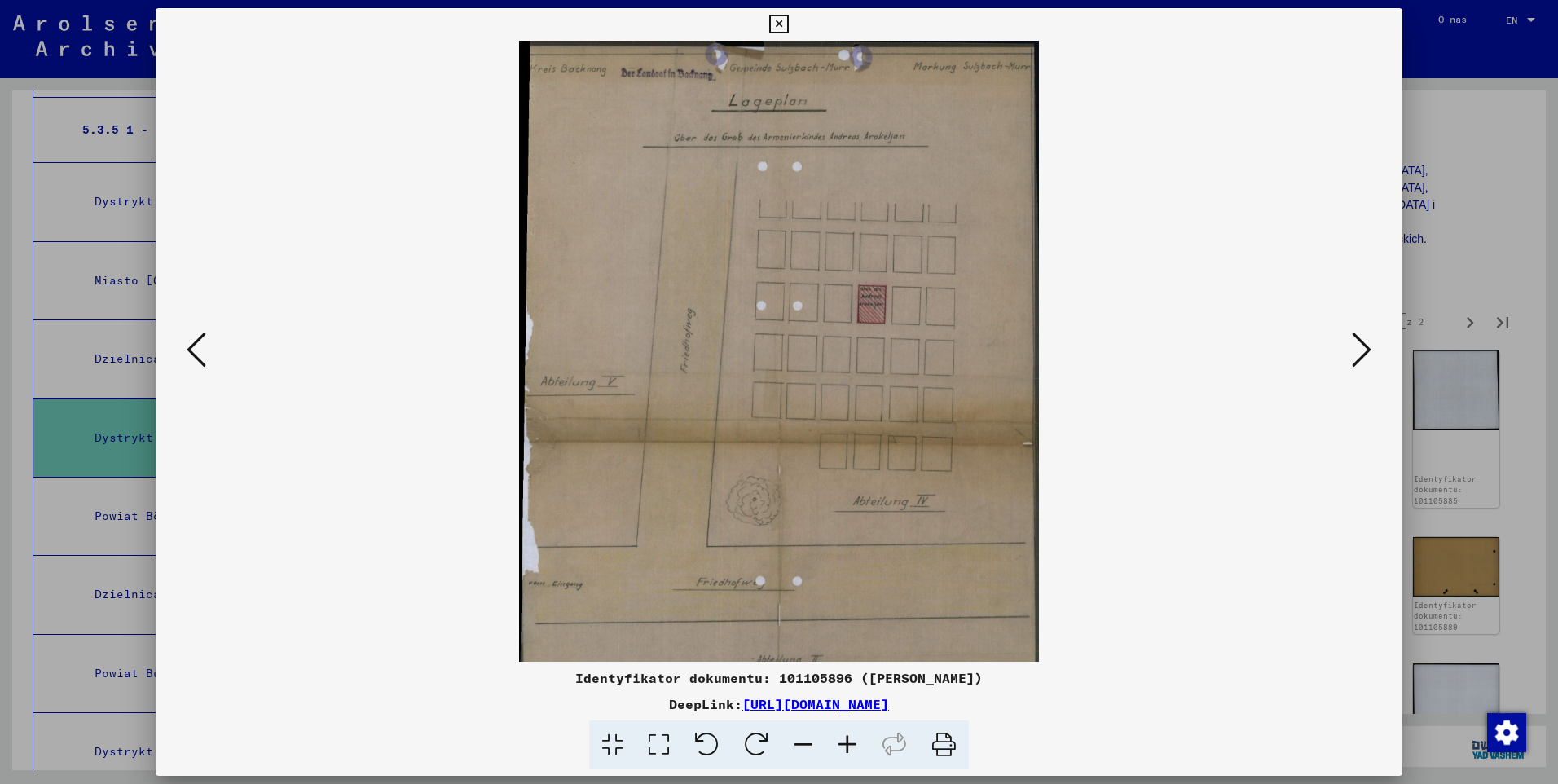
click at [841, 752] on icon at bounding box center [848, 745] width 44 height 50
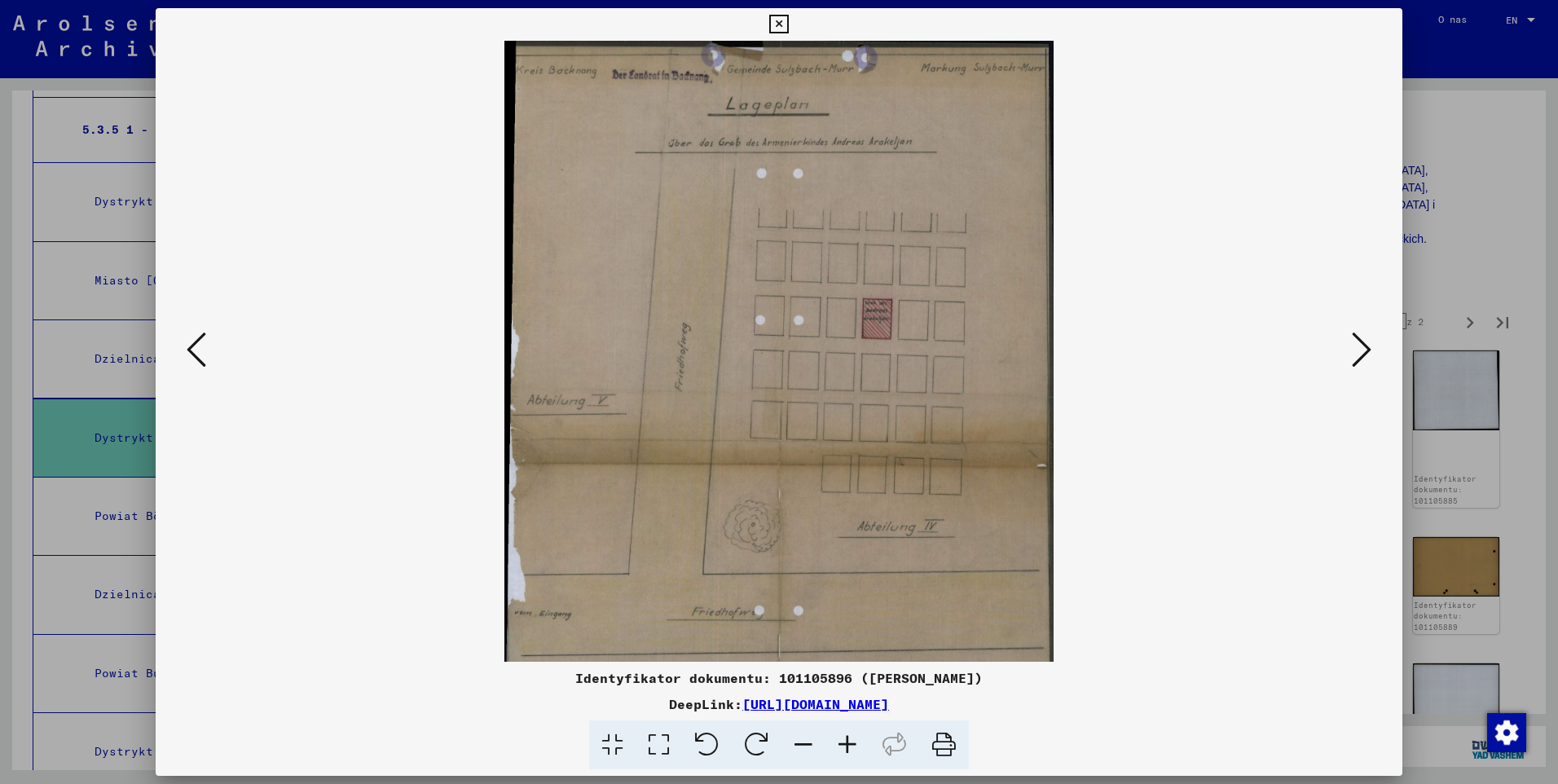
click at [841, 752] on icon at bounding box center [848, 745] width 44 height 50
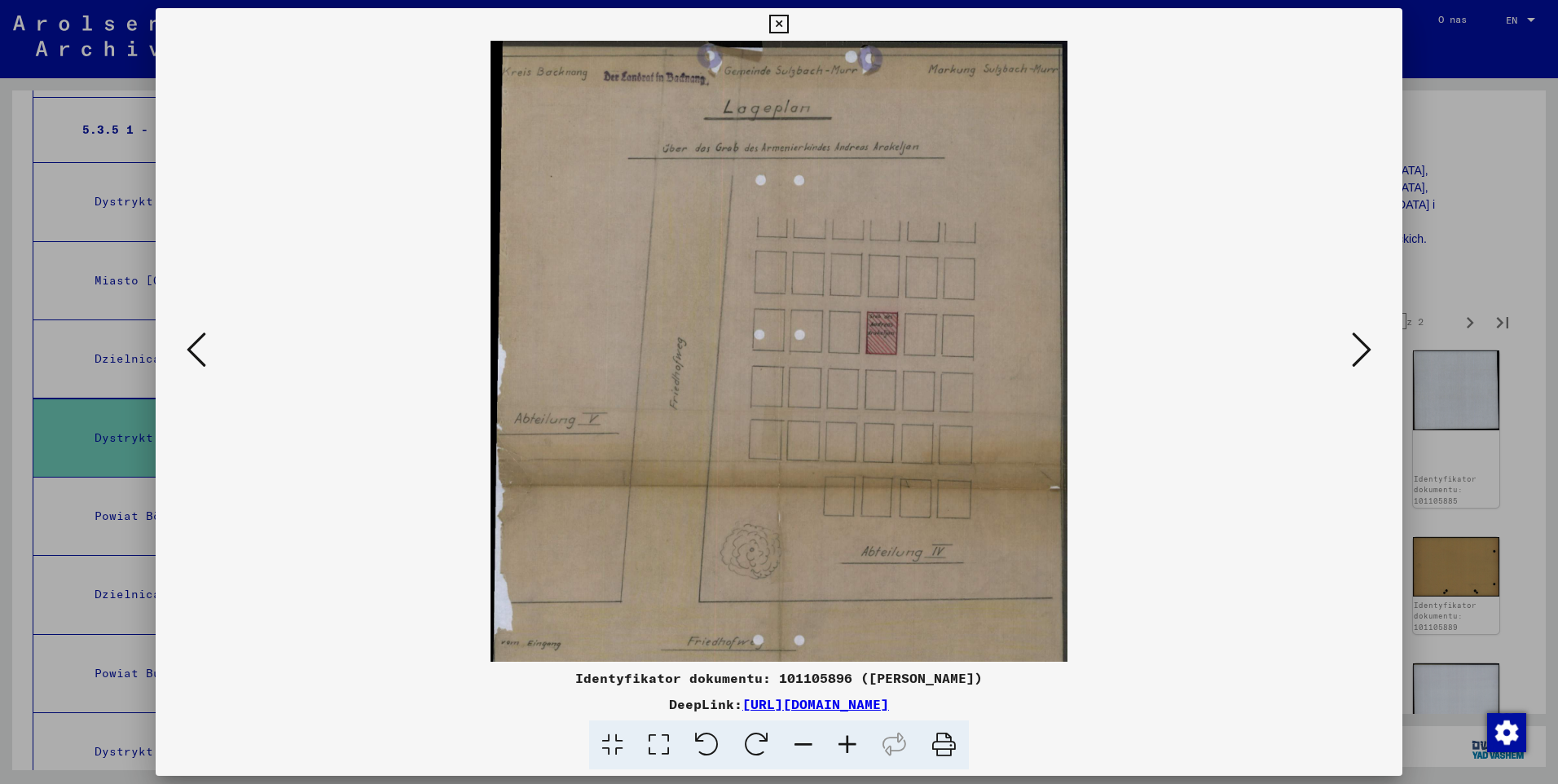
click at [841, 752] on icon at bounding box center [848, 745] width 44 height 50
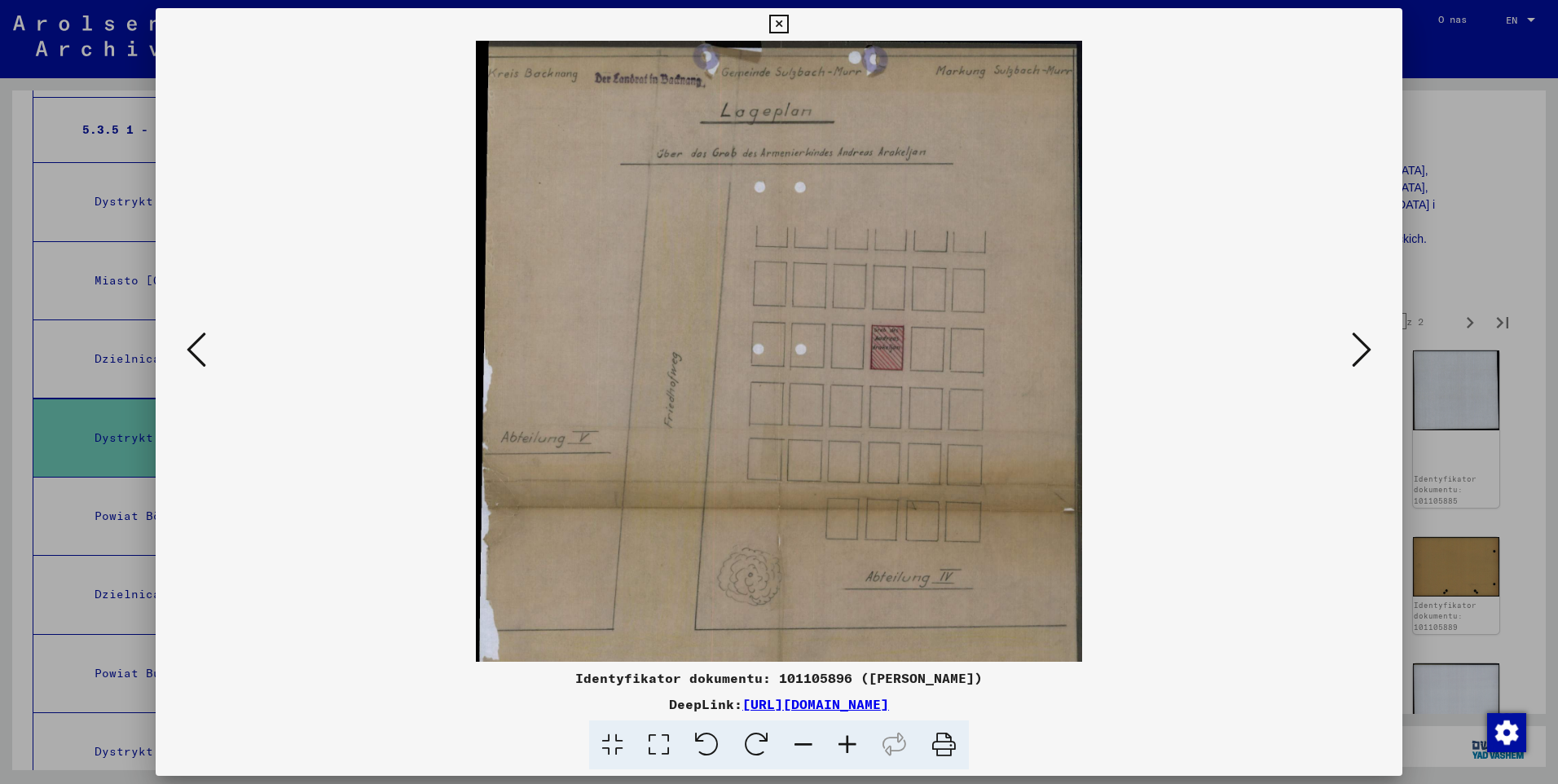
click at [841, 752] on icon at bounding box center [848, 745] width 44 height 50
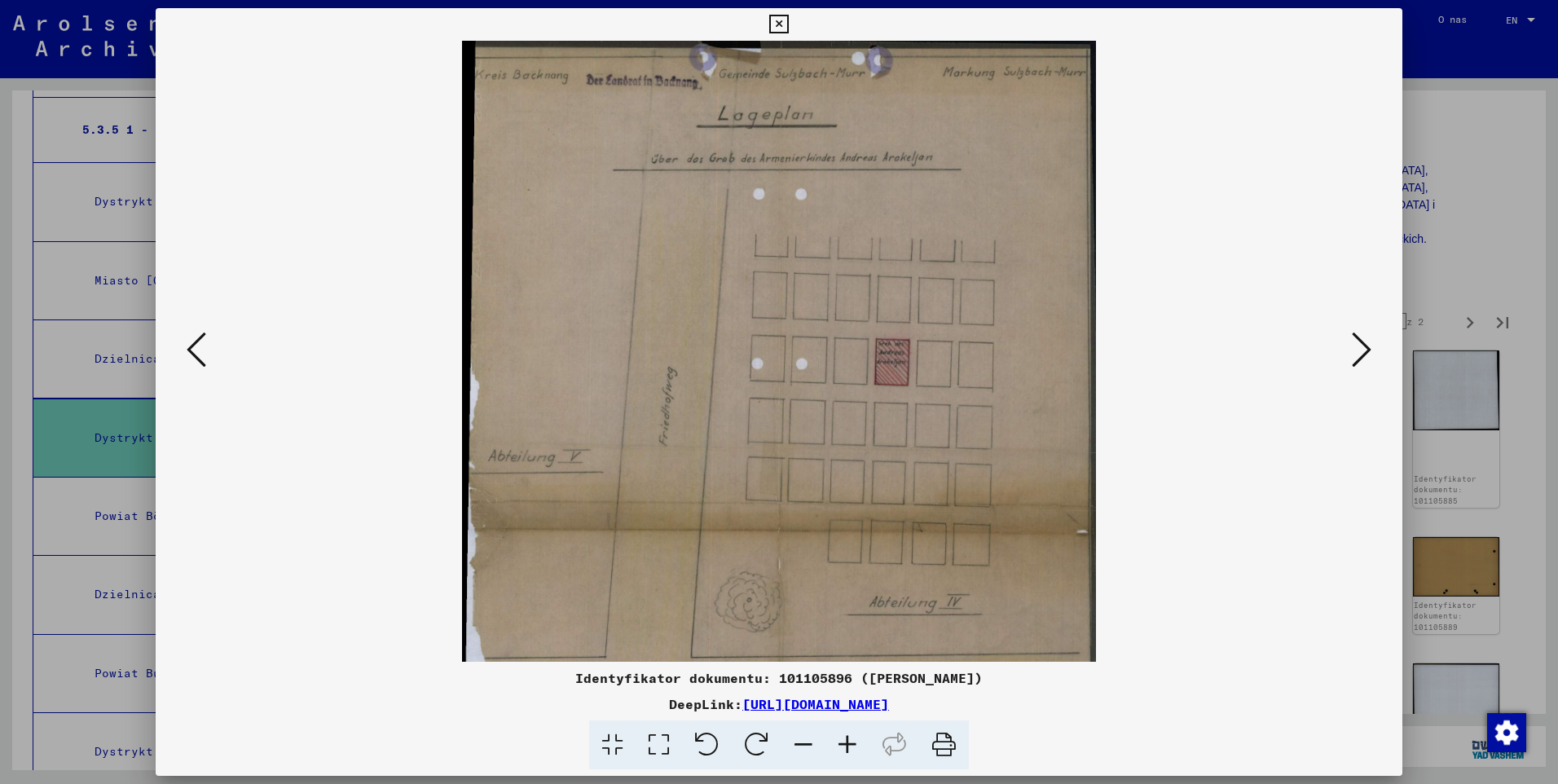
click at [841, 750] on icon at bounding box center [848, 745] width 44 height 50
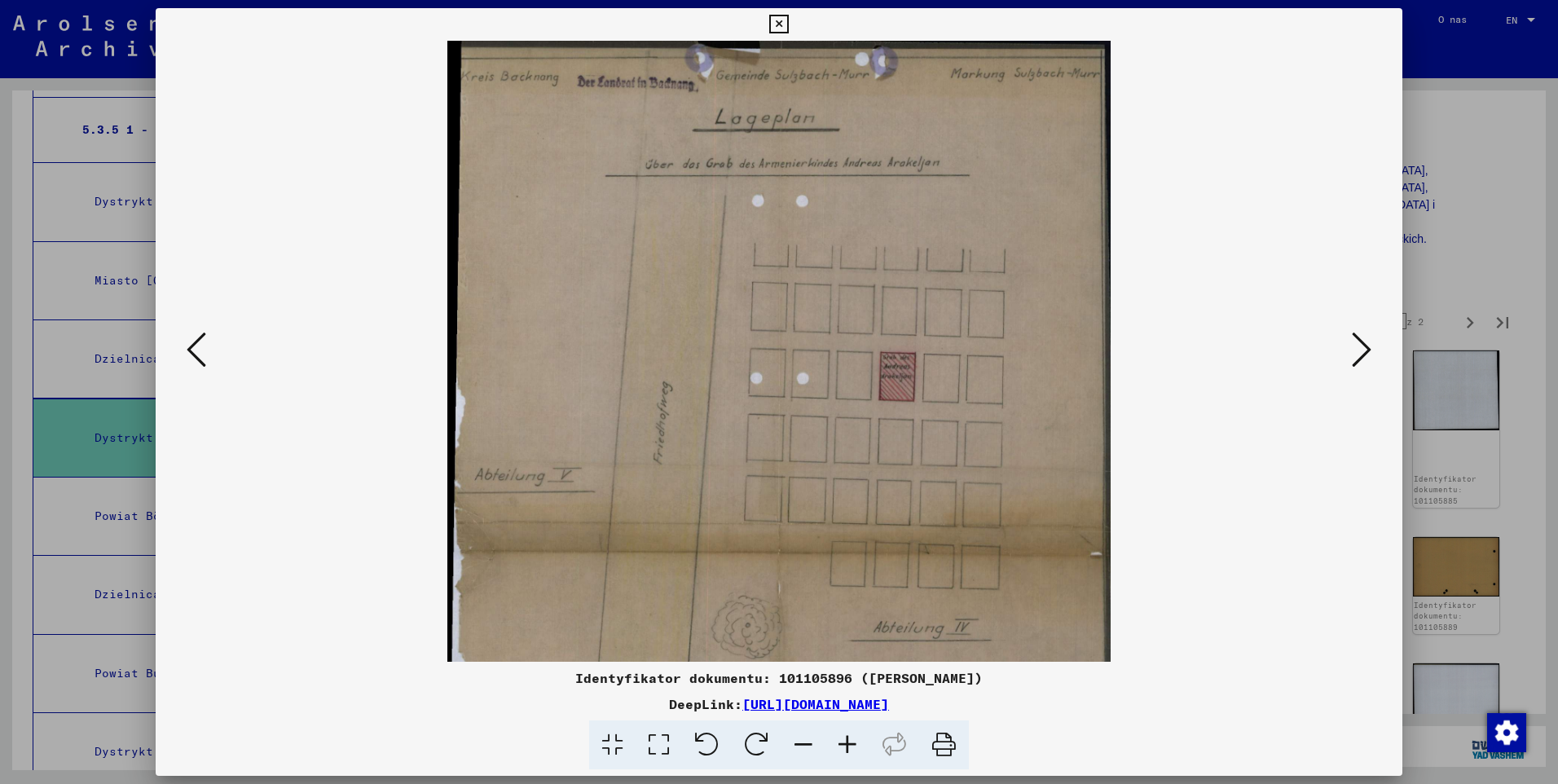
click at [841, 749] on icon at bounding box center [848, 745] width 44 height 50
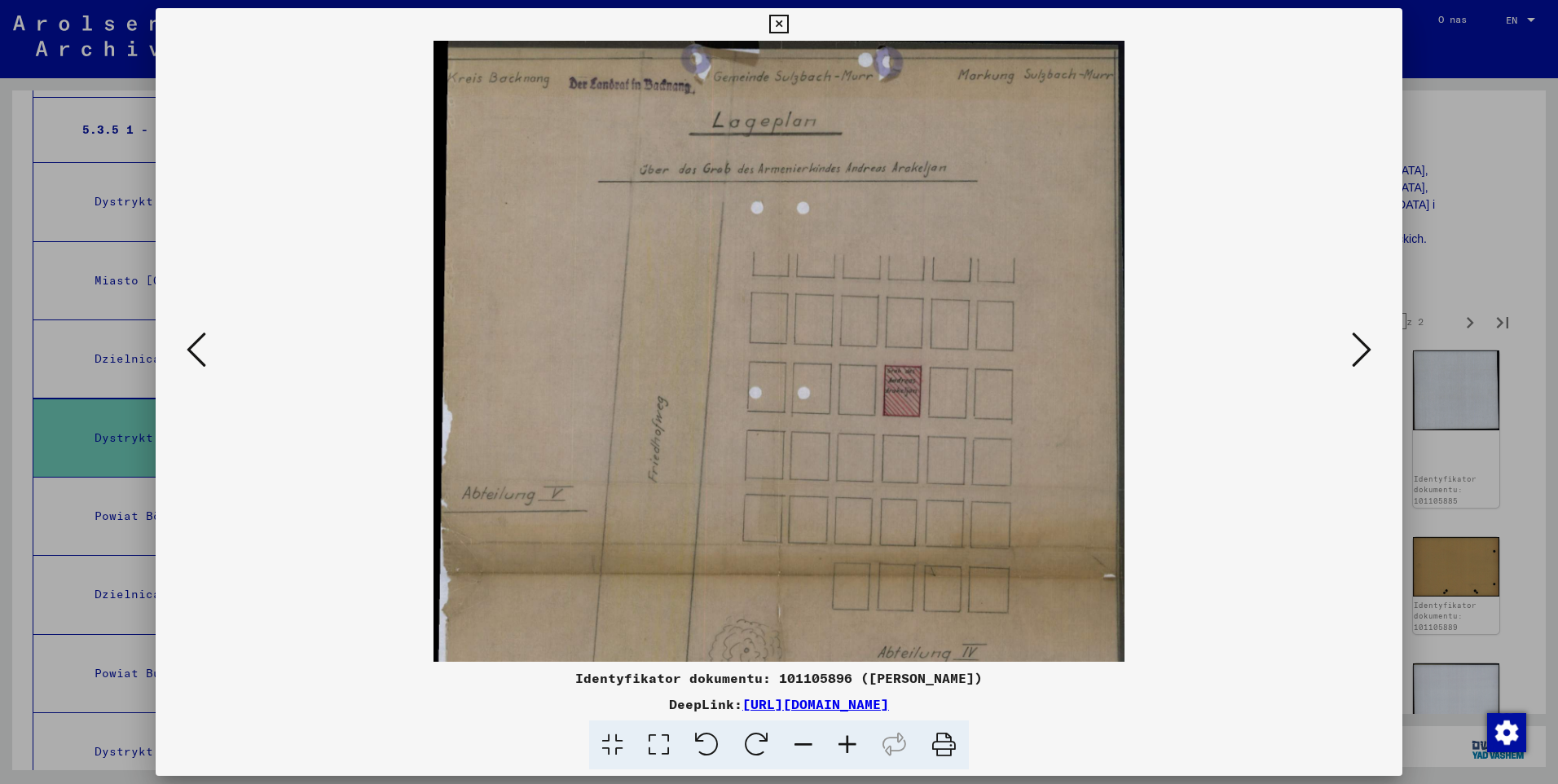
click at [841, 749] on icon at bounding box center [848, 745] width 44 height 50
click at [841, 748] on icon at bounding box center [848, 745] width 44 height 50
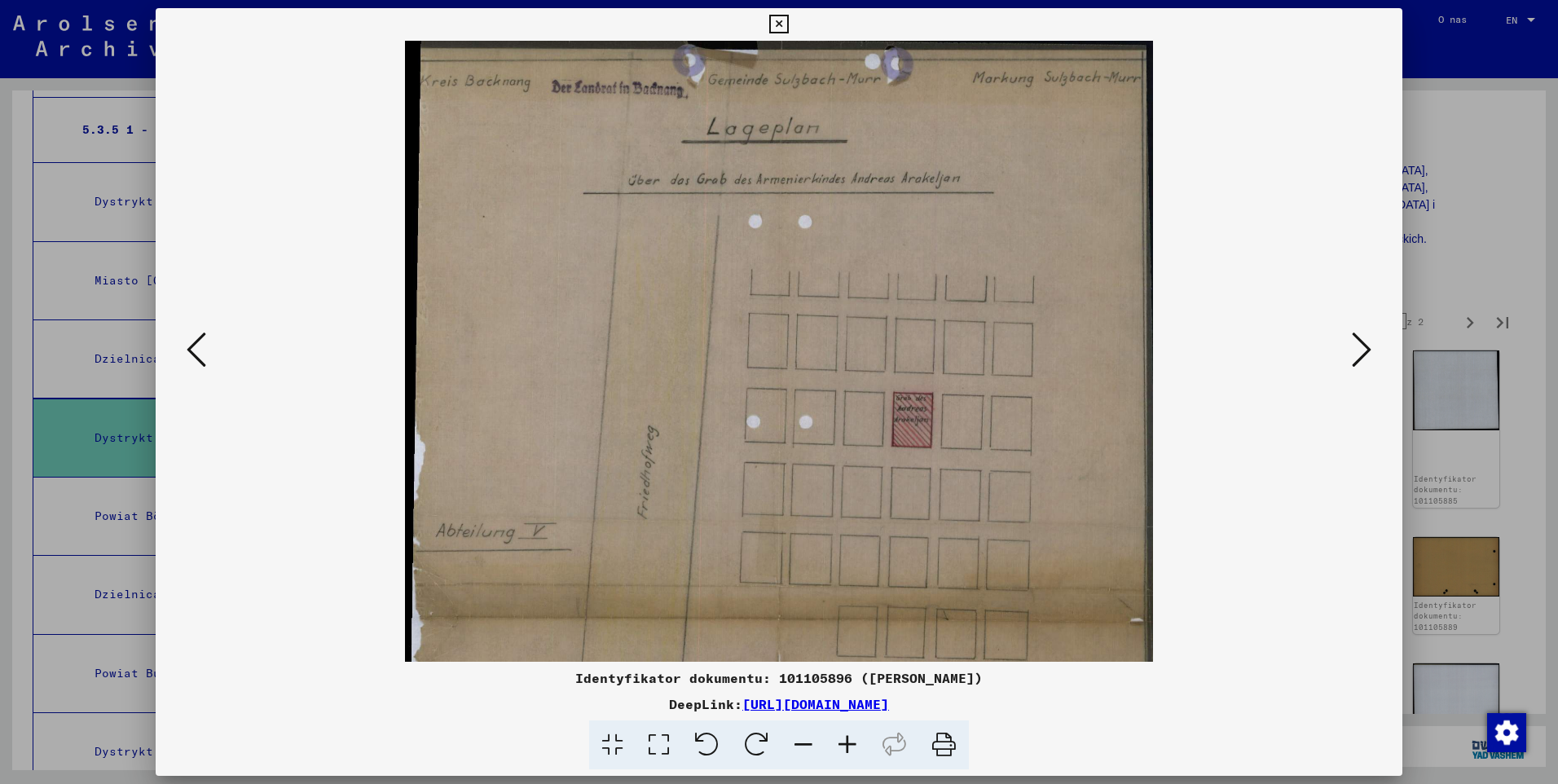
click at [841, 747] on icon at bounding box center [848, 745] width 44 height 50
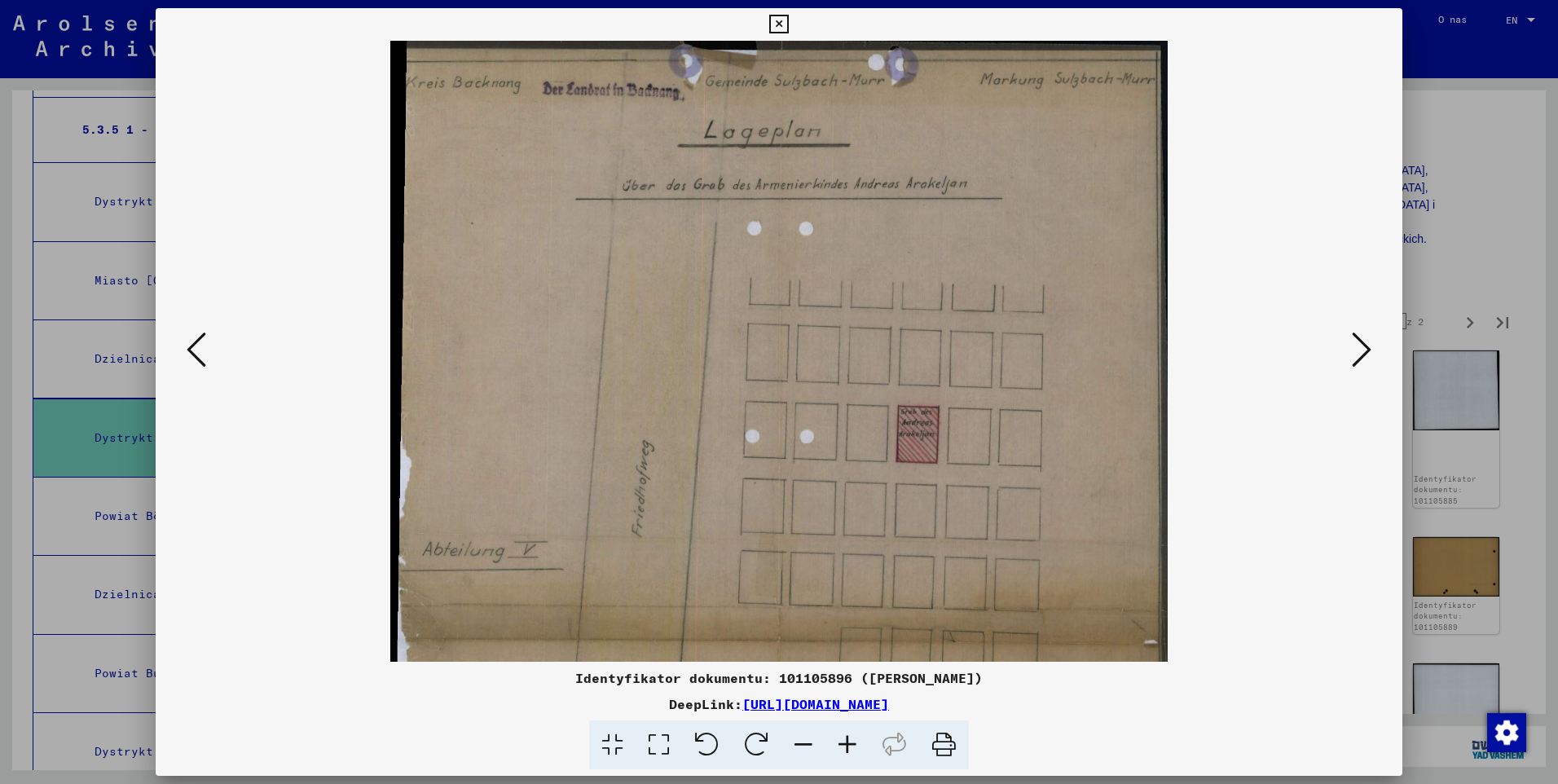
click at [840, 746] on icon at bounding box center [848, 745] width 44 height 50
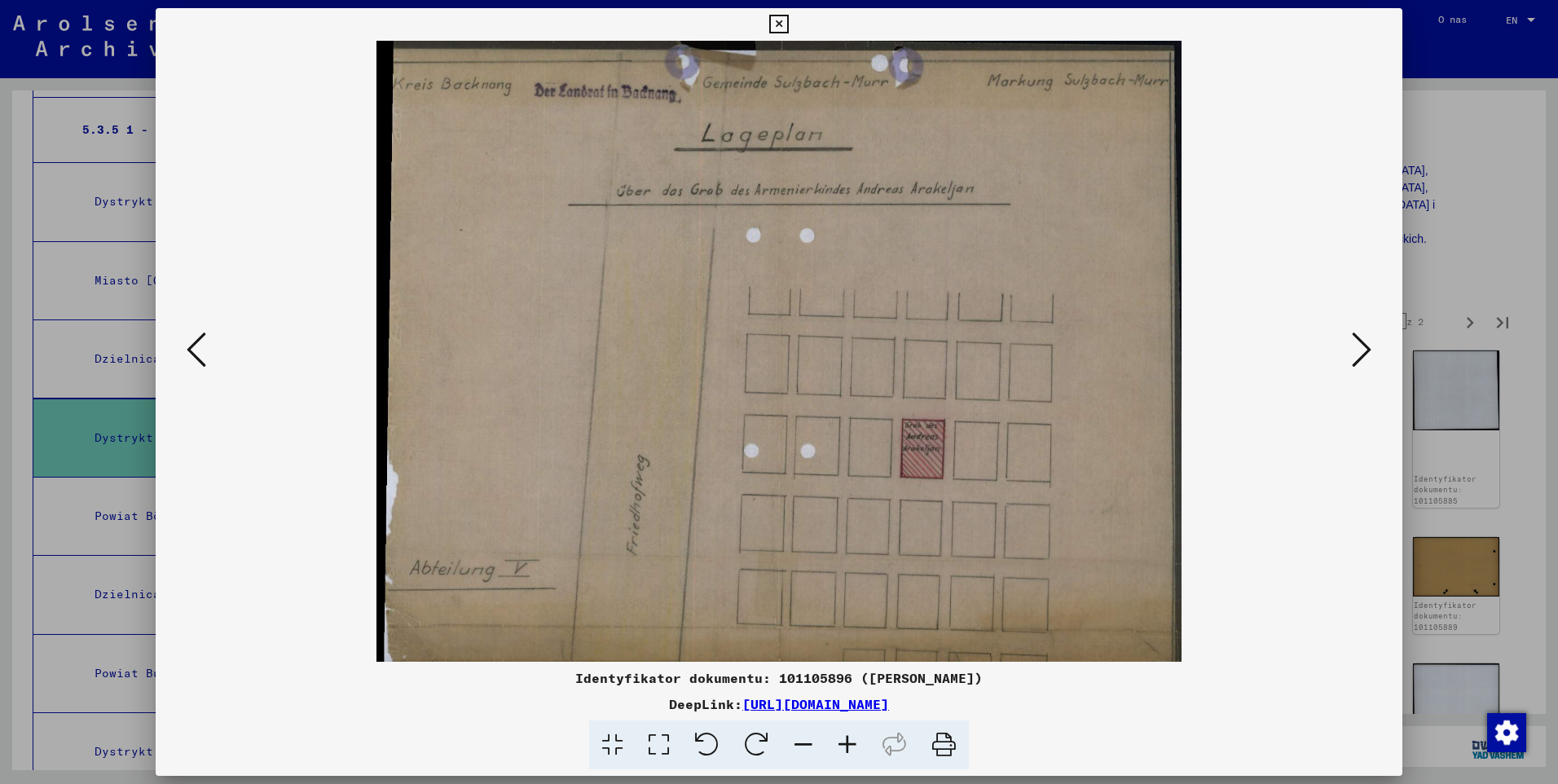
click at [840, 744] on icon at bounding box center [848, 745] width 44 height 50
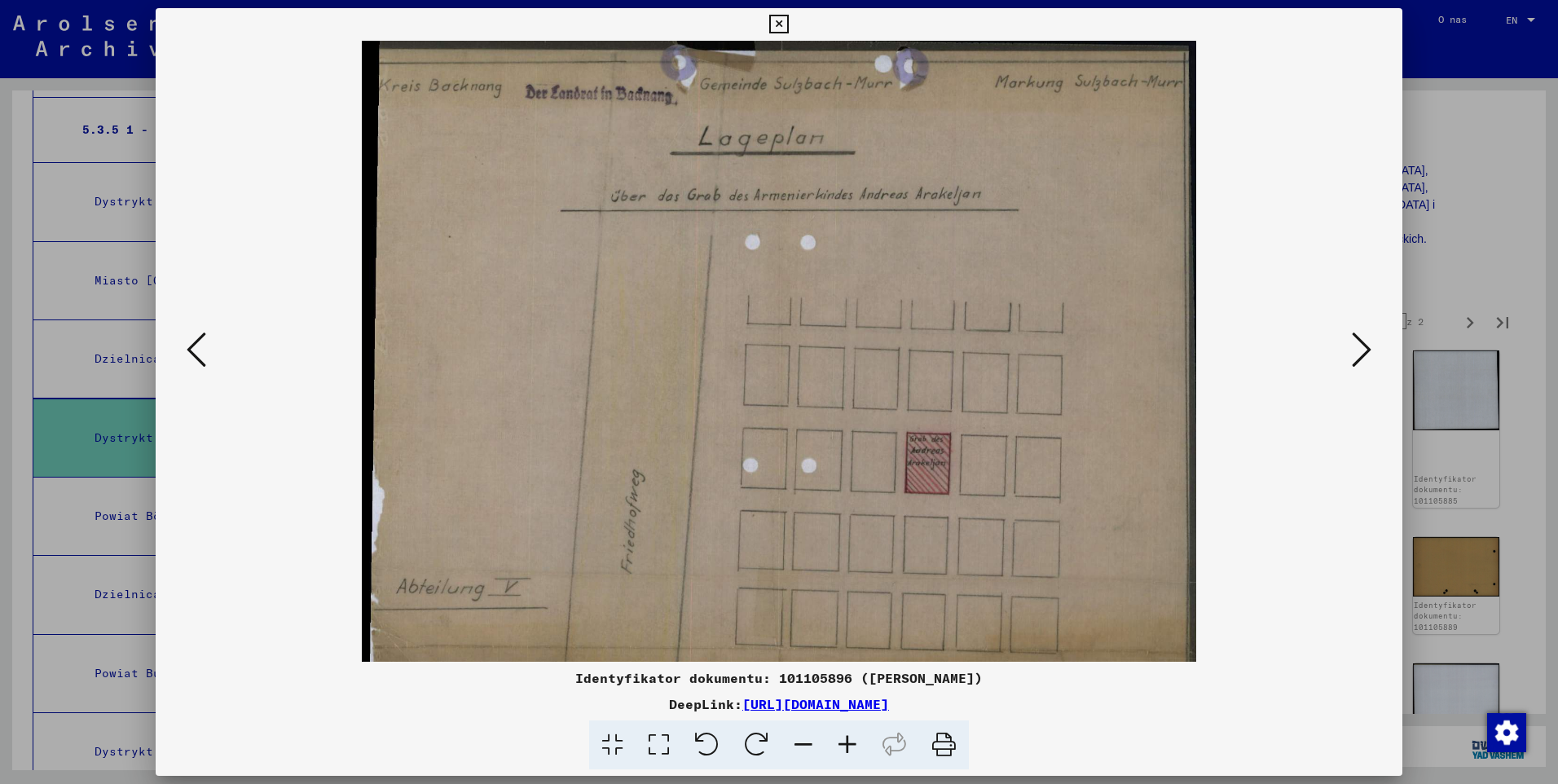
click at [840, 742] on icon at bounding box center [848, 745] width 44 height 50
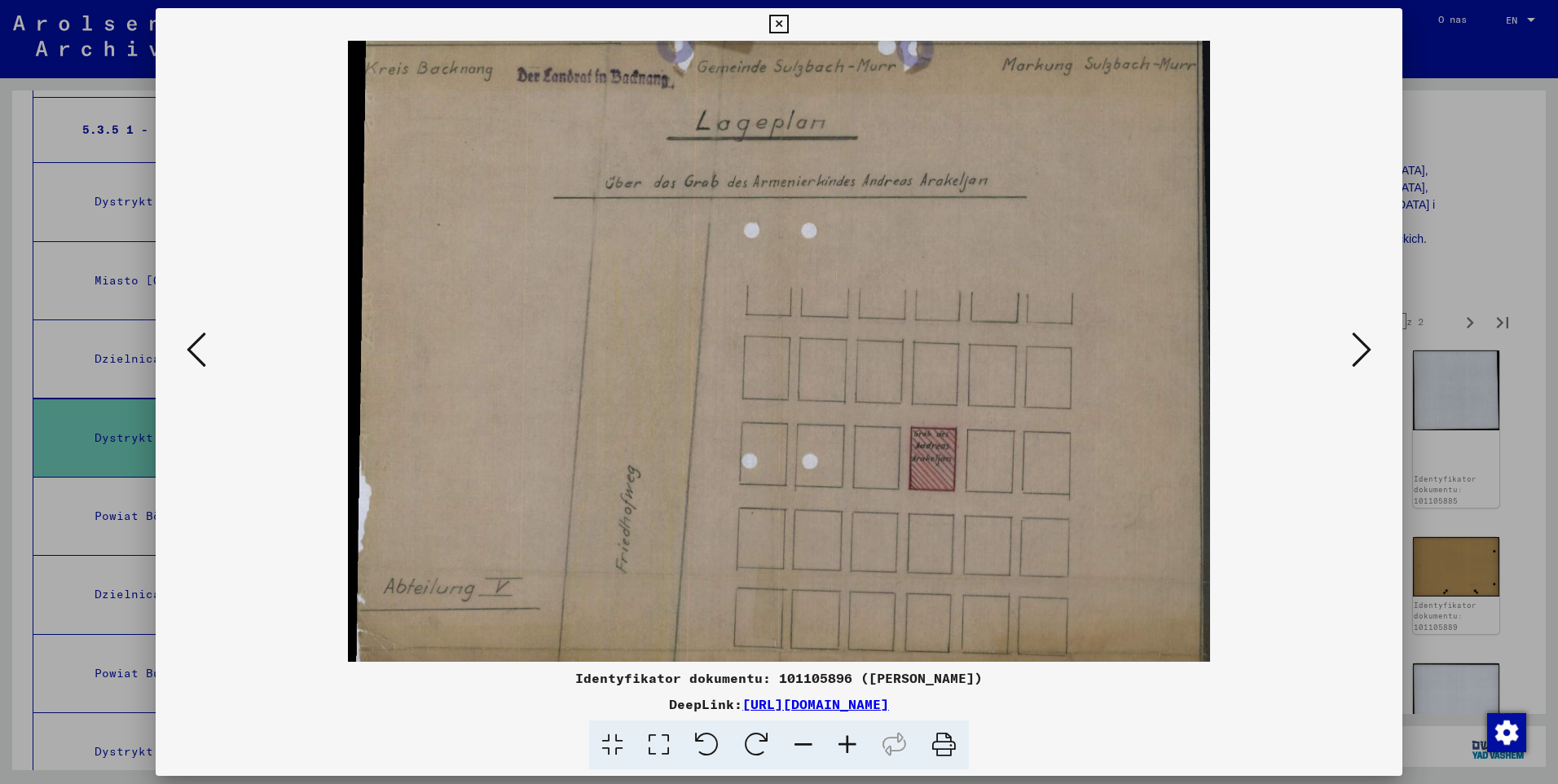
scroll to position [19, 0]
drag, startPoint x: 935, startPoint y: 549, endPoint x: 929, endPoint y: 529, distance: 20.9
click at [929, 529] on img at bounding box center [779, 637] width 863 height 1232
click at [1364, 346] on icon at bounding box center [1361, 349] width 19 height 39
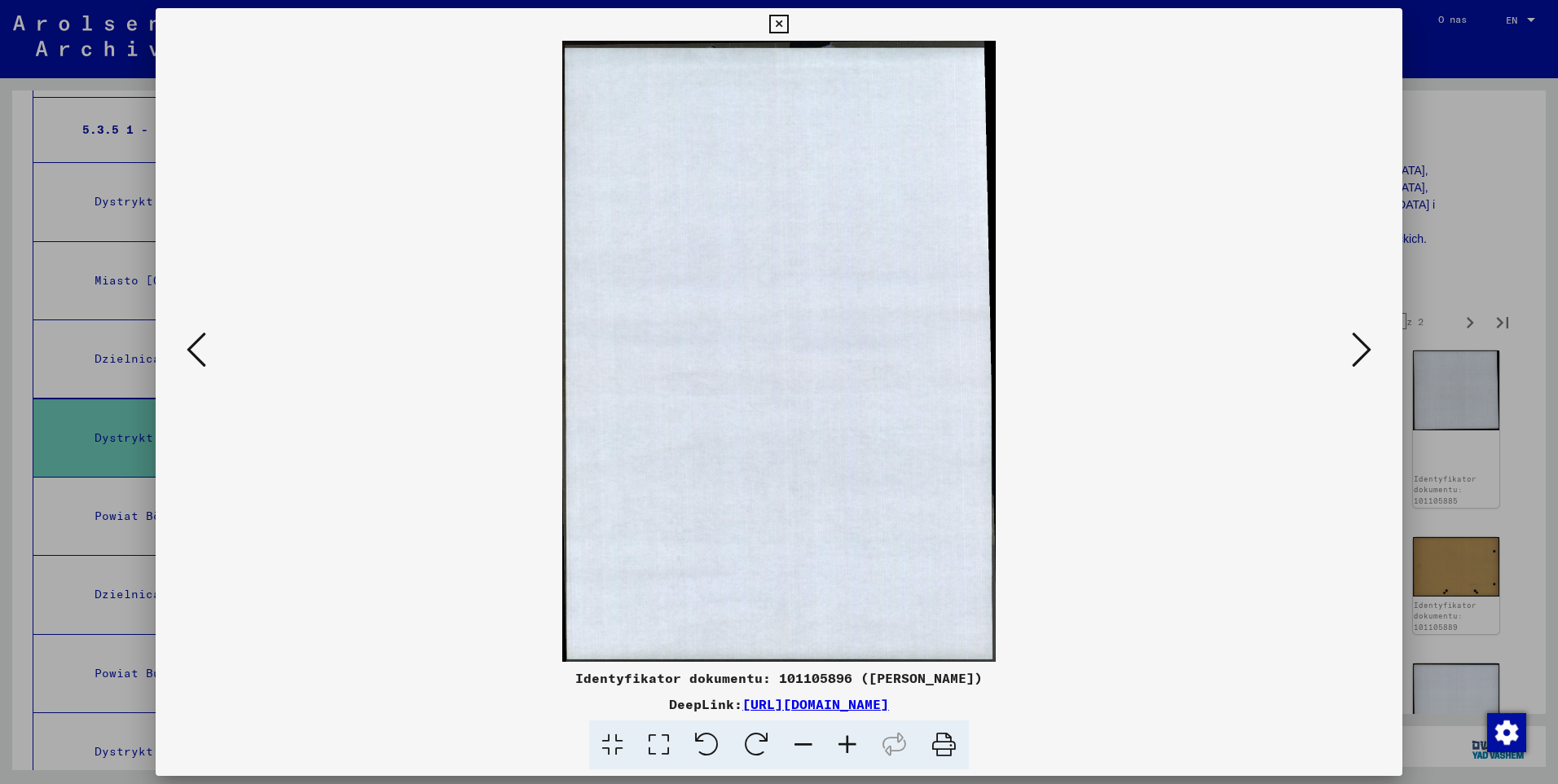
click at [1364, 346] on icon at bounding box center [1361, 349] width 19 height 39
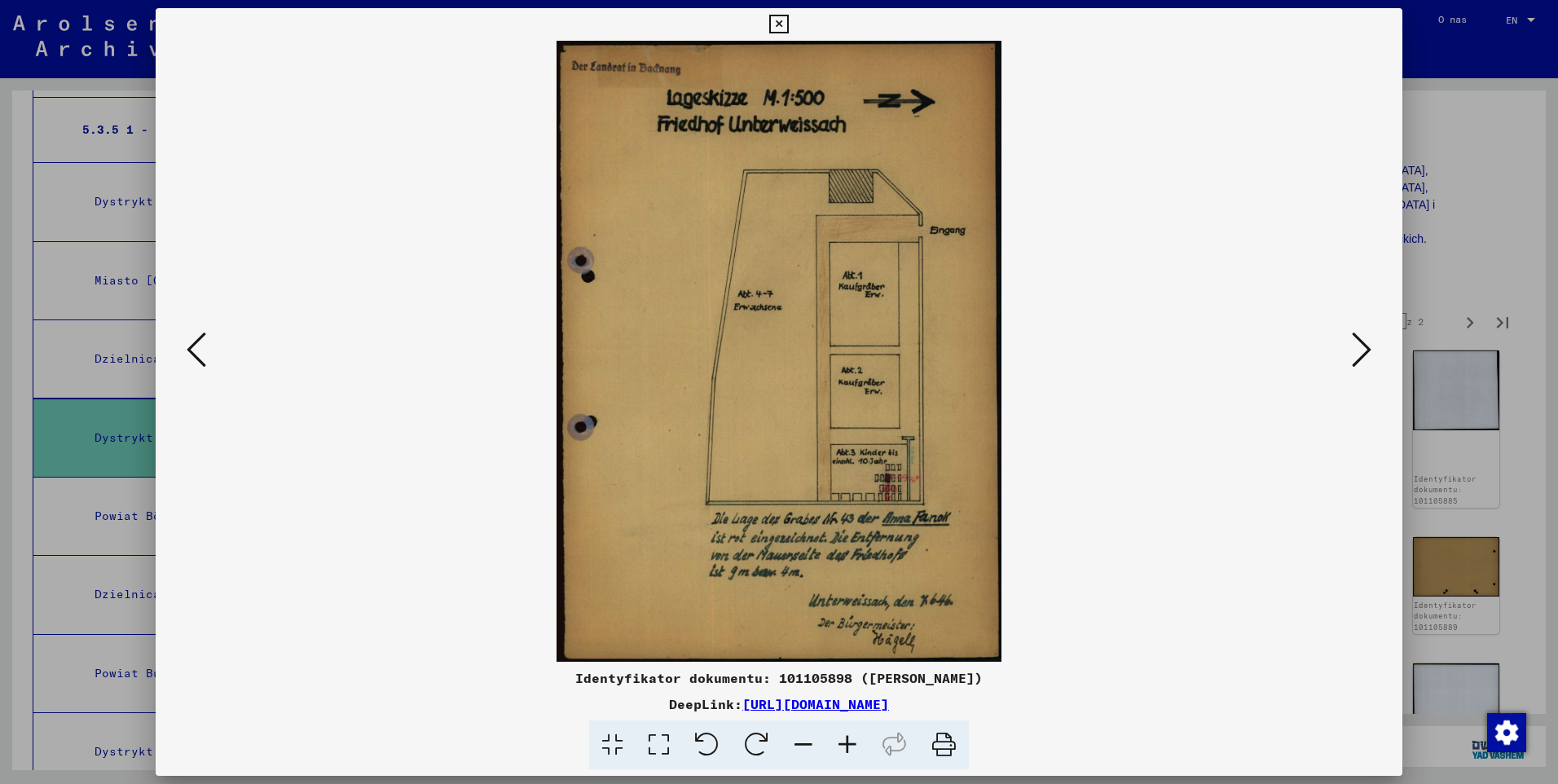
click at [849, 743] on icon at bounding box center [848, 745] width 44 height 50
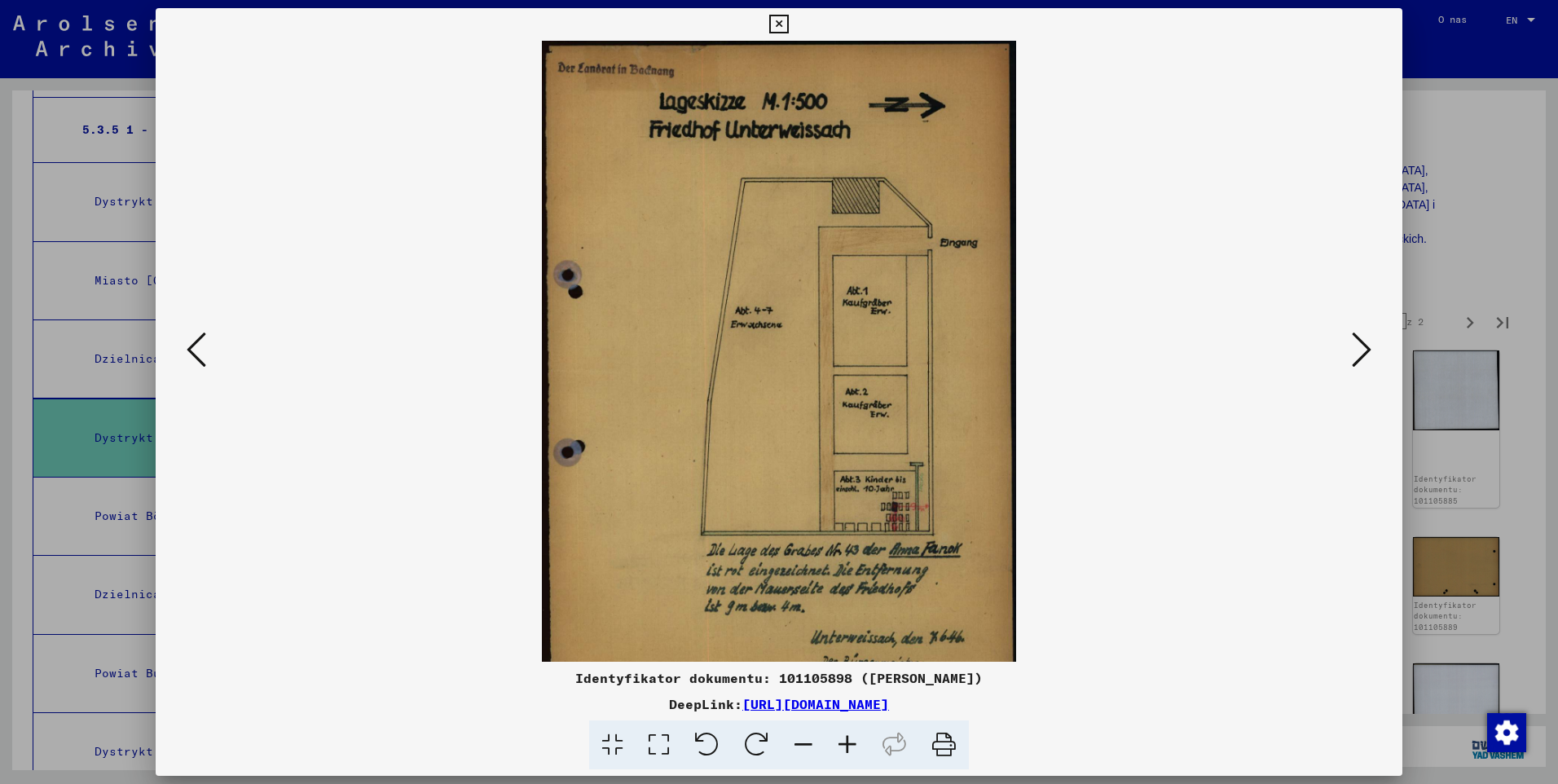
click at [849, 743] on icon at bounding box center [848, 745] width 44 height 50
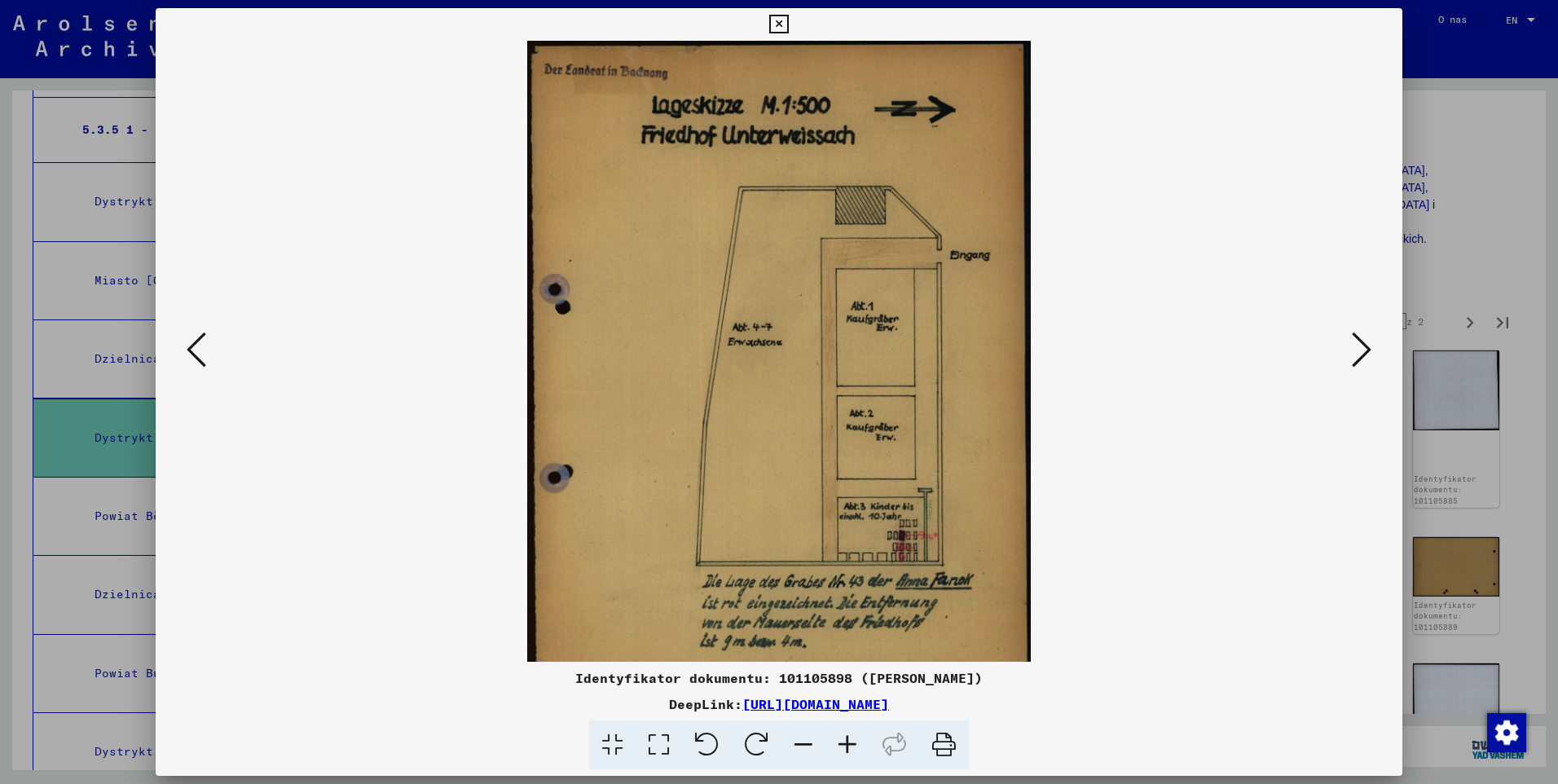
click at [849, 743] on icon at bounding box center [848, 745] width 44 height 50
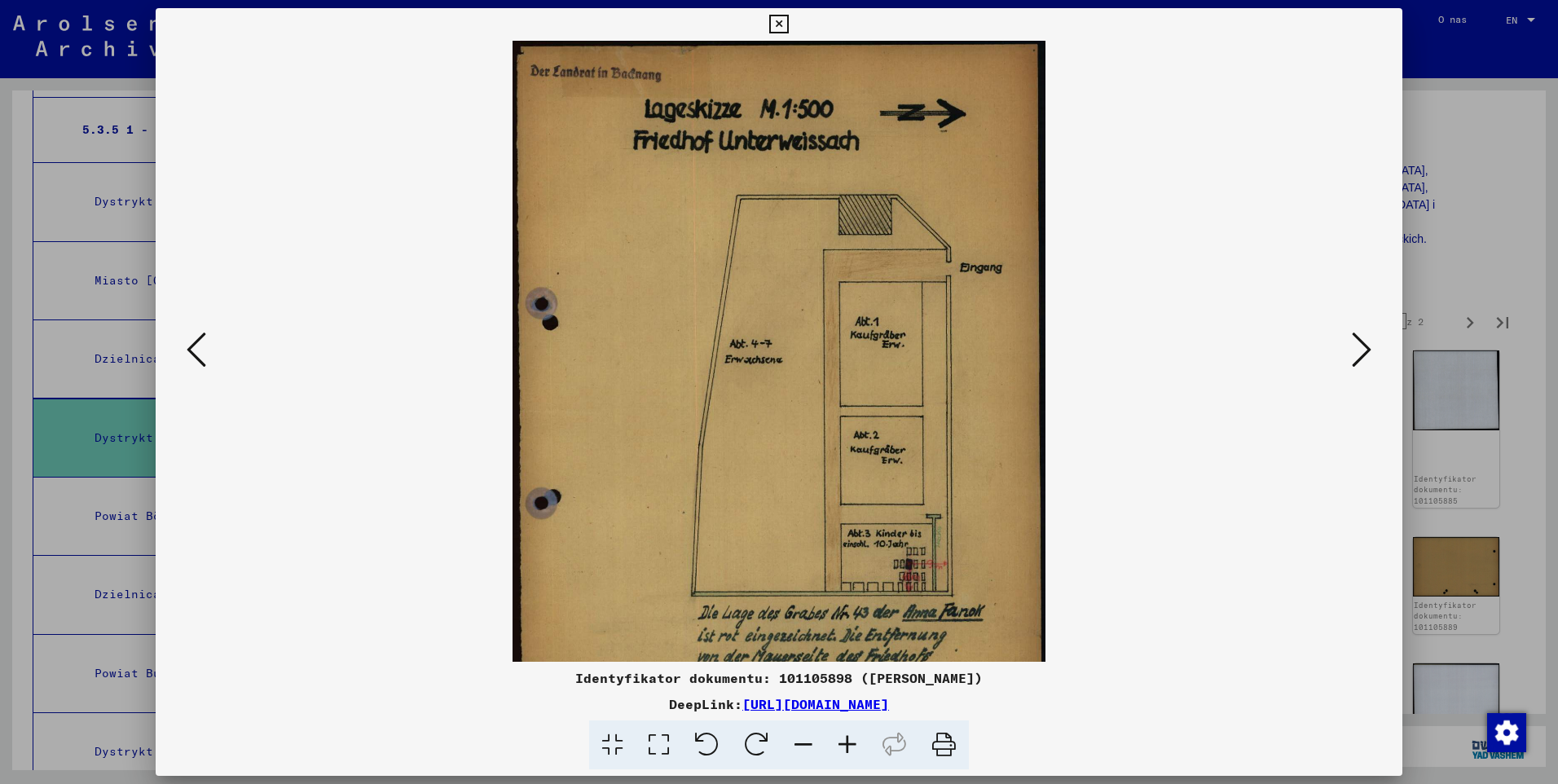
click at [849, 743] on icon at bounding box center [848, 745] width 44 height 50
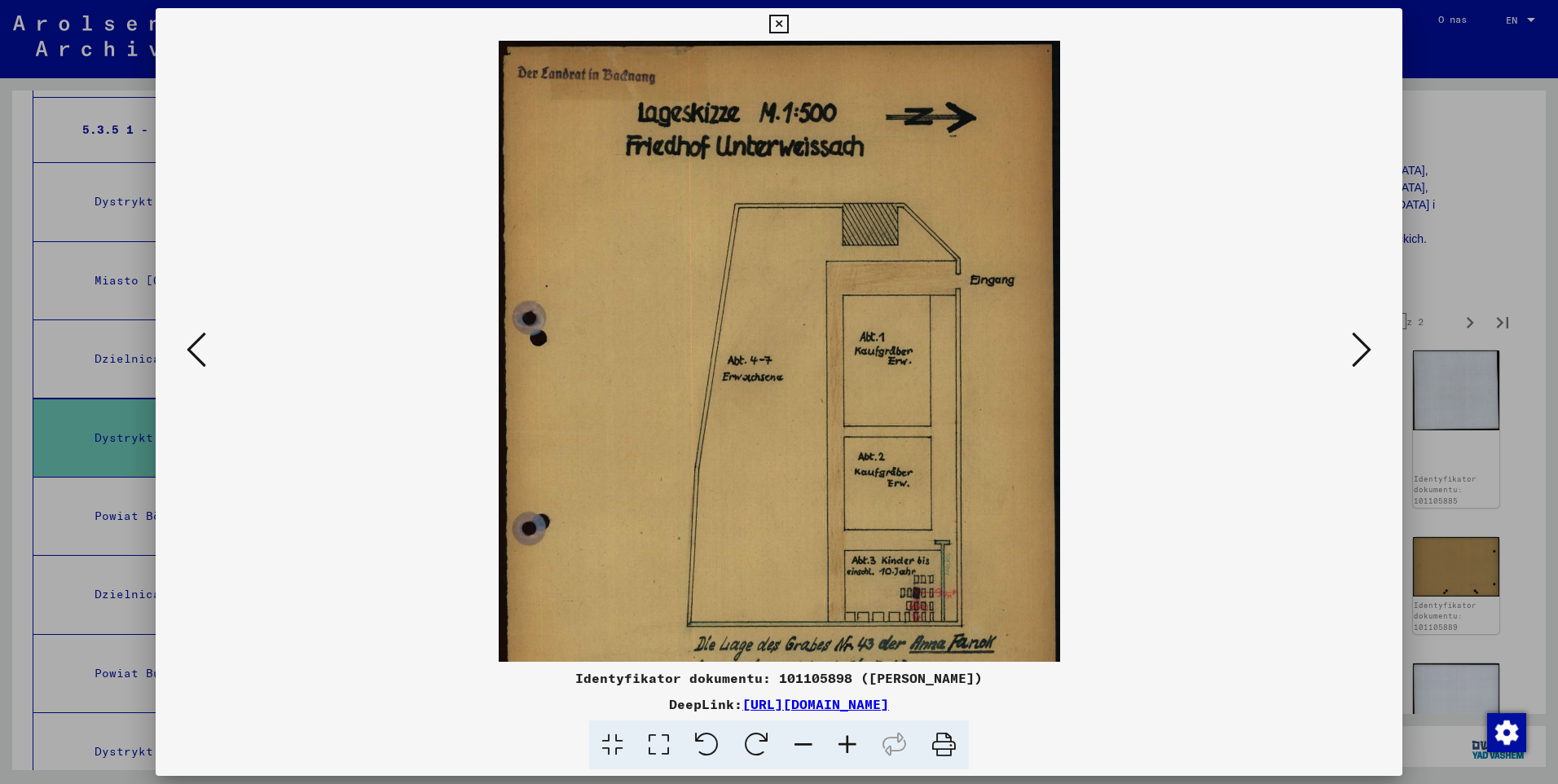
click at [849, 742] on icon at bounding box center [848, 745] width 44 height 50
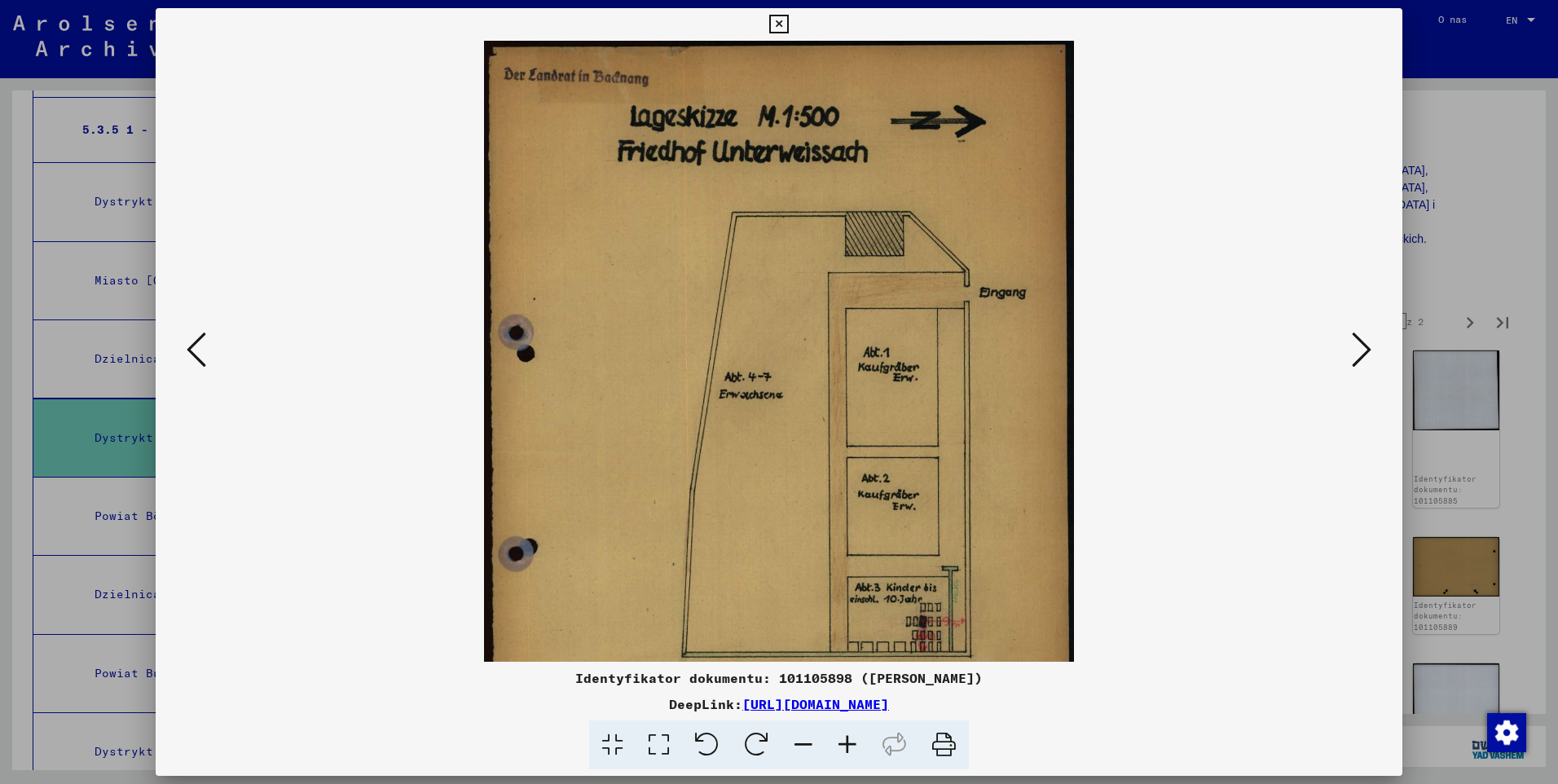
click at [849, 742] on icon at bounding box center [848, 745] width 44 height 50
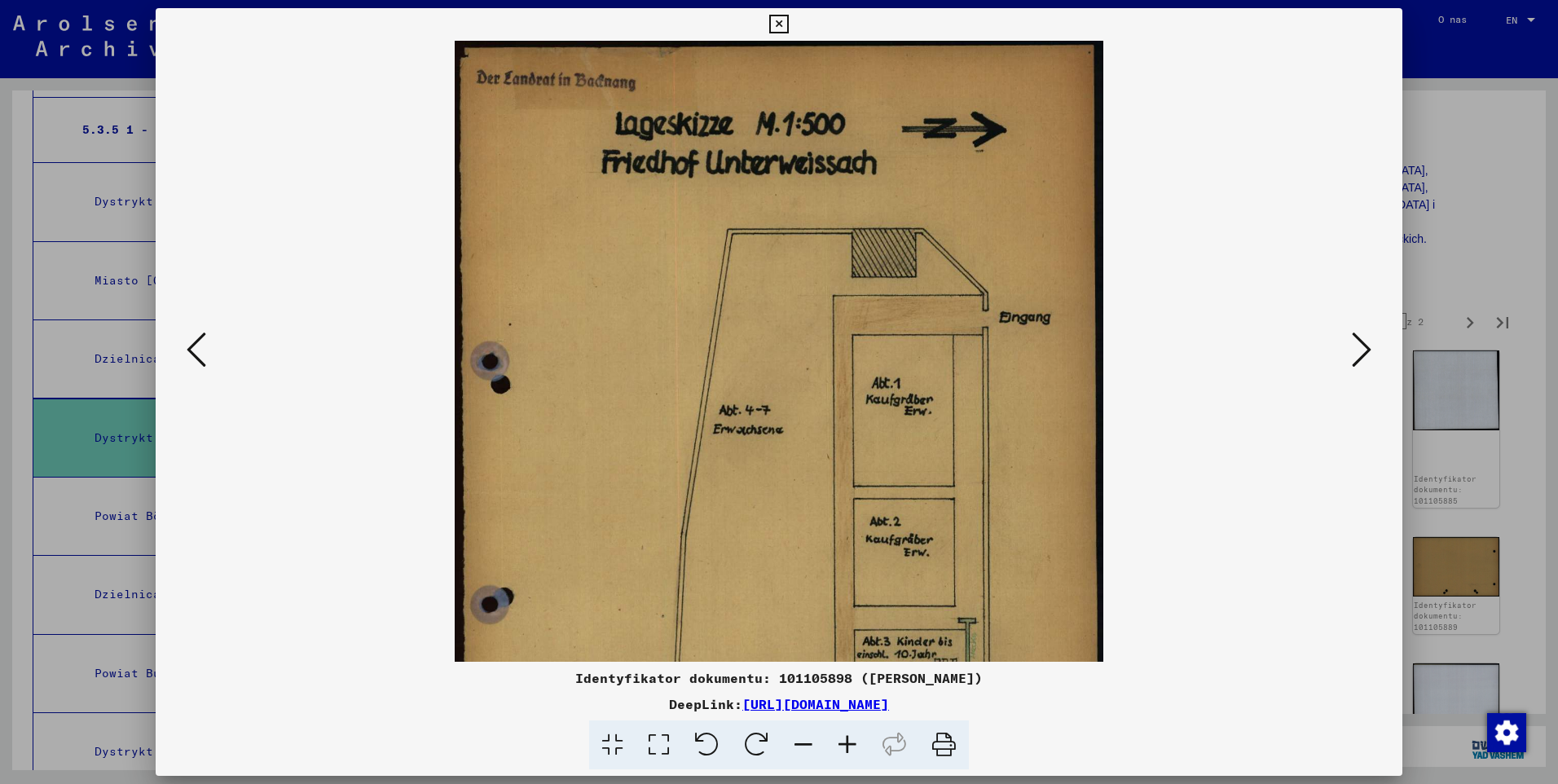
click at [849, 742] on icon at bounding box center [848, 745] width 44 height 50
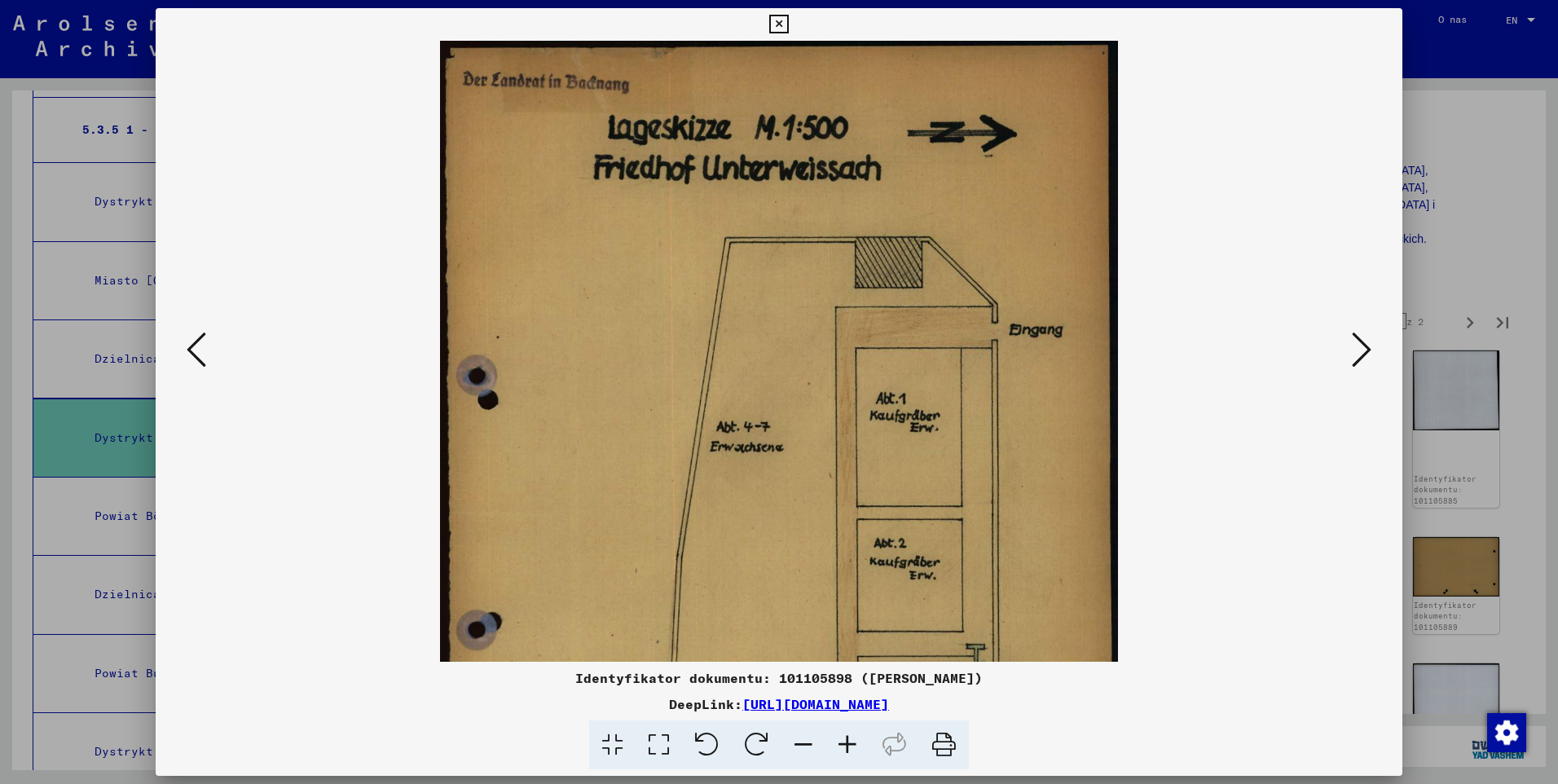
click at [849, 742] on icon at bounding box center [848, 745] width 44 height 50
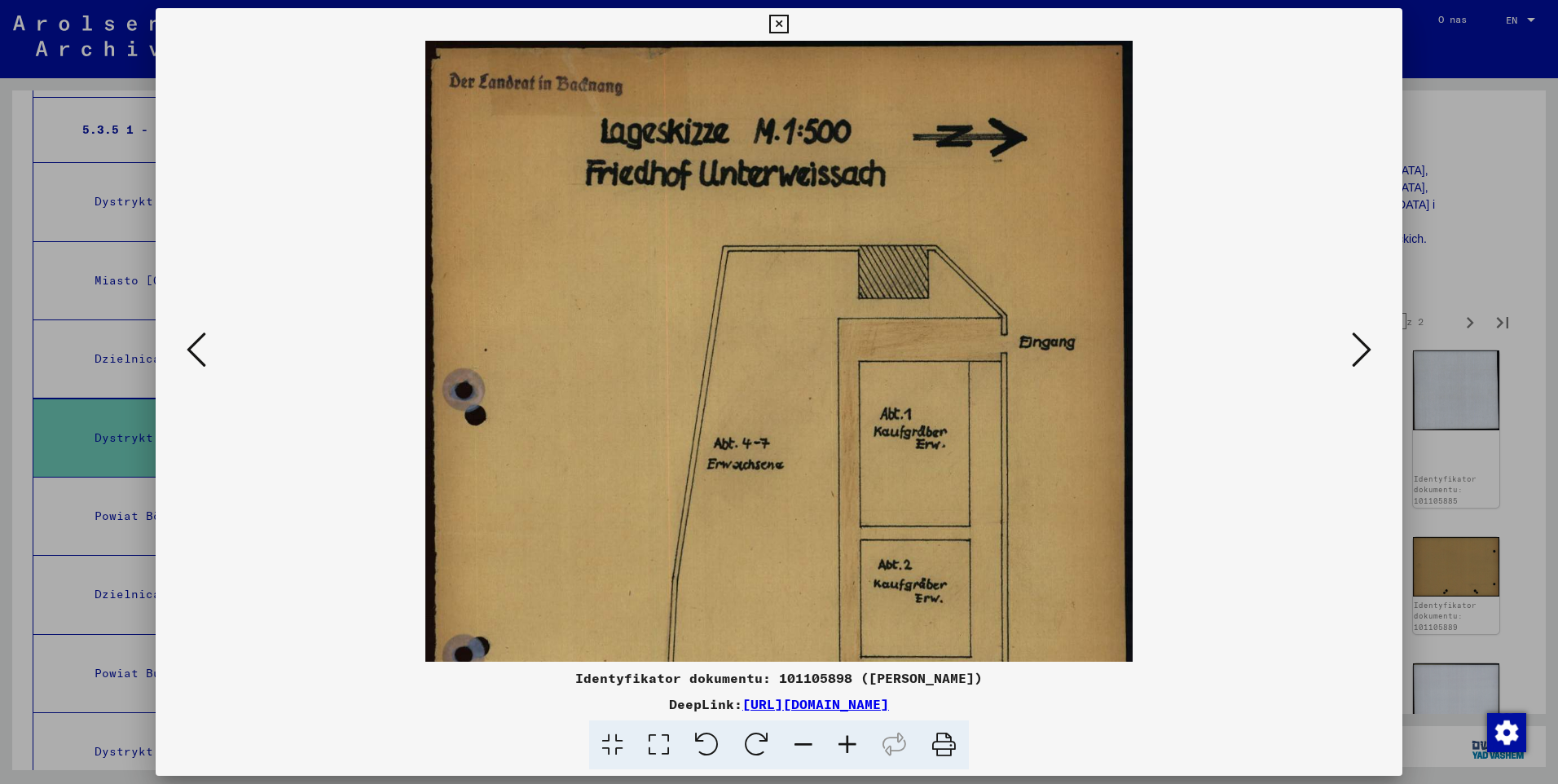
click at [849, 742] on icon at bounding box center [848, 745] width 44 height 50
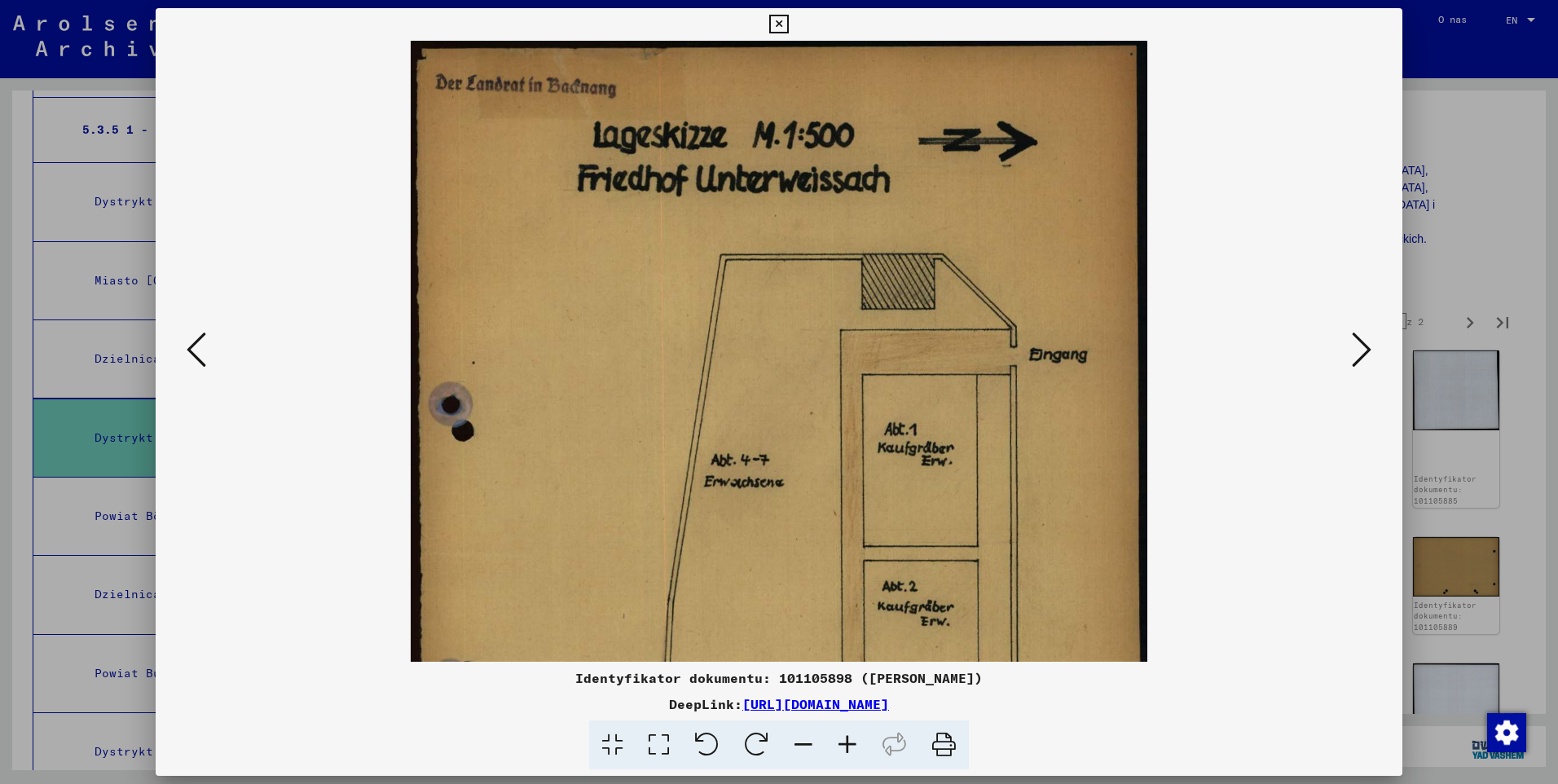
click at [848, 742] on icon at bounding box center [848, 745] width 44 height 50
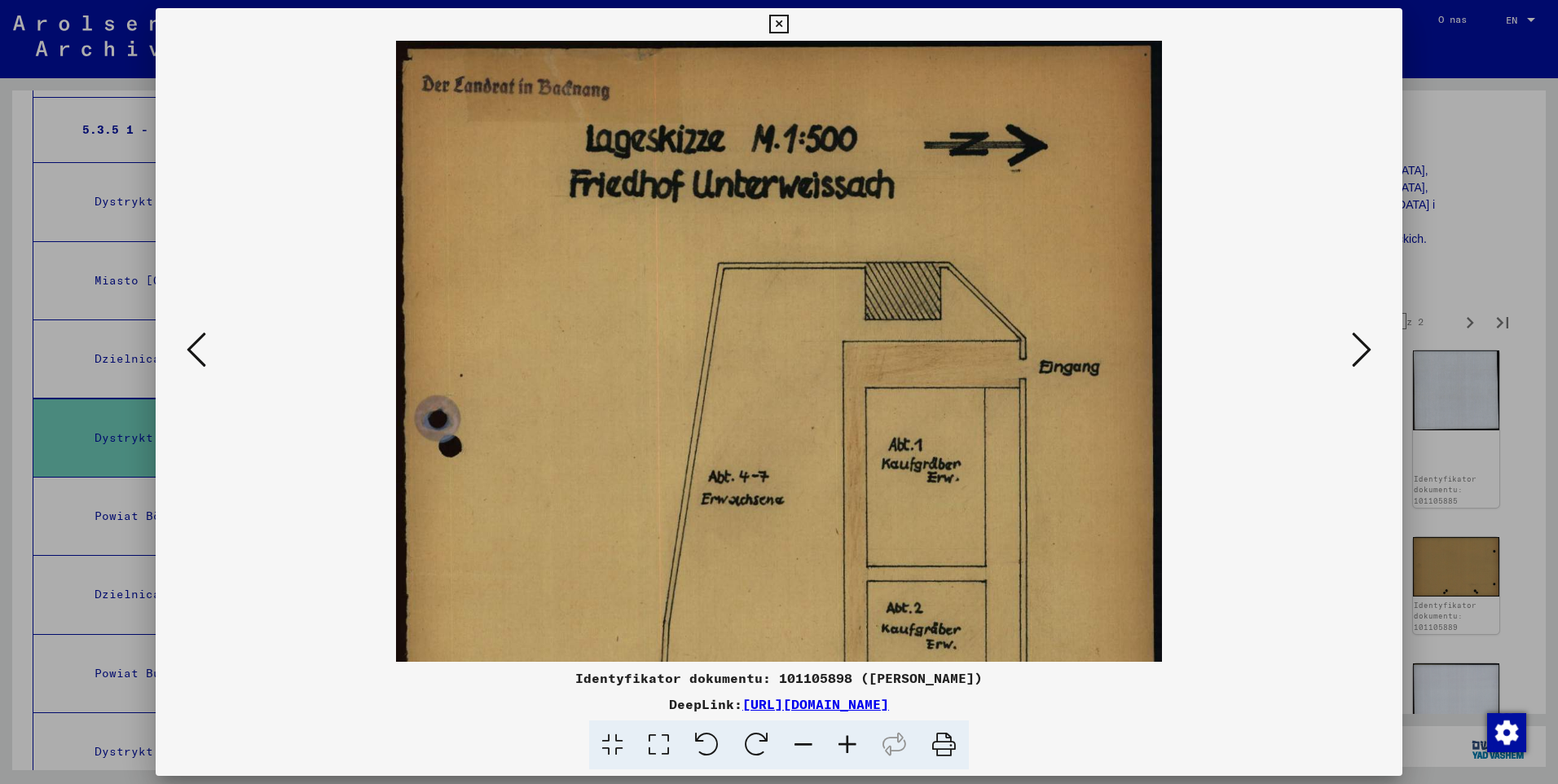
drag, startPoint x: 848, startPoint y: 742, endPoint x: 846, endPoint y: 728, distance: 14.1
click at [846, 740] on icon at bounding box center [848, 745] width 44 height 50
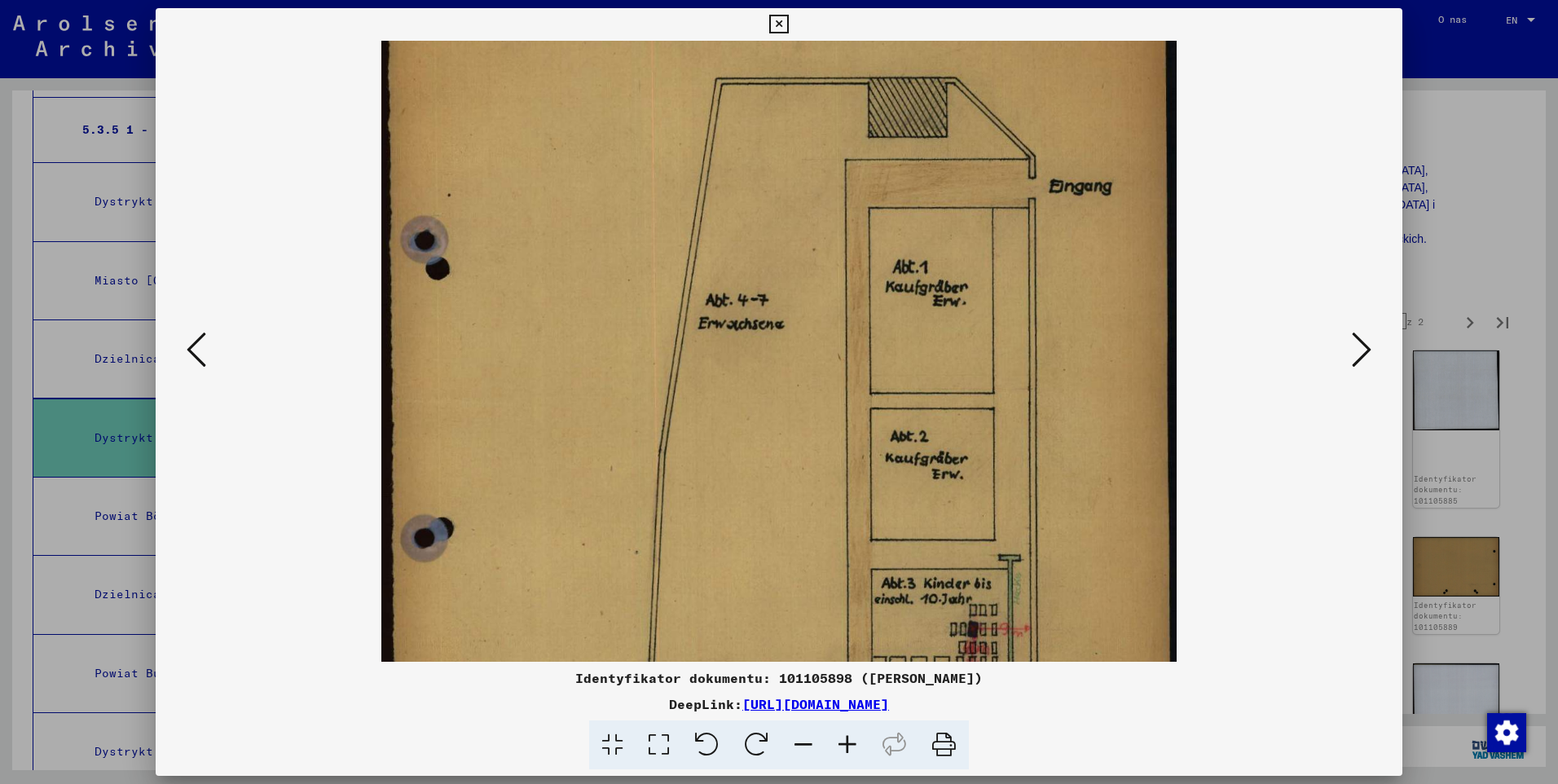
drag, startPoint x: 963, startPoint y: 533, endPoint x: 926, endPoint y: 366, distance: 171.0
click at [926, 366] on img at bounding box center [779, 402] width 794 height 1110
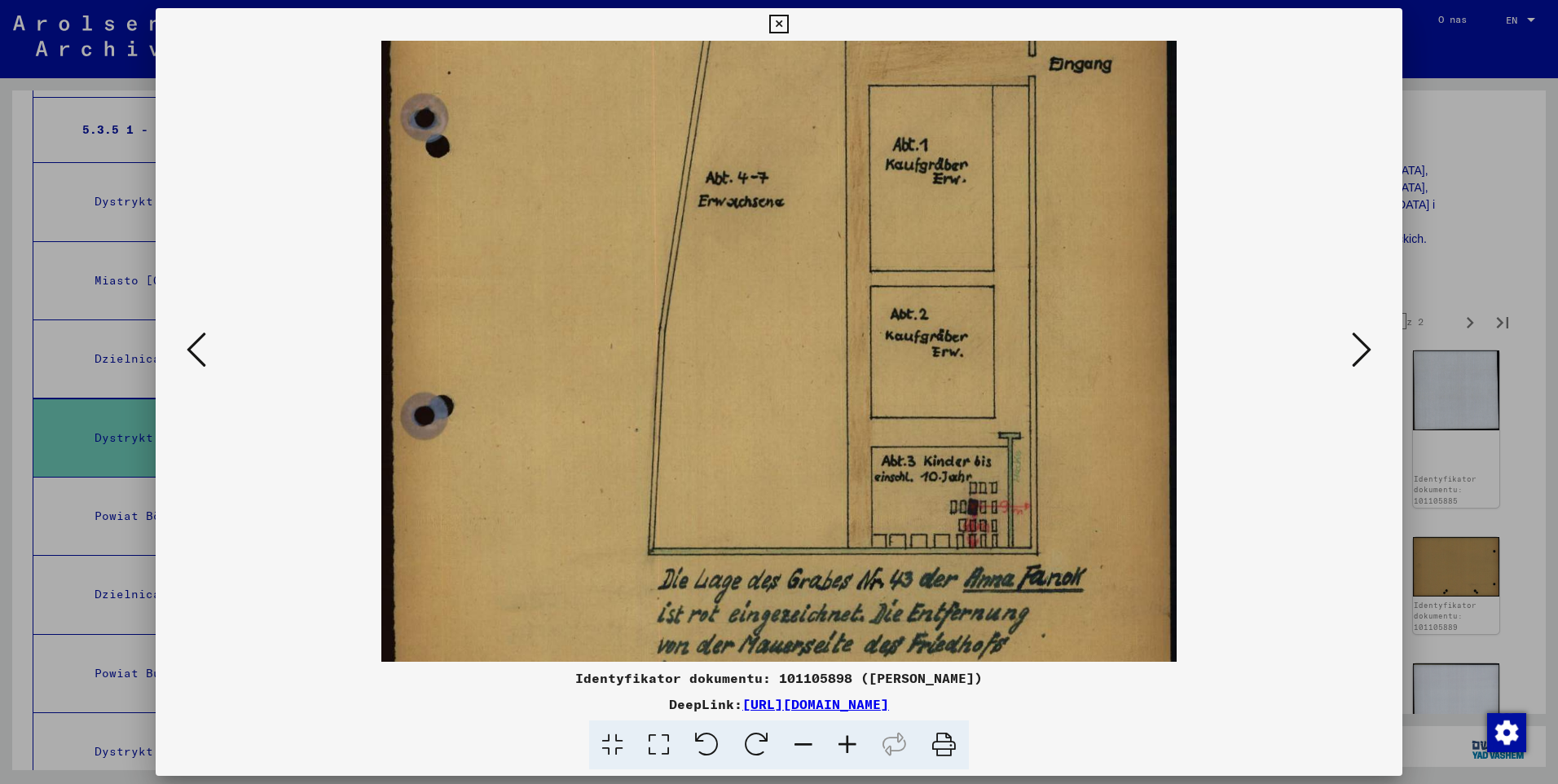
scroll to position [317, 0]
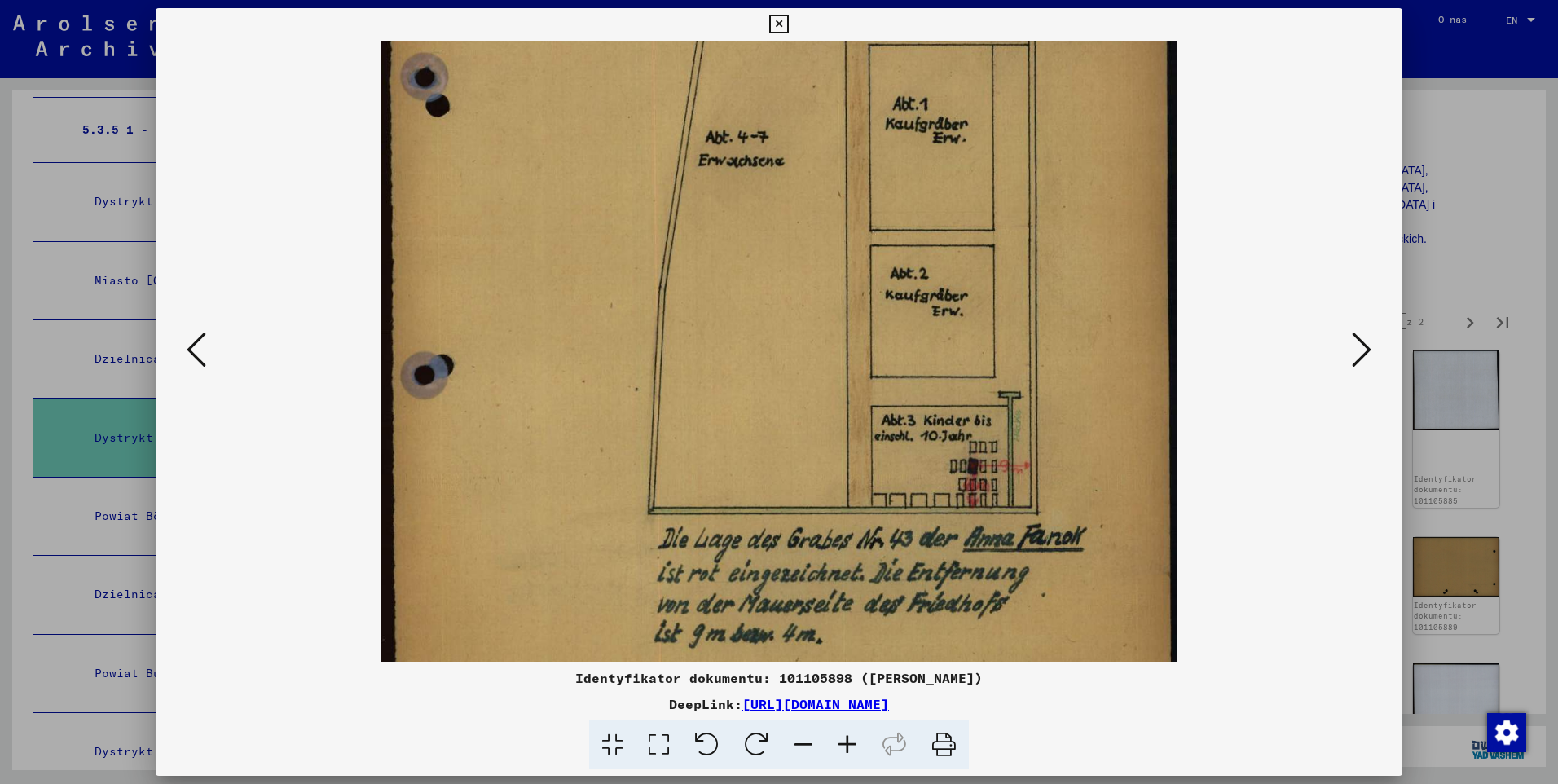
drag, startPoint x: 973, startPoint y: 508, endPoint x: 941, endPoint y: 345, distance: 166.1
click at [941, 345] on img at bounding box center [779, 239] width 794 height 1110
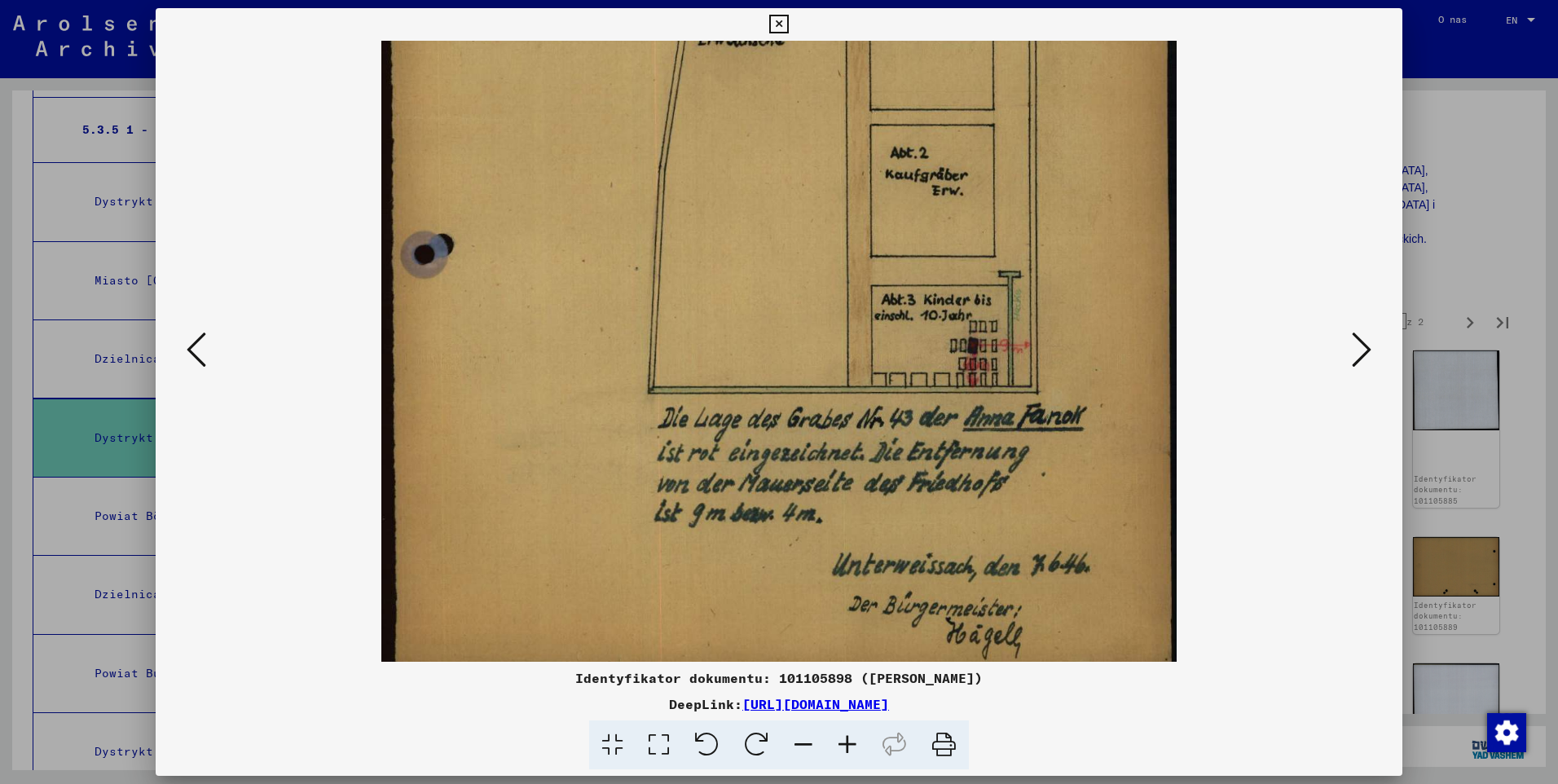
scroll to position [489, 0]
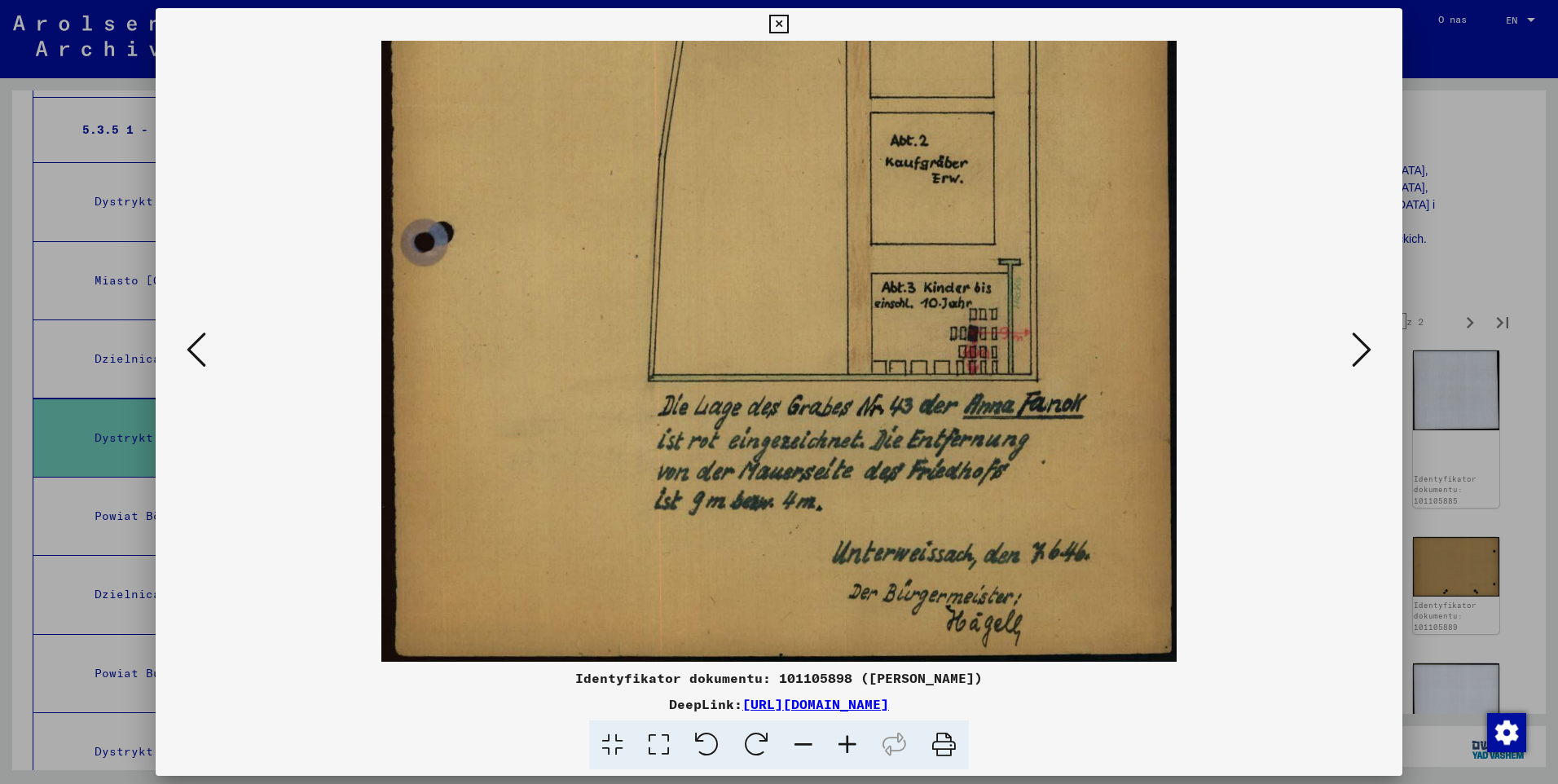
drag, startPoint x: 849, startPoint y: 538, endPoint x: 828, endPoint y: 385, distance: 154.4
click at [828, 385] on img at bounding box center [779, 106] width 794 height 1110
drag, startPoint x: 870, startPoint y: 483, endPoint x: 857, endPoint y: 382, distance: 101.8
click at [857, 382] on img at bounding box center [779, 106] width 794 height 1110
click at [1356, 361] on icon at bounding box center [1361, 349] width 19 height 39
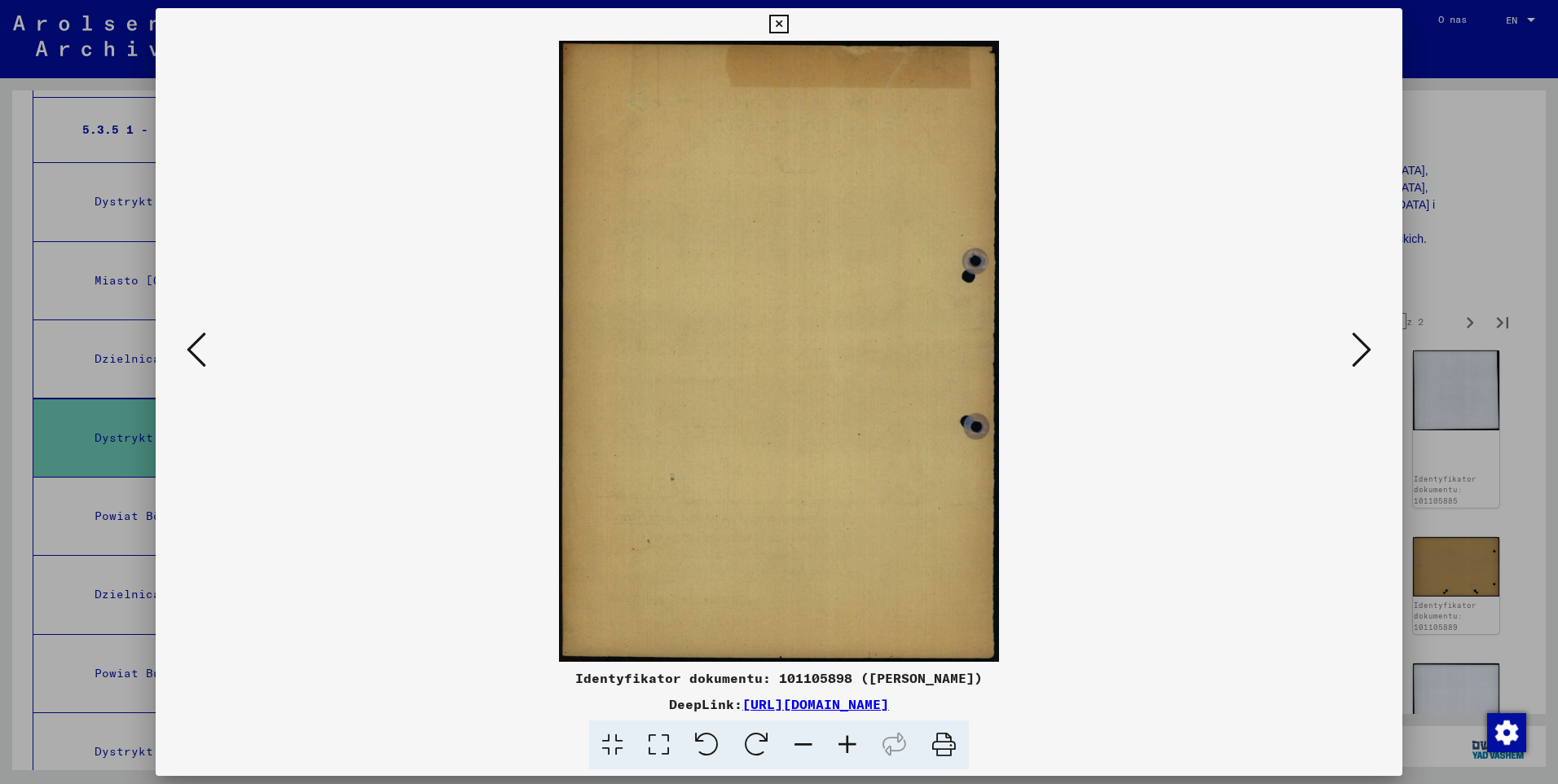
scroll to position [0, 0]
click at [1356, 361] on icon at bounding box center [1361, 349] width 19 height 39
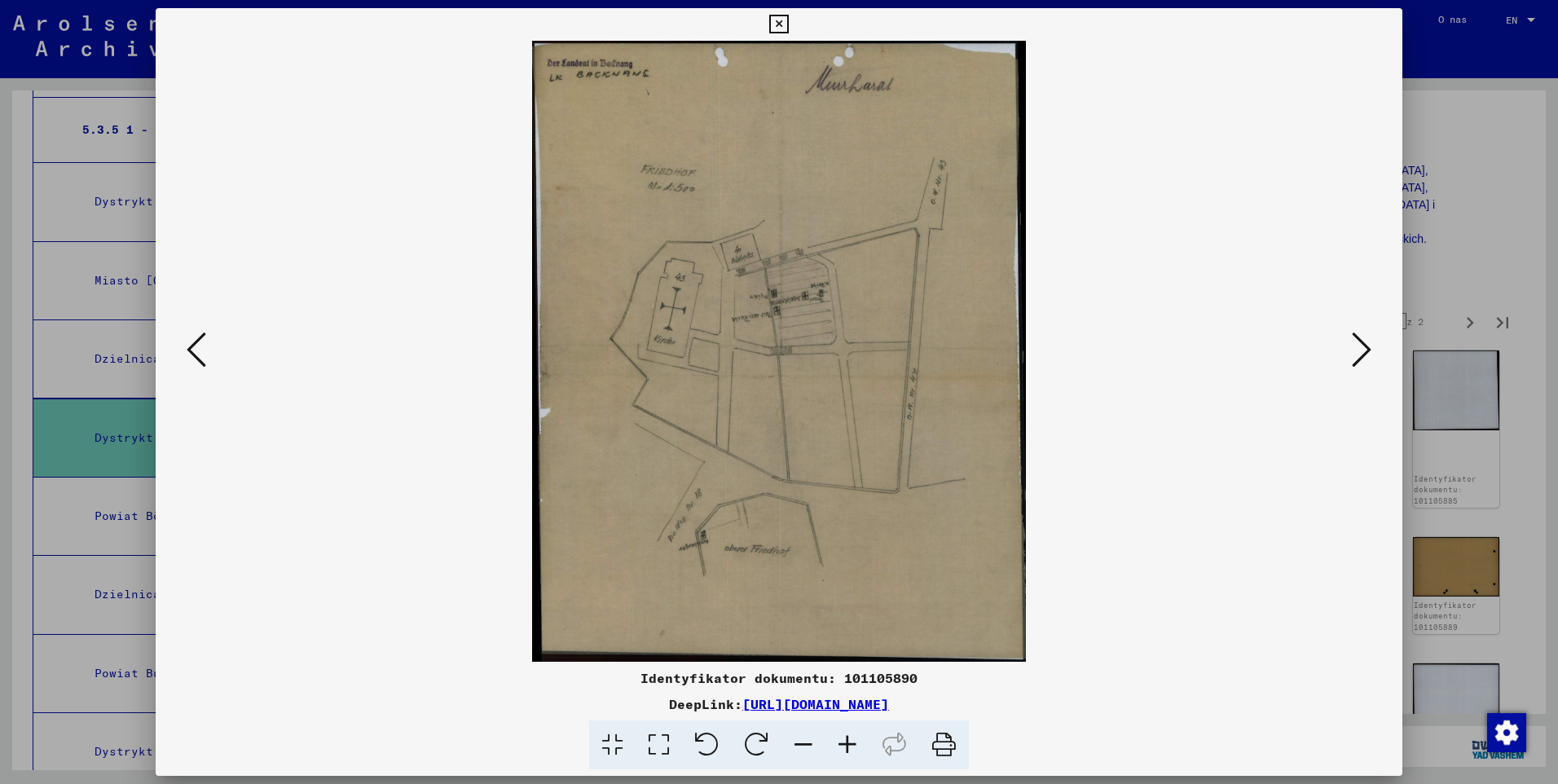
click at [1356, 361] on icon at bounding box center [1361, 349] width 19 height 39
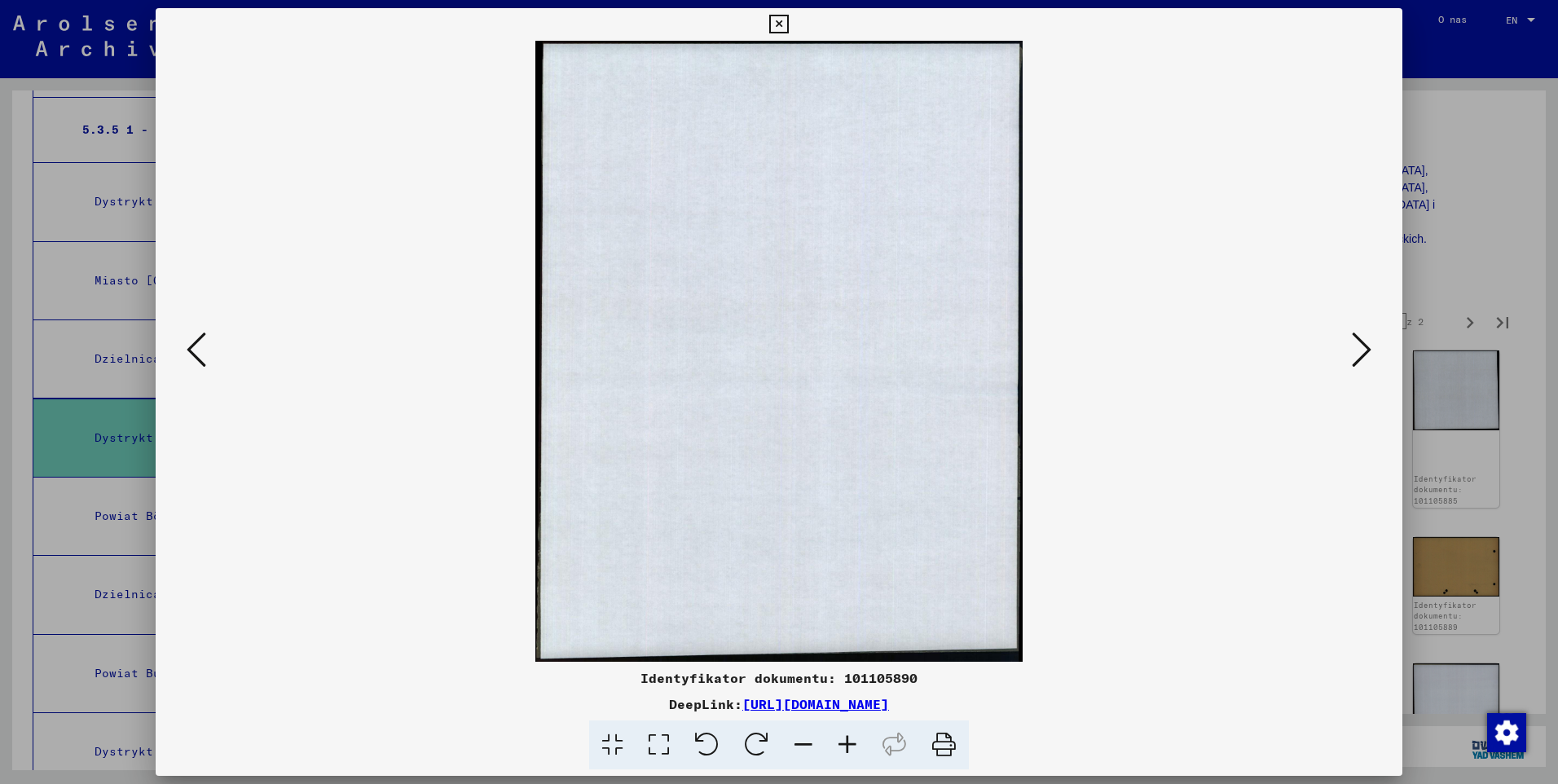
click at [1356, 361] on icon at bounding box center [1361, 349] width 19 height 39
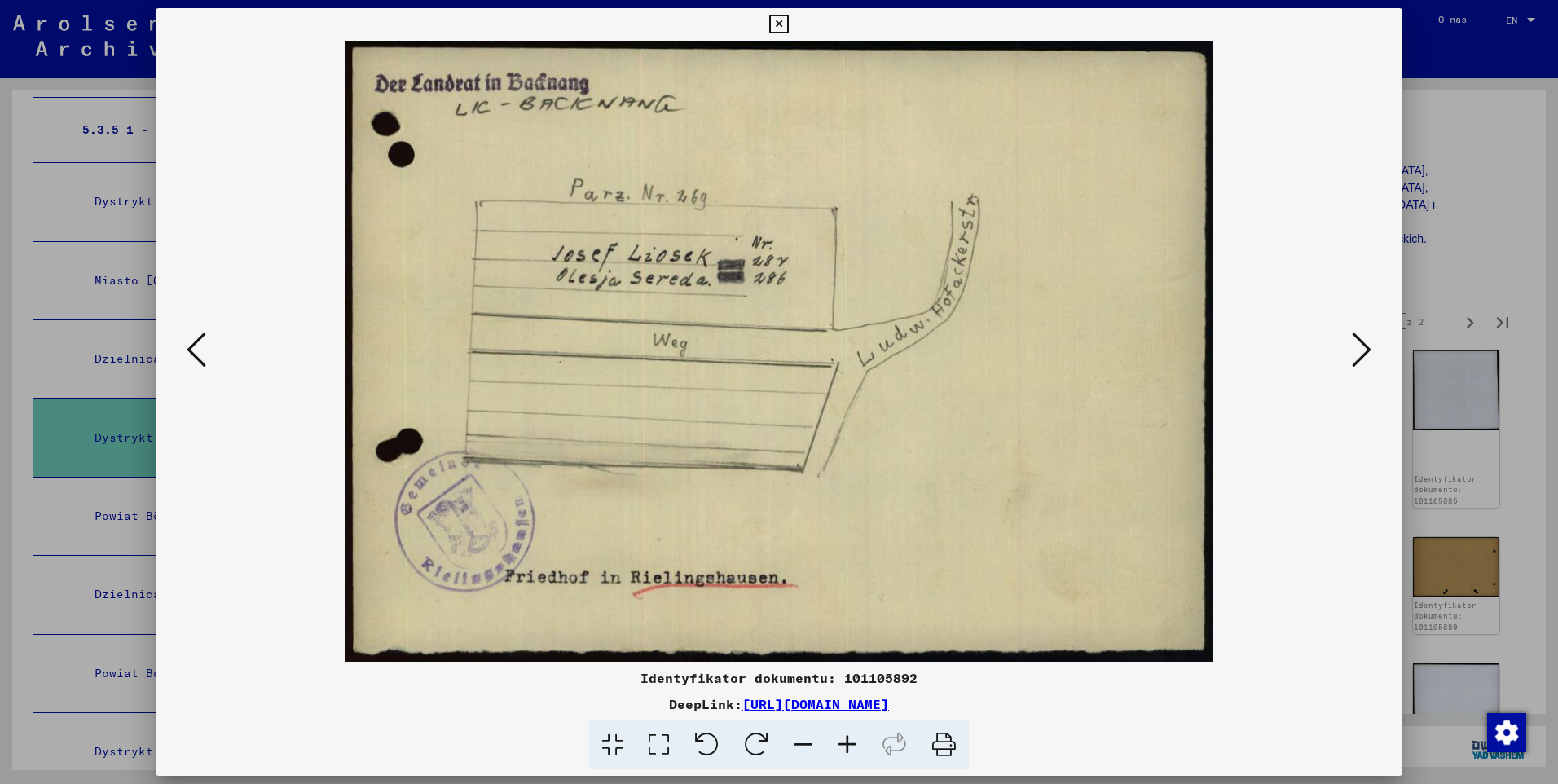
click at [1356, 361] on icon at bounding box center [1361, 349] width 19 height 39
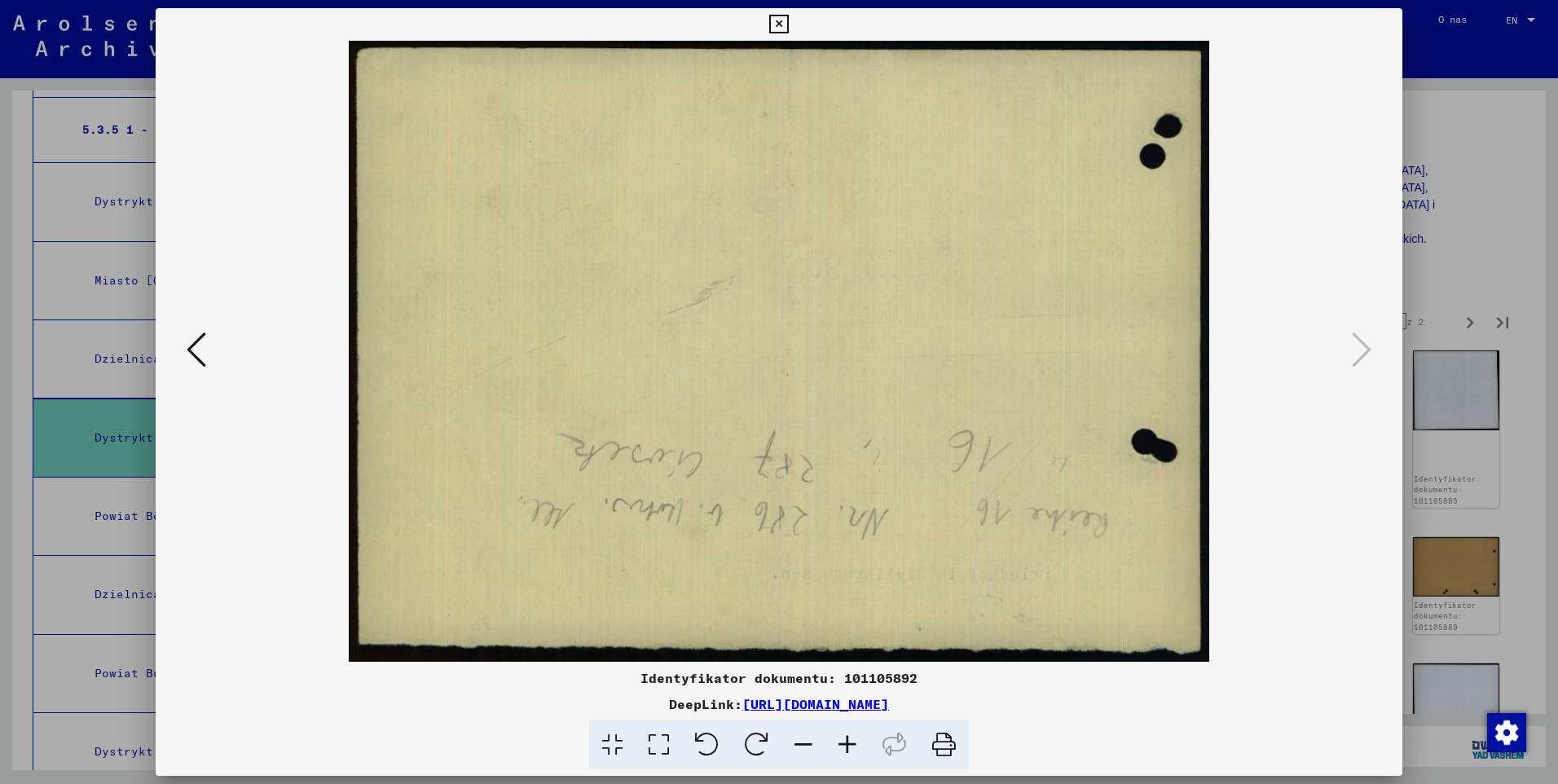
click at [778, 27] on icon at bounding box center [779, 24] width 19 height 19
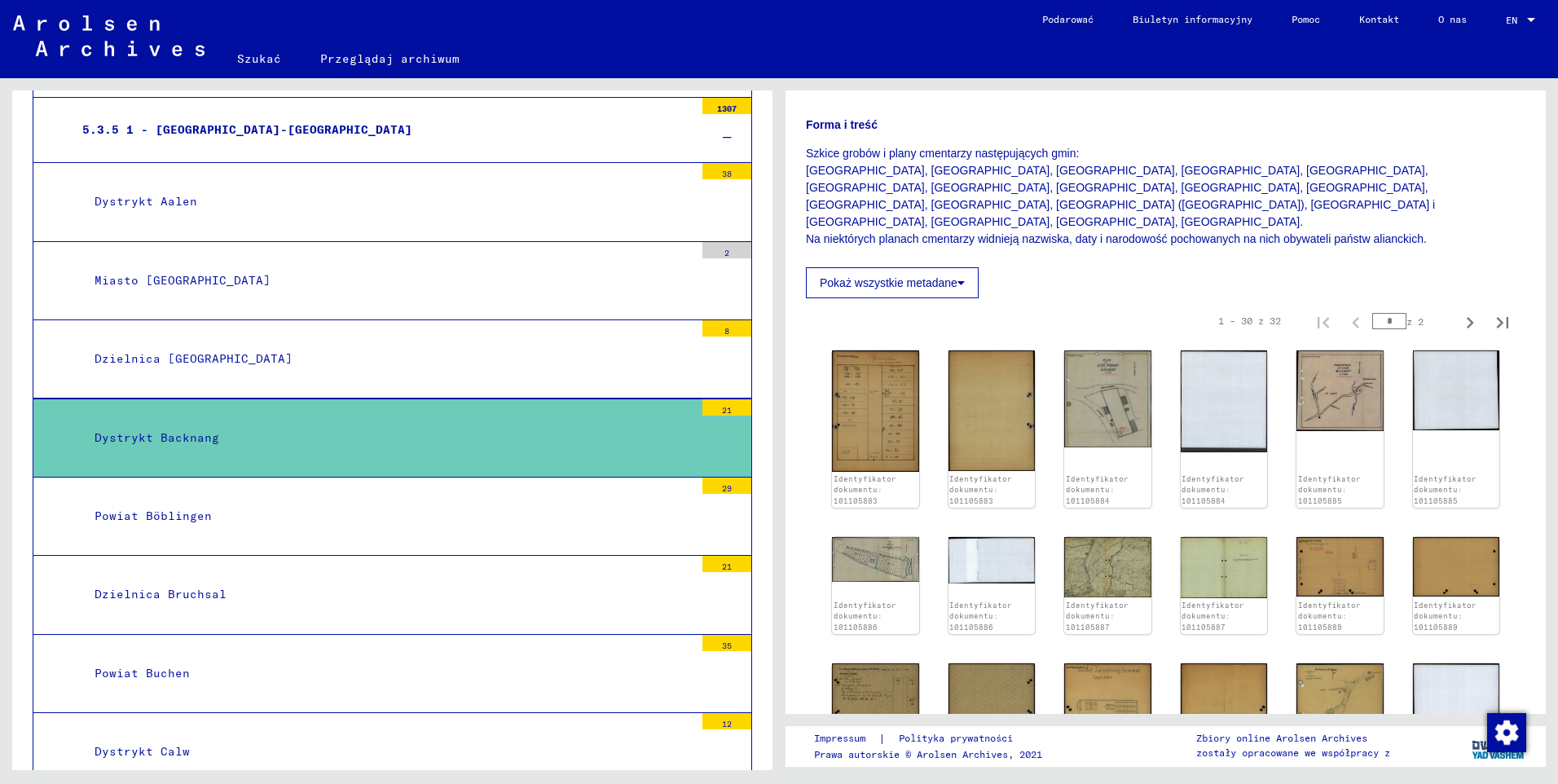
click at [105, 522] on div "Powiat Böblingen" at bounding box center [388, 516] width 612 height 31
